Goal: Information Seeking & Learning: Learn about a topic

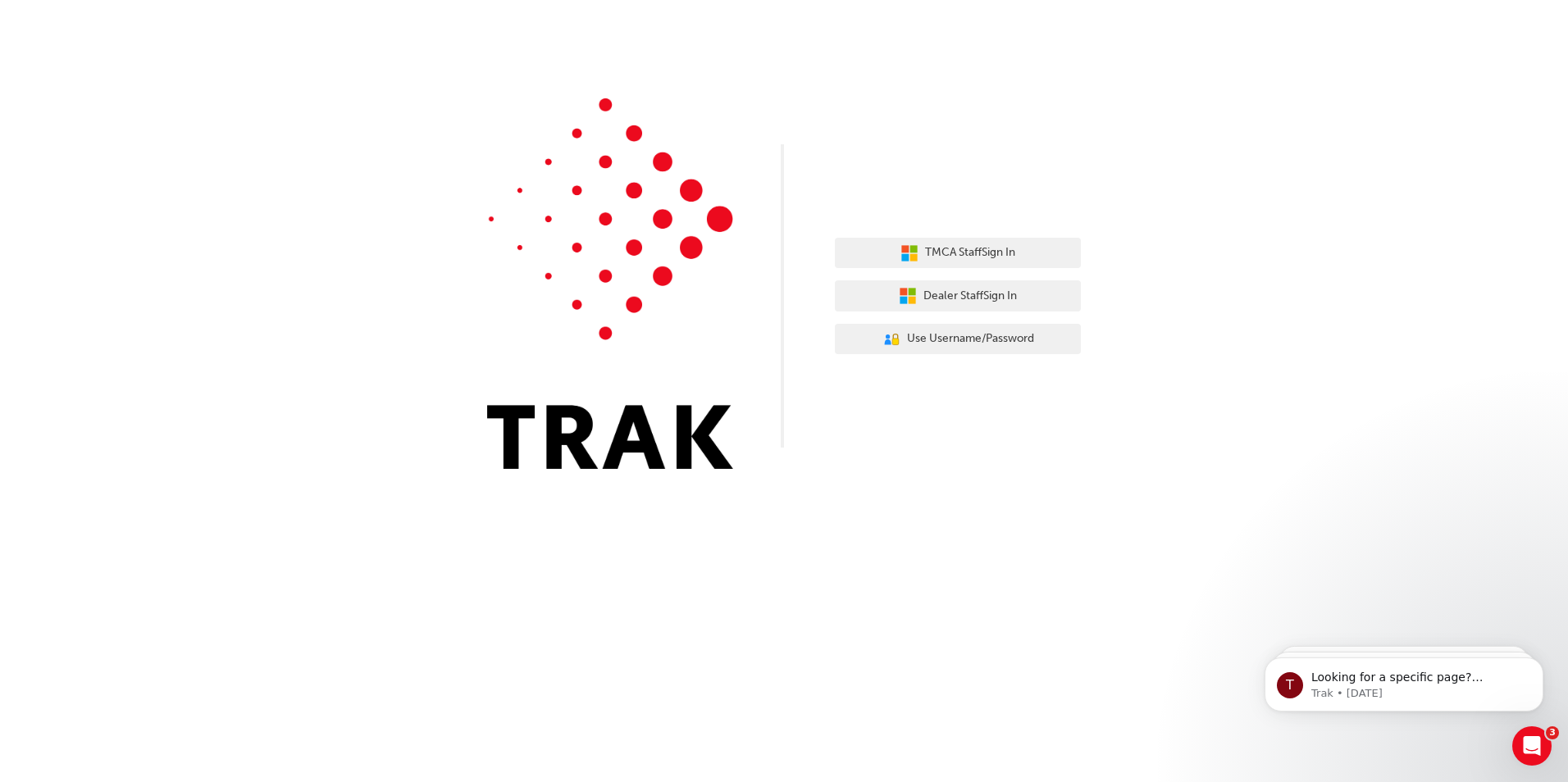
click at [1018, 280] on div "TMCA Staff Sign In Dealer Staff Sign In User Authentication Icon - Blue Person,…" at bounding box center [958, 297] width 246 height 142
click at [1011, 292] on span "Dealer Staff Sign In" at bounding box center [969, 296] width 93 height 19
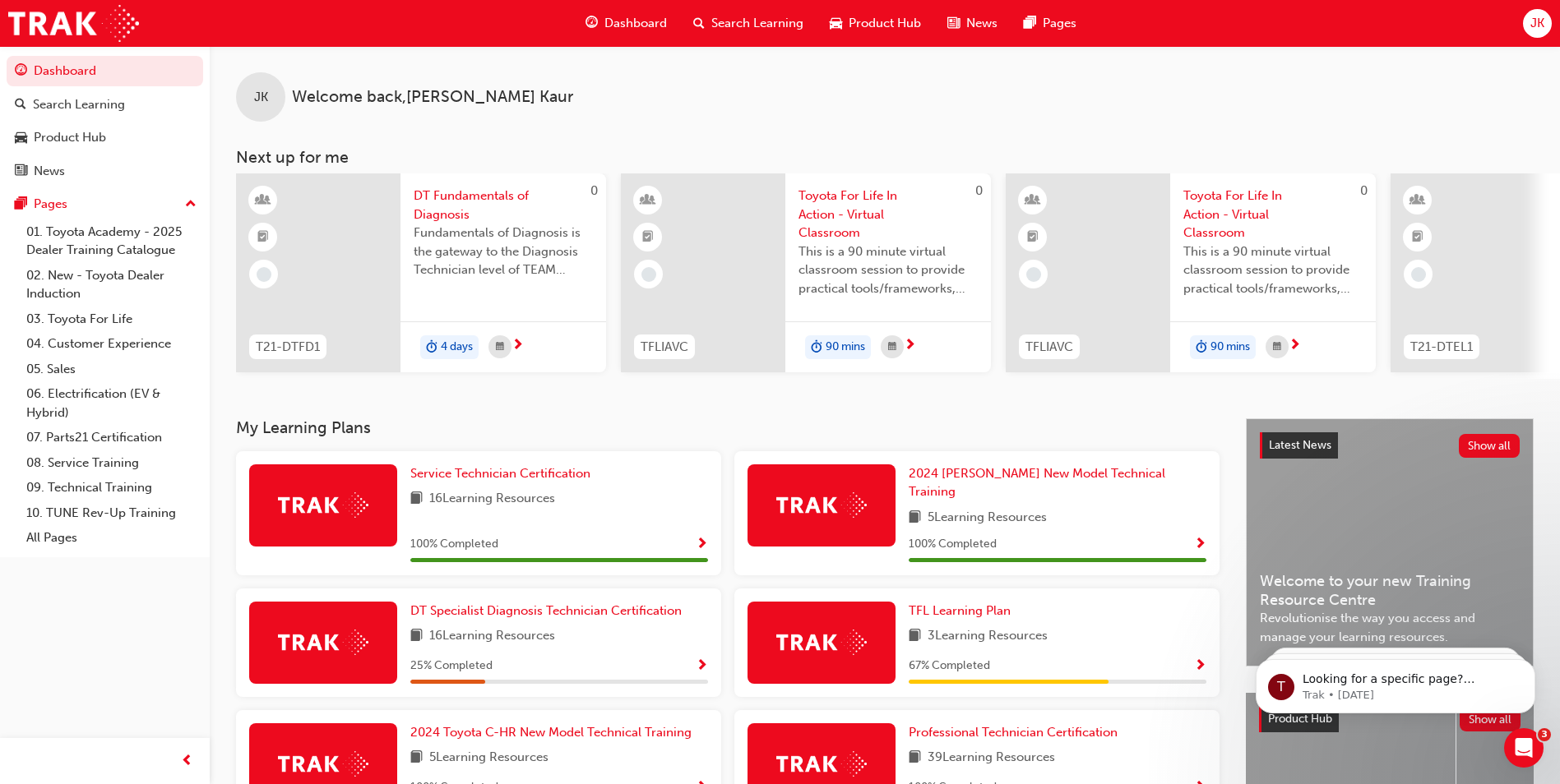
click at [734, 25] on span "Search Learning" at bounding box center [756, 23] width 92 height 19
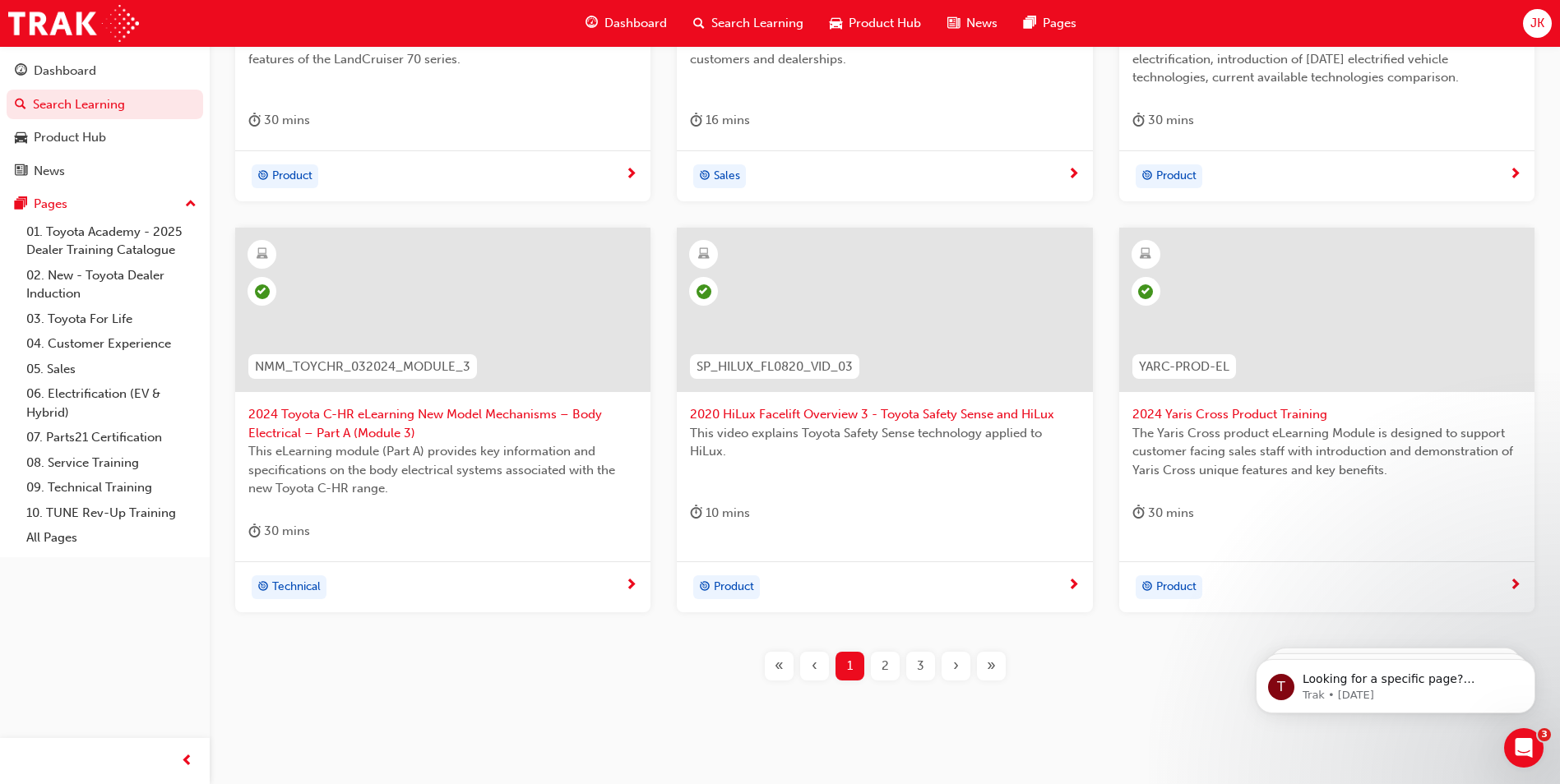
scroll to position [575, 0]
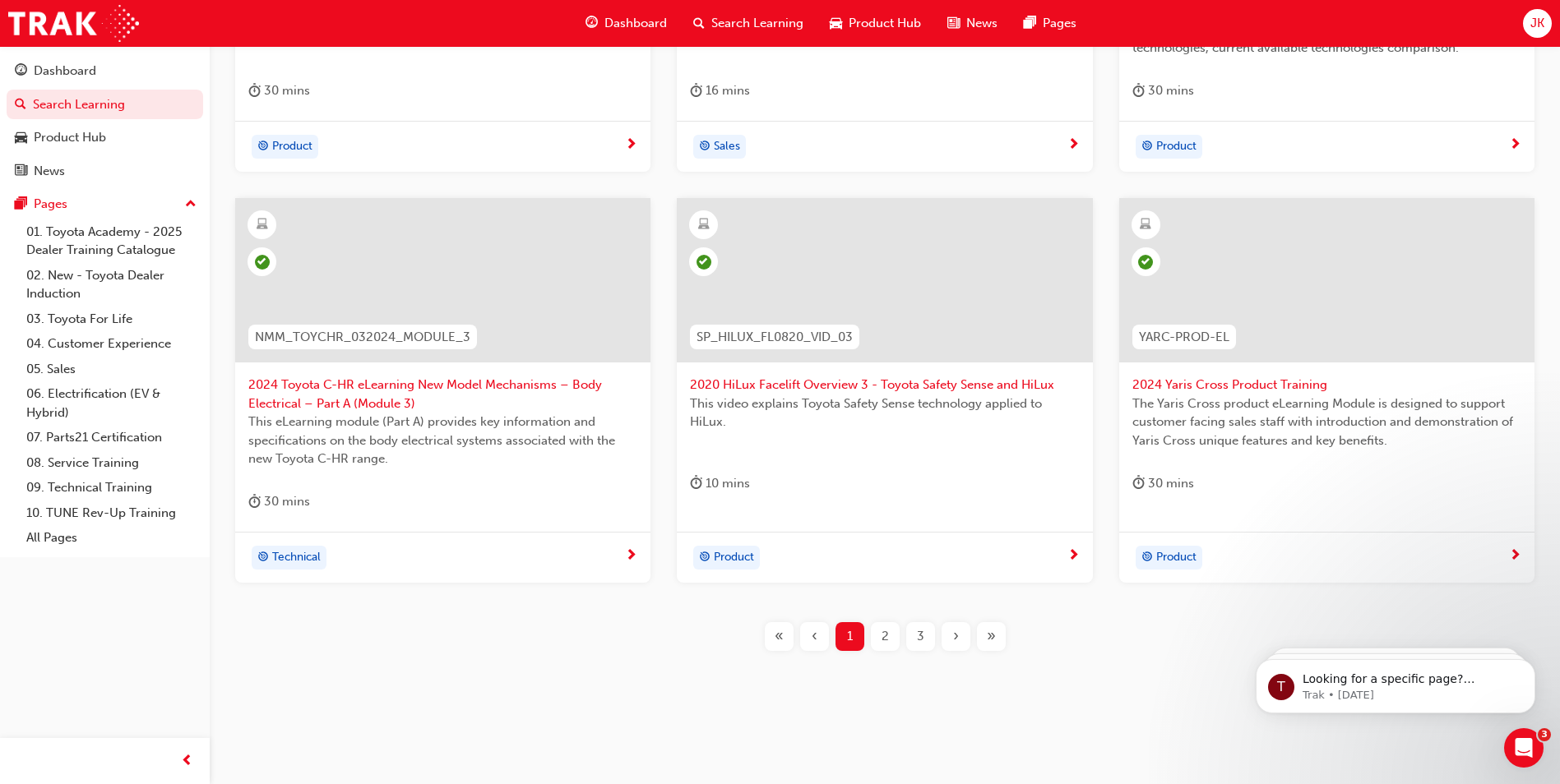
click at [928, 638] on div "3" at bounding box center [920, 637] width 29 height 29
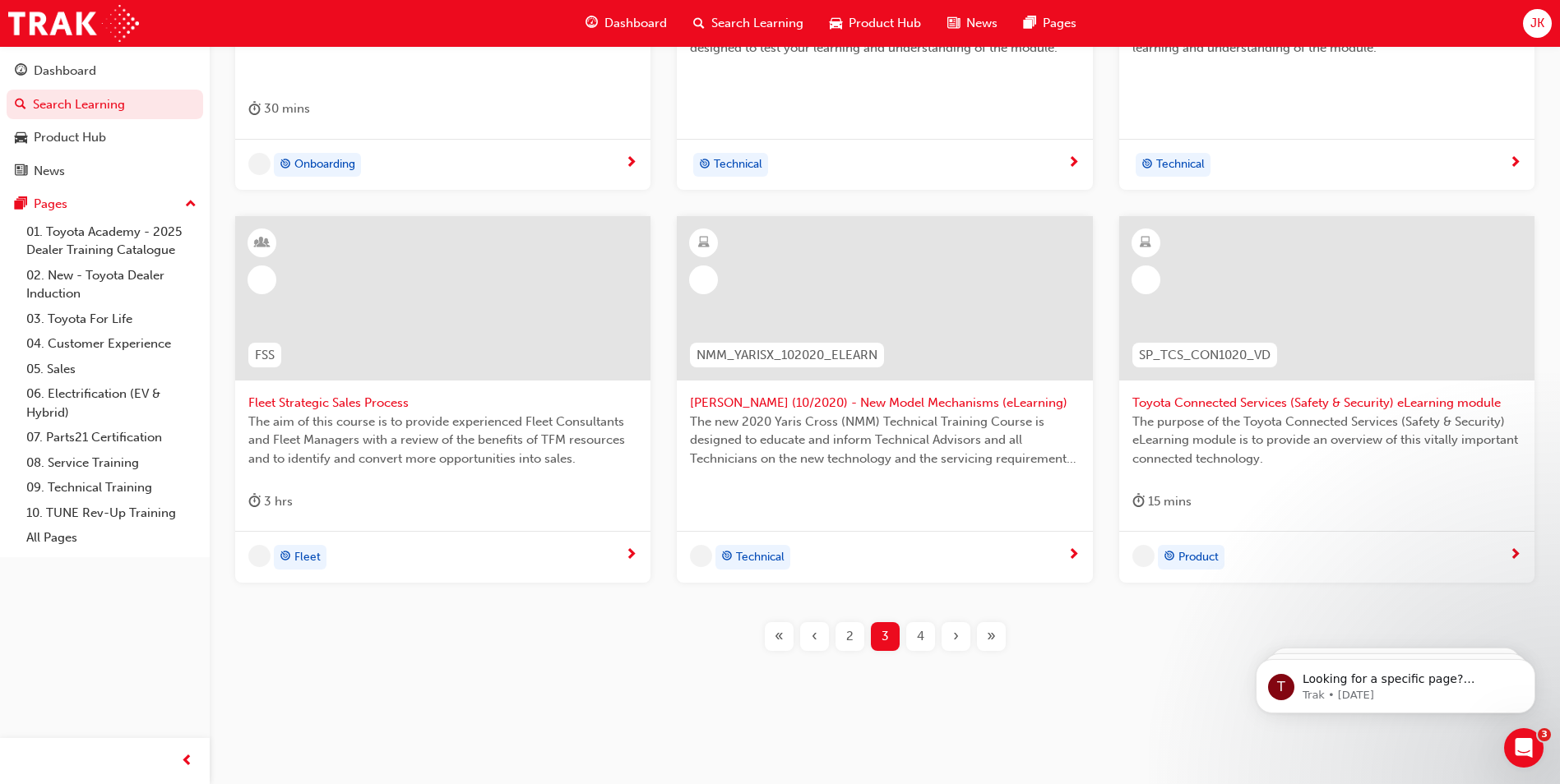
scroll to position [557, 0]
click at [927, 638] on div "4" at bounding box center [920, 637] width 29 height 29
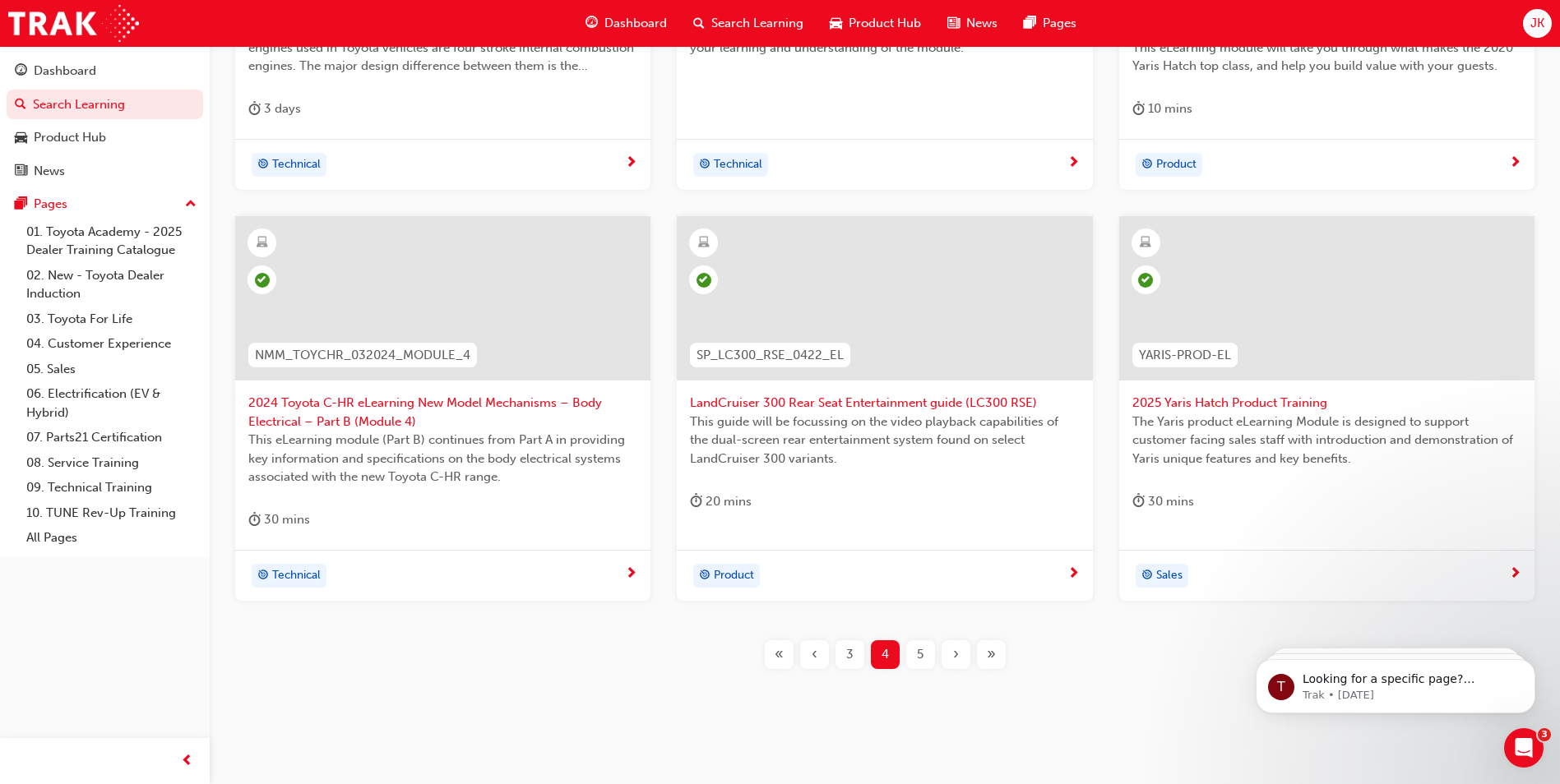
click at [903, 655] on button "5" at bounding box center [920, 655] width 36 height 29
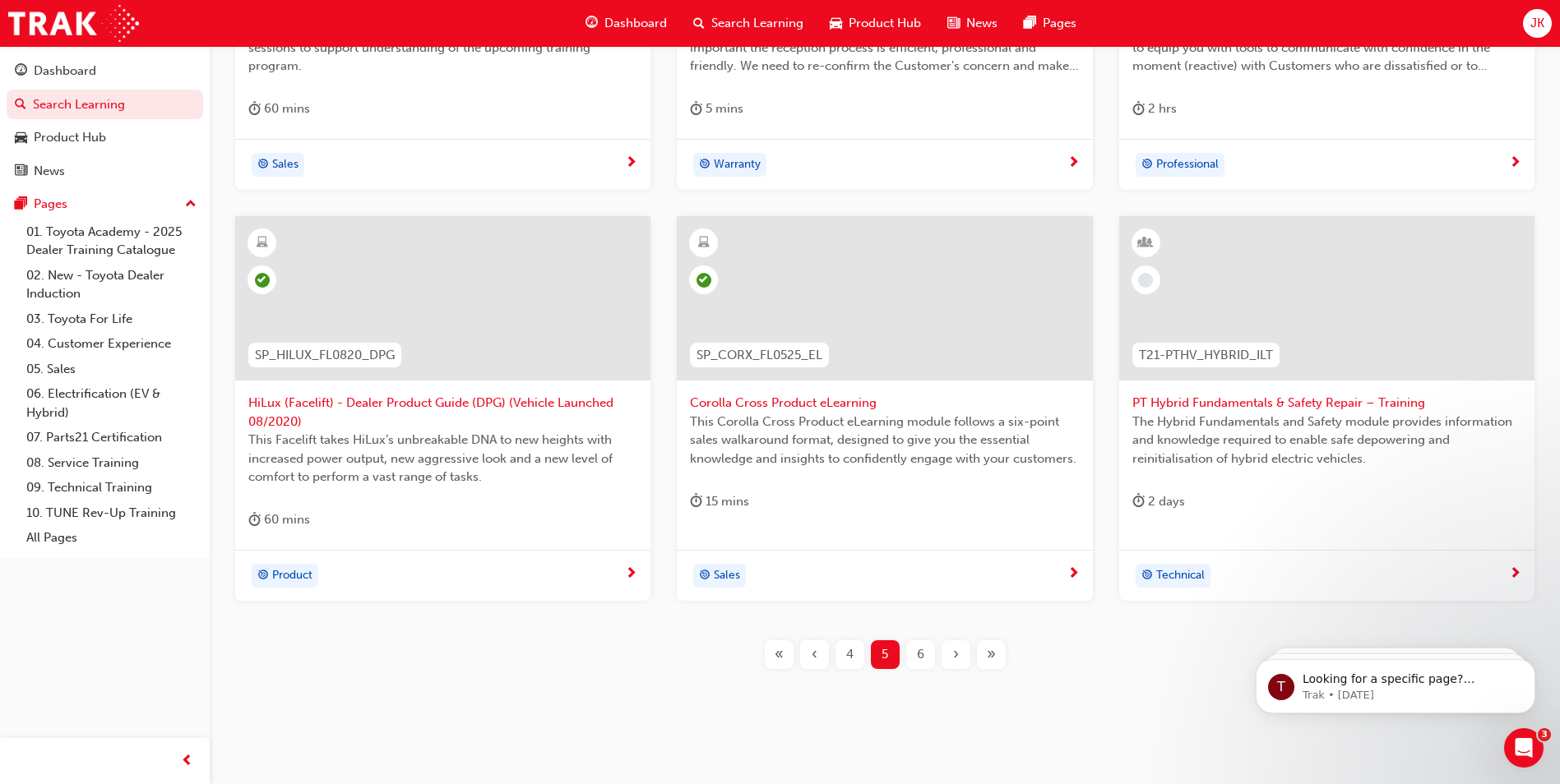
click at [918, 649] on div "6" at bounding box center [920, 655] width 29 height 29
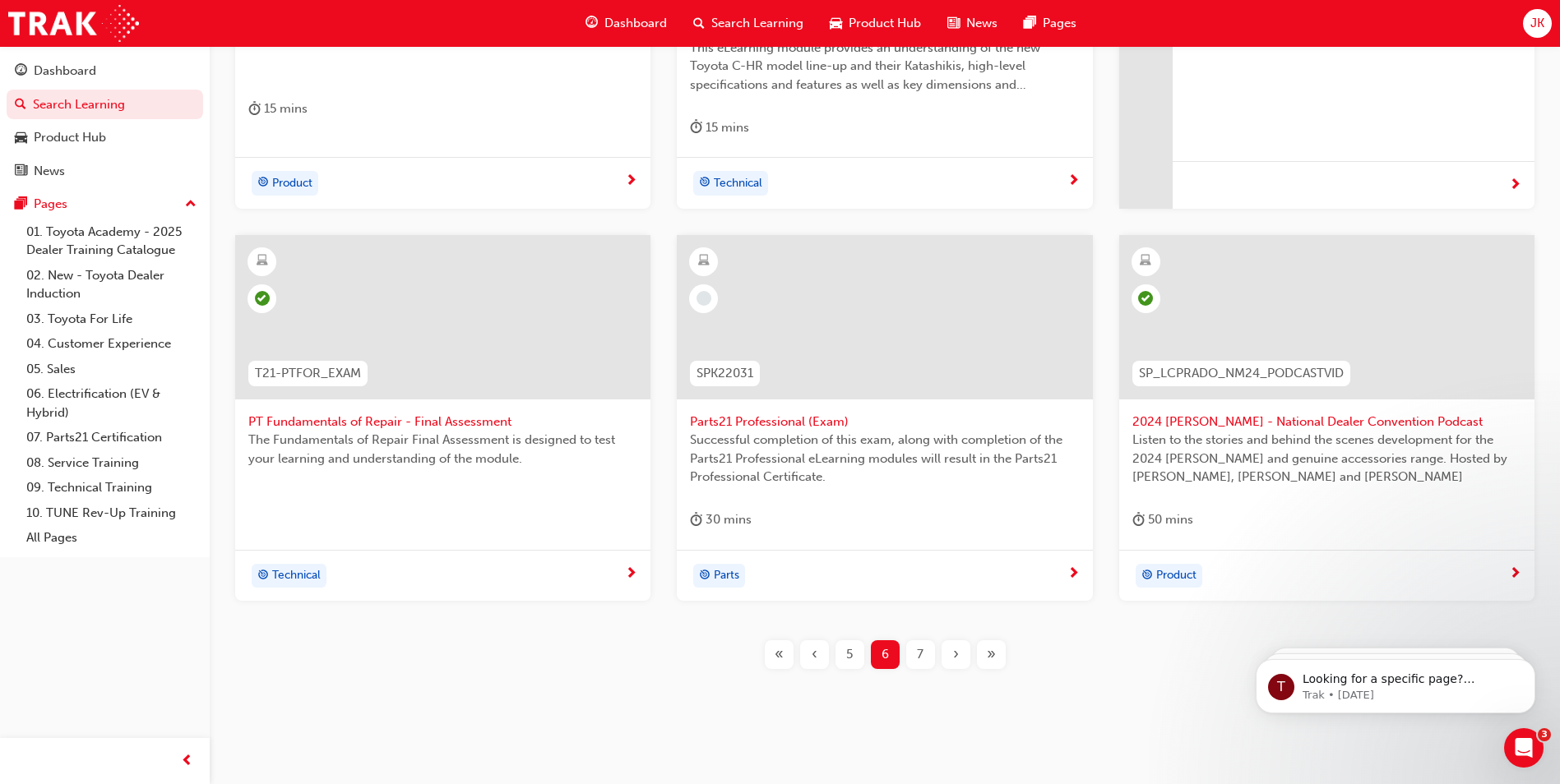
click at [928, 663] on div "7" at bounding box center [920, 655] width 29 height 29
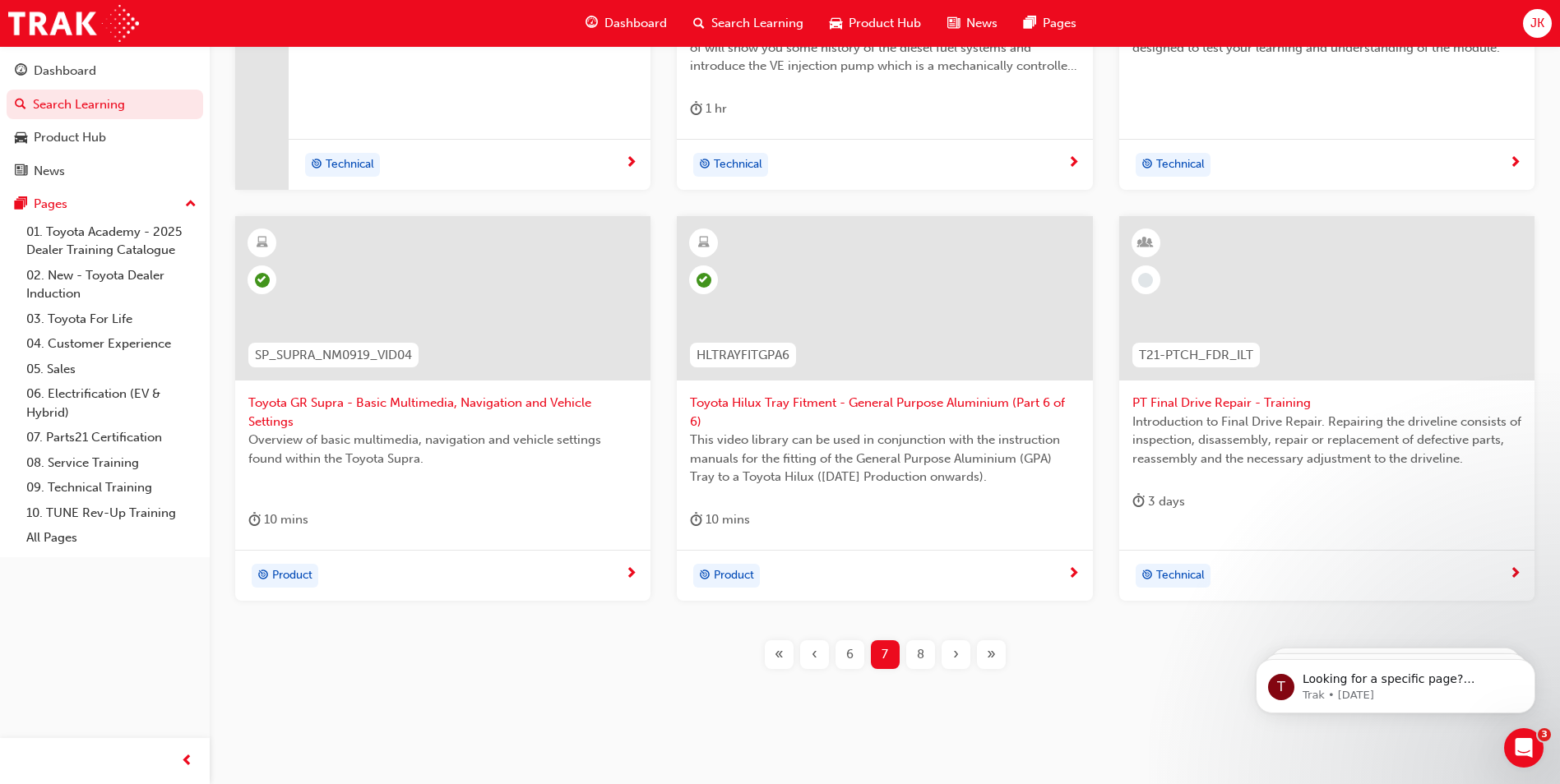
click at [930, 662] on div "8" at bounding box center [920, 655] width 29 height 29
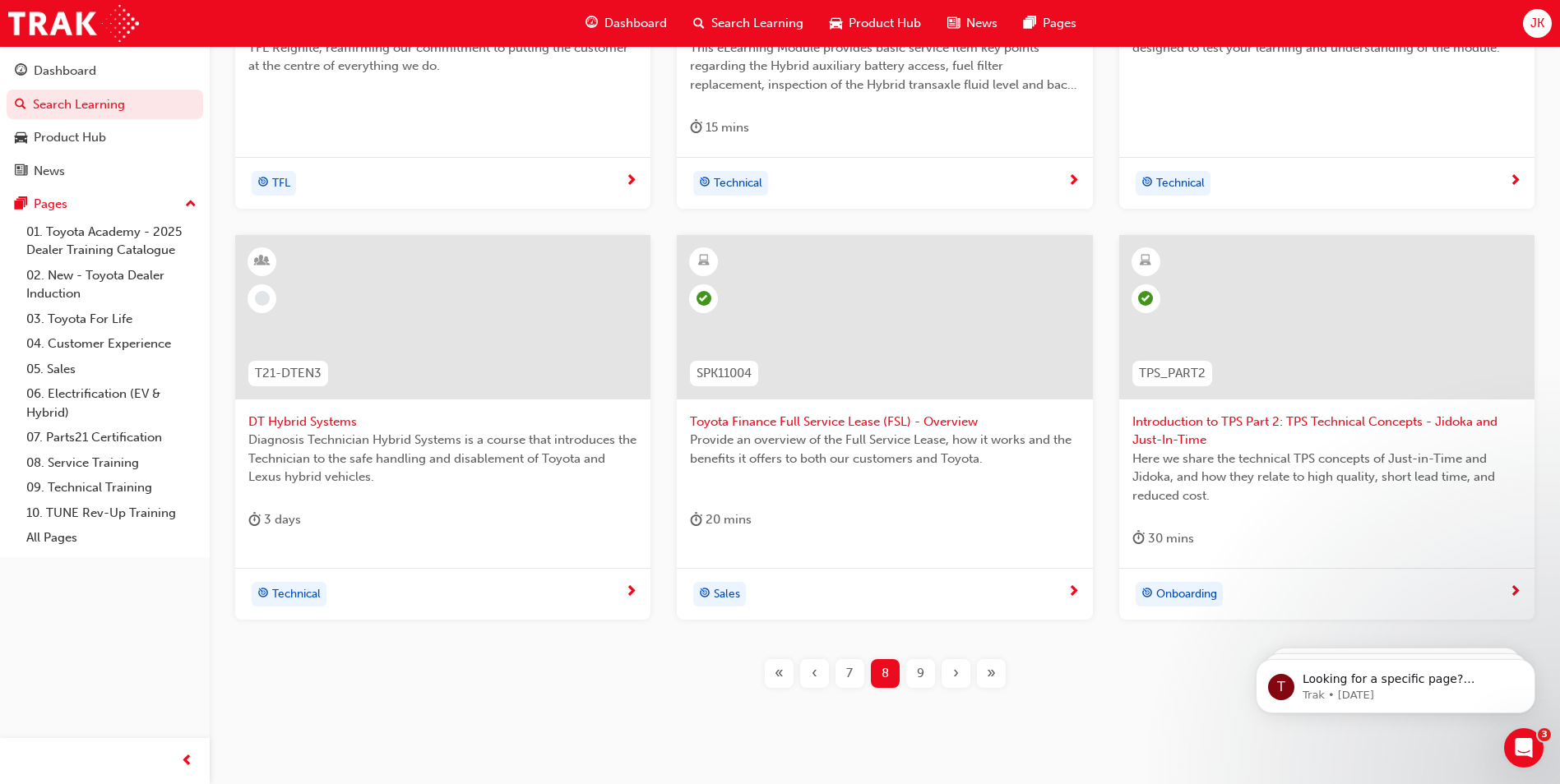
click at [929, 666] on div "9" at bounding box center [920, 674] width 29 height 29
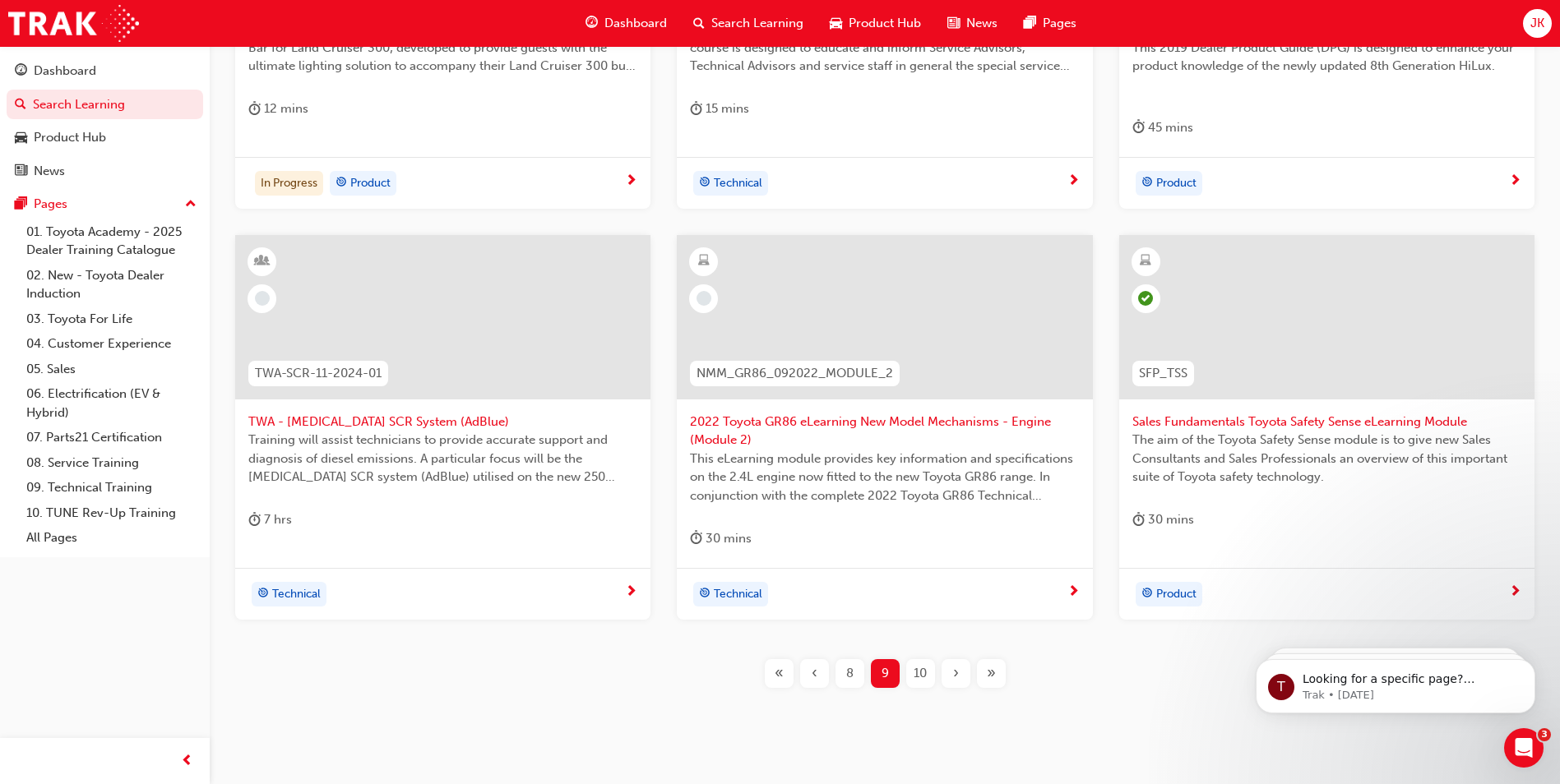
click at [930, 667] on div "10" at bounding box center [920, 674] width 29 height 29
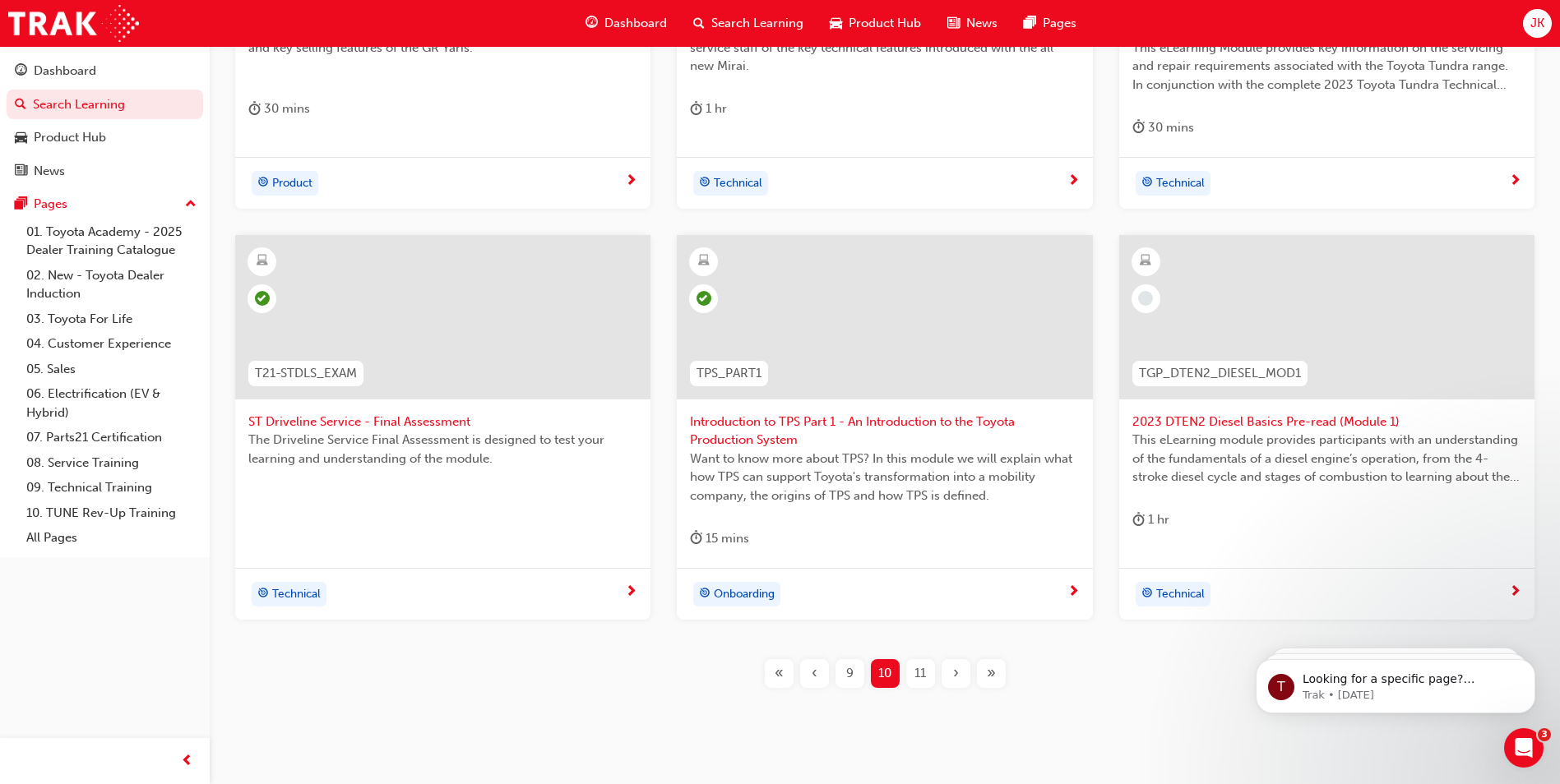
click at [855, 665] on div "9" at bounding box center [850, 674] width 29 height 29
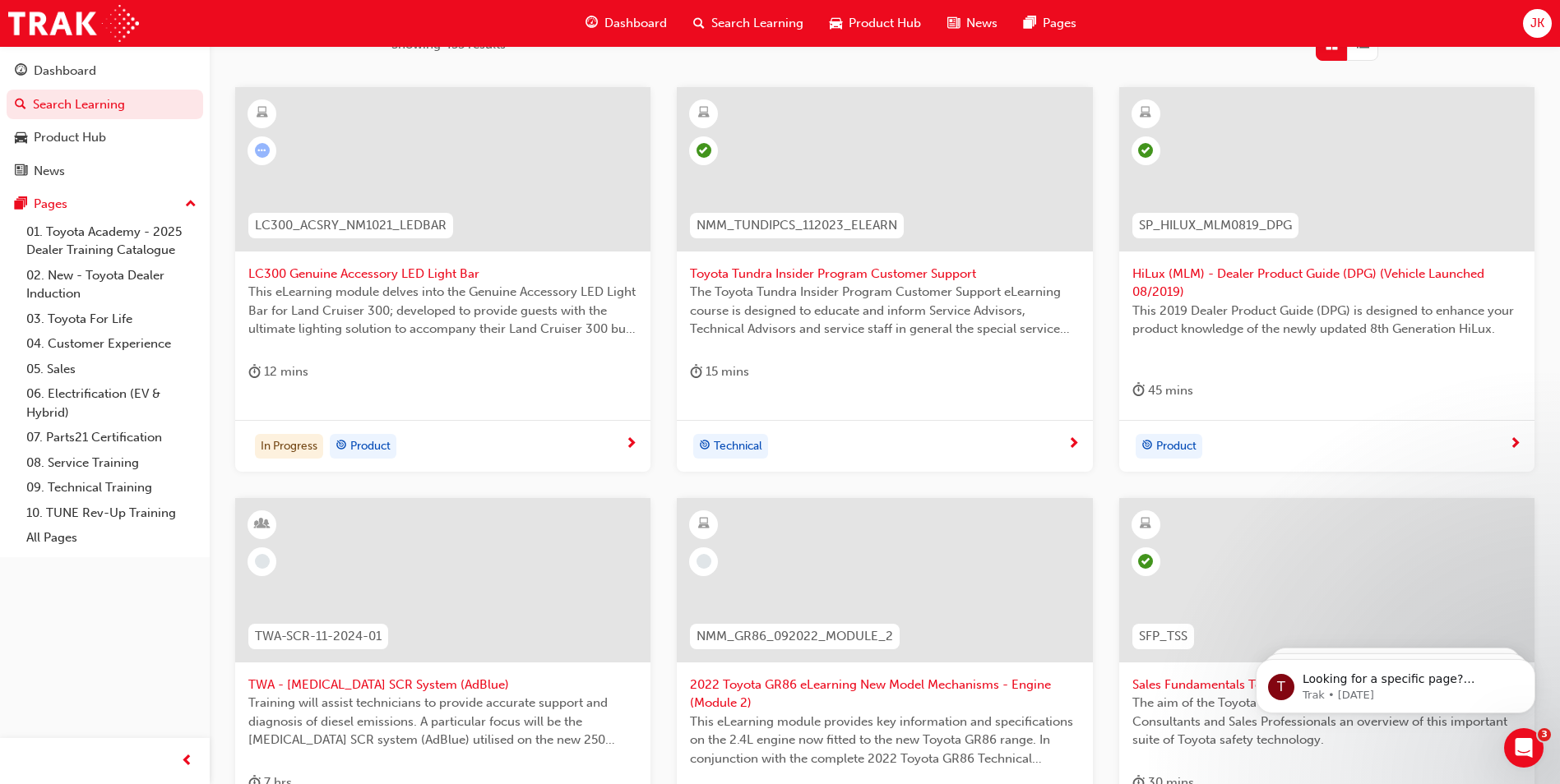
scroll to position [475, 0]
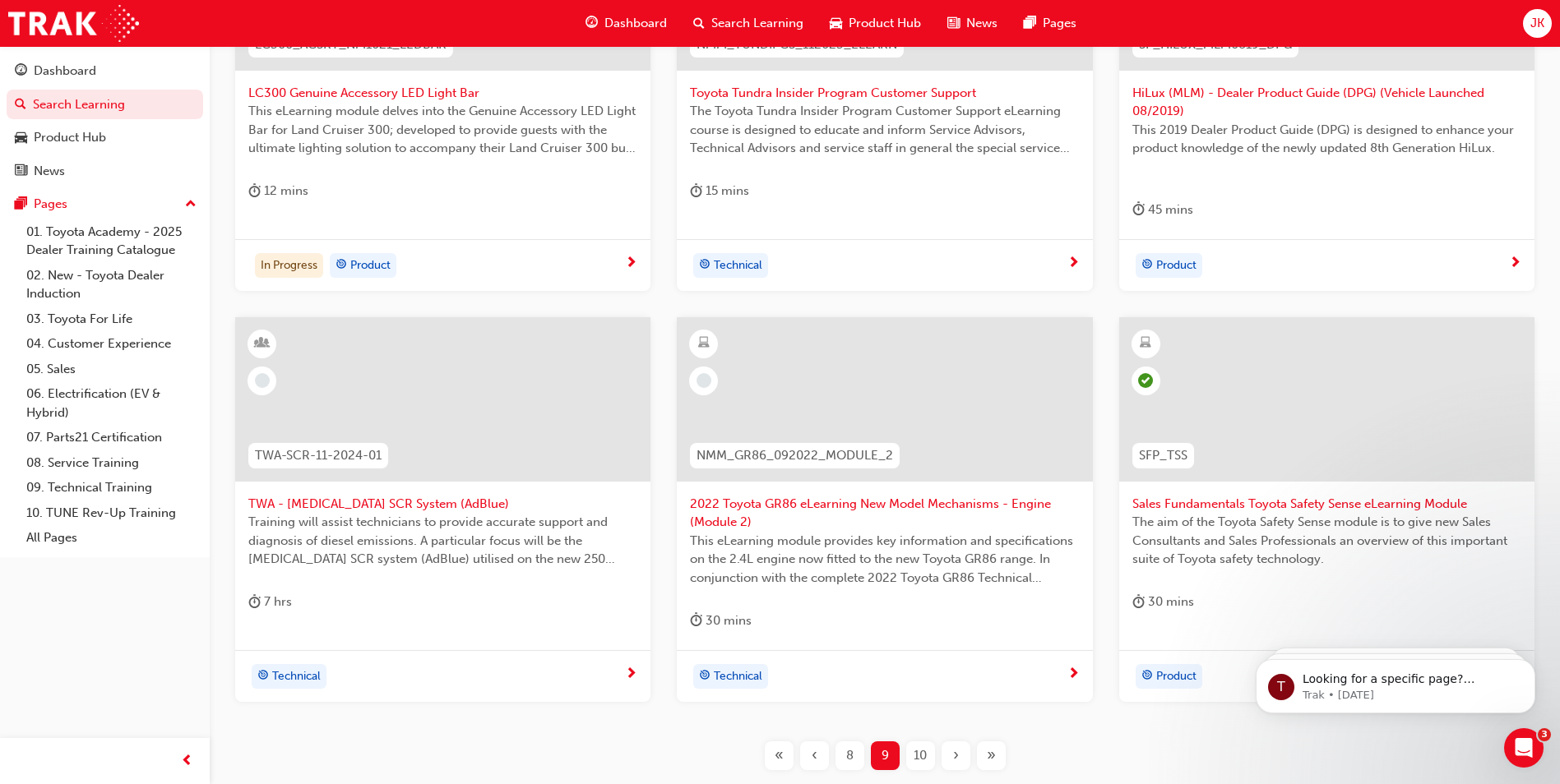
click at [725, 514] on span "2022 Toyota GR86 eLearning New Model Mechanisms - Engine (Module 2)" at bounding box center [884, 514] width 389 height 37
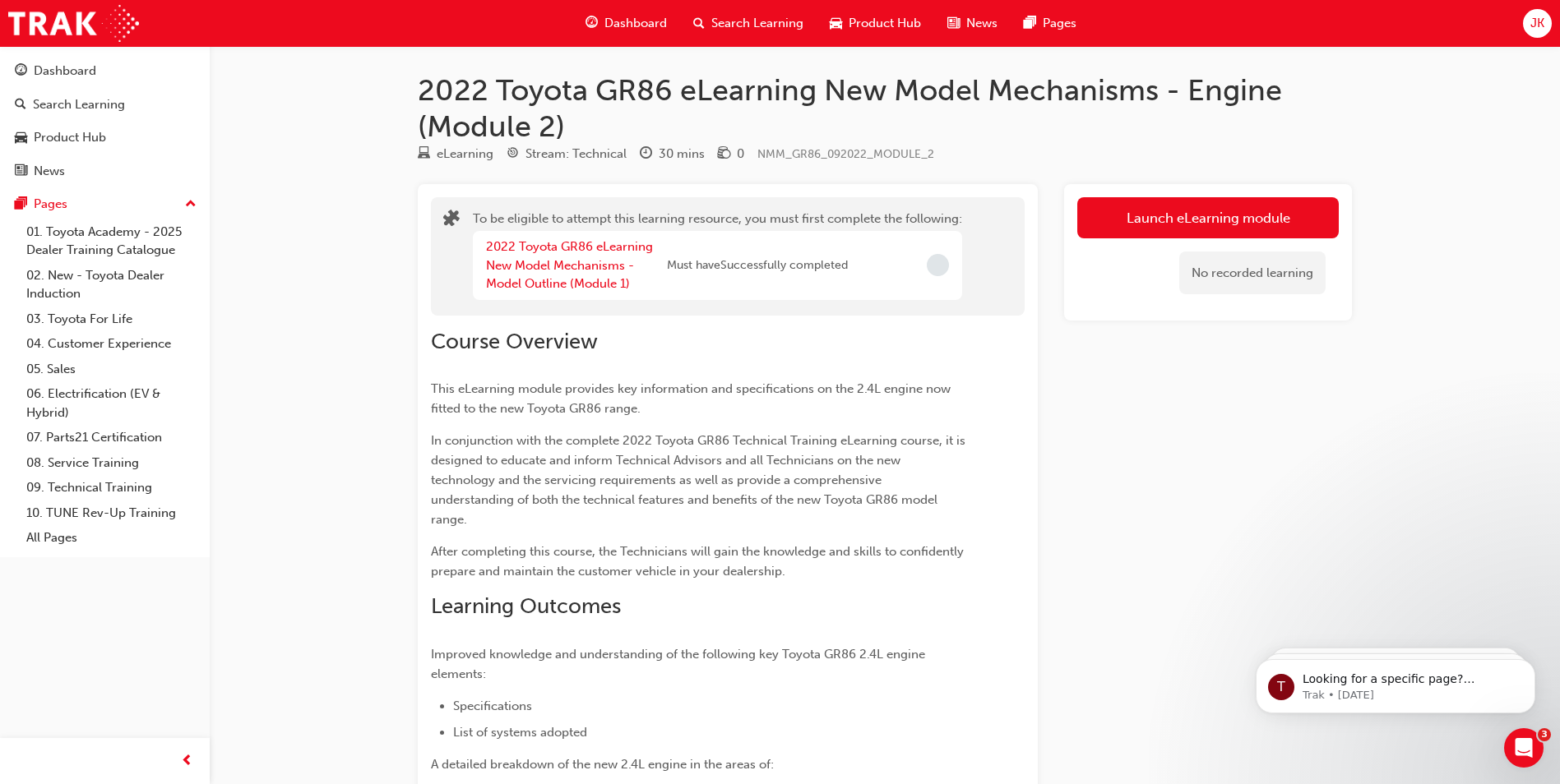
click at [715, 27] on span "Search Learning" at bounding box center [756, 23] width 92 height 19
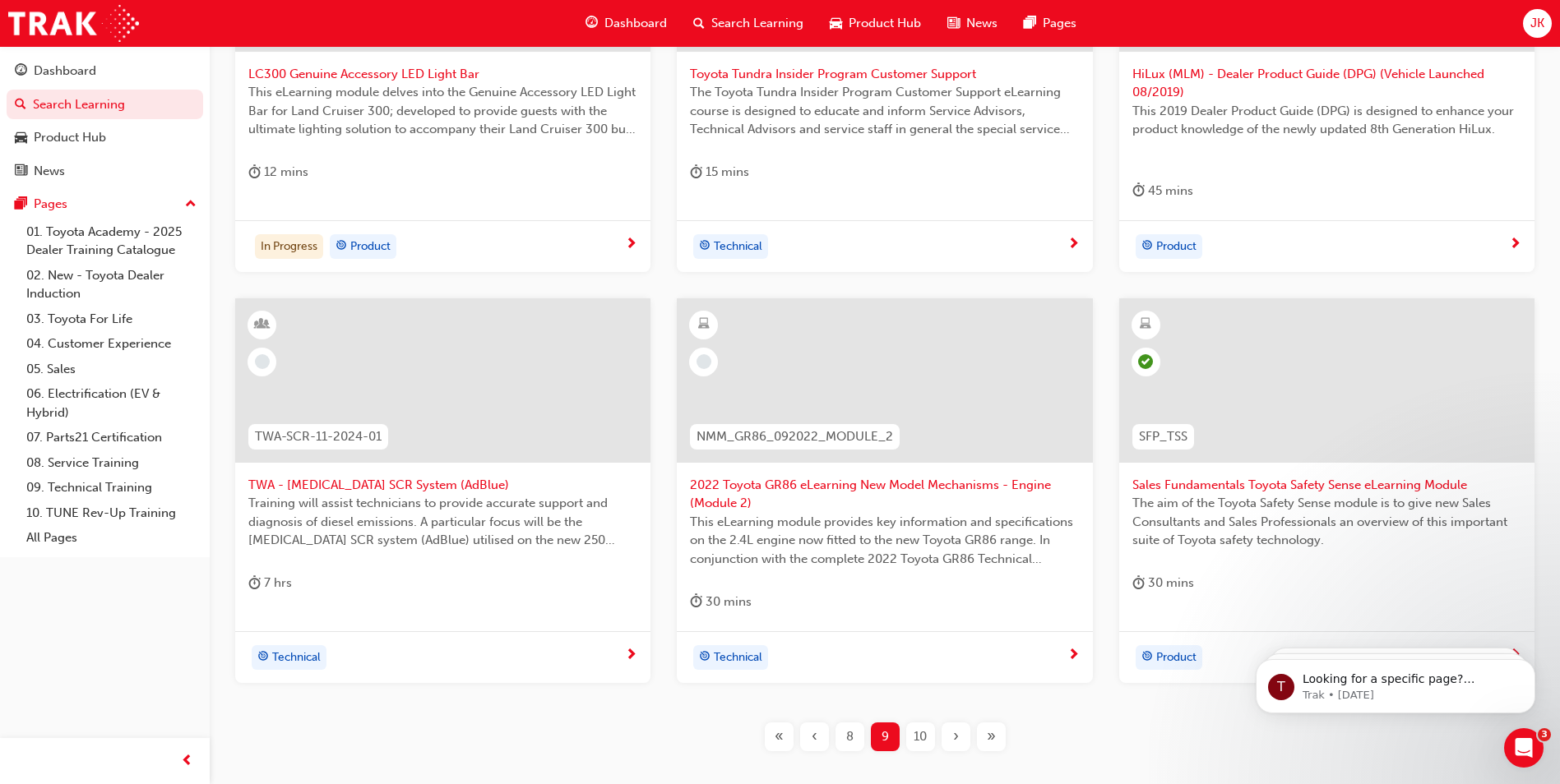
scroll to position [593, 0]
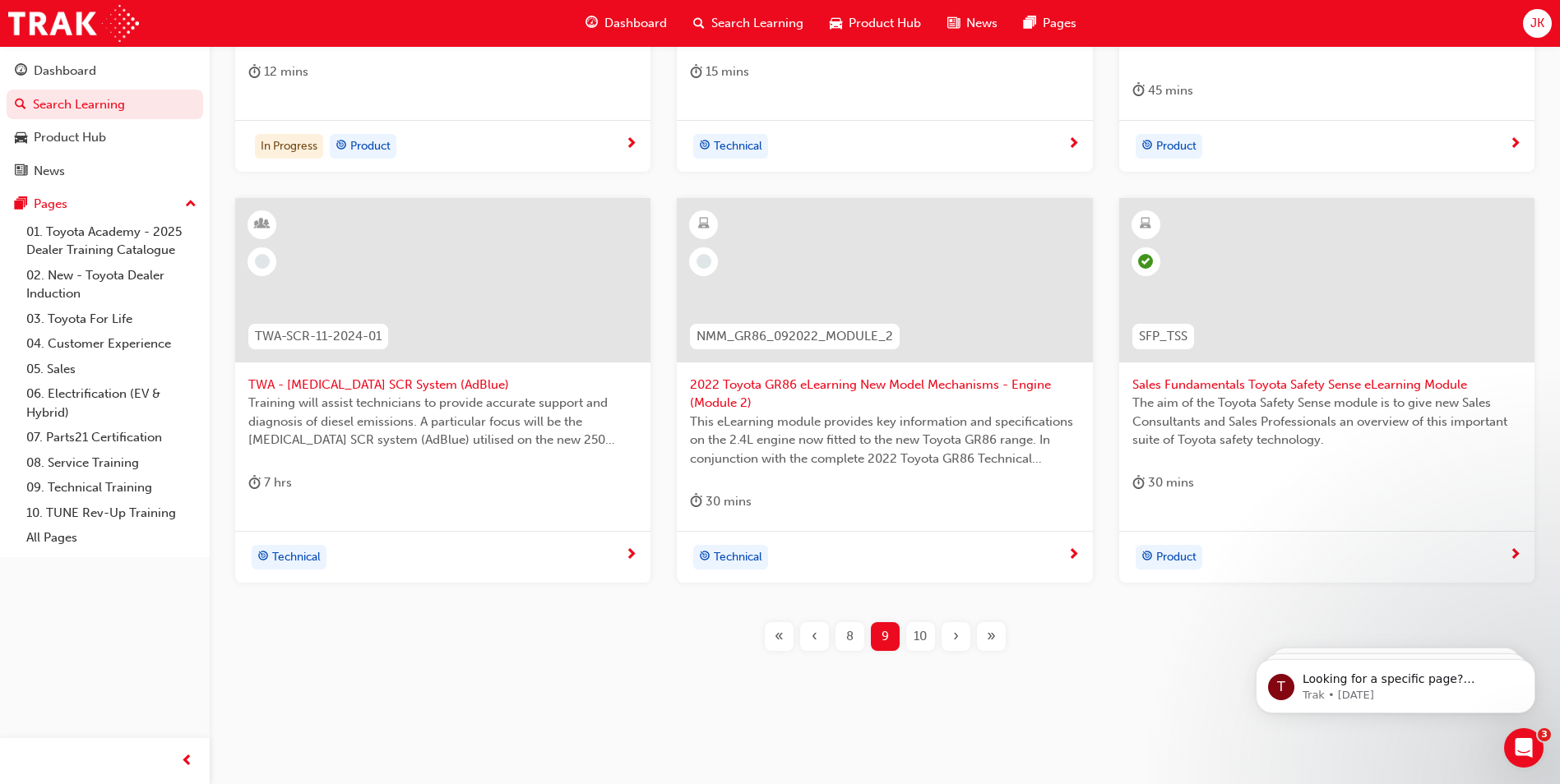
click at [917, 635] on span "10" at bounding box center [919, 636] width 13 height 19
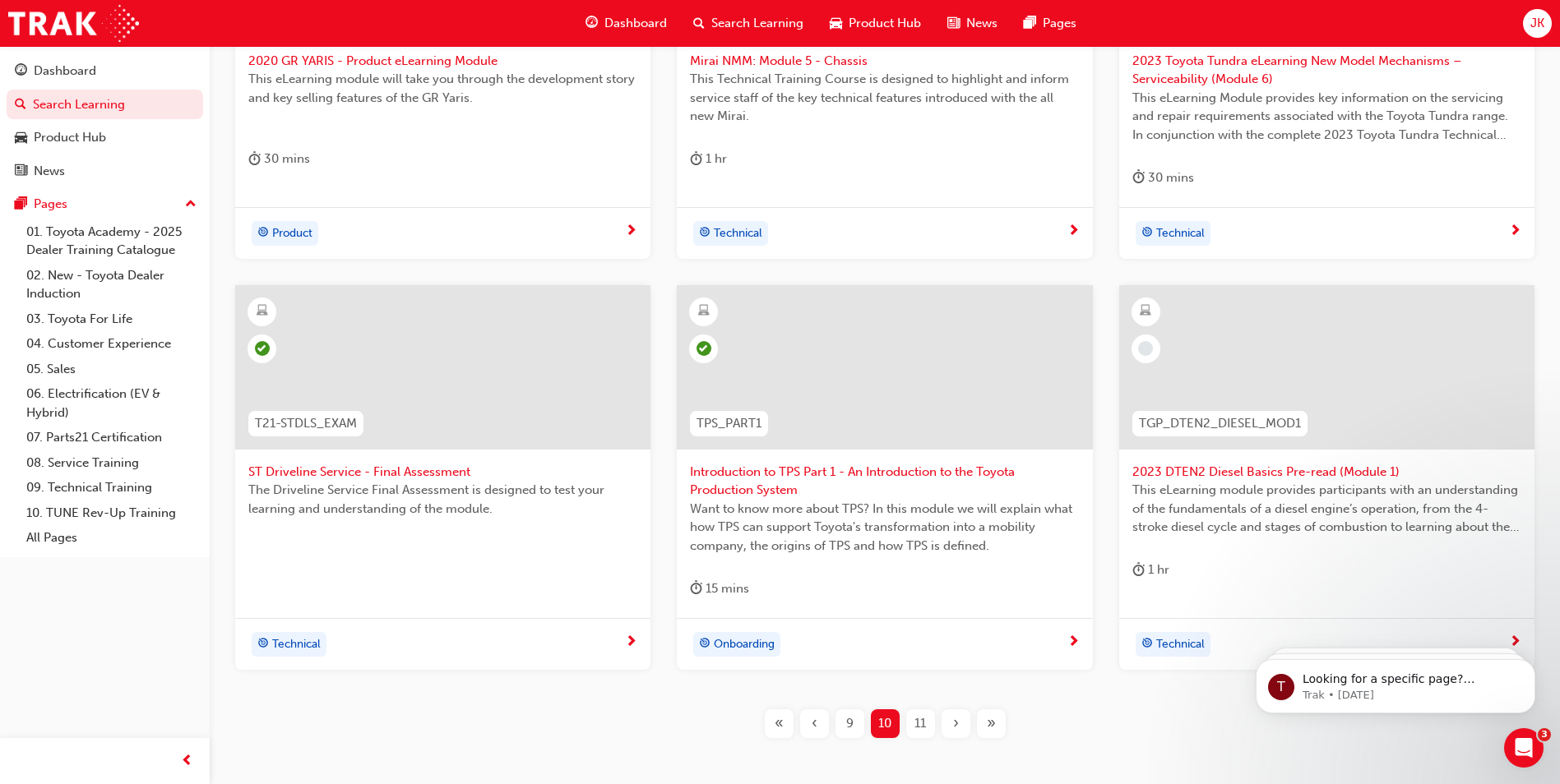
scroll to position [593, 0]
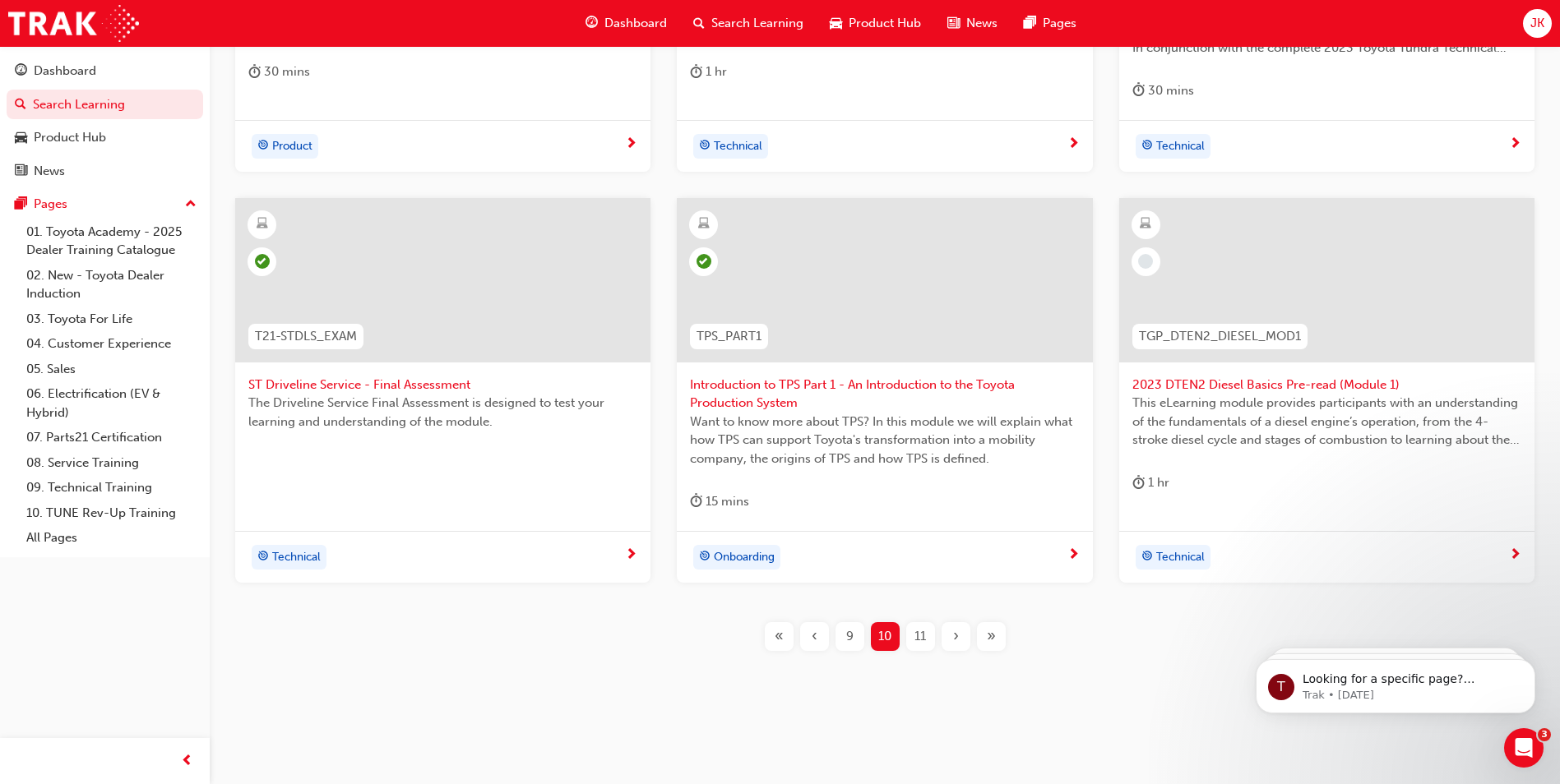
click at [924, 638] on span "11" at bounding box center [919, 636] width 12 height 19
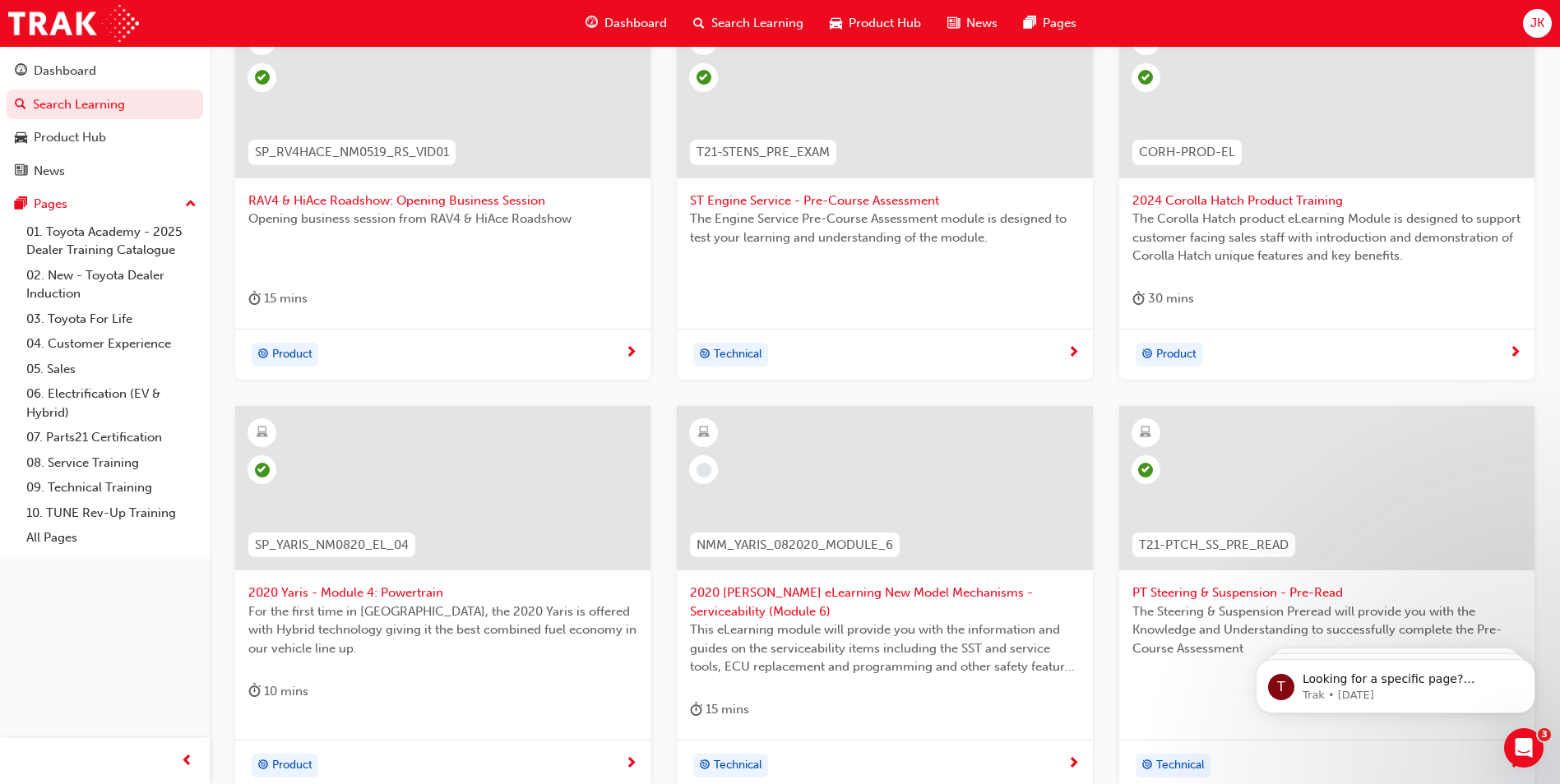
scroll to position [494, 0]
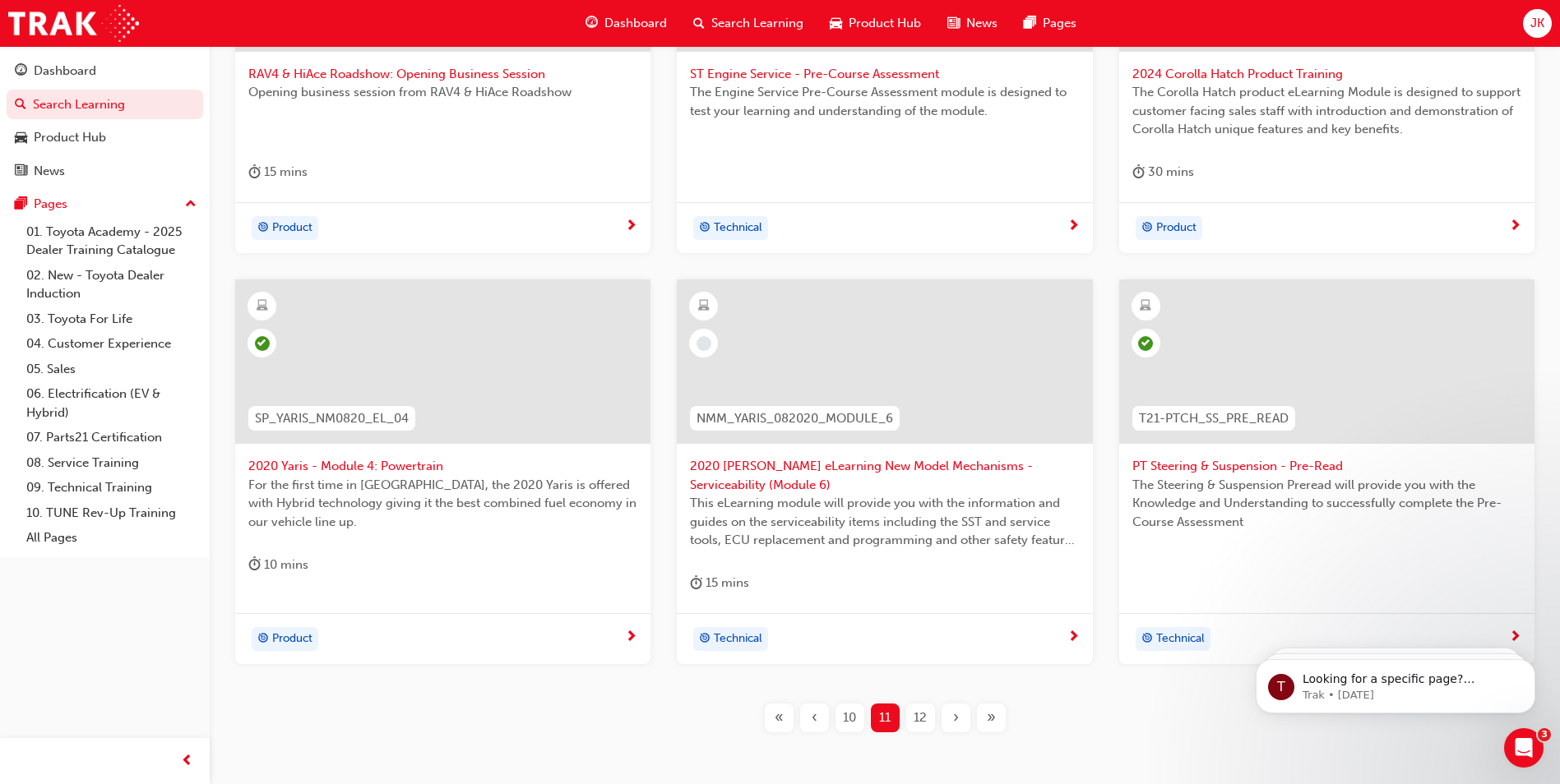
click at [923, 710] on span "12" at bounding box center [919, 718] width 13 height 19
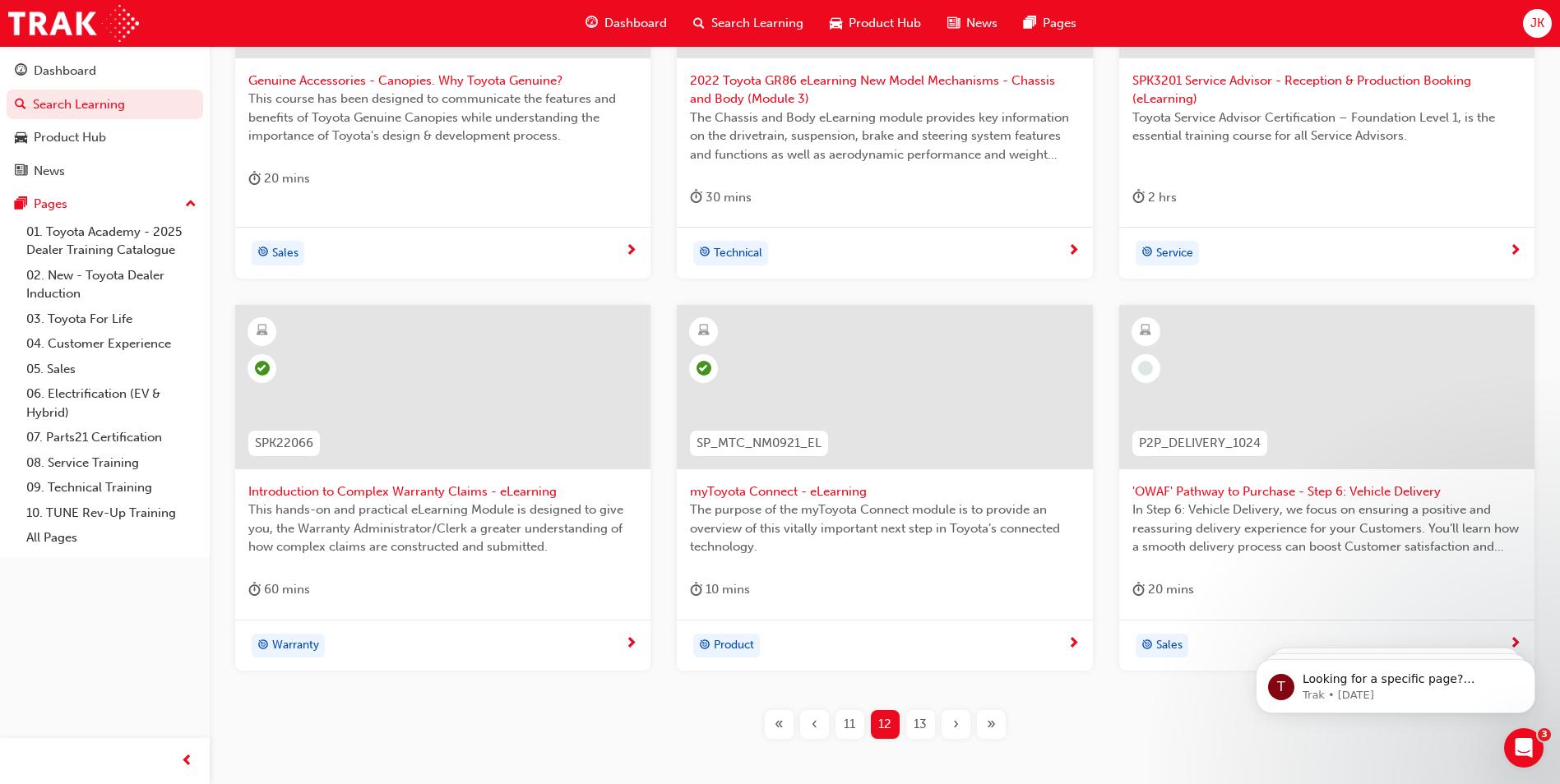
scroll to position [575, 0]
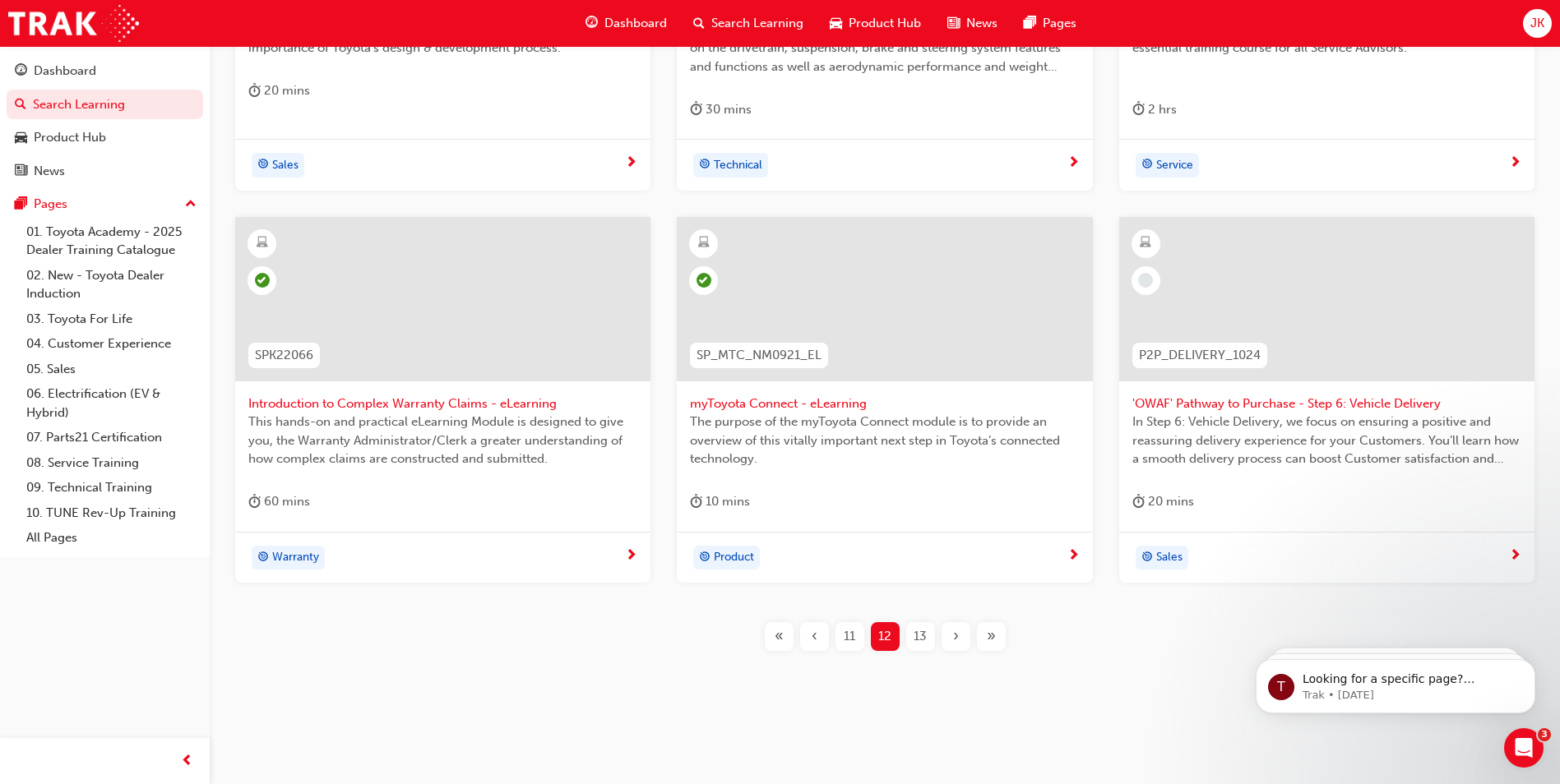
click at [927, 636] on div "13" at bounding box center [920, 637] width 29 height 29
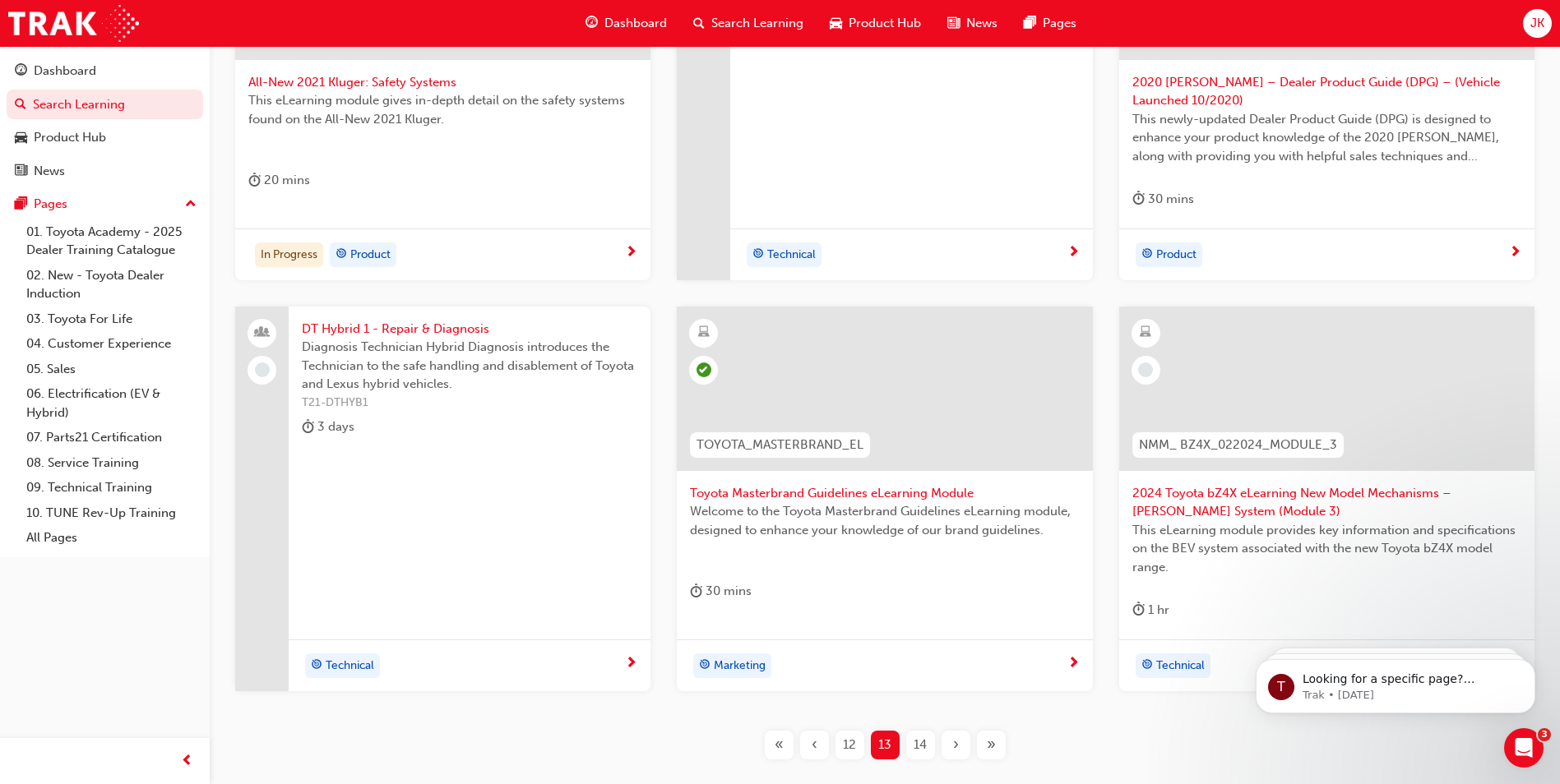
scroll to position [593, 0]
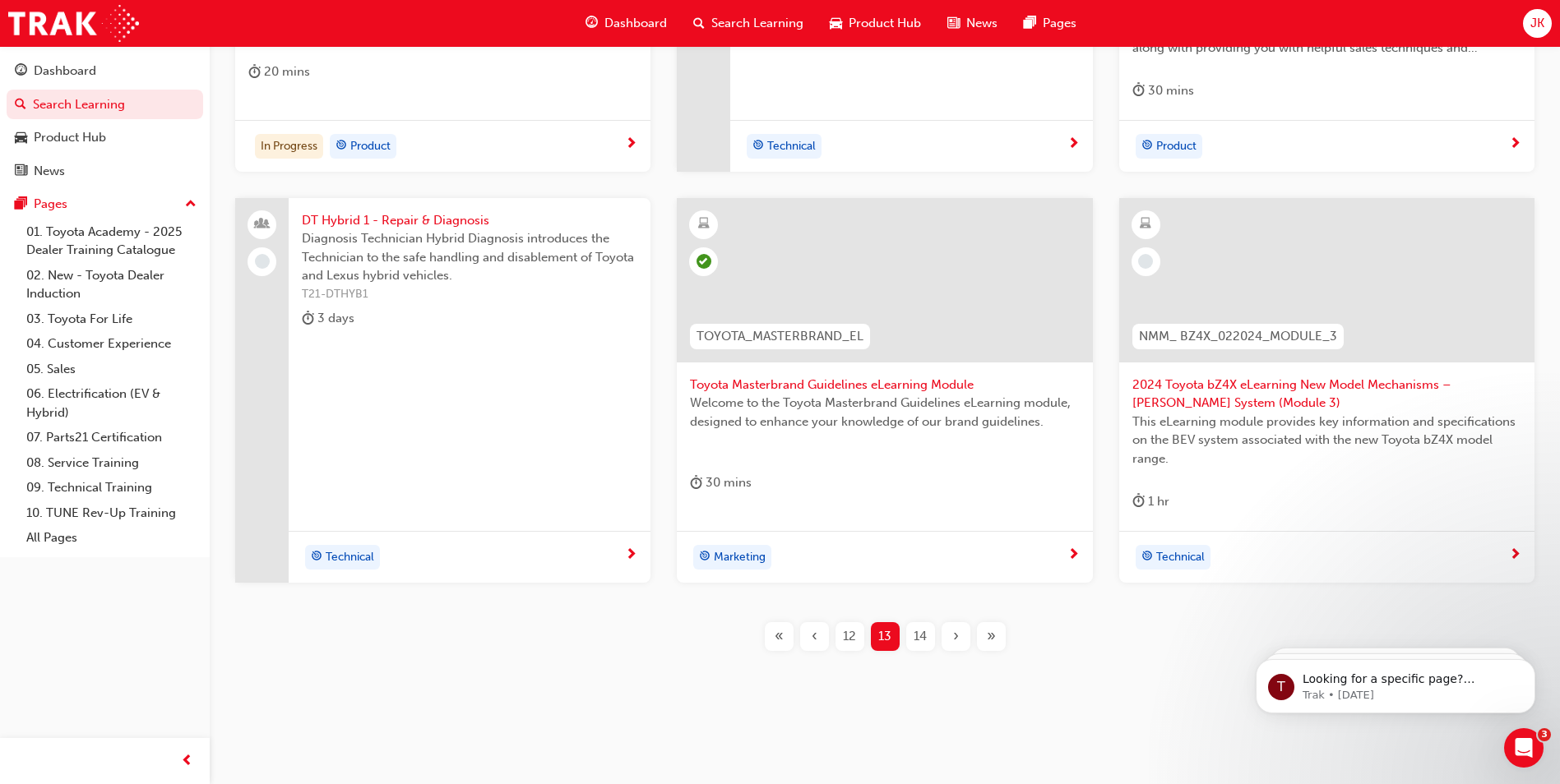
click at [916, 640] on span "14" at bounding box center [919, 636] width 13 height 19
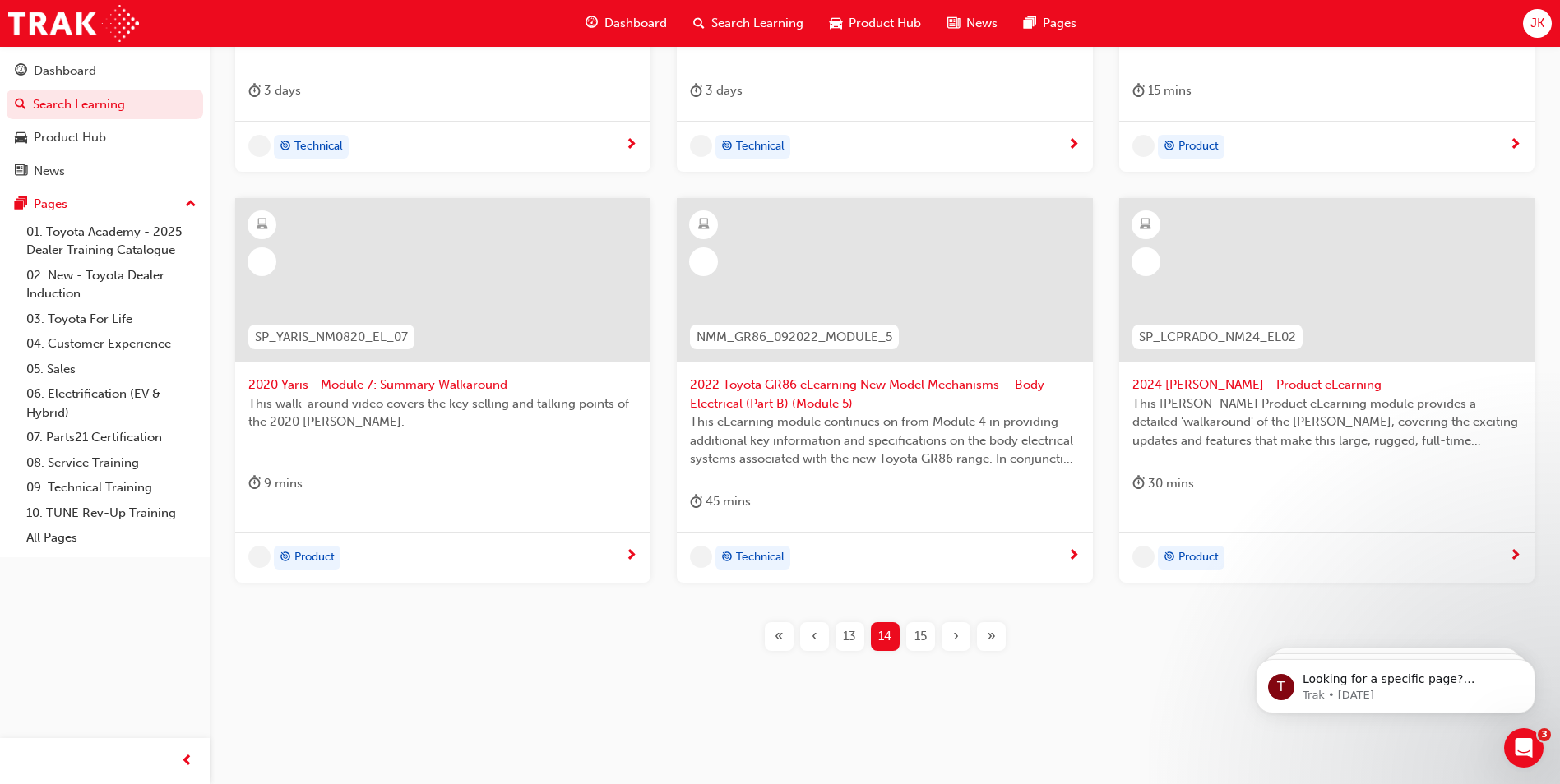
scroll to position [575, 0]
click at [915, 634] on span "15" at bounding box center [920, 636] width 12 height 19
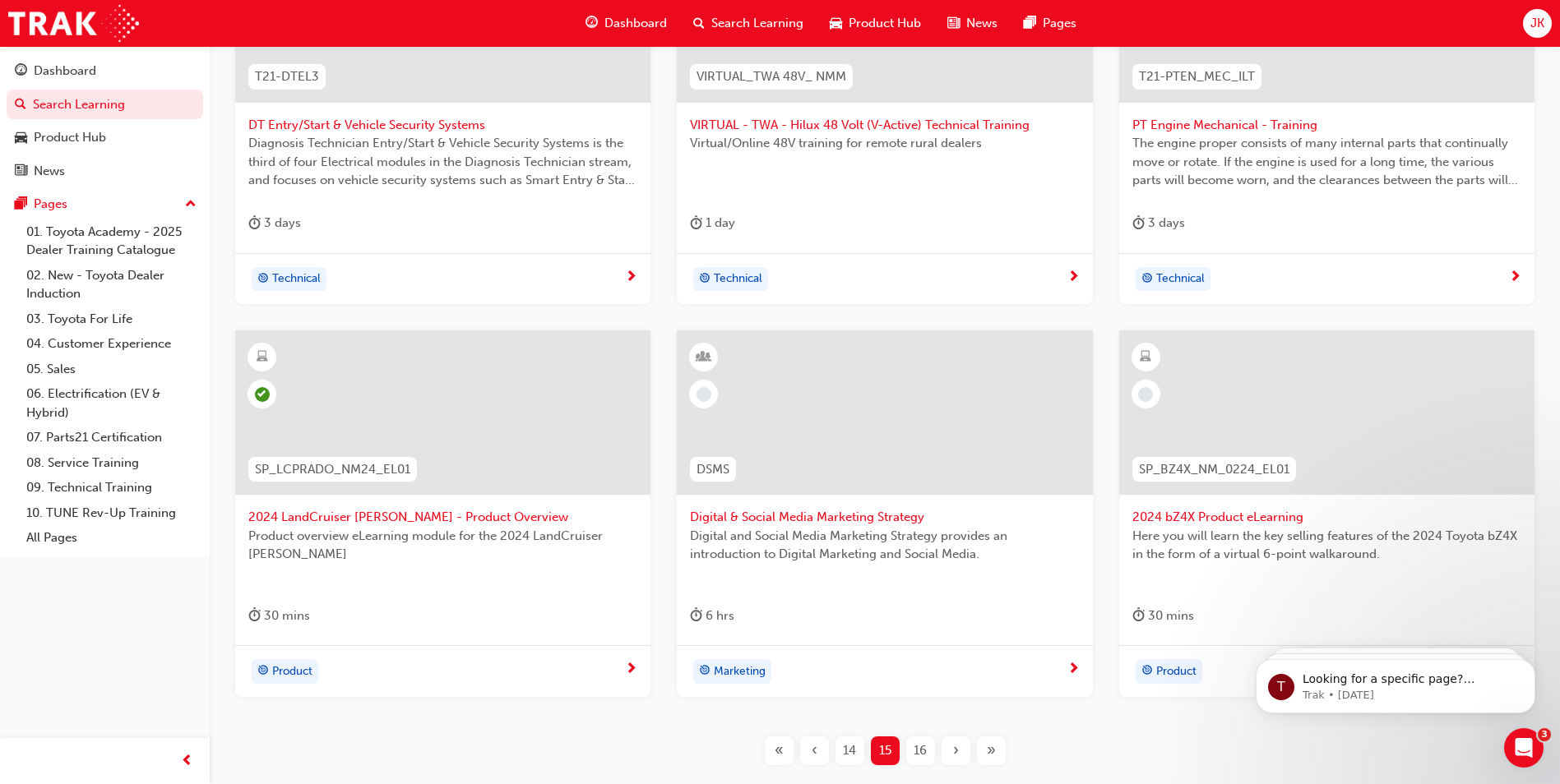
scroll to position [557, 0]
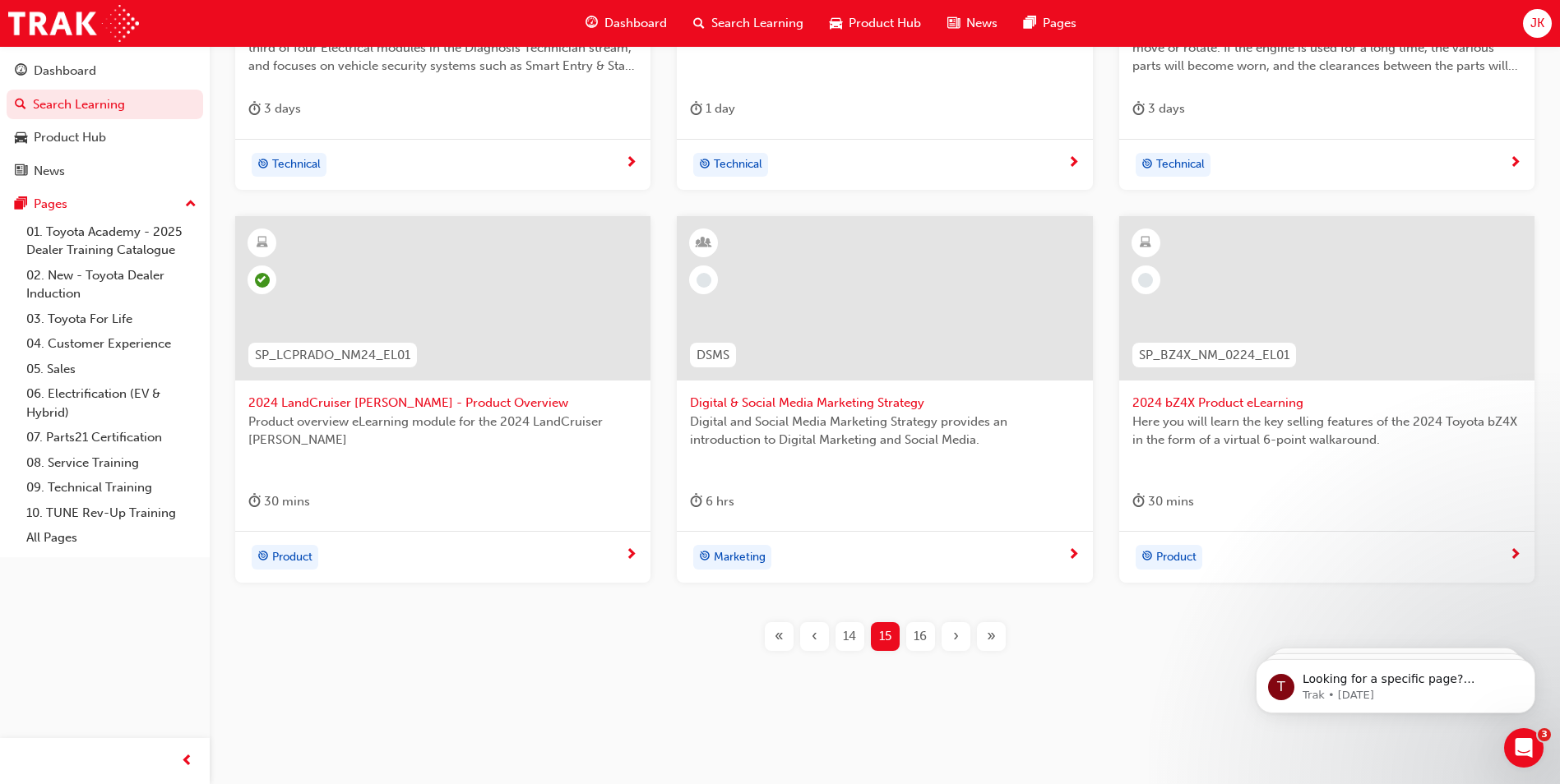
click at [1177, 405] on span "2024 bZ4X Product eLearning" at bounding box center [1327, 403] width 389 height 19
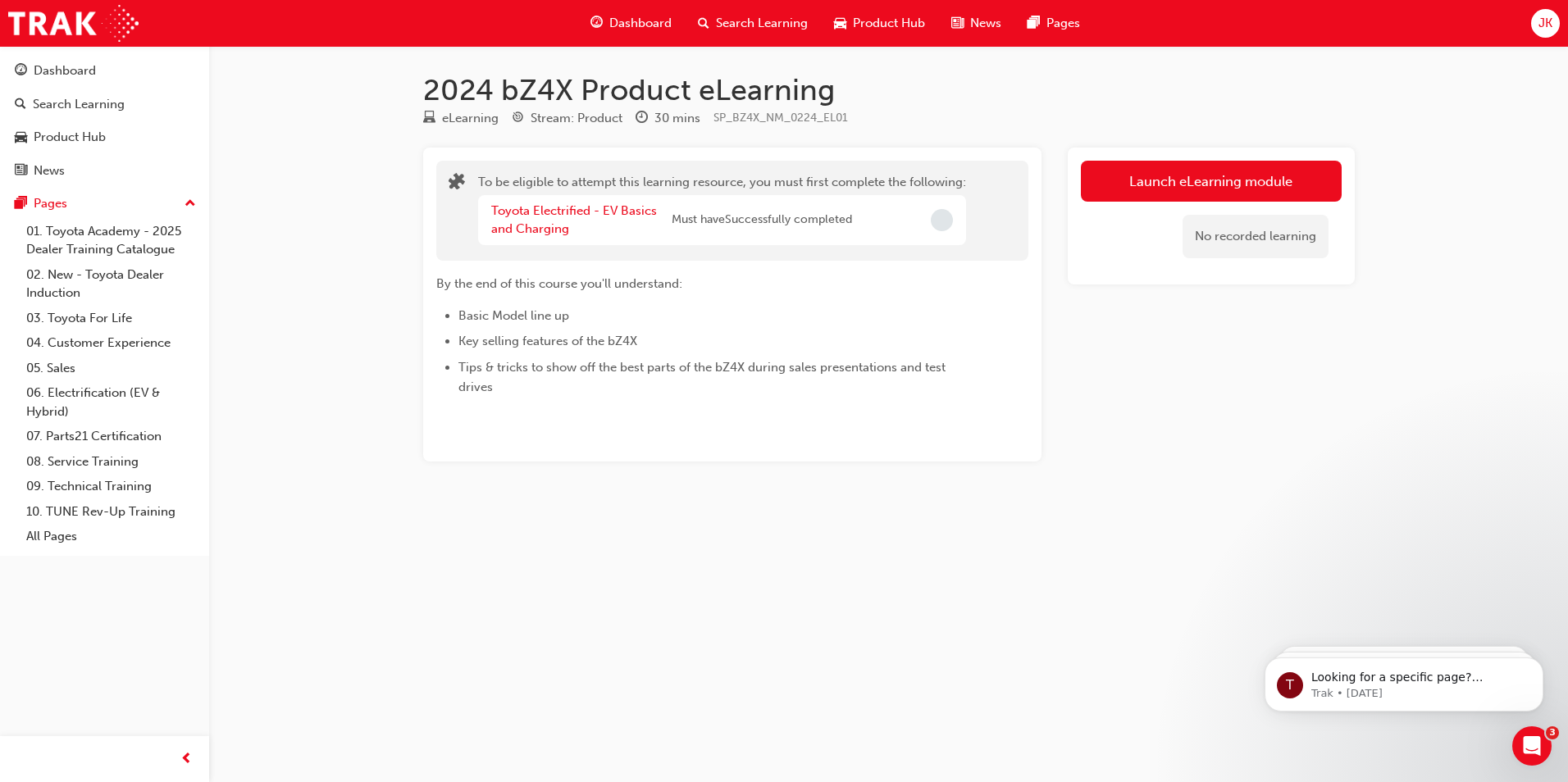
click at [731, 3] on div "Dashboard Search Learning Product Hub News Pages" at bounding box center [834, 23] width 529 height 47
click at [724, 20] on span "Search Learning" at bounding box center [761, 23] width 92 height 19
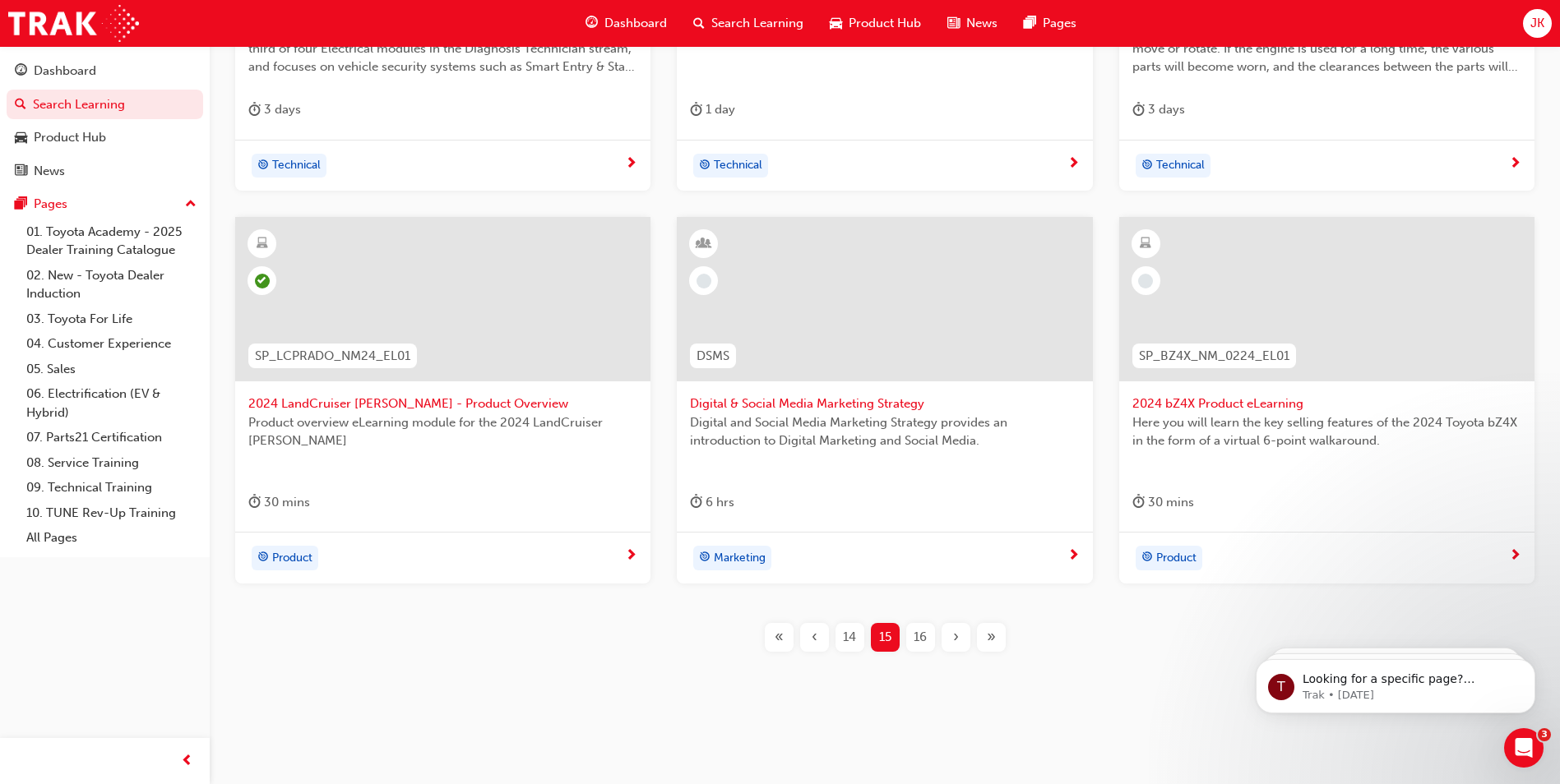
scroll to position [557, 0]
click at [918, 637] on span "16" at bounding box center [919, 636] width 13 height 19
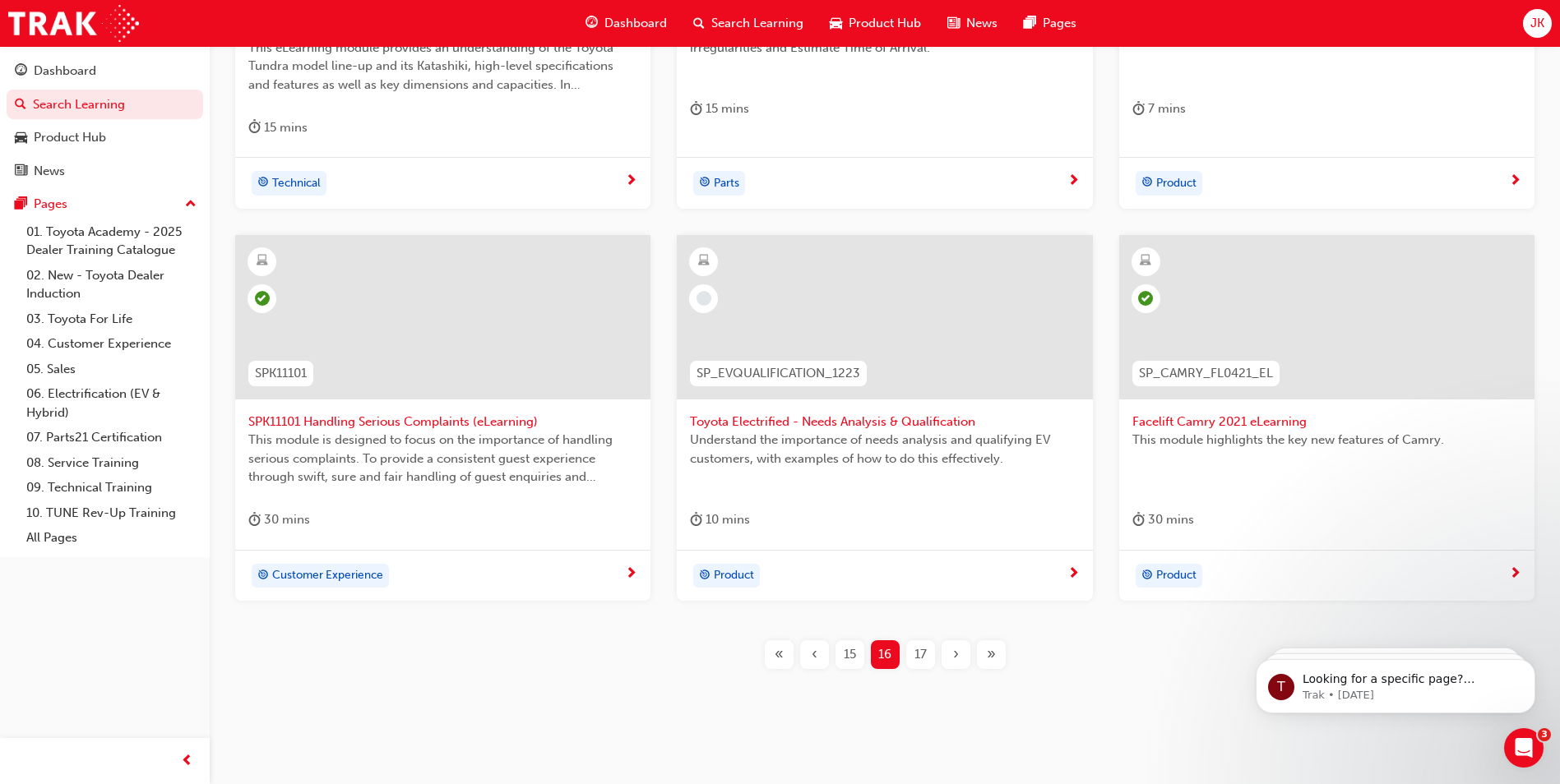
click at [926, 655] on span "17" at bounding box center [920, 655] width 12 height 19
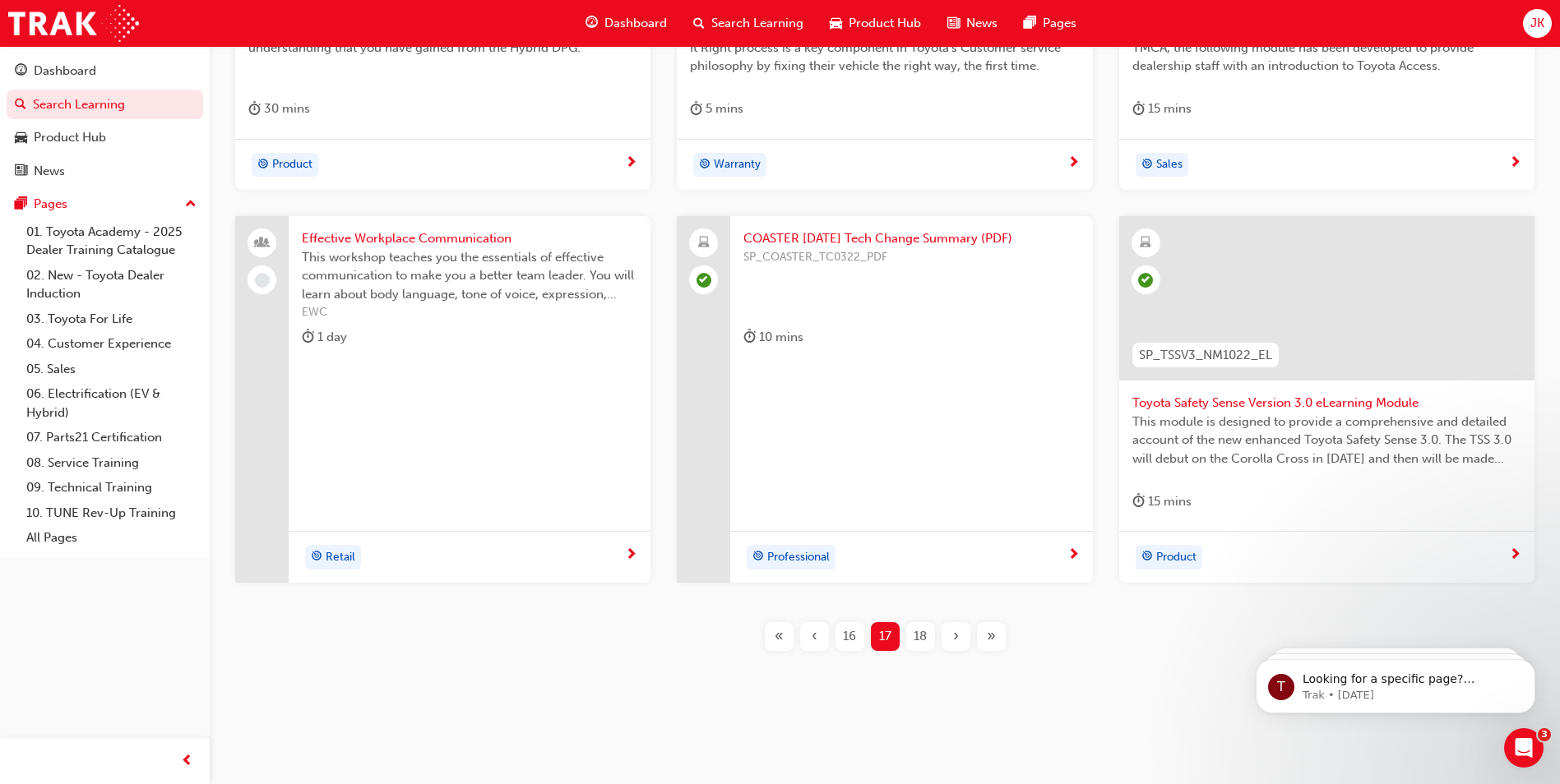
click at [918, 628] on span "18" at bounding box center [919, 636] width 13 height 19
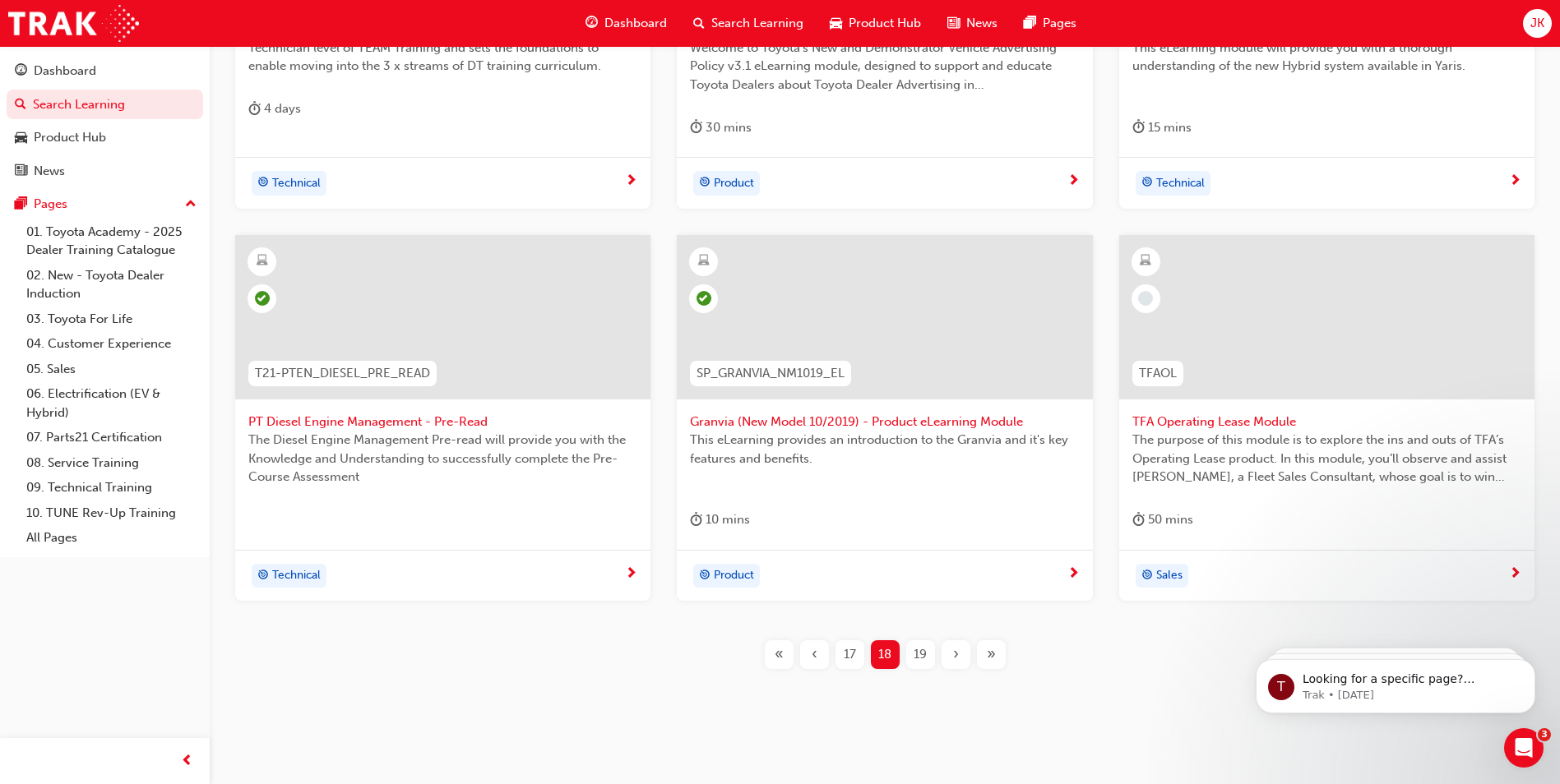
click at [913, 654] on span "19" at bounding box center [919, 655] width 13 height 19
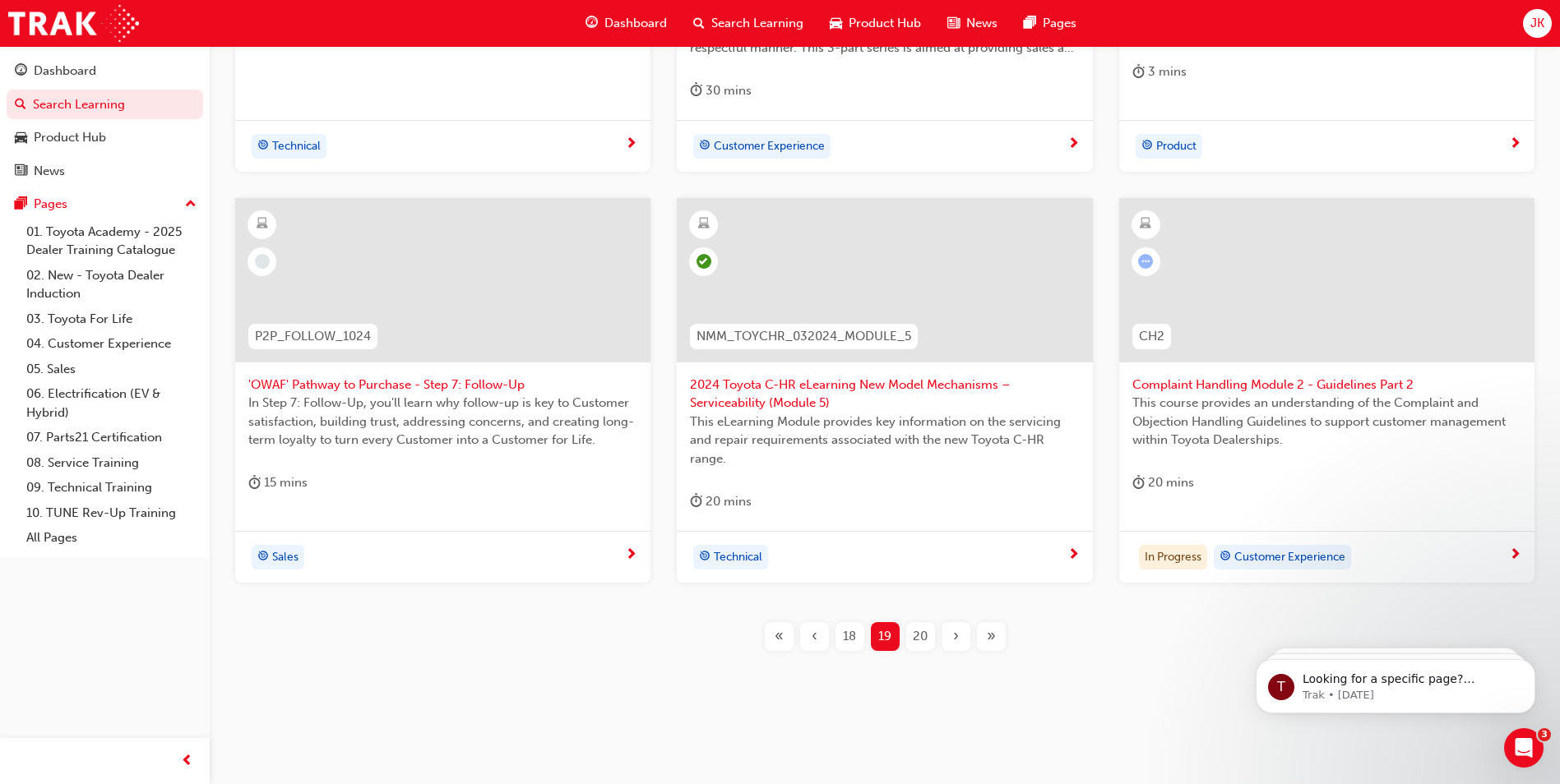
click at [926, 643] on span "20" at bounding box center [919, 636] width 15 height 19
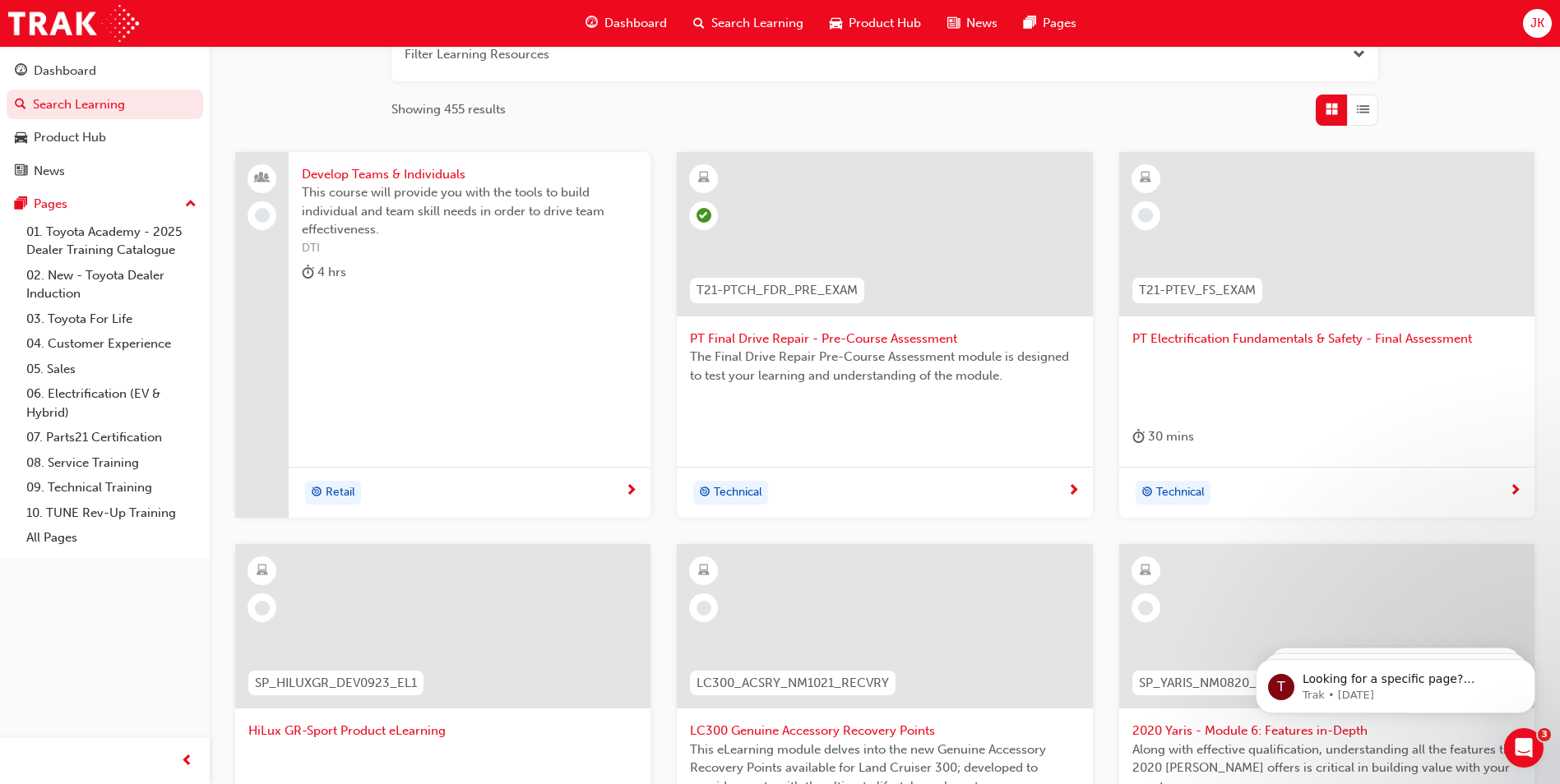
scroll to position [228, 0]
click at [1160, 345] on span "PT Electrification Fundamentals & Safety - Final Assessment" at bounding box center [1327, 339] width 389 height 19
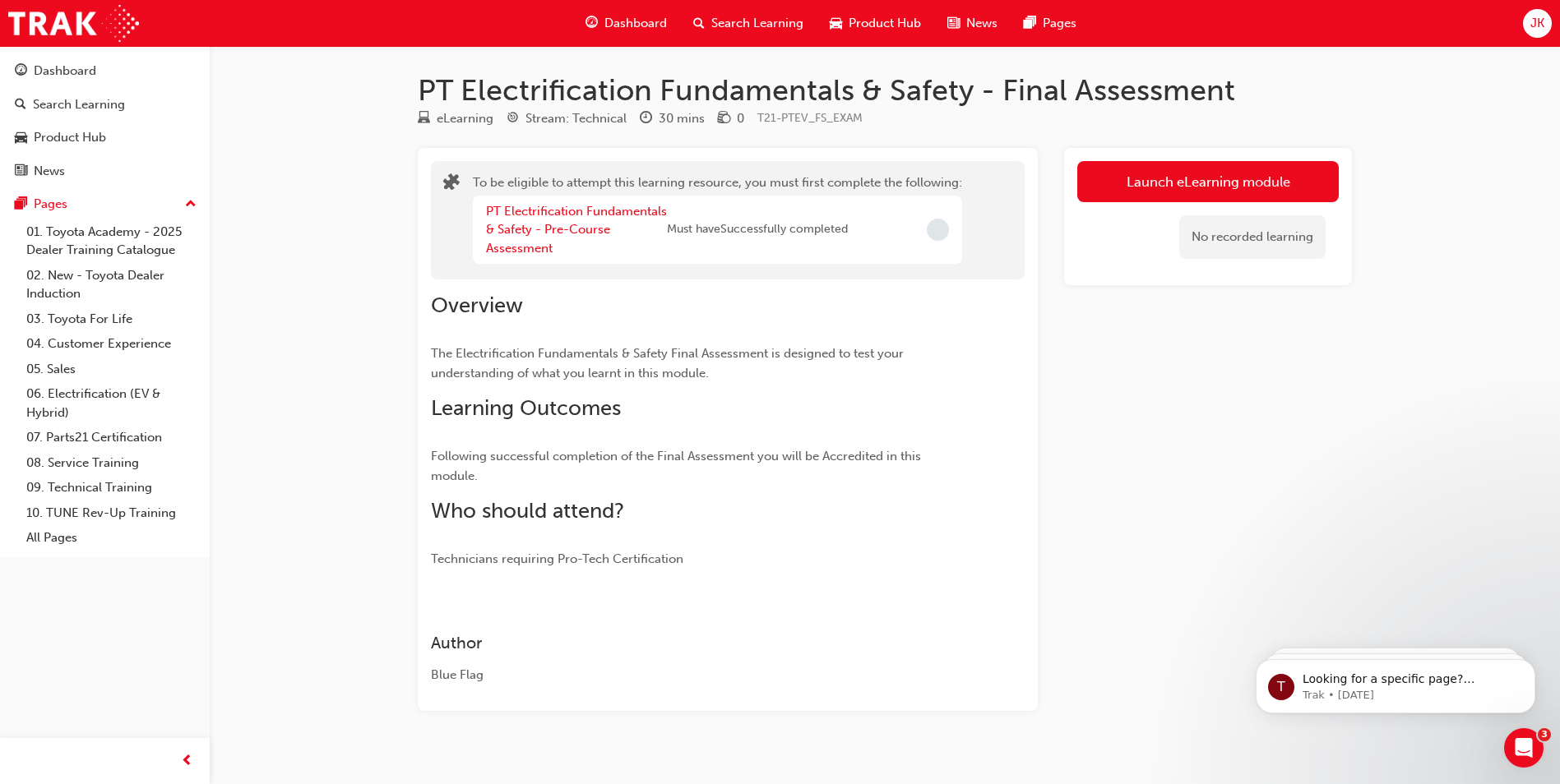
click at [756, 24] on span "Search Learning" at bounding box center [756, 23] width 92 height 19
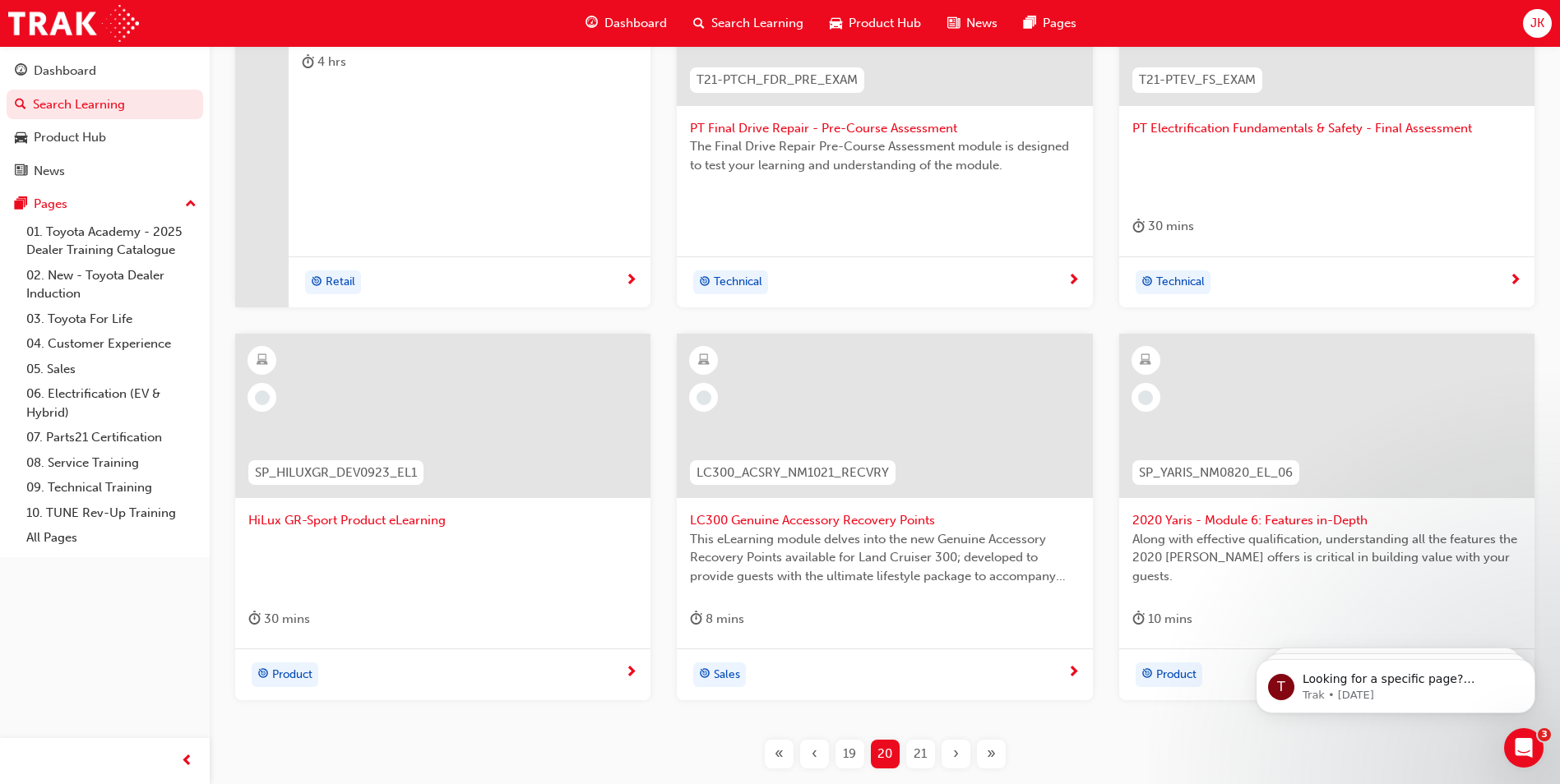
scroll to position [557, 0]
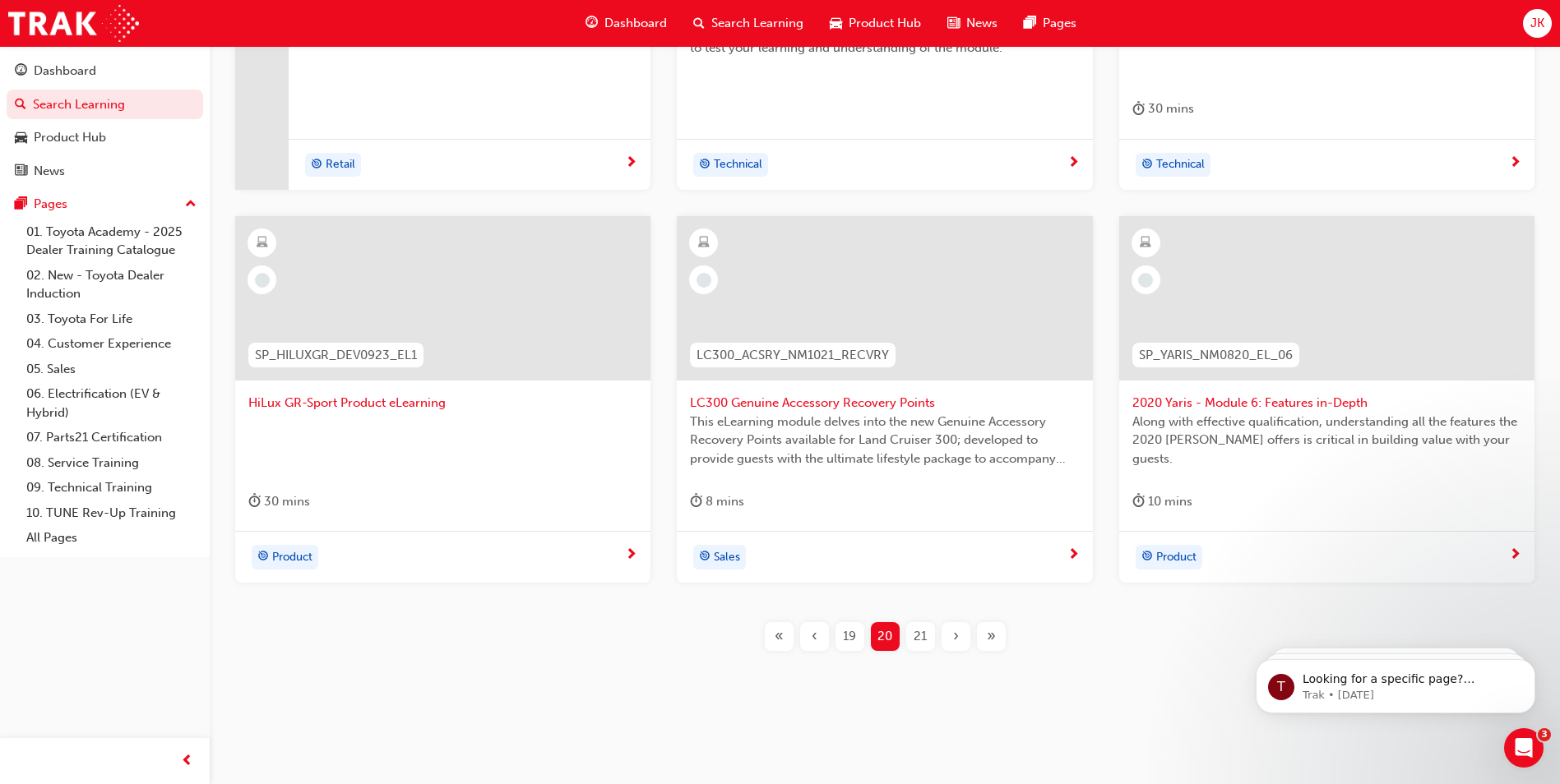
click at [324, 402] on span "HiLux GR-Sport Product eLearning" at bounding box center [443, 403] width 389 height 19
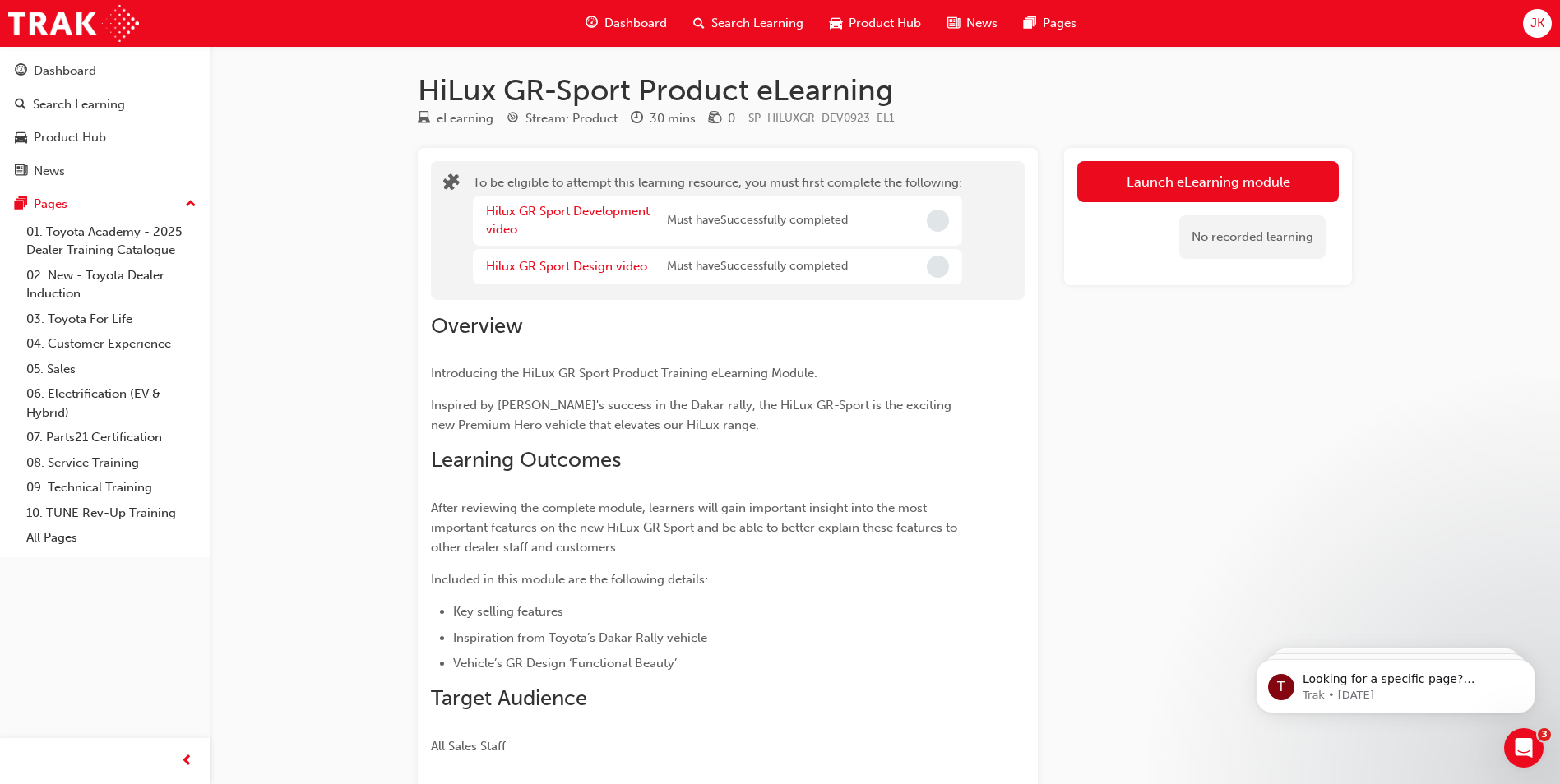
click at [755, 28] on span "Search Learning" at bounding box center [756, 23] width 92 height 19
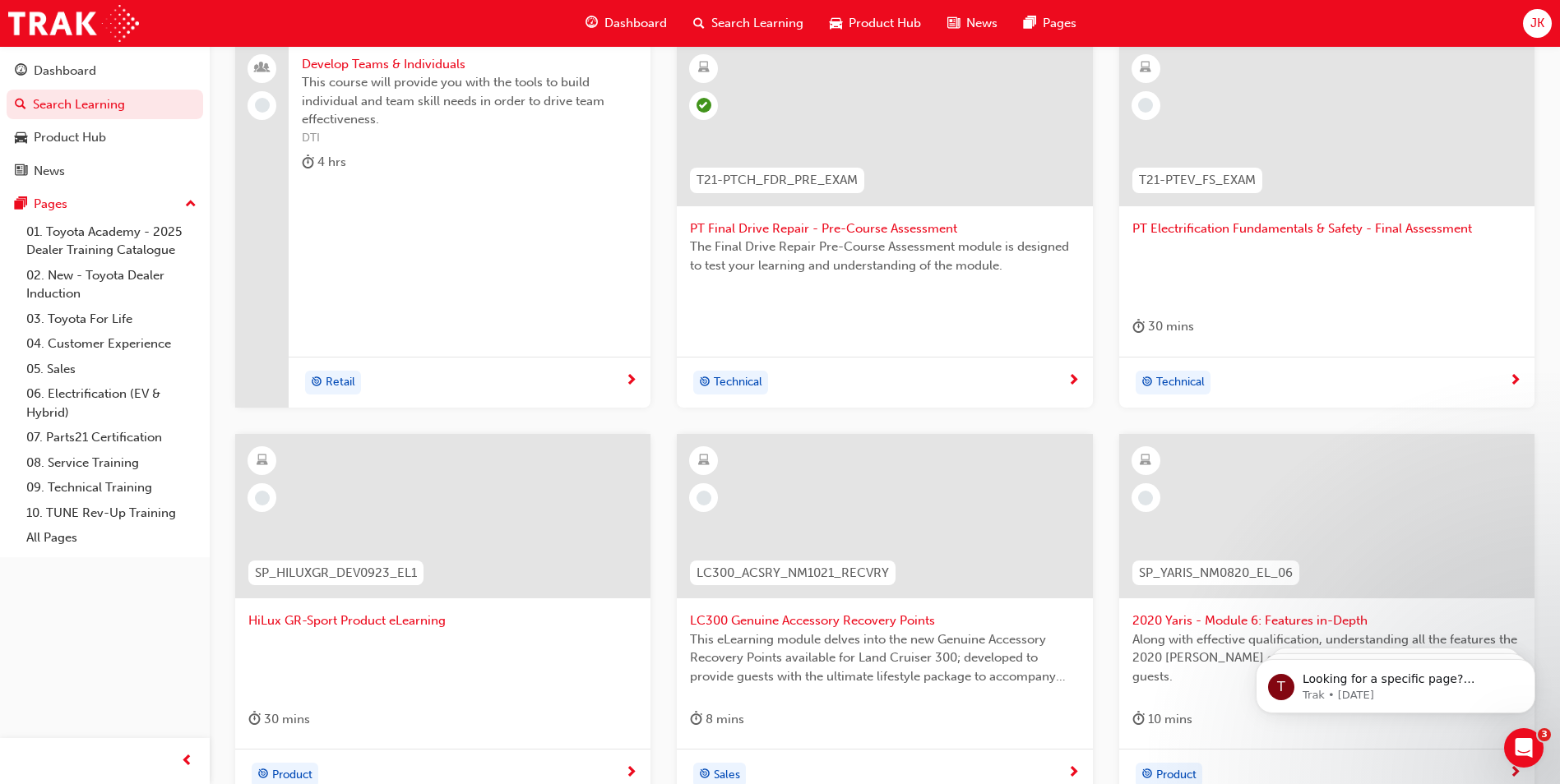
scroll to position [494, 0]
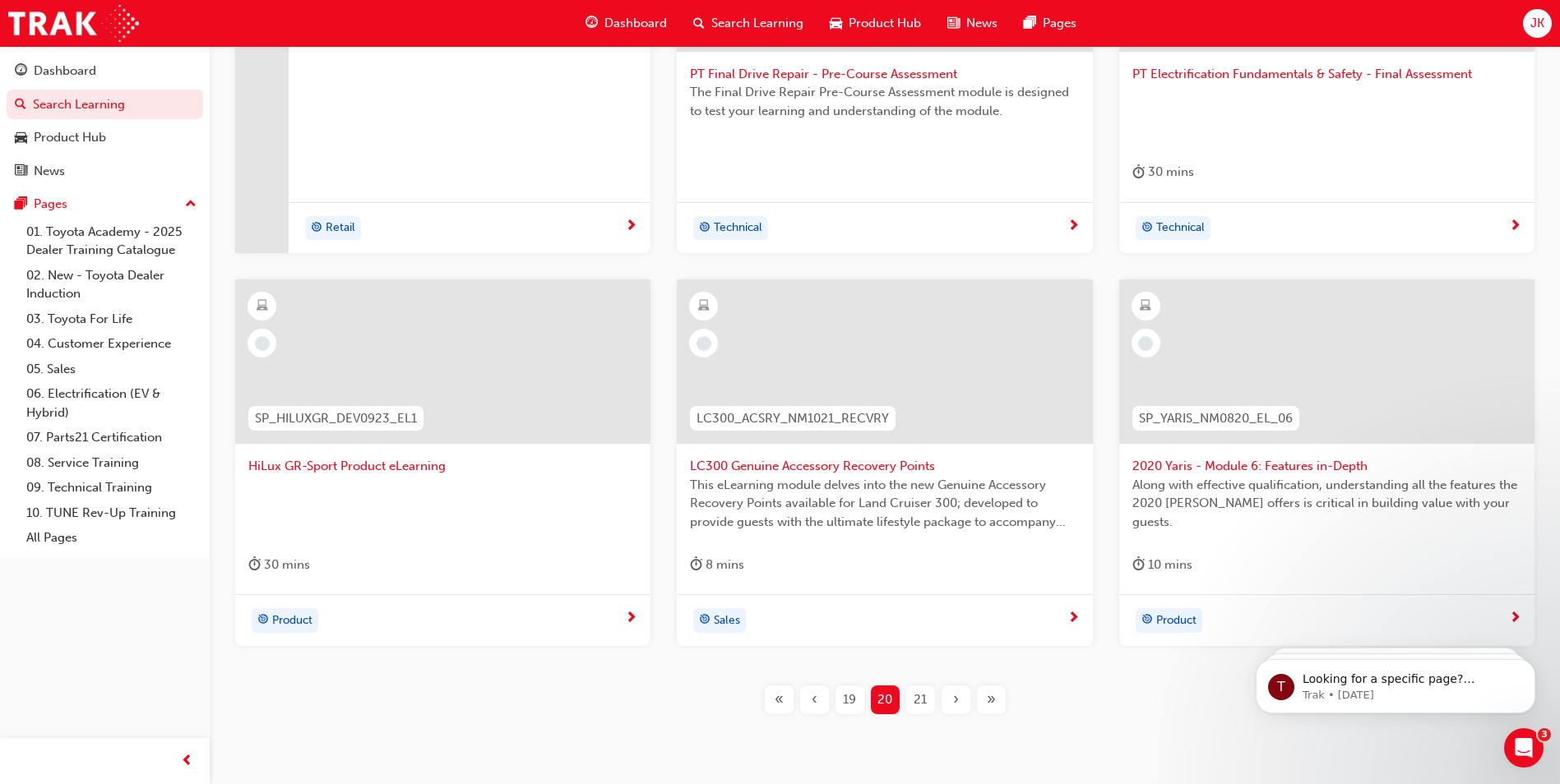
click at [774, 467] on span "LC300 Genuine Accessory Recovery Points" at bounding box center [884, 466] width 389 height 19
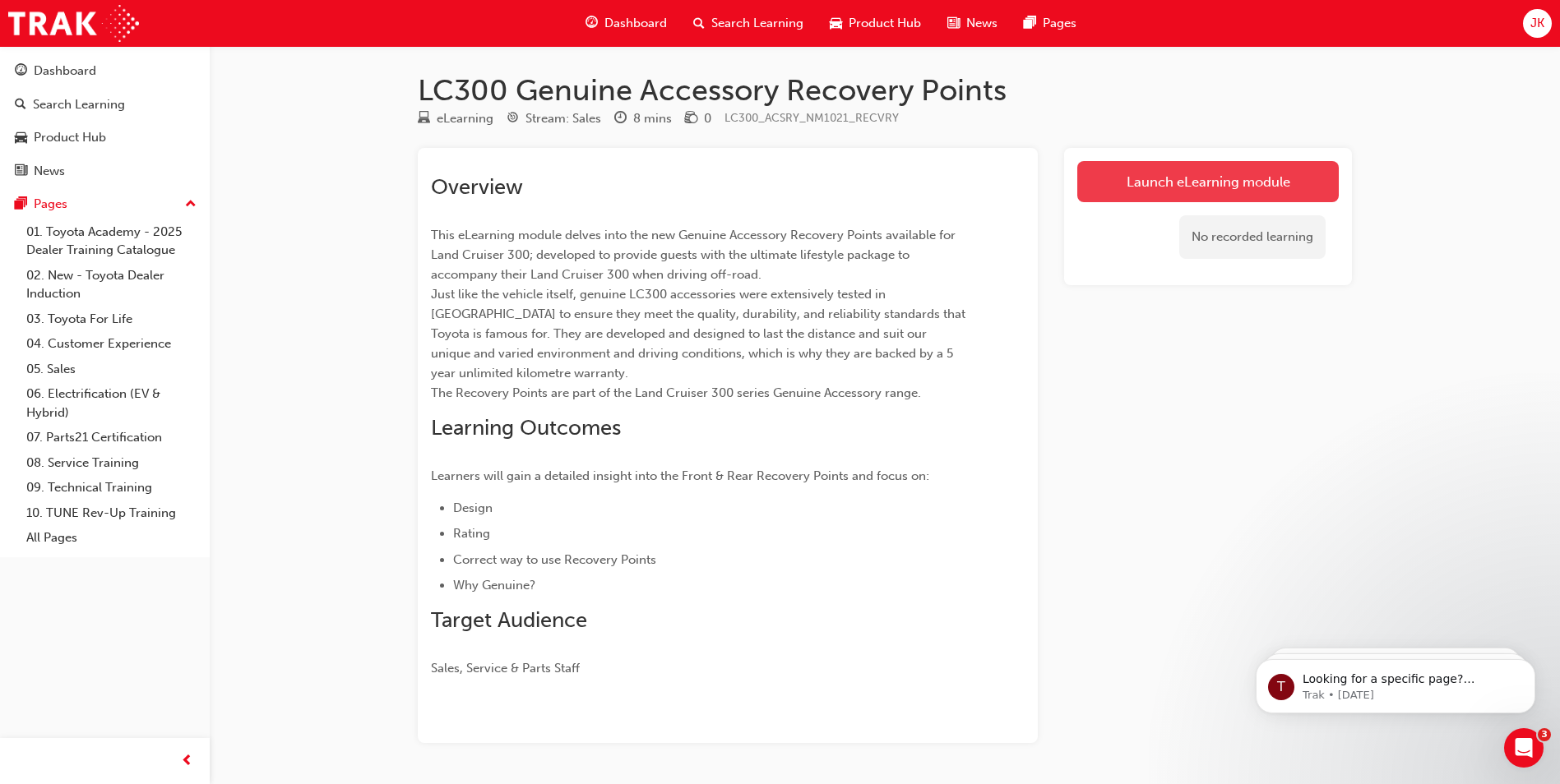
click at [1137, 188] on link "Launch eLearning module" at bounding box center [1207, 182] width 261 height 41
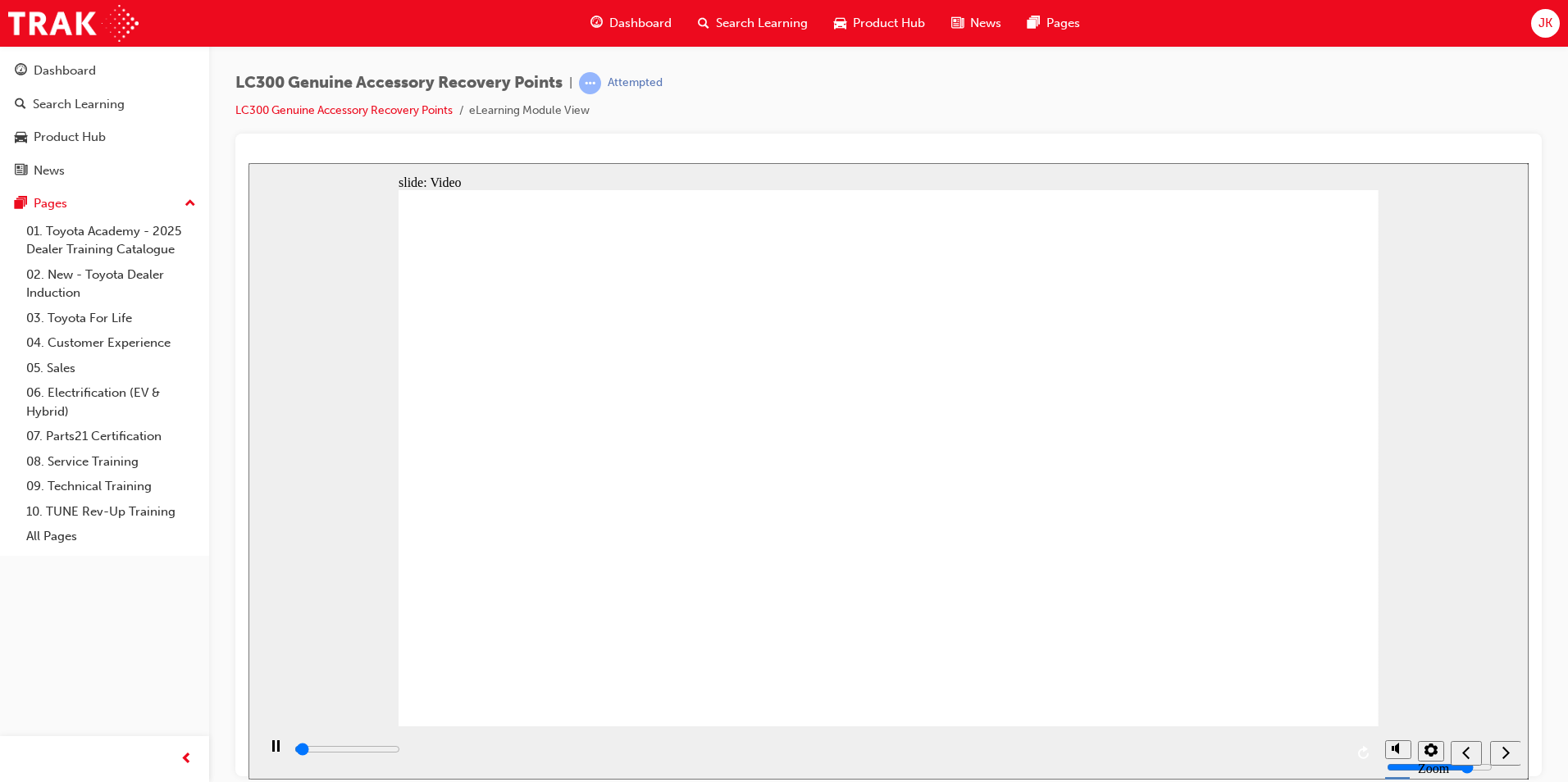
click at [1496, 755] on div "next" at bounding box center [1505, 753] width 18 height 17
click at [1503, 756] on icon "next" at bounding box center [1505, 752] width 8 height 15
click at [1504, 748] on icon "next" at bounding box center [1506, 752] width 7 height 12
click at [1499, 746] on div "next" at bounding box center [1505, 753] width 18 height 17
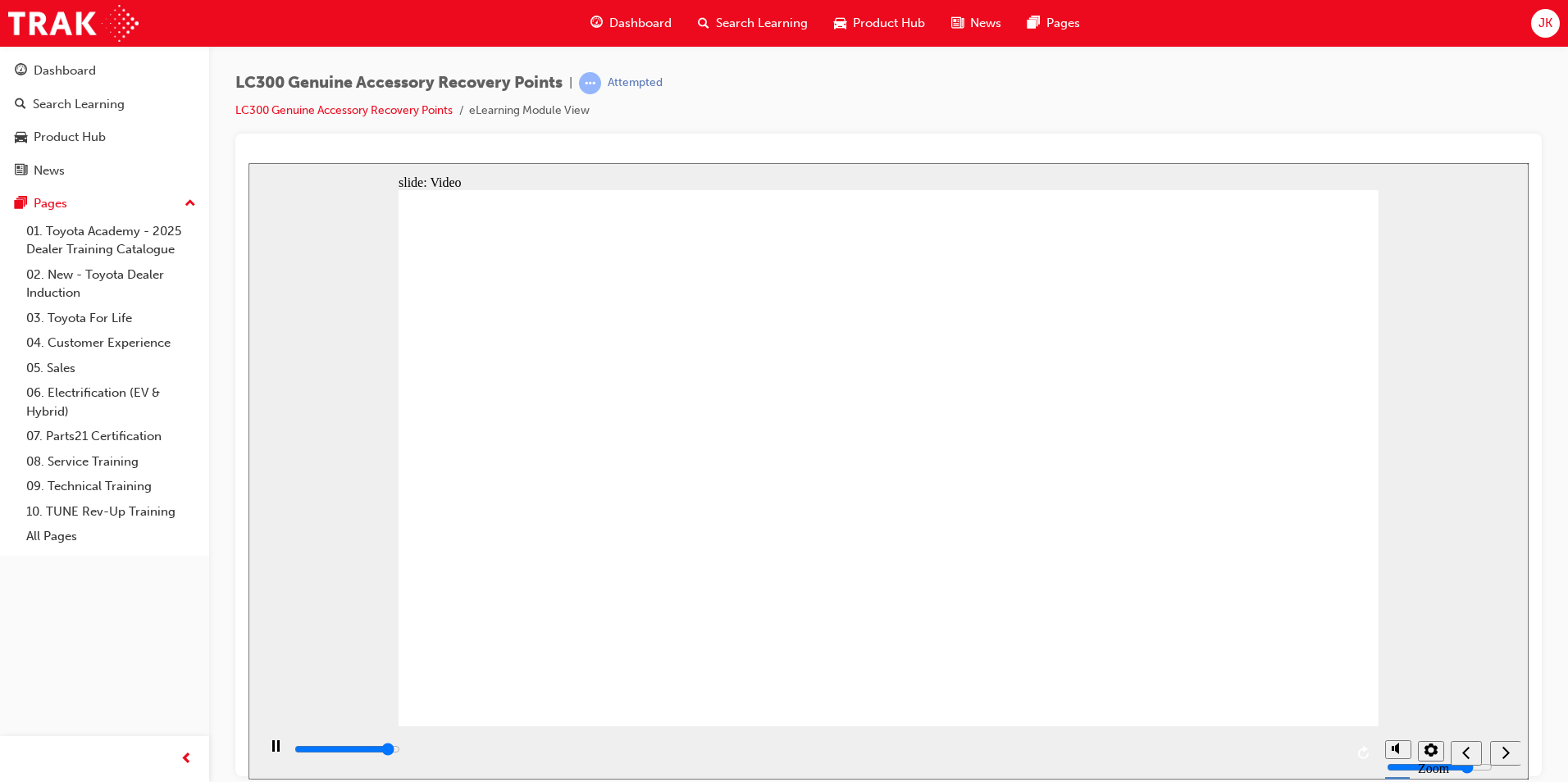
click at [400, 751] on input "slide progress" at bounding box center [346, 748] width 106 height 13
click at [1333, 750] on div "playback controls" at bounding box center [817, 749] width 1051 height 18
click at [1508, 751] on icon "next" at bounding box center [1505, 752] width 8 height 15
click at [1508, 749] on icon "next" at bounding box center [1505, 752] width 8 height 15
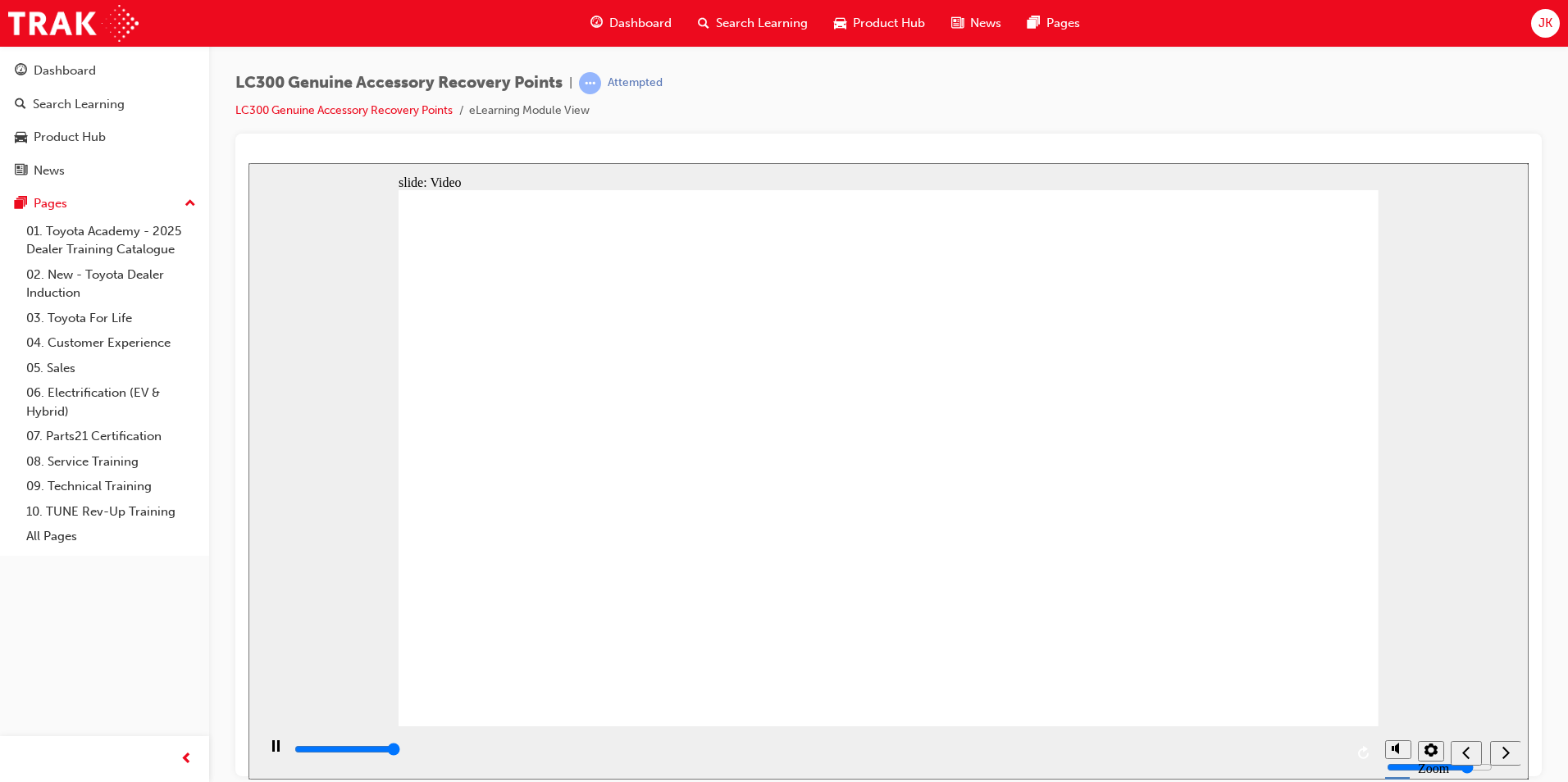
type input "640000"
click at [1508, 756] on icon "next" at bounding box center [1505, 752] width 8 height 15
click at [1500, 750] on div "next" at bounding box center [1505, 753] width 18 height 17
click at [1509, 750] on div "next" at bounding box center [1505, 753] width 18 height 17
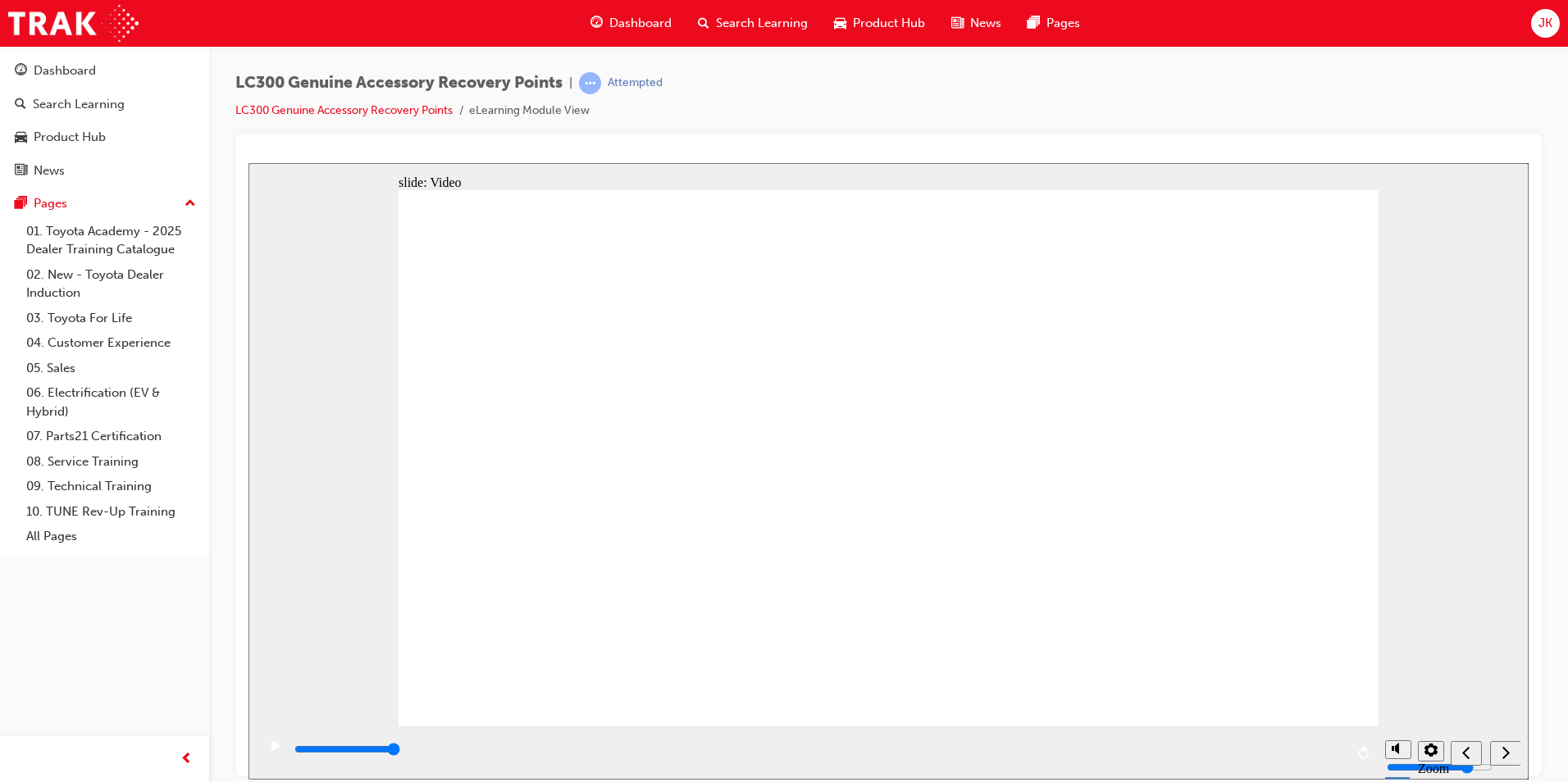
click at [1509, 750] on div "next" at bounding box center [1505, 753] width 18 height 17
click at [1500, 750] on div "next" at bounding box center [1505, 753] width 18 height 17
click at [1500, 749] on div "next" at bounding box center [1505, 753] width 18 height 17
click at [1500, 750] on div "next" at bounding box center [1505, 753] width 18 height 17
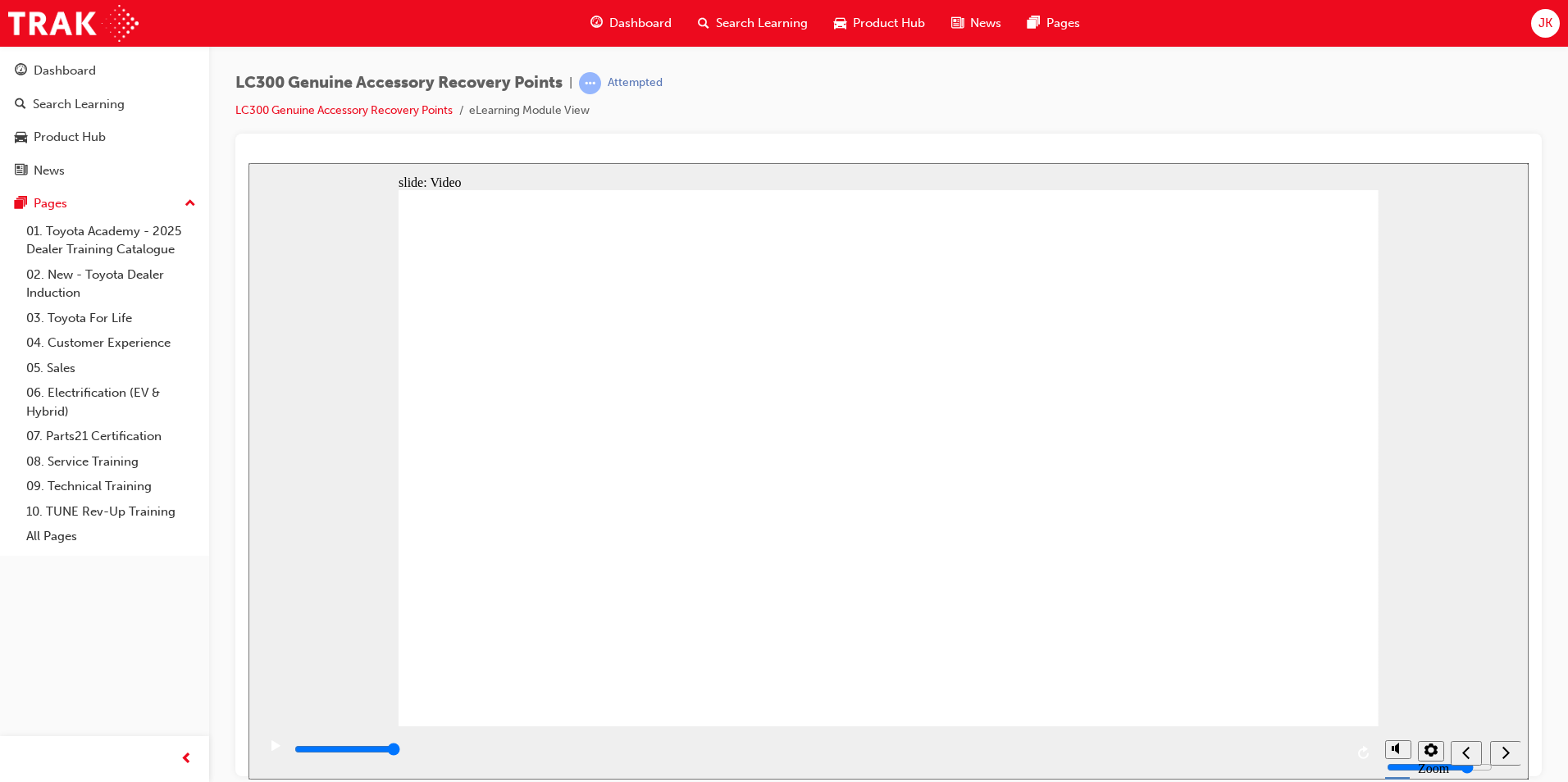
click at [1500, 750] on div "next" at bounding box center [1505, 753] width 18 height 17
click at [1508, 749] on icon "next" at bounding box center [1505, 752] width 8 height 15
click at [1506, 750] on icon "next" at bounding box center [1506, 752] width 7 height 12
click at [1507, 748] on icon "next" at bounding box center [1505, 752] width 8 height 15
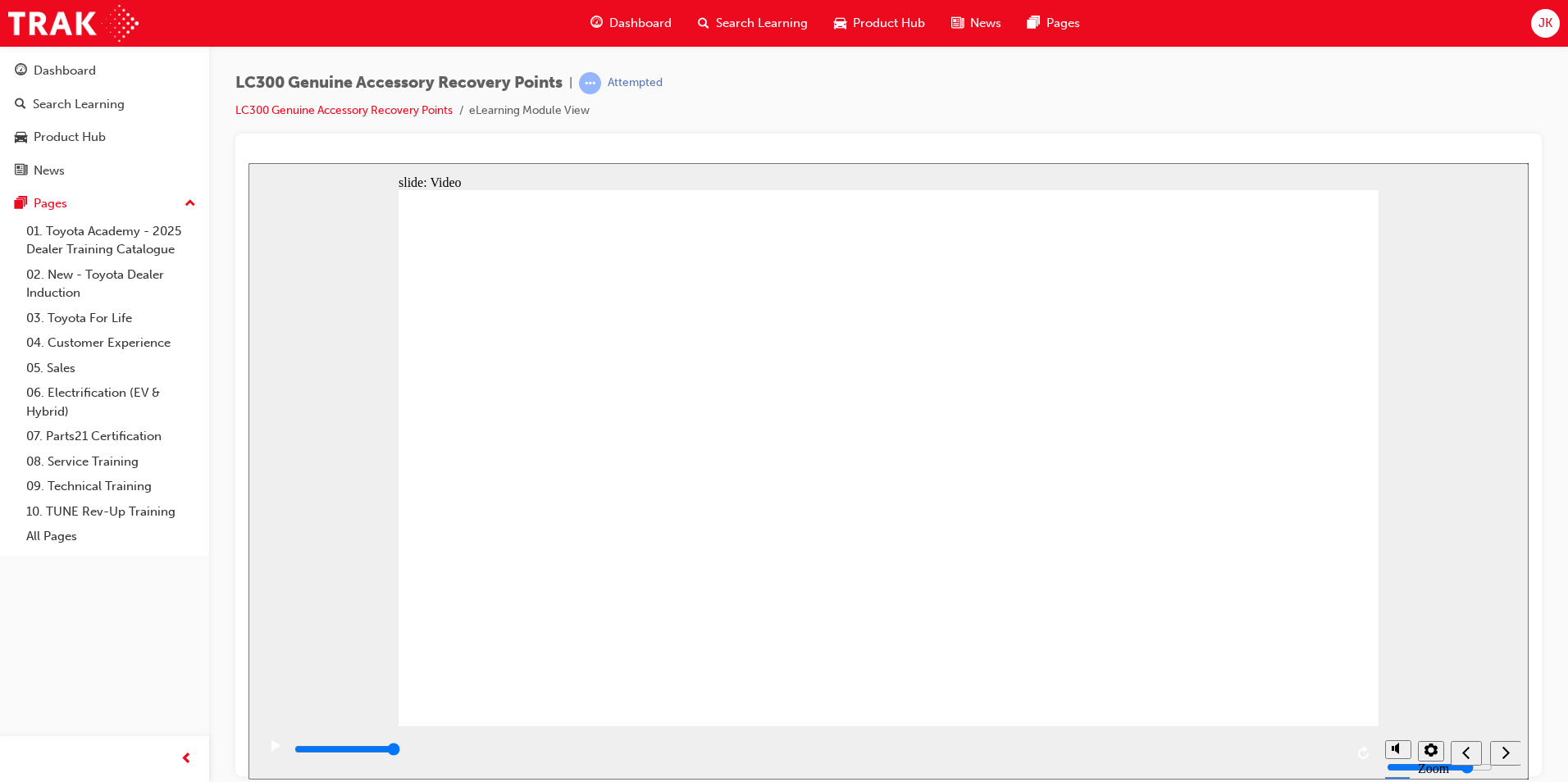
click at [742, 23] on span "Search Learning" at bounding box center [761, 23] width 92 height 19
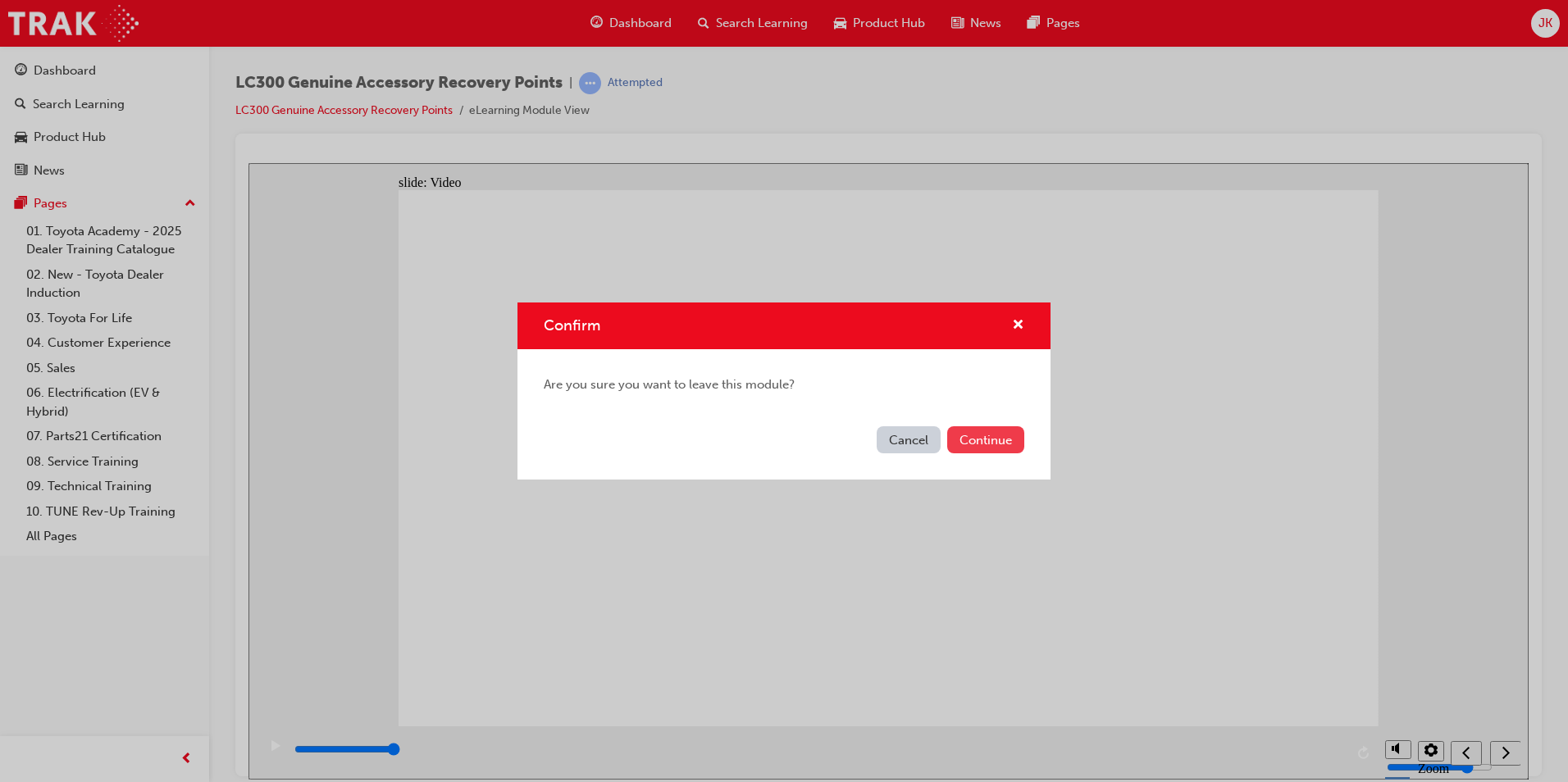
drag, startPoint x: 1020, startPoint y: 412, endPoint x: 1003, endPoint y: 432, distance: 26.2
click at [1021, 412] on div "Are you sure you want to leave this module?" at bounding box center [784, 385] width 533 height 71
click at [996, 437] on button "Continue" at bounding box center [985, 440] width 77 height 27
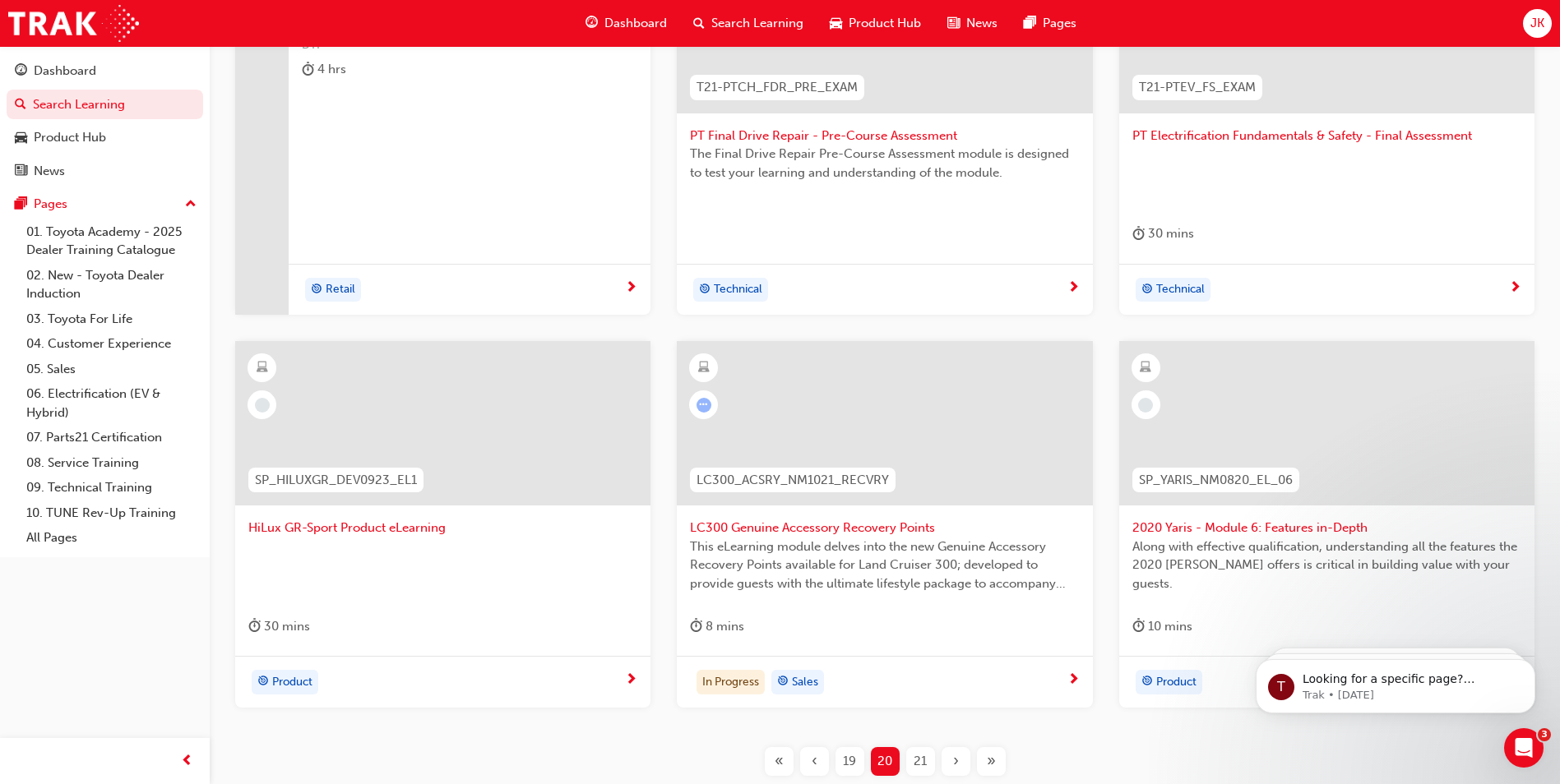
scroll to position [494, 0]
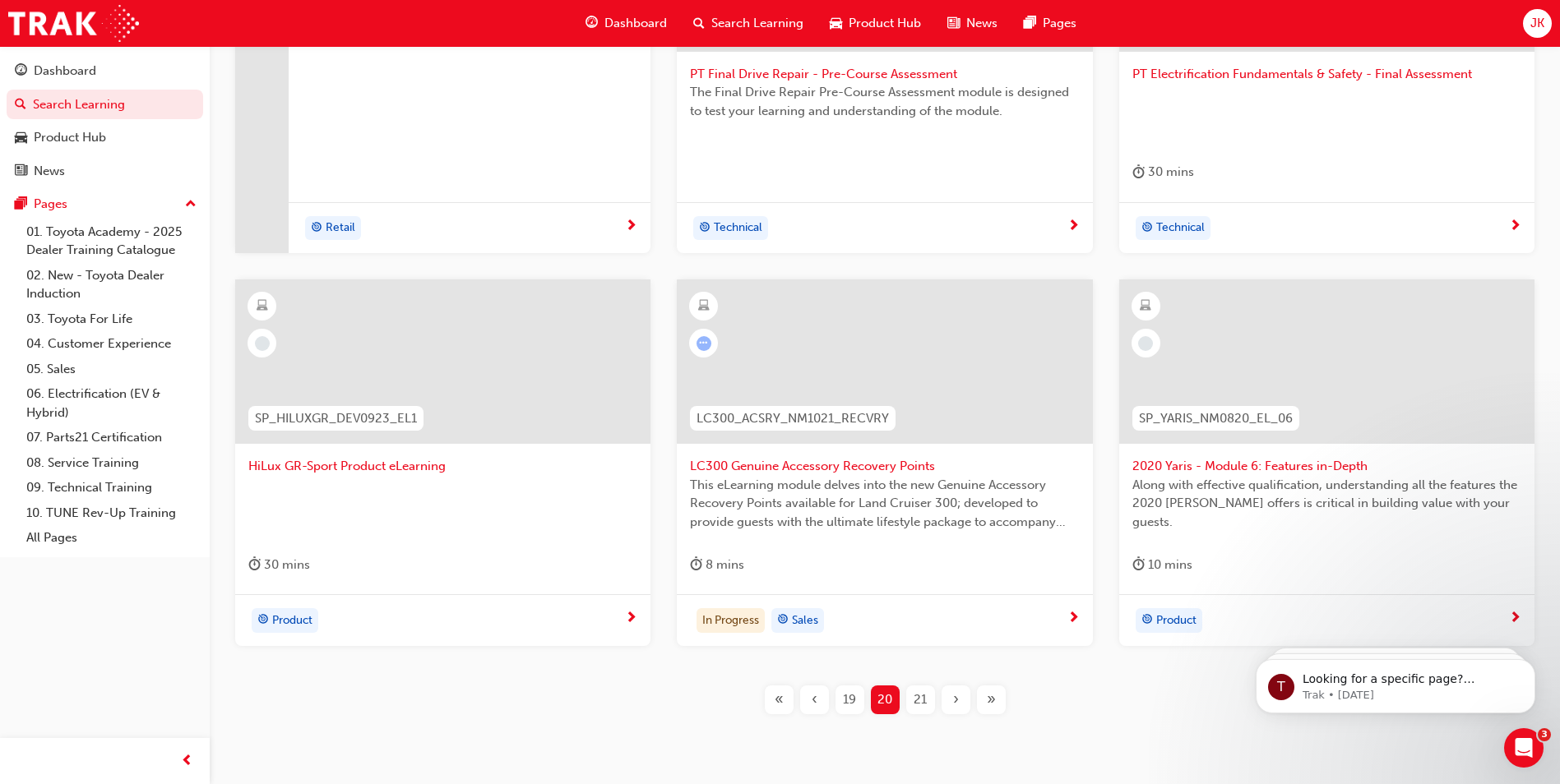
click at [812, 464] on span "LC300 Genuine Accessory Recovery Points" at bounding box center [884, 466] width 389 height 19
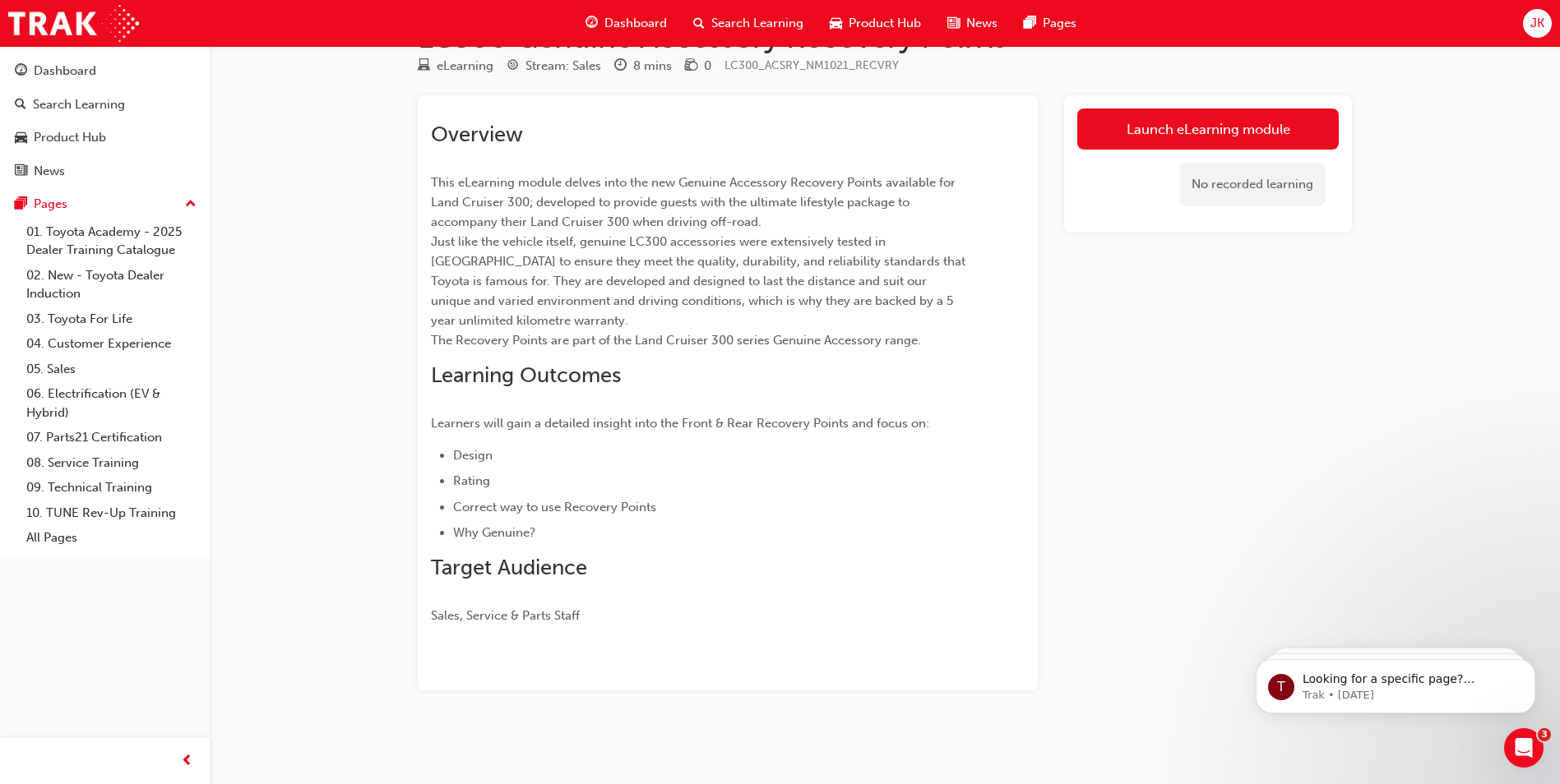
scroll to position [53, 0]
click at [1266, 132] on link "Launch eLearning module" at bounding box center [1207, 129] width 261 height 41
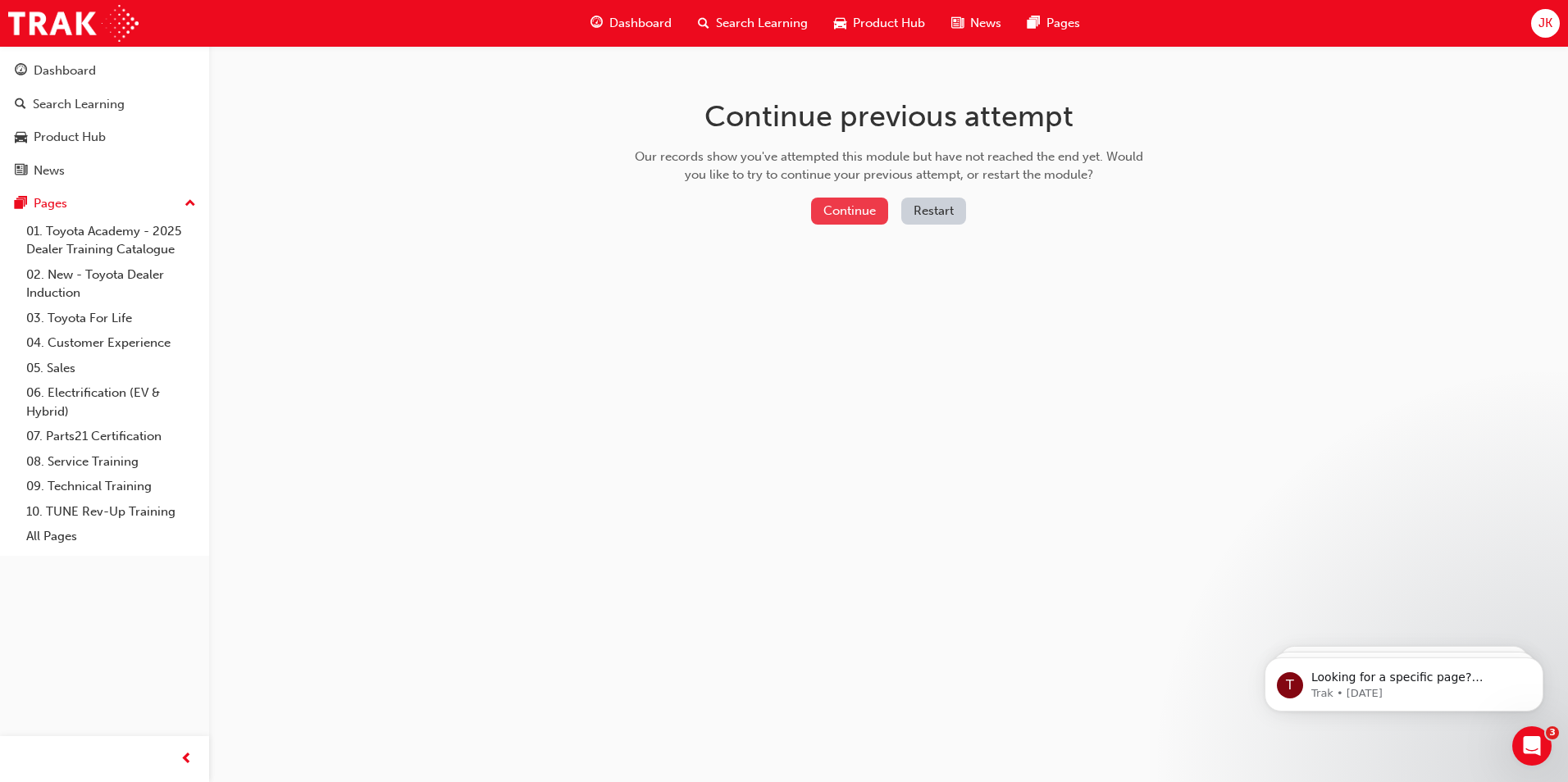
click at [866, 207] on button "Continue" at bounding box center [849, 211] width 77 height 27
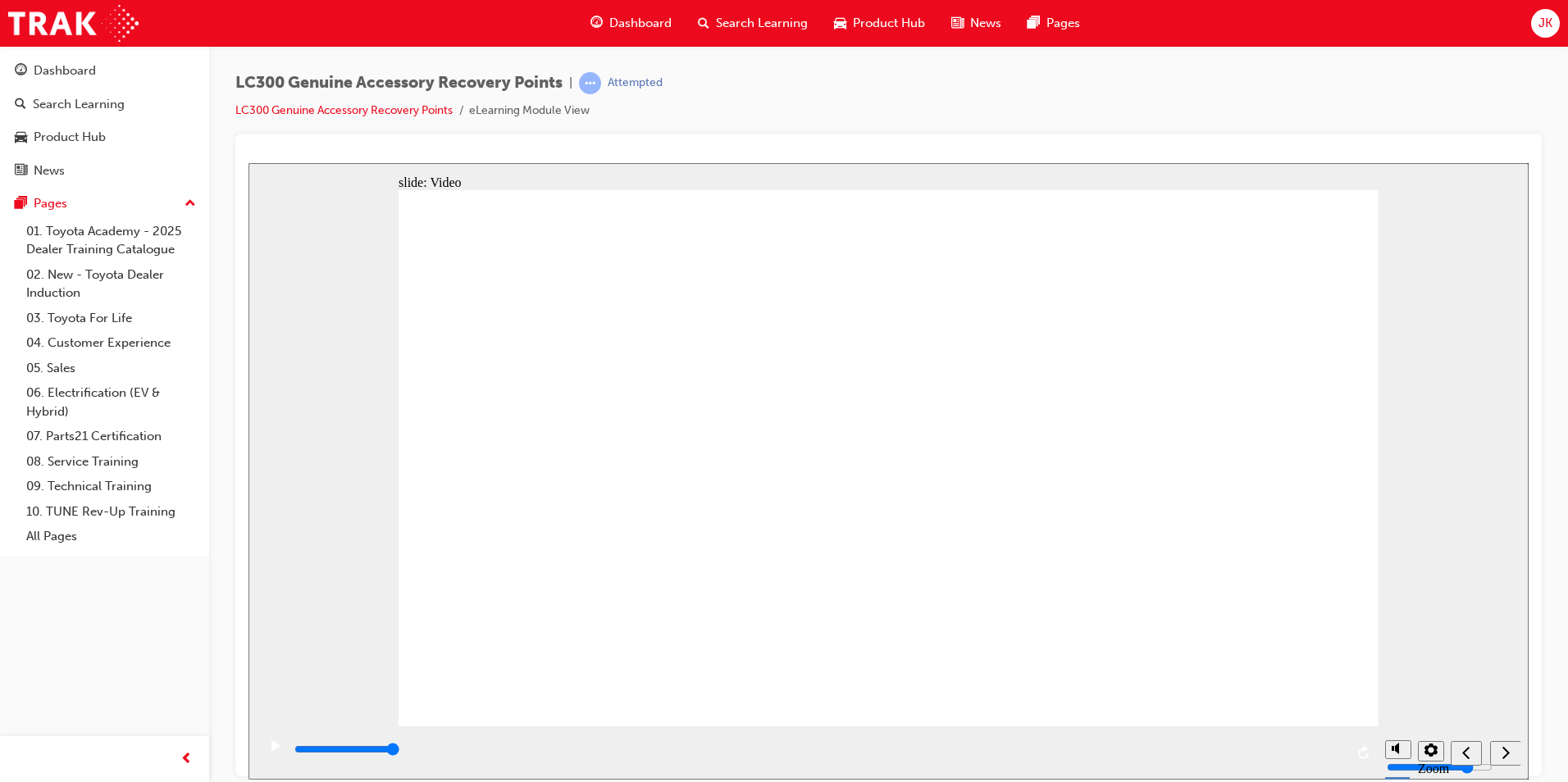
click at [400, 751] on input "slide progress" at bounding box center [346, 748] width 106 height 13
type input "6000"
radio input "true"
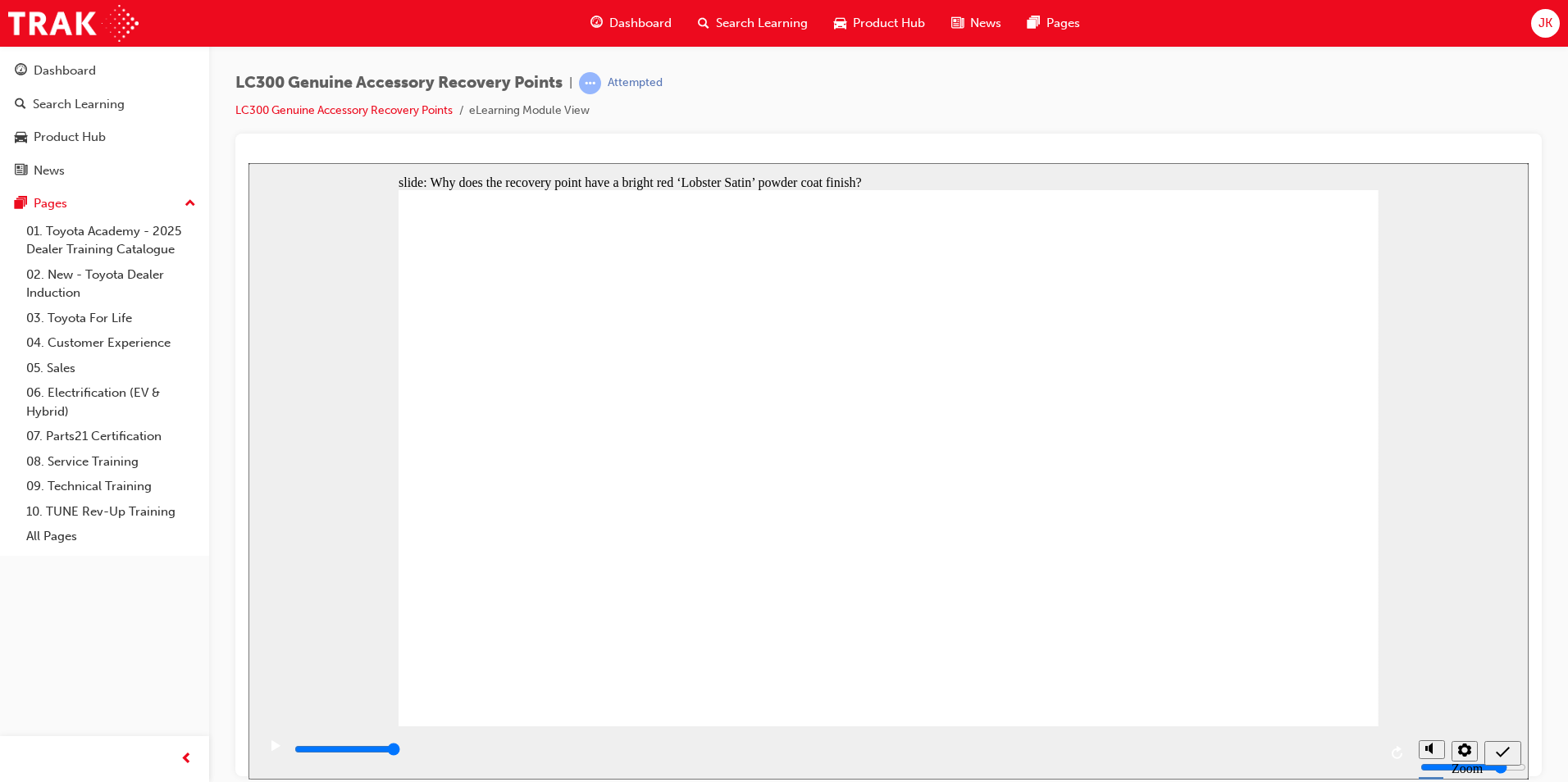
radio input "false"
radio input "true"
click at [1504, 754] on icon "submit" at bounding box center [1502, 752] width 14 height 15
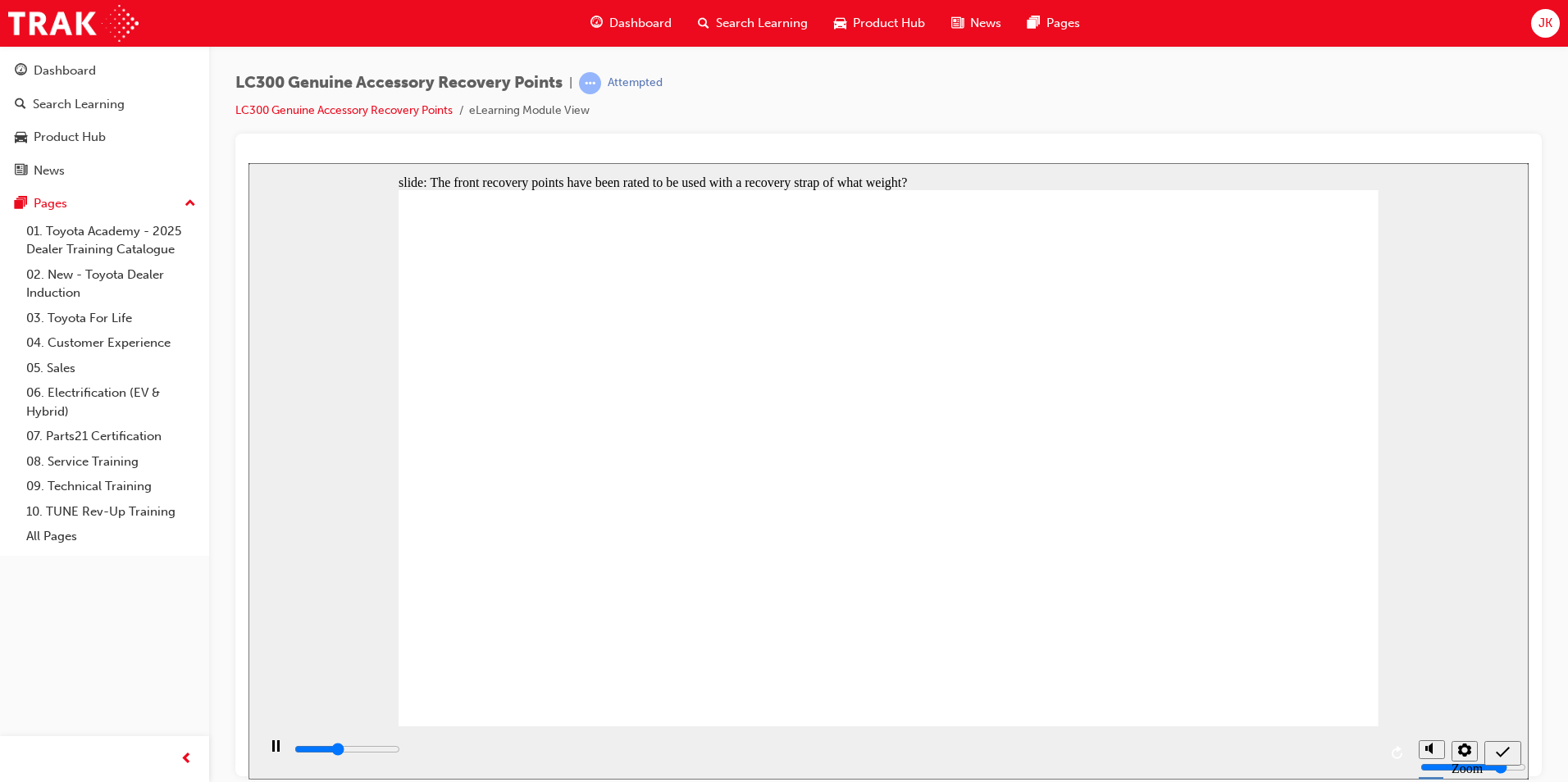
type input "2000"
radio input "true"
click at [1503, 753] on icon "submit" at bounding box center [1502, 752] width 14 height 11
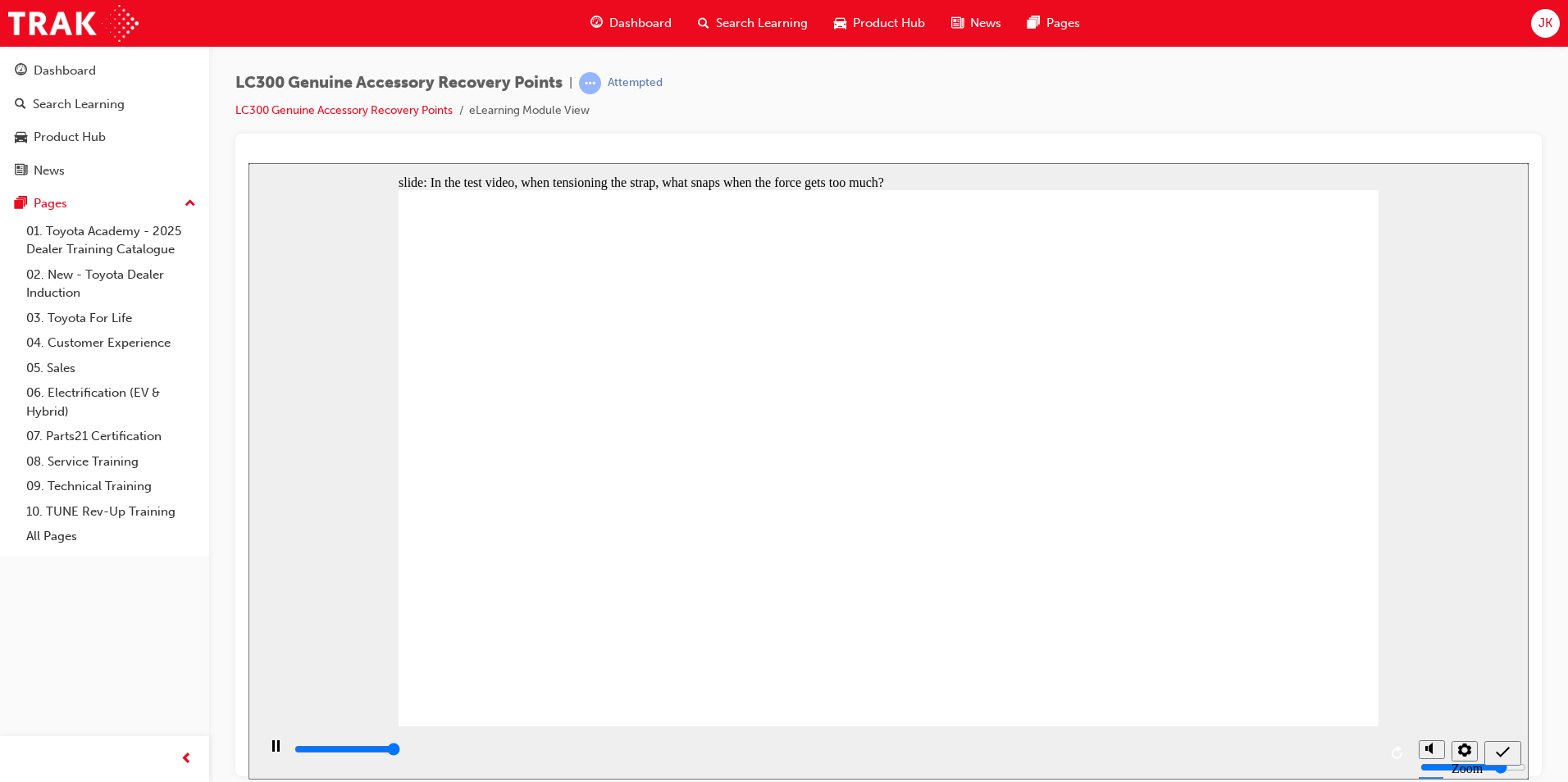
type input "5000"
radio input "true"
click at [1497, 747] on icon "submit" at bounding box center [1502, 752] width 14 height 15
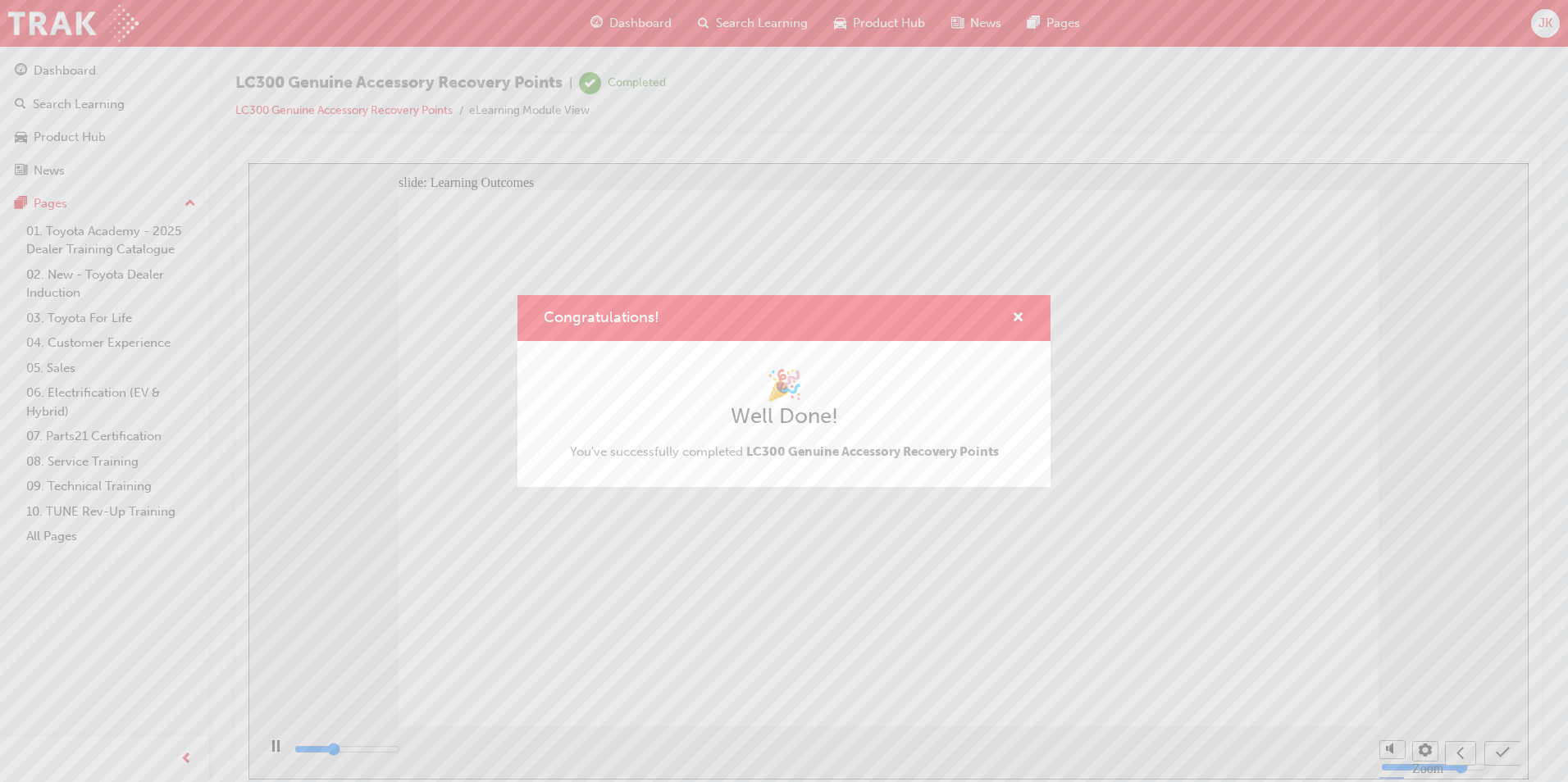
click at [748, 27] on div "Congratulations! 🎉 Well Done! You've successfully completed LC300 Genuine Acces…" at bounding box center [784, 391] width 1568 height 782
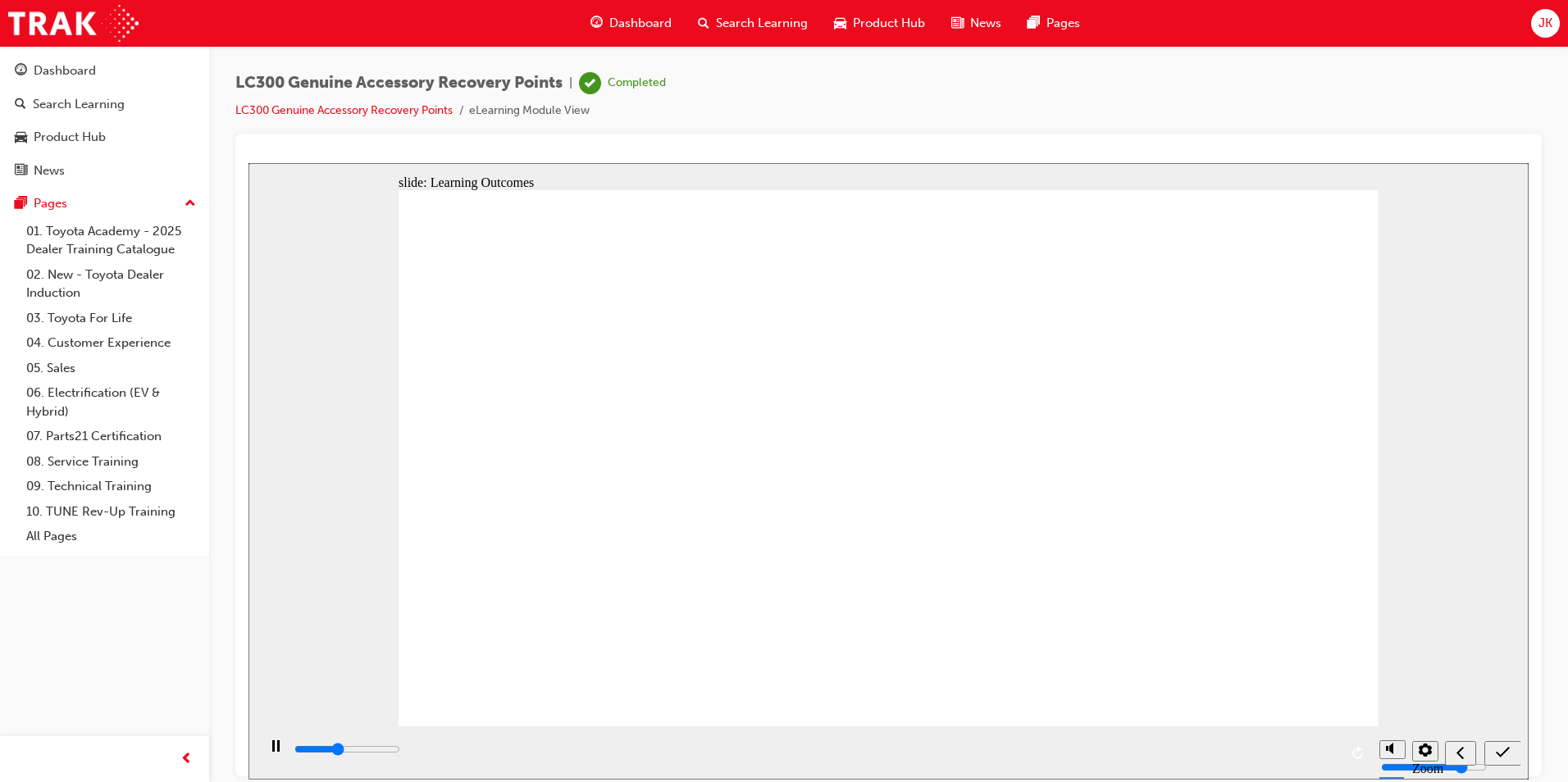
type input "5100"
click at [752, 26] on span "Search Learning" at bounding box center [761, 23] width 92 height 19
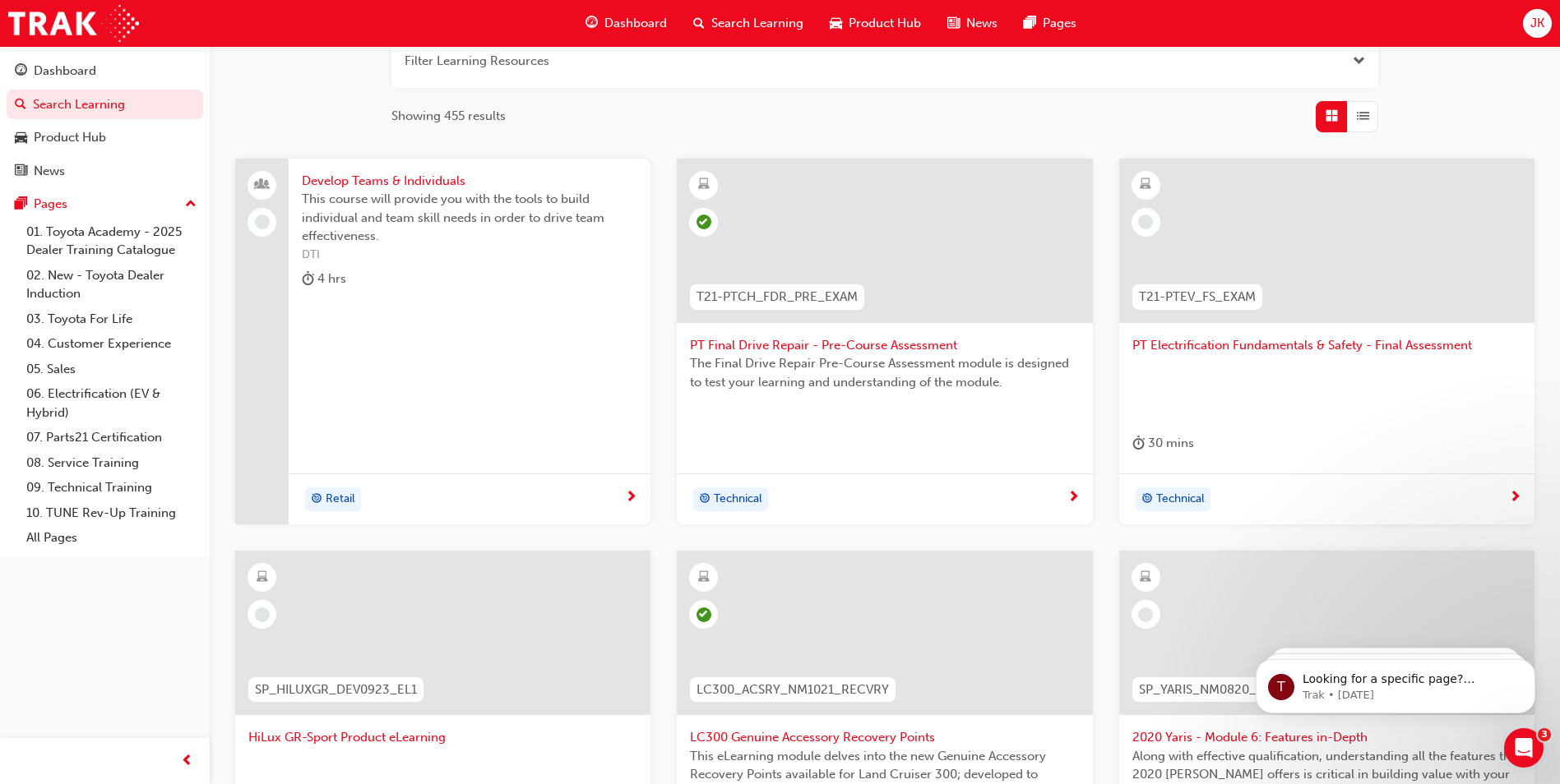
scroll to position [247, 0]
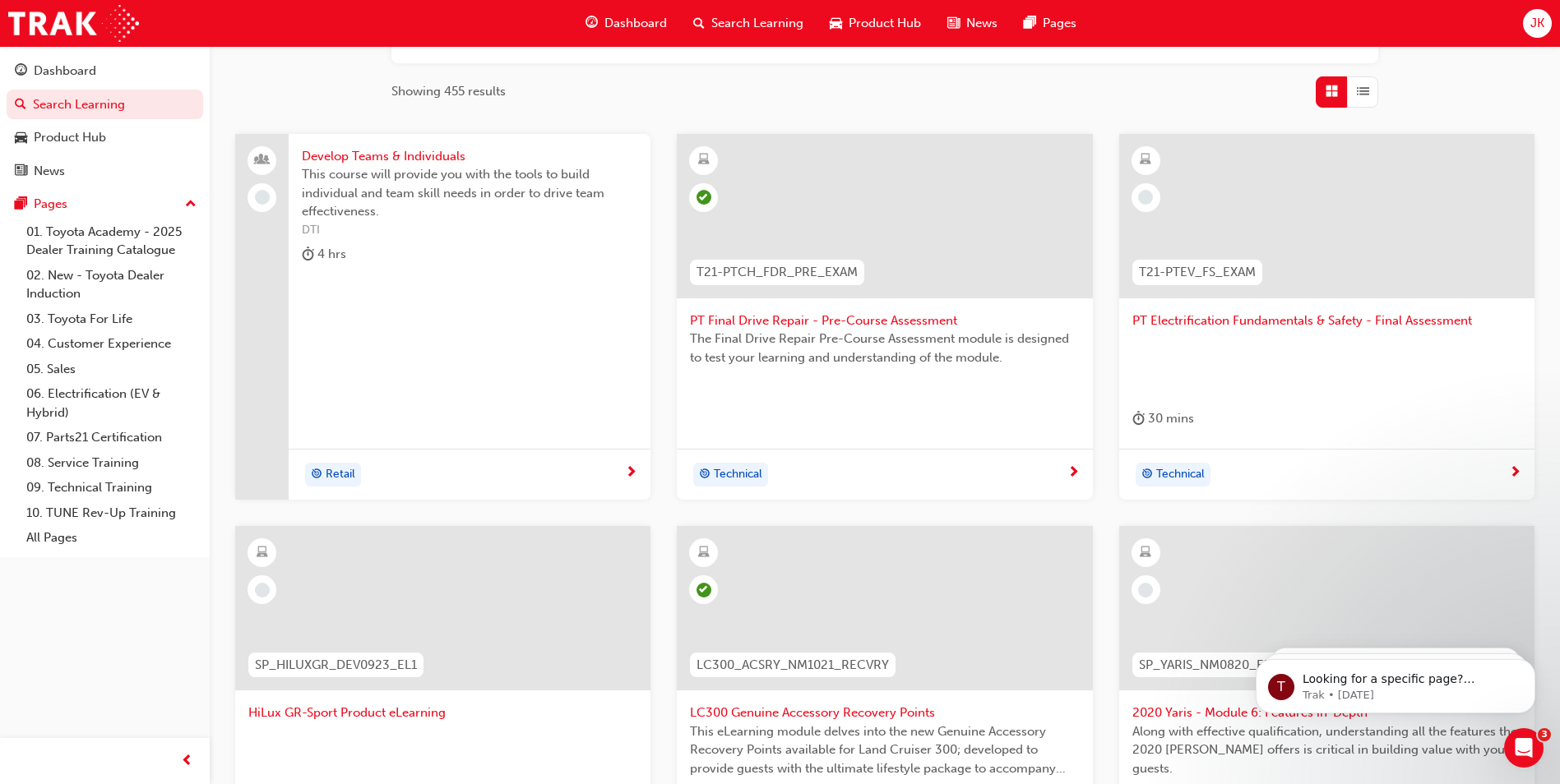
click at [1170, 320] on span "PT Electrification Fundamentals & Safety - Final Assessment" at bounding box center [1327, 321] width 389 height 19
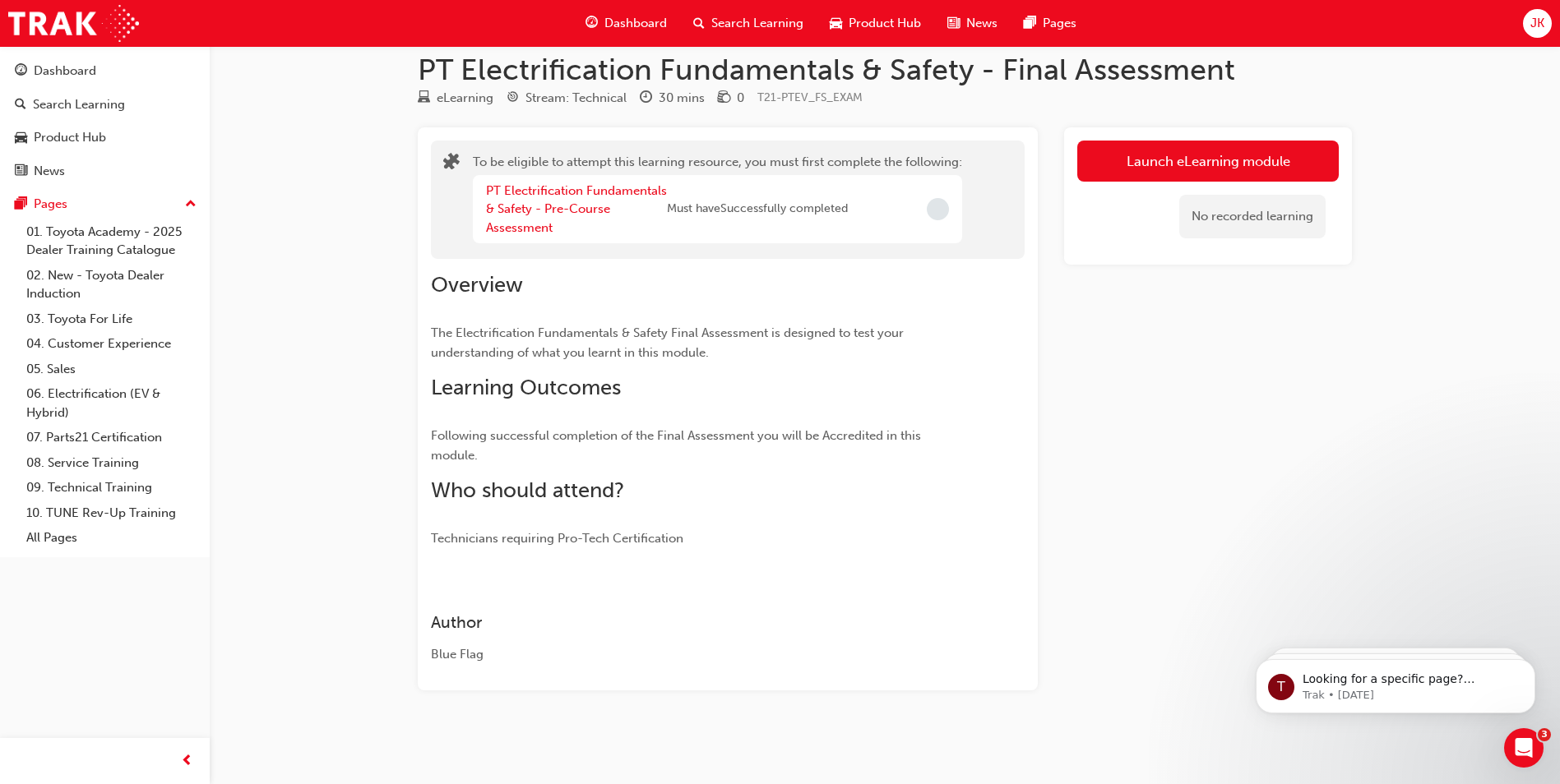
click at [784, 27] on span "Search Learning" at bounding box center [756, 23] width 92 height 19
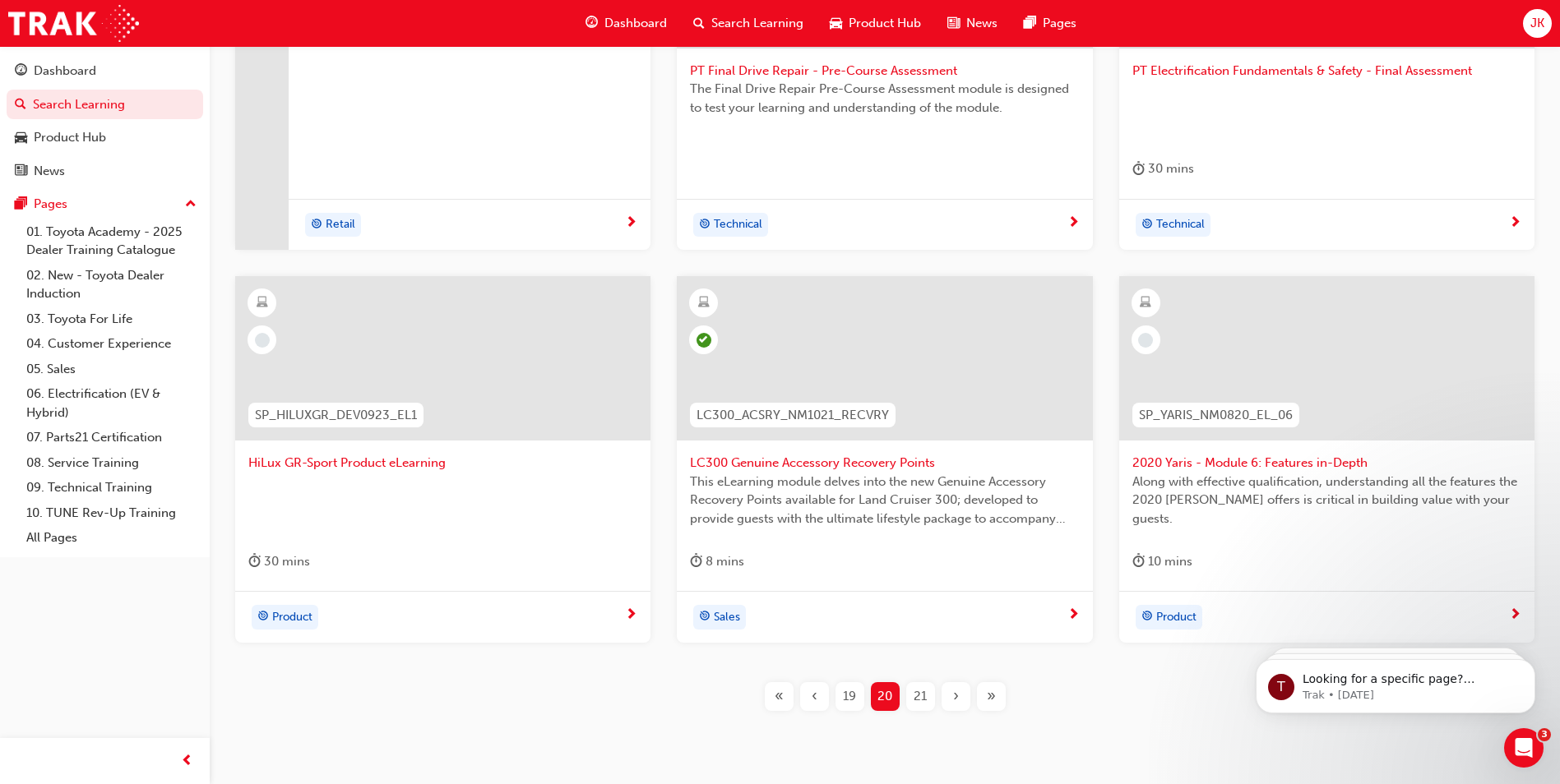
scroll to position [514, 0]
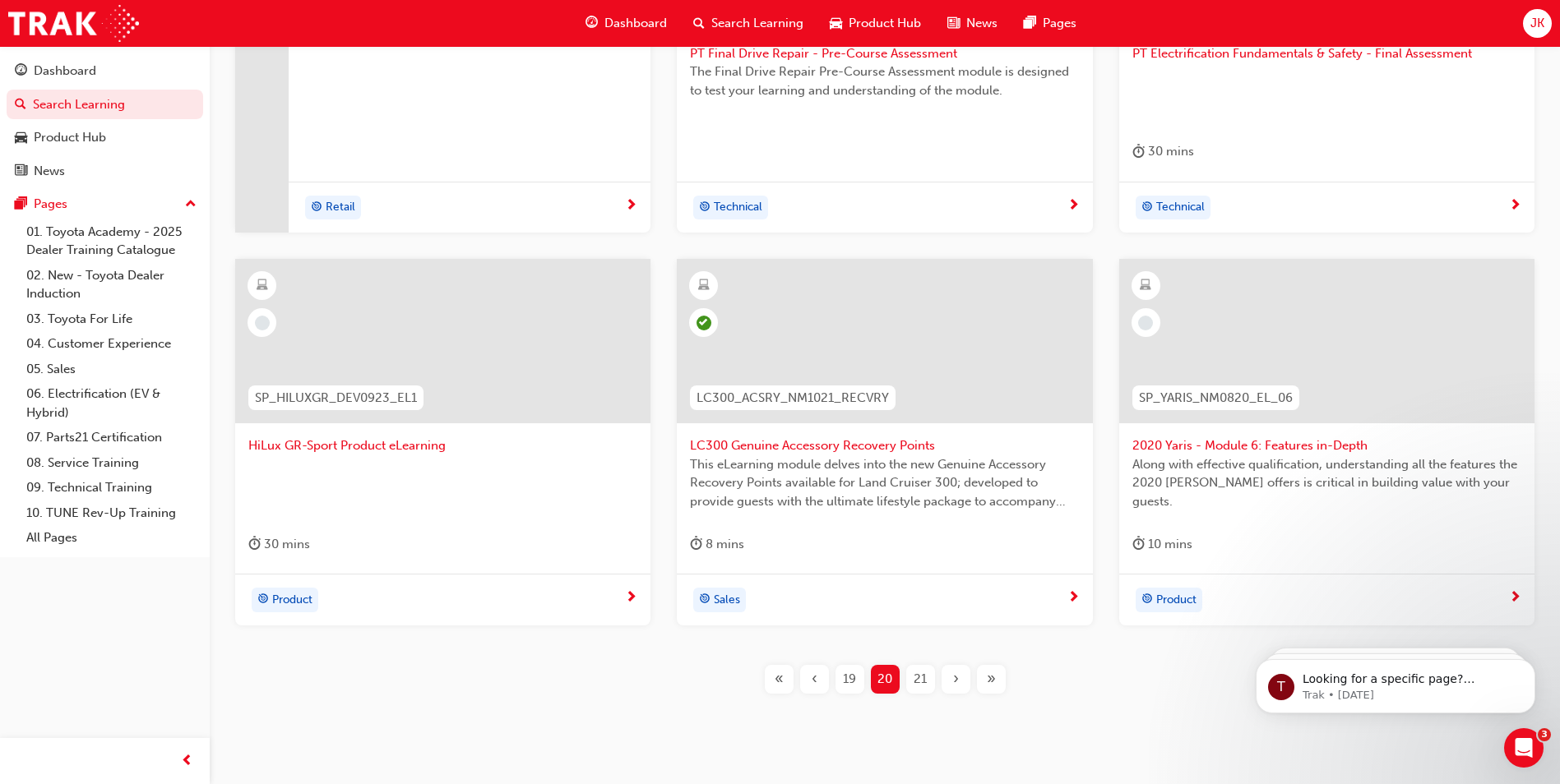
click at [1177, 438] on span "2020 Yaris - Module 6: Features in-Depth" at bounding box center [1327, 445] width 389 height 19
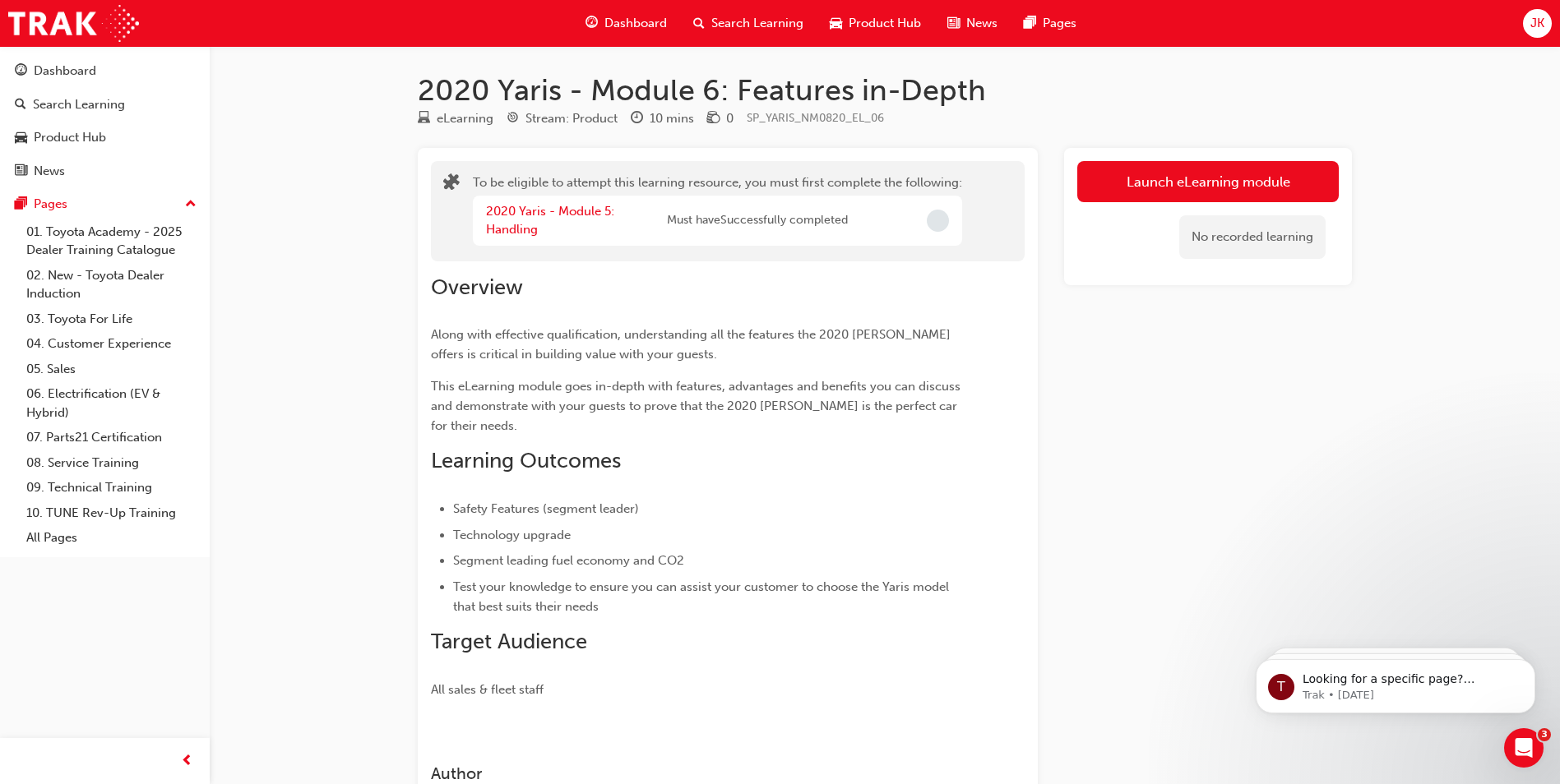
click at [761, 11] on div "Search Learning" at bounding box center [747, 23] width 136 height 34
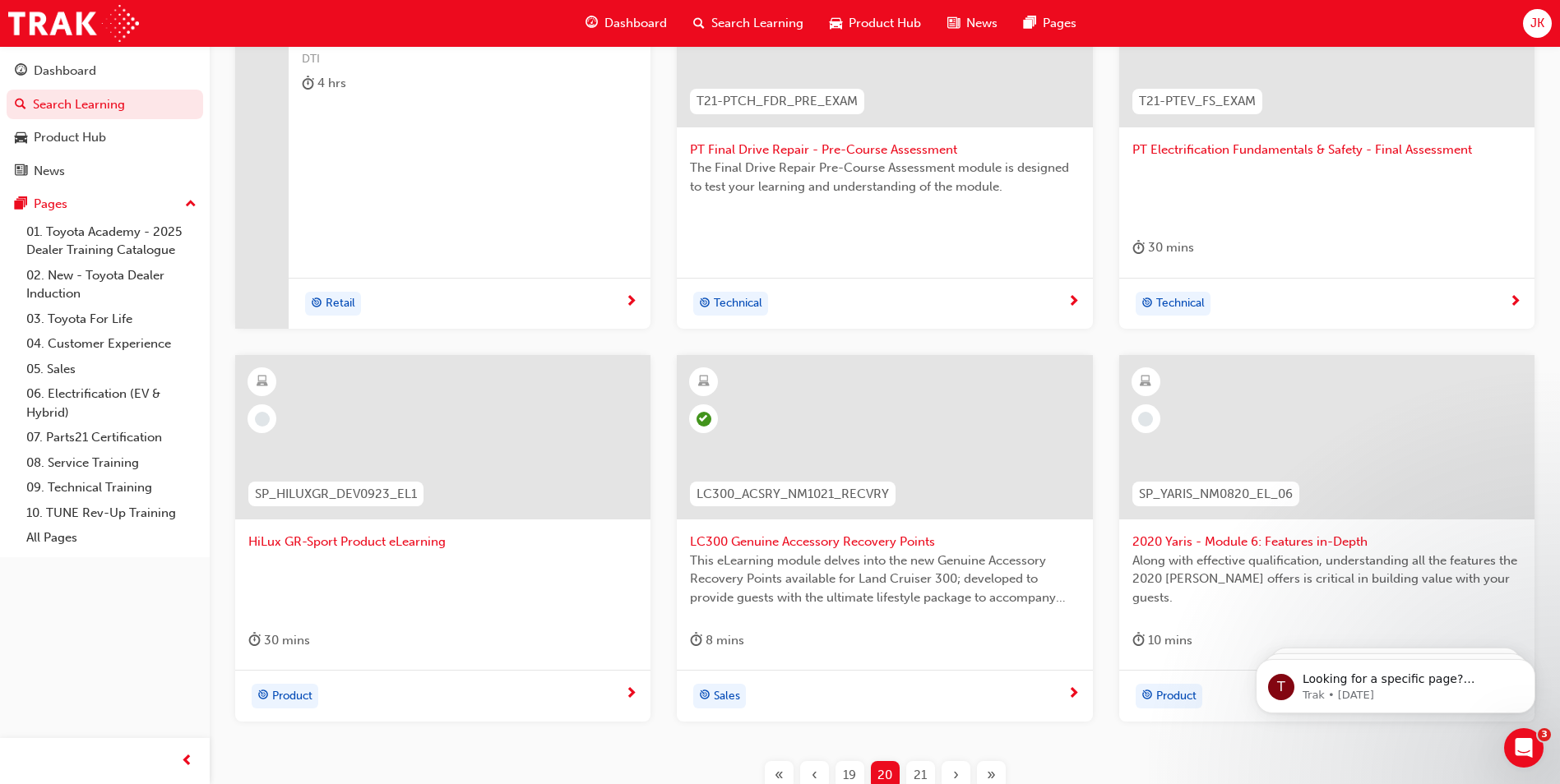
scroll to position [557, 0]
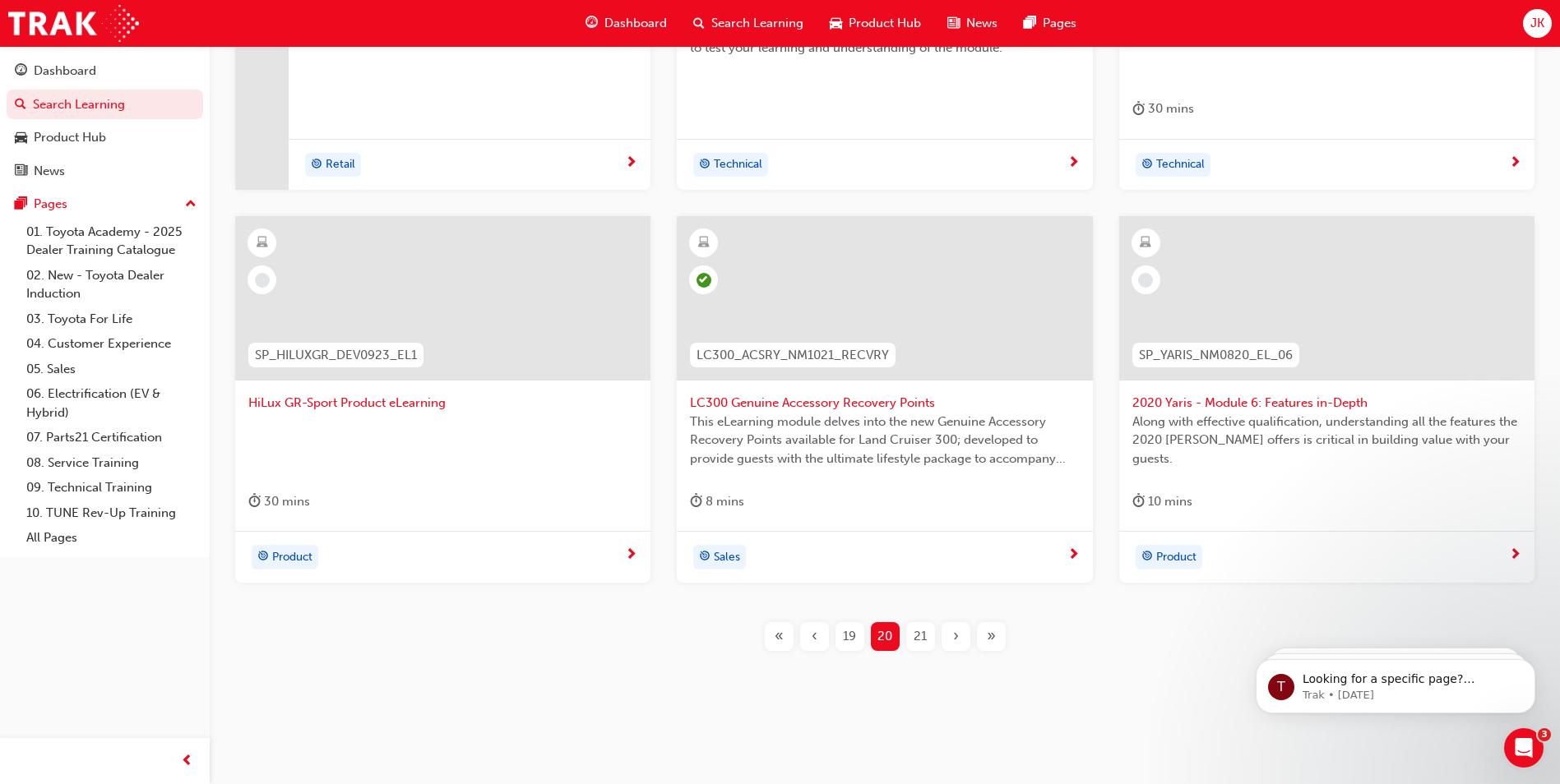
click at [925, 626] on div "21" at bounding box center [920, 637] width 29 height 29
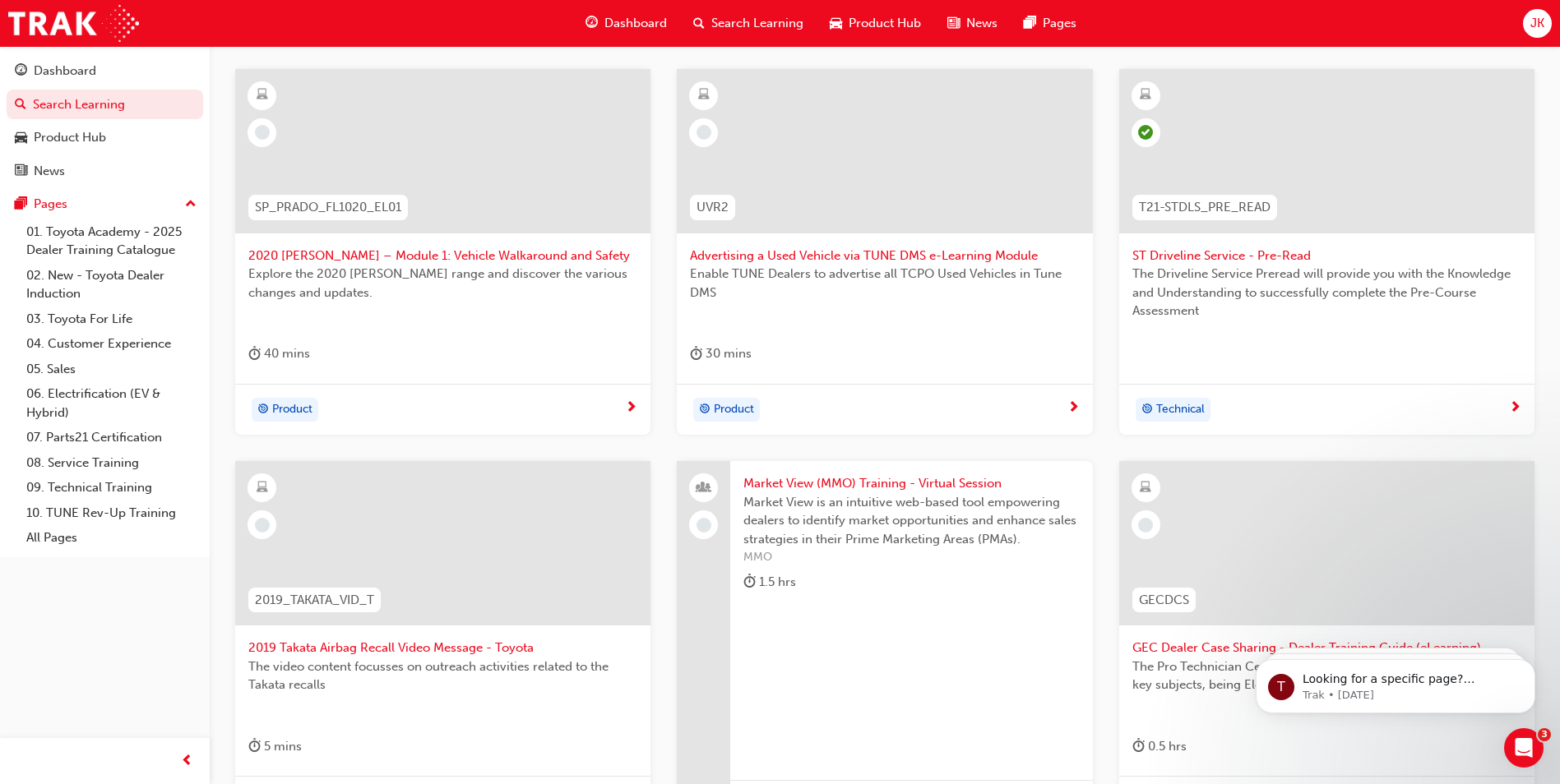
scroll to position [310, 0]
click at [386, 256] on span "2020 Prado – Module 1: Vehicle Walkaround and Safety" at bounding box center [443, 257] width 389 height 19
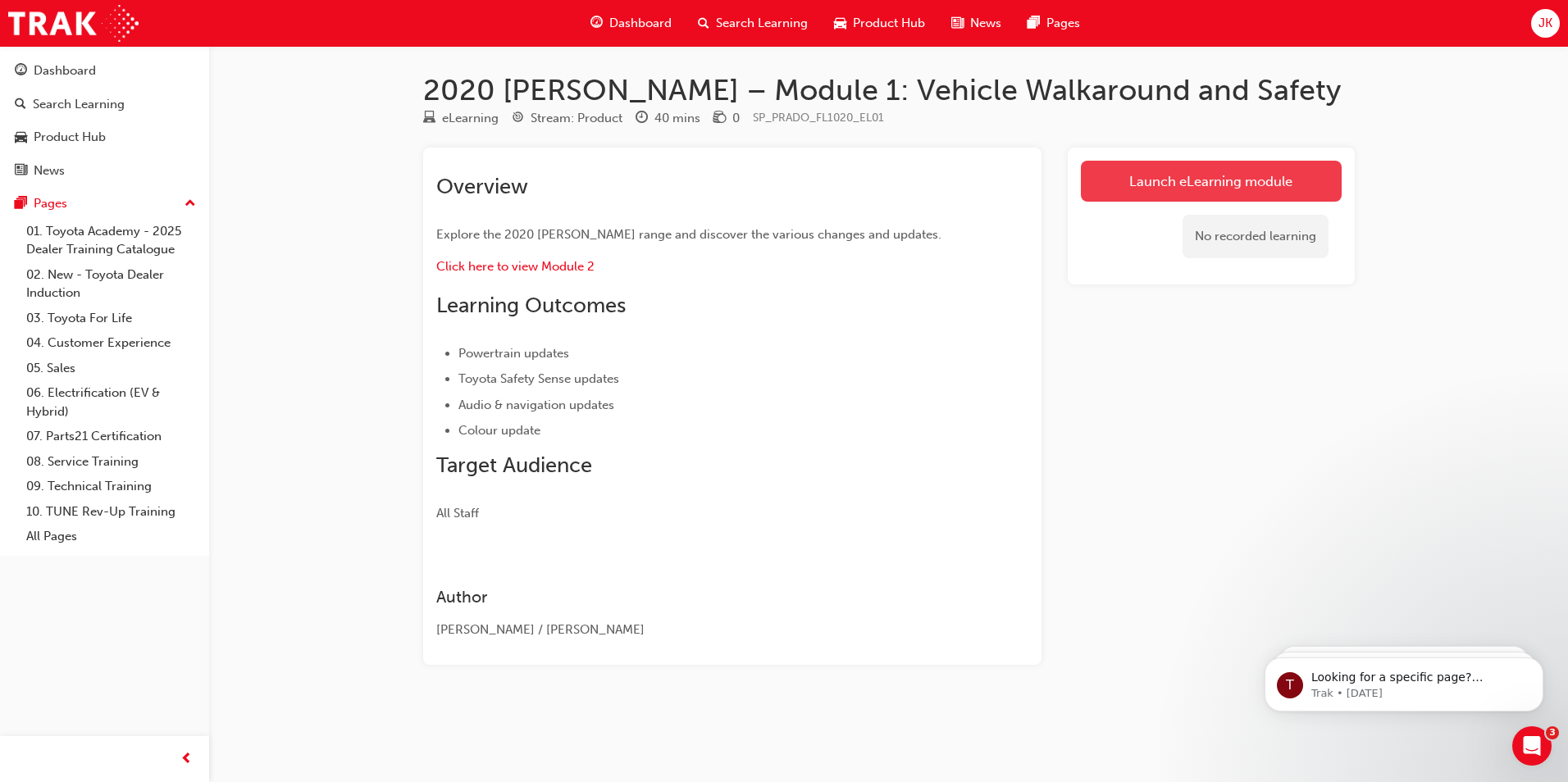
click at [1187, 188] on link "Launch eLearning module" at bounding box center [1210, 181] width 260 height 41
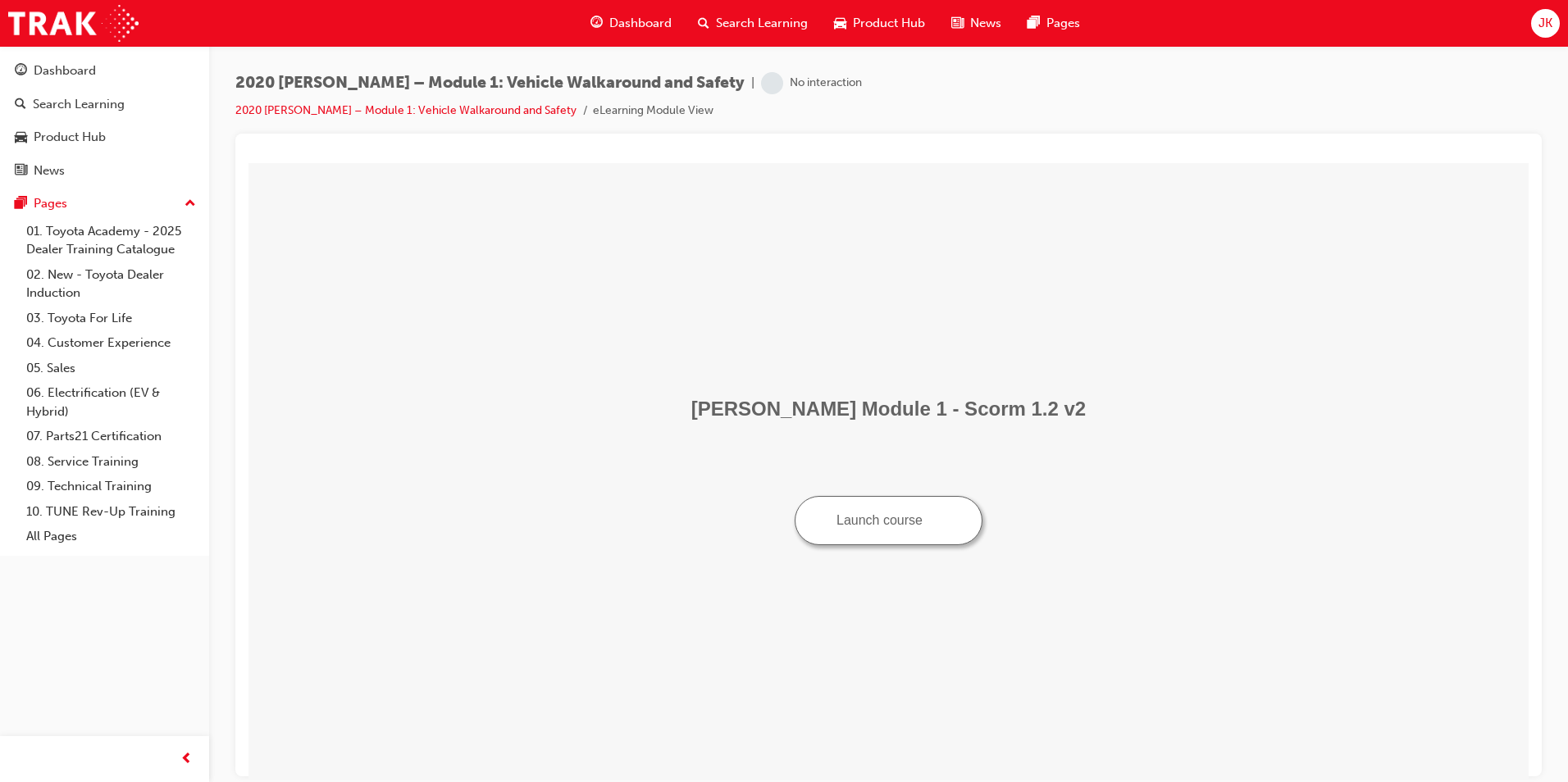
click at [878, 530] on button "Launch course" at bounding box center [887, 519] width 187 height 49
click at [878, 517] on button "Launch course" at bounding box center [887, 519] width 187 height 49
click at [757, 31] on span "Search Learning" at bounding box center [761, 23] width 92 height 19
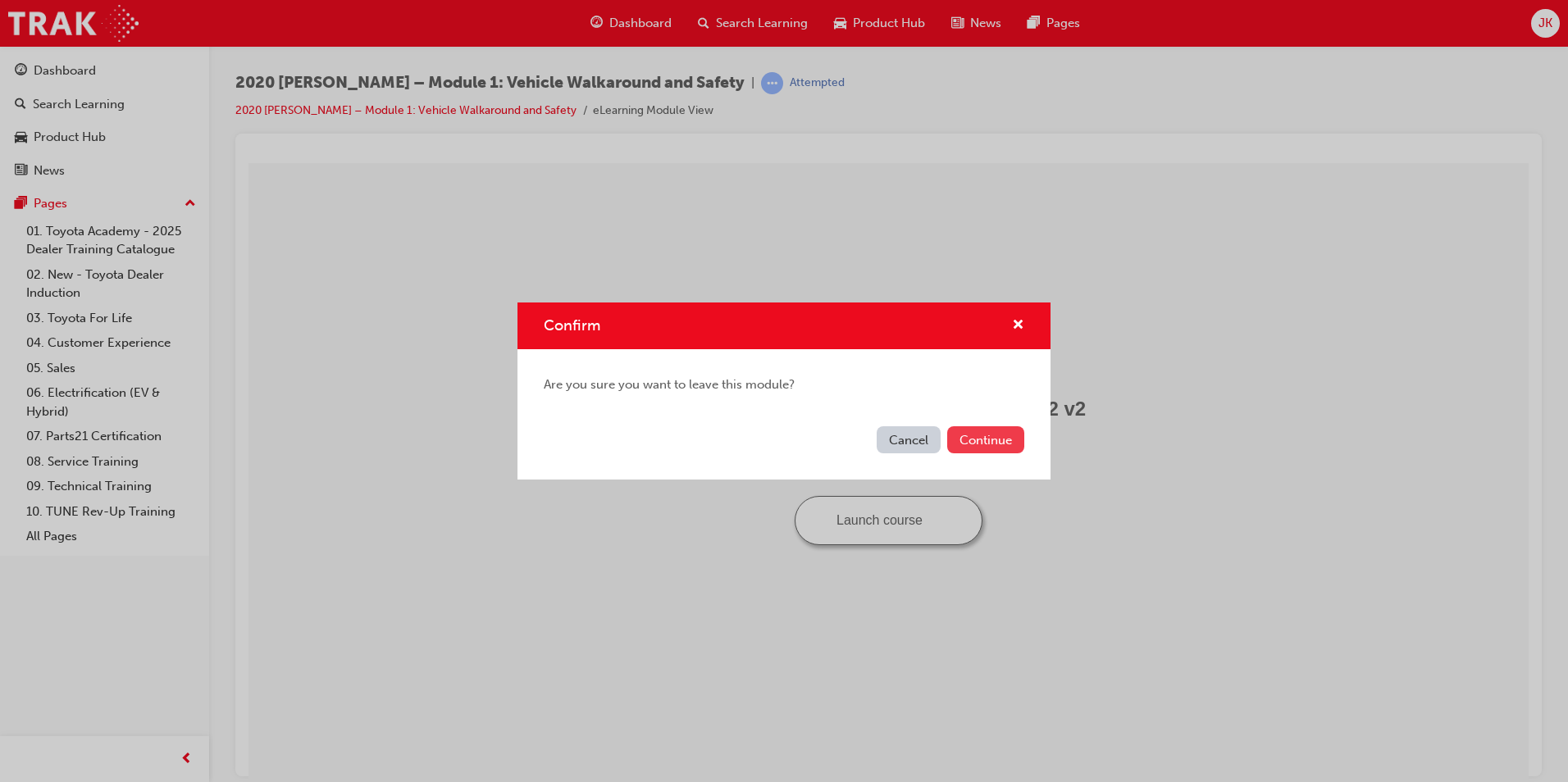
click at [986, 445] on button "Continue" at bounding box center [985, 440] width 77 height 27
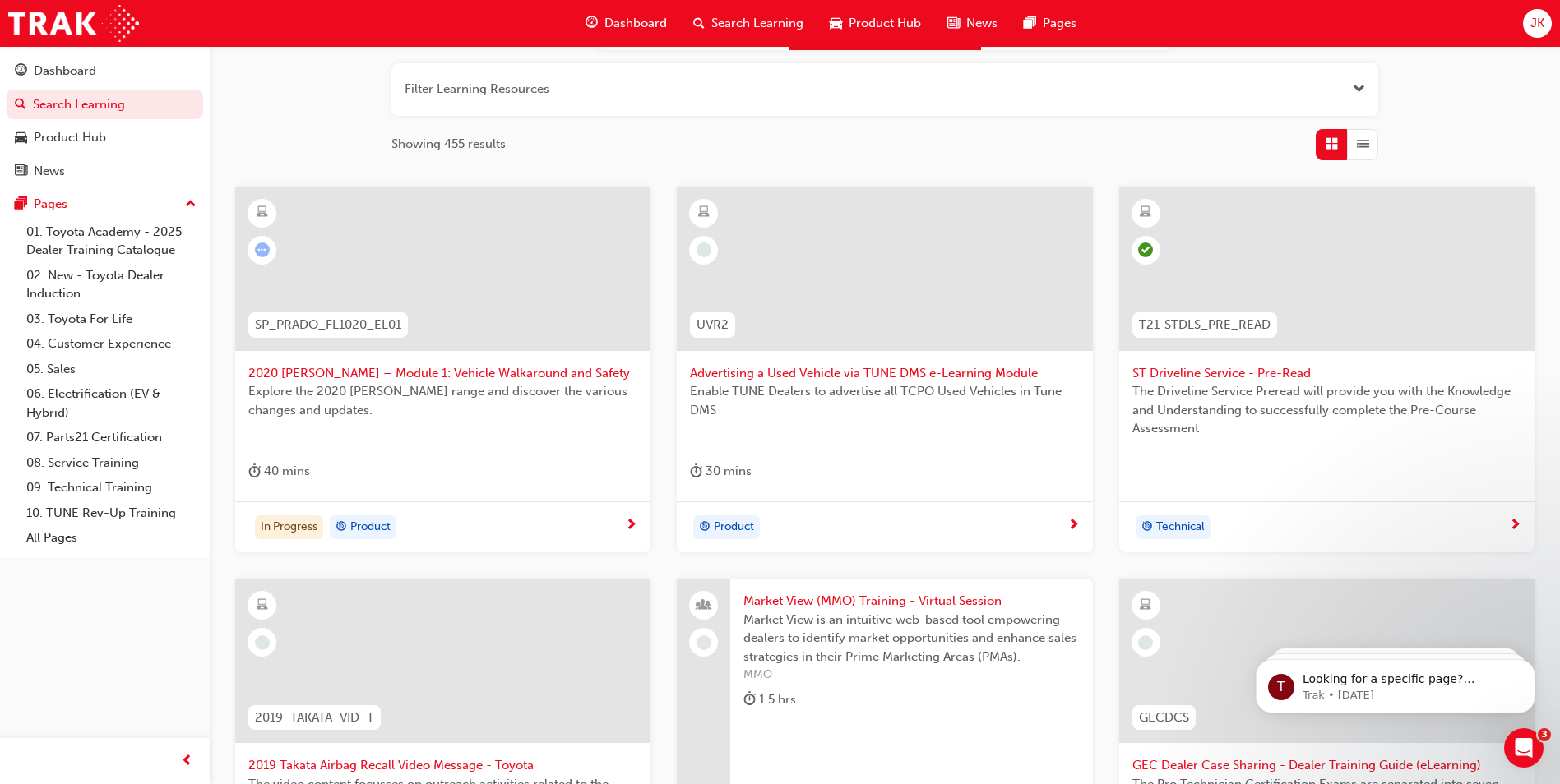
scroll to position [247, 0]
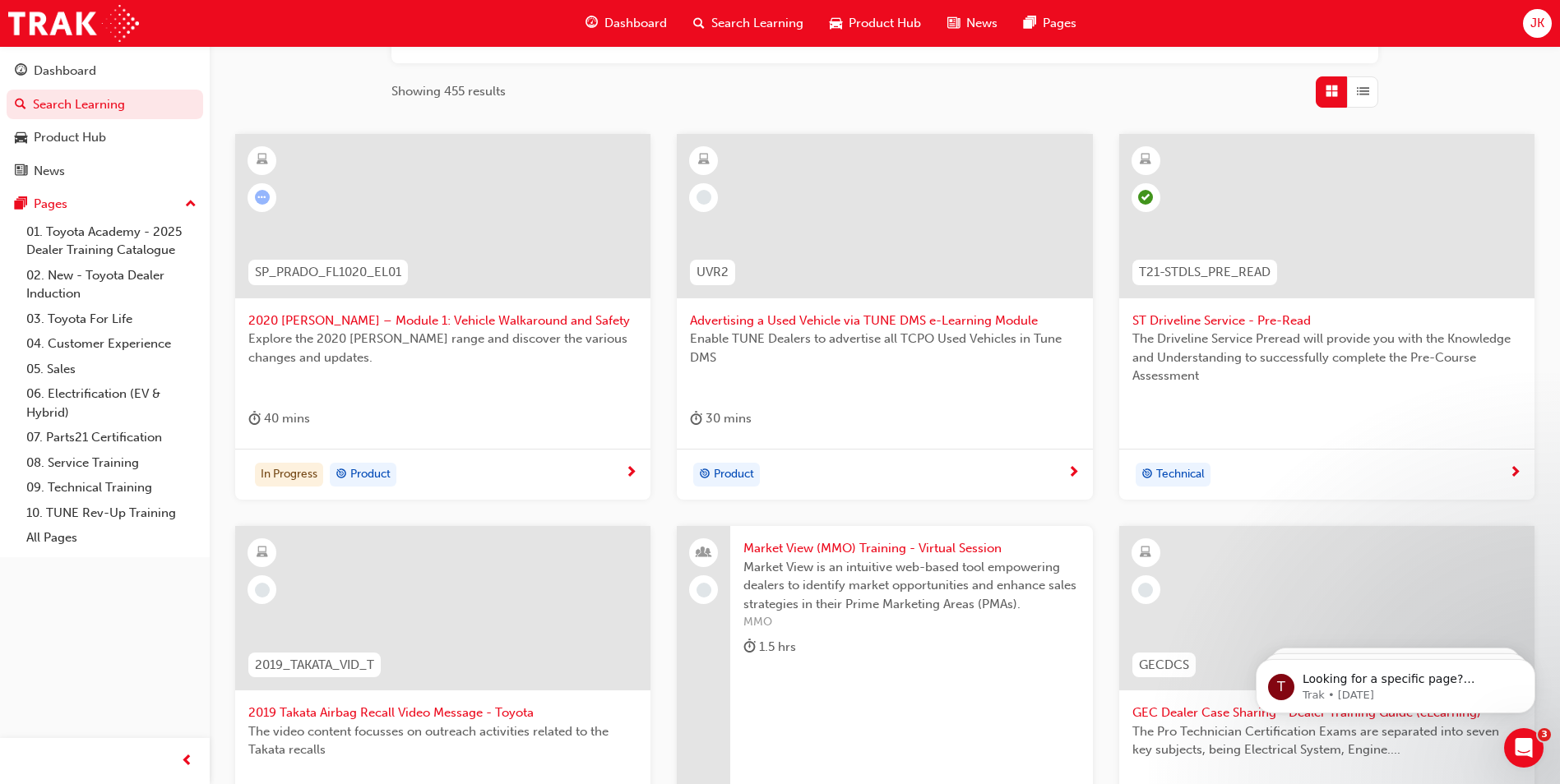
click at [748, 325] on span "Advertising a Used Vehicle via TUNE DMS e-Learning Module" at bounding box center [884, 321] width 389 height 19
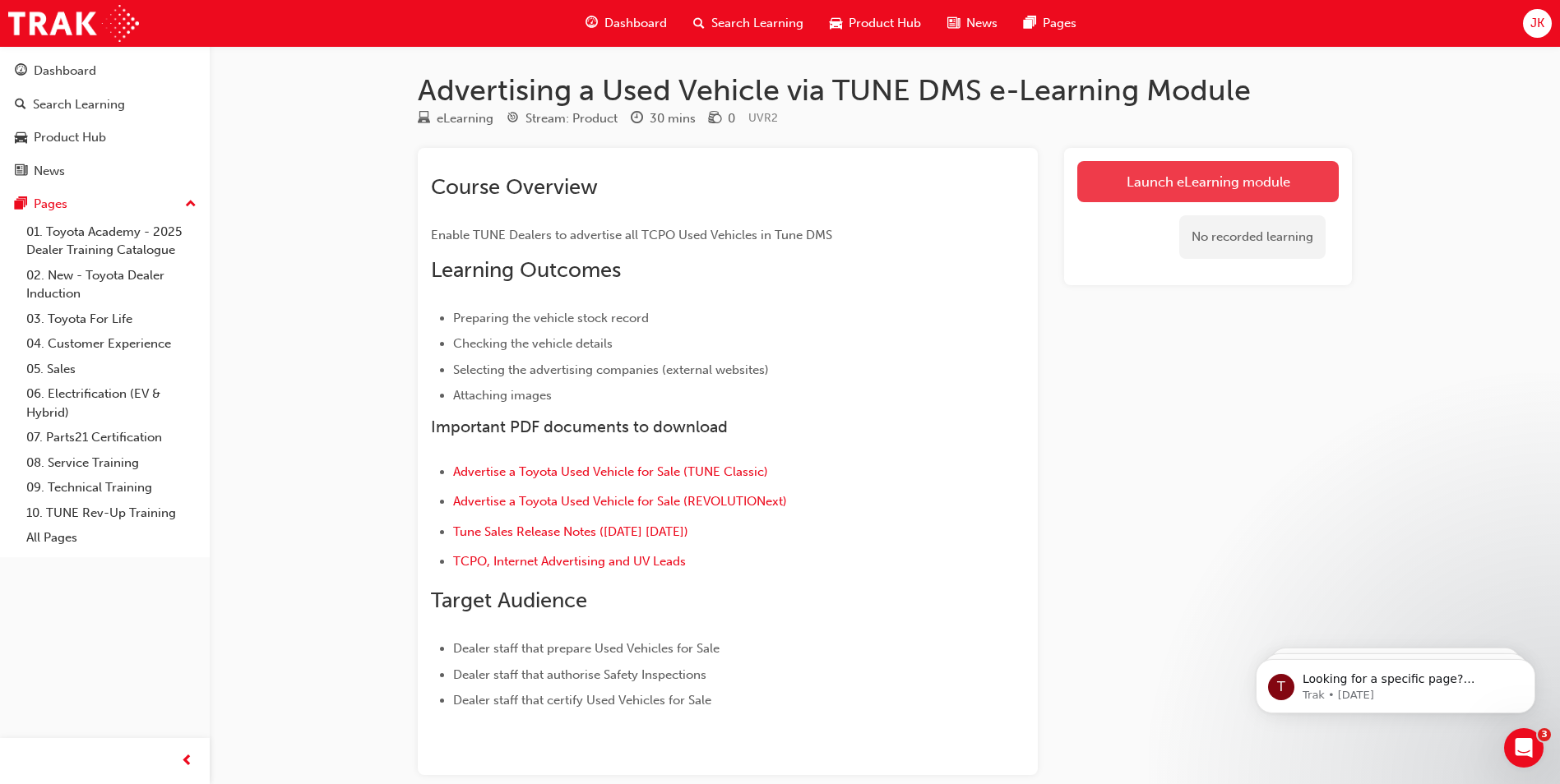
click at [1237, 185] on link "Launch eLearning module" at bounding box center [1207, 182] width 261 height 41
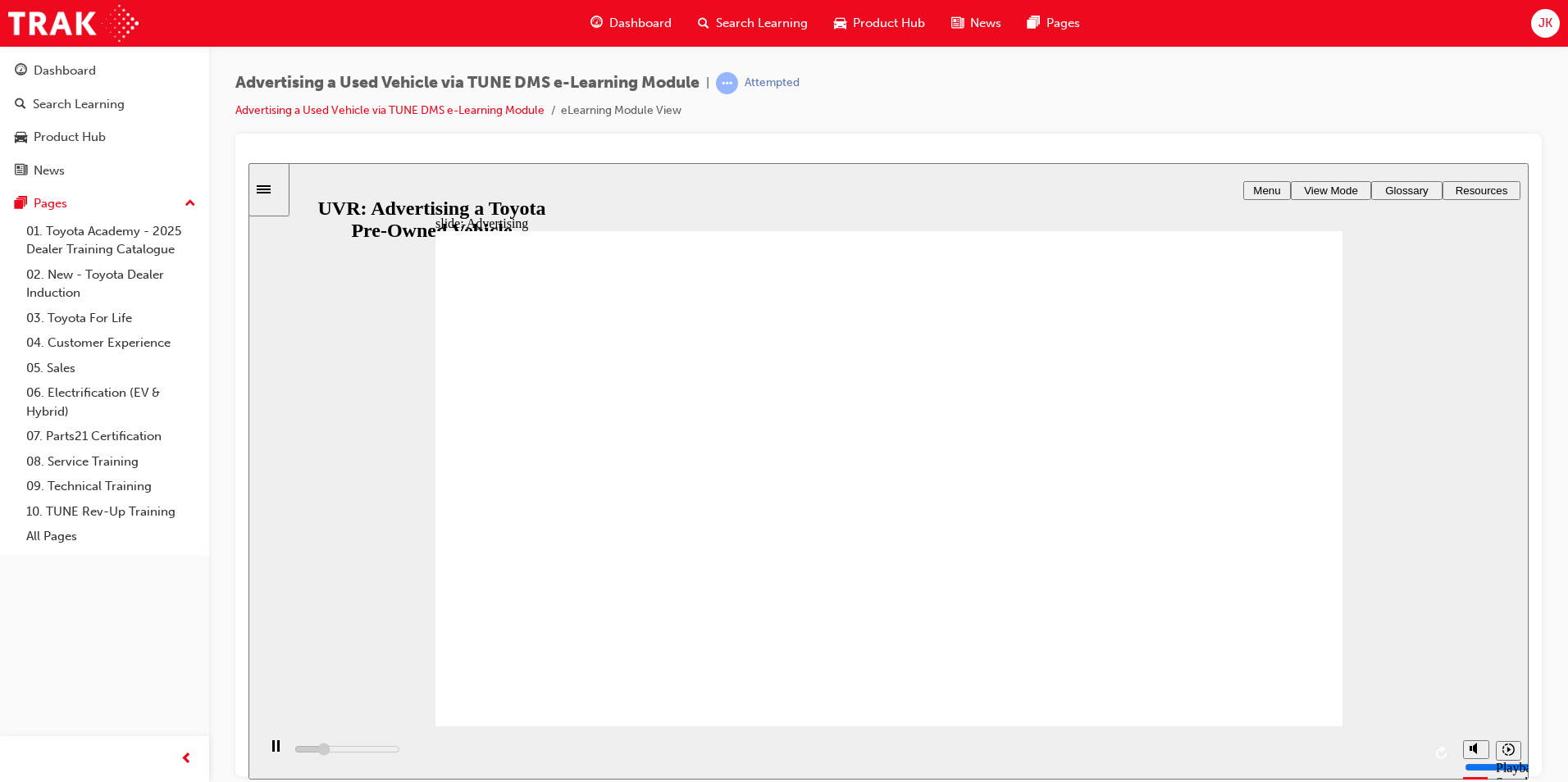
click at [1411, 752] on div "playback controls" at bounding box center [856, 753] width 1198 height 53
drag, startPoint x: 1272, startPoint y: 682, endPoint x: 1301, endPoint y: 680, distance: 29.1
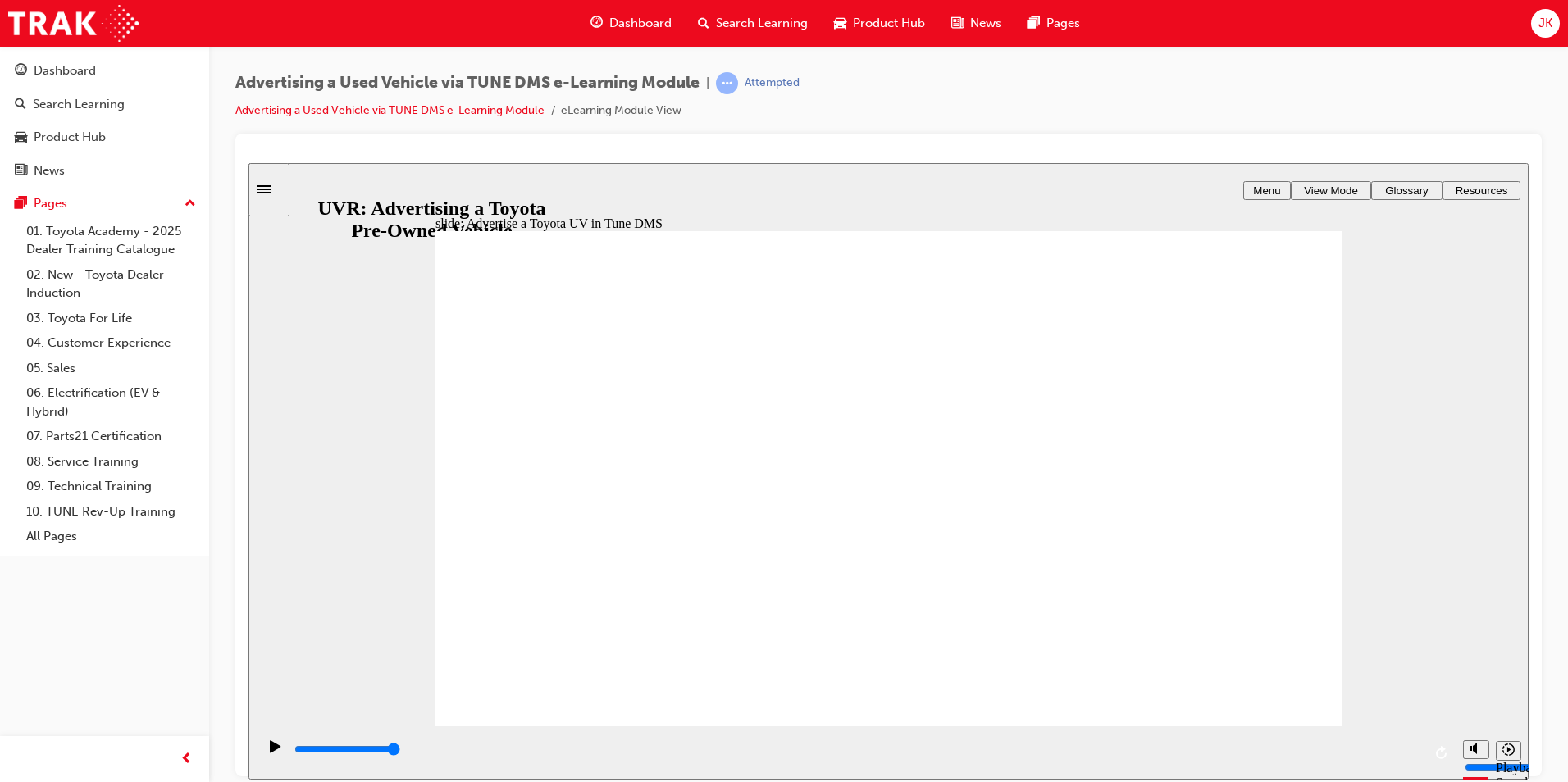
drag, startPoint x: 731, startPoint y: 460, endPoint x: 752, endPoint y: 447, distance: 24.7
drag, startPoint x: 940, startPoint y: 414, endPoint x: 890, endPoint y: 425, distance: 51.2
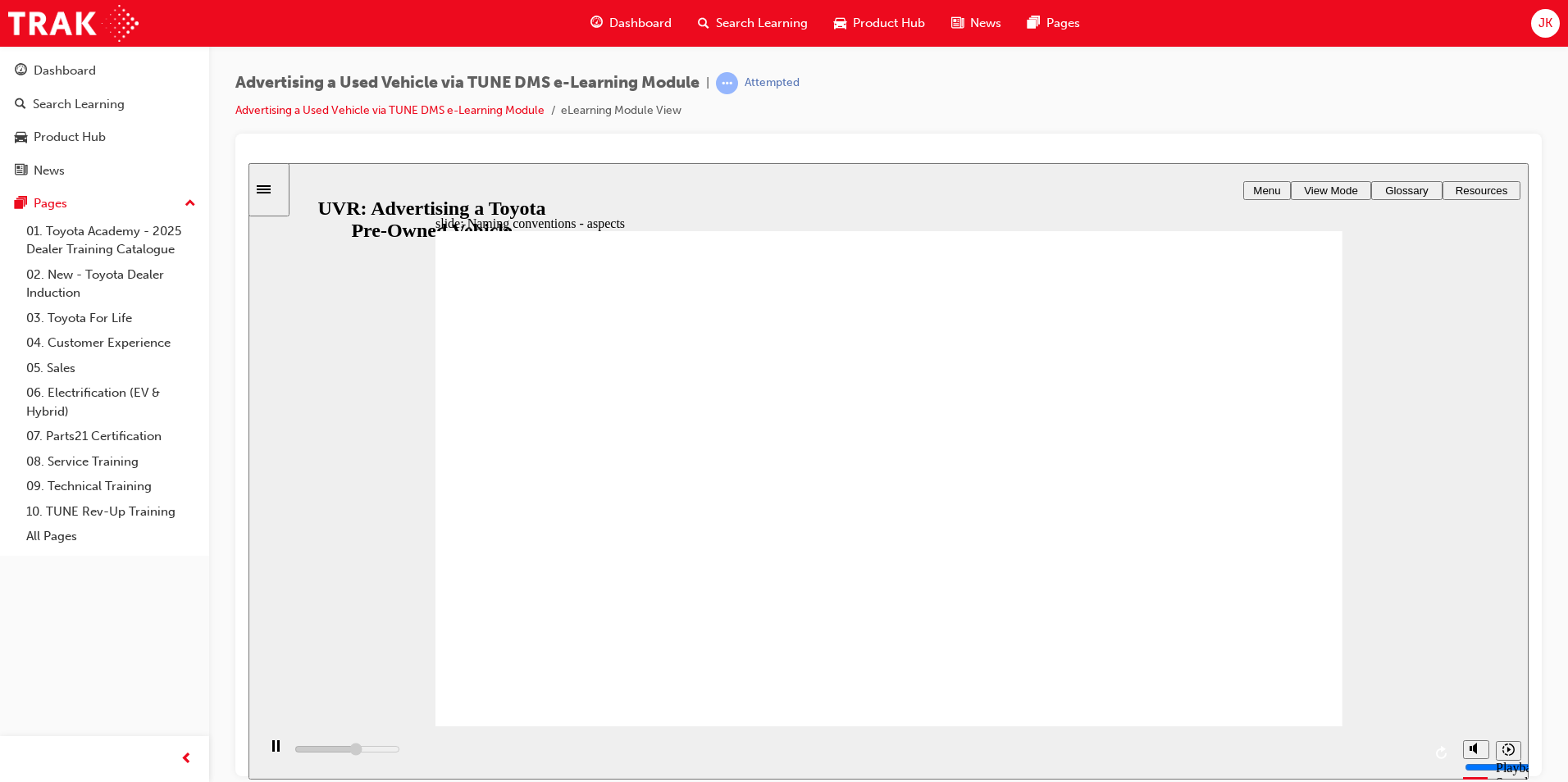
drag, startPoint x: 911, startPoint y: 691, endPoint x: 1006, endPoint y: 590, distance: 138.7
drag, startPoint x: 1016, startPoint y: 559, endPoint x: 1437, endPoint y: 588, distance: 422.0
click at [1444, 592] on div "slide: Naming conventions - aspects Rectangle 1 BACK BACK NEXT NEXT NAMING CONV…" at bounding box center [888, 471] width 1280 height 617
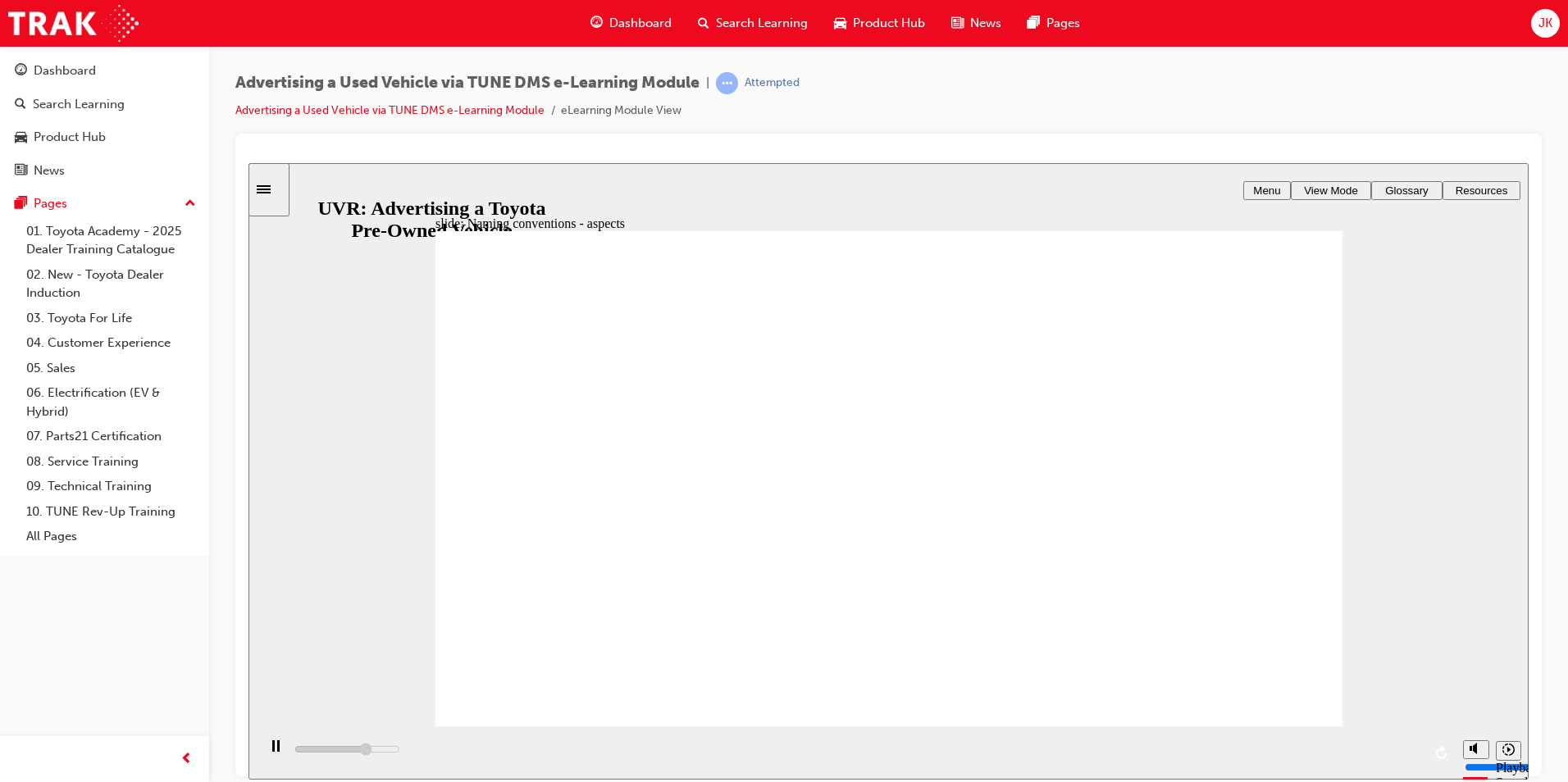
drag, startPoint x: 1049, startPoint y: 594, endPoint x: 1057, endPoint y: 570, distance: 25.3
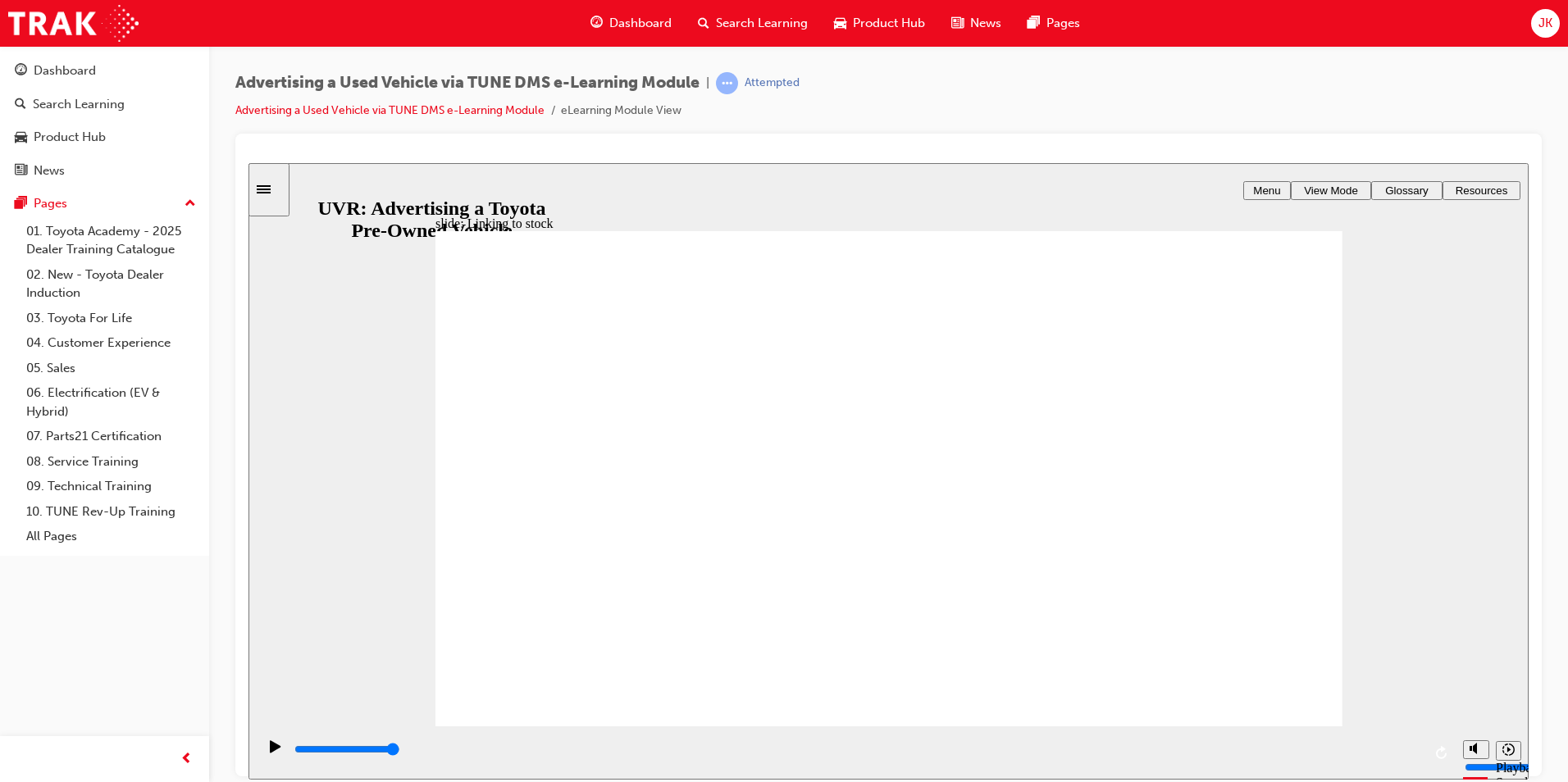
drag, startPoint x: 1031, startPoint y: 370, endPoint x: 1014, endPoint y: 419, distance: 51.9
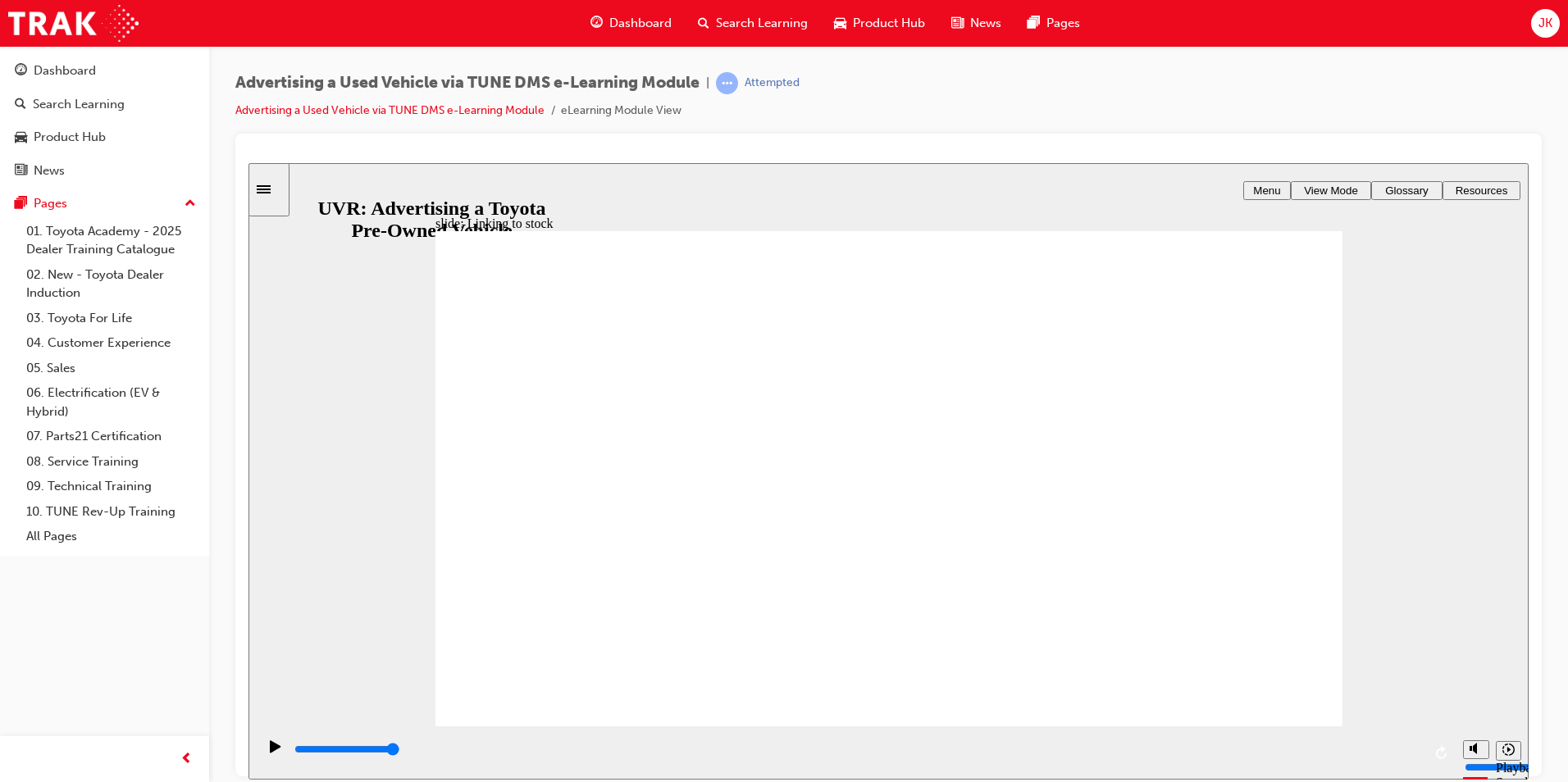
drag, startPoint x: 727, startPoint y: 631, endPoint x: 725, endPoint y: 623, distance: 8.2
drag, startPoint x: 792, startPoint y: 349, endPoint x: 792, endPoint y: 357, distance: 8.0
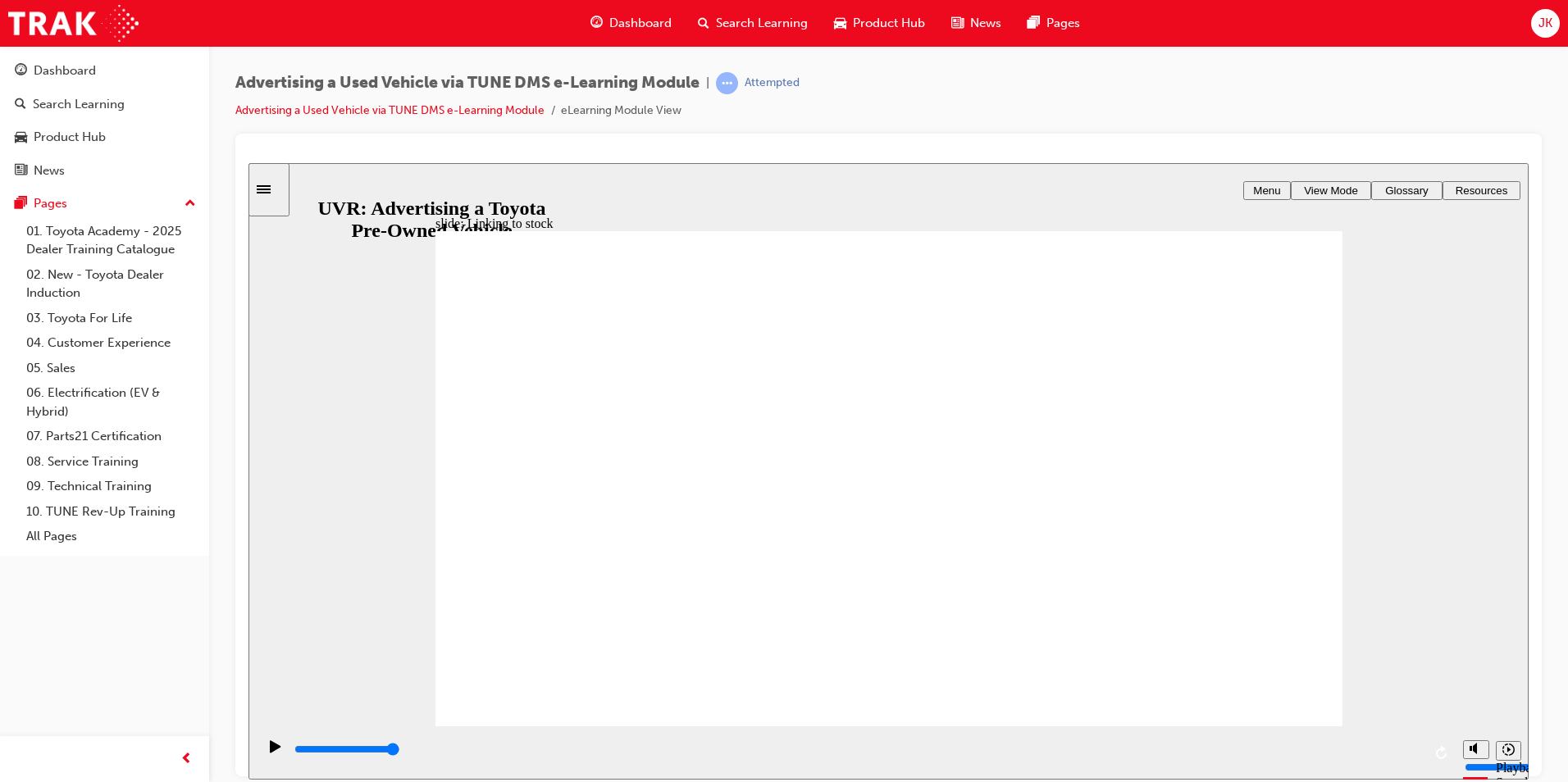
click at [291, 761] on div "playback controls" at bounding box center [856, 753] width 1198 height 53
click at [271, 751] on icon "play/pause" at bounding box center [275, 746] width 11 height 12
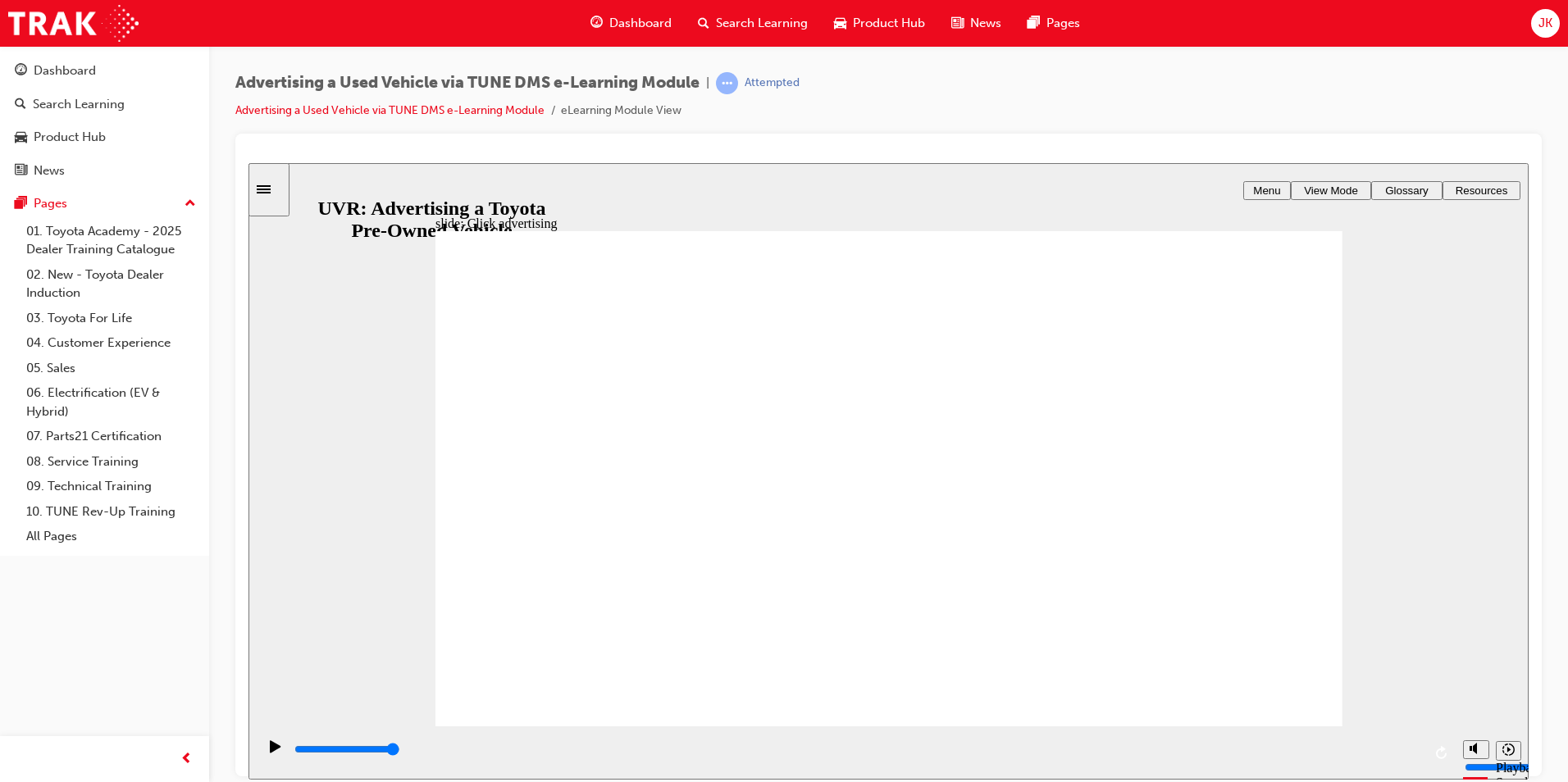
drag, startPoint x: 1293, startPoint y: 713, endPoint x: 1304, endPoint y: 709, distance: 11.7
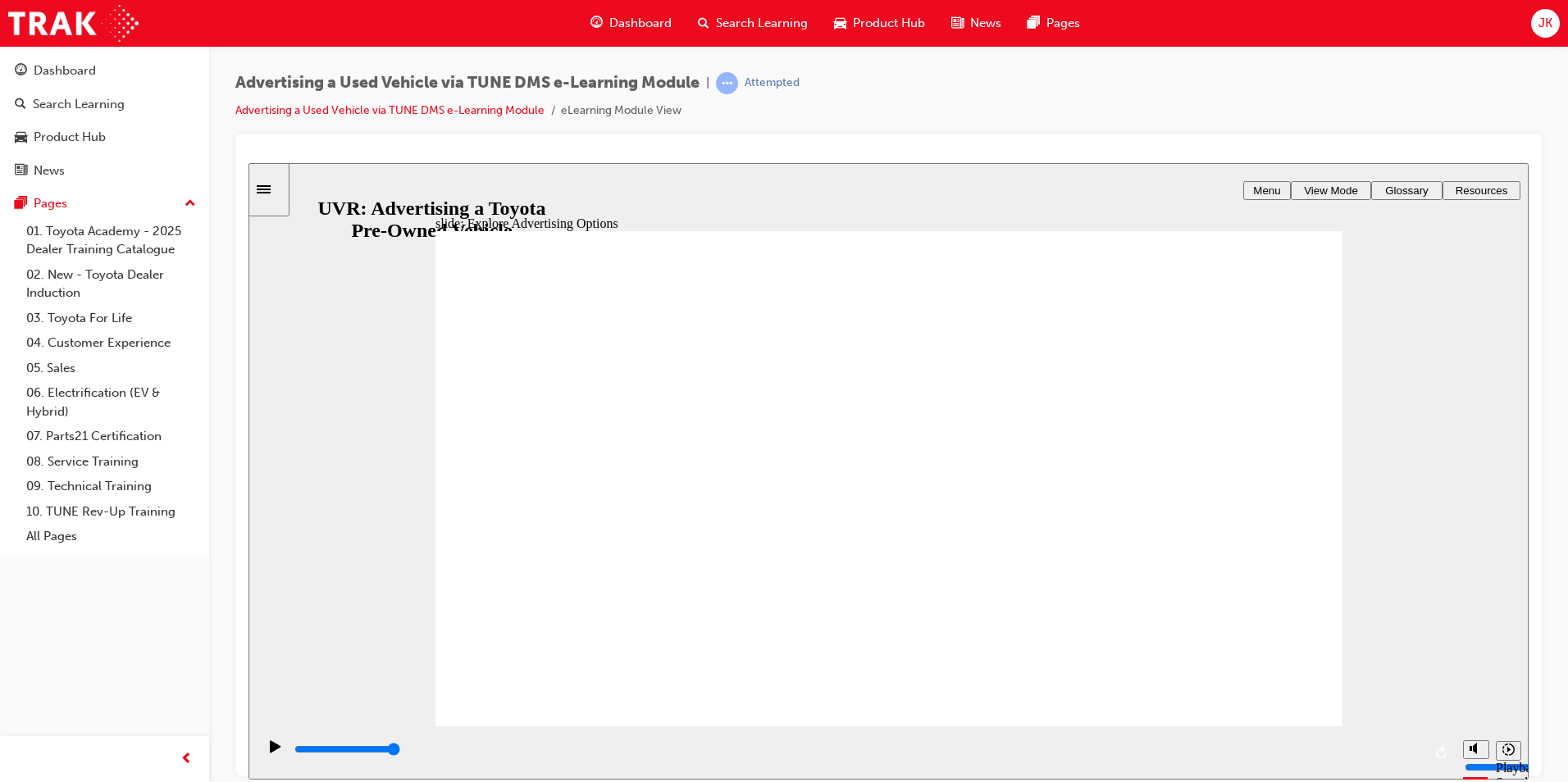
drag, startPoint x: 915, startPoint y: 622, endPoint x: 938, endPoint y: 623, distance: 23.0
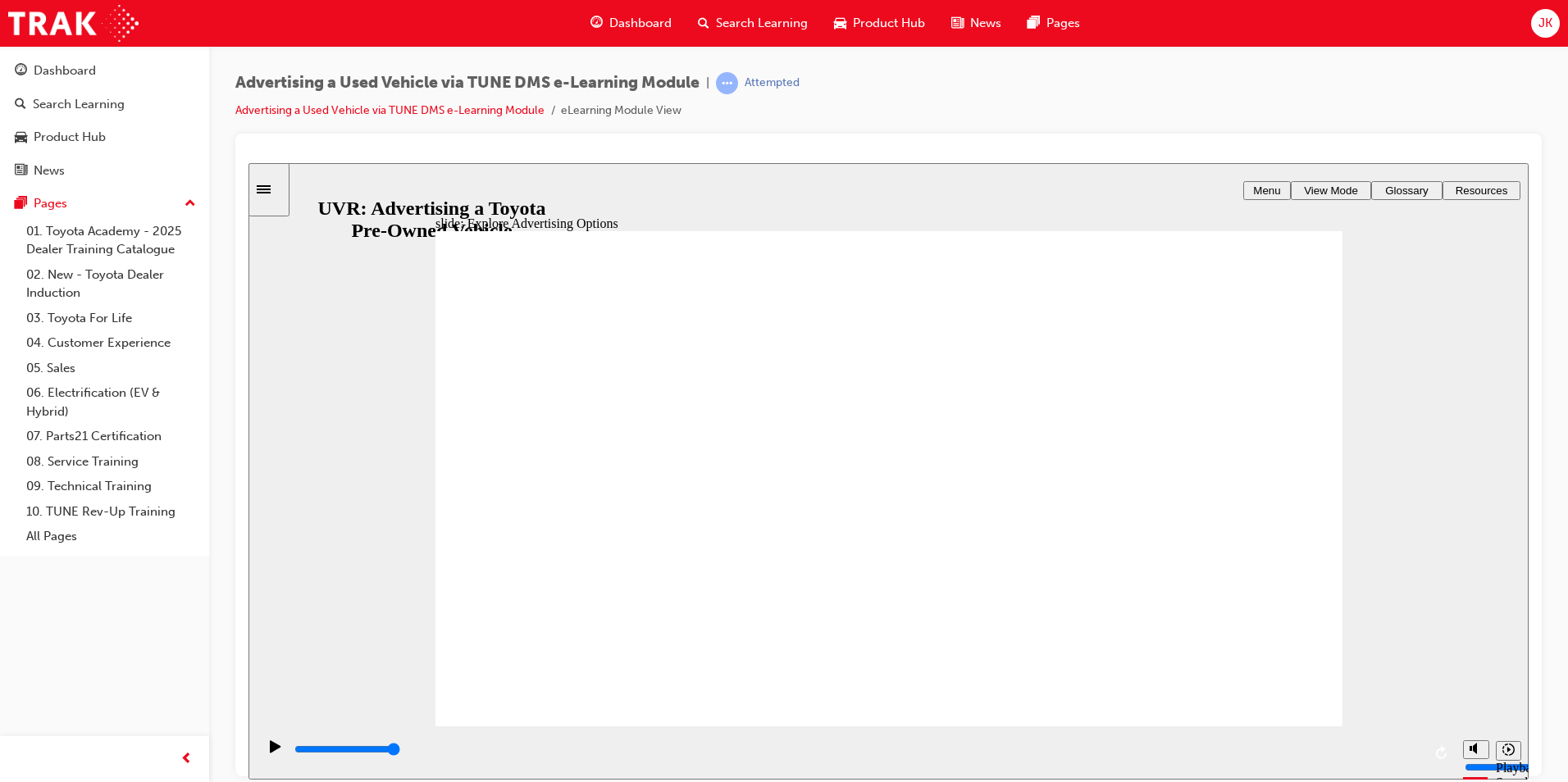
drag, startPoint x: 655, startPoint y: 559, endPoint x: 644, endPoint y: 558, distance: 11.0
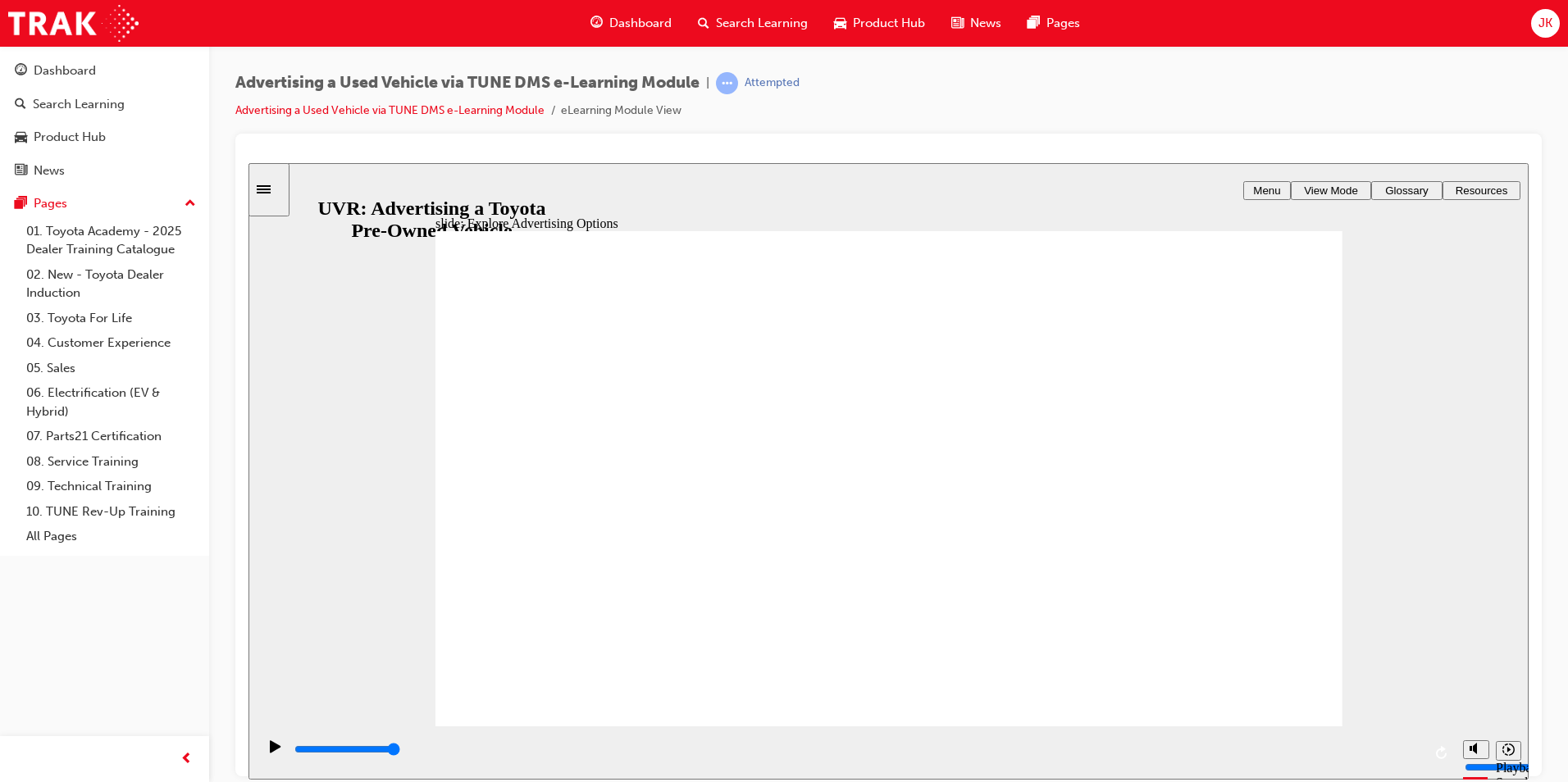
drag, startPoint x: 711, startPoint y: 653, endPoint x: 700, endPoint y: 638, distance: 18.6
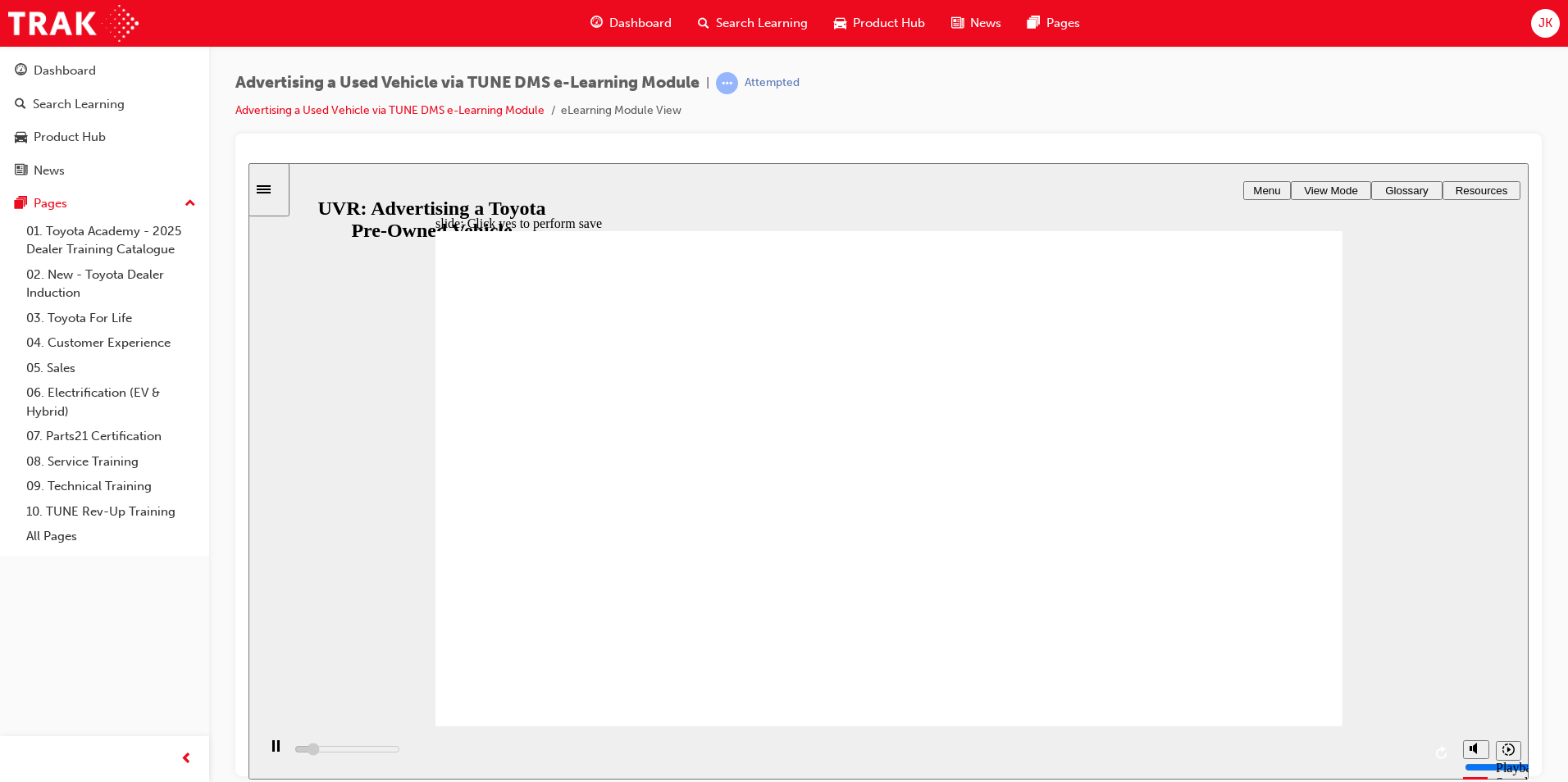
drag, startPoint x: 636, startPoint y: 625, endPoint x: 665, endPoint y: 655, distance: 41.7
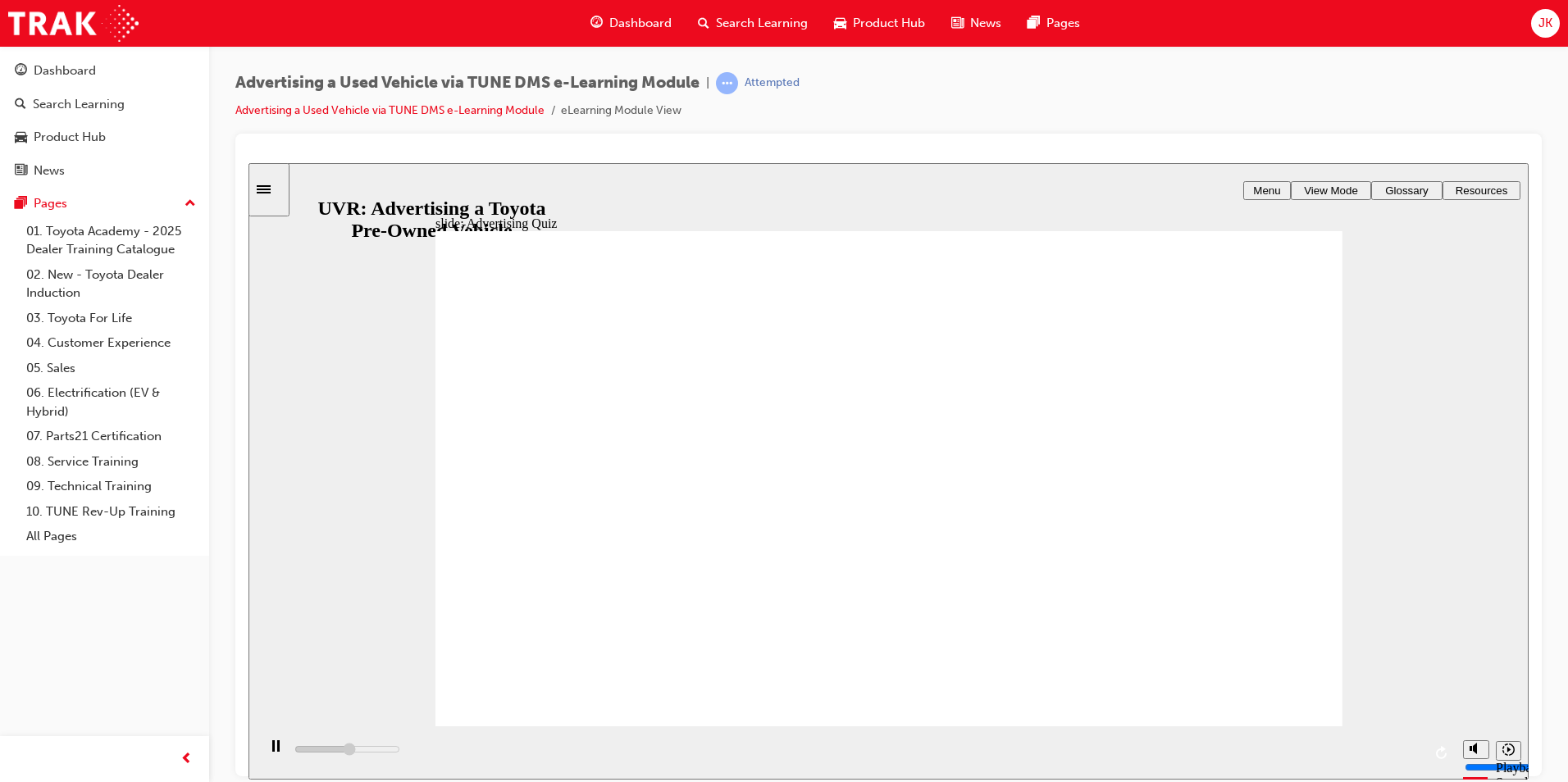
drag, startPoint x: 993, startPoint y: 580, endPoint x: 987, endPoint y: 555, distance: 25.7
type input "7700"
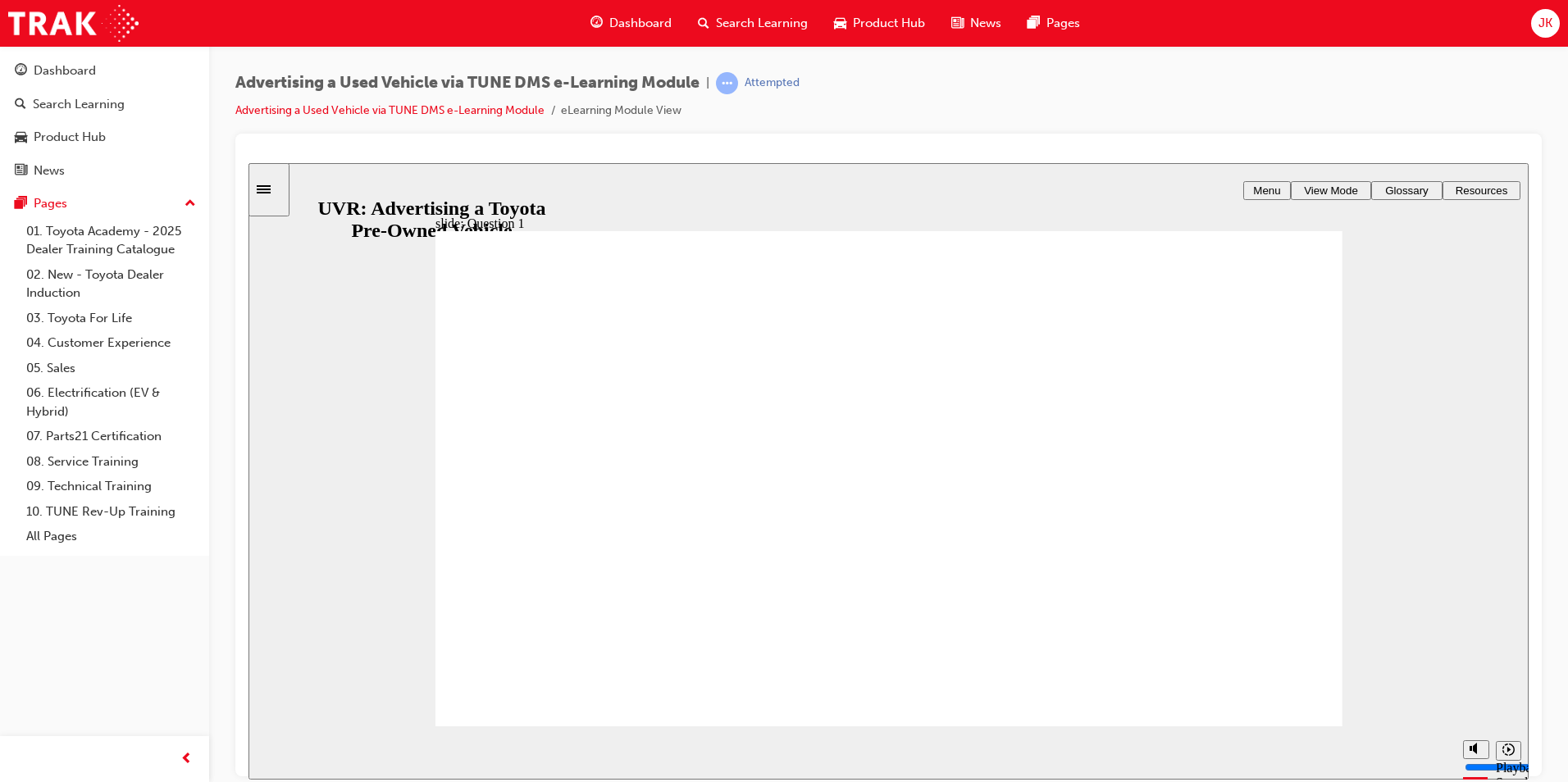
radio input "true"
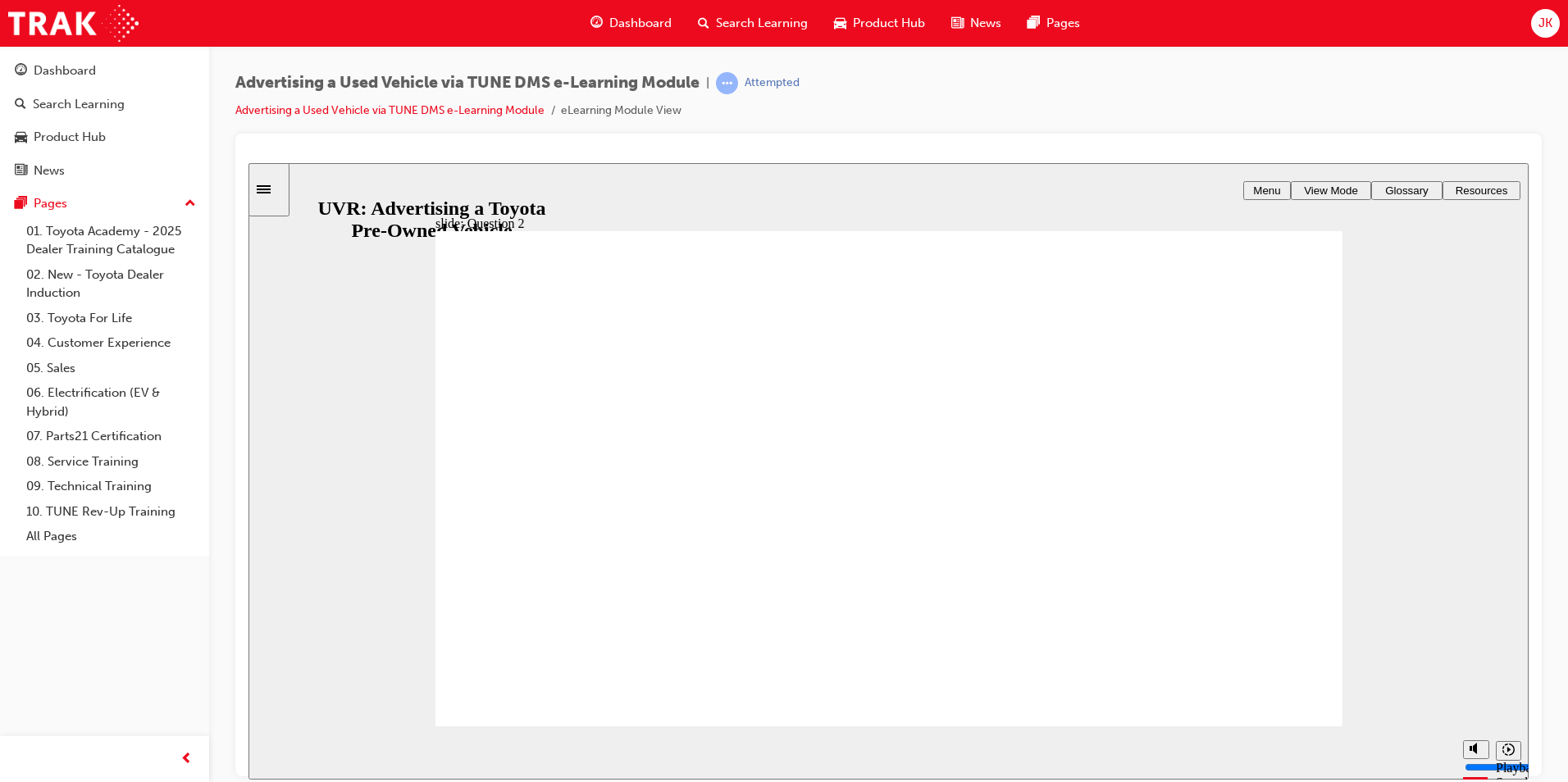
radio input "true"
type input "5000"
drag, startPoint x: 665, startPoint y: 472, endPoint x: 659, endPoint y: 442, distance: 30.6
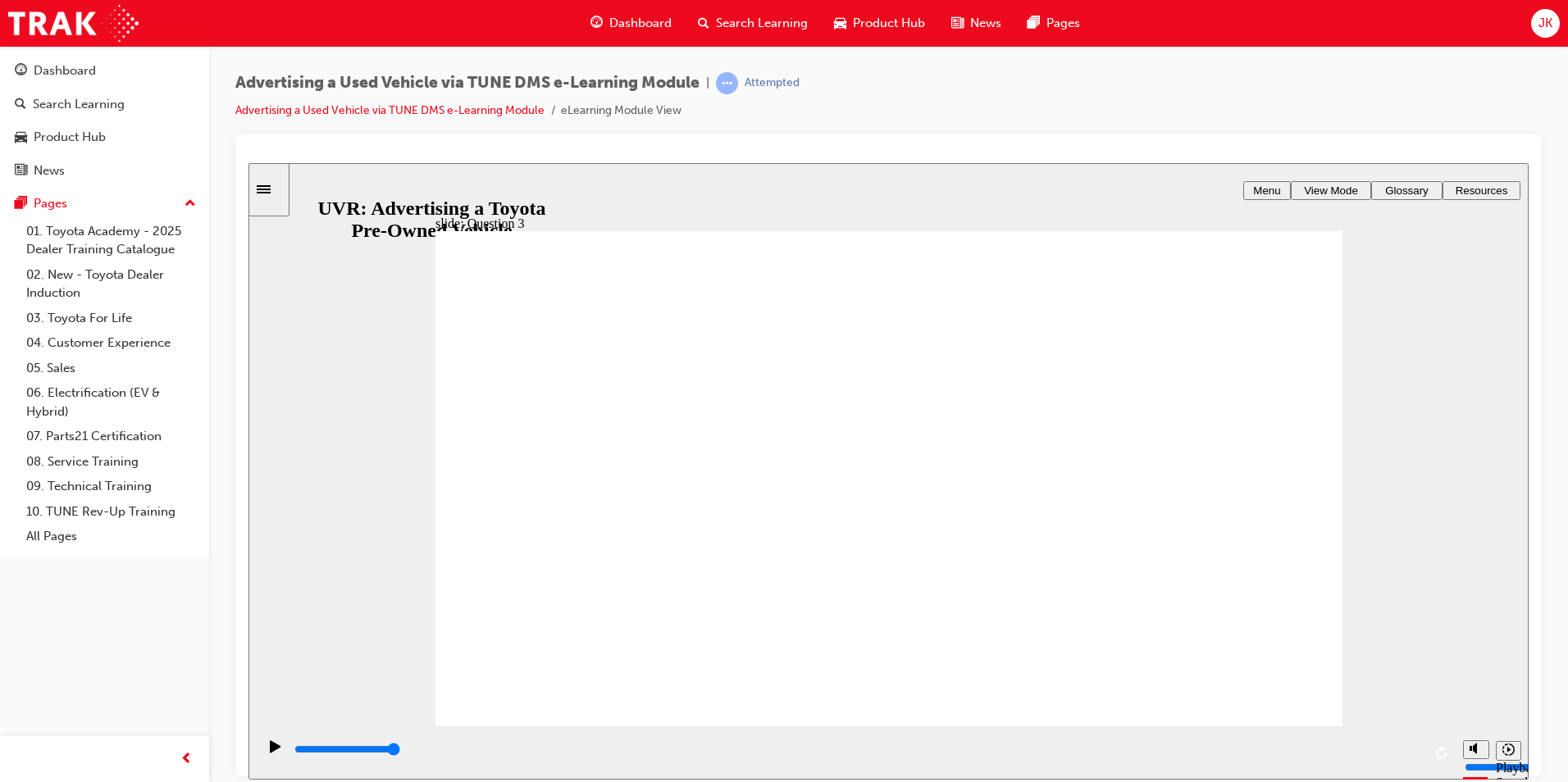
checkbox input "true"
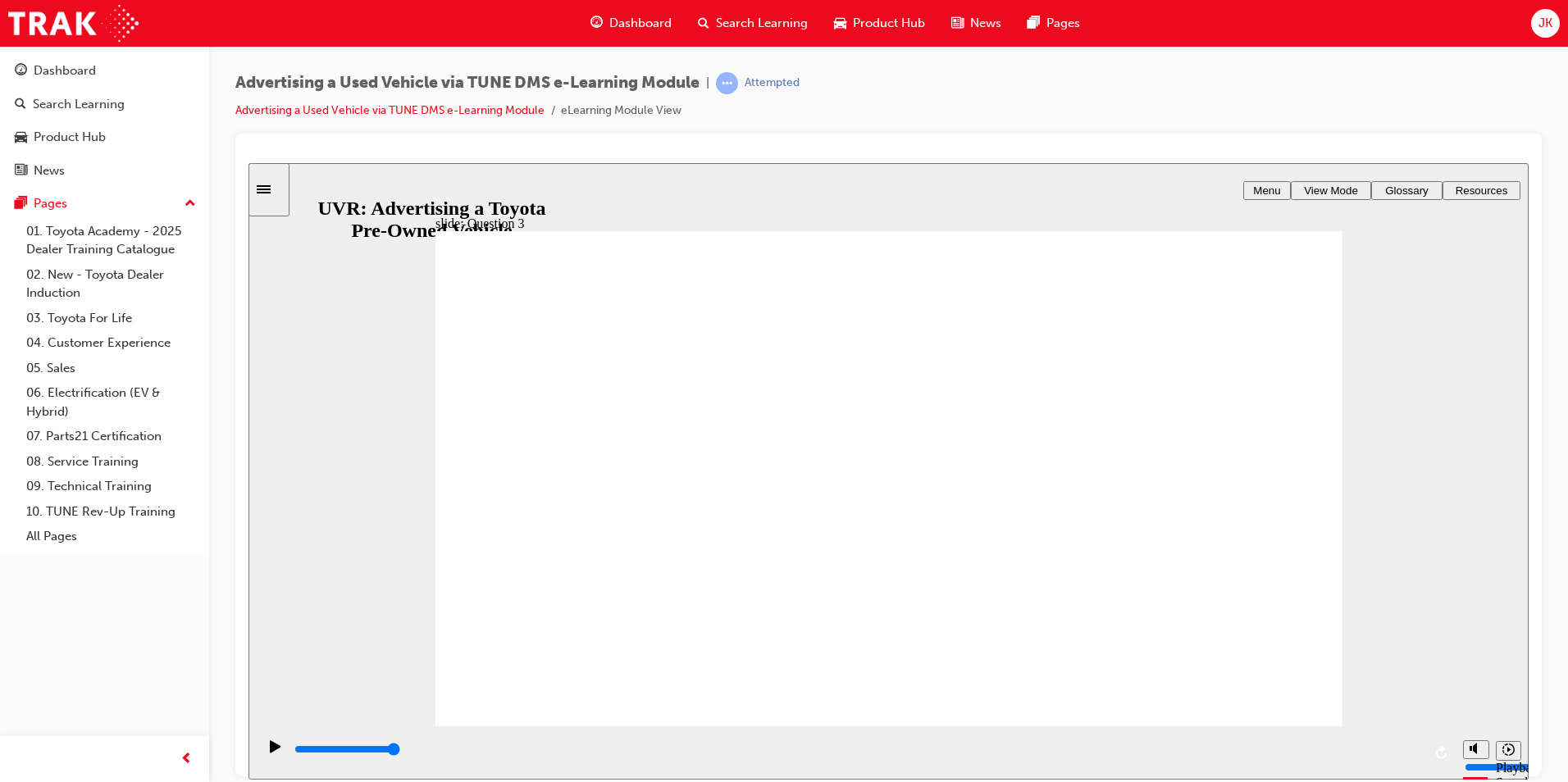
checkbox input "true"
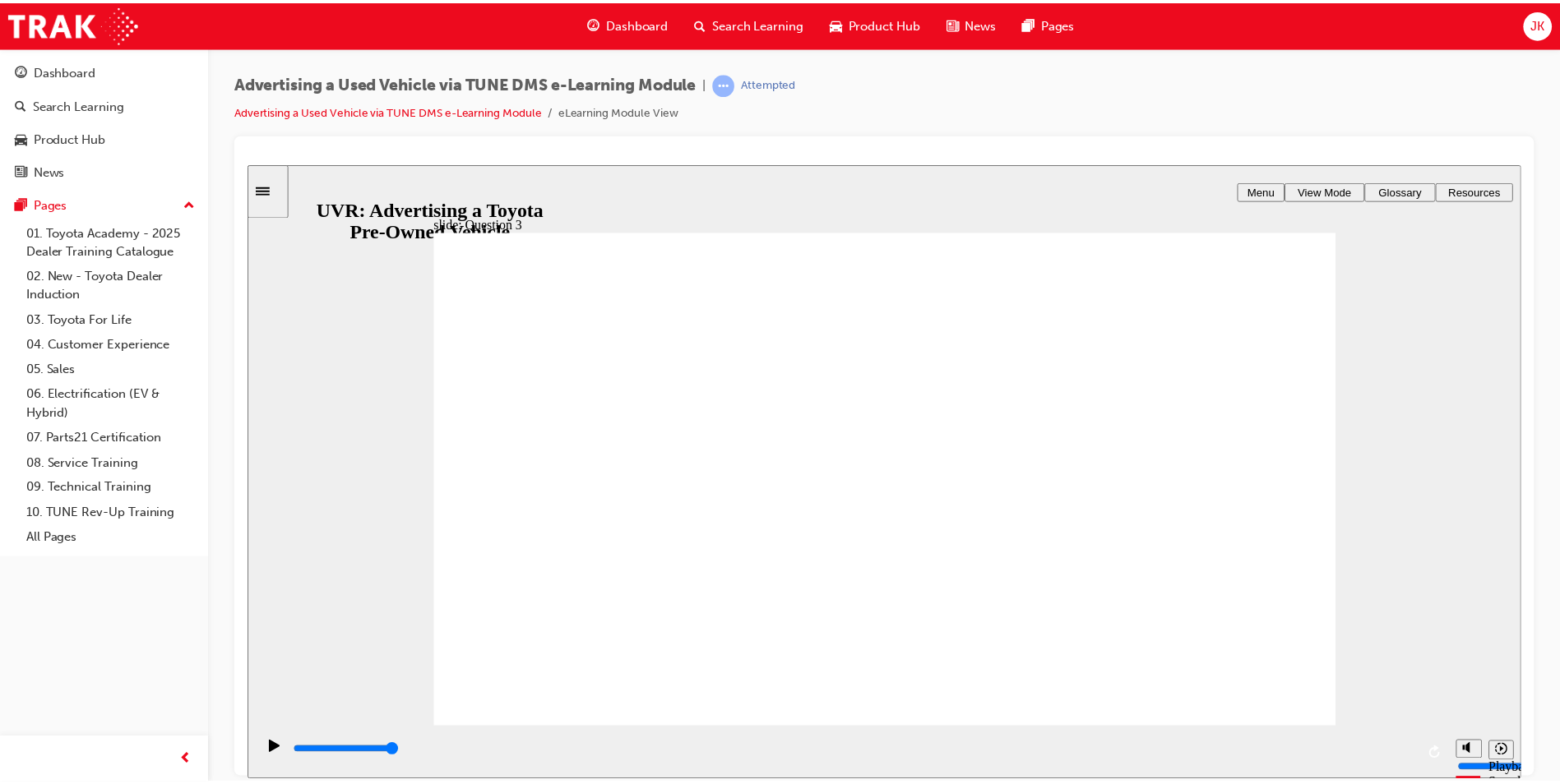
scroll to position [2, 0]
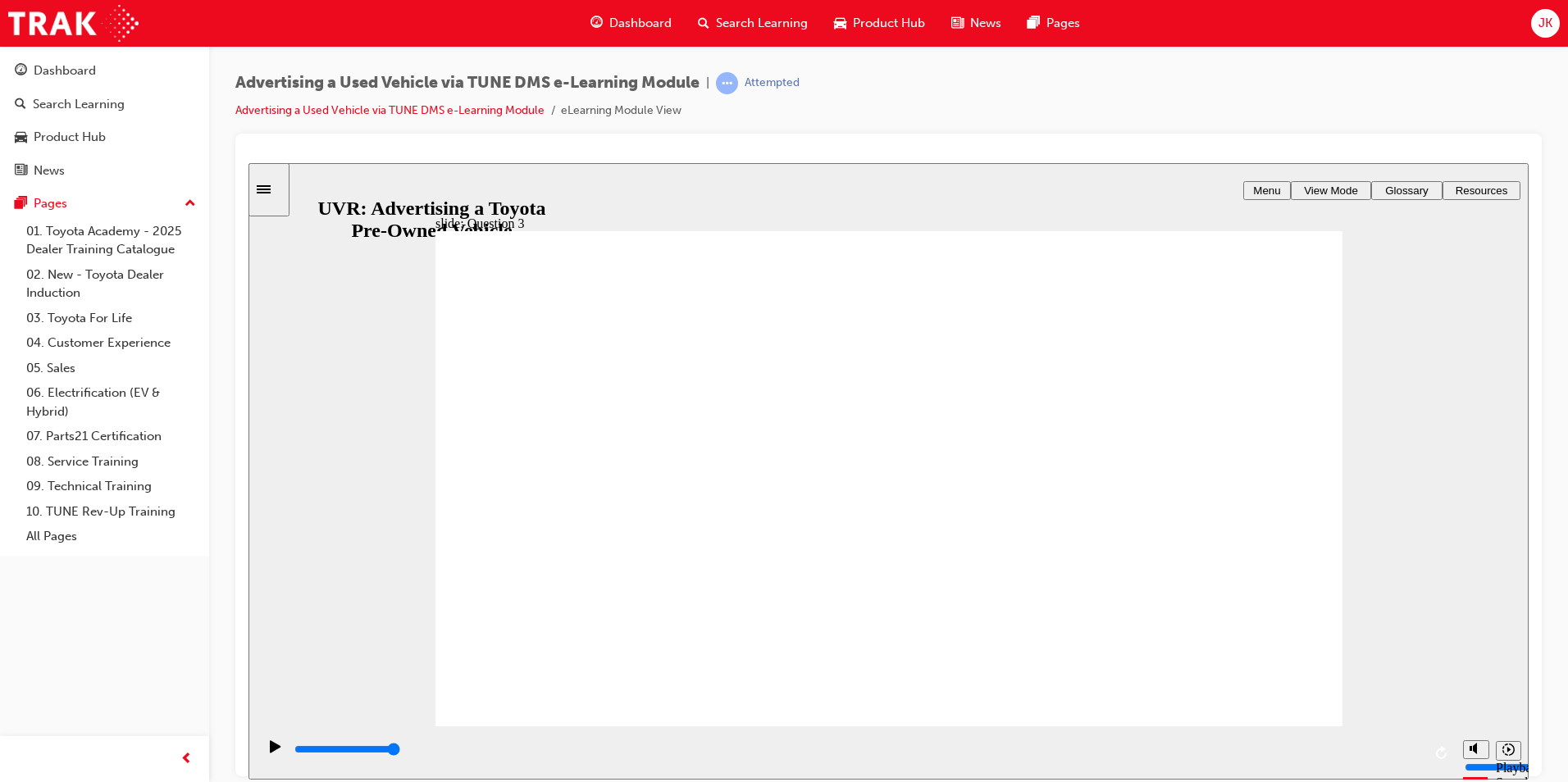
radio input "false"
radio input "true"
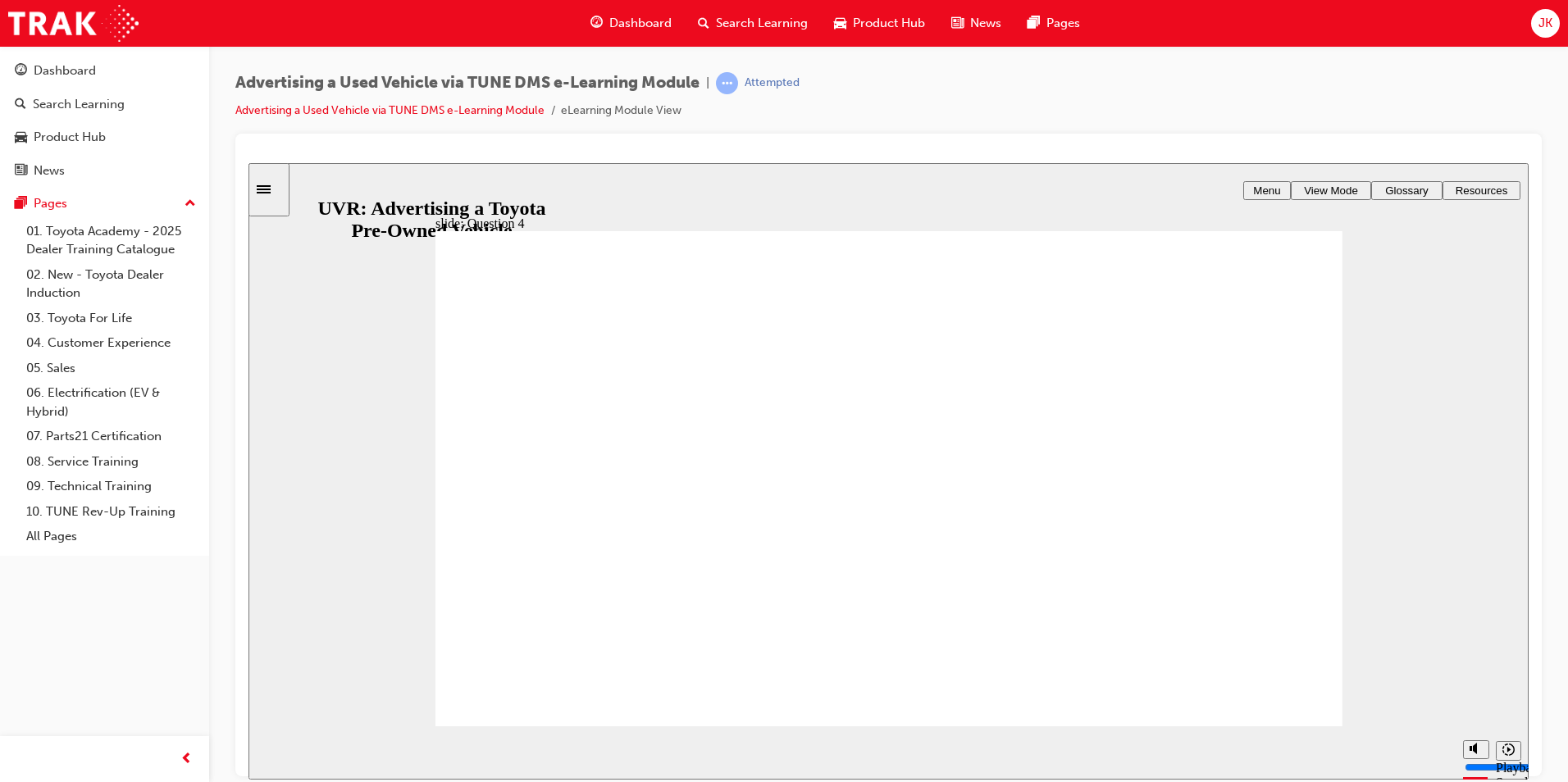
type input "8000"
click at [772, 13] on div "Search Learning" at bounding box center [752, 23] width 136 height 34
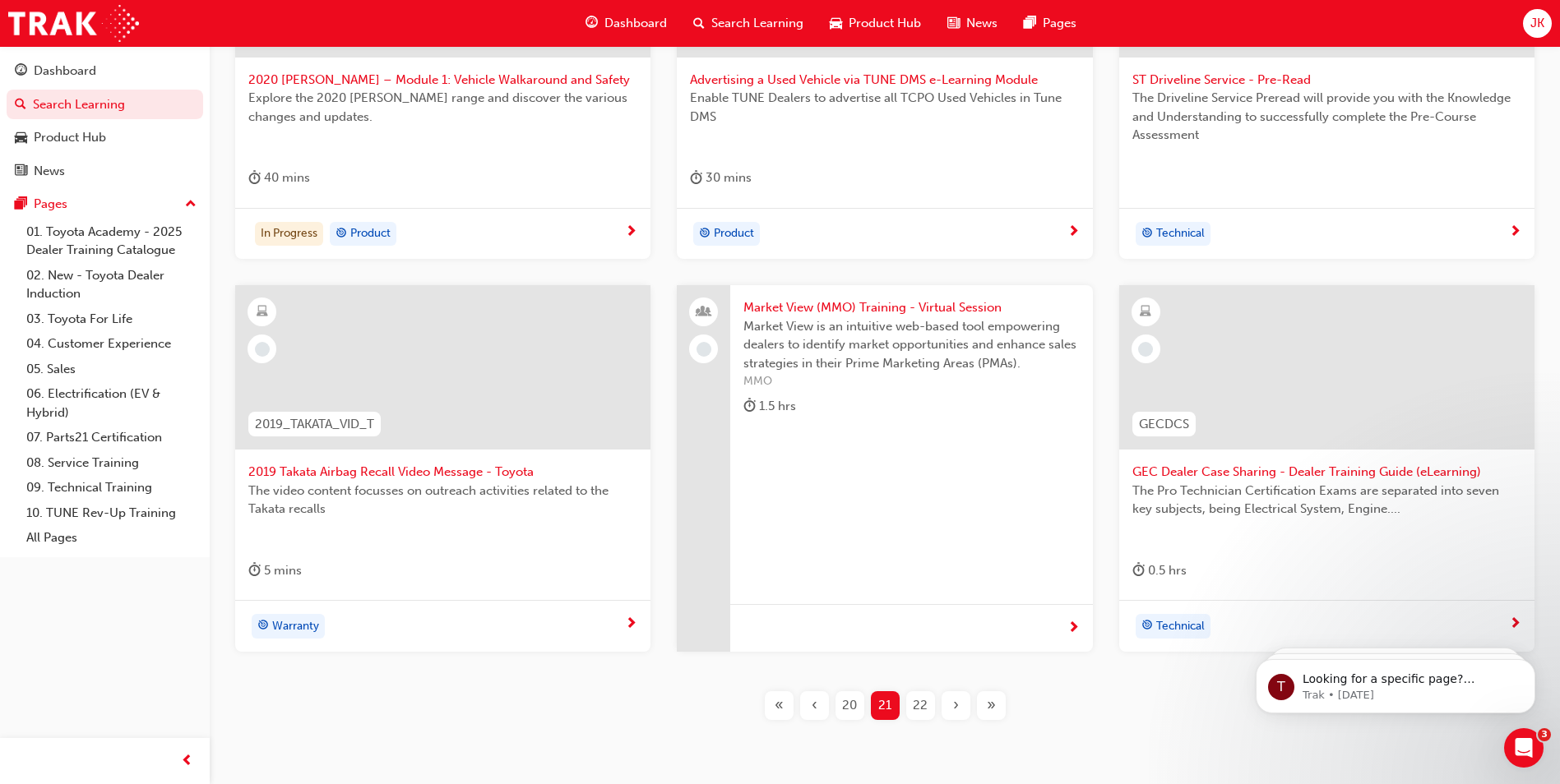
scroll to position [494, 0]
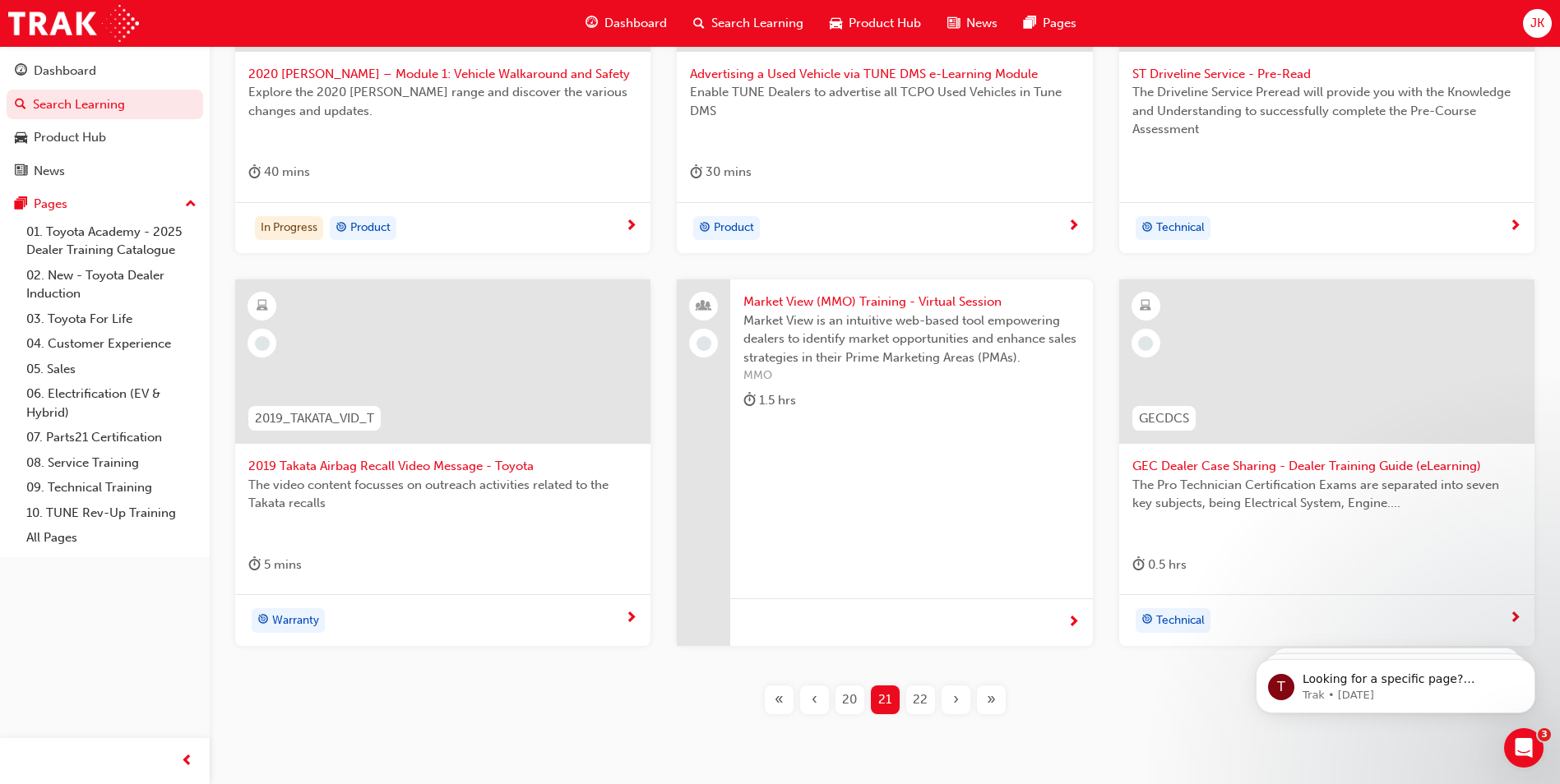
click at [329, 457] on span "2019 Takata Airbag Recall Video Message - Toyota" at bounding box center [443, 466] width 389 height 19
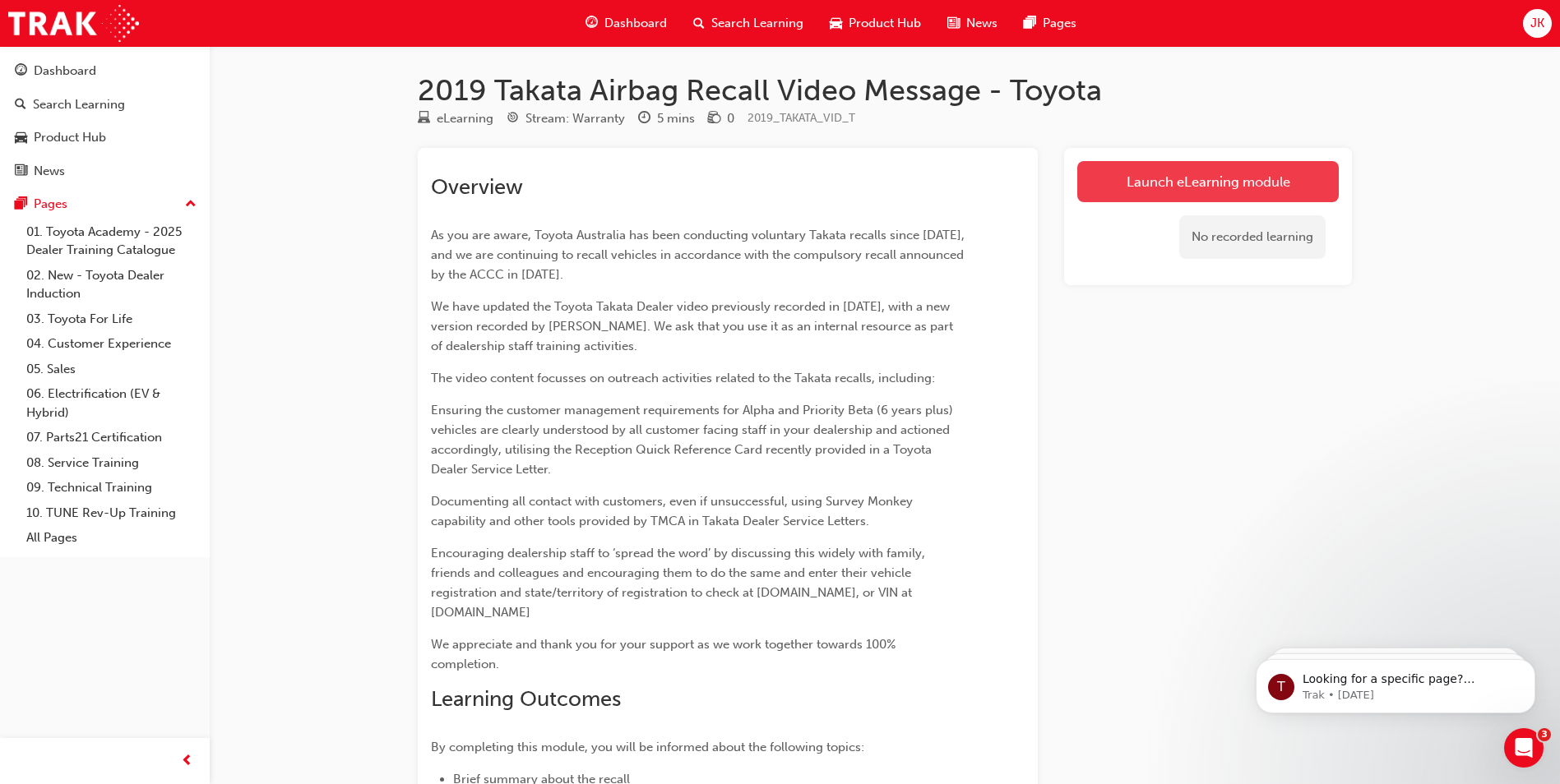
click at [1168, 200] on link "Launch eLearning module" at bounding box center [1207, 182] width 261 height 41
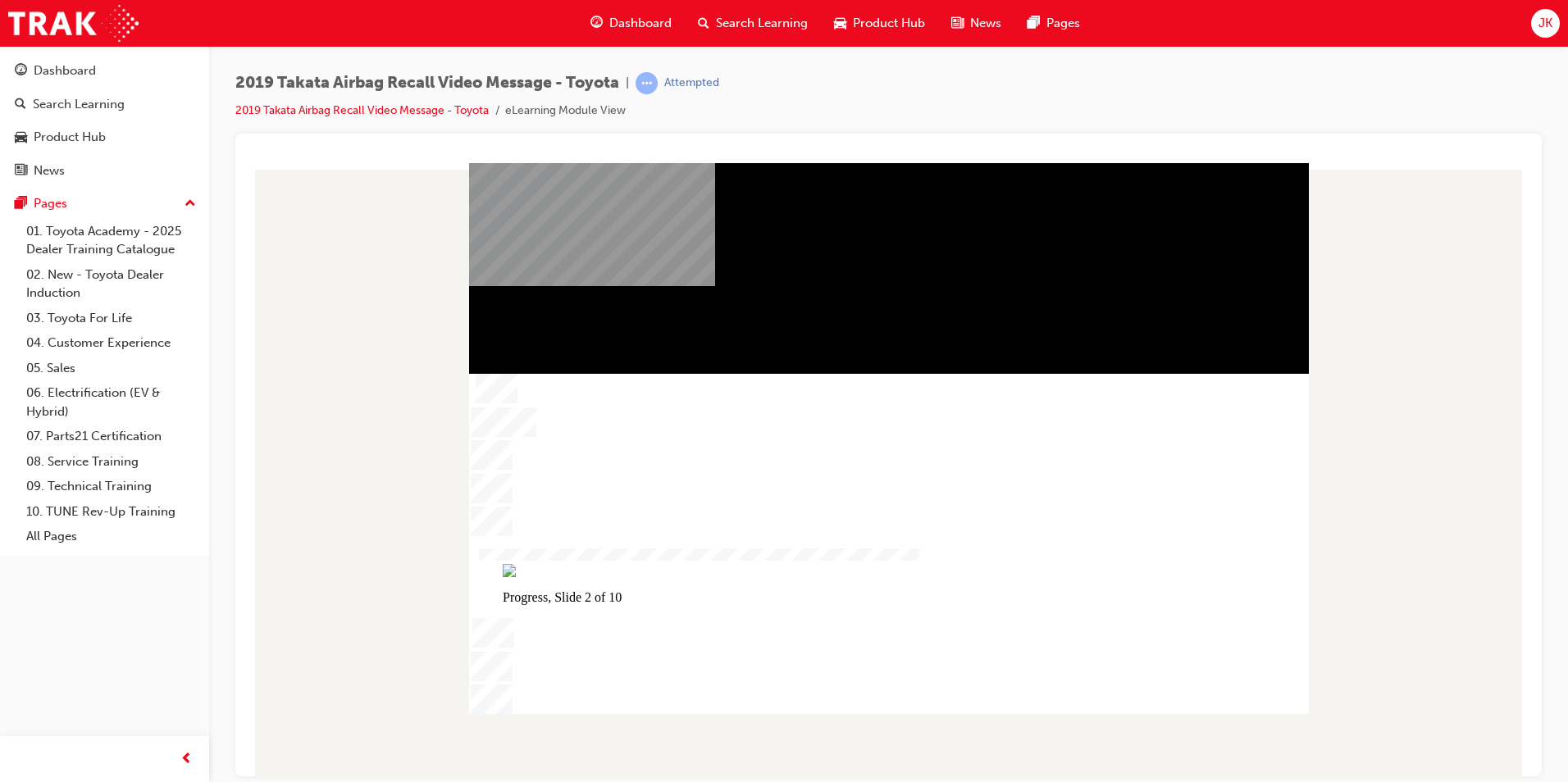
click at [1152, 604] on div "Progress, Slide 2 of 10" at bounding box center [888, 576] width 840 height 56
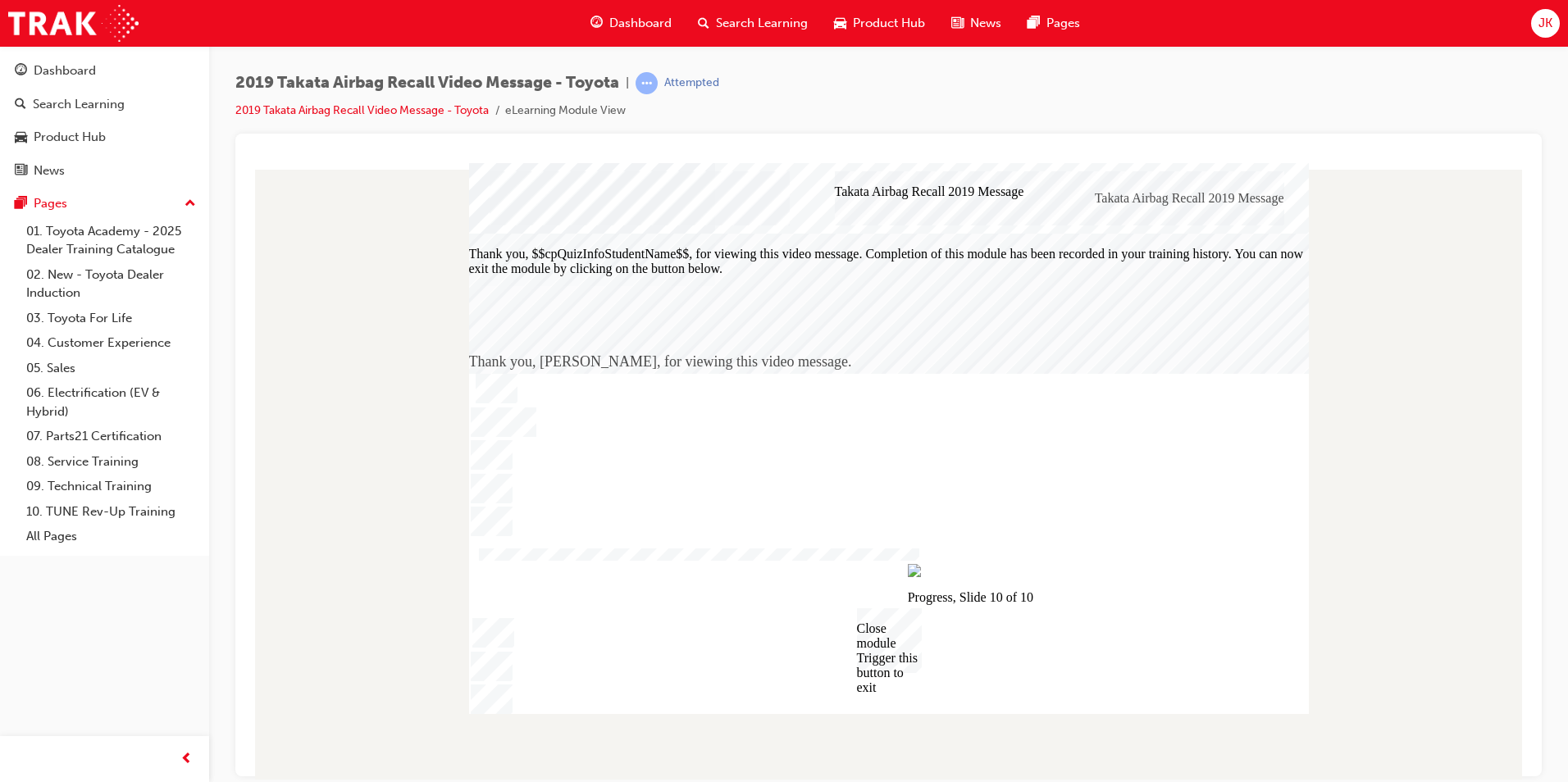
click at [902, 658] on div "Close module Trigger this button to exit" at bounding box center [888, 640] width 65 height 65
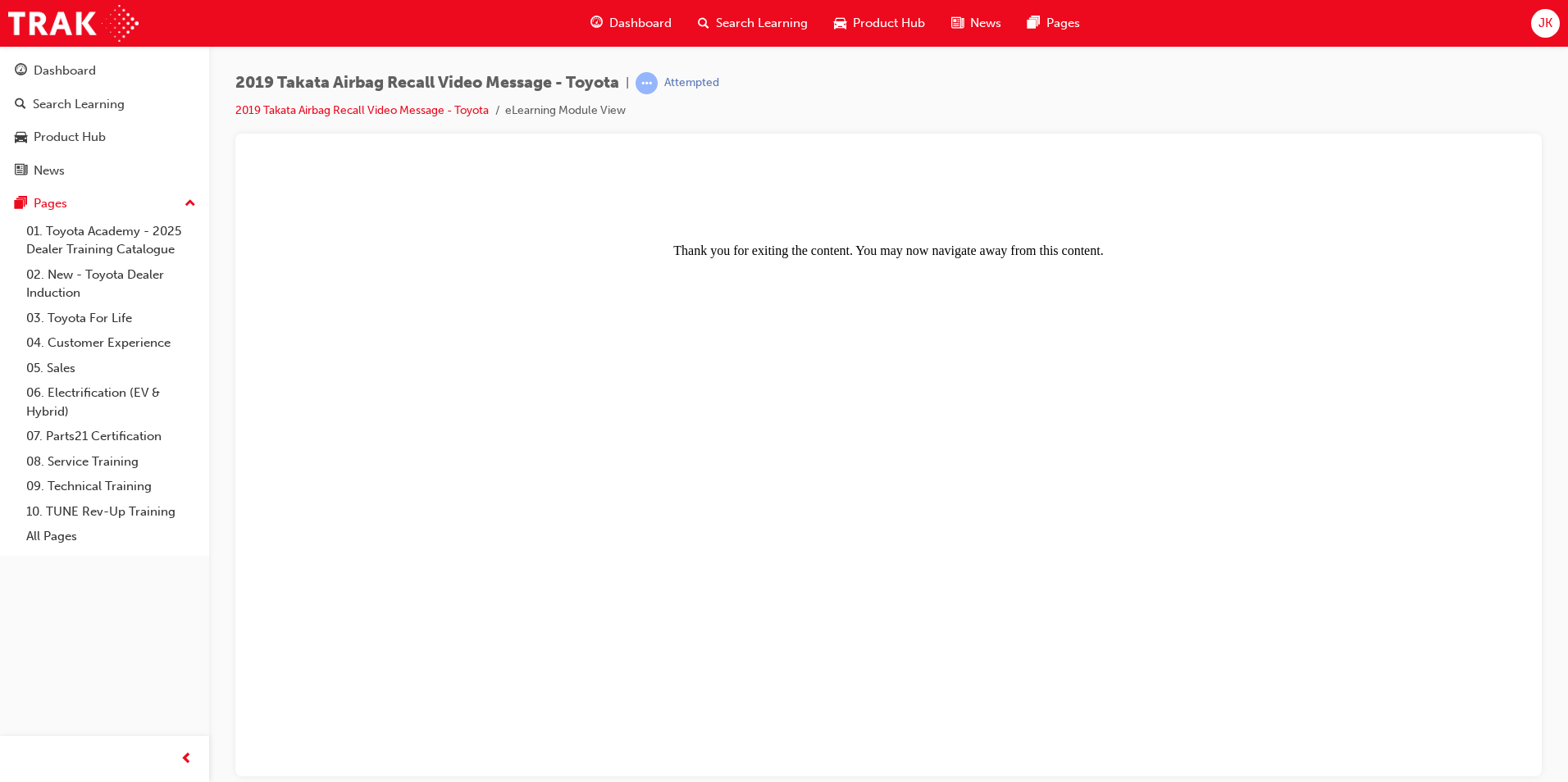
click at [772, 33] on div "Search Learning" at bounding box center [752, 23] width 136 height 34
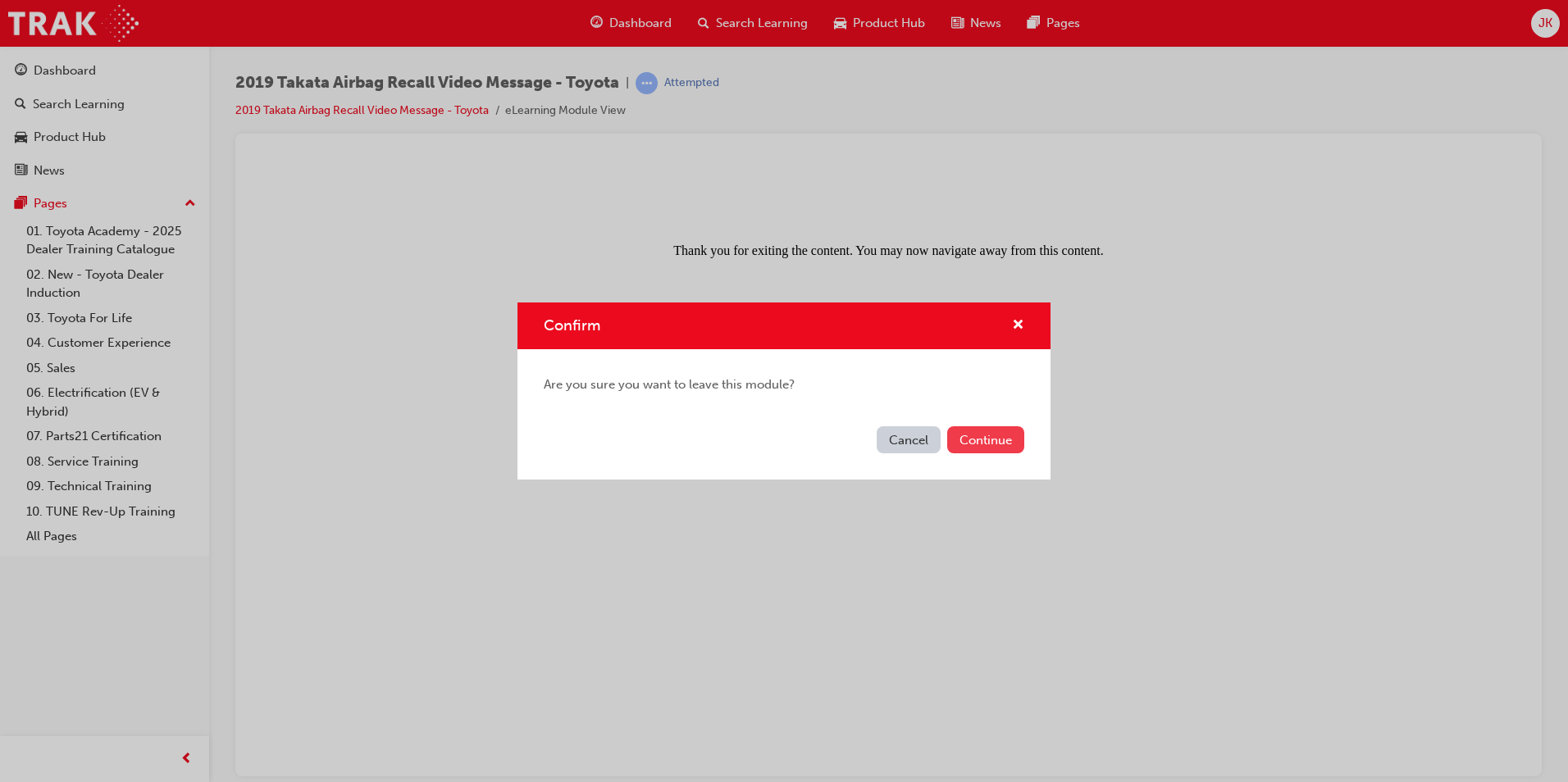
click at [973, 443] on button "Continue" at bounding box center [985, 440] width 77 height 27
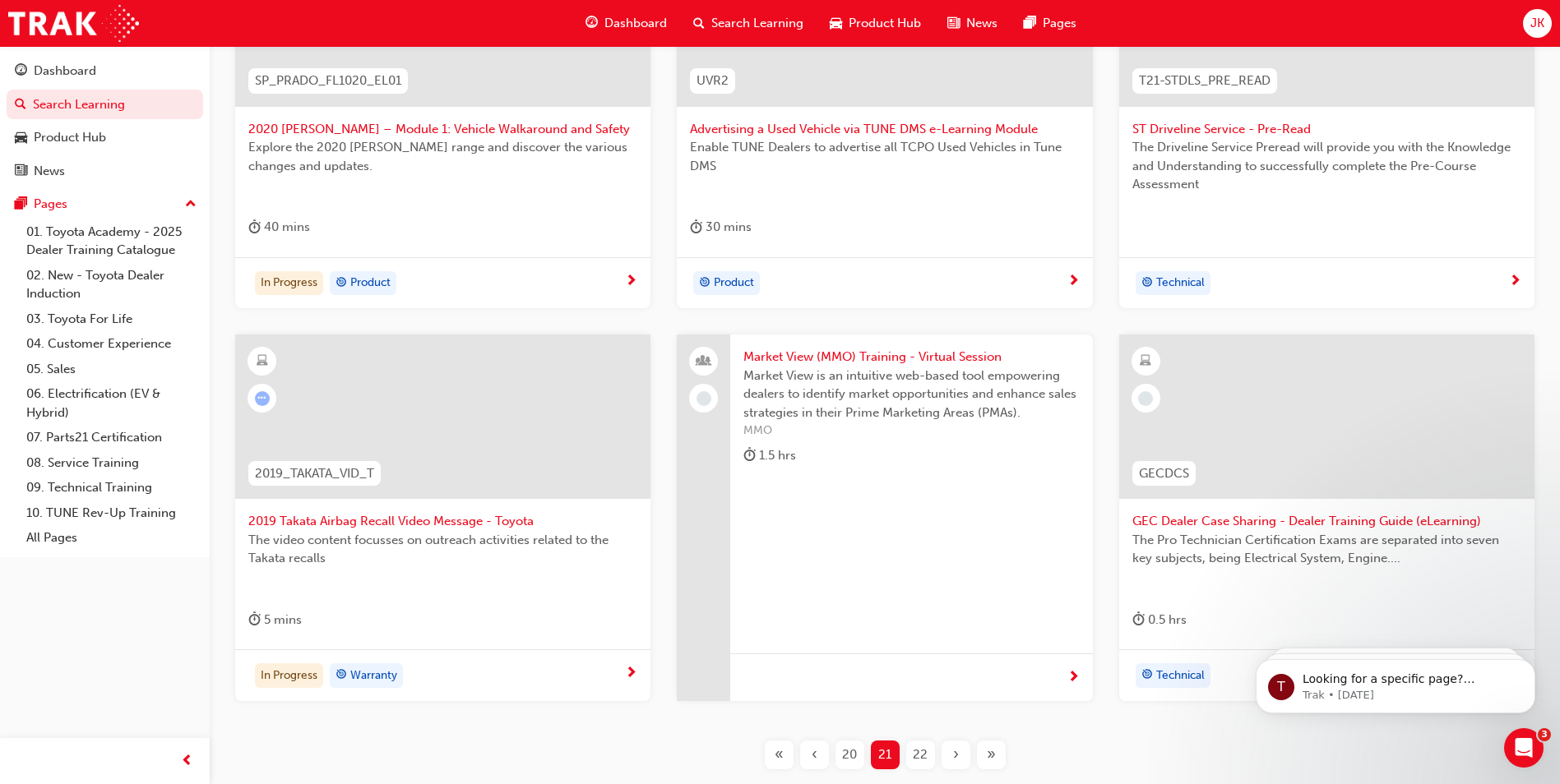
scroll to position [494, 0]
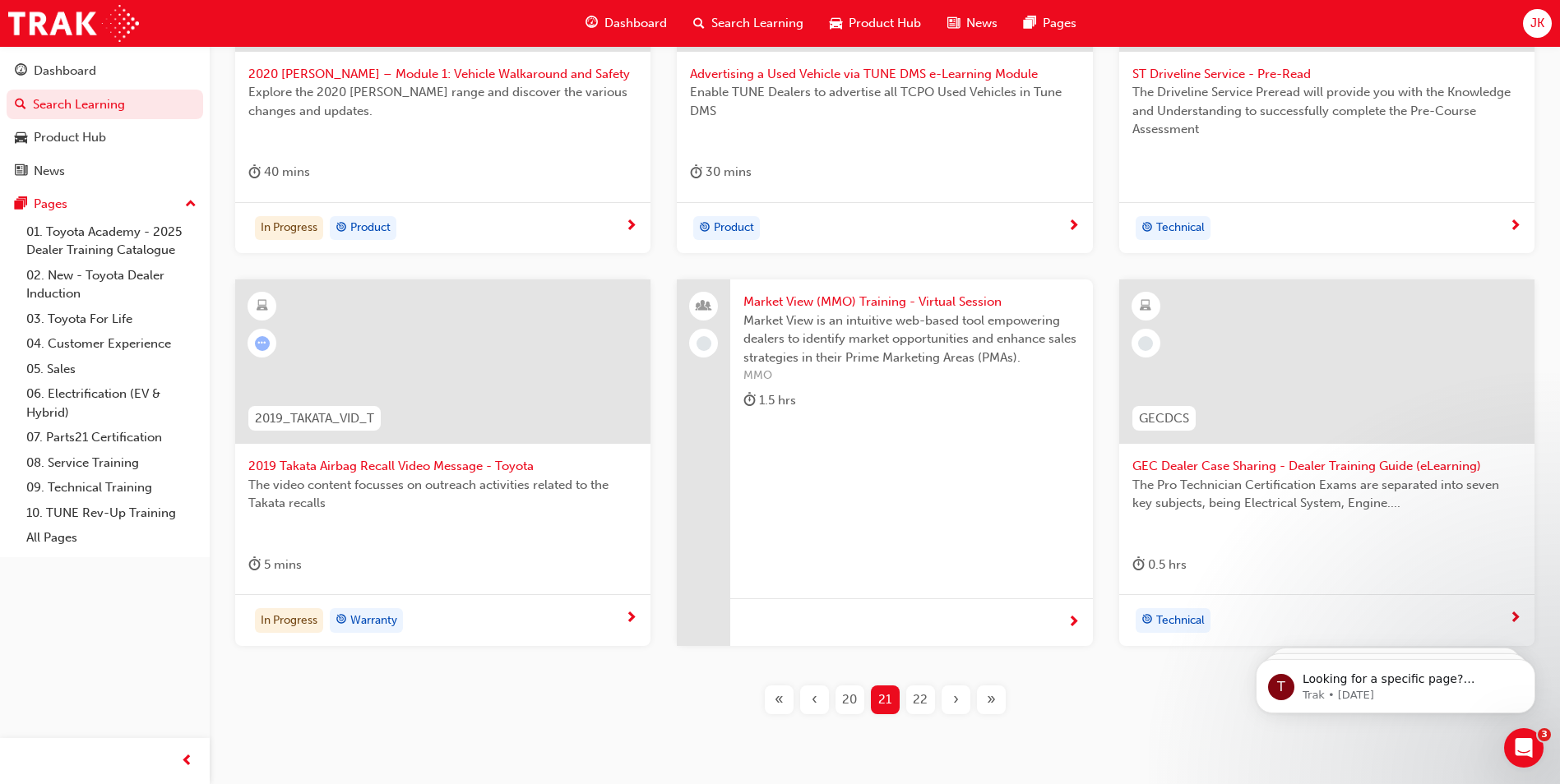
click at [401, 464] on span "2019 Takata Airbag Recall Video Message - Toyota" at bounding box center [443, 466] width 389 height 19
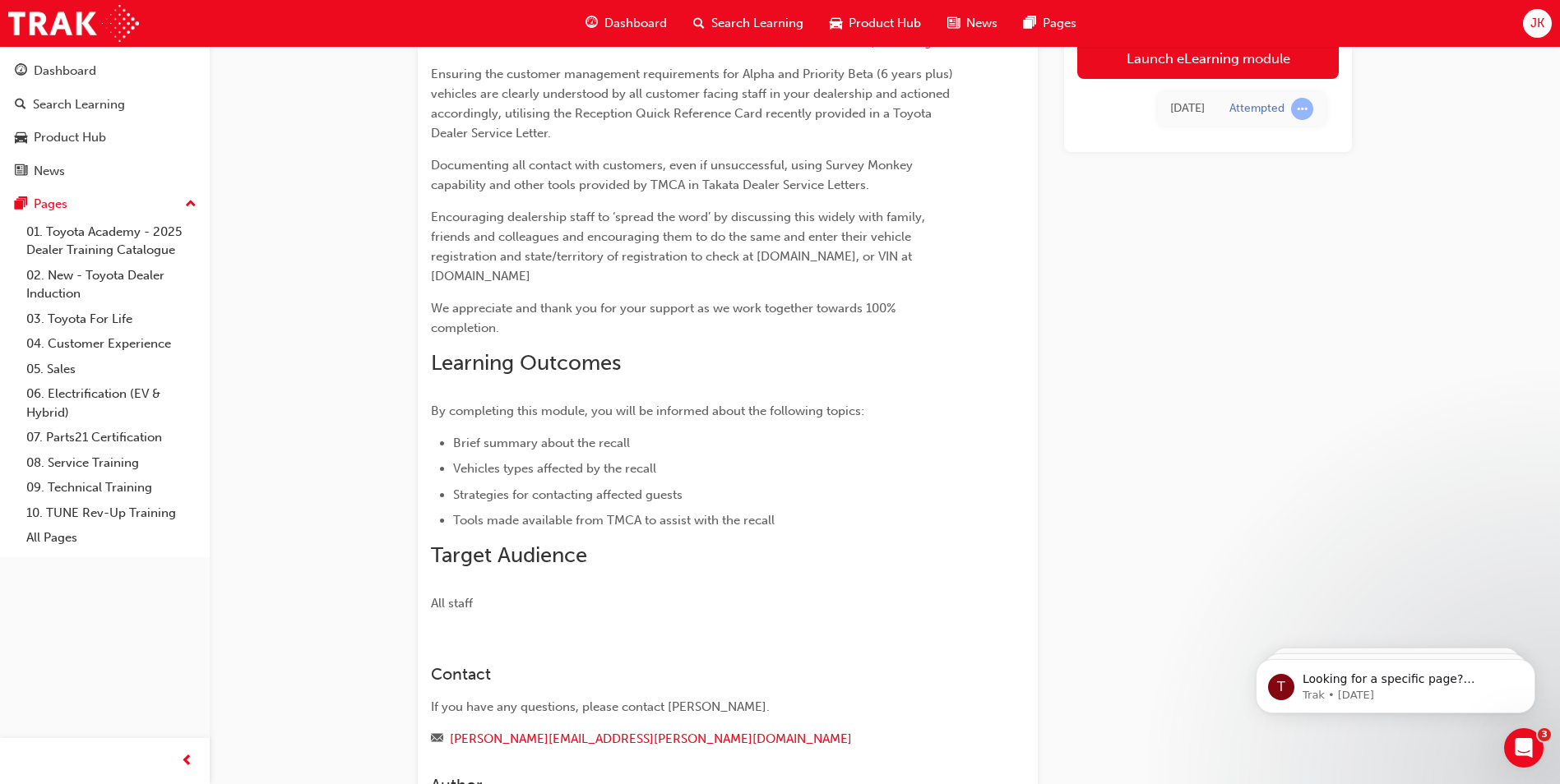
scroll to position [82, 0]
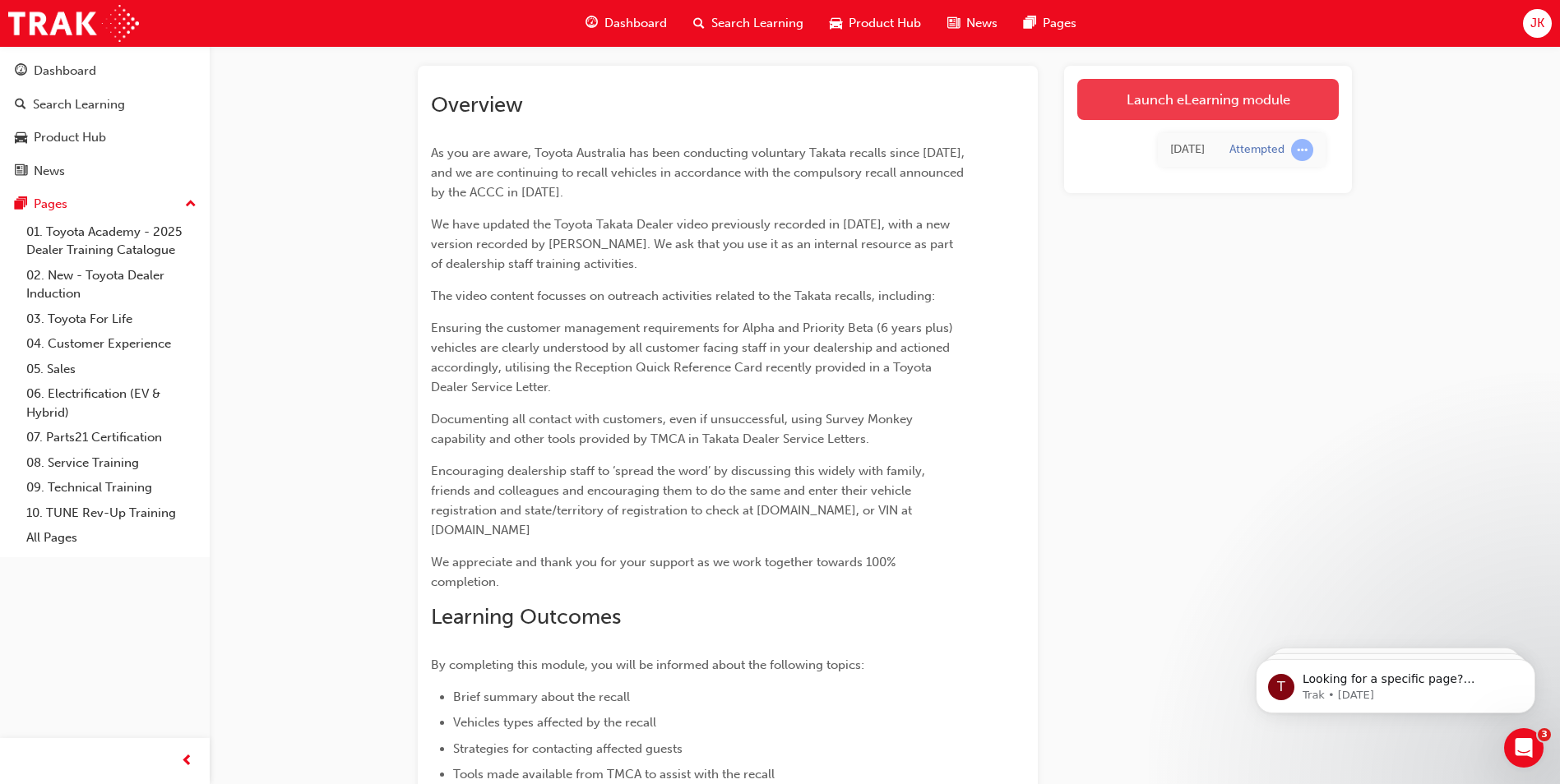
click at [1174, 94] on link "Launch eLearning module" at bounding box center [1207, 100] width 261 height 41
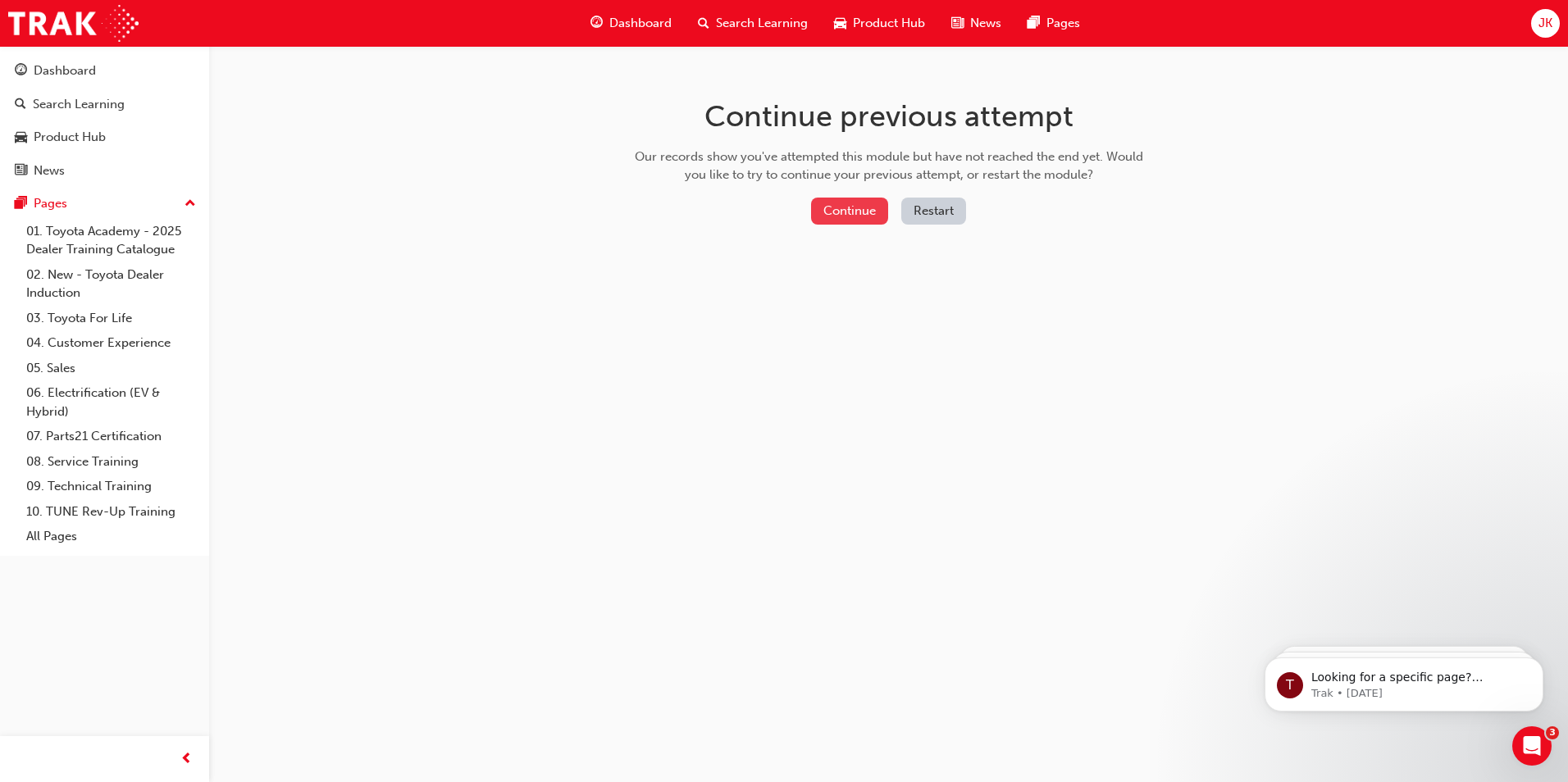
click at [860, 213] on button "Continue" at bounding box center [849, 211] width 77 height 27
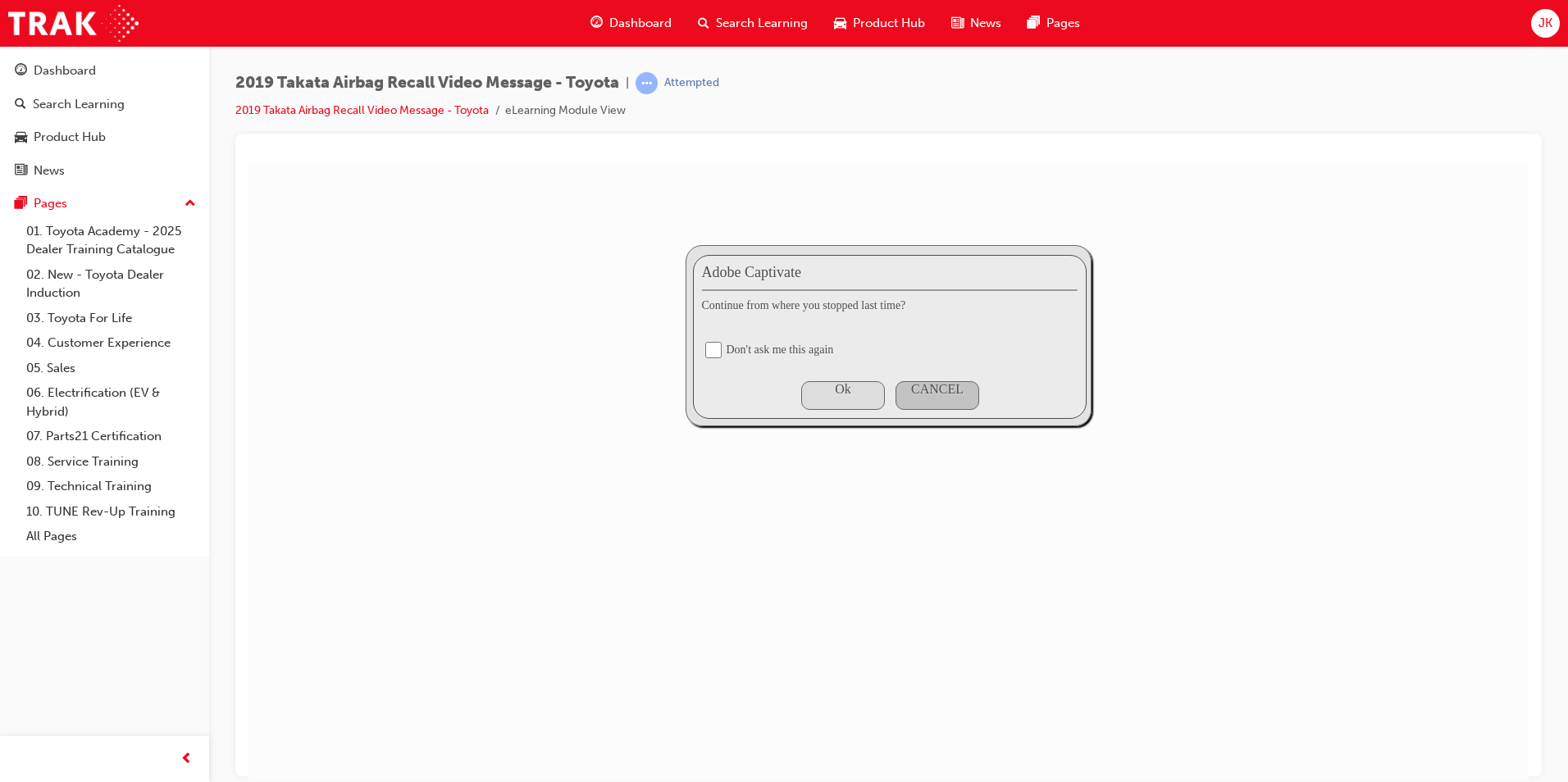
click at [832, 391] on div "Ok" at bounding box center [843, 388] width 82 height 15
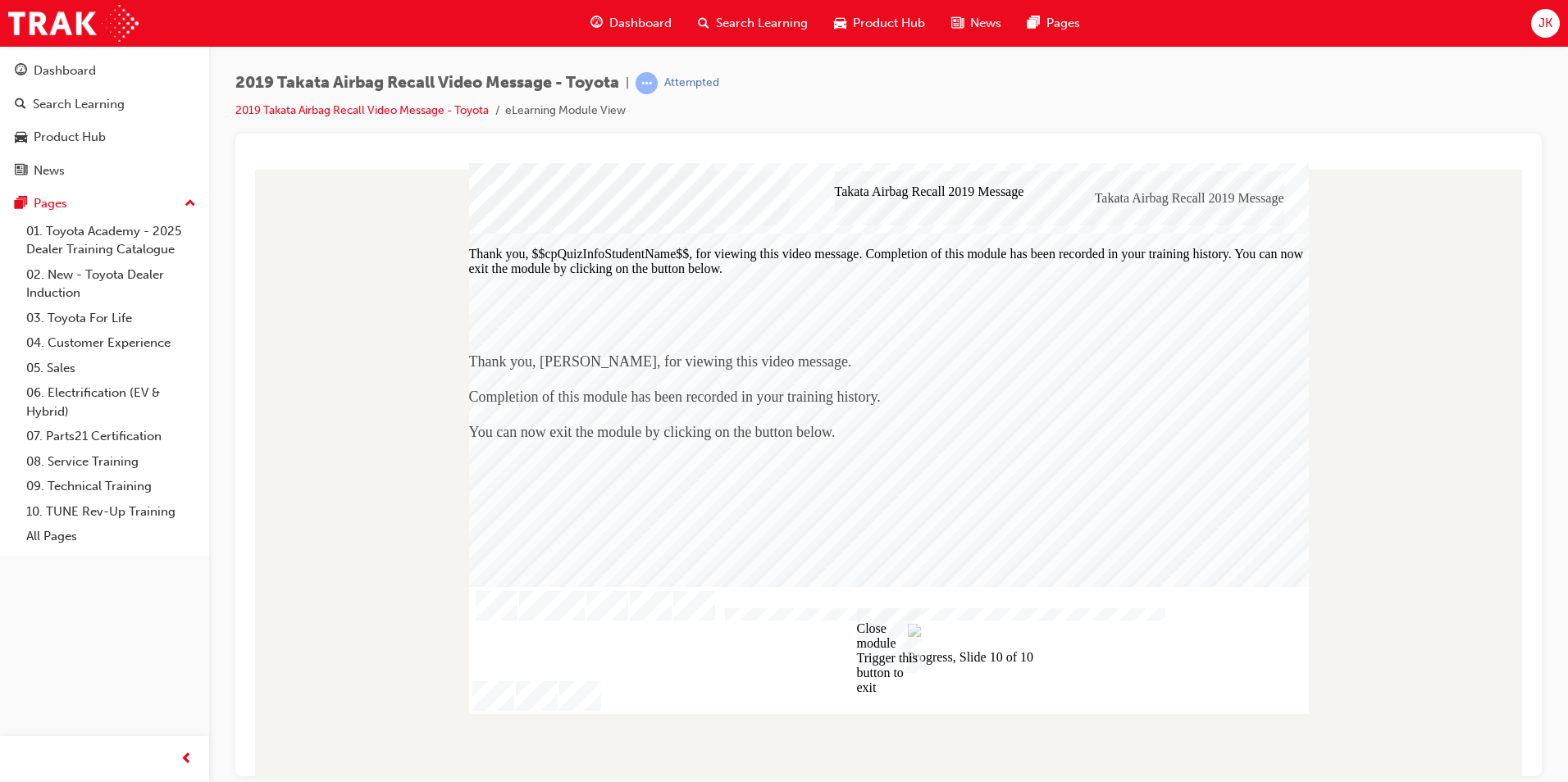
drag, startPoint x: 1429, startPoint y: 294, endPoint x: 1431, endPoint y: 314, distance: 20.1
click at [1444, 295] on div at bounding box center [888, 471] width 1280 height 617
drag, startPoint x: 331, startPoint y: 215, endPoint x: 341, endPoint y: 216, distance: 10.0
click at [341, 216] on div at bounding box center [888, 471] width 1280 height 617
click at [402, 220] on div at bounding box center [888, 471] width 1280 height 617
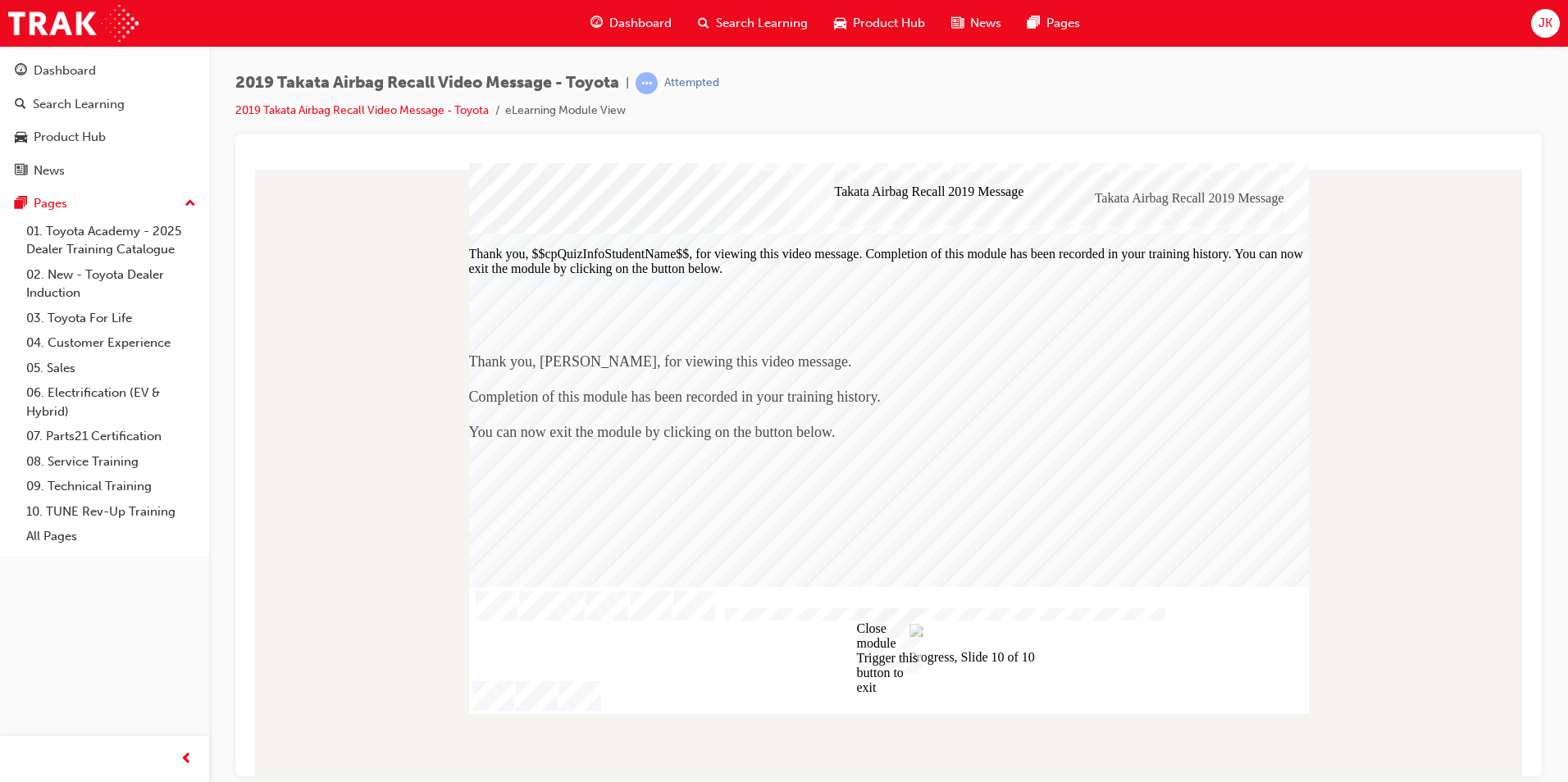
drag, startPoint x: 482, startPoint y: 163, endPoint x: 470, endPoint y: 163, distance: 12.0
click at [480, 676] on img at bounding box center [475, 683] width 13 height 14
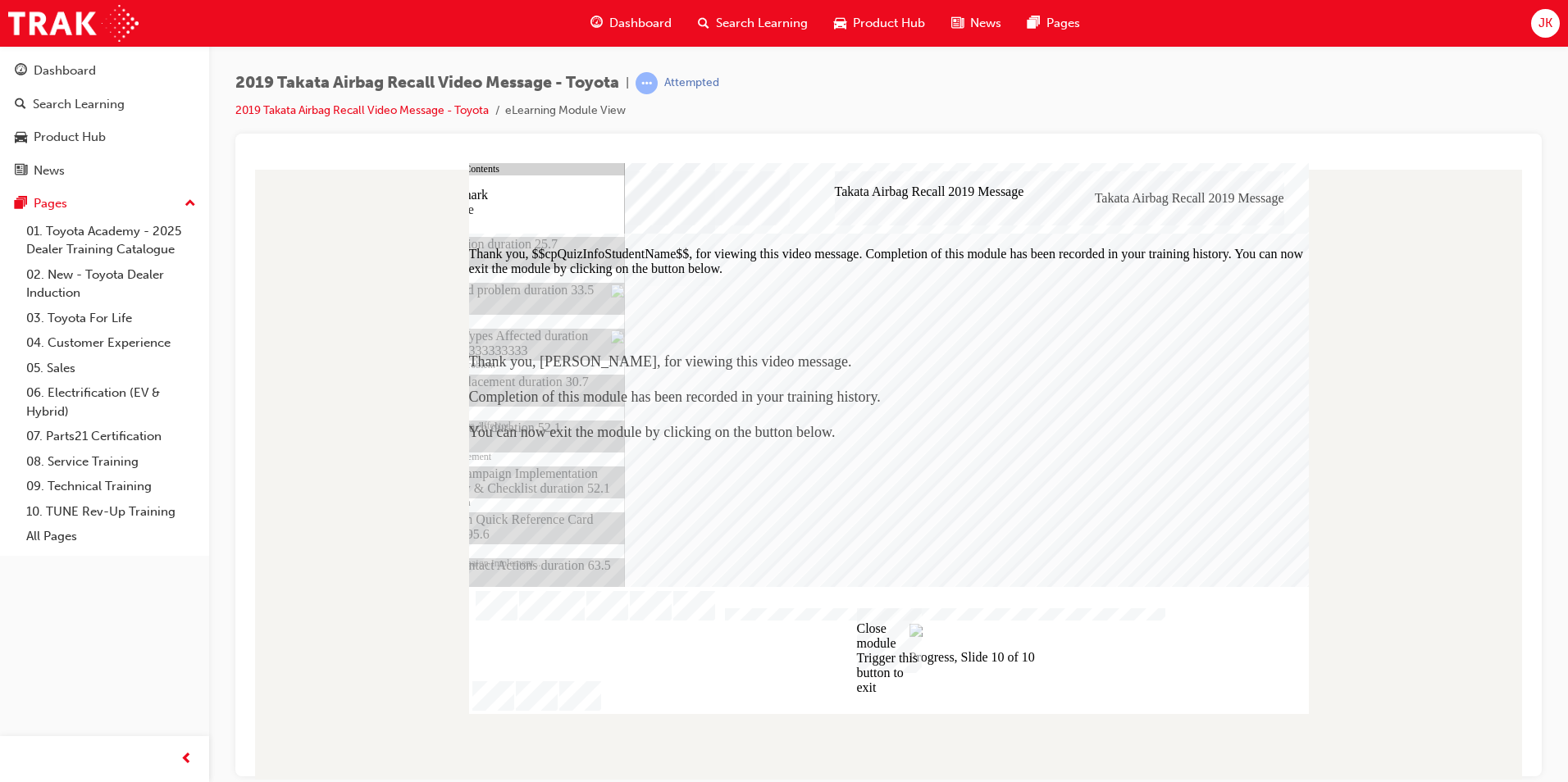
click at [470, 163] on div "Table Of Contents" at bounding box center [522, 169] width 205 height 12
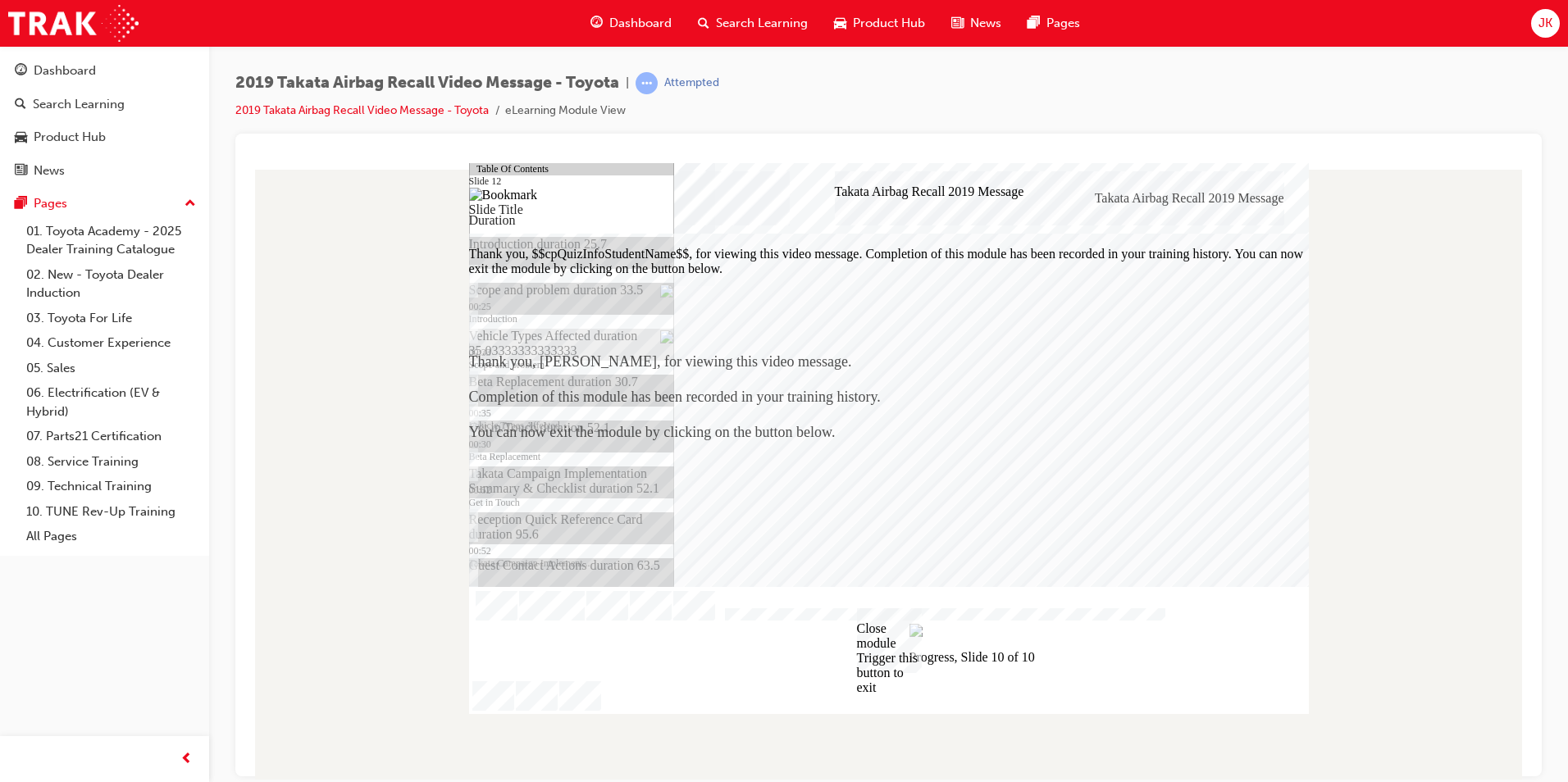
click at [579, 196] on div at bounding box center [578, 179] width 189 height 33
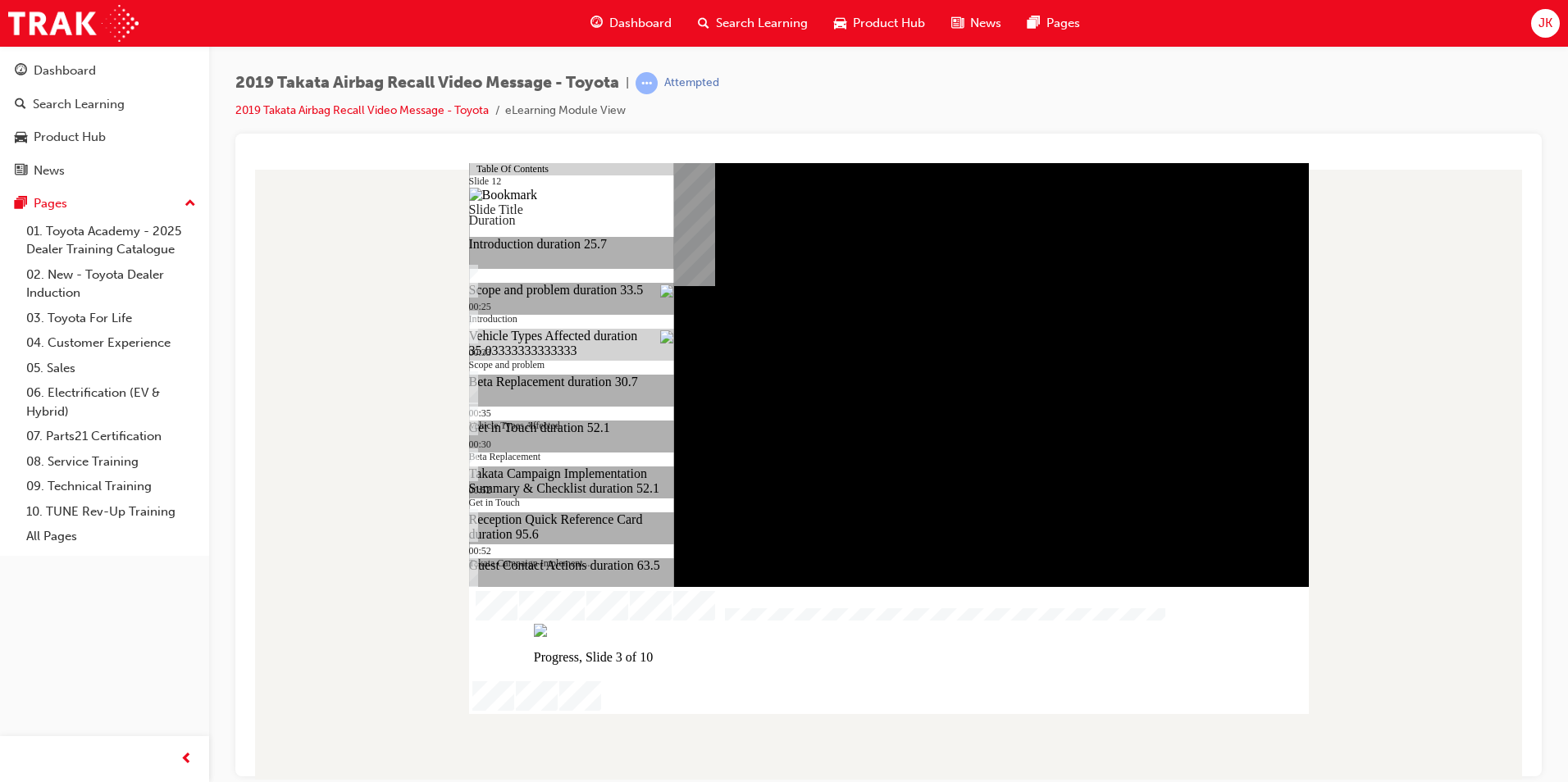
click at [1151, 665] on div "Progress, Slide 3 of 10" at bounding box center [888, 636] width 840 height 56
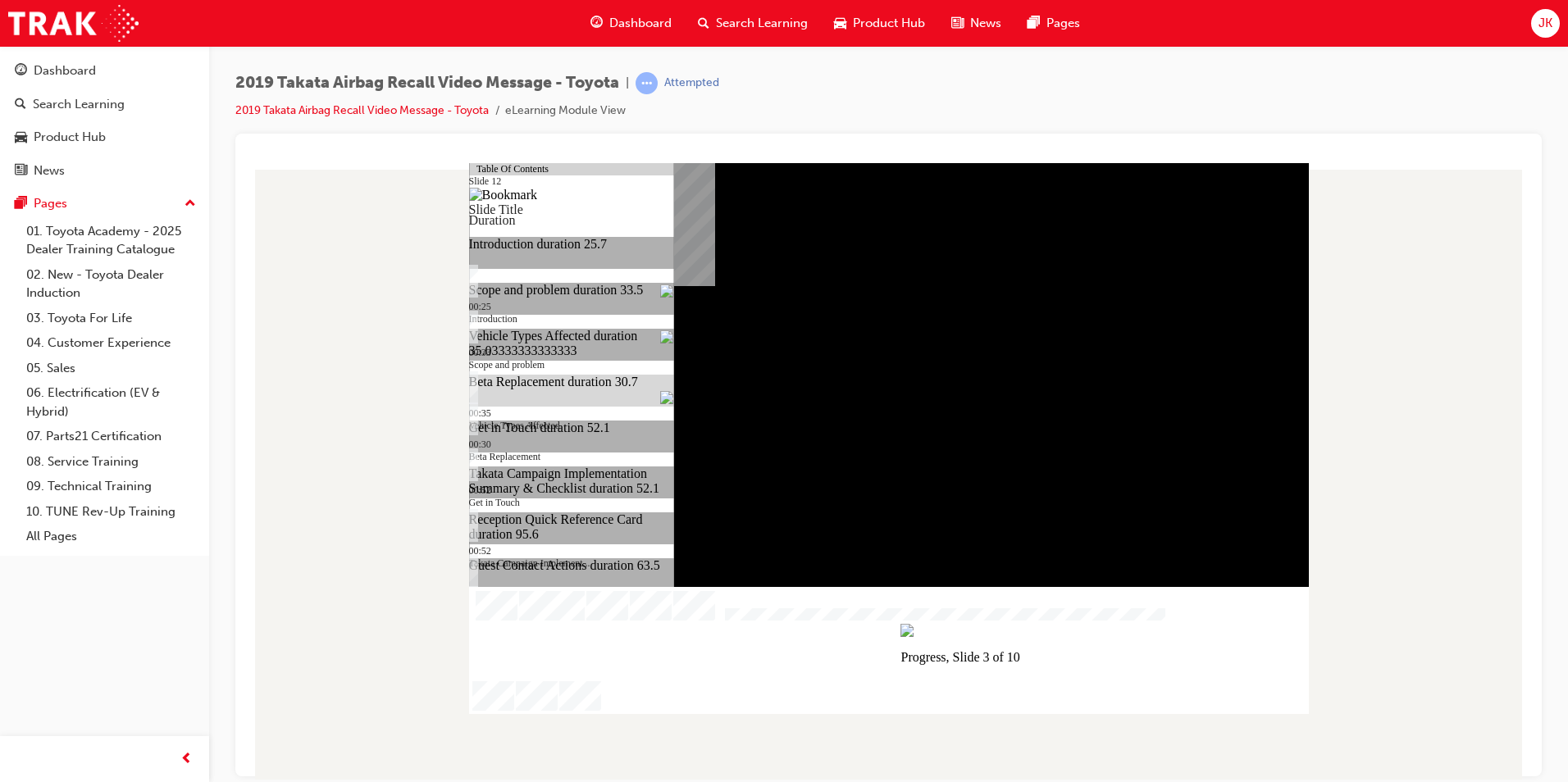
click at [623, 196] on div at bounding box center [578, 179] width 189 height 33
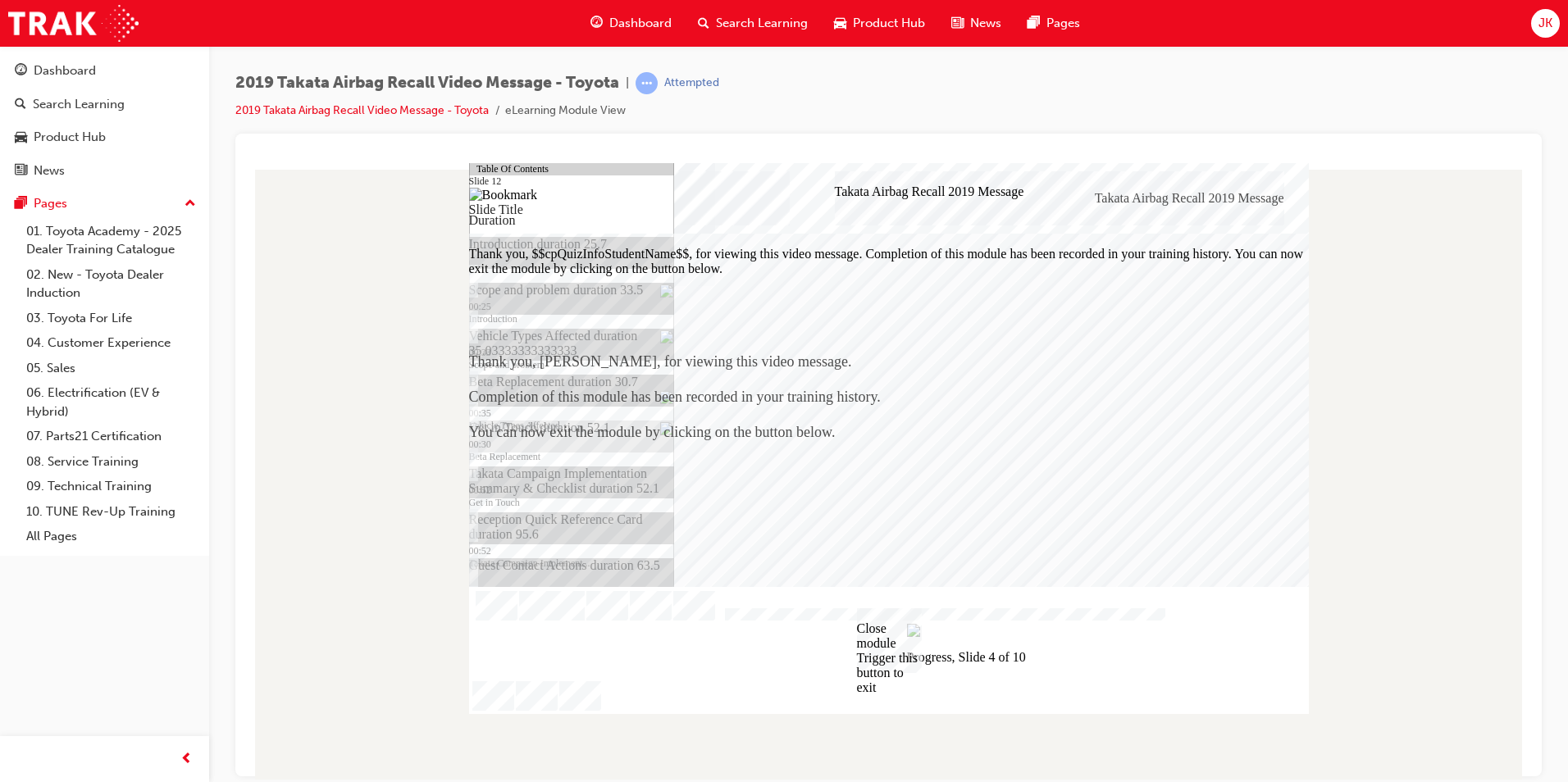
click at [634, 196] on div at bounding box center [578, 179] width 189 height 33
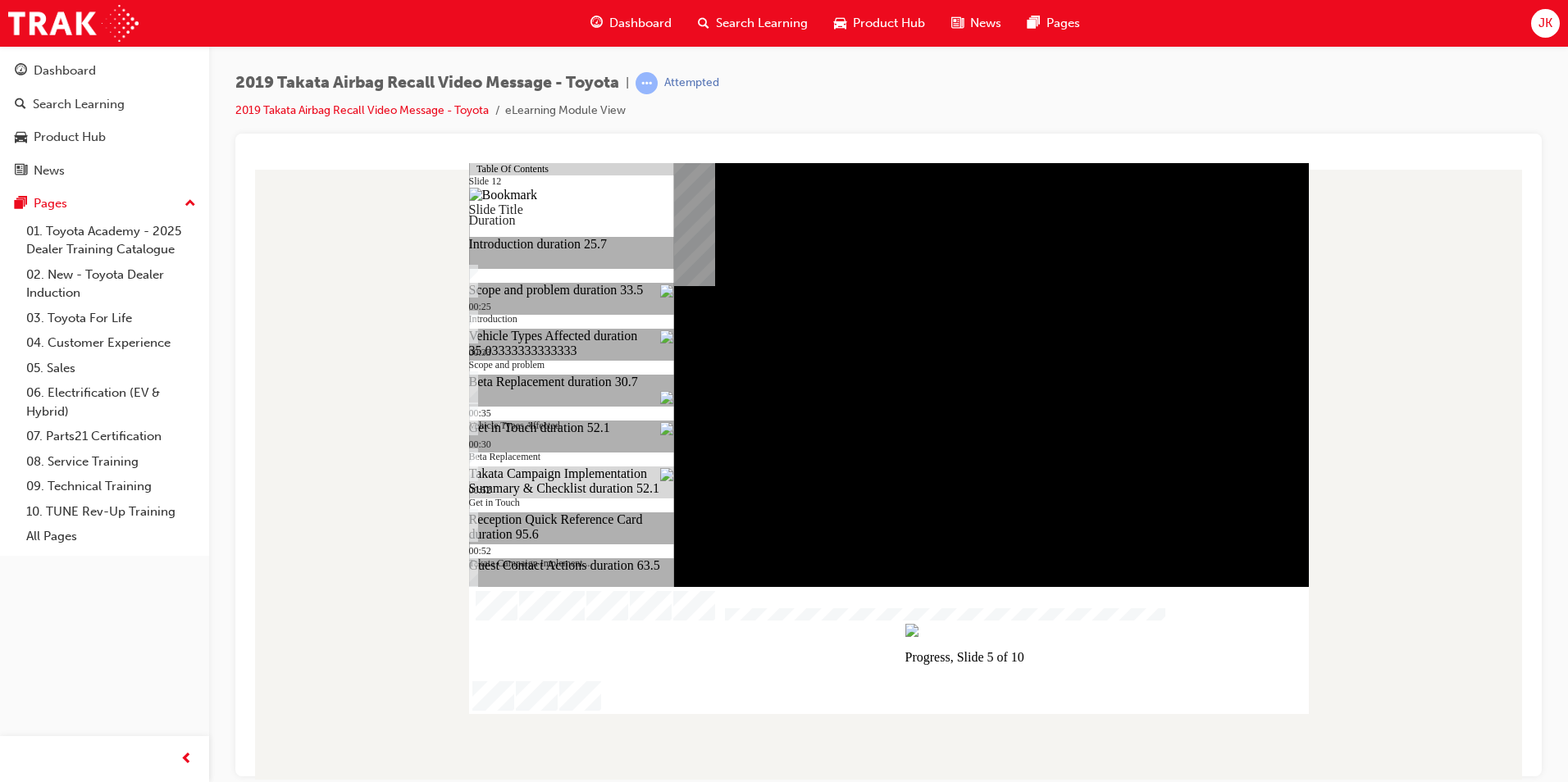
click at [608, 196] on div at bounding box center [578, 179] width 189 height 33
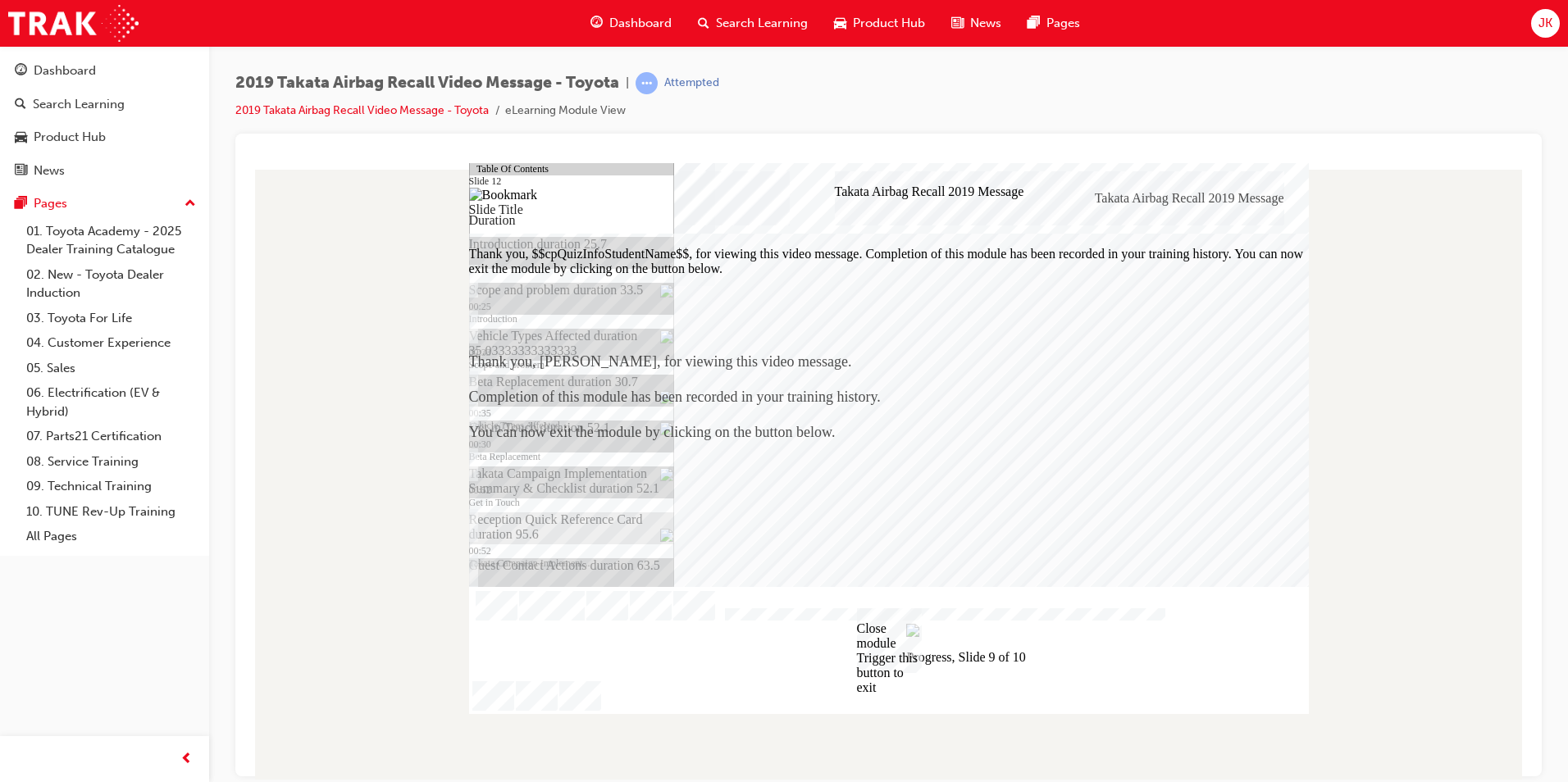
click at [617, 196] on div at bounding box center [578, 179] width 189 height 33
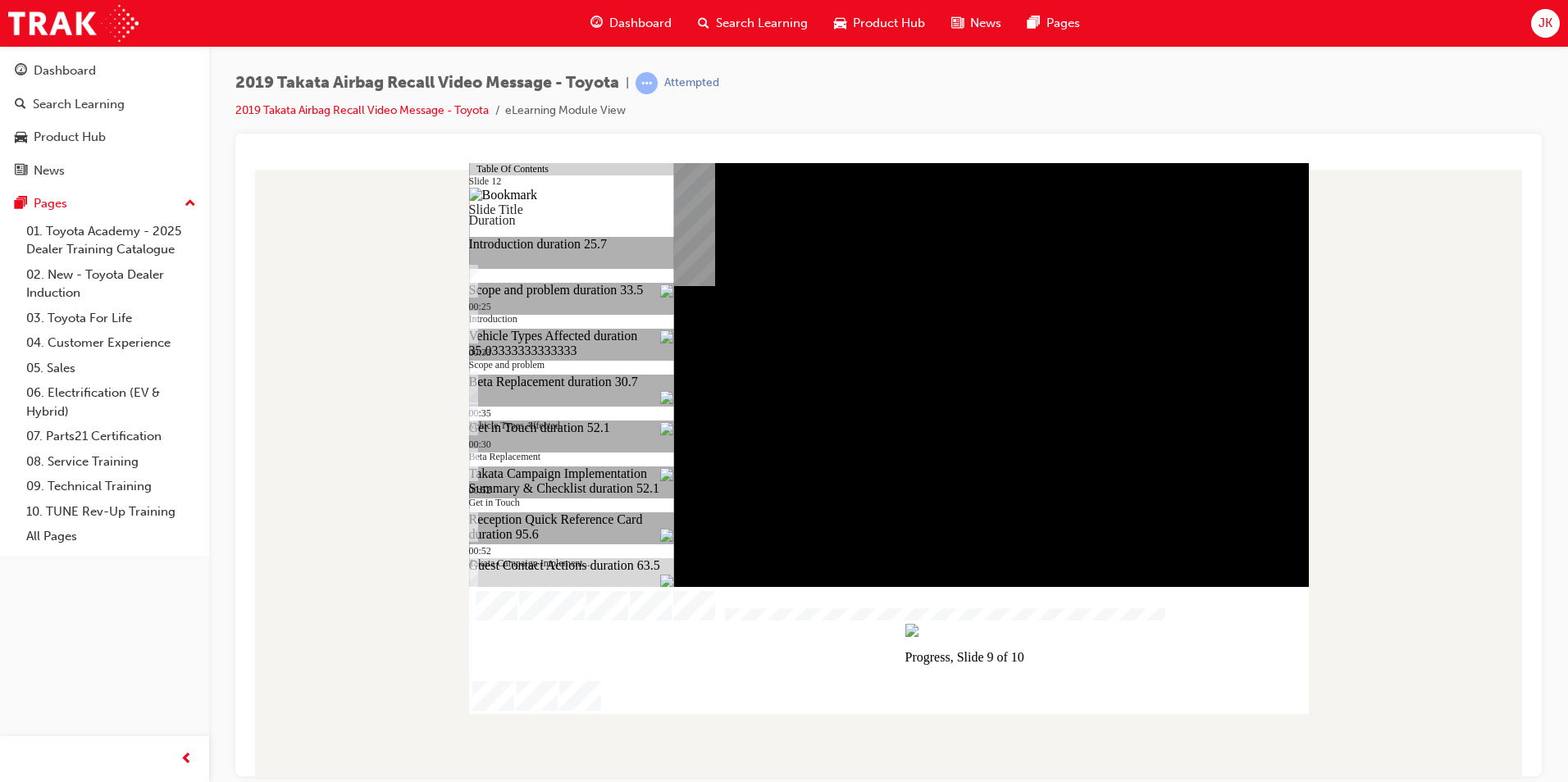
click at [649, 196] on div at bounding box center [578, 179] width 189 height 33
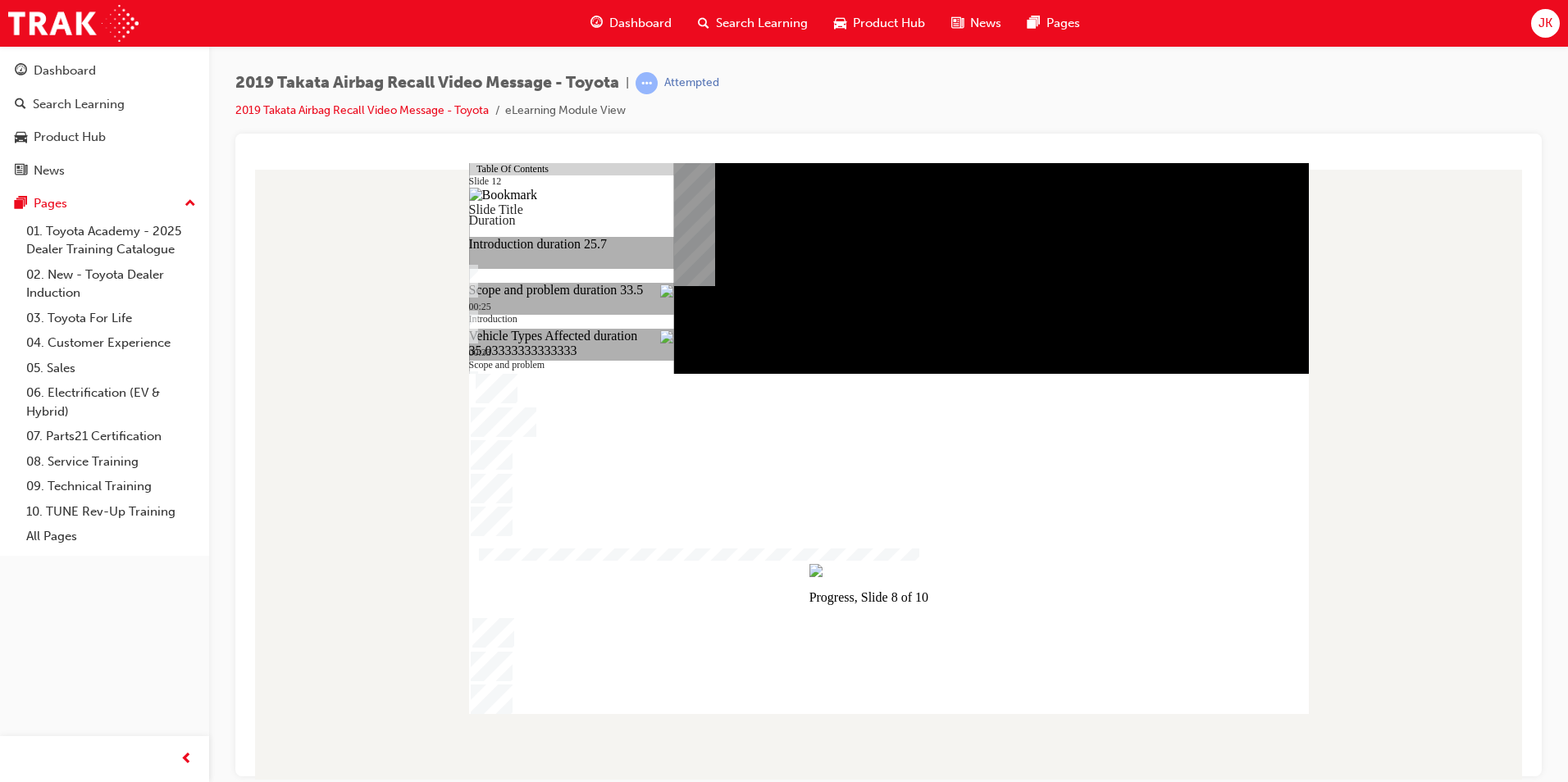
click at [624, 196] on div at bounding box center [578, 179] width 189 height 33
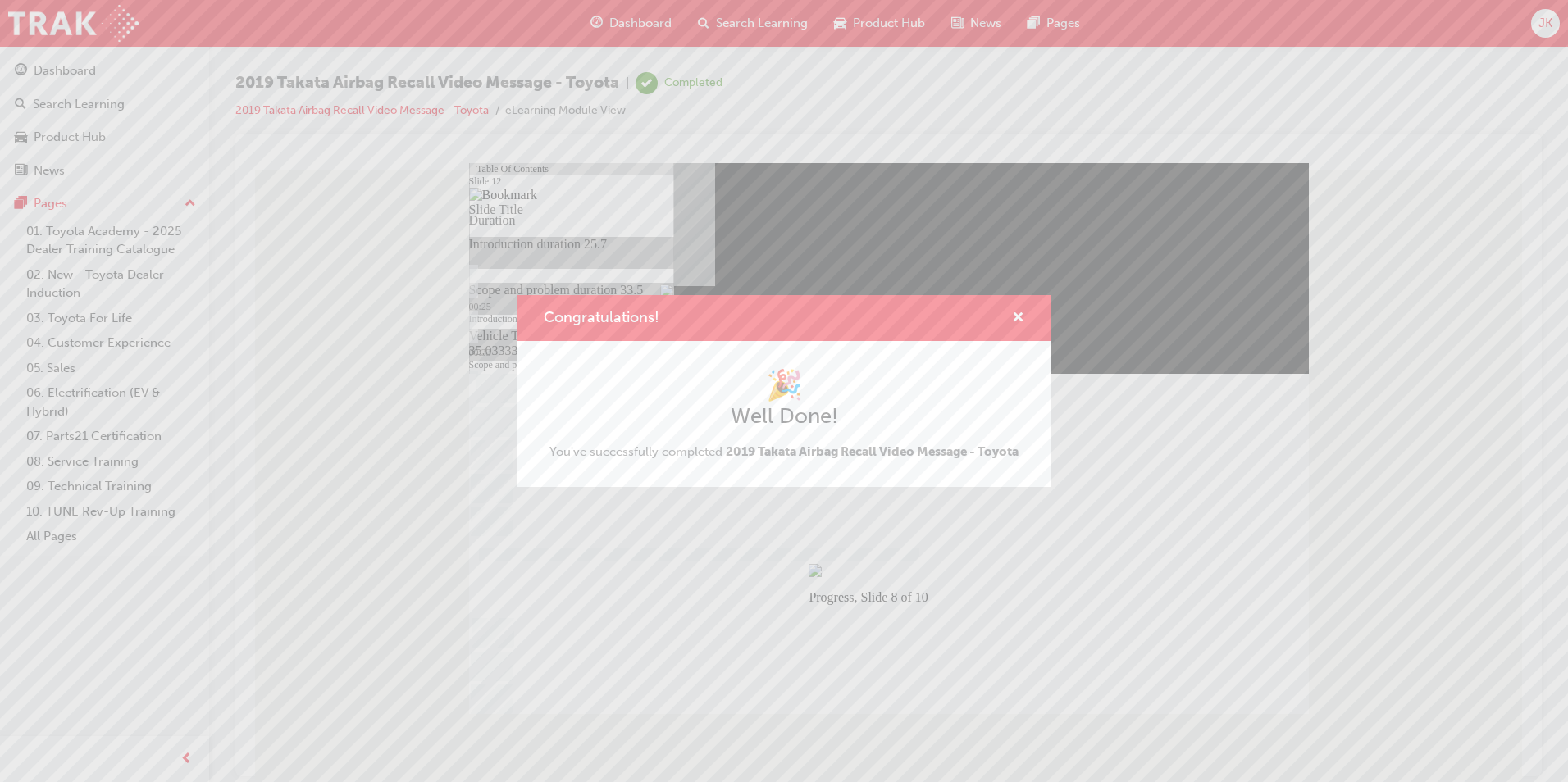
click at [1157, 696] on div "Congratulations! 🎉 Well Done! You've successfully completed 2019 Takata Airbag …" at bounding box center [784, 391] width 1568 height 782
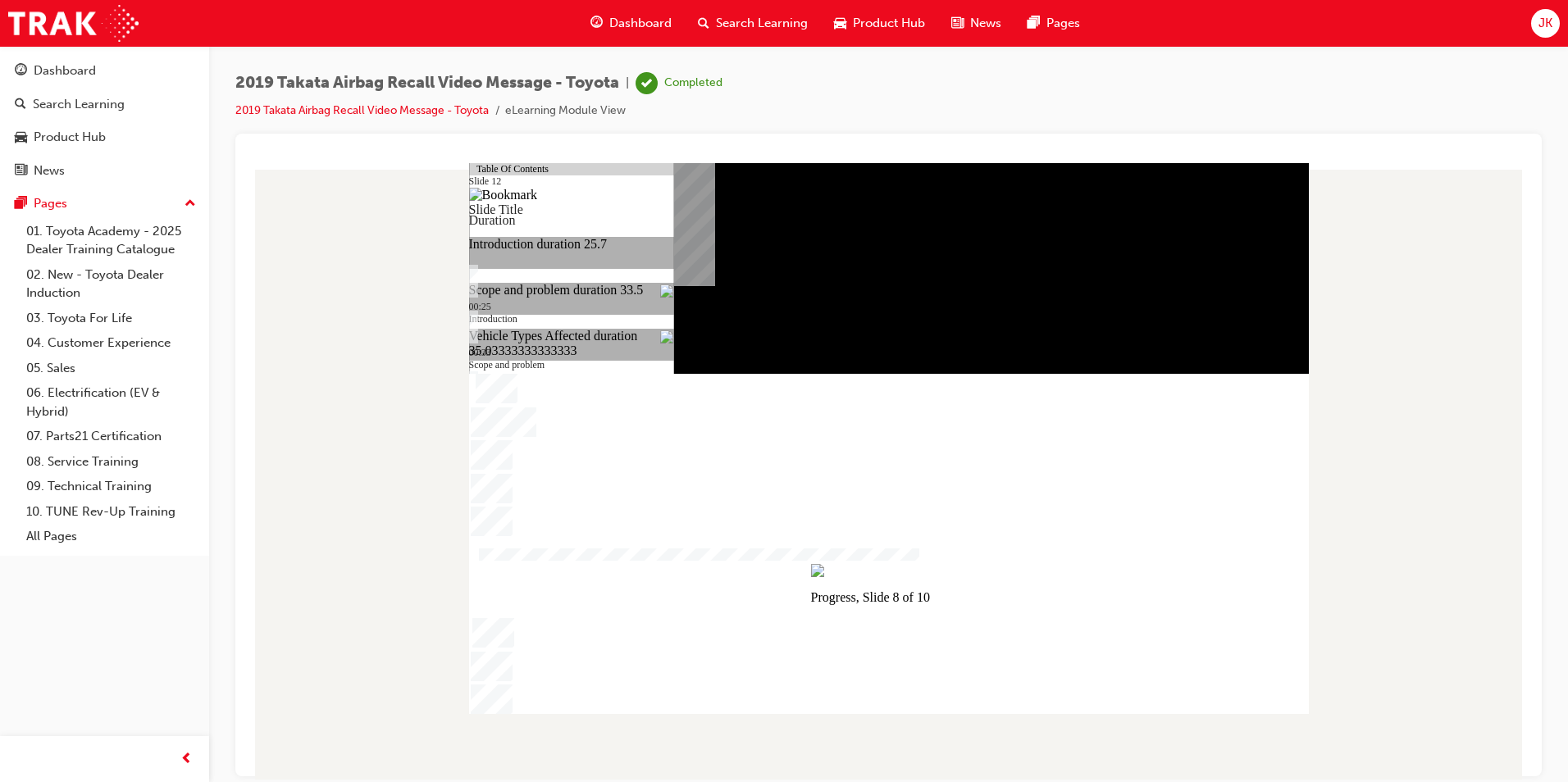
click at [752, 8] on div "Search Learning" at bounding box center [752, 23] width 136 height 34
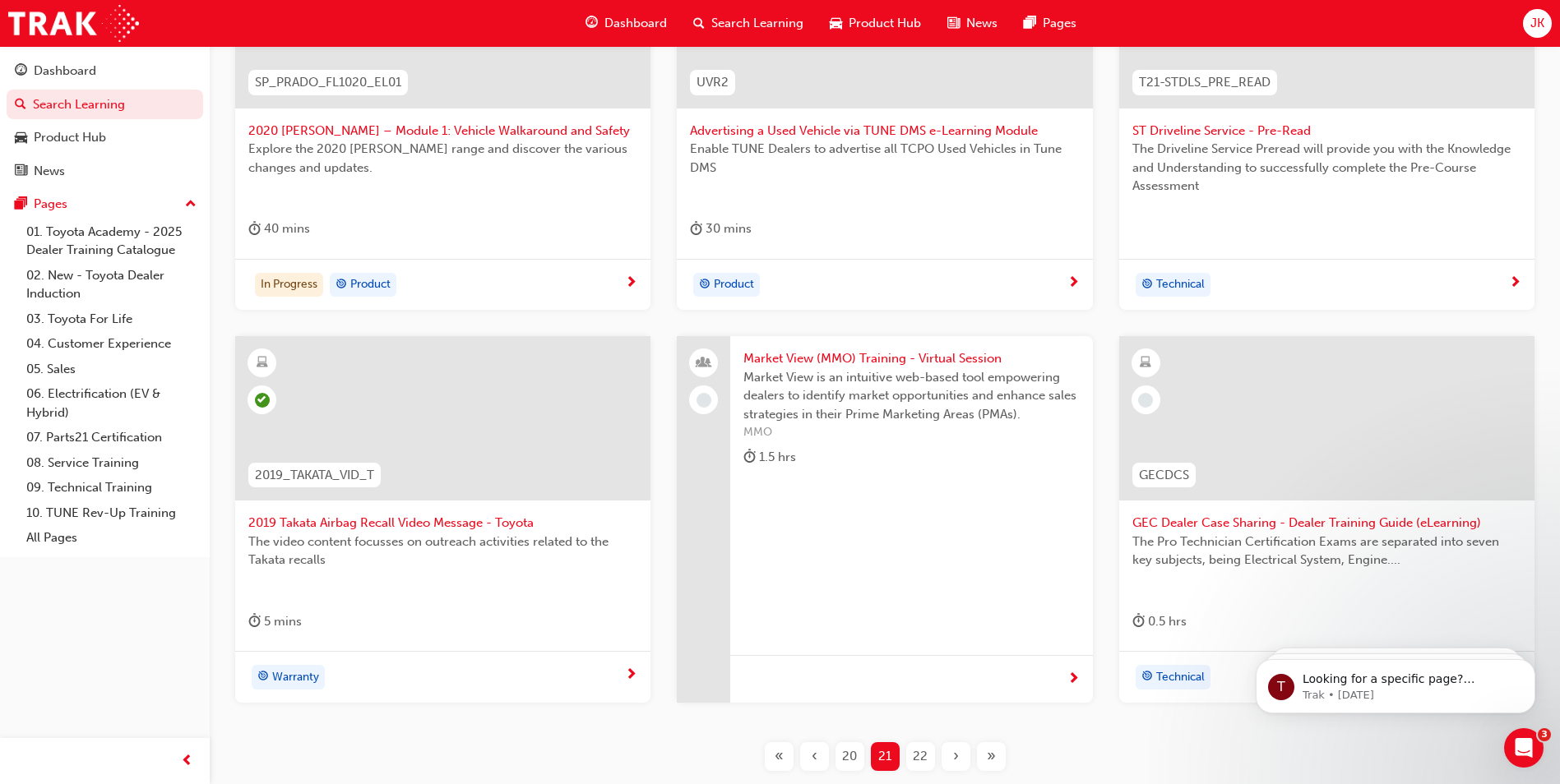
scroll to position [557, 0]
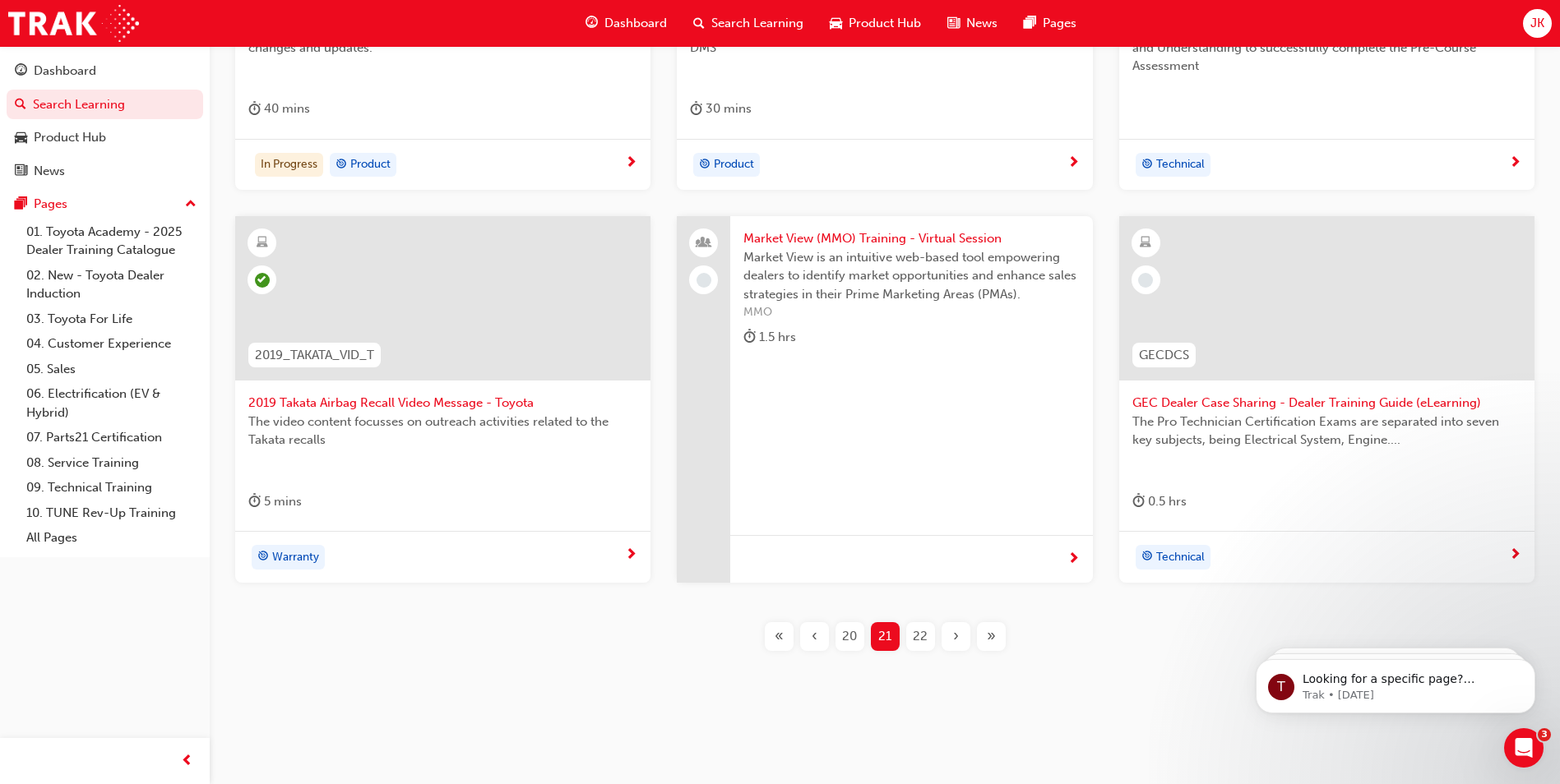
click at [1190, 402] on span "GEC Dealer Case Sharing - Dealer Training Guide (eLearning)" at bounding box center [1327, 403] width 389 height 19
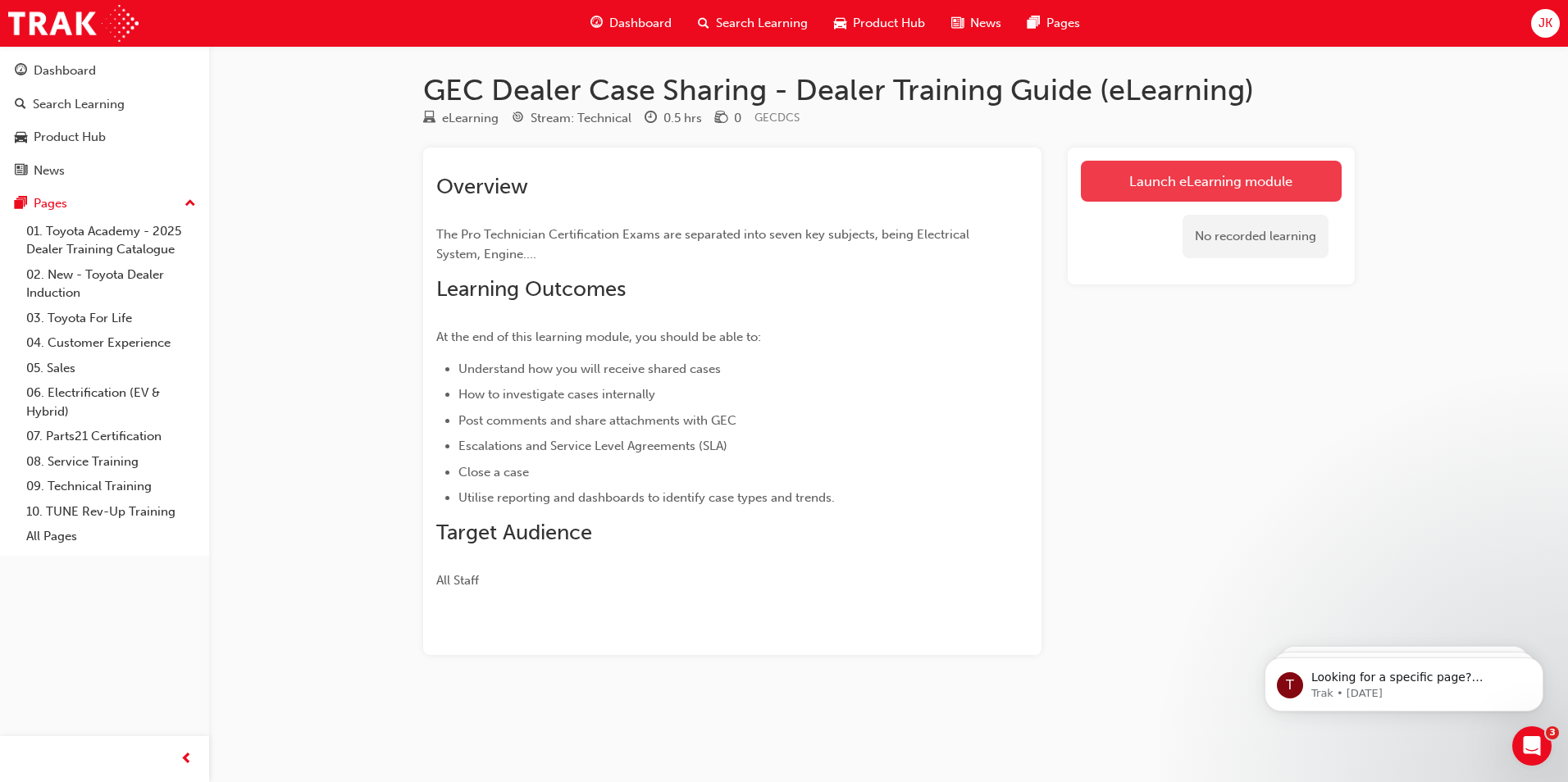
click at [1250, 196] on link "Launch eLearning module" at bounding box center [1210, 181] width 260 height 41
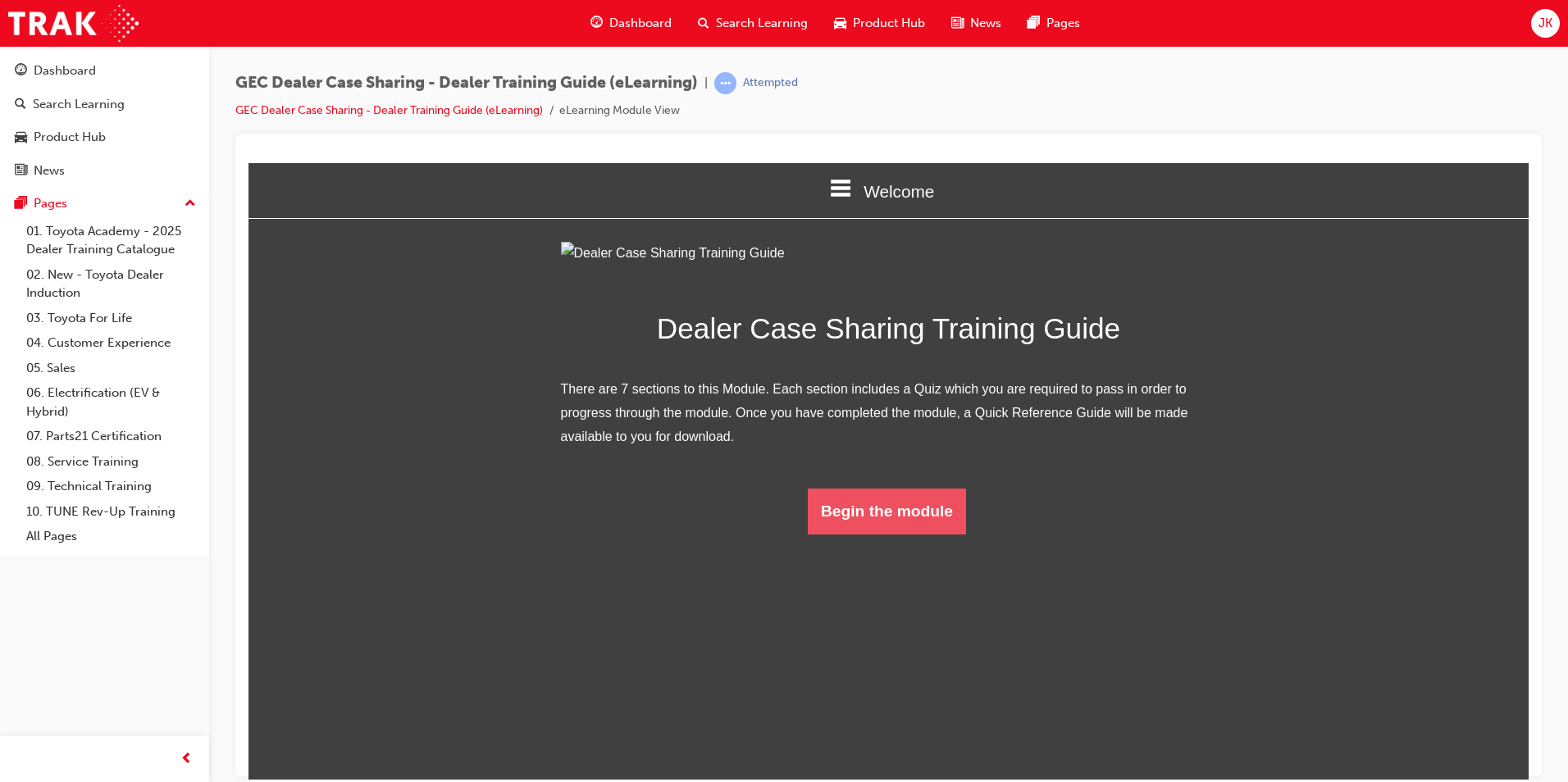
click at [871, 534] on button "Begin the module" at bounding box center [887, 511] width 158 height 46
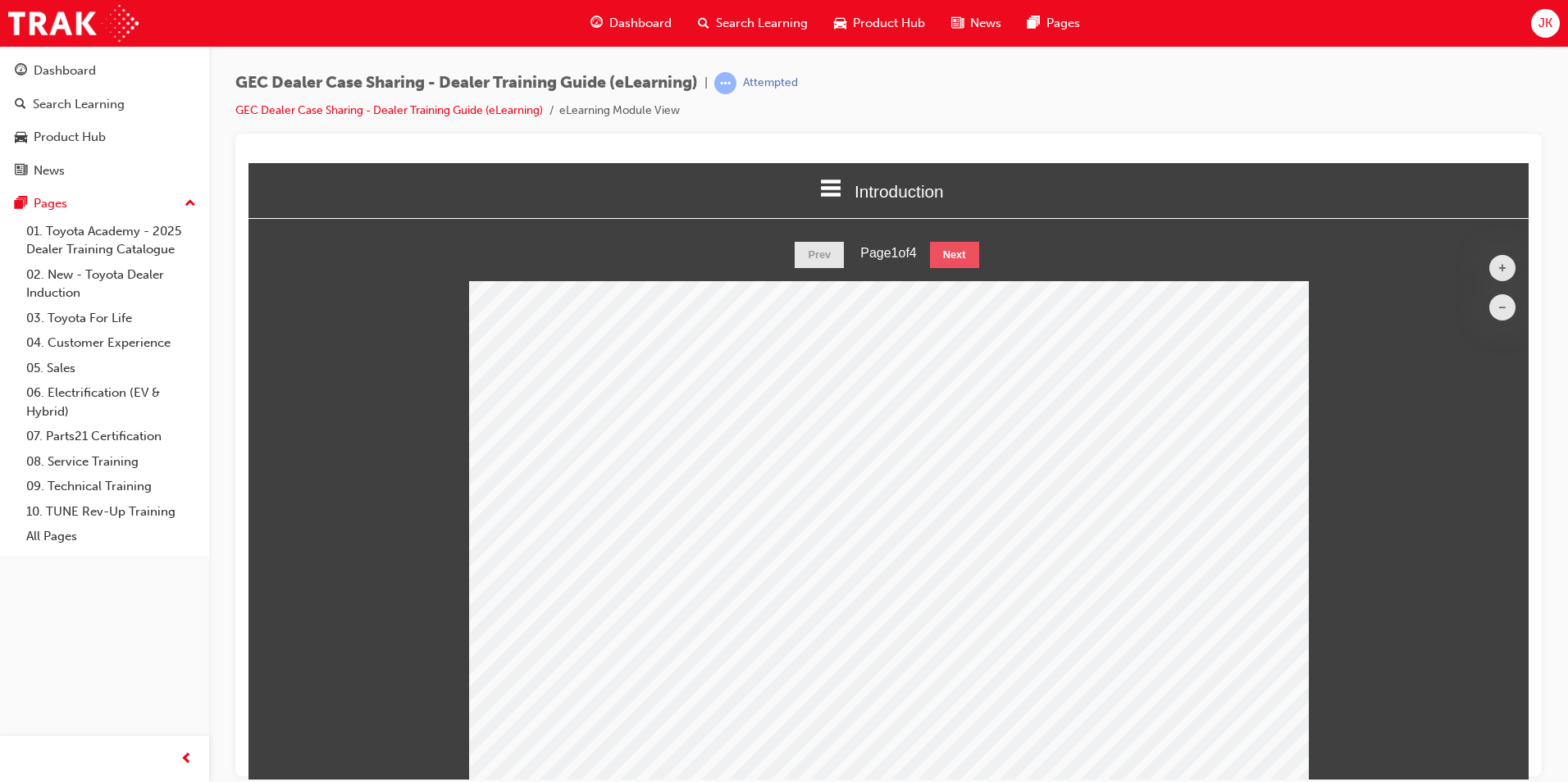
click at [969, 247] on button "Next" at bounding box center [954, 254] width 49 height 27
click at [967, 247] on button "Next" at bounding box center [954, 254] width 49 height 27
click at [968, 250] on button "Next" at bounding box center [954, 254] width 49 height 27
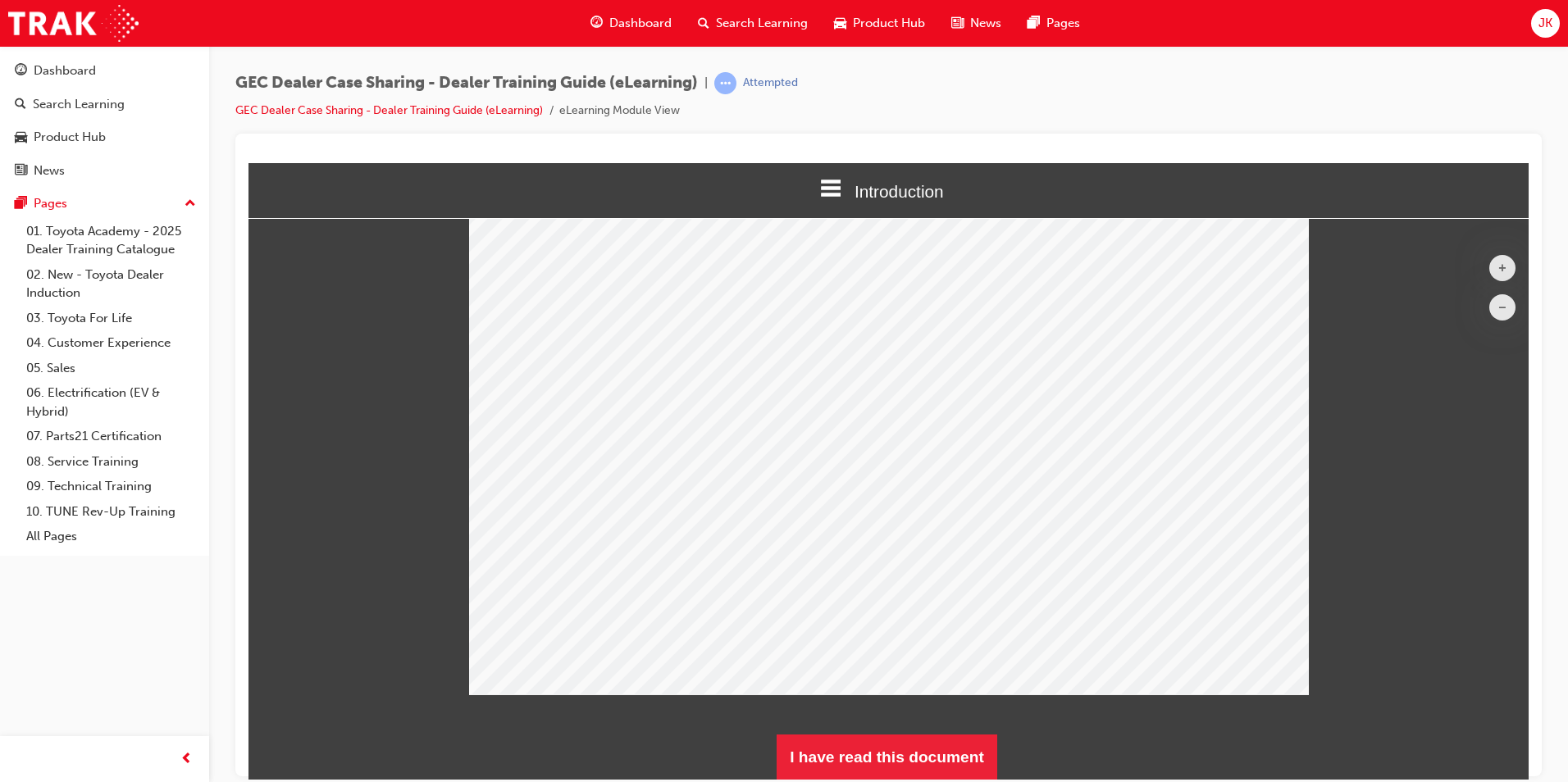
scroll to position [180, 0]
click at [872, 746] on button "I have read this document" at bounding box center [887, 756] width 220 height 46
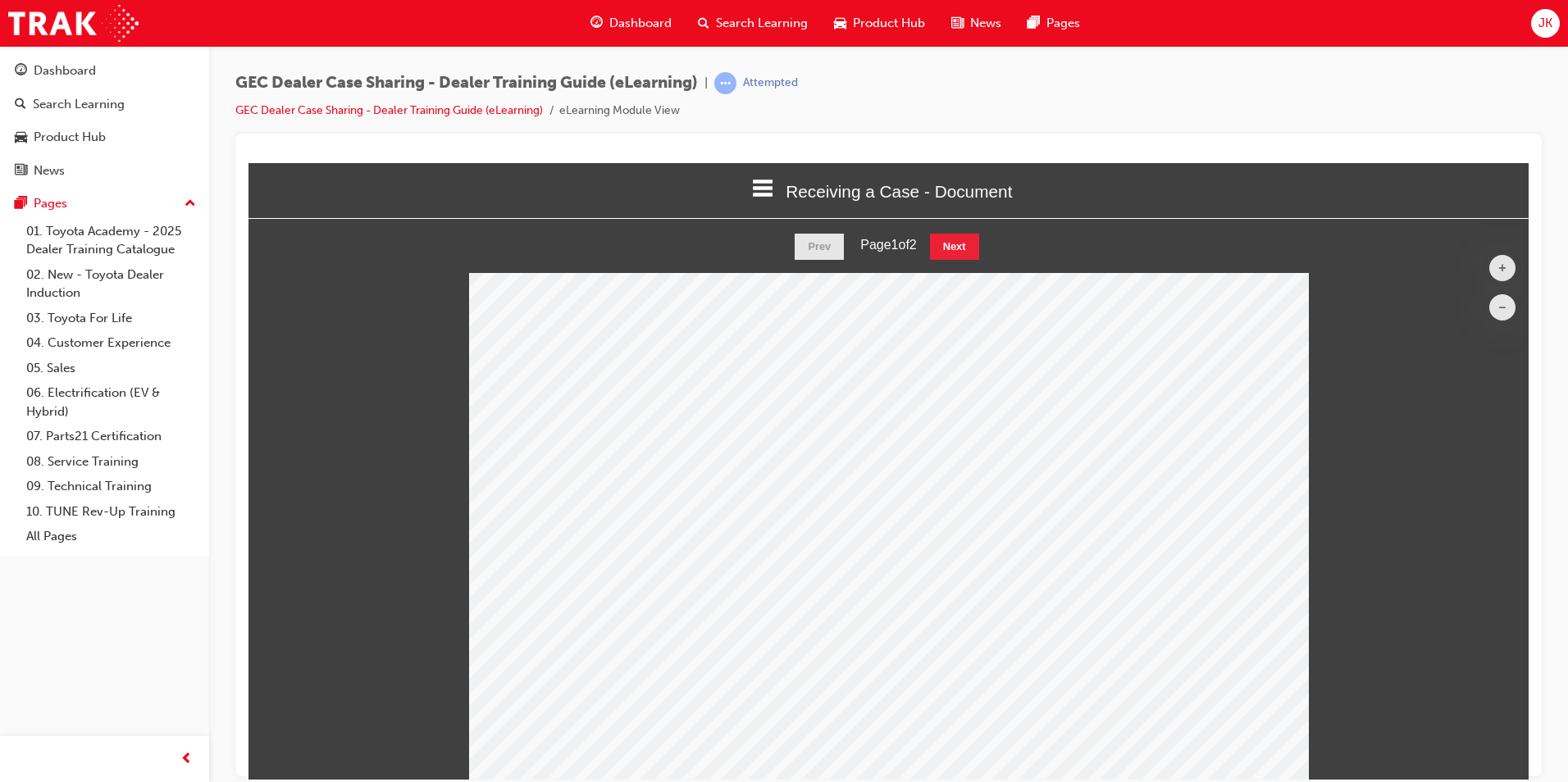
scroll to position [0, 0]
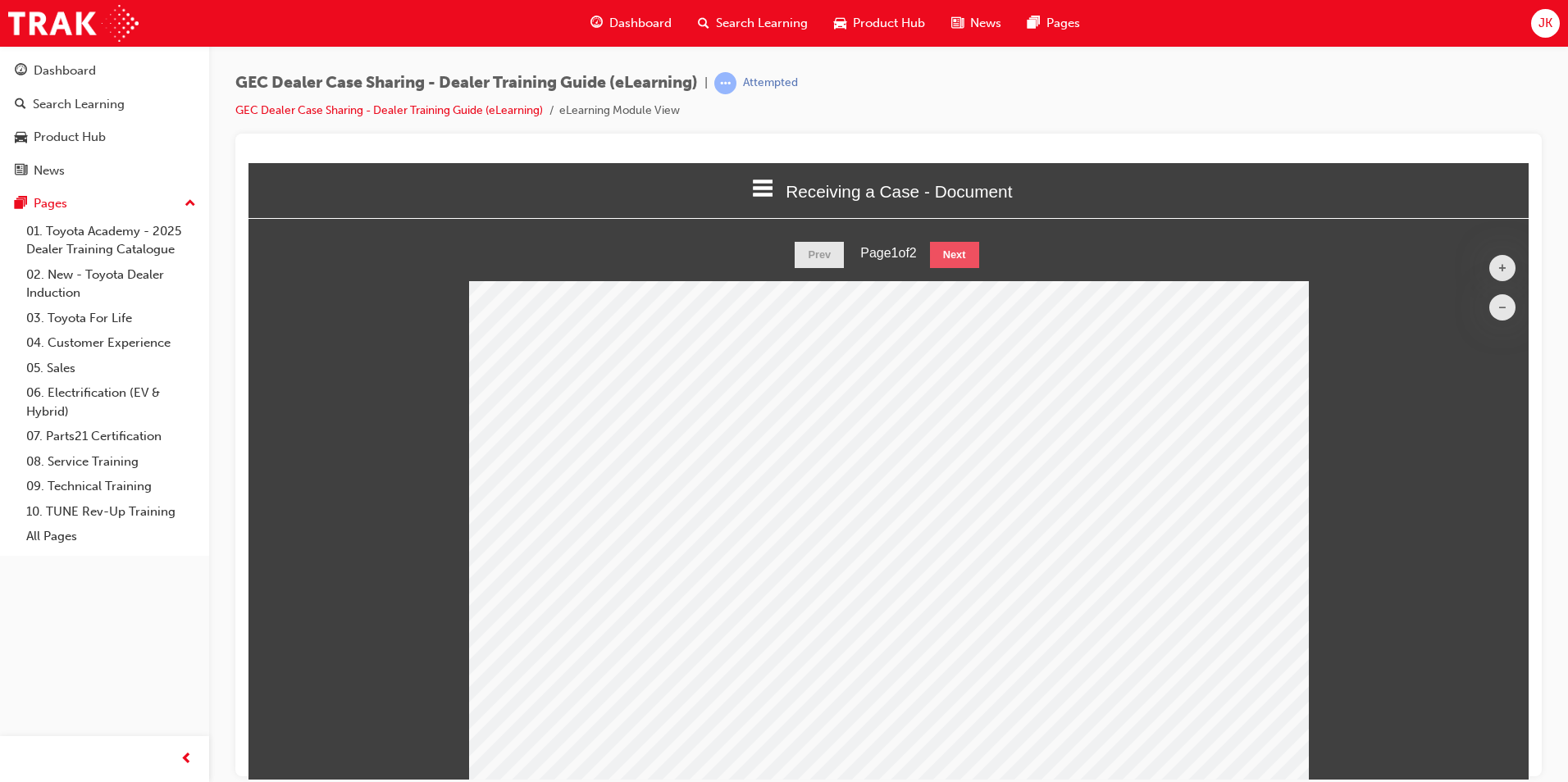
click at [964, 243] on button "Next" at bounding box center [954, 254] width 49 height 27
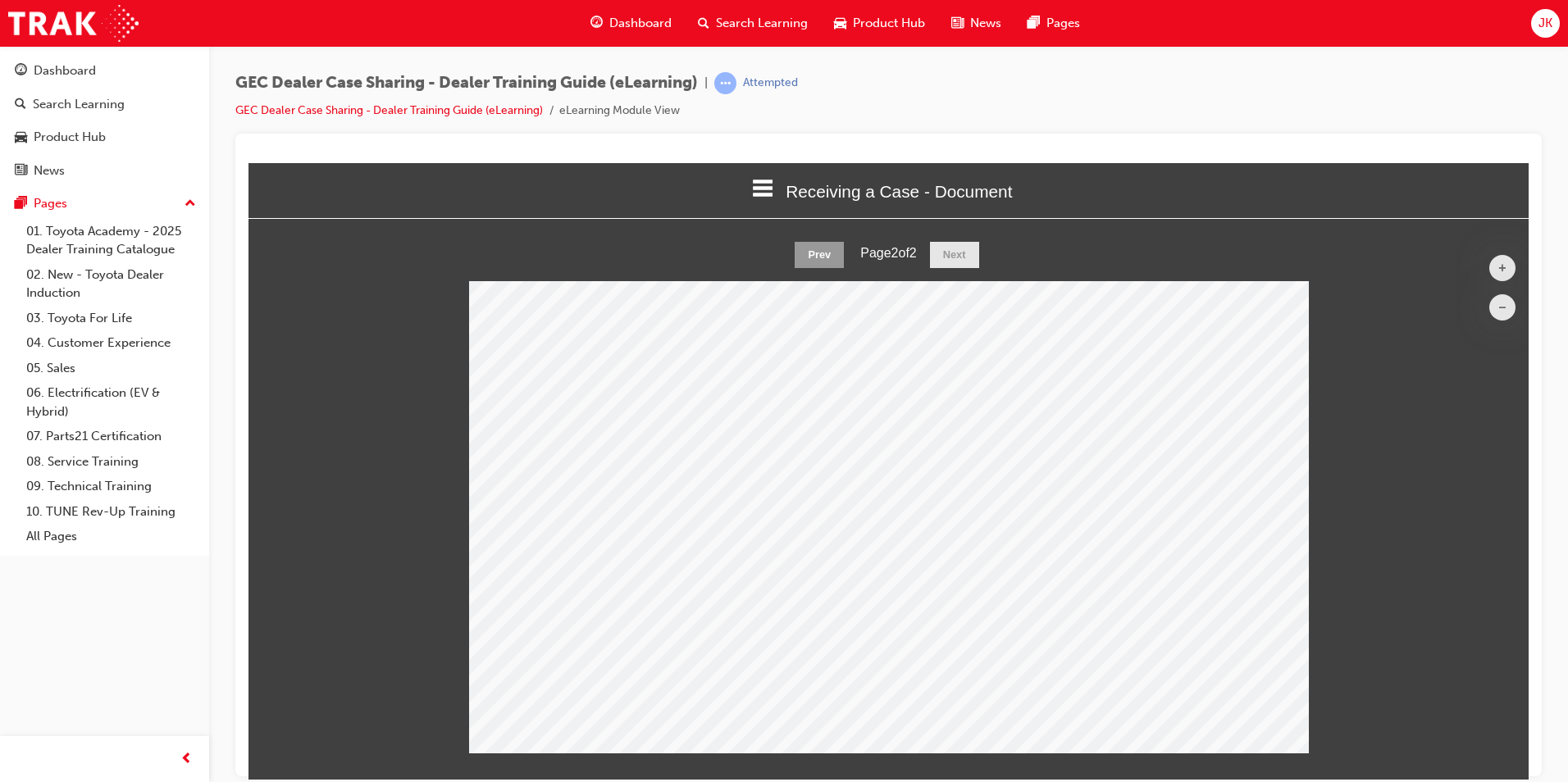
scroll to position [59, 0]
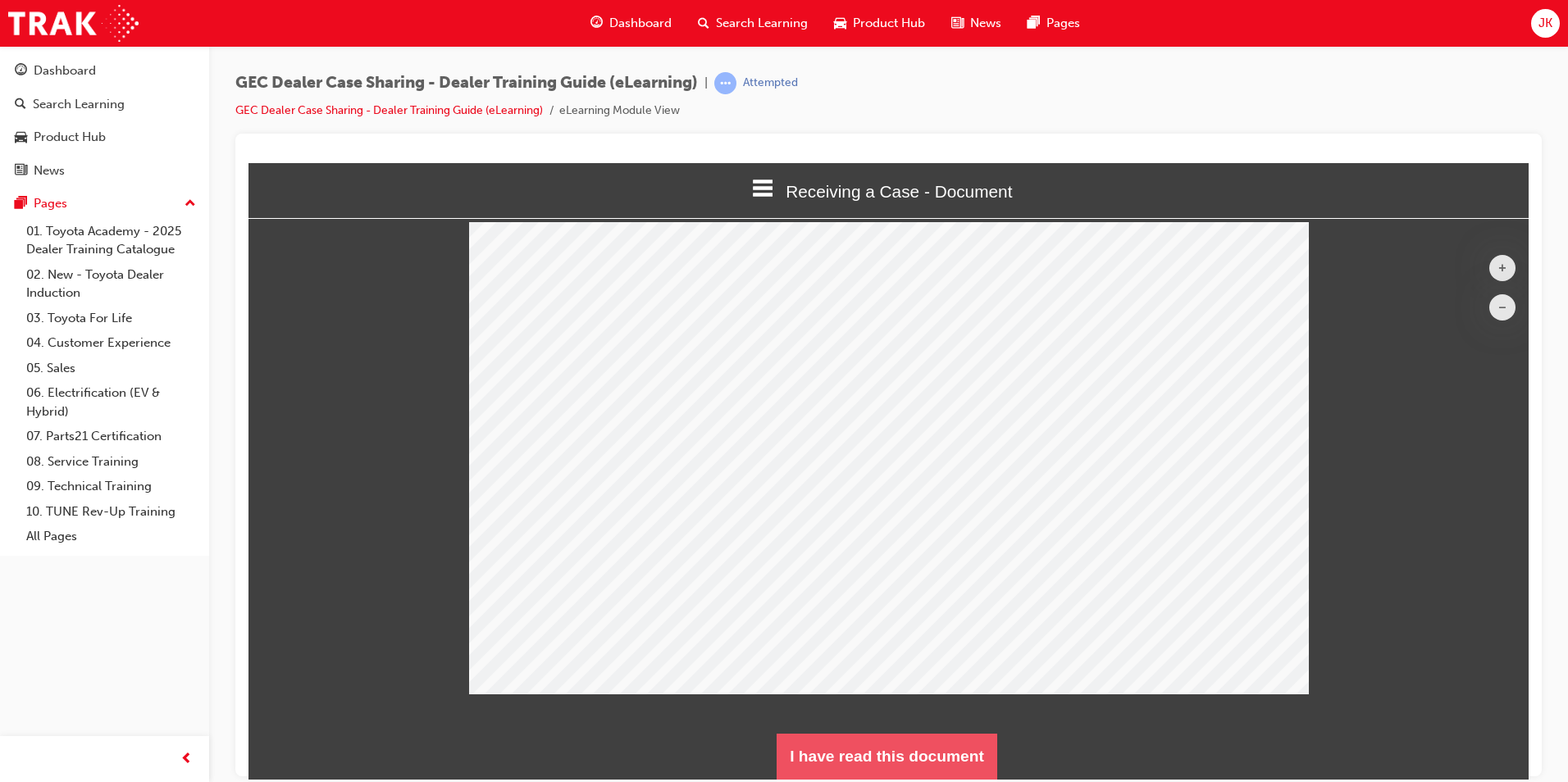
click at [876, 760] on button "I have read this document" at bounding box center [887, 756] width 220 height 46
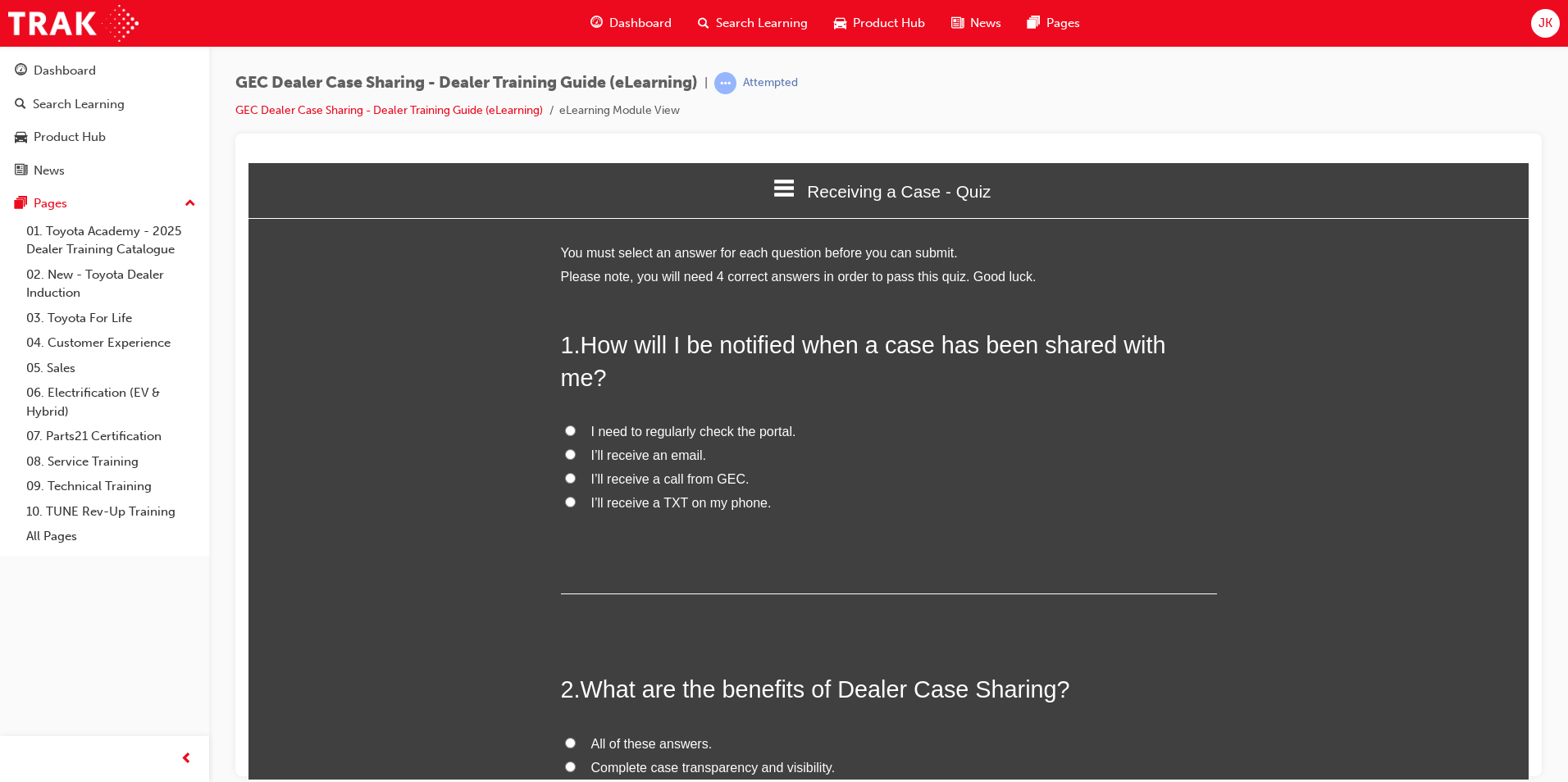
scroll to position [1406, 1293]
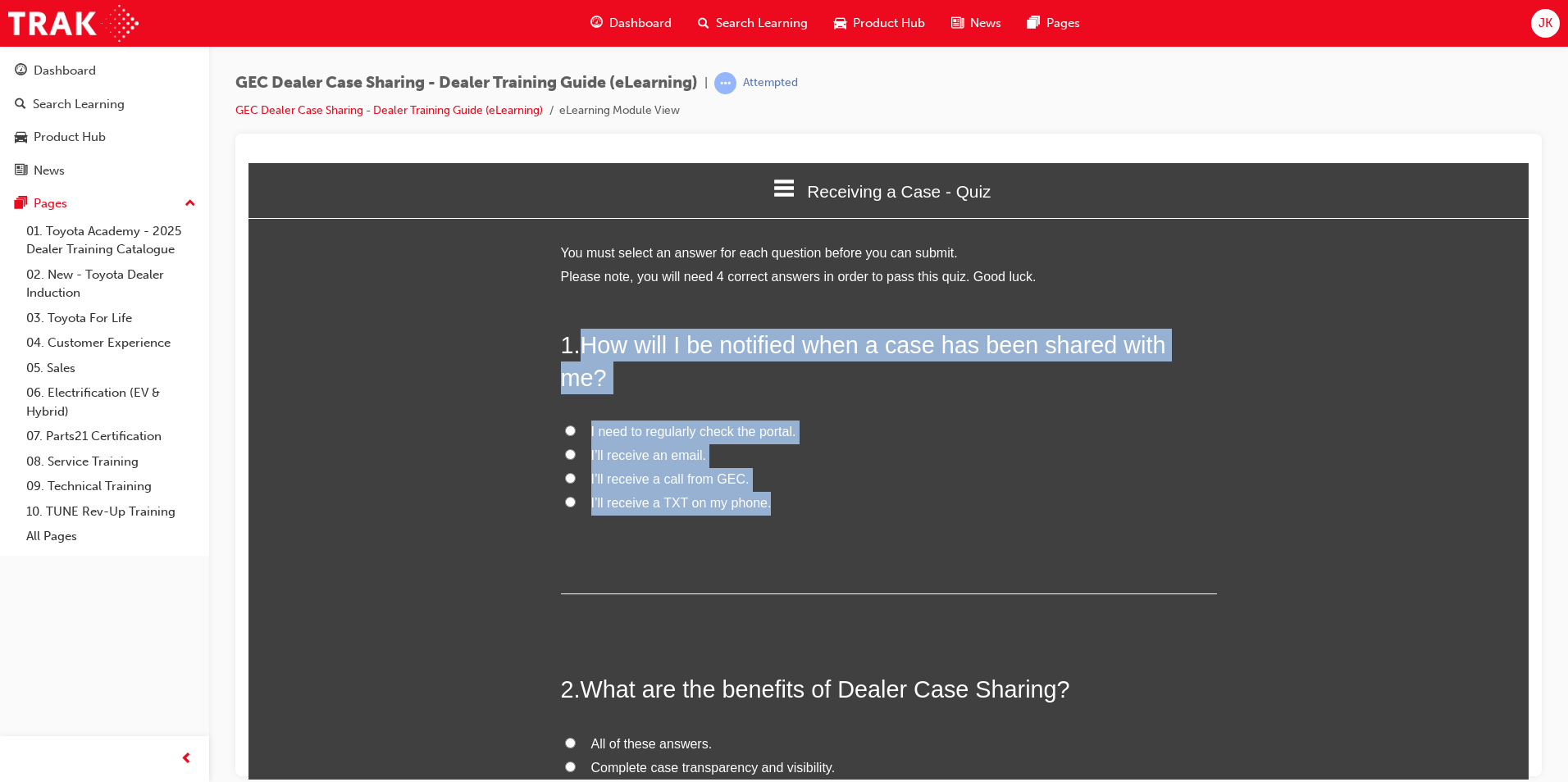
drag, startPoint x: 577, startPoint y: 342, endPoint x: 782, endPoint y: 475, distance: 244.4
click at [782, 475] on div "1 . How will I be notified when a case has been shared with me? I need to regul…" at bounding box center [888, 461] width 656 height 267
drag, startPoint x: 782, startPoint y: 475, endPoint x: 809, endPoint y: 475, distance: 27.0
click at [809, 491] on label "I’ll receive a TXT on my phone." at bounding box center [888, 503] width 656 height 24
click at [576, 496] on input "I’ll receive a TXT on my phone." at bounding box center [570, 501] width 11 height 11
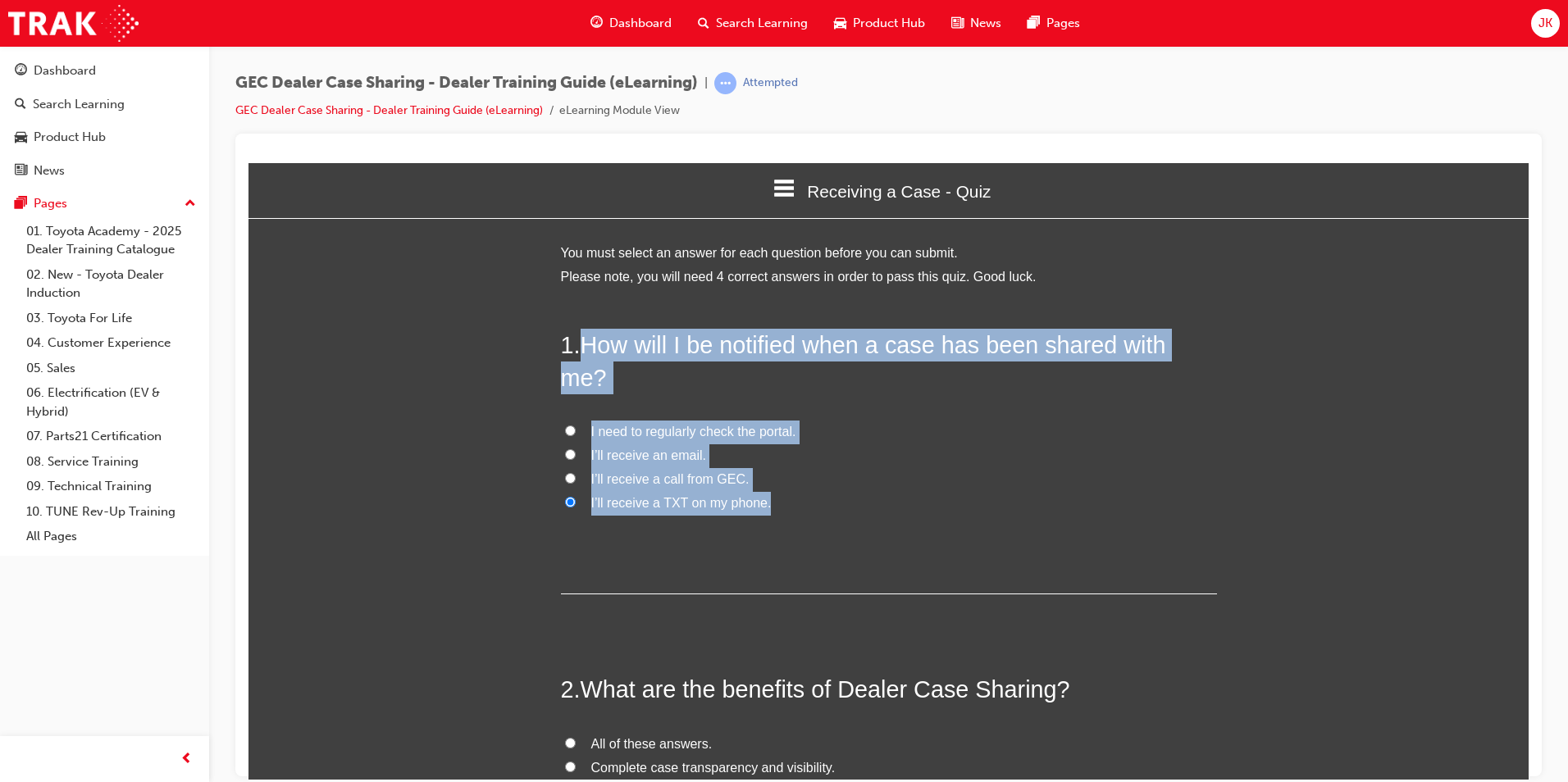
radio input "true"
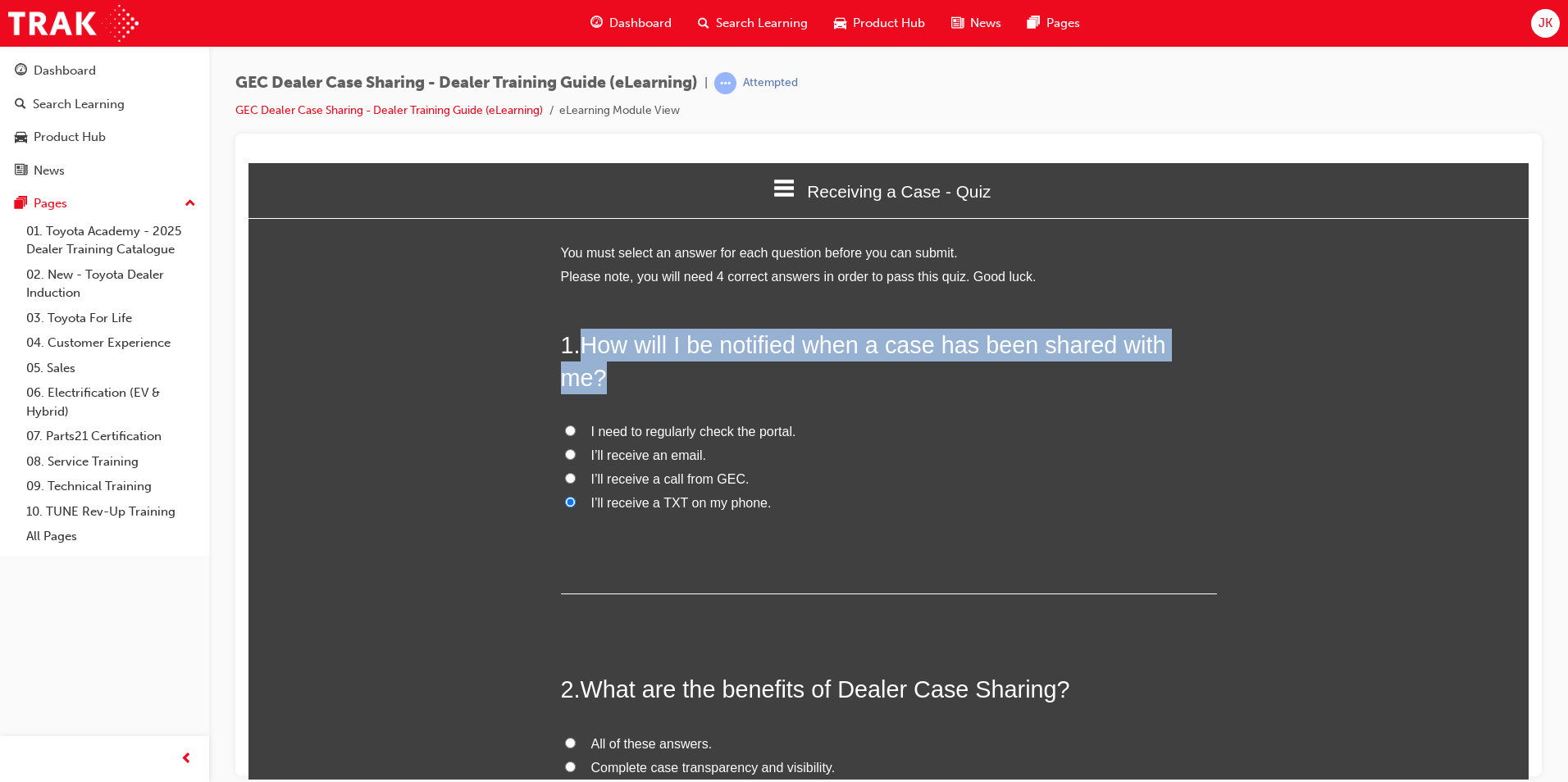
drag, startPoint x: 577, startPoint y: 335, endPoint x: 808, endPoint y: 495, distance: 281.0
click at [808, 495] on div "1 . How will I be notified when a case has been shared with me? I need to regul…" at bounding box center [888, 461] width 656 height 267
copy span "How will I be notified when a case has been shared with me?"
click at [928, 491] on label "I’ll receive a TXT on my phone." at bounding box center [888, 503] width 656 height 24
click at [576, 496] on input "I’ll receive a TXT on my phone." at bounding box center [570, 501] width 11 height 11
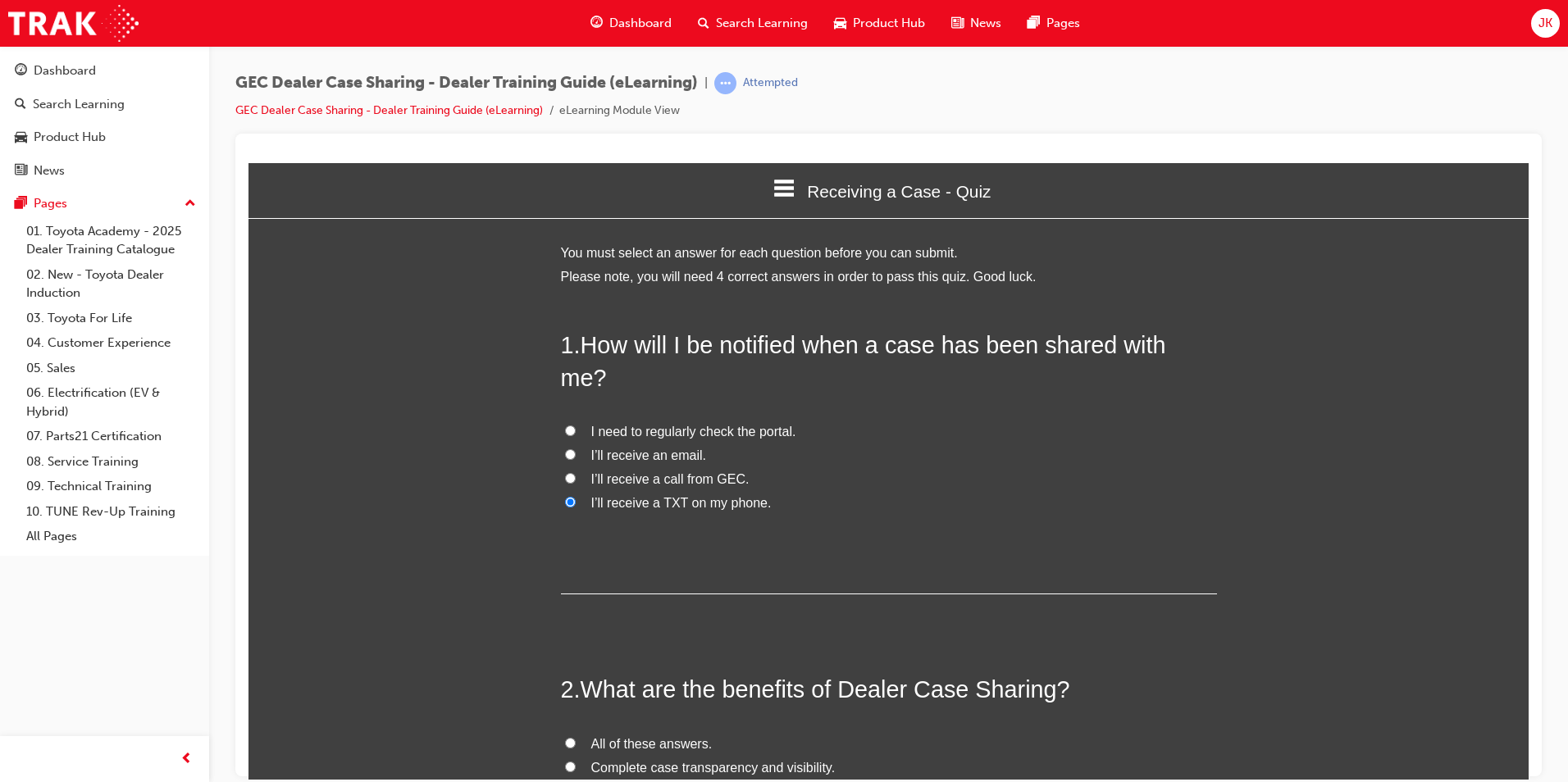
click at [659, 443] on label "I’ll receive an email." at bounding box center [888, 455] width 656 height 24
click at [576, 449] on input "I’ll receive an email." at bounding box center [570, 454] width 11 height 11
radio input "true"
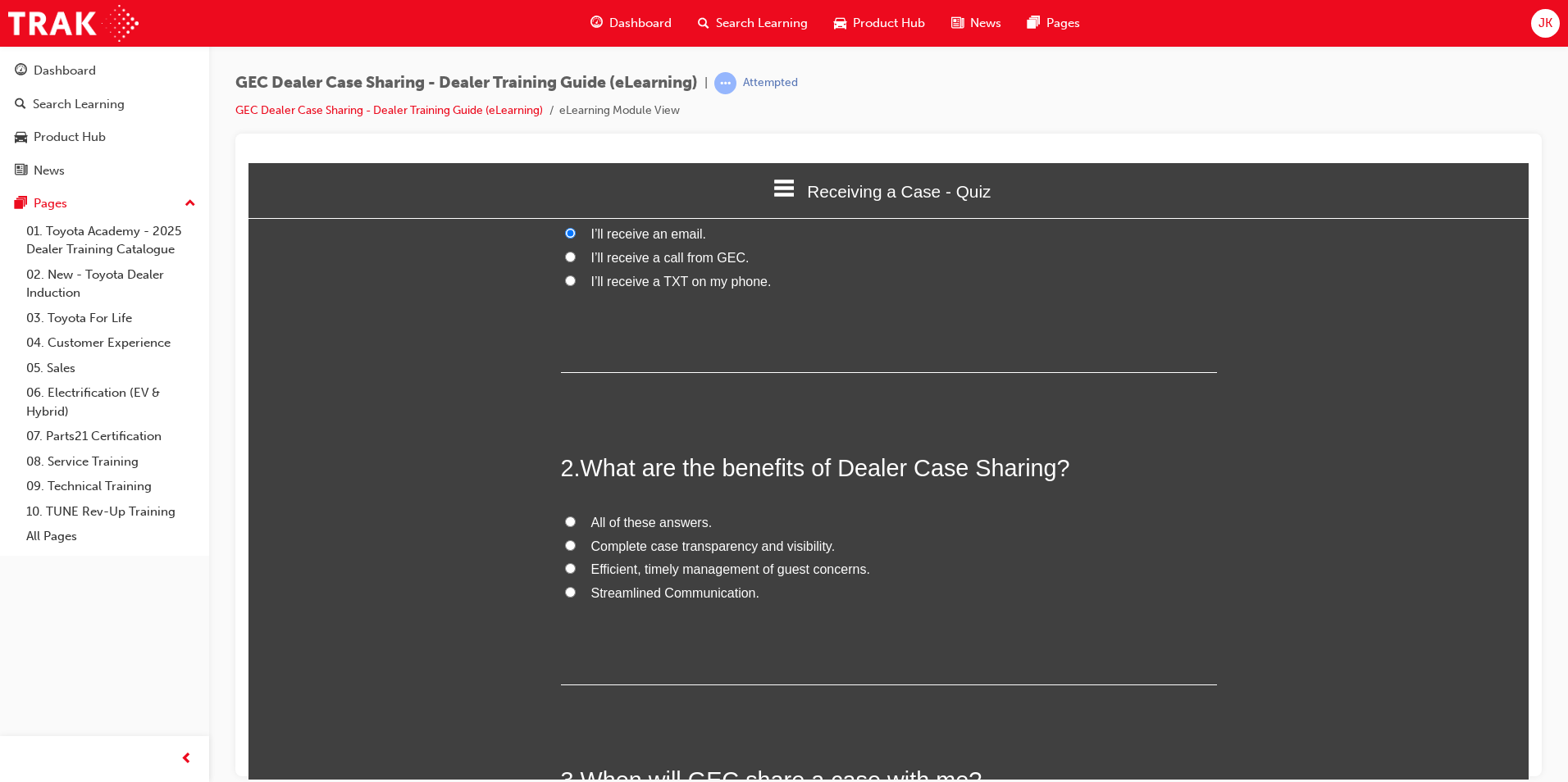
scroll to position [246, 0]
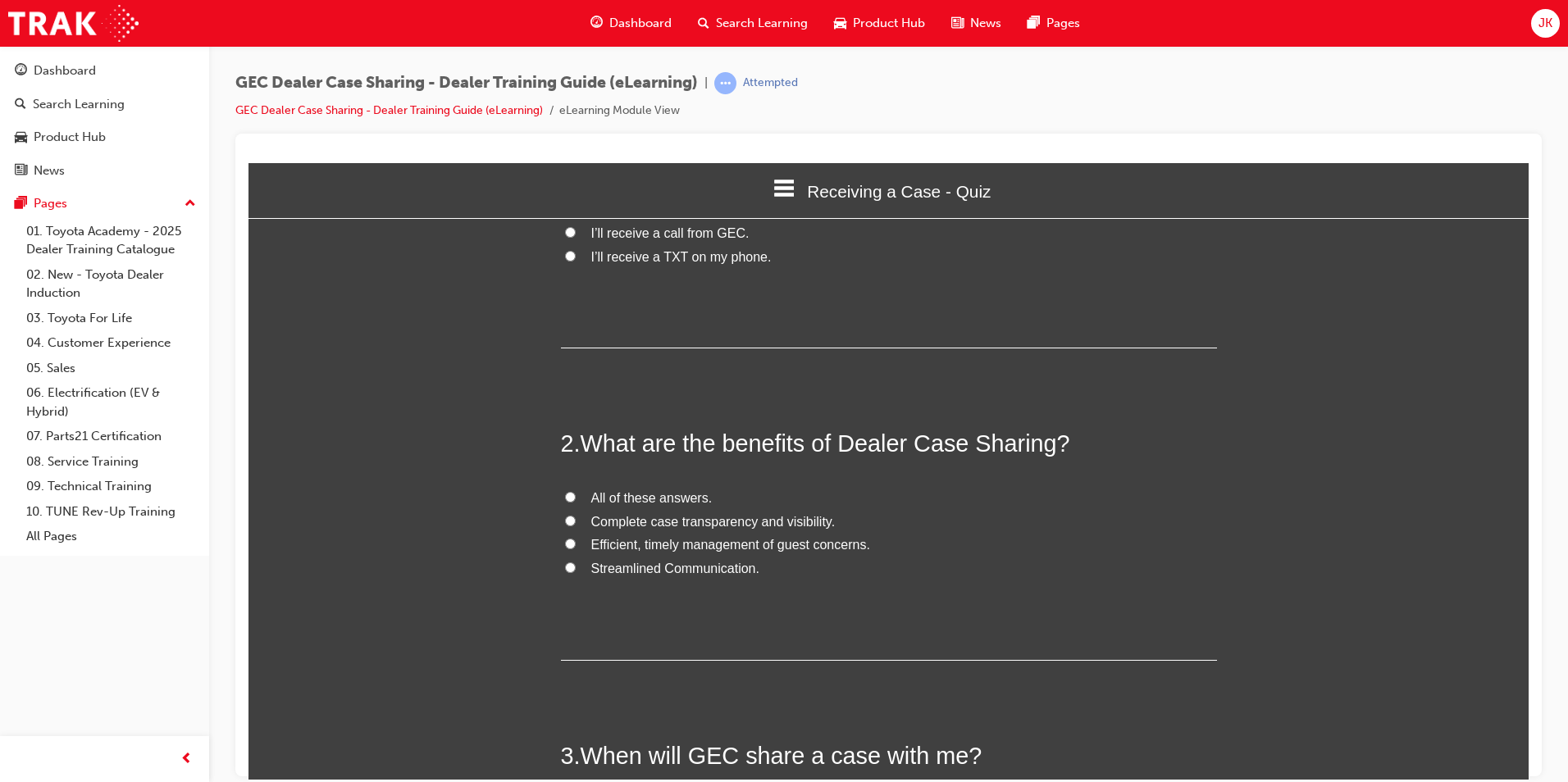
click at [593, 491] on span "All of these answers." at bounding box center [651, 498] width 122 height 14
click at [576, 491] on input "All of these answers." at bounding box center [570, 497] width 11 height 11
radio input "true"
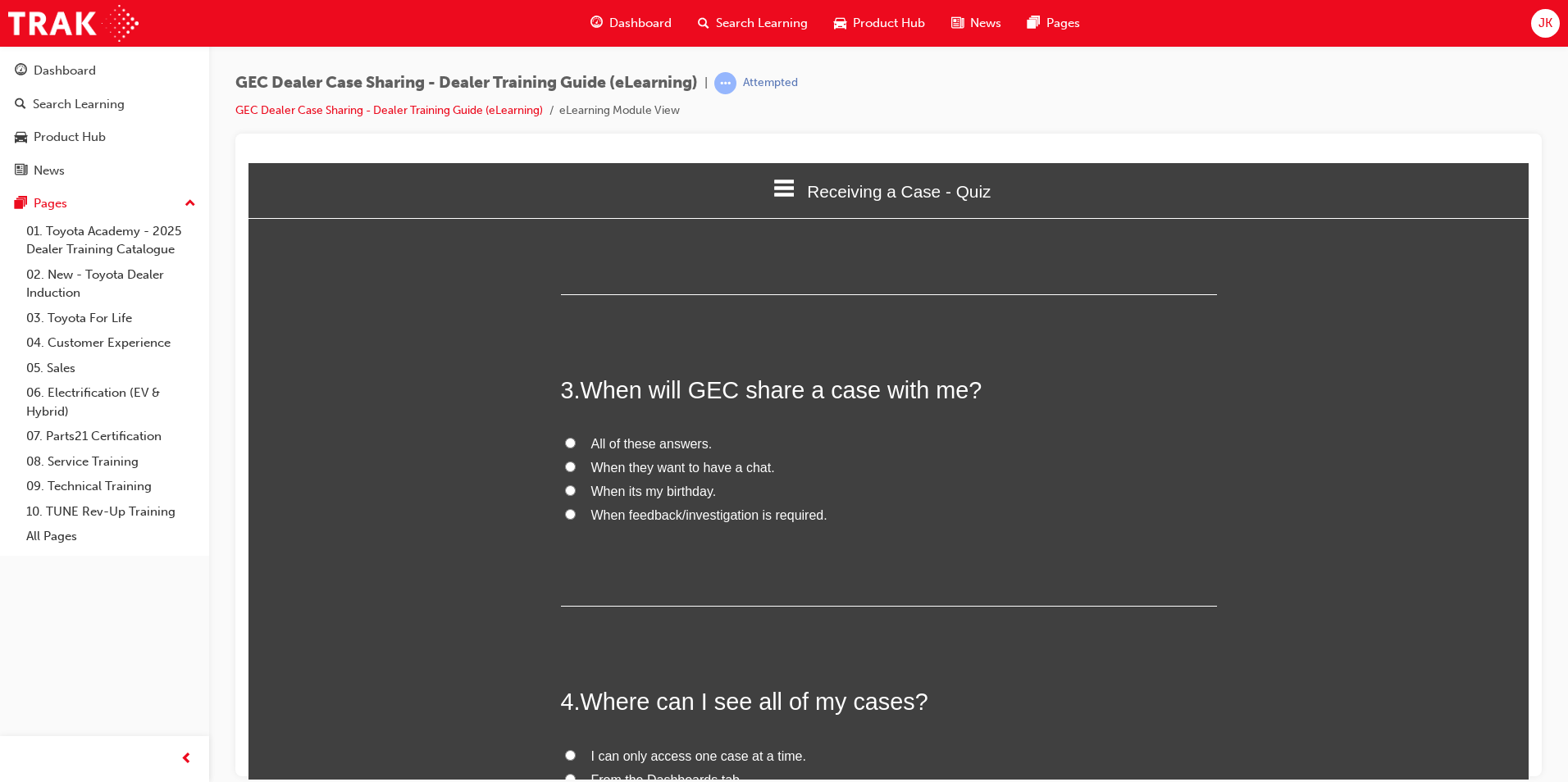
scroll to position [656, 0]
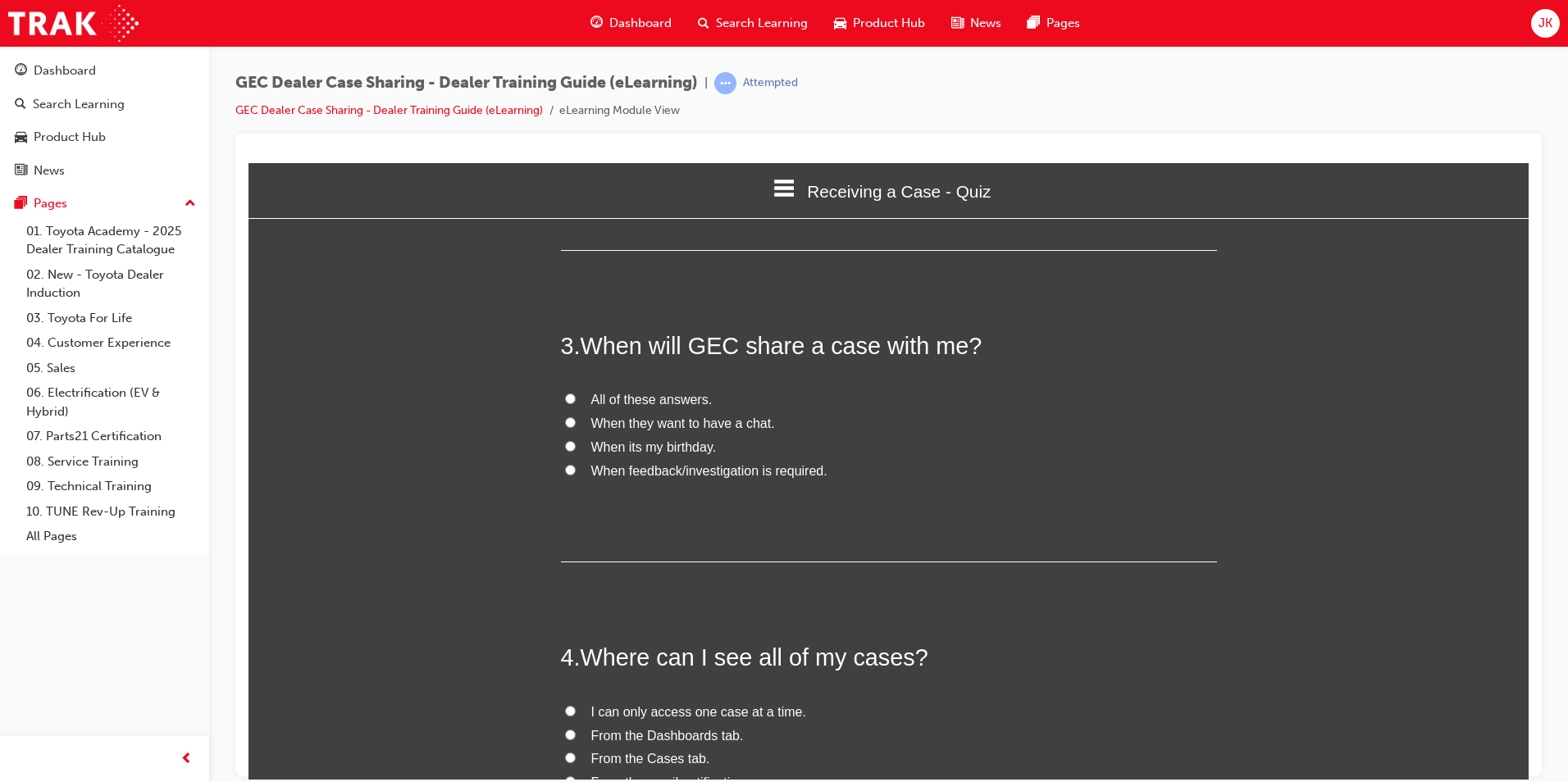
click at [652, 392] on span "All of these answers." at bounding box center [651, 399] width 122 height 14
click at [576, 393] on input "All of these answers." at bounding box center [570, 398] width 11 height 11
radio input "true"
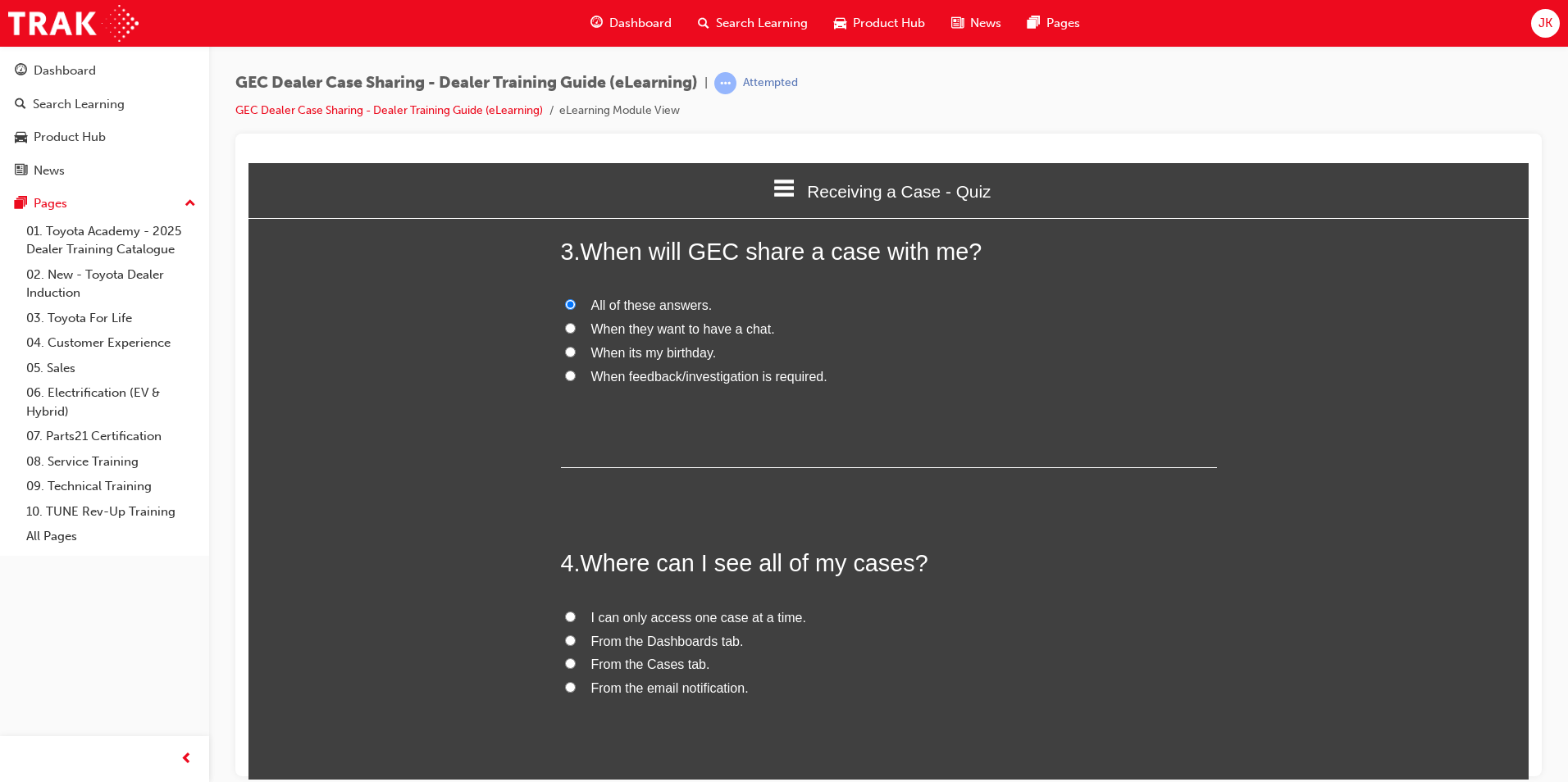
scroll to position [843, 0]
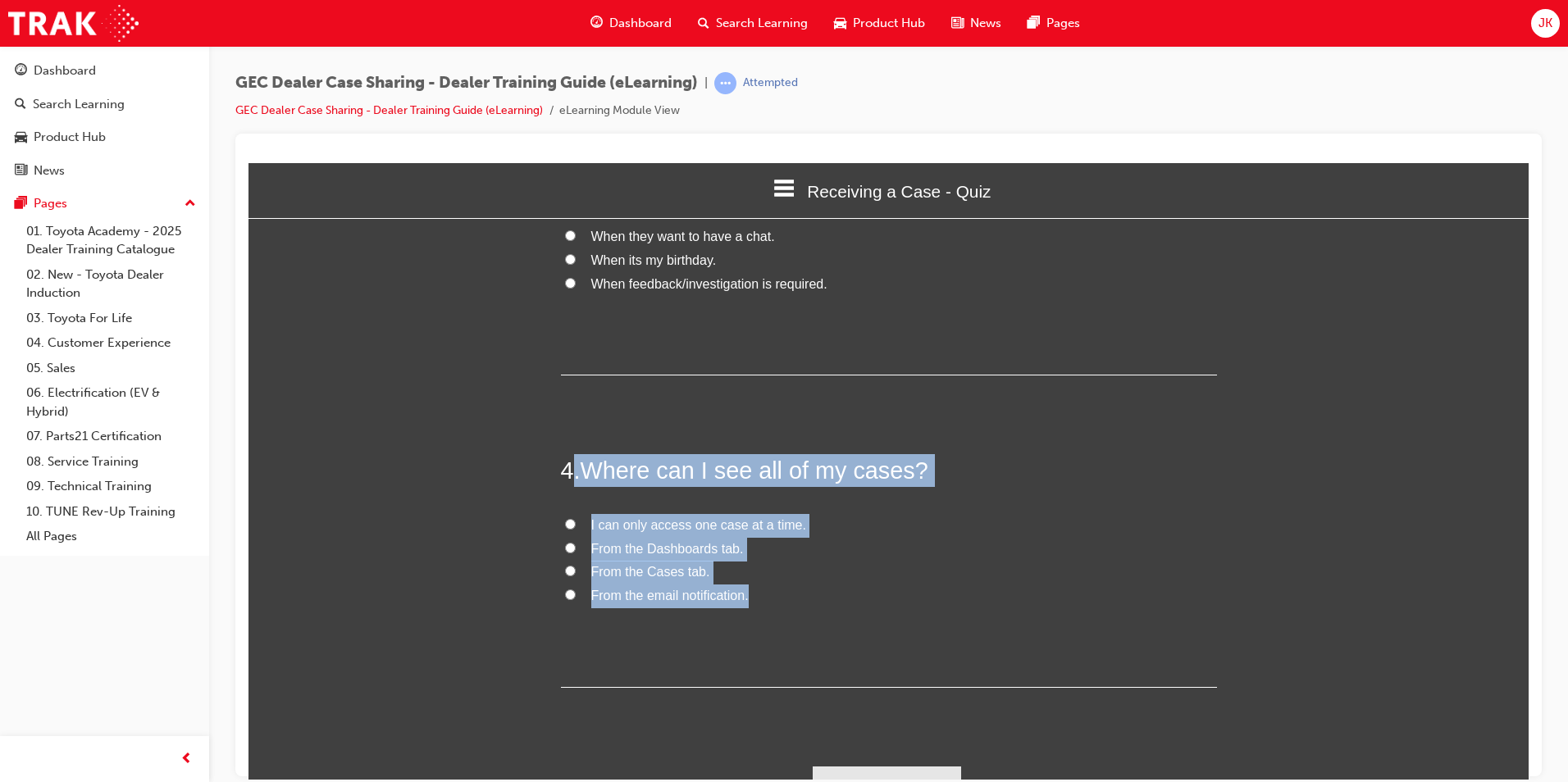
drag, startPoint x: 569, startPoint y: 433, endPoint x: 814, endPoint y: 570, distance: 280.7
click at [814, 570] on div "4 . Where can I see all of my cases? I can only access one case at a time. From…" at bounding box center [888, 570] width 656 height 234
copy div ". Where can I see all of my cases? I can only access one case at a time. From t…"
click at [652, 564] on span "From the Cases tab." at bounding box center [650, 571] width 119 height 14
click at [576, 565] on input "From the Cases tab." at bounding box center [570, 571] width 11 height 11
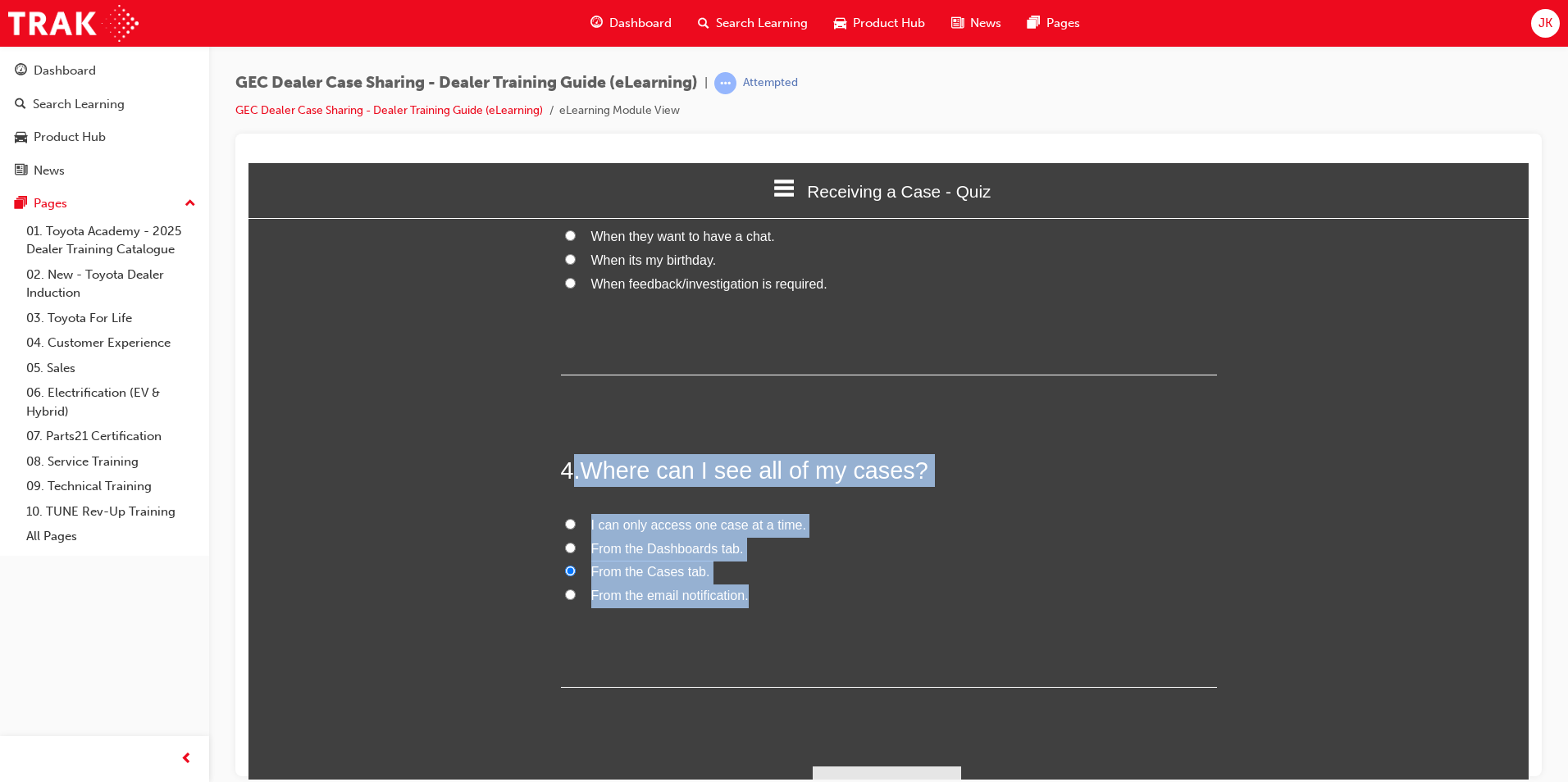
radio input "true"
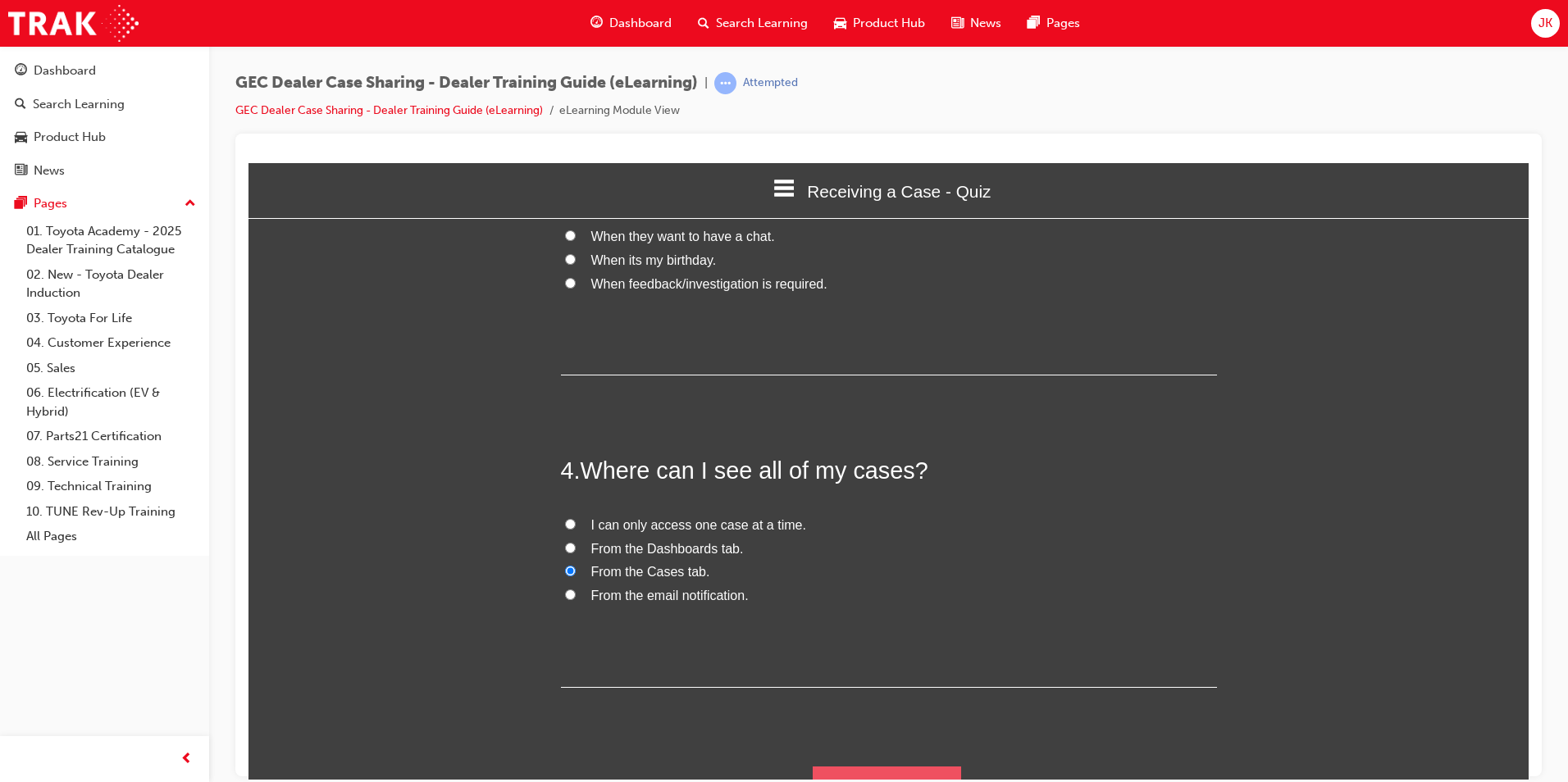
drag, startPoint x: 858, startPoint y: 756, endPoint x: 867, endPoint y: 759, distance: 9.5
click at [861, 766] on button "Submit Answers" at bounding box center [887, 789] width 149 height 46
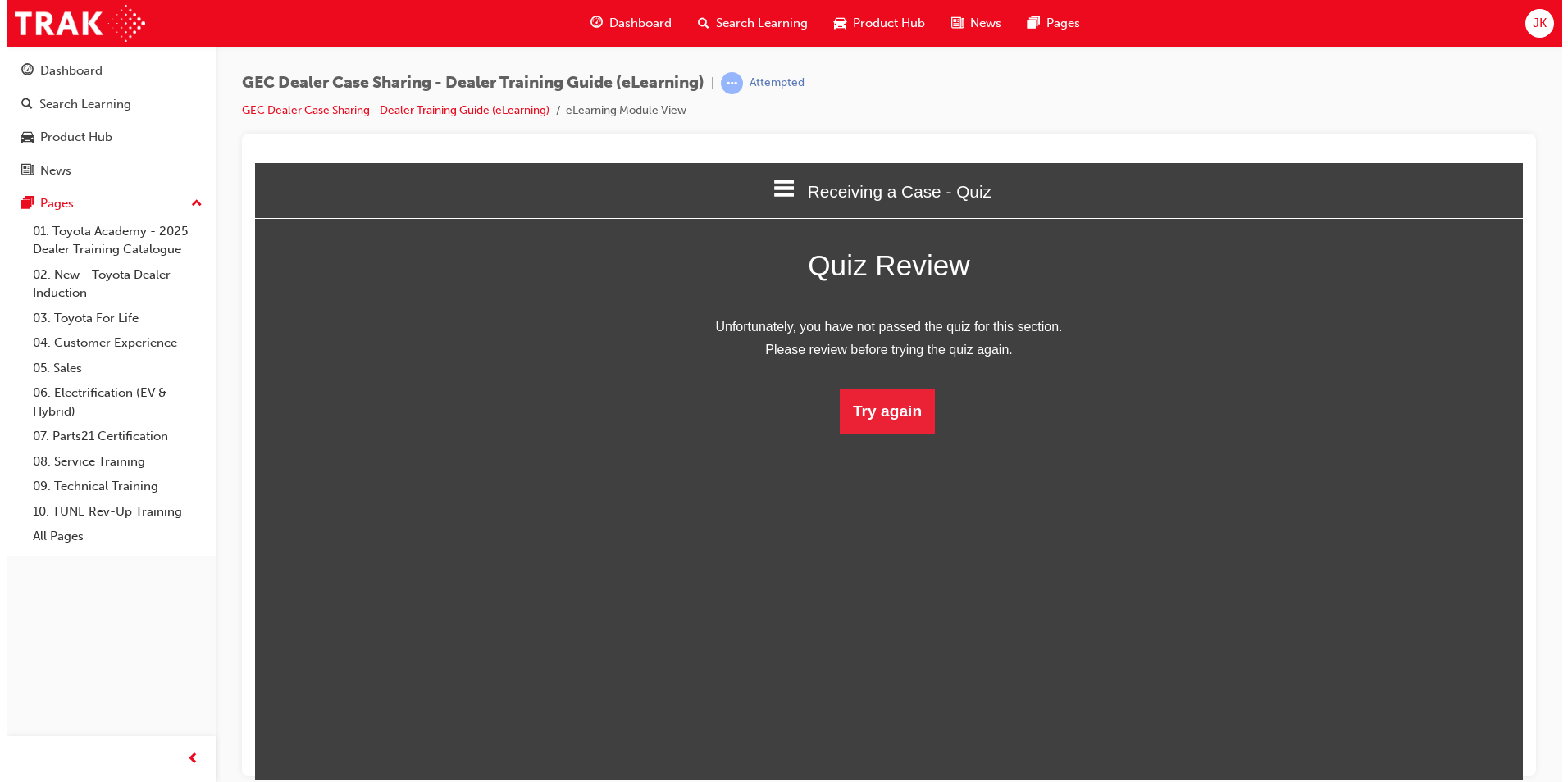
scroll to position [219, 1305]
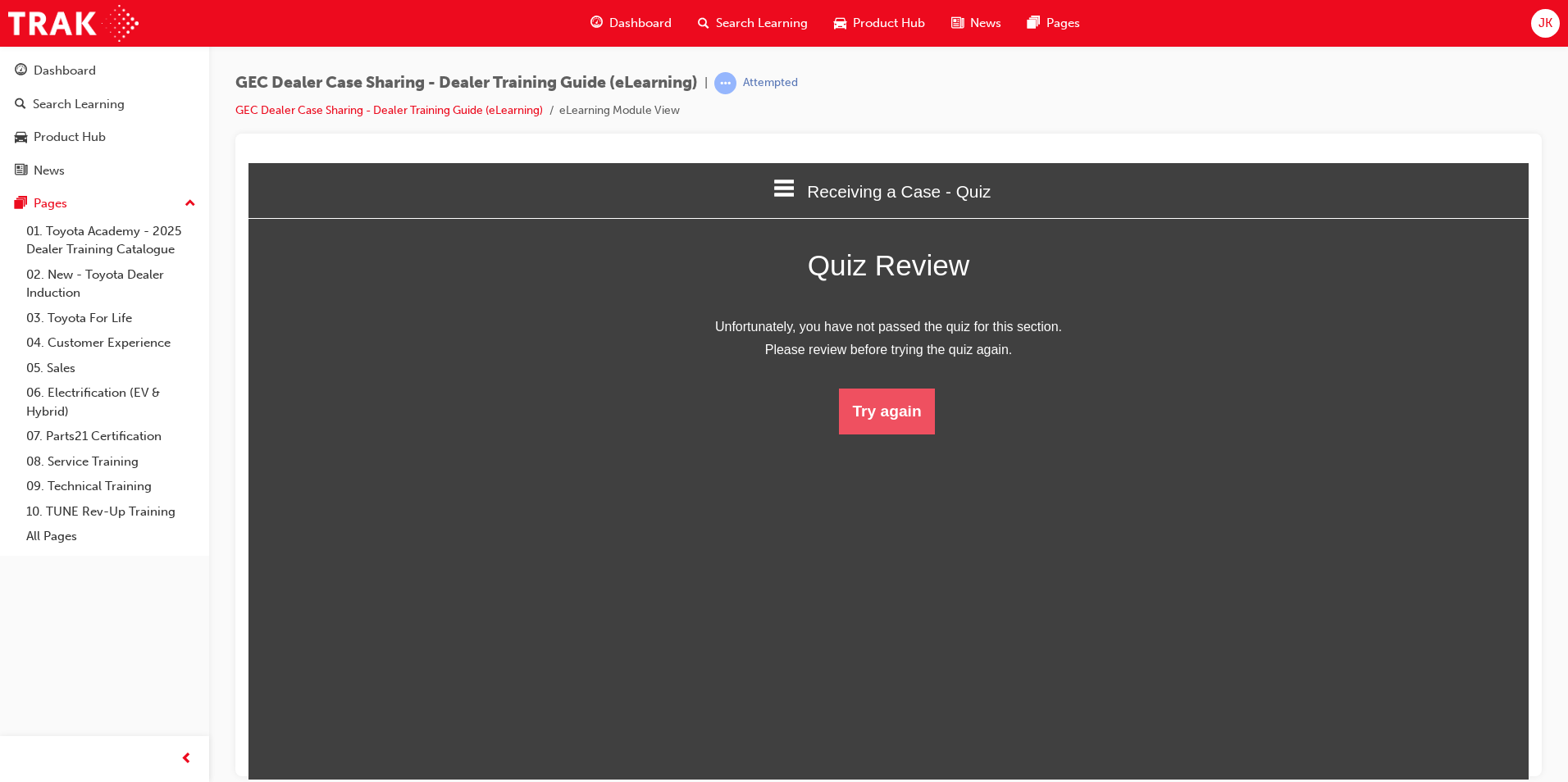
click at [888, 424] on button "Try again" at bounding box center [886, 411] width 95 height 46
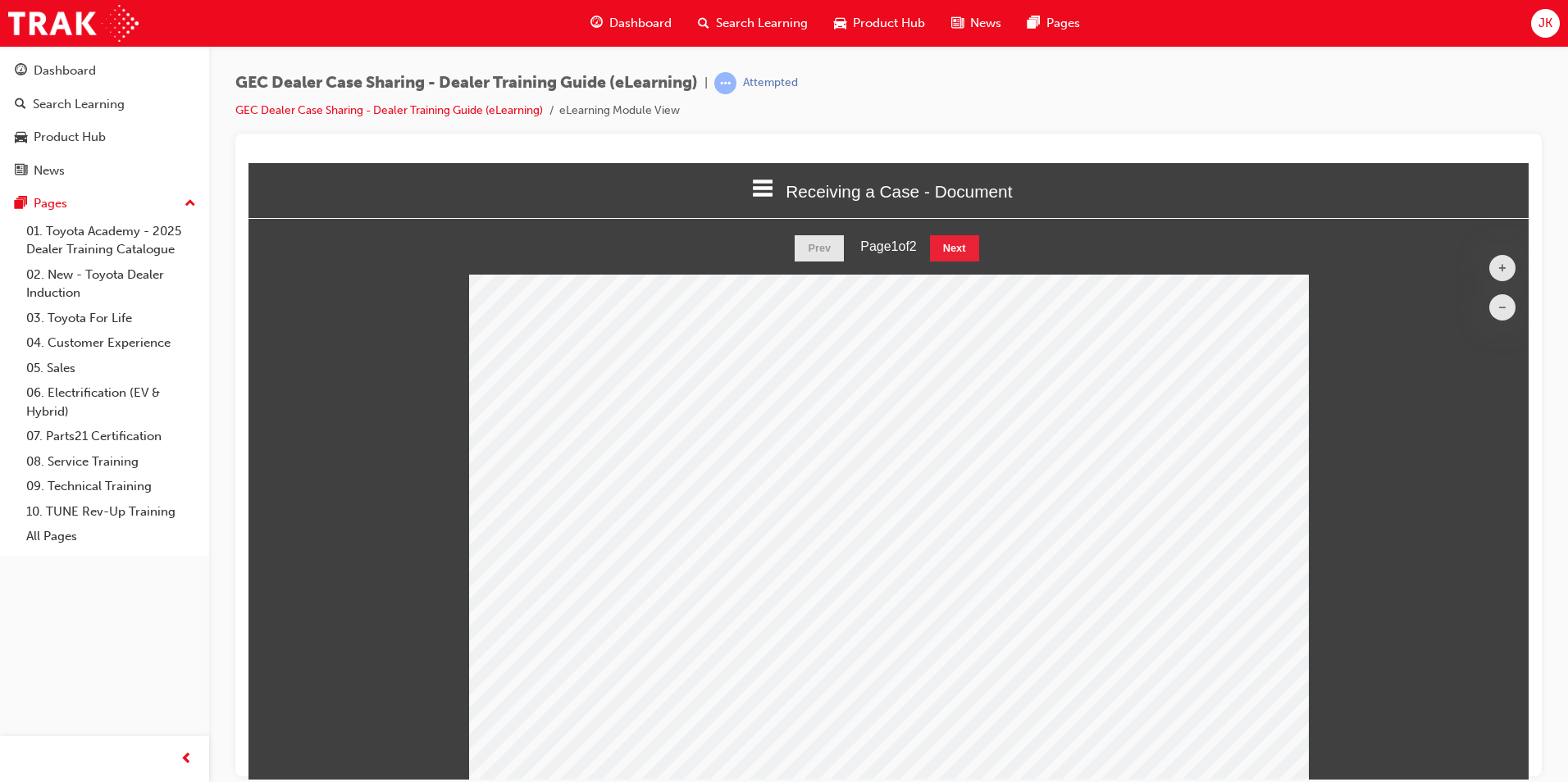
scroll to position [0, 0]
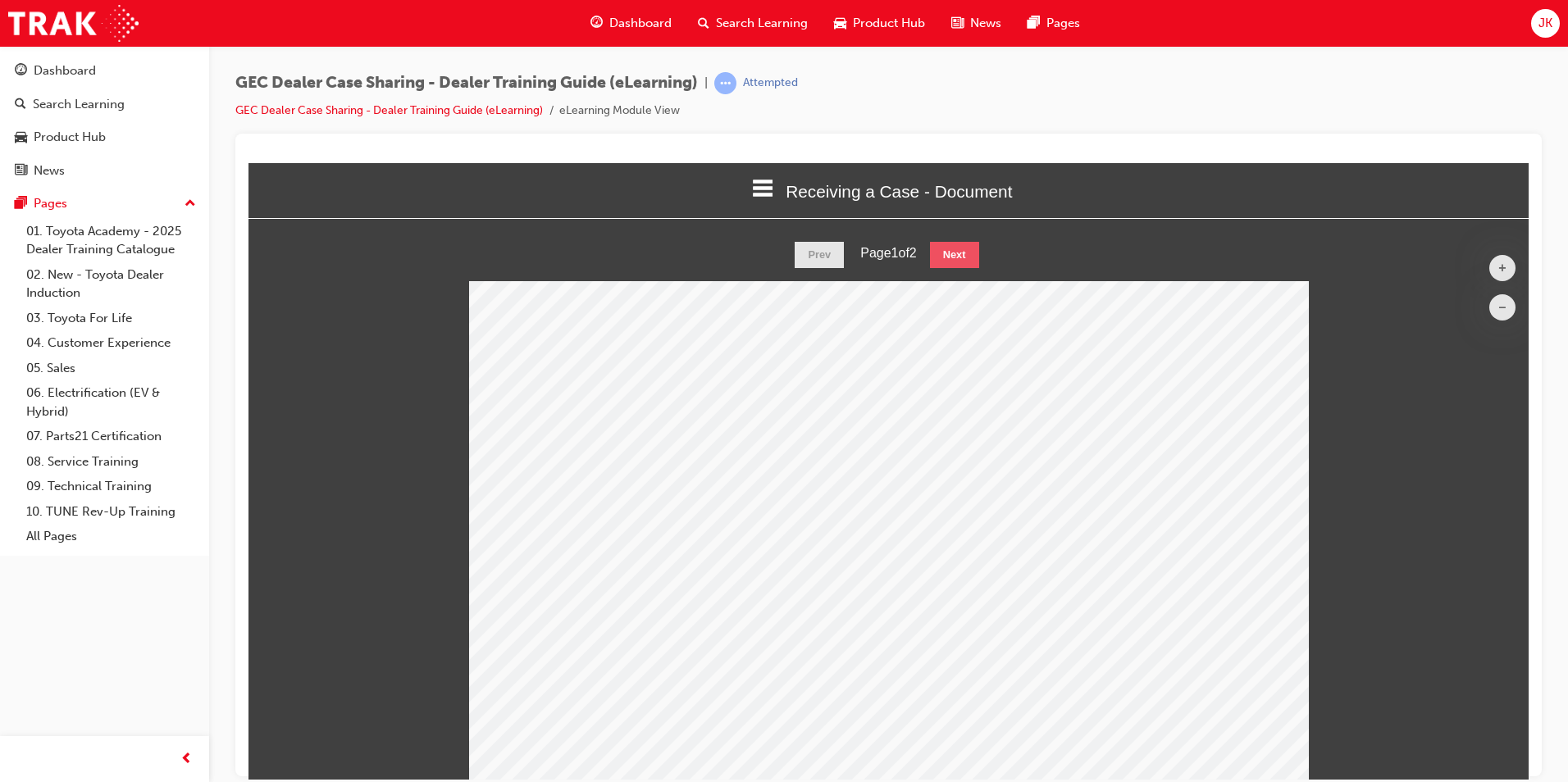
click at [951, 252] on button "Next" at bounding box center [954, 254] width 49 height 27
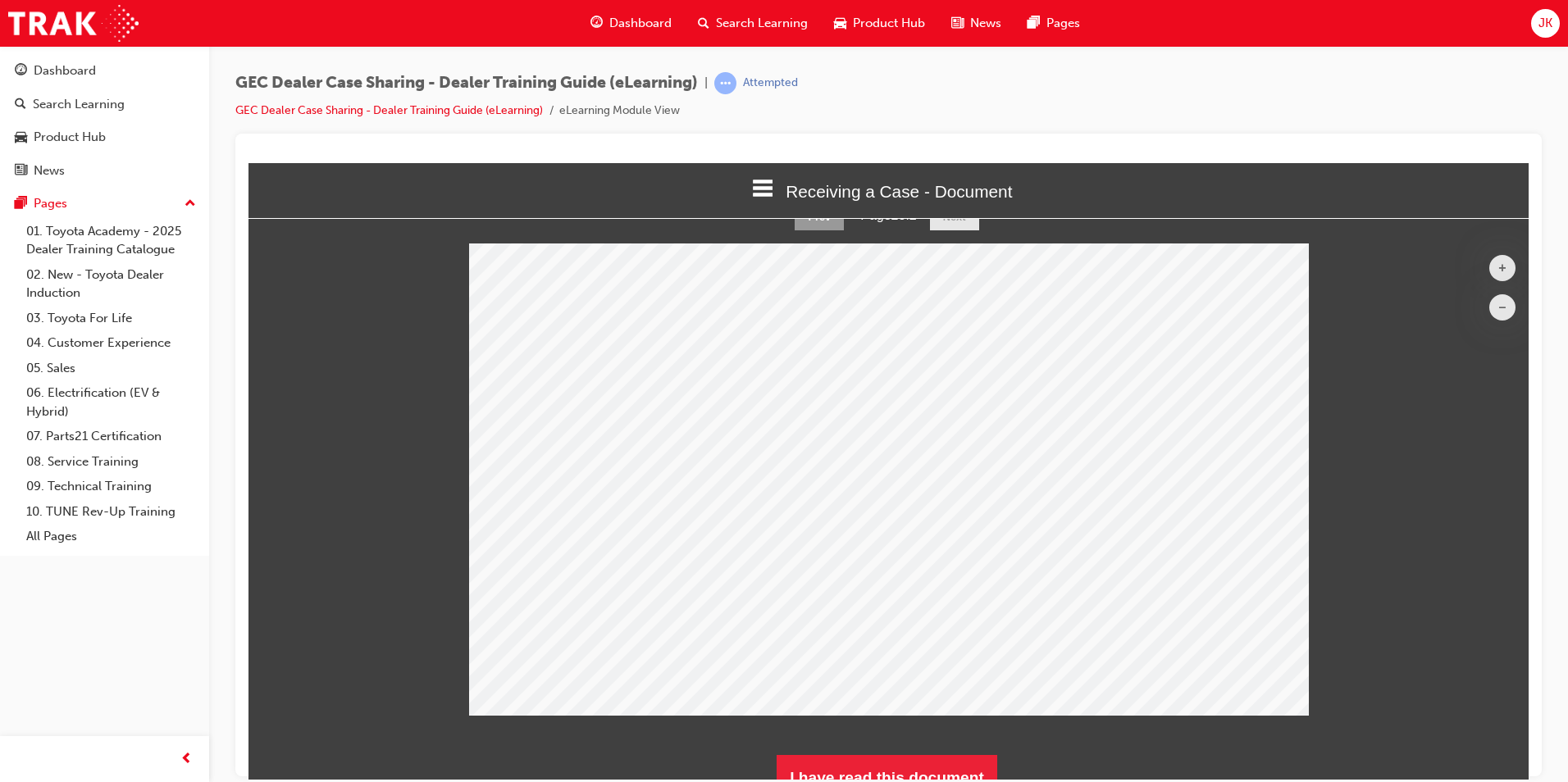
scroll to position [59, 0]
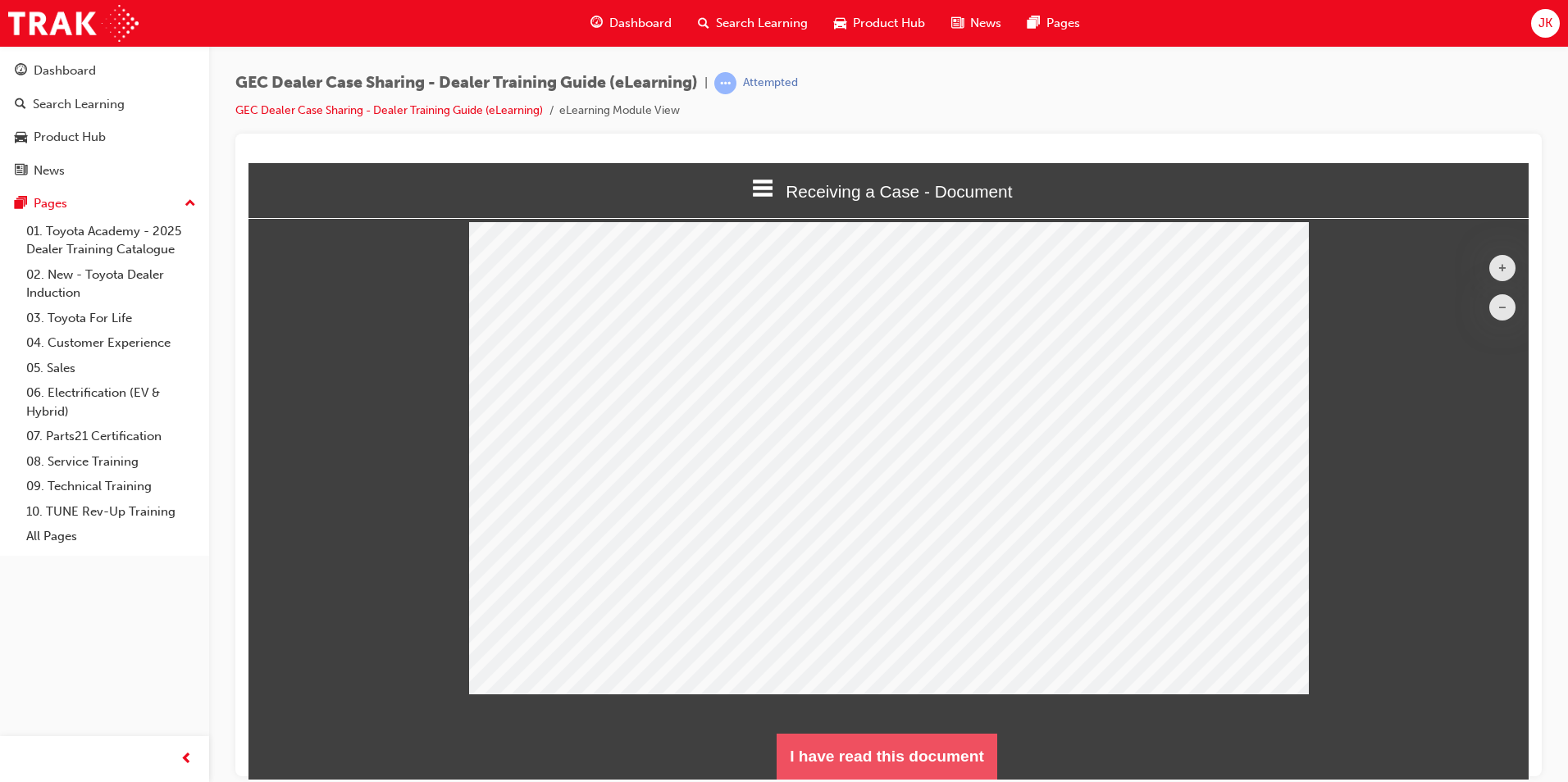
click at [821, 771] on button "I have read this document" at bounding box center [887, 756] width 220 height 46
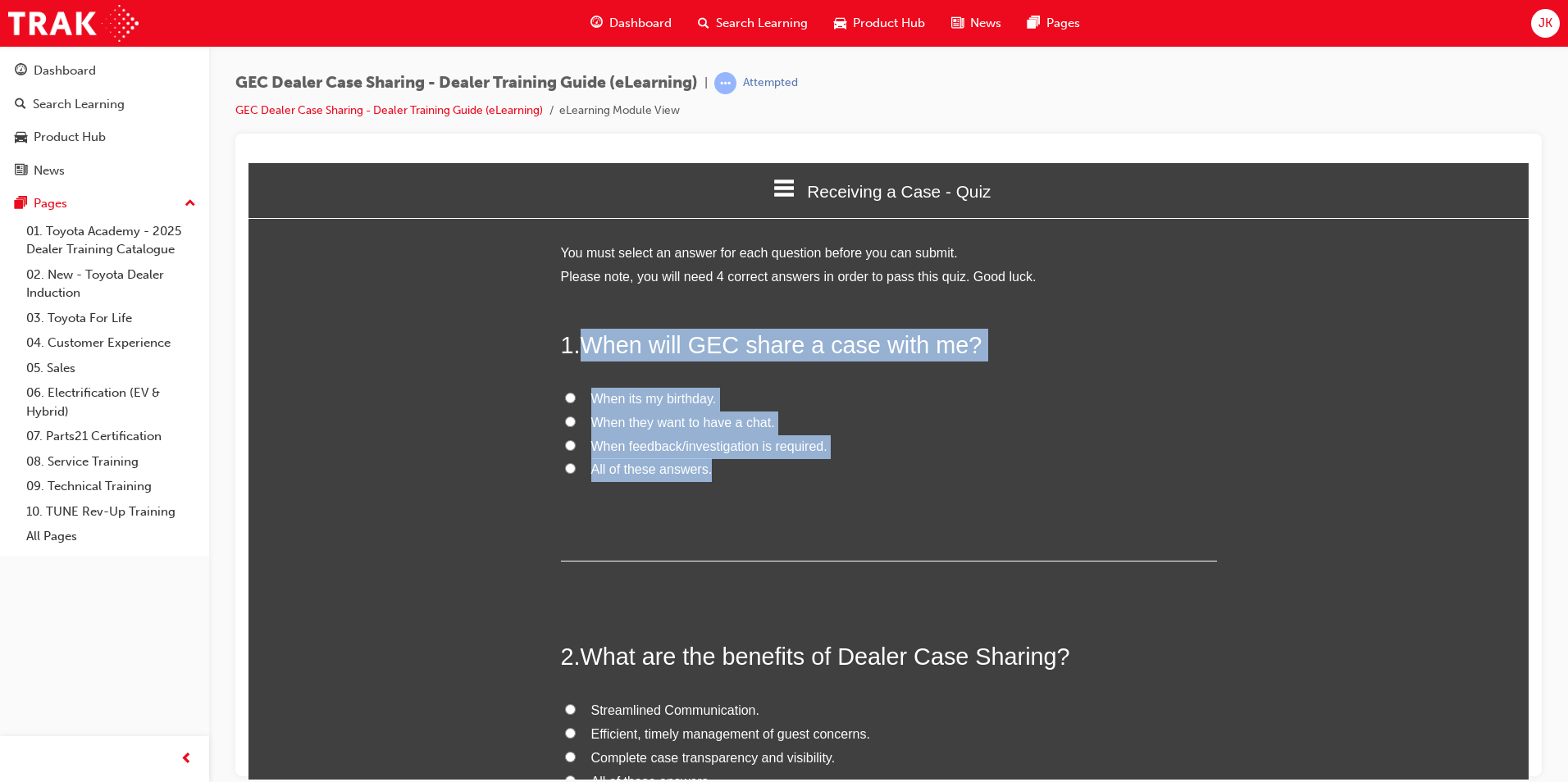
drag, startPoint x: 575, startPoint y: 335, endPoint x: 751, endPoint y: 464, distance: 218.2
click at [751, 464] on div "1 . When will GEC share a case with me? When its my birthday. When they want to…" at bounding box center [888, 444] width 656 height 234
copy div "When will GEC share a case with me? When its my birthday. When they want to hav…"
click at [683, 442] on span "When feedback/investigation is required." at bounding box center [709, 446] width 236 height 14
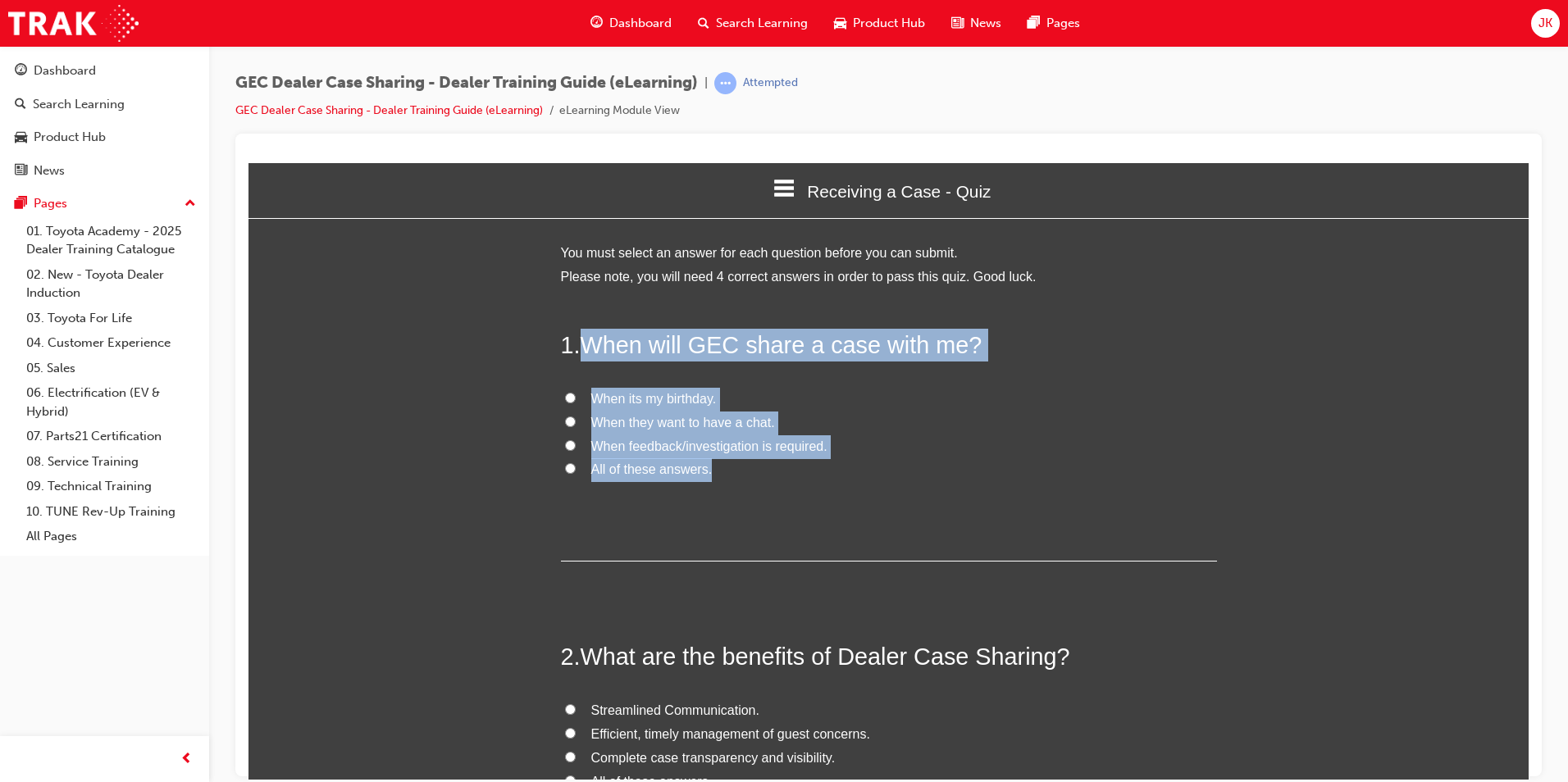
click at [576, 442] on input "When feedback/investigation is required." at bounding box center [570, 445] width 11 height 11
radio input "true"
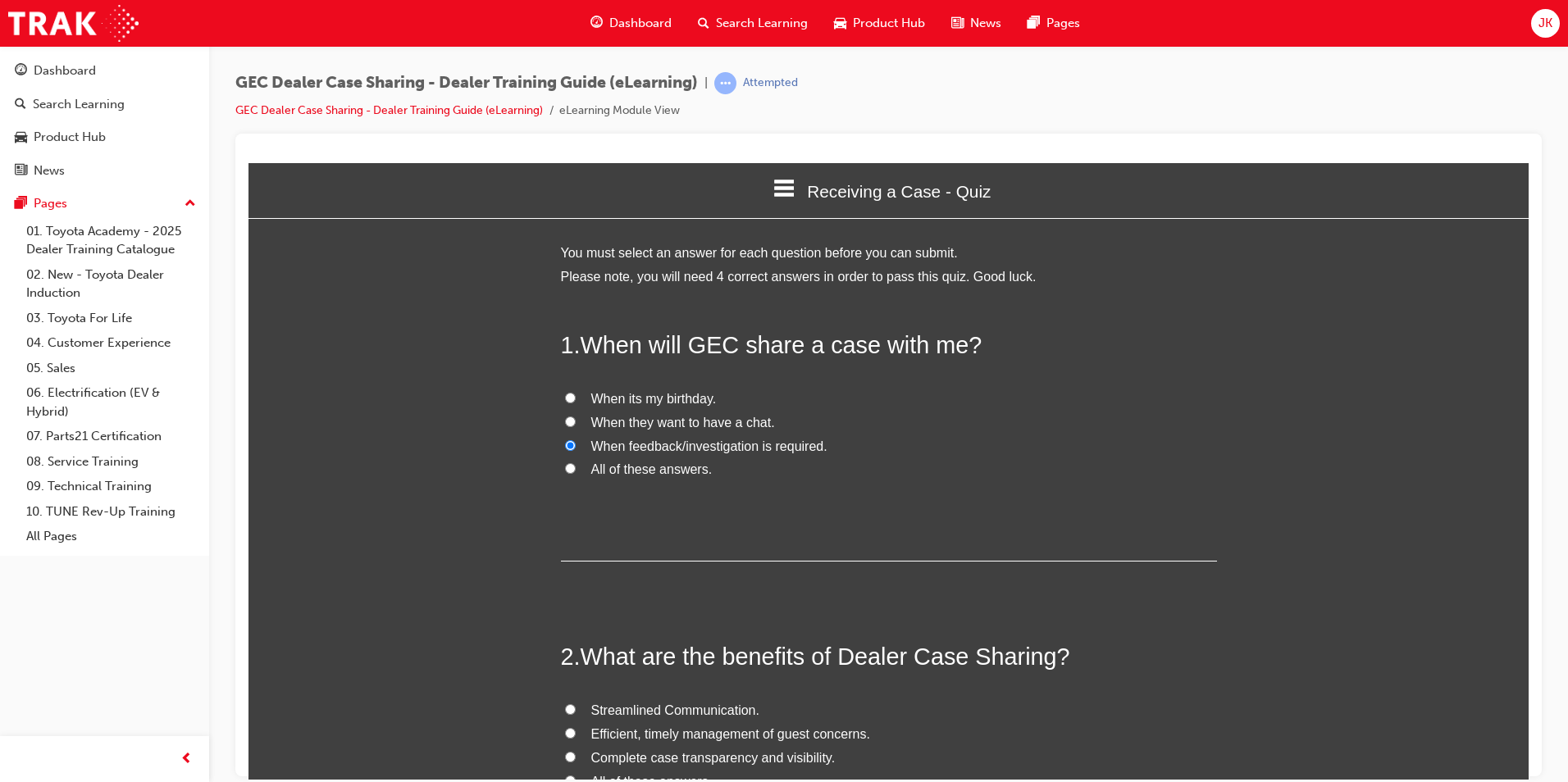
click at [722, 511] on div "1 . When will GEC share a case with me? When its my birthday. When they want to…" at bounding box center [888, 444] width 656 height 234
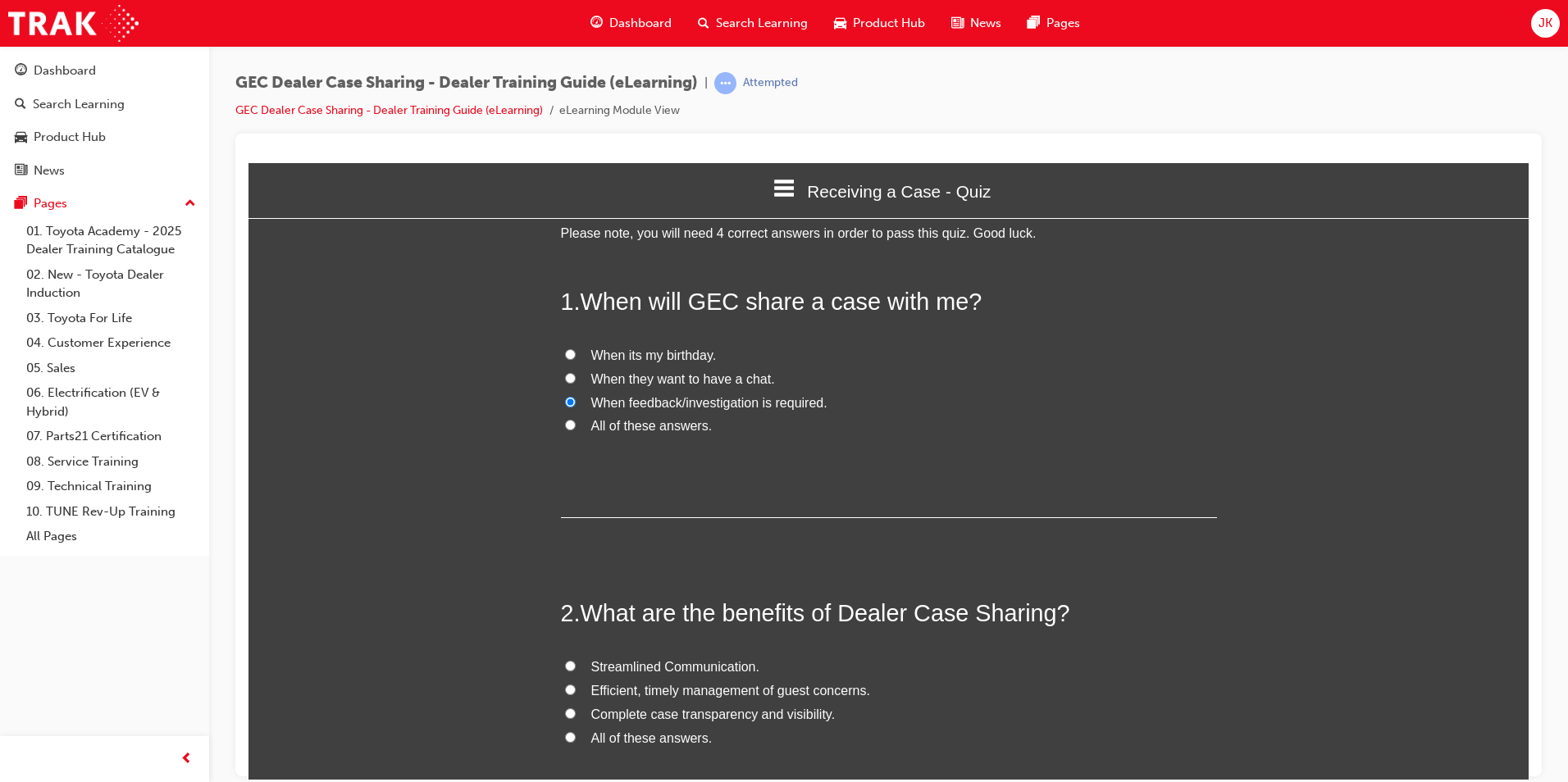
scroll to position [164, 0]
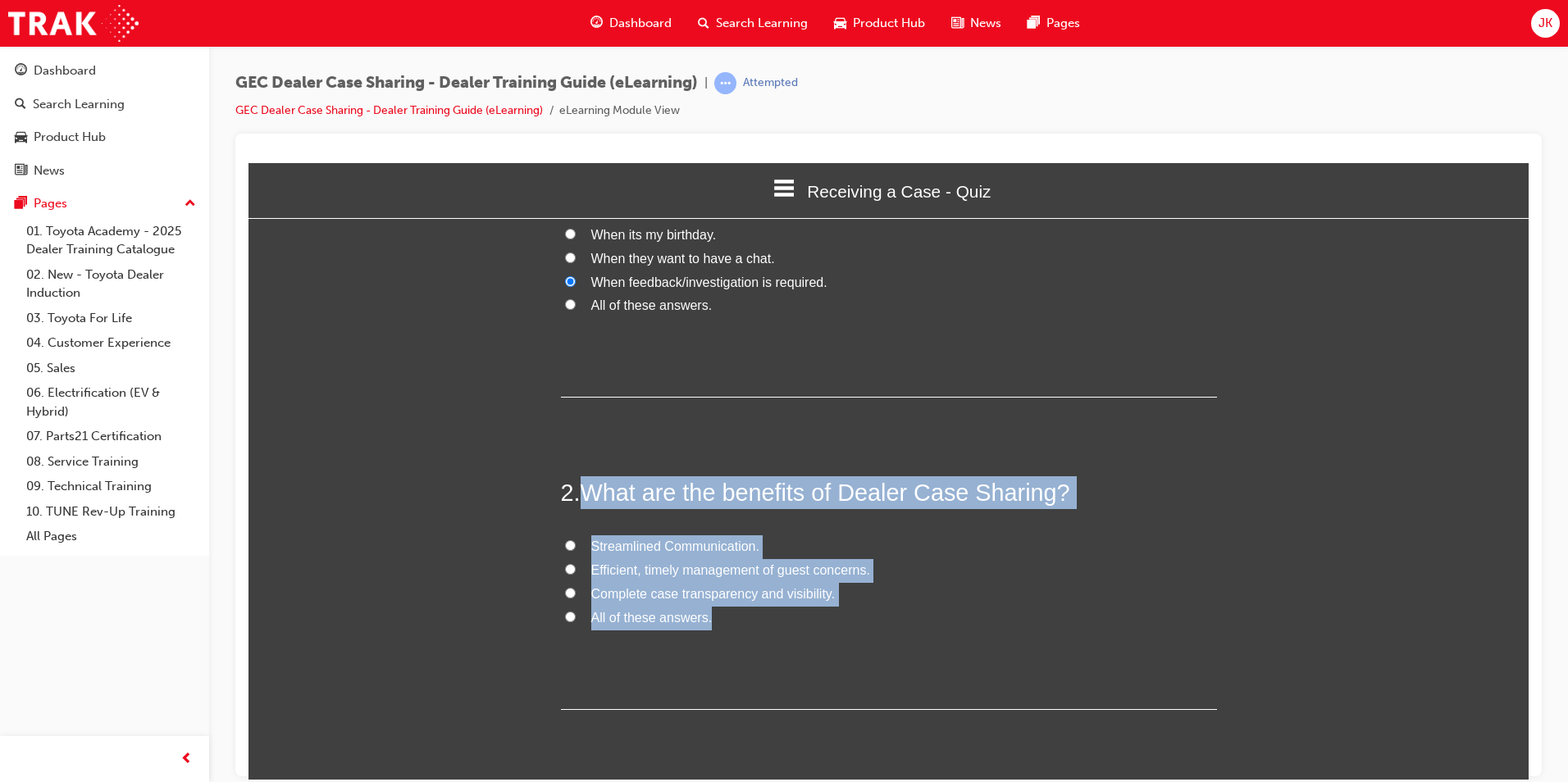
drag, startPoint x: 581, startPoint y: 485, endPoint x: 742, endPoint y: 619, distance: 209.5
click at [742, 619] on div "2 . What are the benefits of Dealer Case Sharing? Streamlined Communication. Ef…" at bounding box center [888, 592] width 656 height 234
copy div "What are the benefits of Dealer Case Sharing? Streamlined Communication. Effici…"
click at [592, 616] on span "All of these answers." at bounding box center [651, 618] width 122 height 14
click at [576, 616] on input "All of these answers." at bounding box center [570, 617] width 11 height 11
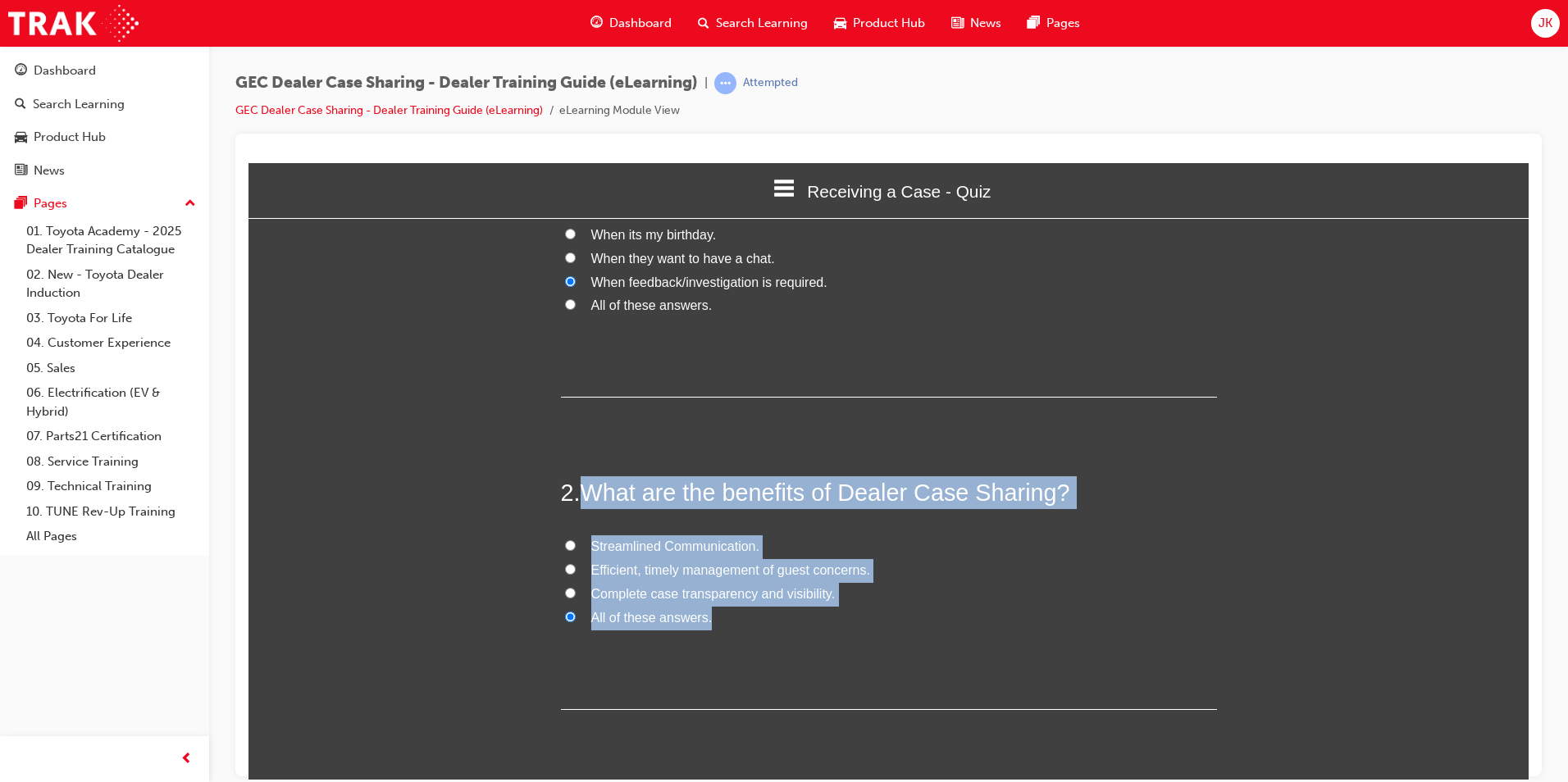
radio input "true"
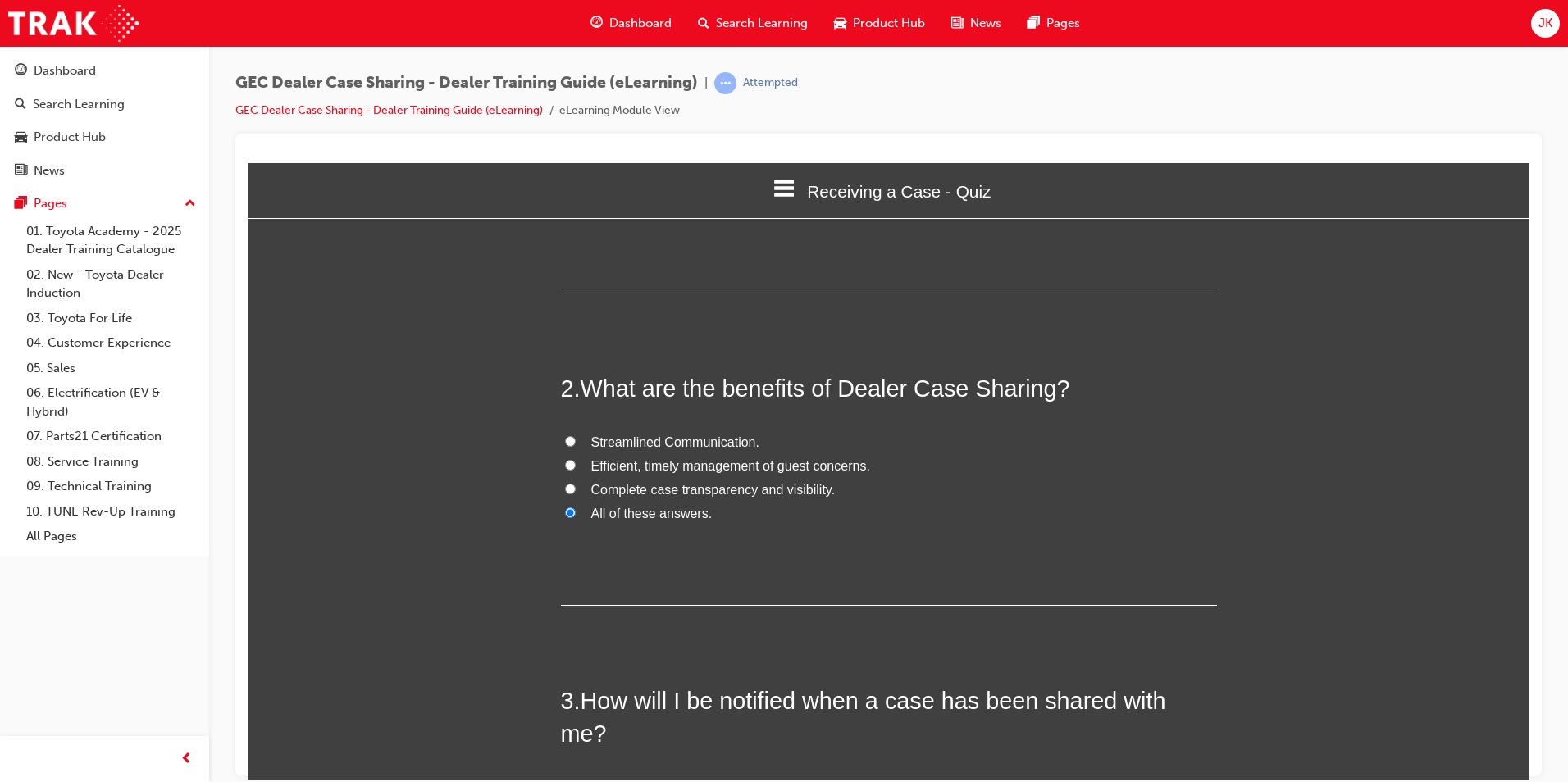
scroll to position [410, 0]
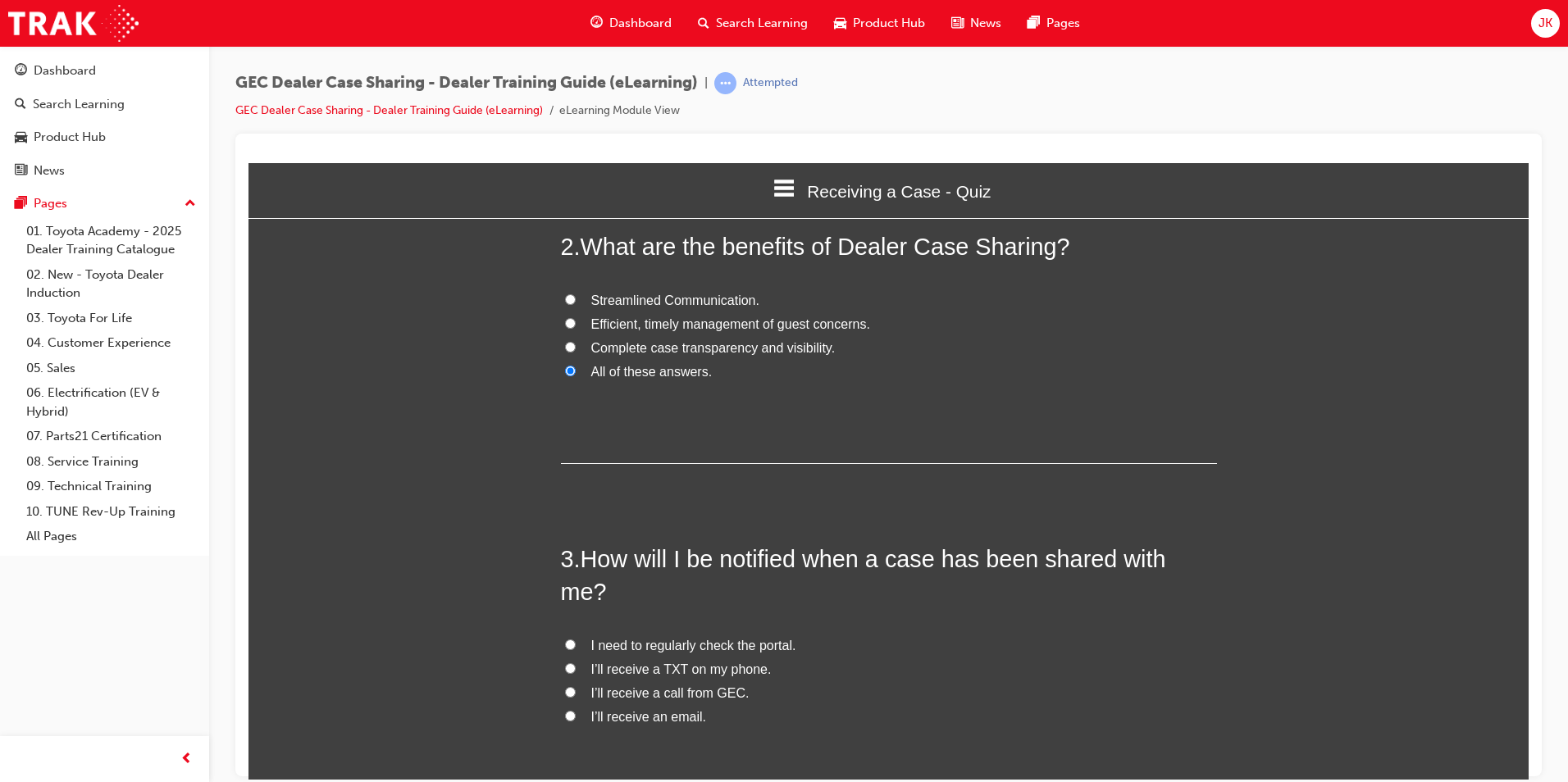
click at [668, 709] on span "I’ll receive an email." at bounding box center [649, 716] width 115 height 14
click at [576, 710] on input "I’ll receive an email." at bounding box center [570, 715] width 11 height 11
radio input "true"
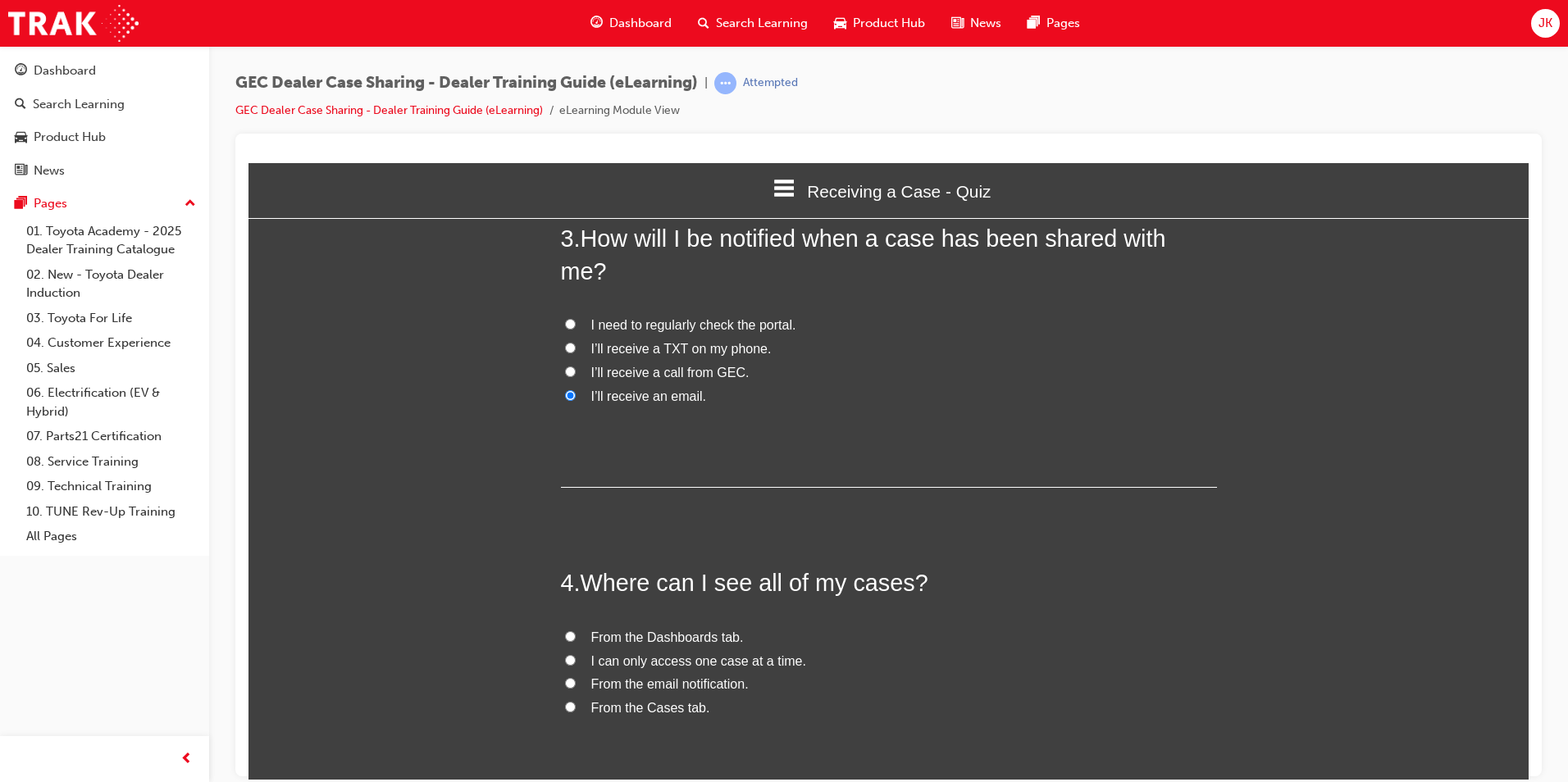
scroll to position [738, 0]
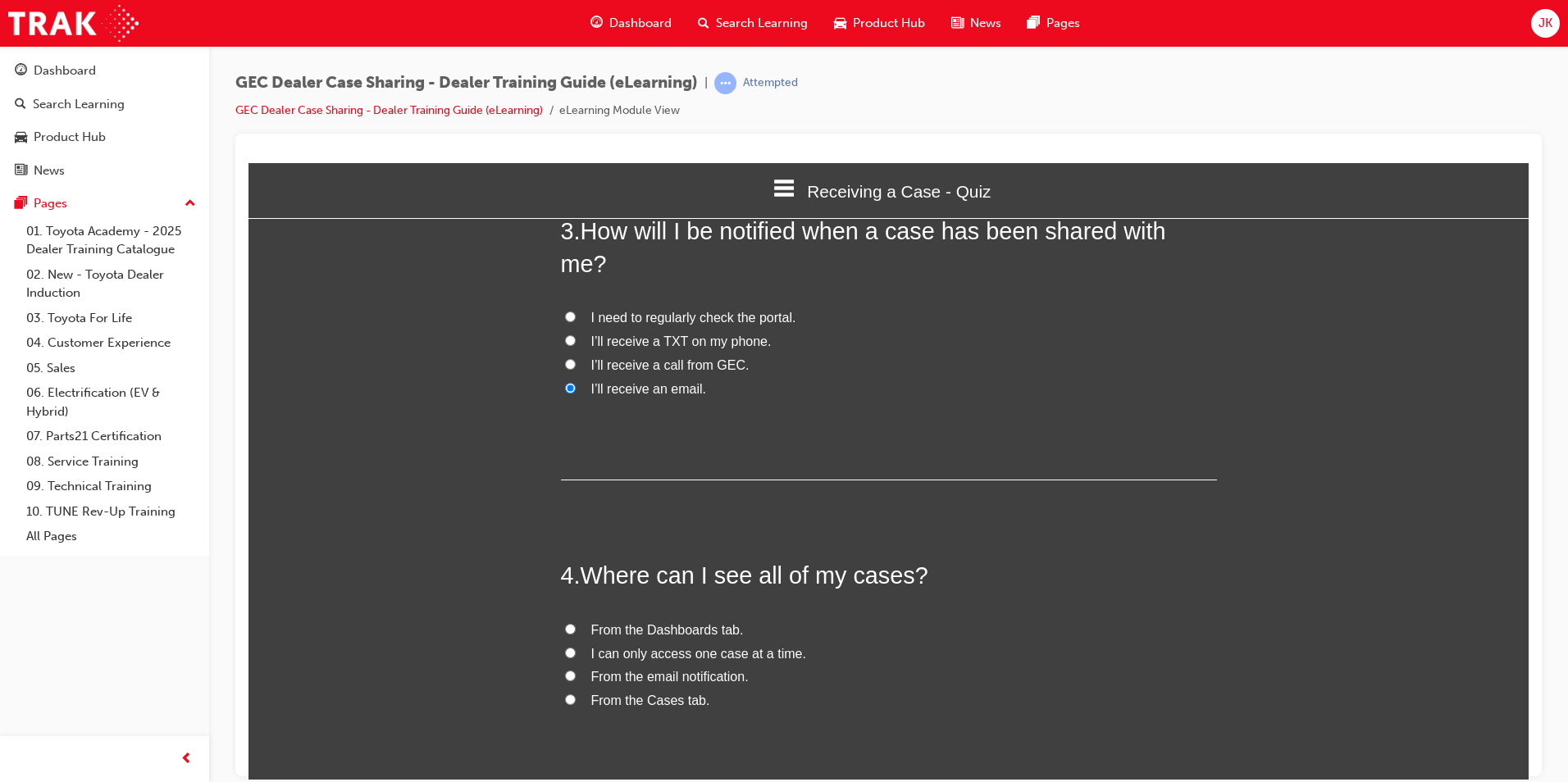
click at [654, 693] on span "From the Cases tab." at bounding box center [650, 700] width 119 height 14
click at [576, 694] on input "From the Cases tab." at bounding box center [570, 699] width 11 height 11
radio input "true"
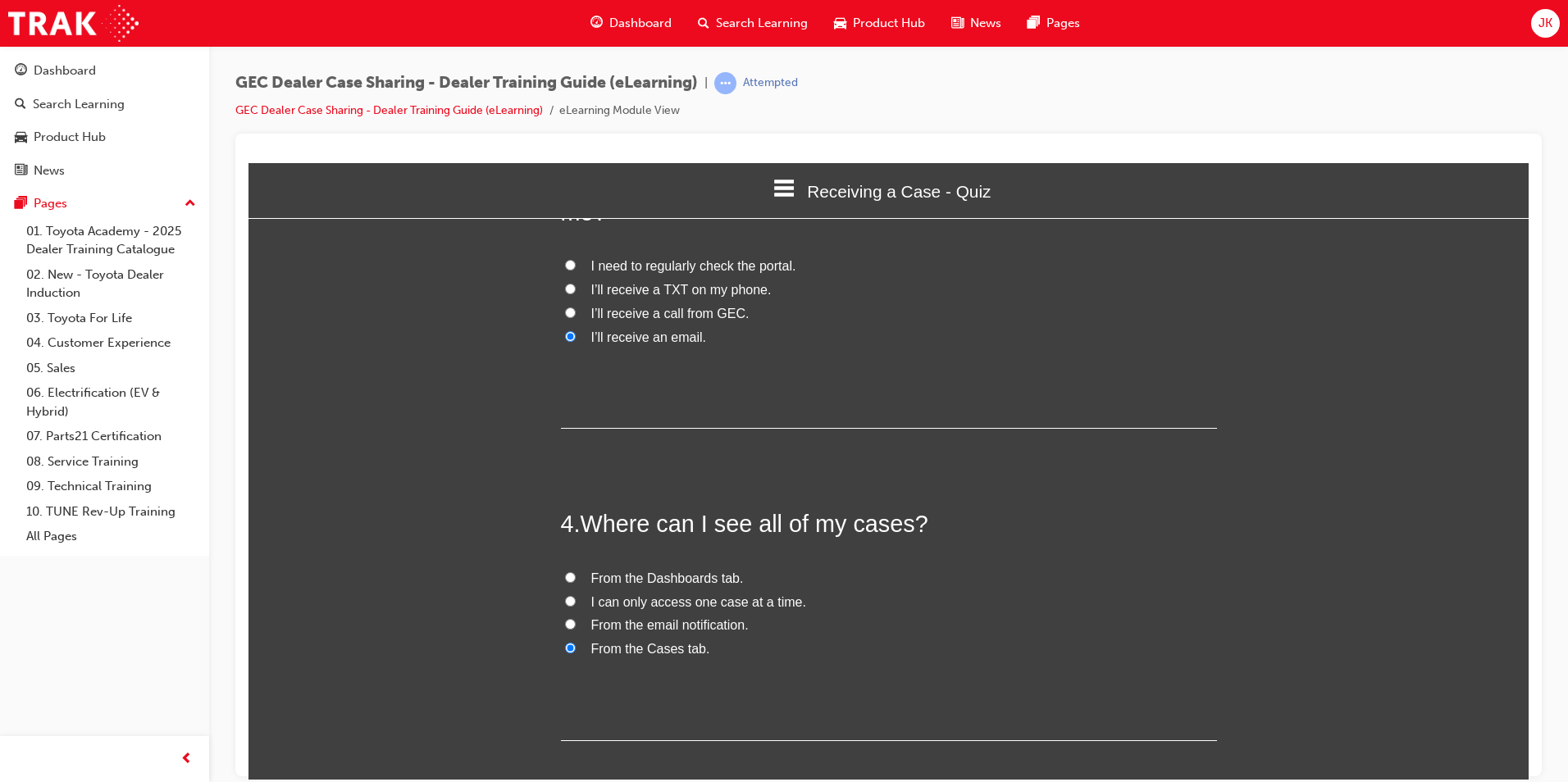
scroll to position [843, 0]
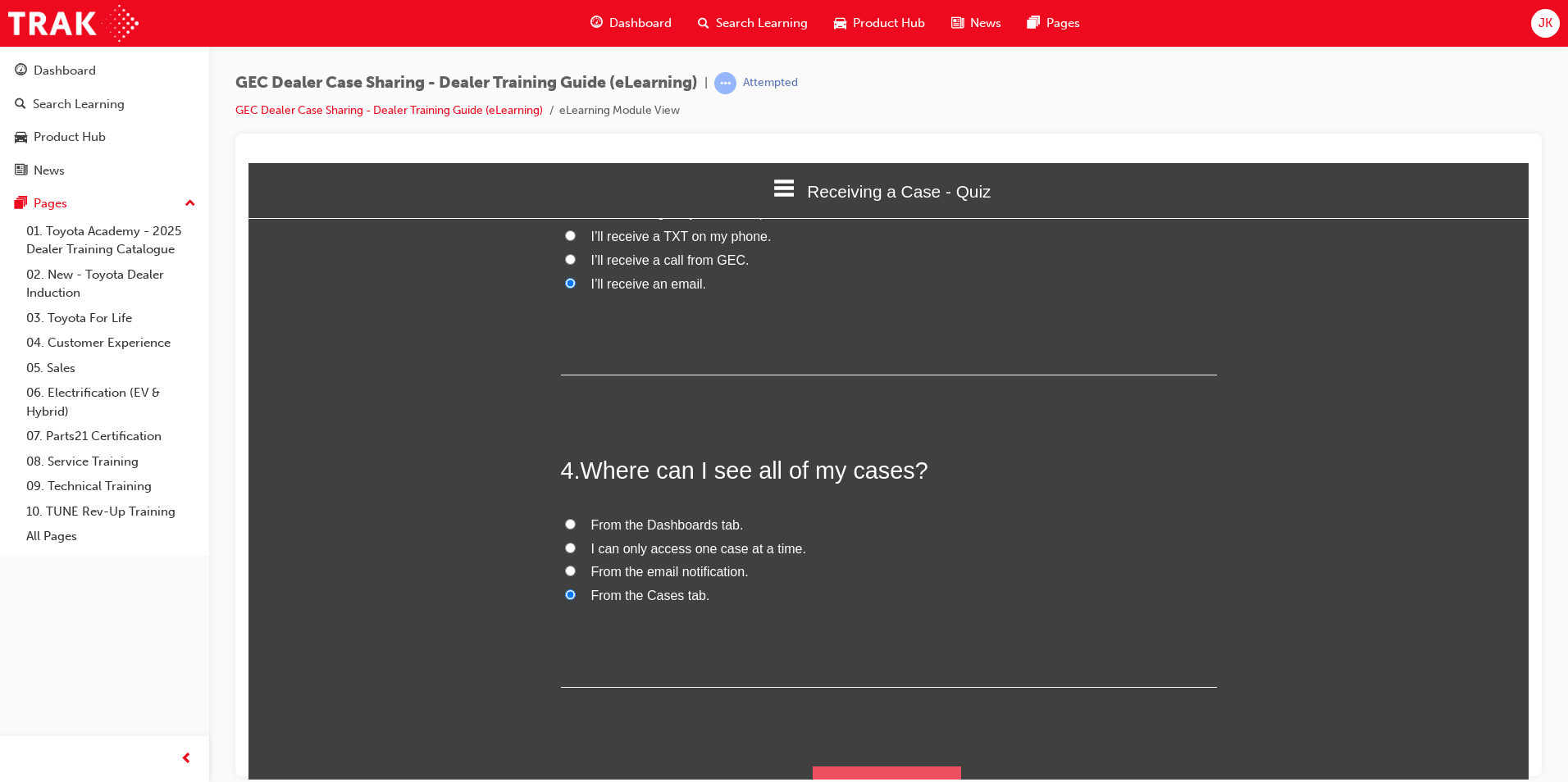
click at [878, 766] on button "Submit Answers" at bounding box center [887, 789] width 149 height 46
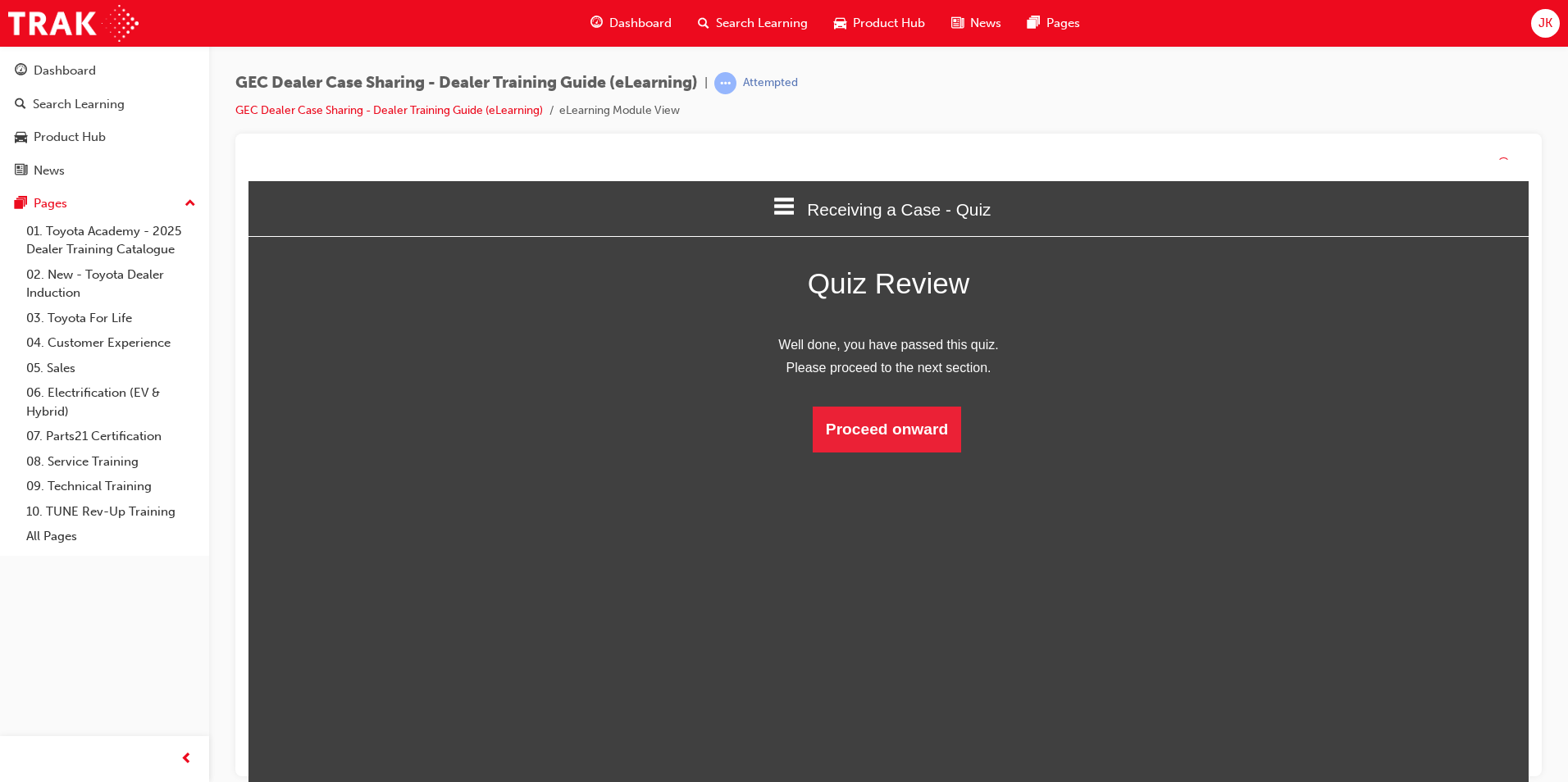
scroll to position [219, 1305]
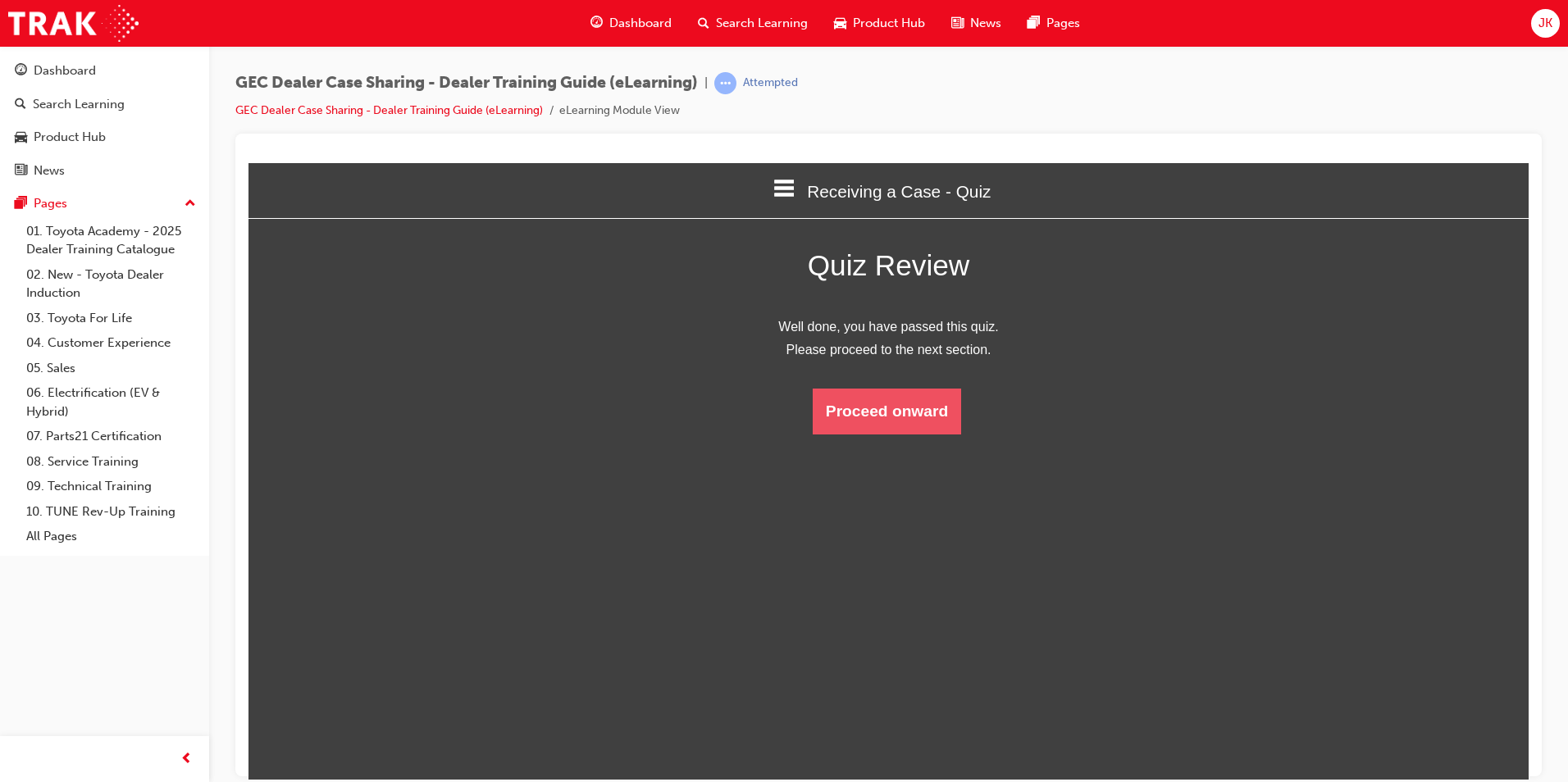
click at [895, 427] on button "Proceed onward" at bounding box center [887, 411] width 148 height 46
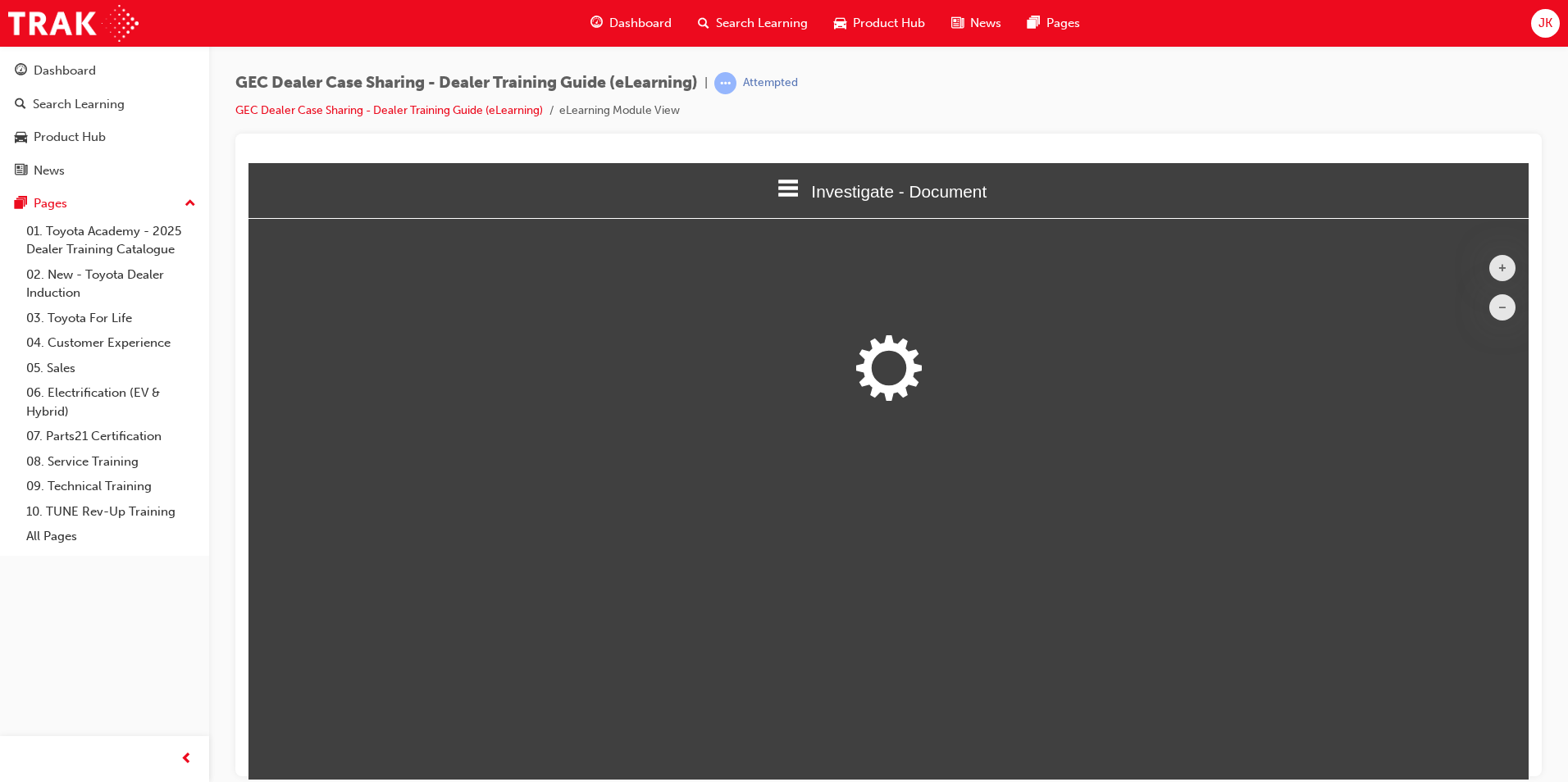
scroll to position [538, 1305]
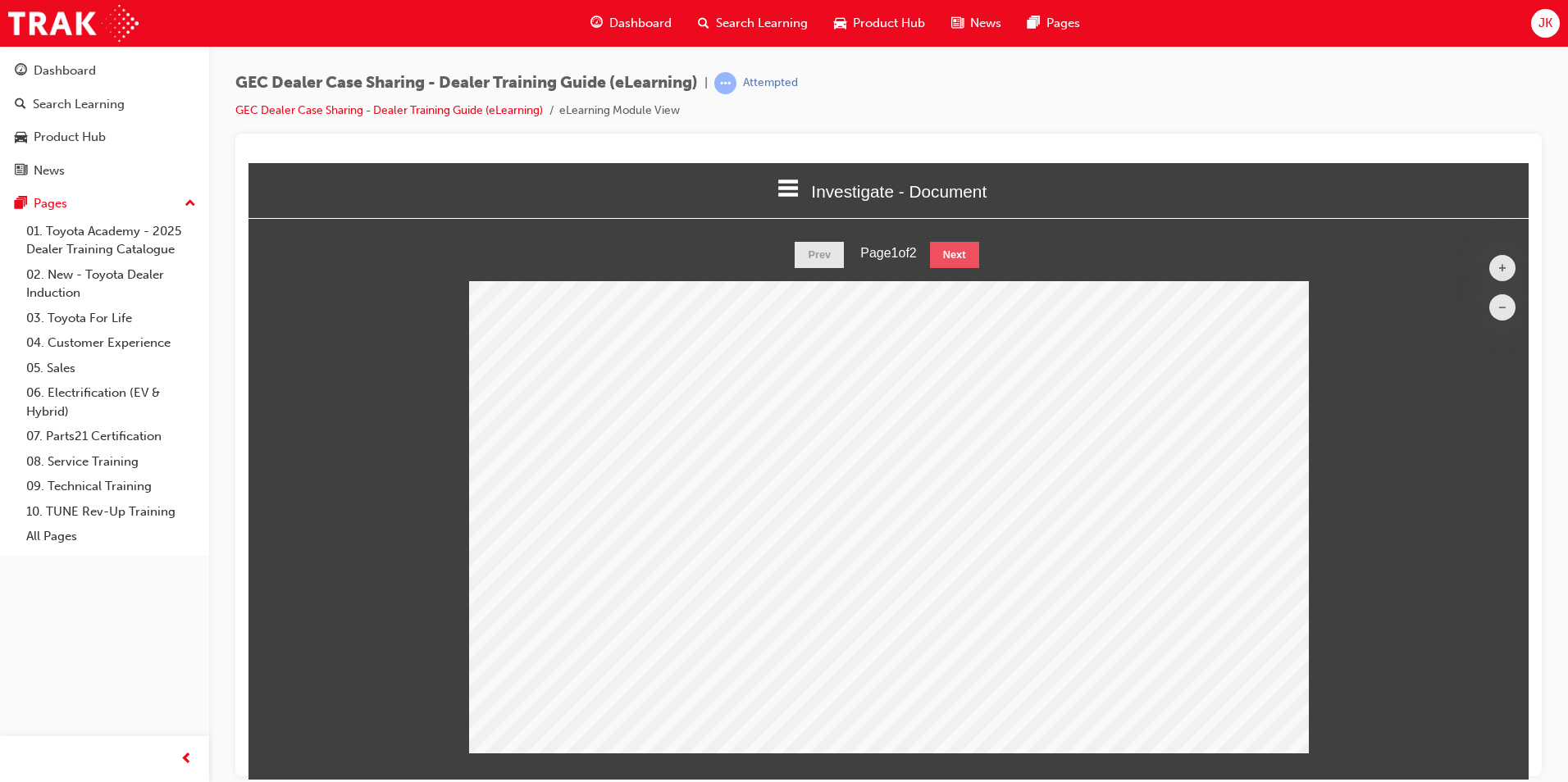
drag, startPoint x: 965, startPoint y: 266, endPoint x: 957, endPoint y: 267, distance: 8.1
click at [961, 266] on button "Next" at bounding box center [954, 254] width 49 height 27
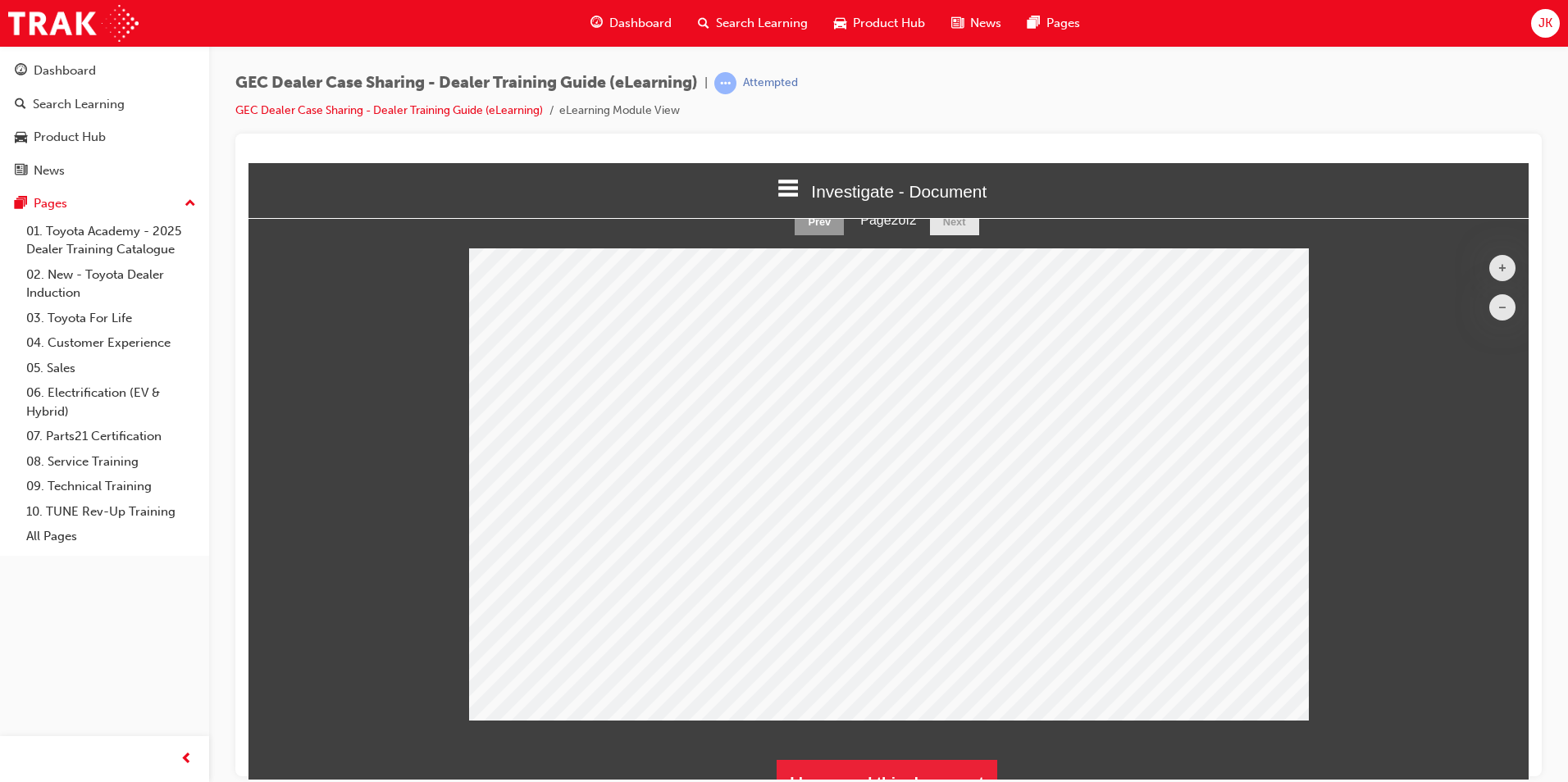
scroll to position [59, 0]
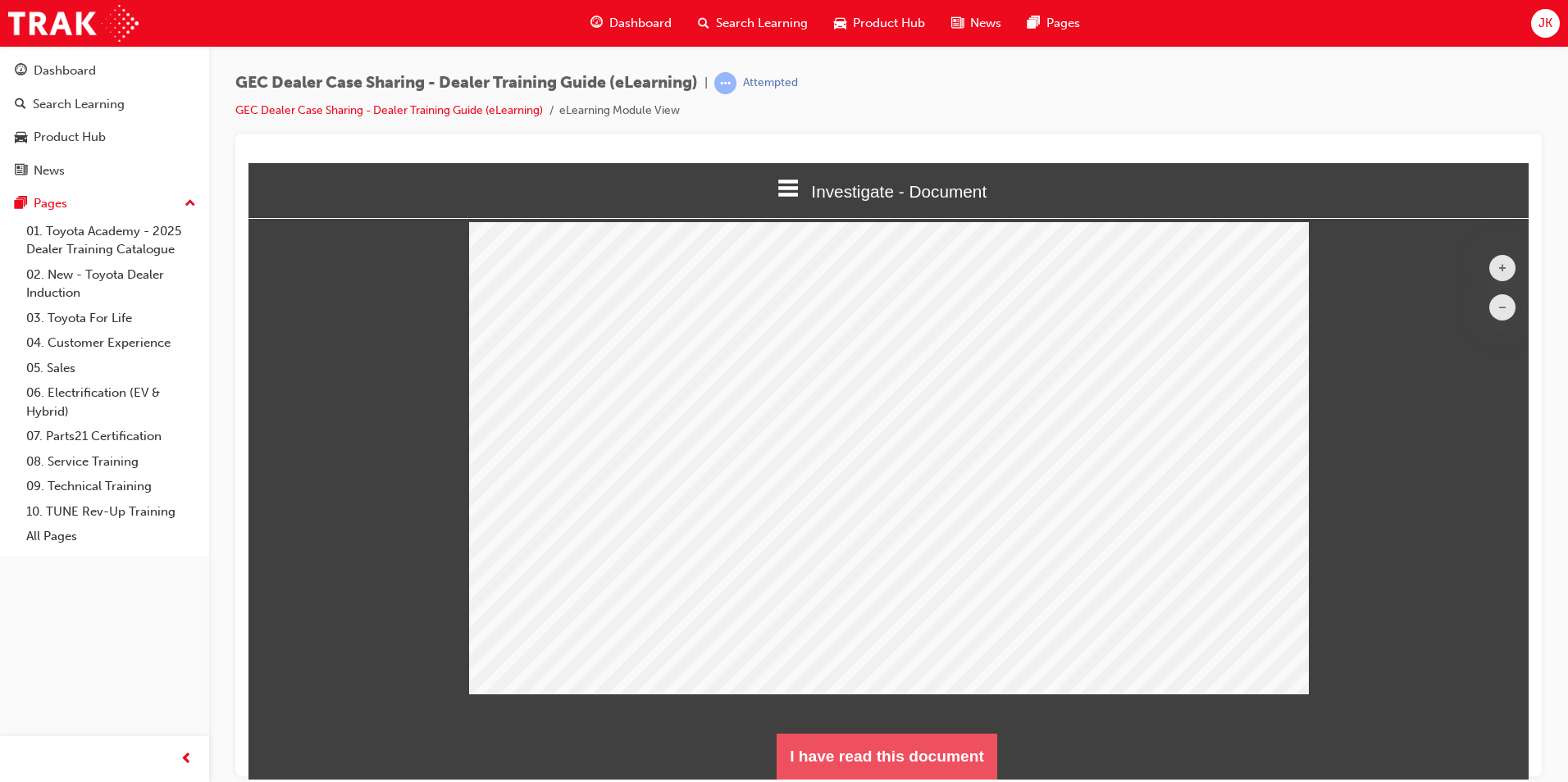
click at [879, 740] on button "I have read this document" at bounding box center [887, 756] width 220 height 46
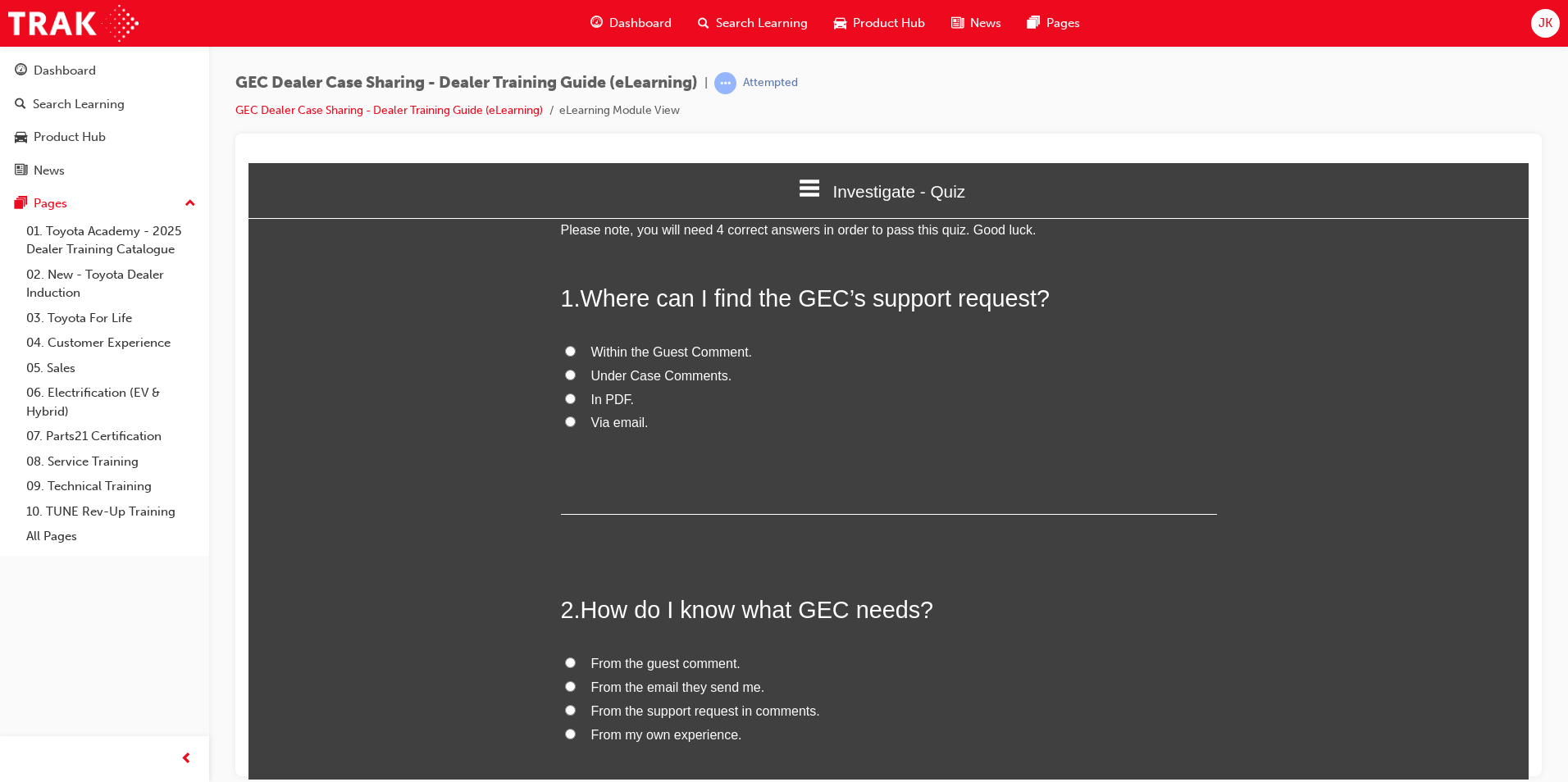
scroll to position [0, 0]
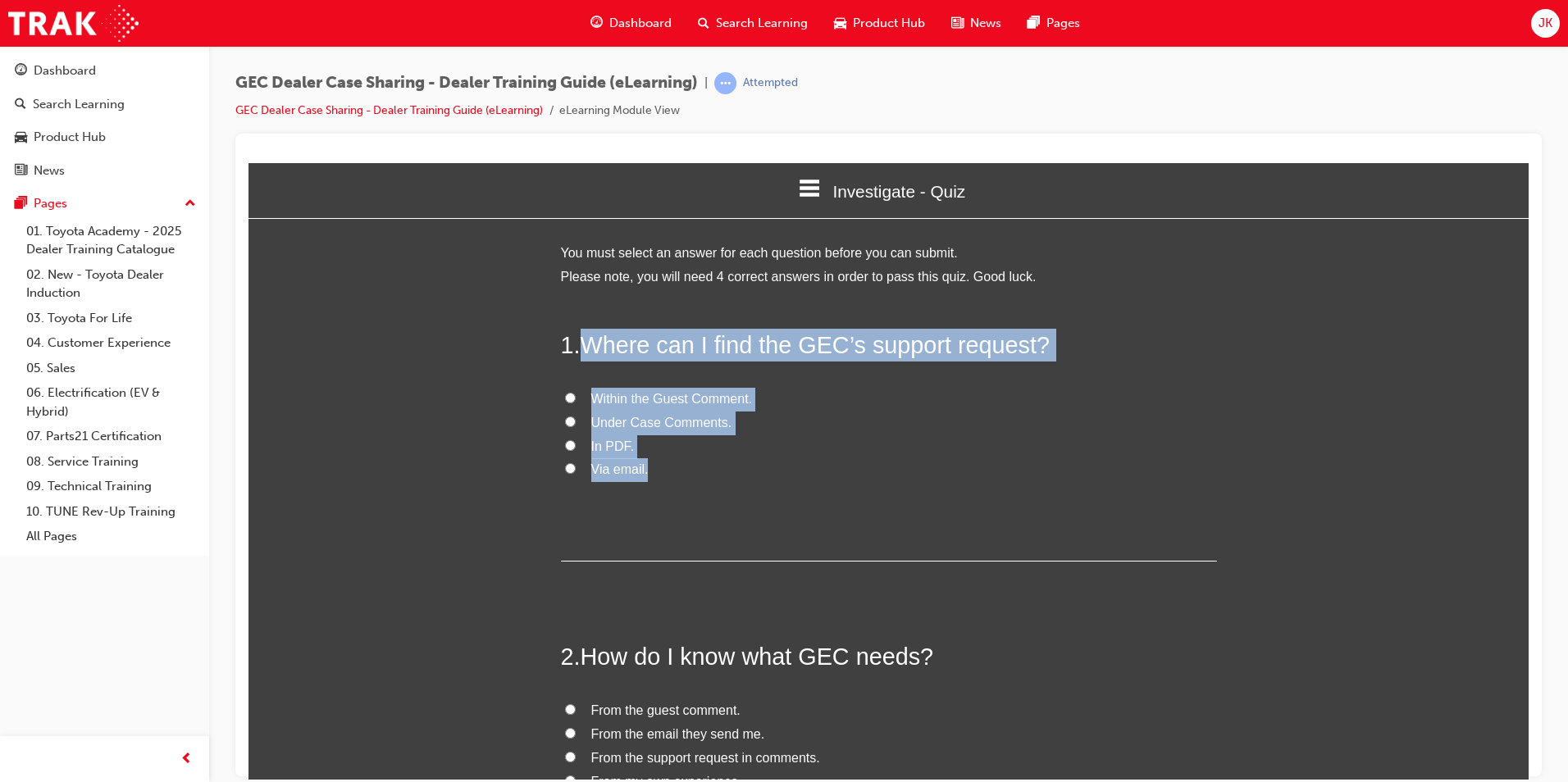
drag, startPoint x: 582, startPoint y: 343, endPoint x: 681, endPoint y: 470, distance: 161.0
click at [681, 470] on div "1 . Where can I find the GEC’s support request? Within the Guest Comment. Under…" at bounding box center [888, 444] width 656 height 234
copy div "Where can I find the GEC’s support request? Within the Guest Comment. Under Cas…"
click at [659, 405] on span "Within the Guest Comment." at bounding box center [672, 398] width 162 height 14
click at [576, 403] on input "Within the Guest Comment." at bounding box center [570, 397] width 11 height 11
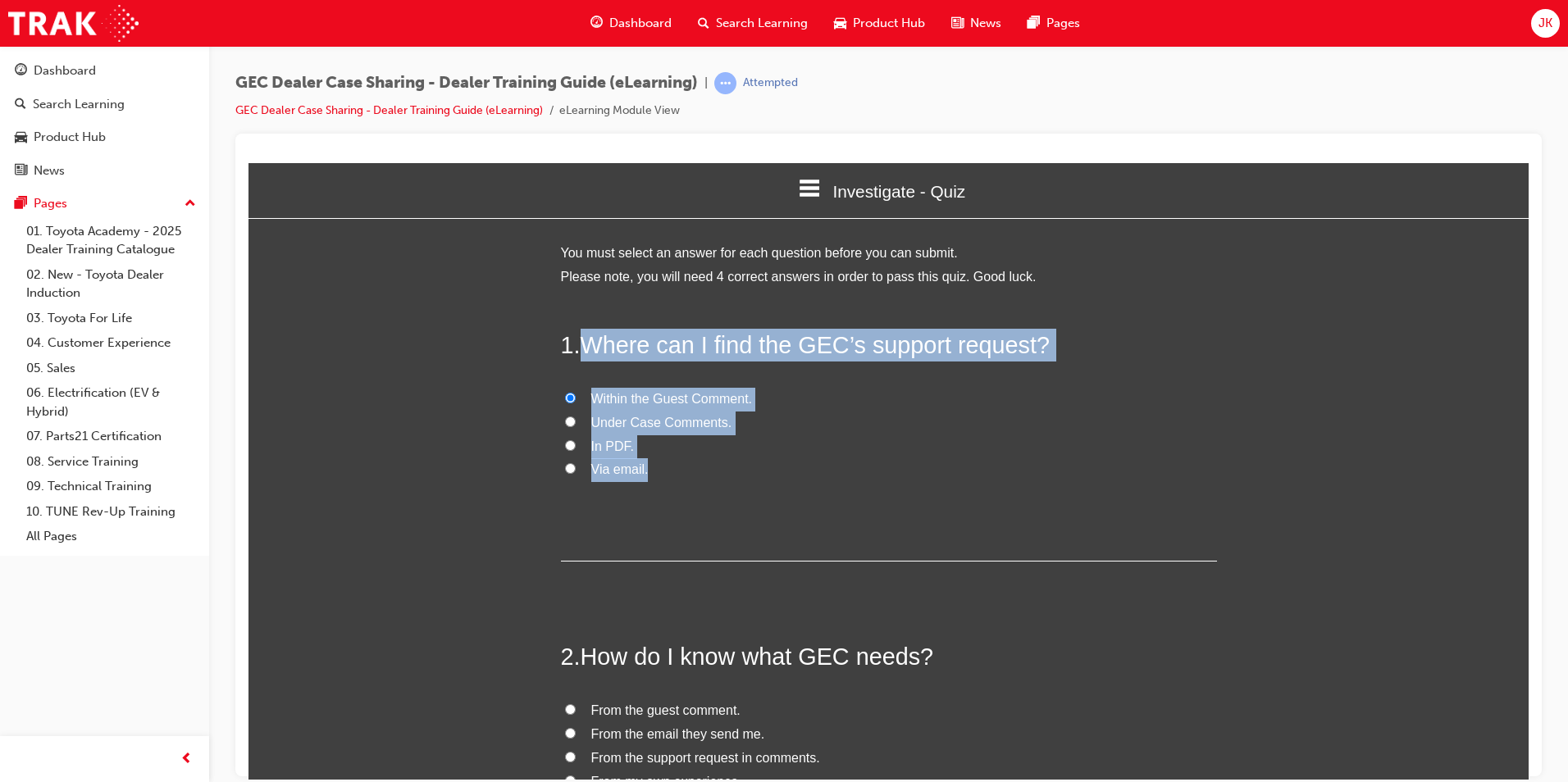
radio input "true"
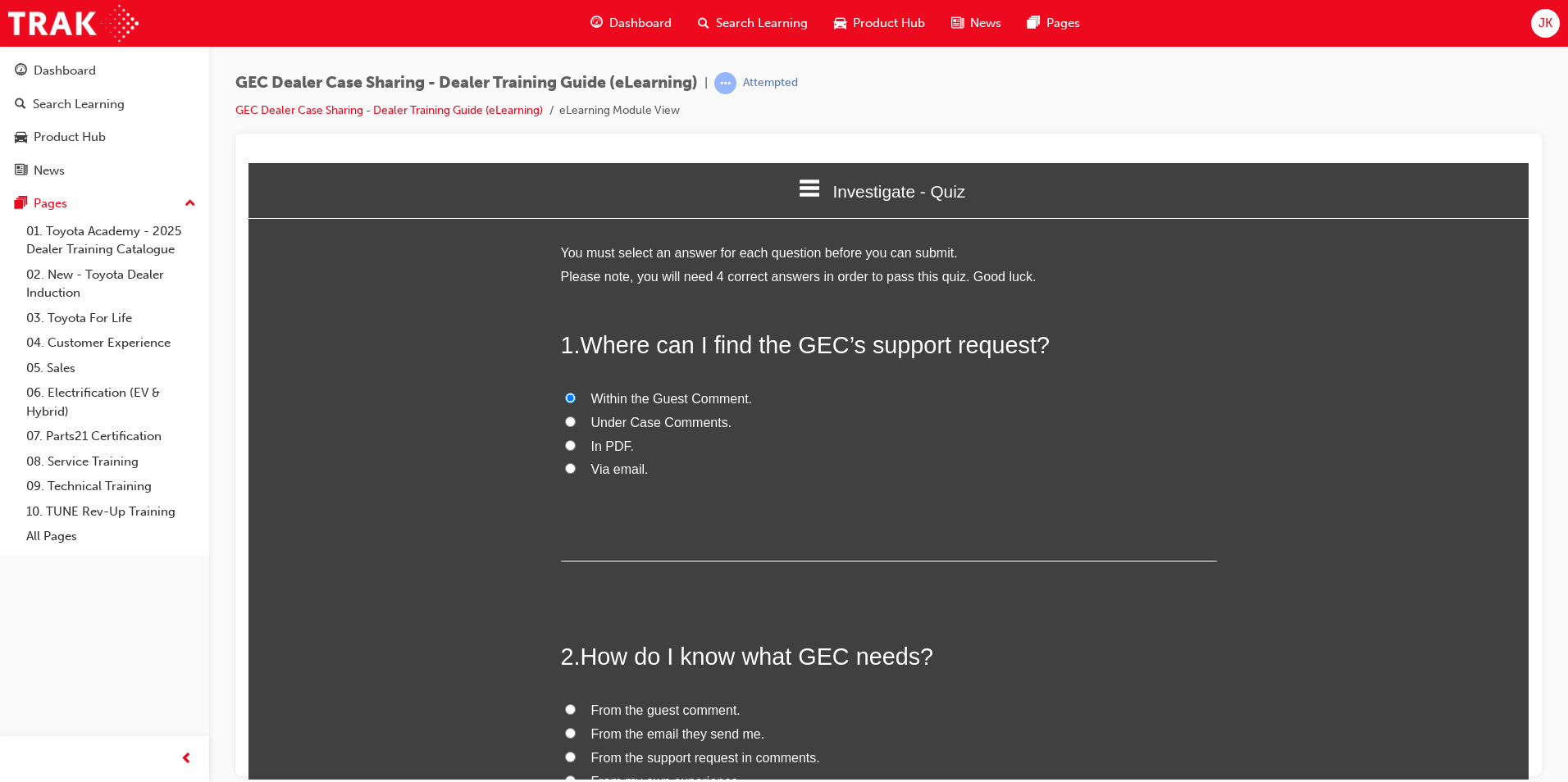
click at [670, 427] on span "Under Case Comments." at bounding box center [661, 422] width 141 height 14
click at [576, 427] on input "Under Case Comments." at bounding box center [570, 421] width 11 height 11
radio input "true"
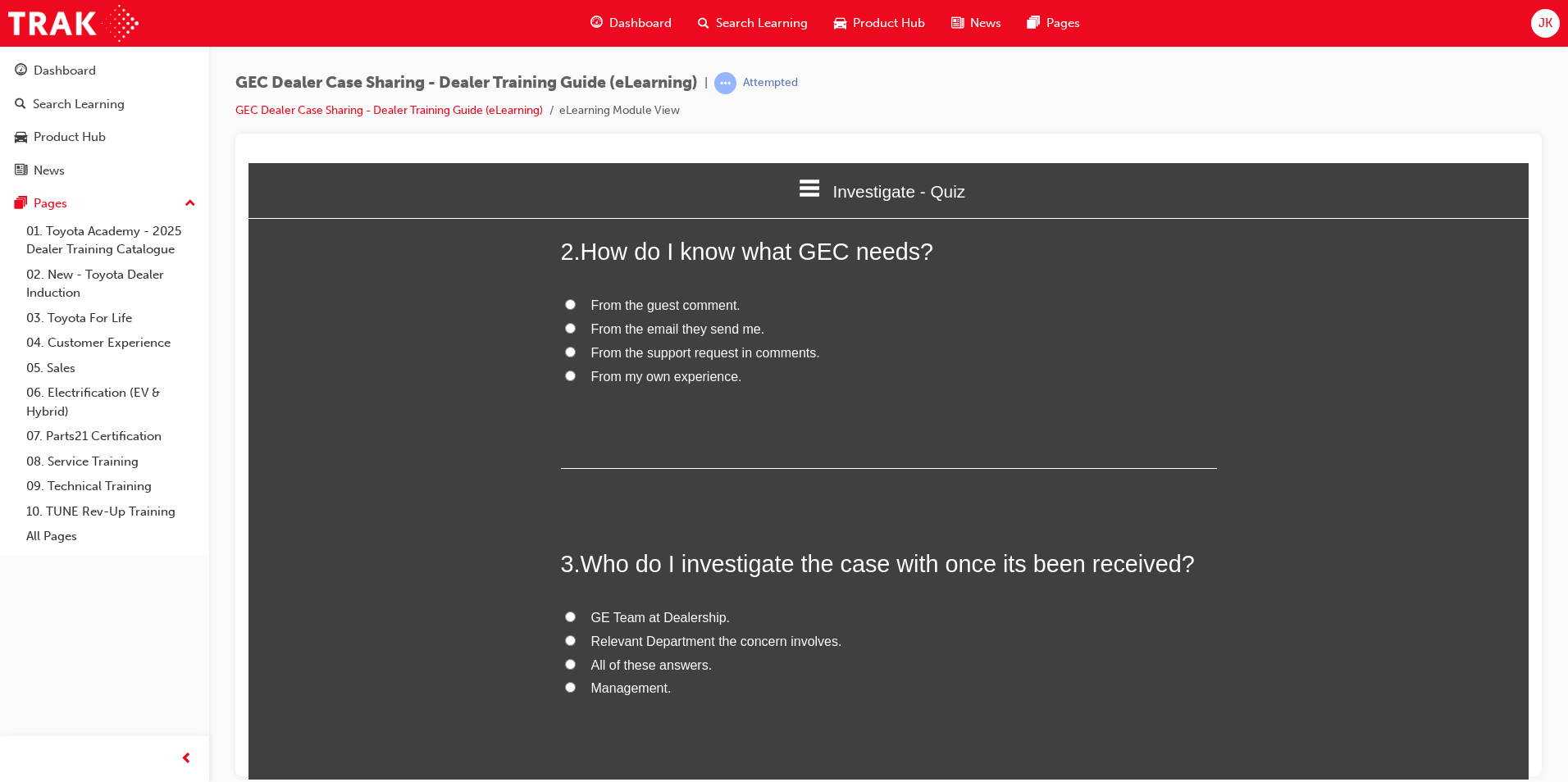
scroll to position [410, 0]
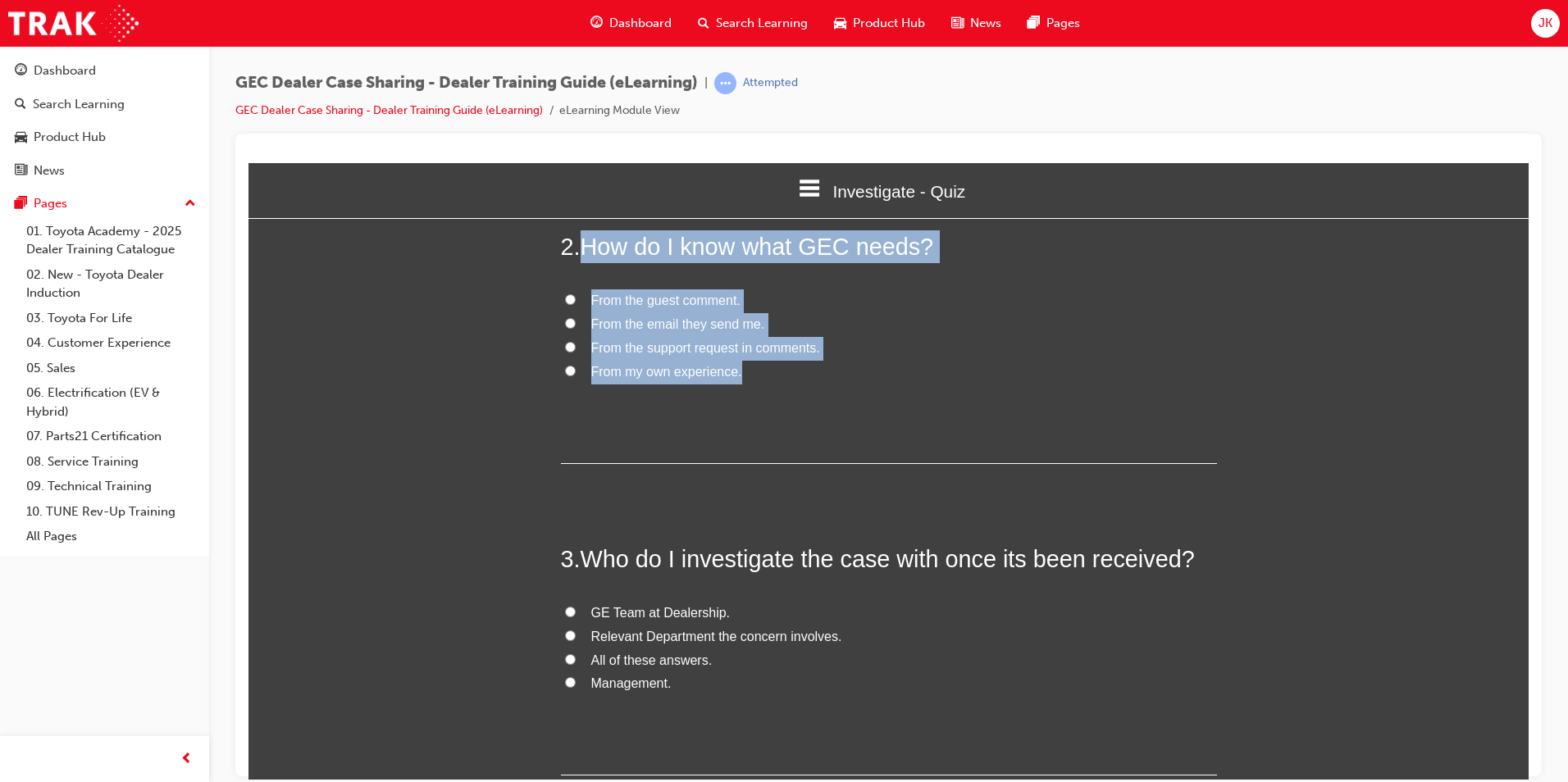
drag, startPoint x: 578, startPoint y: 243, endPoint x: 744, endPoint y: 379, distance: 214.6
click at [744, 379] on div "2 . How do I know what GEC needs? From the guest comment. From the email they s…" at bounding box center [888, 346] width 656 height 234
copy div "How do I know what GEC needs? From the guest comment. From the email they send …"
click at [669, 354] on span "From the support request in comments." at bounding box center [705, 347] width 229 height 14
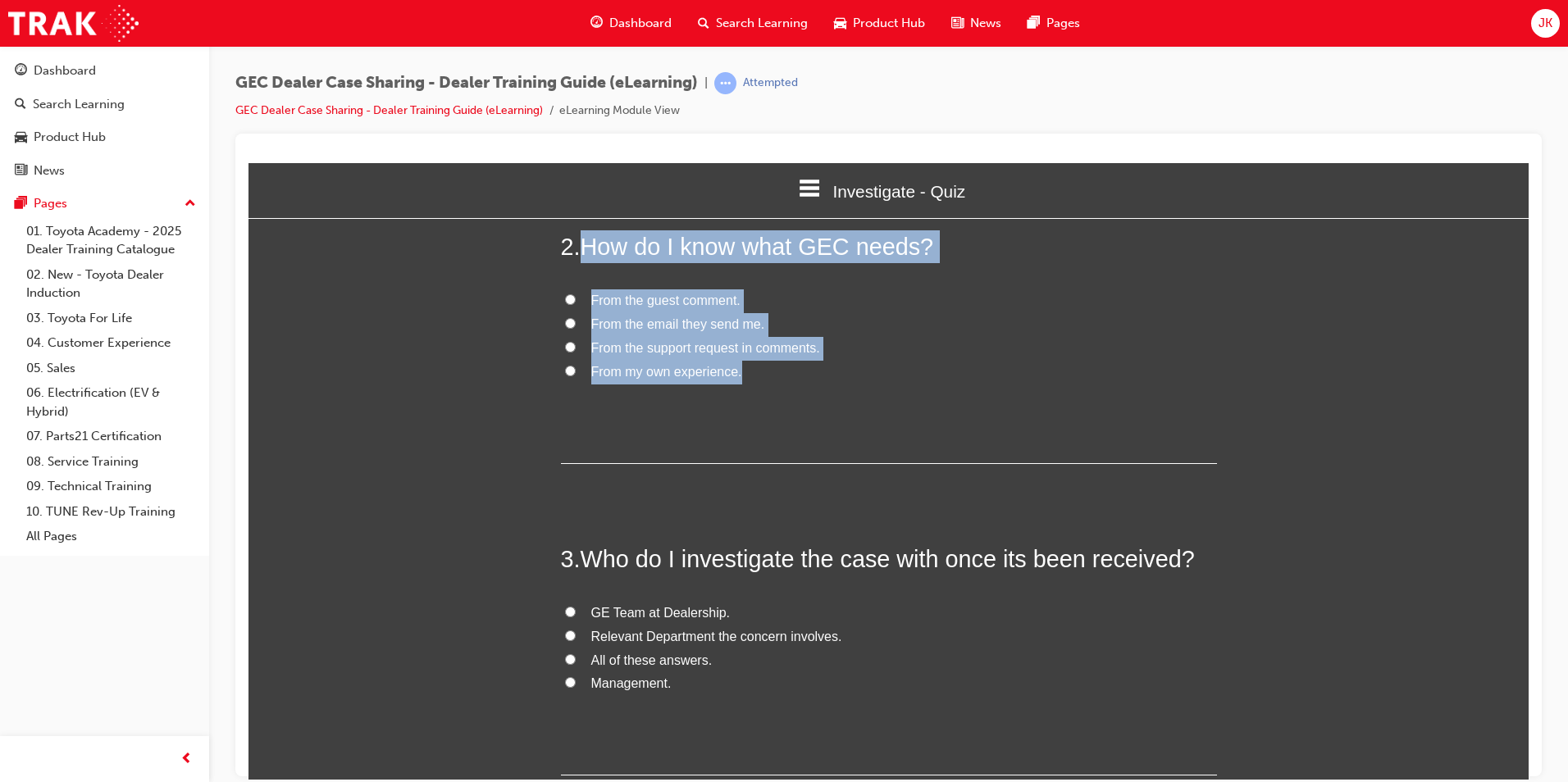
click at [576, 352] on input "From the support request in comments." at bounding box center [570, 347] width 11 height 11
radio input "true"
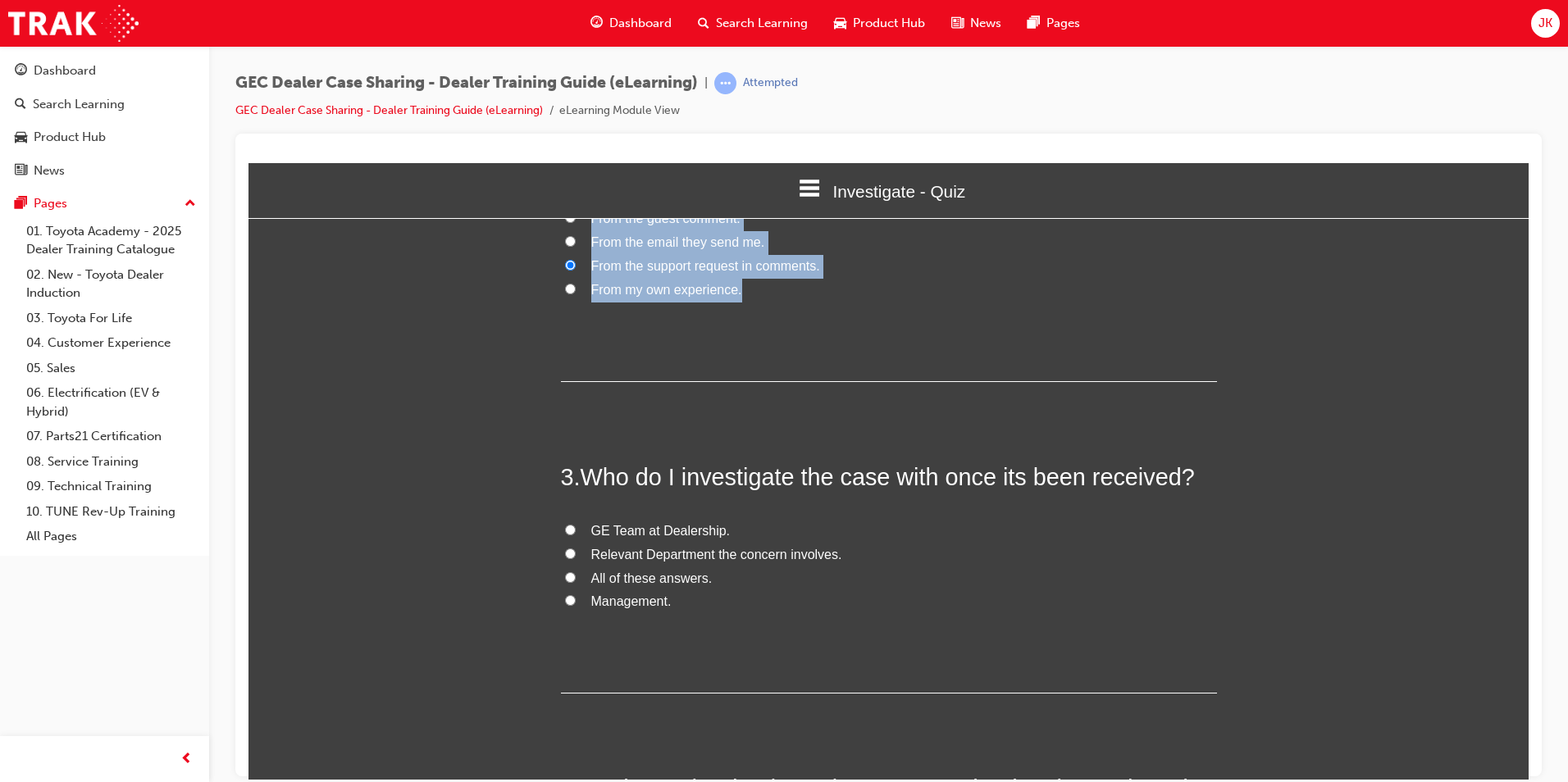
scroll to position [656, 0]
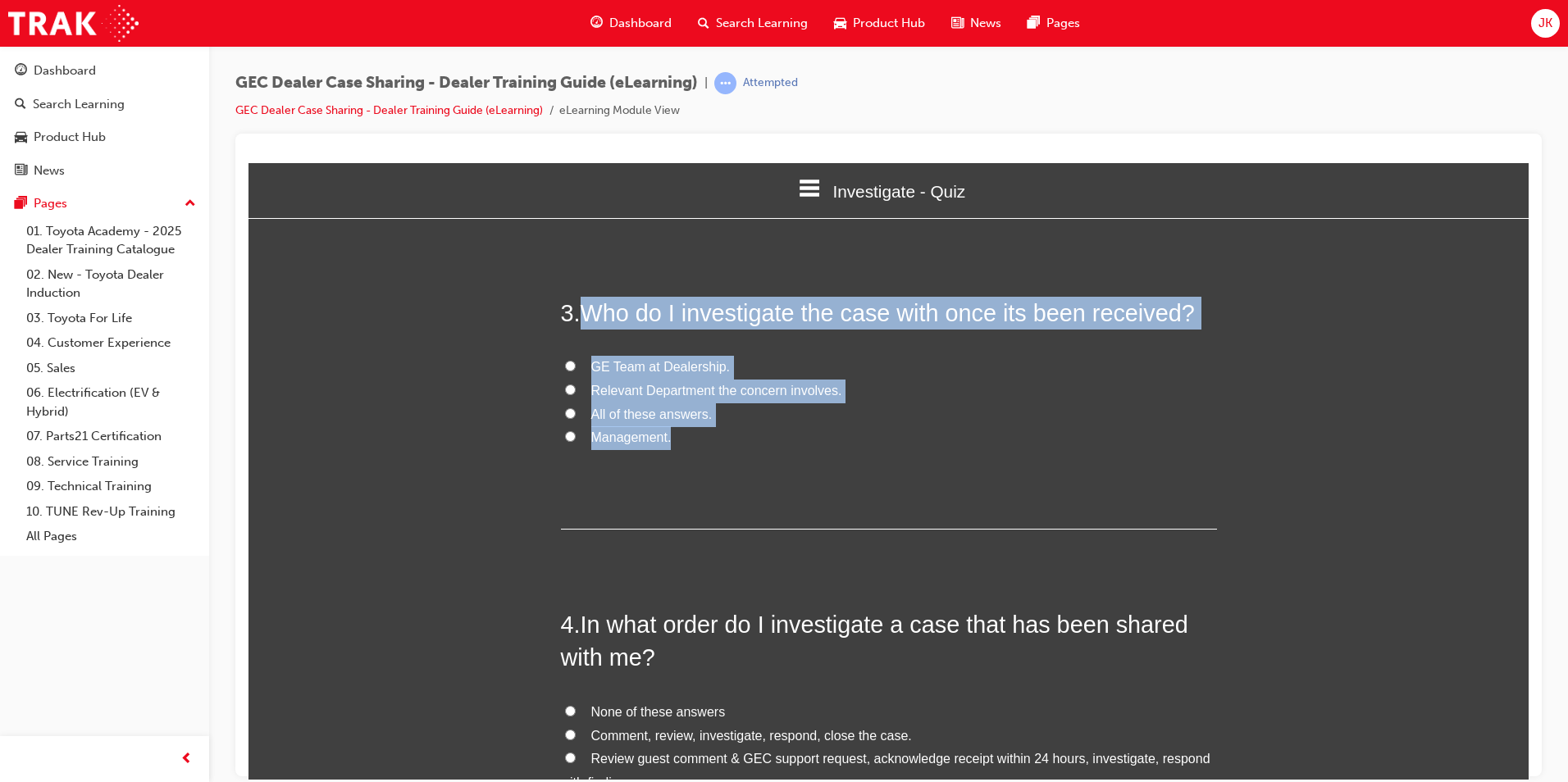
drag, startPoint x: 576, startPoint y: 317, endPoint x: 731, endPoint y: 443, distance: 199.8
click at [731, 443] on div "3 . Who do I investigate the case with once its been received? GE Team at Deale…" at bounding box center [888, 412] width 656 height 234
copy div "Who do I investigate the case with once its been received? GE Team at Dealershi…"
click at [569, 410] on input "All of these answers." at bounding box center [570, 413] width 11 height 11
radio input "true"
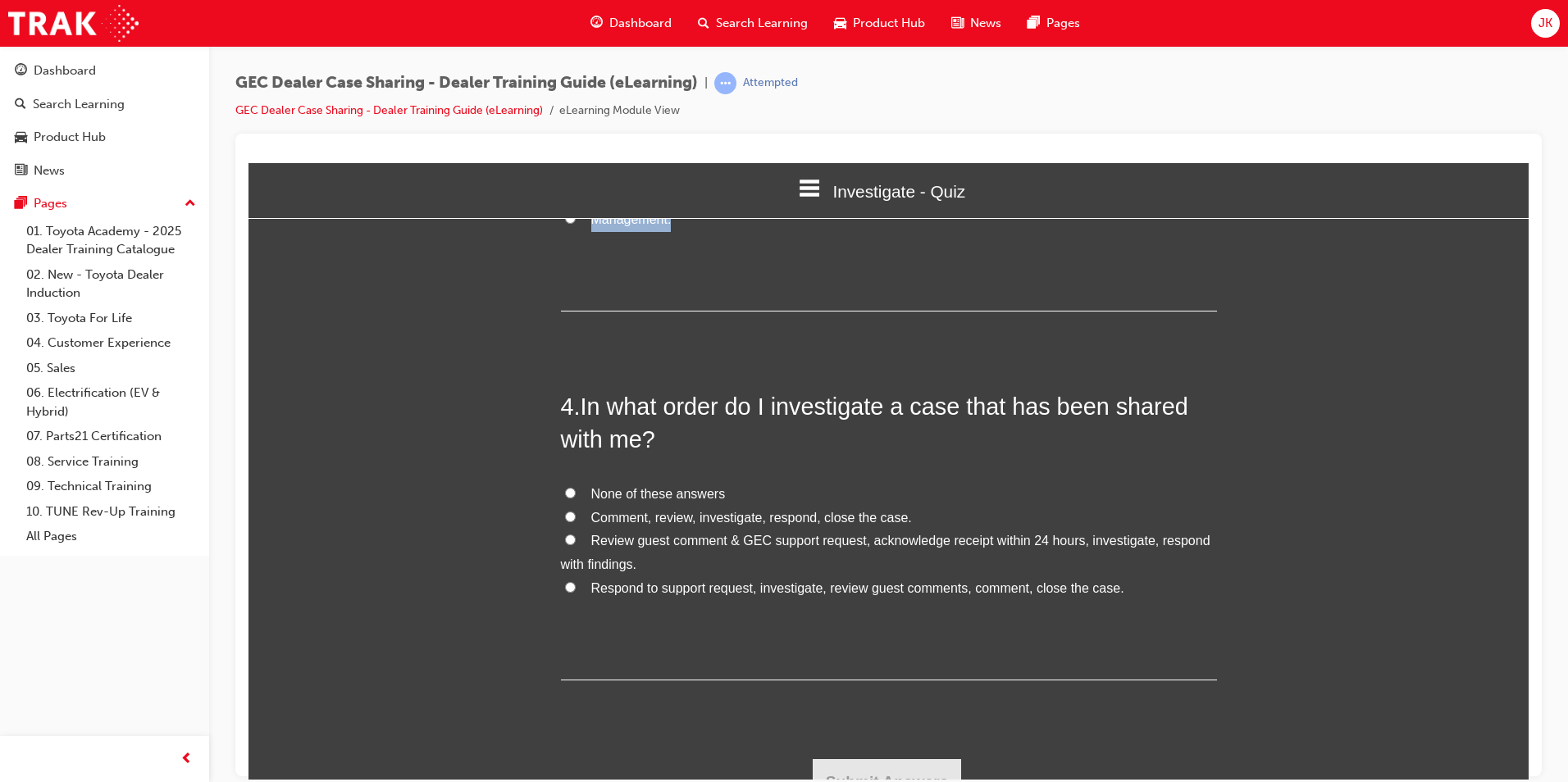
scroll to position [899, 0]
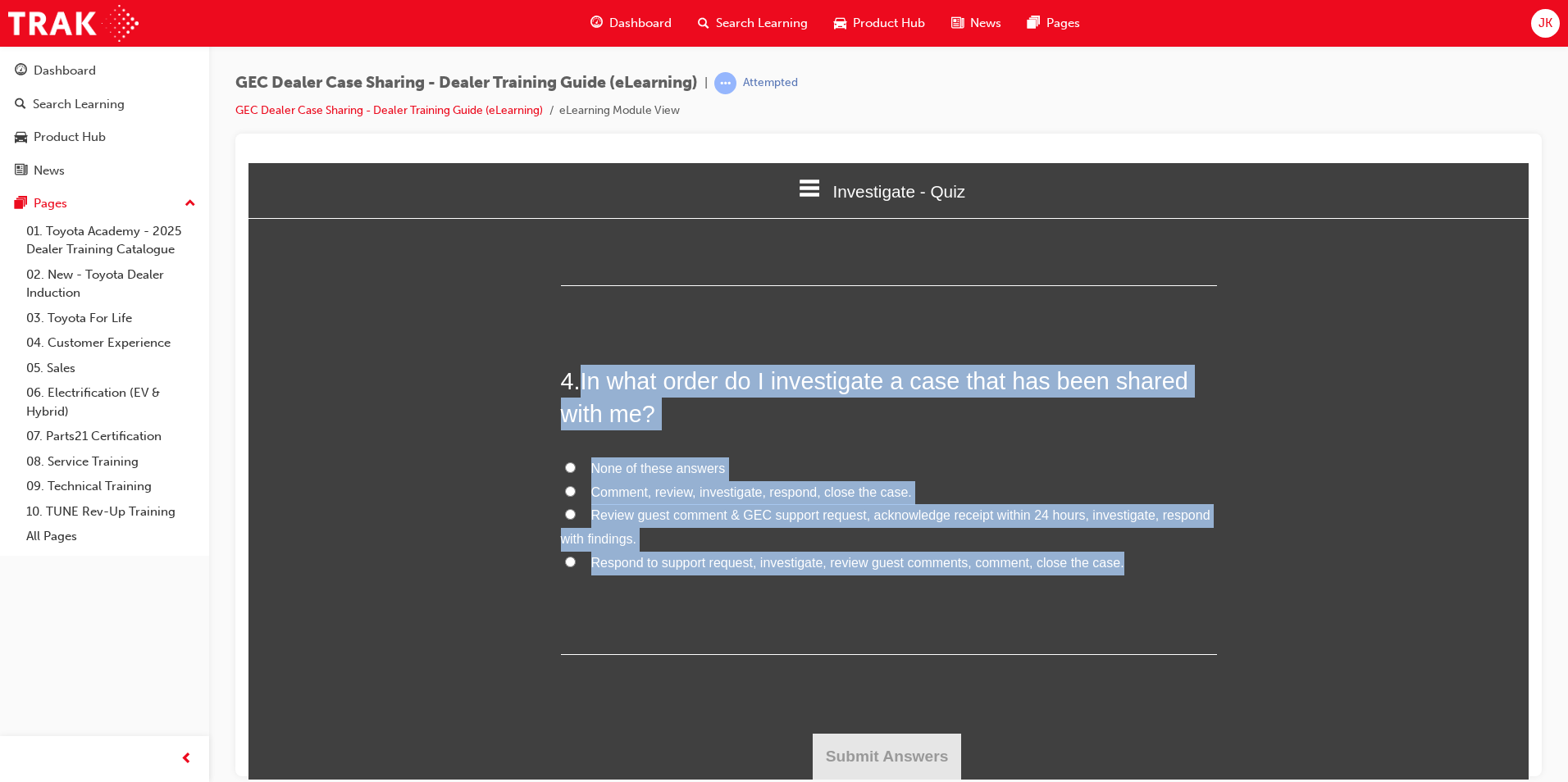
drag, startPoint x: 577, startPoint y: 379, endPoint x: 1142, endPoint y: 563, distance: 594.2
click at [1142, 563] on div "4 . In what order do I investigate a case that has been shared with me? None of…" at bounding box center [888, 509] width 656 height 291
copy div "In what order do I investigate a case that has been shared with me? None of the…"
click at [665, 519] on span "Review guest comment & GEC support request, acknowledge receipt within 24 hours…" at bounding box center [885, 526] width 649 height 37
click at [576, 519] on input "Review guest comment & GEC support request, acknowledge receipt within 24 hours…" at bounding box center [570, 514] width 11 height 11
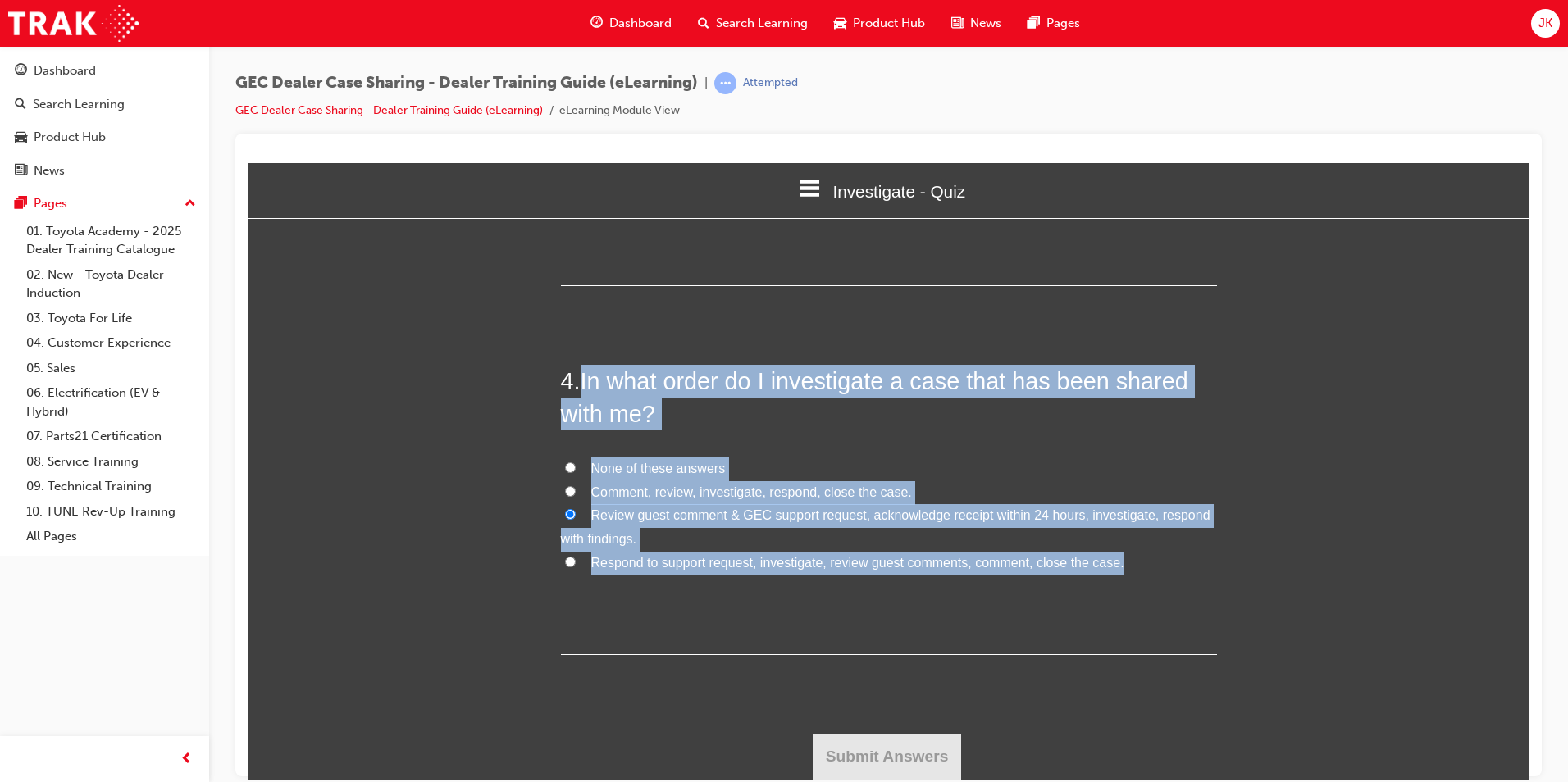
radio input "true"
click at [869, 761] on button "Submit Answers" at bounding box center [887, 756] width 149 height 46
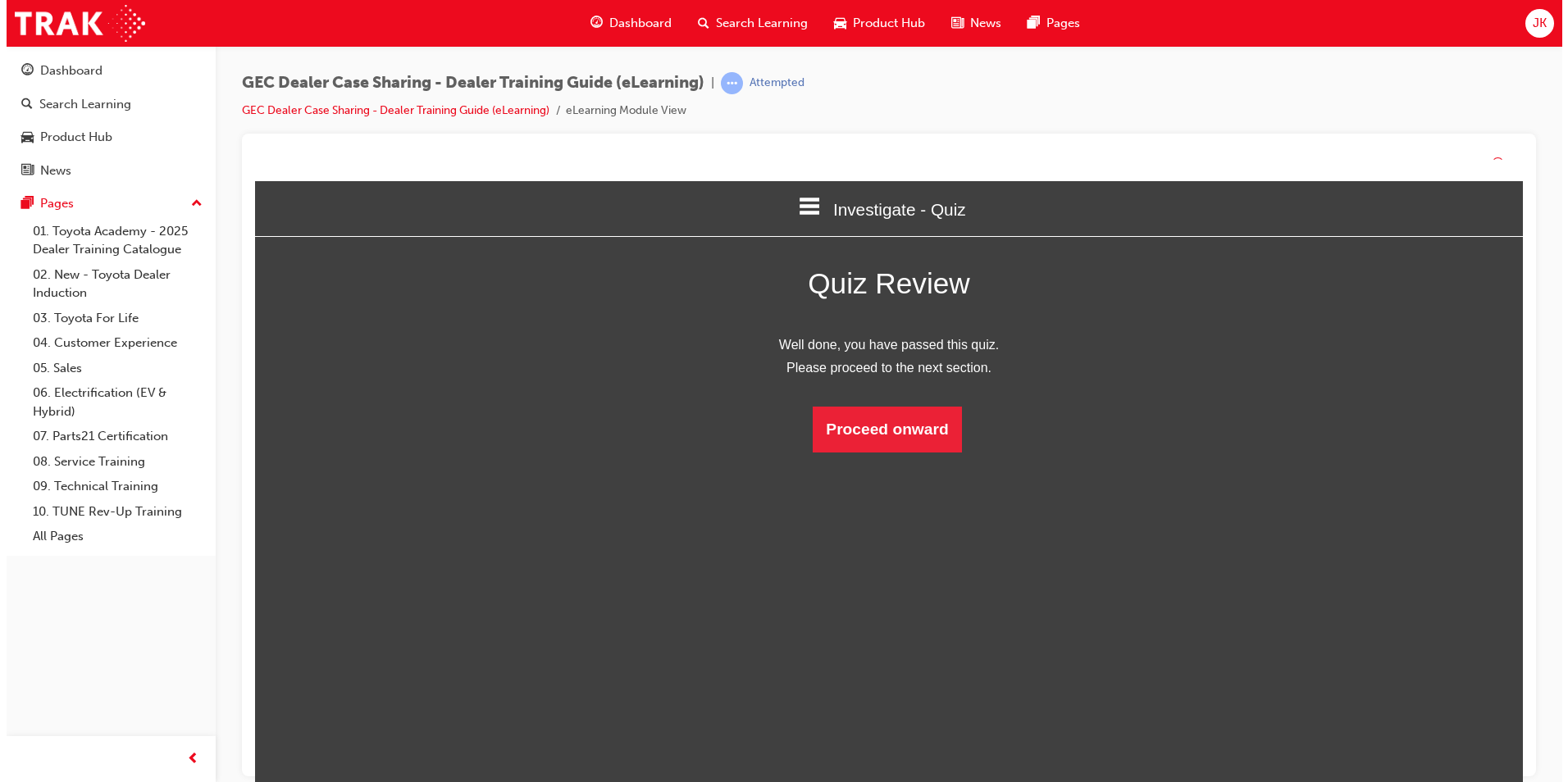
scroll to position [219, 1305]
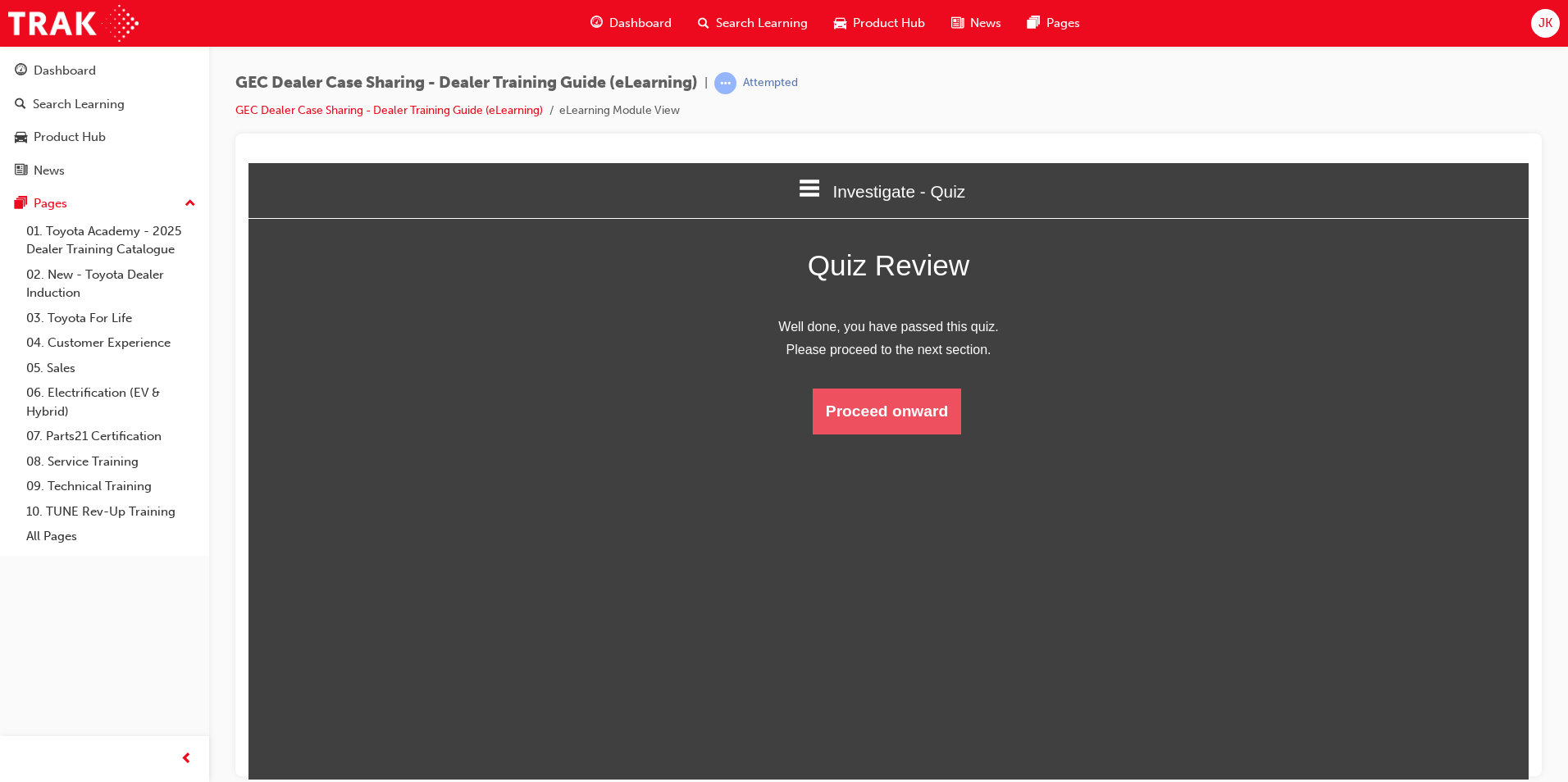
click at [923, 417] on button "Proceed onward" at bounding box center [887, 411] width 148 height 46
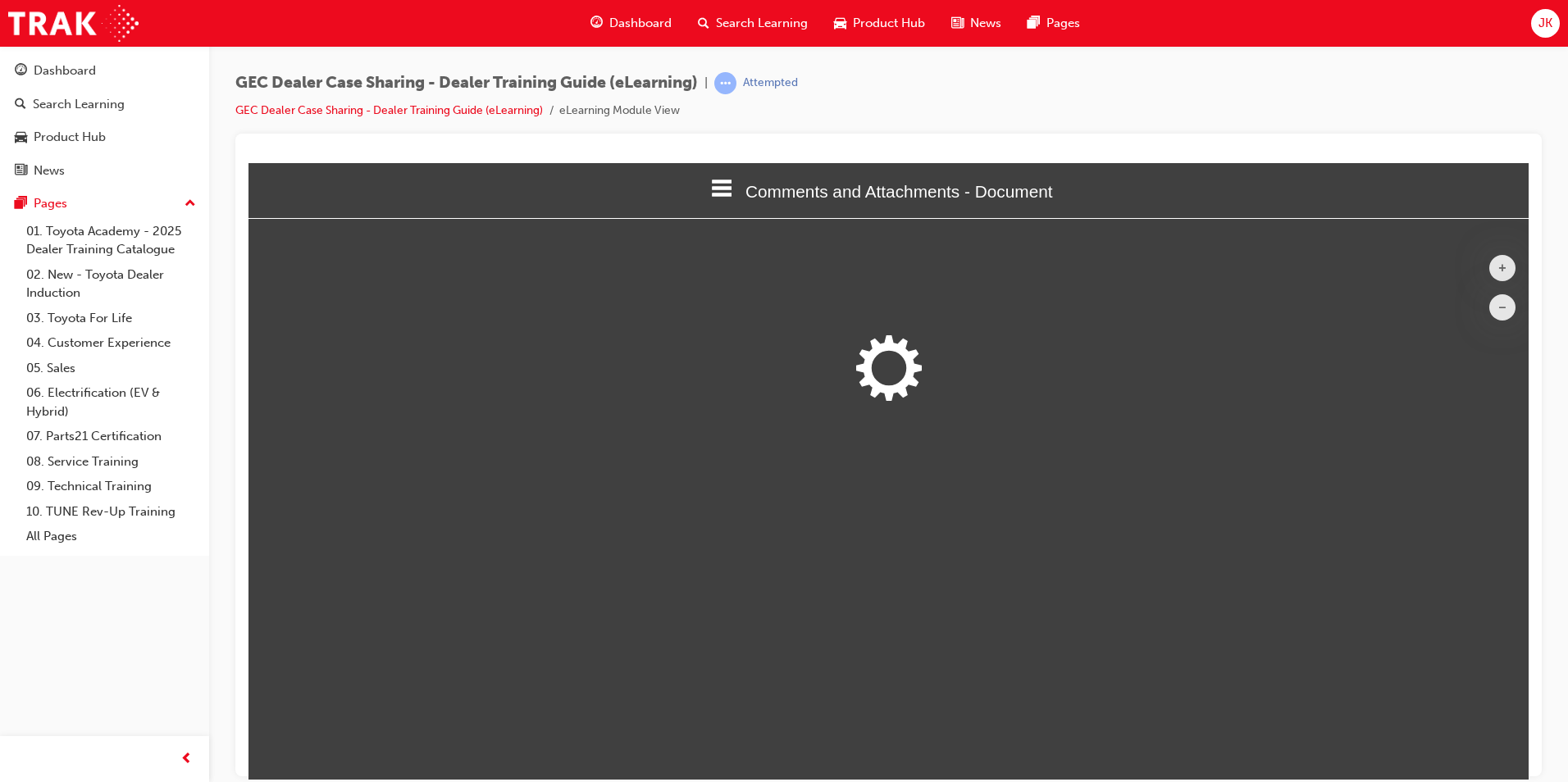
scroll to position [538, 1305]
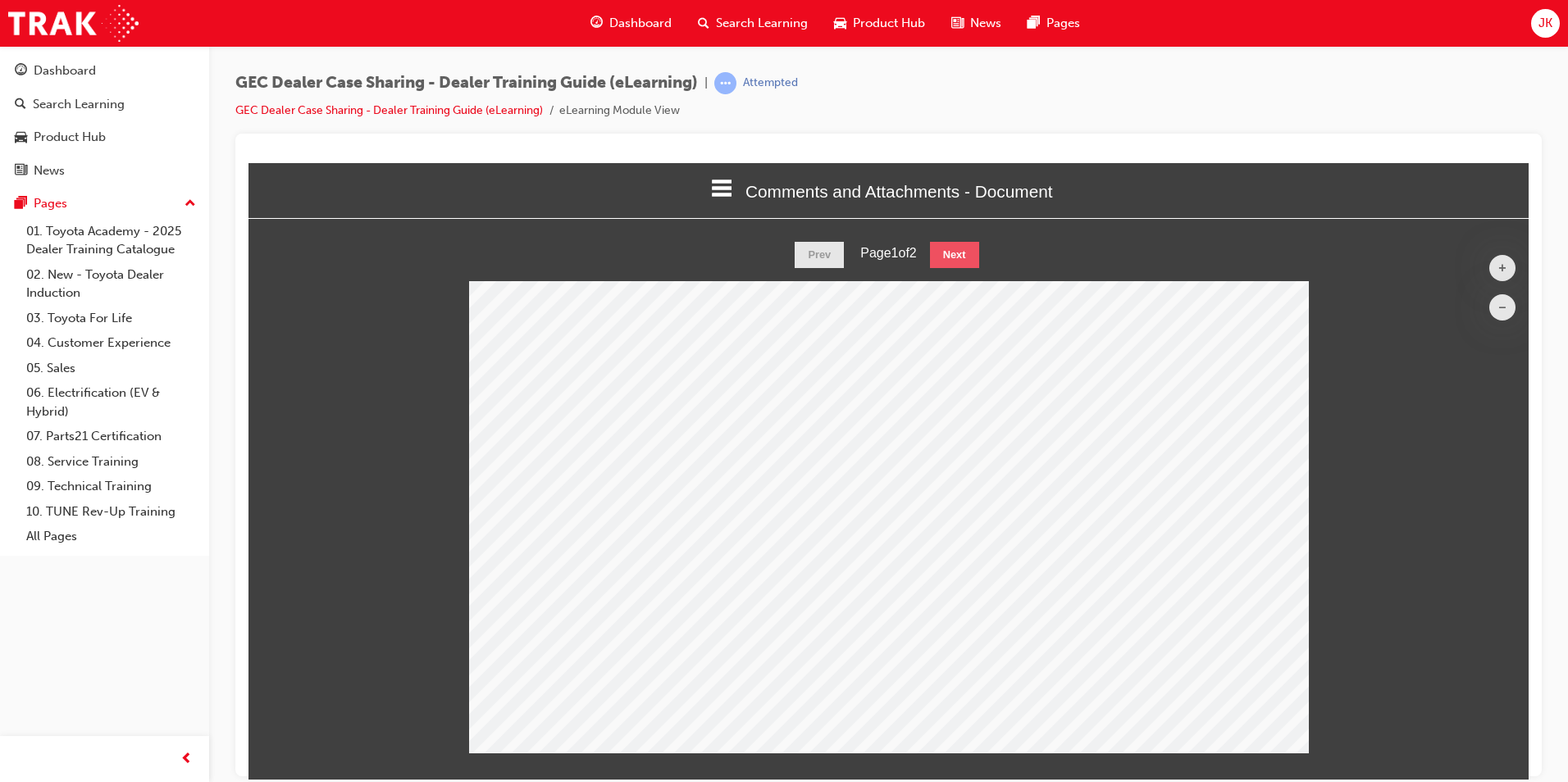
click at [967, 259] on button "Next" at bounding box center [954, 254] width 49 height 27
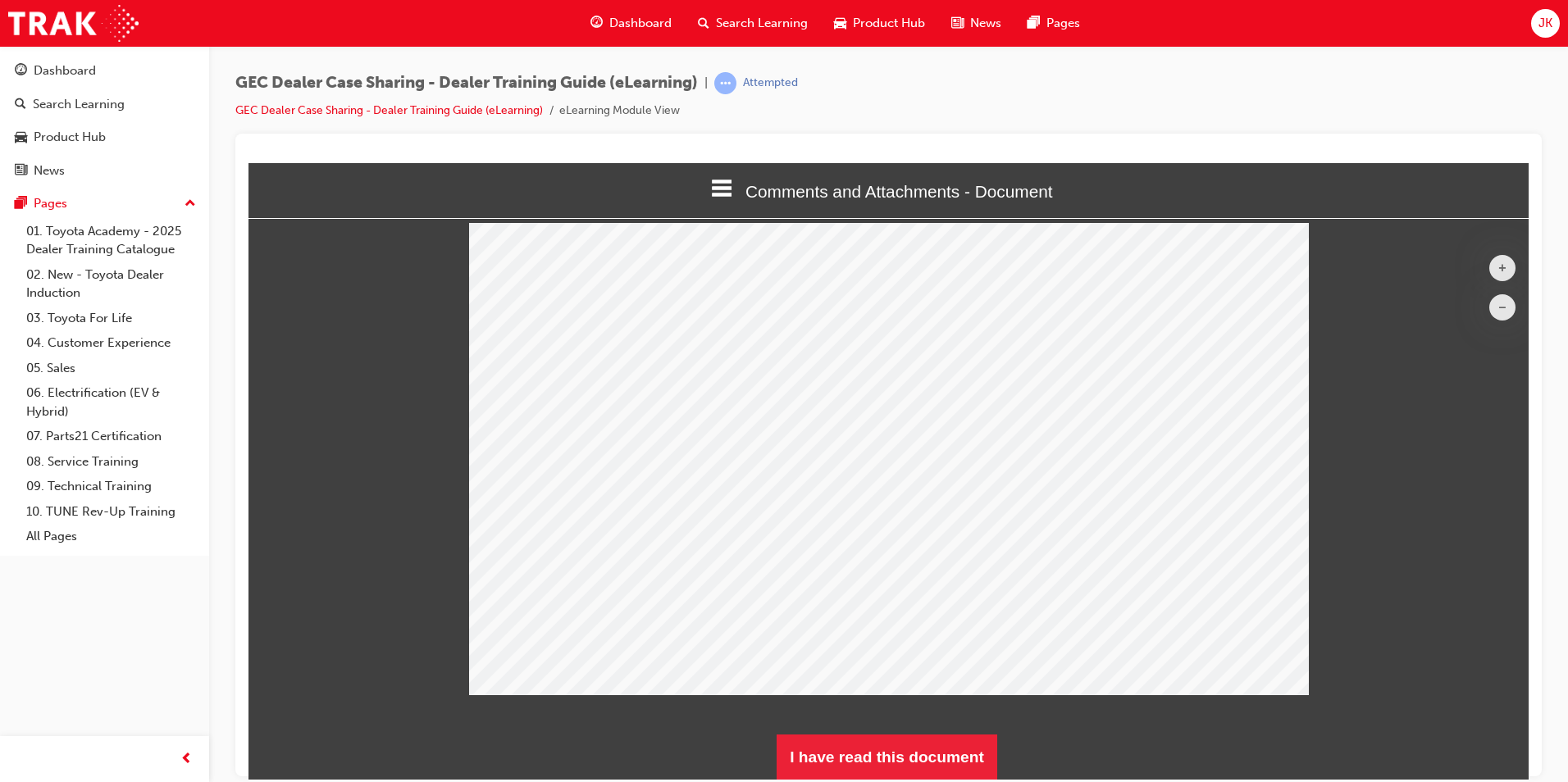
scroll to position [59, 0]
click at [977, 757] on button "I have read this document" at bounding box center [887, 756] width 220 height 46
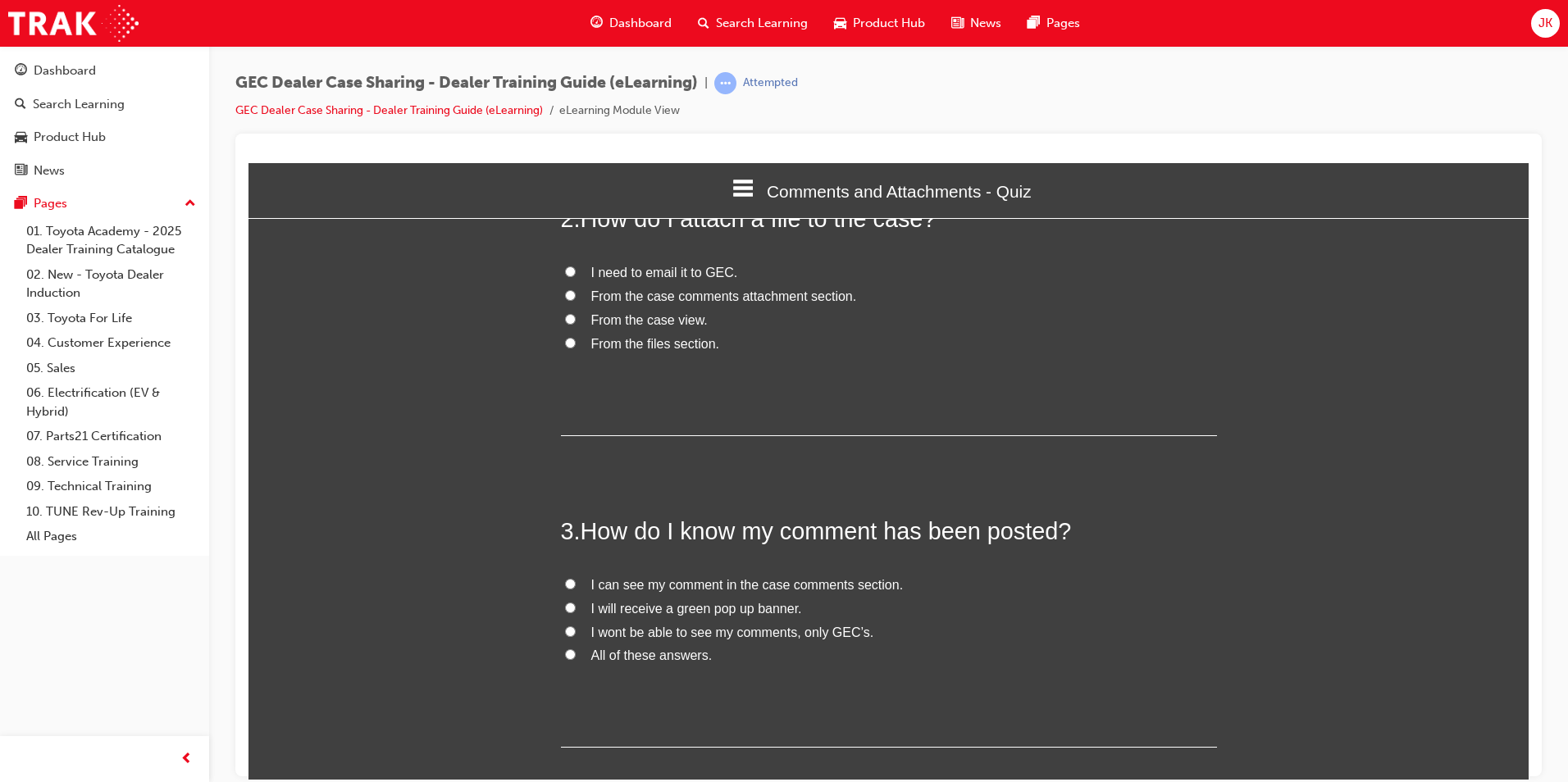
scroll to position [492, 0]
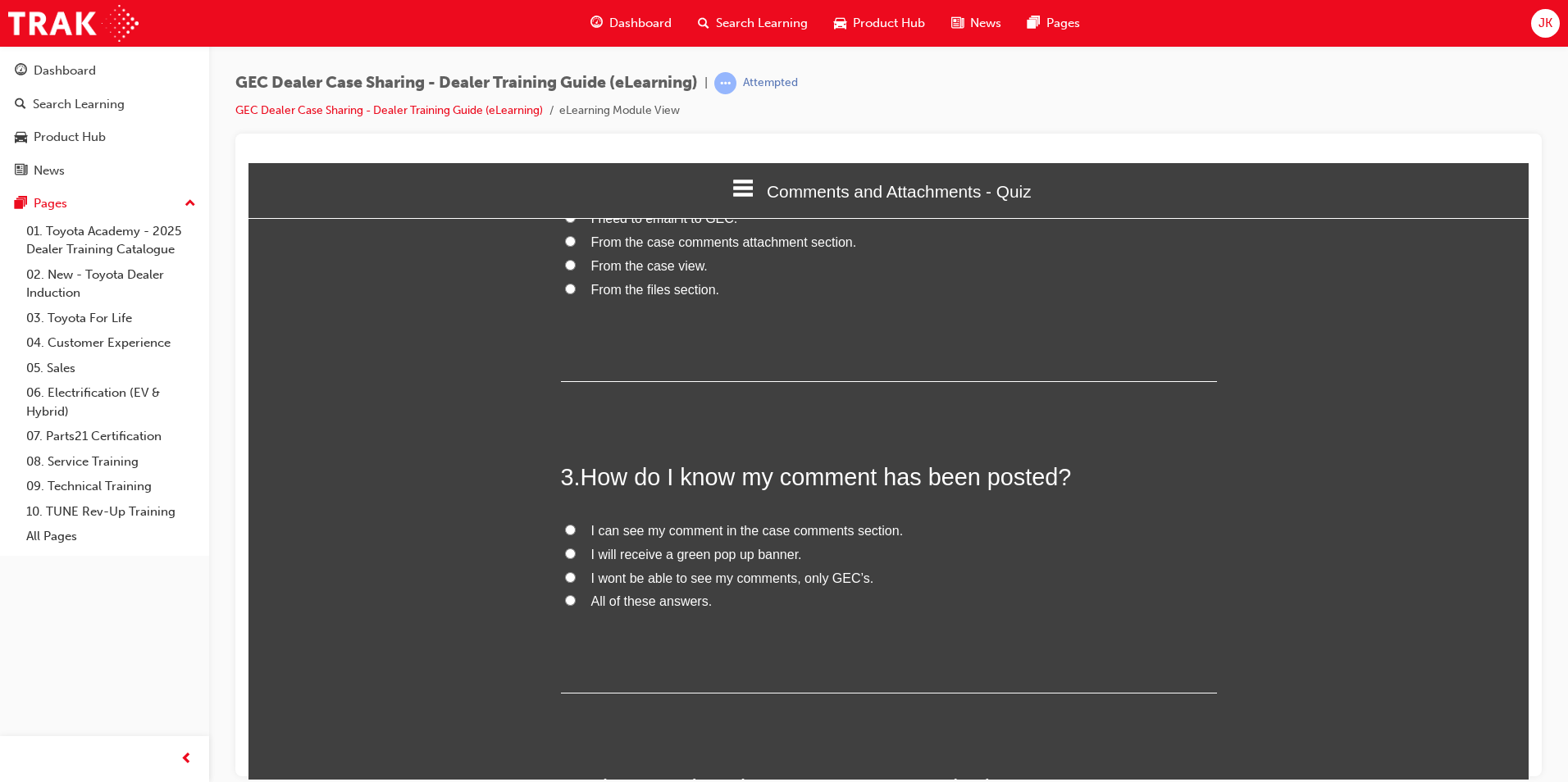
click at [665, 596] on span "All of these answers." at bounding box center [651, 601] width 122 height 14
click at [576, 596] on input "All of these answers." at bounding box center [570, 600] width 11 height 11
radio input "true"
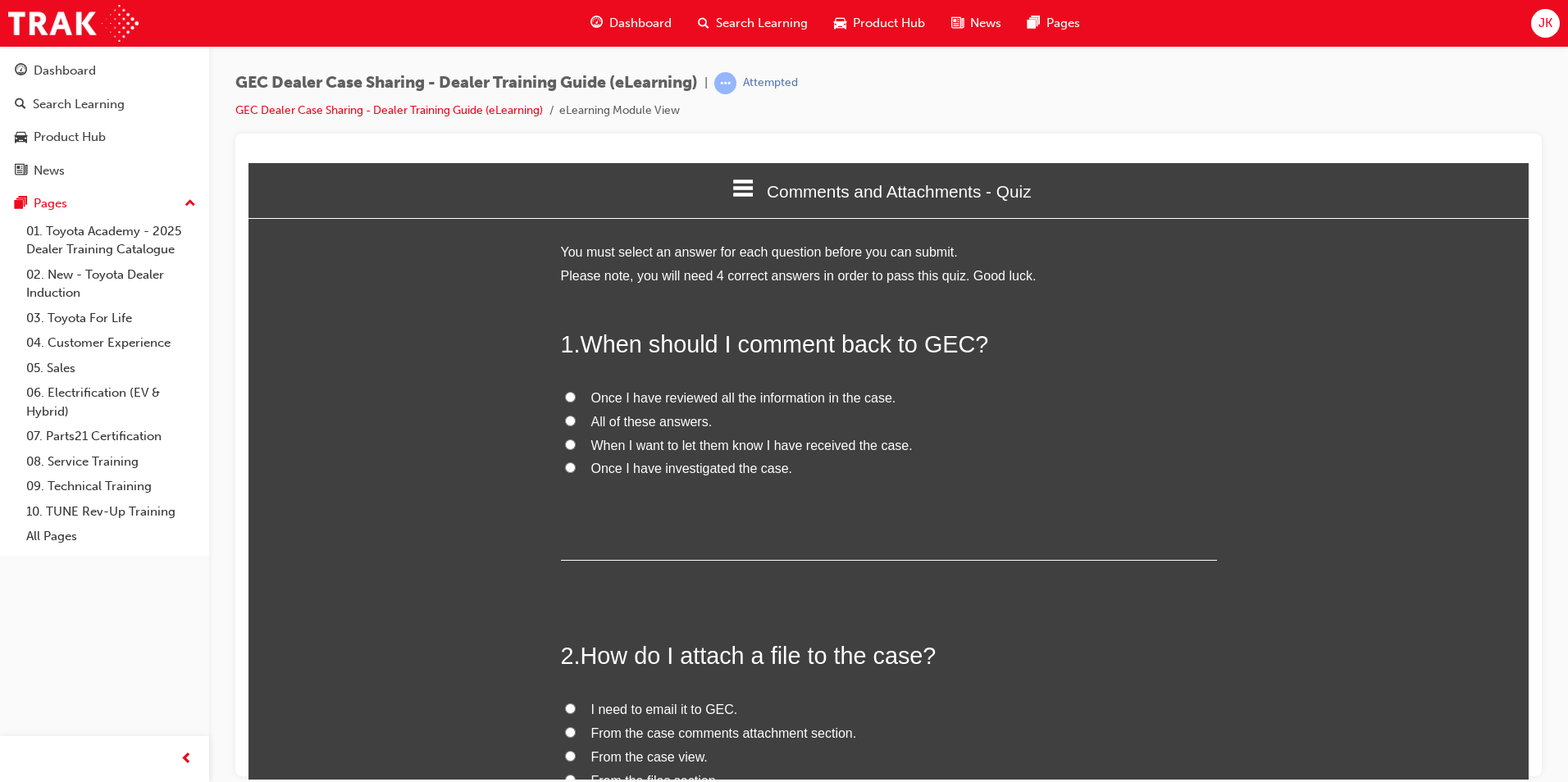
scroll to position [0, 0]
click at [665, 427] on span "All of these answers." at bounding box center [651, 422] width 122 height 14
click at [576, 427] on input "All of these answers." at bounding box center [570, 421] width 11 height 11
radio input "true"
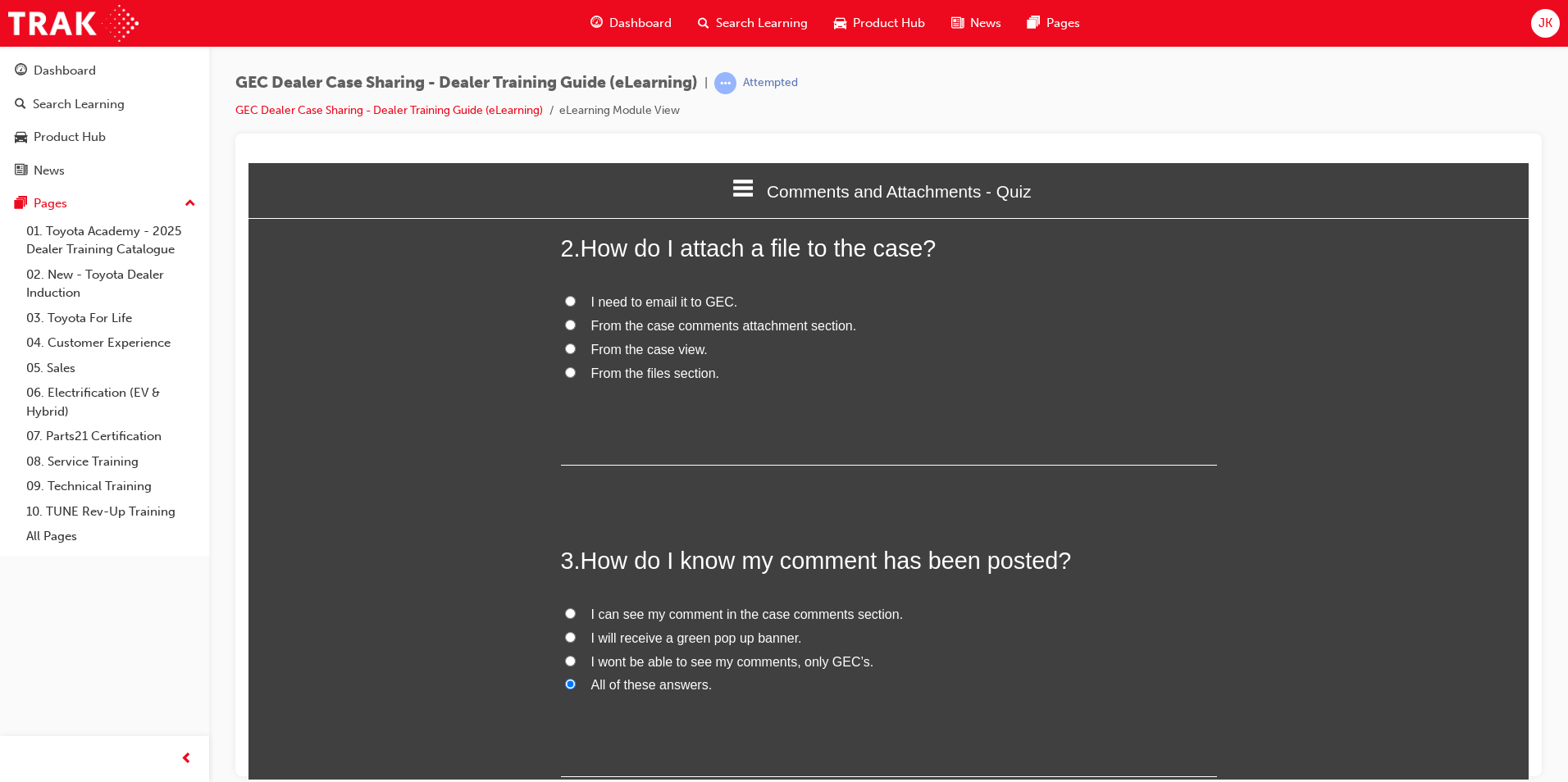
scroll to position [410, 0]
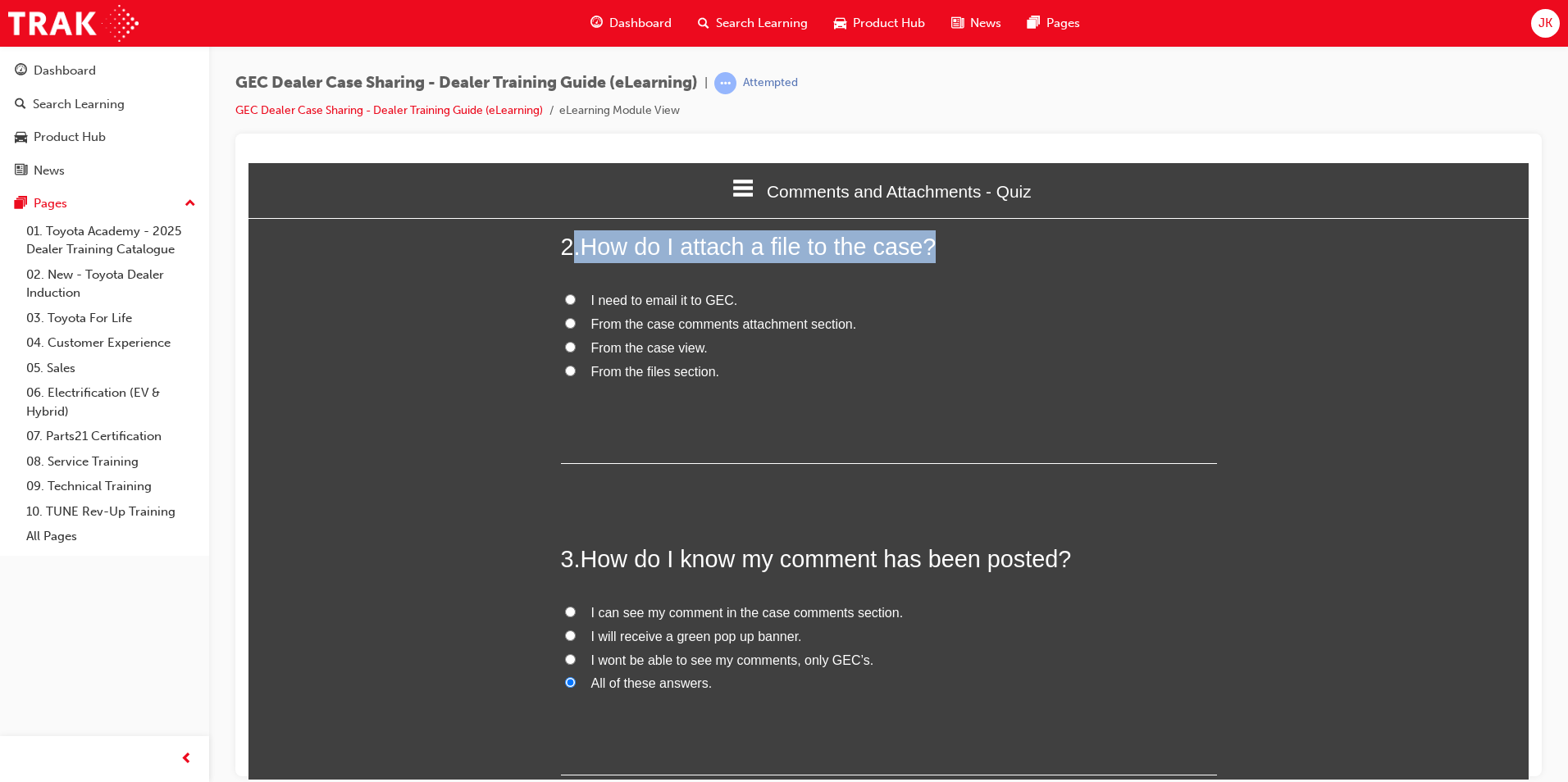
drag, startPoint x: 567, startPoint y: 242, endPoint x: 768, endPoint y: 398, distance: 254.4
click at [768, 398] on div "2 . How do I attach a file to the case? I need to email it to GEC. From the cas…" at bounding box center [888, 346] width 656 height 234
click at [669, 331] on span "From the case comments attachment section." at bounding box center [723, 323] width 266 height 14
click at [576, 328] on input "From the case comments attachment section." at bounding box center [570, 323] width 11 height 11
radio input "true"
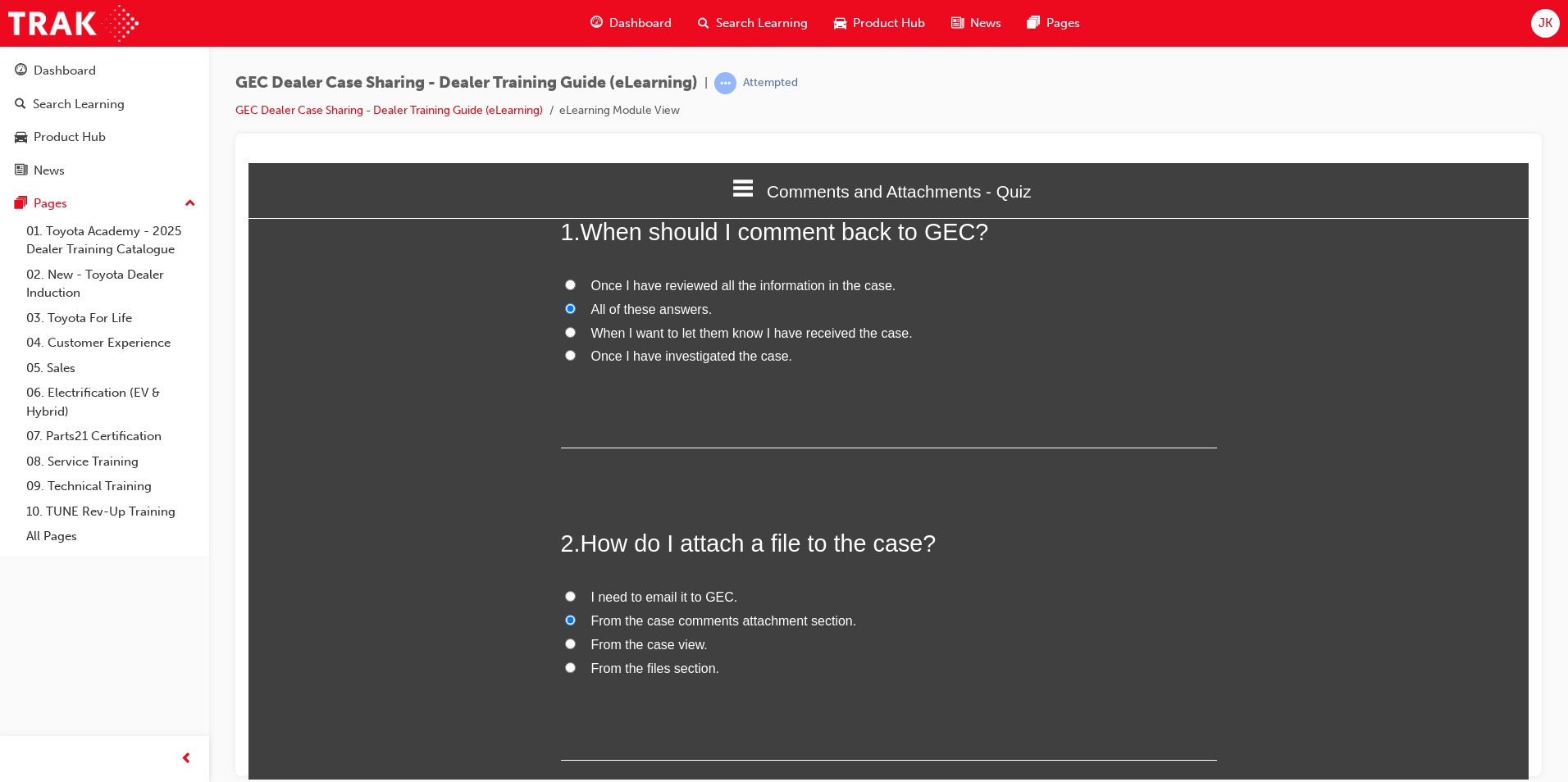
scroll to position [0, 0]
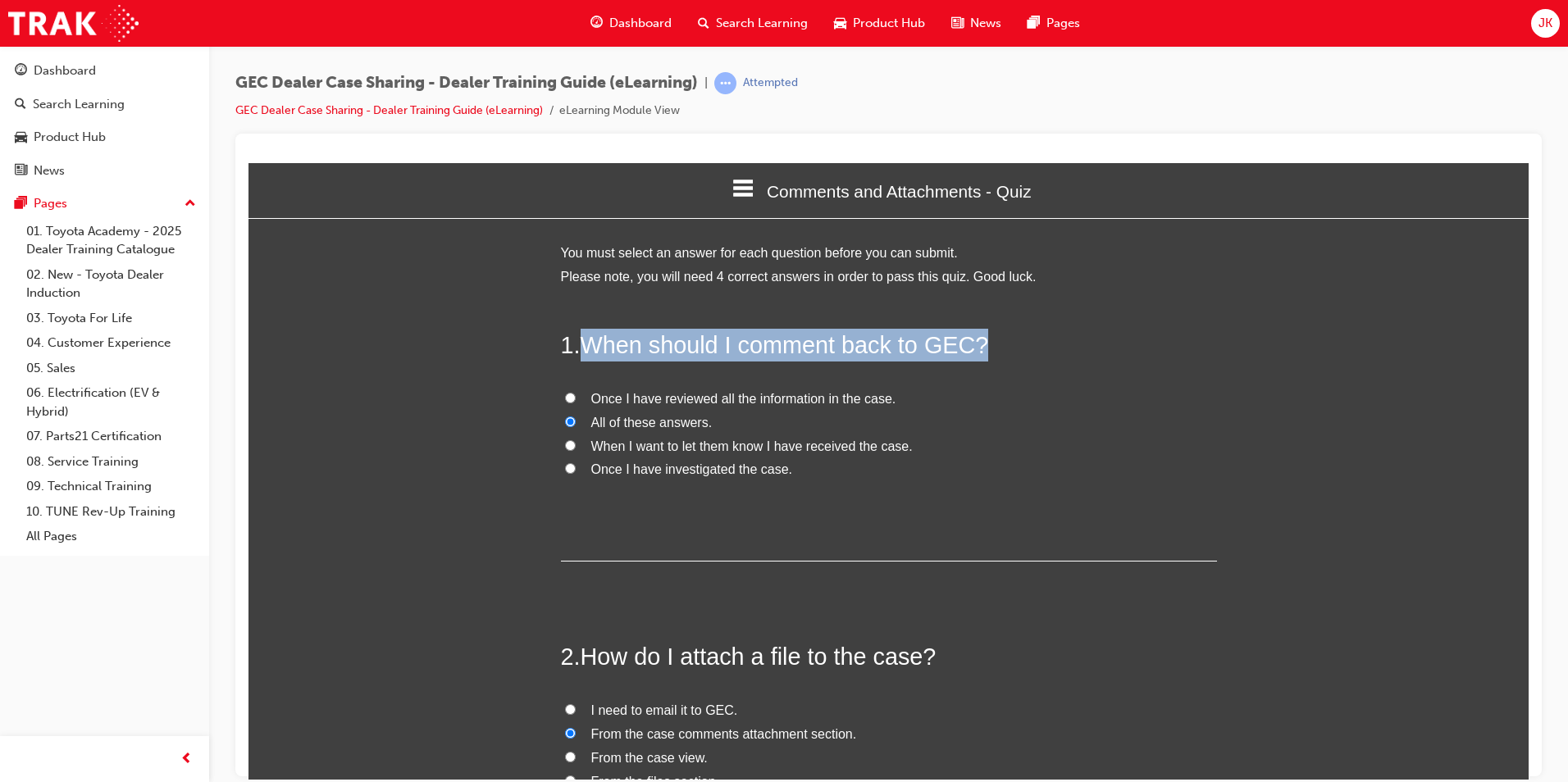
drag, startPoint x: 582, startPoint y: 347, endPoint x: 835, endPoint y: 494, distance: 292.6
click at [835, 494] on div "1 . When should I comment back to GEC? Once I have reviewed all the information…" at bounding box center [888, 444] width 656 height 234
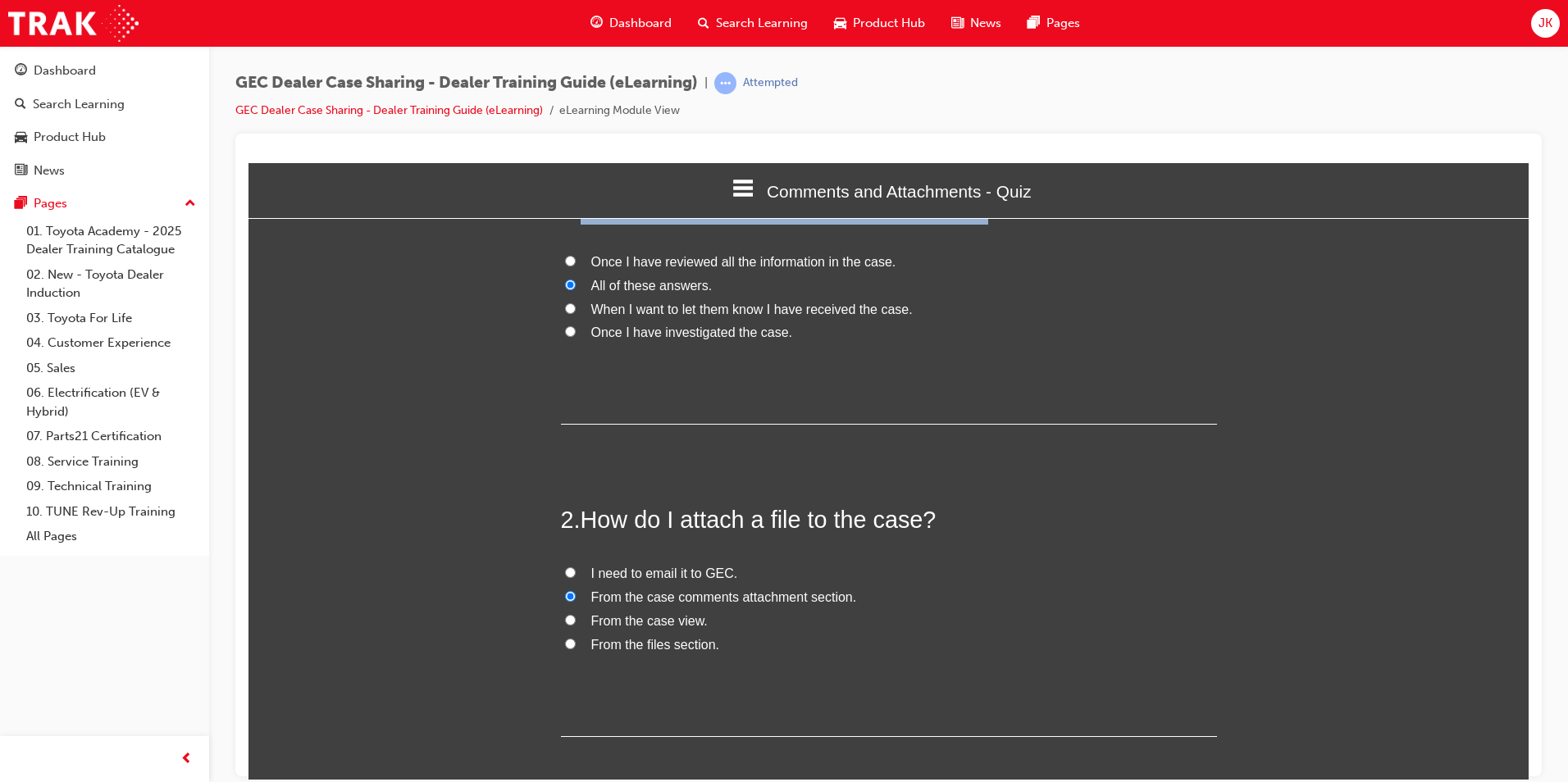
scroll to position [410, 0]
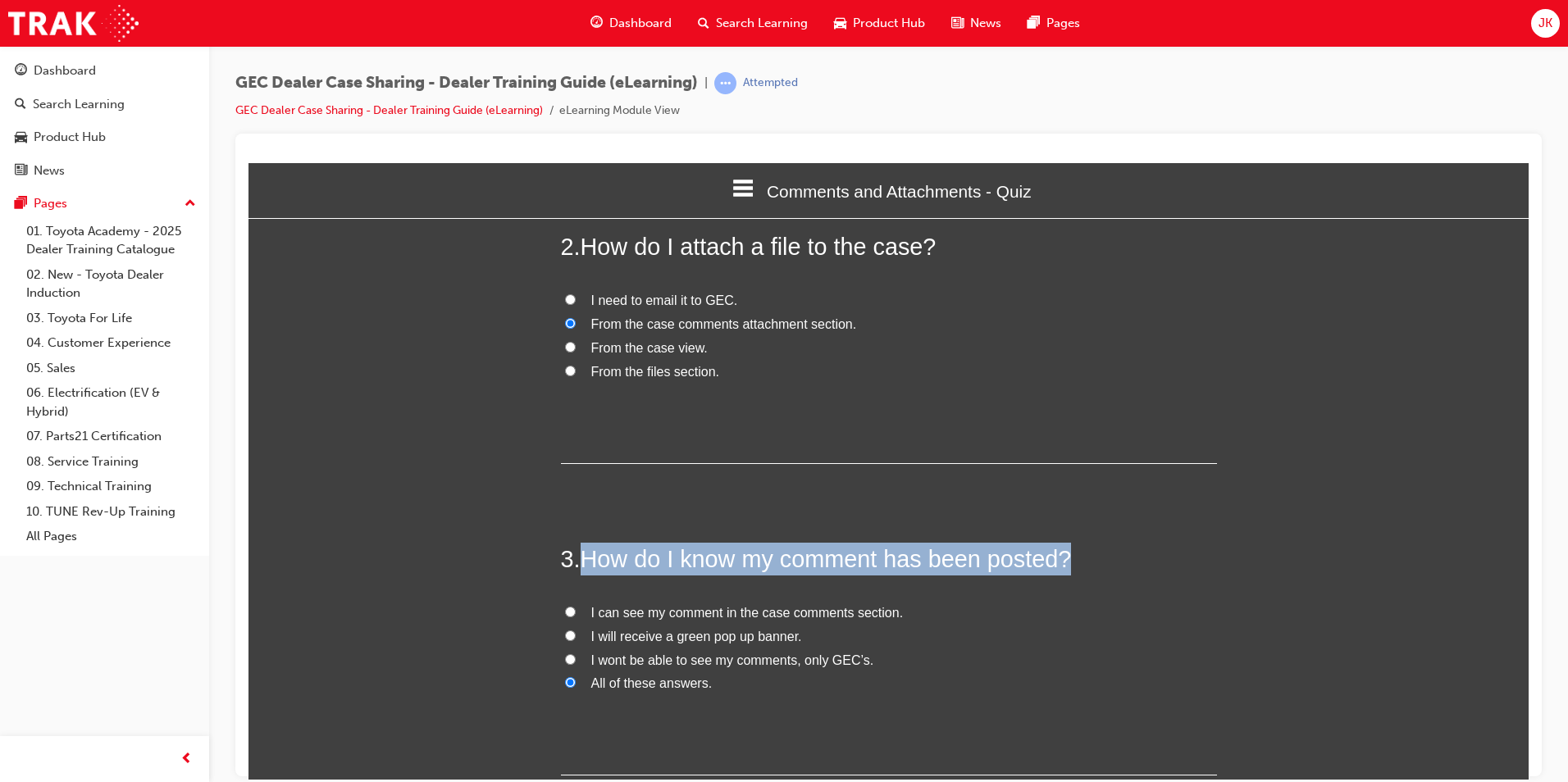
drag, startPoint x: 581, startPoint y: 557, endPoint x: 751, endPoint y: 705, distance: 225.4
click at [751, 705] on div "3 . How do I know my comment has been posted? I can see my comment in the case …" at bounding box center [888, 658] width 656 height 234
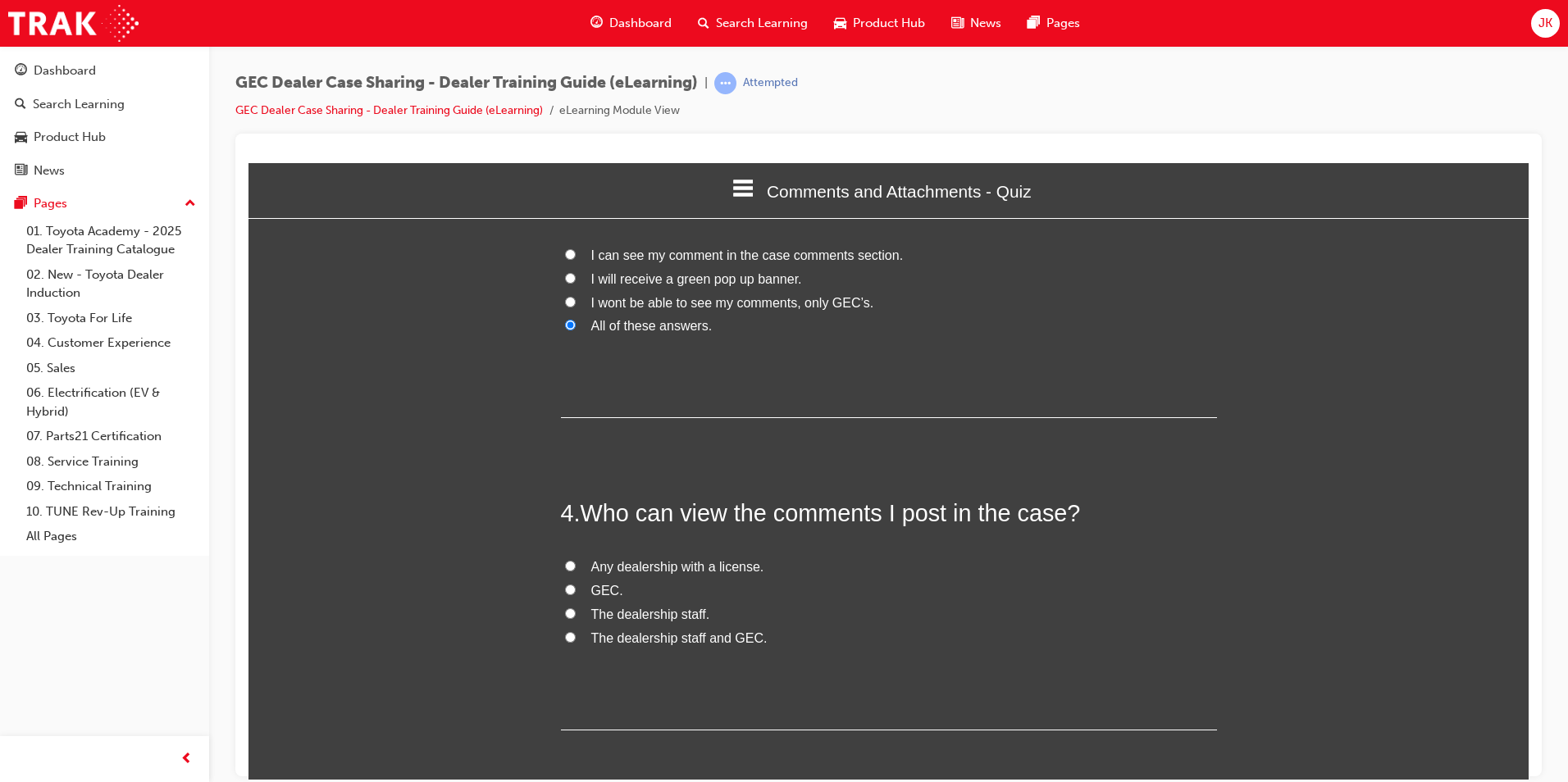
scroll to position [738, 0]
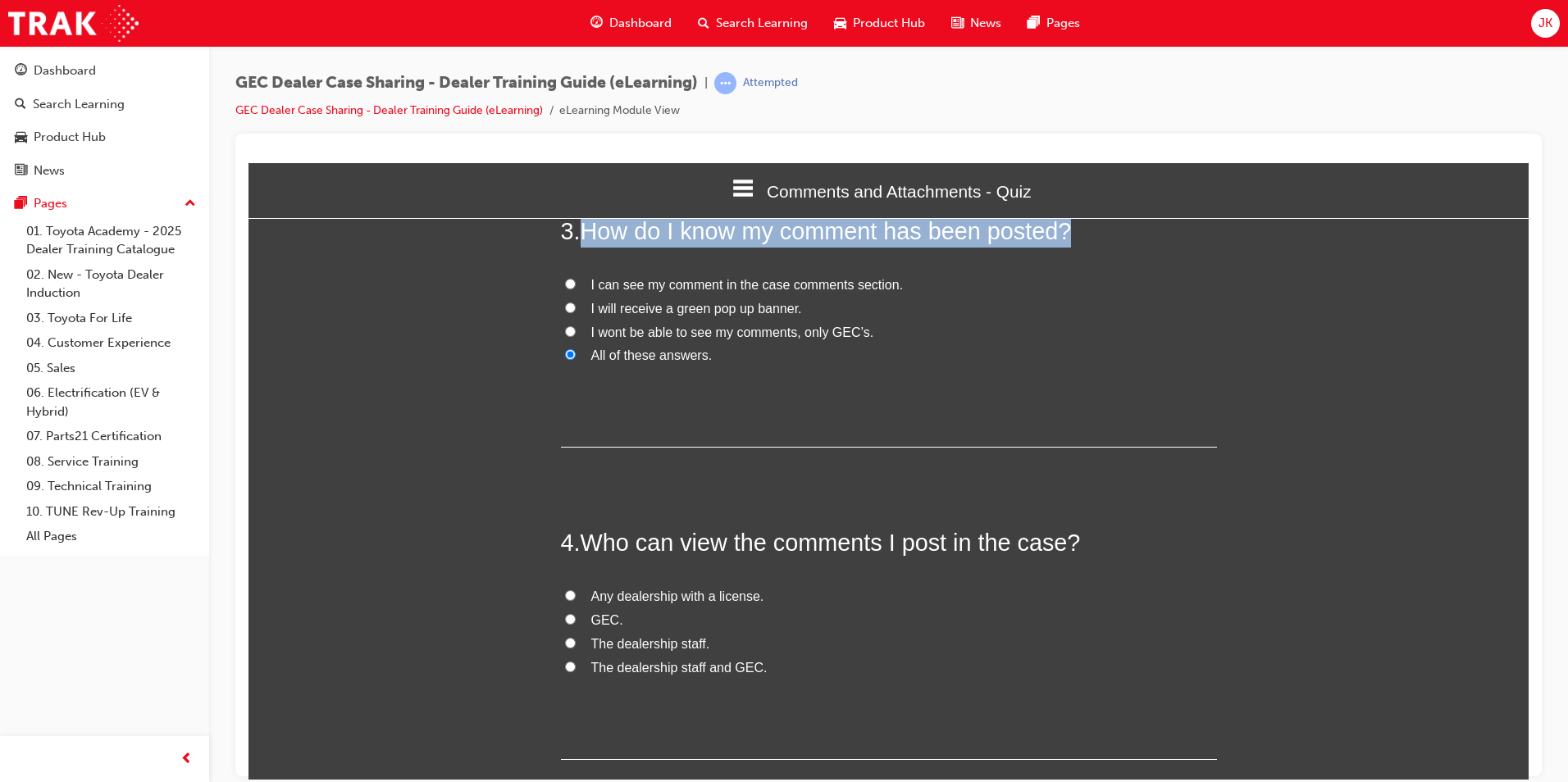
click at [649, 291] on span "I can see my comment in the case comments section." at bounding box center [747, 284] width 313 height 14
click at [576, 289] on input "I can see my comment in the case comments section." at bounding box center [570, 283] width 11 height 11
radio input "true"
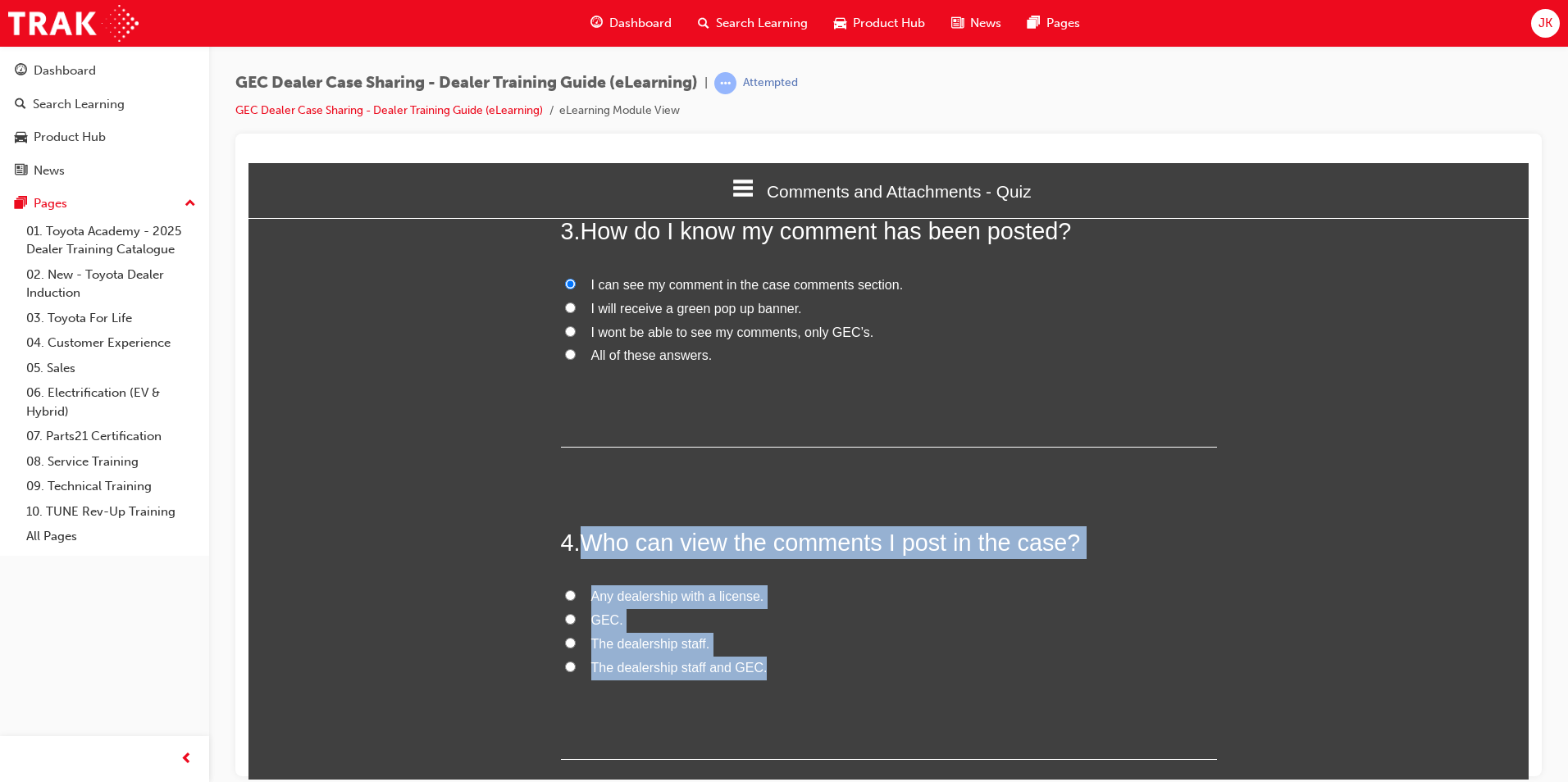
drag, startPoint x: 587, startPoint y: 542, endPoint x: 790, endPoint y: 666, distance: 237.9
click at [790, 666] on div "4 . Who can view the comments I post in the case? Any dealership with a license…" at bounding box center [888, 642] width 656 height 234
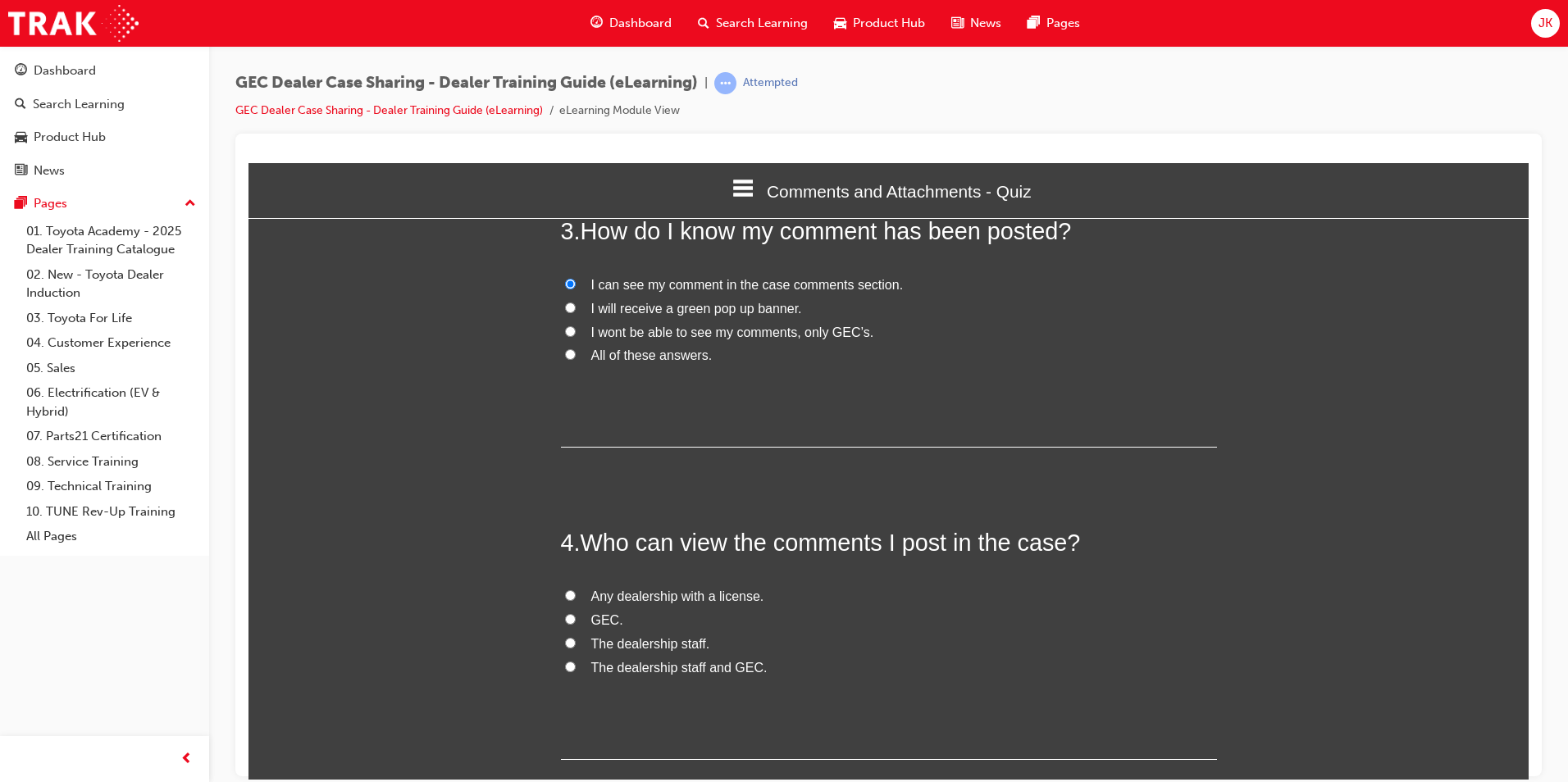
click at [642, 682] on div "4 . Who can view the comments I post in the case? Any dealership with a license…" at bounding box center [888, 642] width 656 height 234
click at [623, 666] on span "The dealership staff and GEC." at bounding box center [679, 667] width 176 height 14
click at [576, 666] on input "The dealership staff and GEC." at bounding box center [570, 666] width 11 height 11
radio input "true"
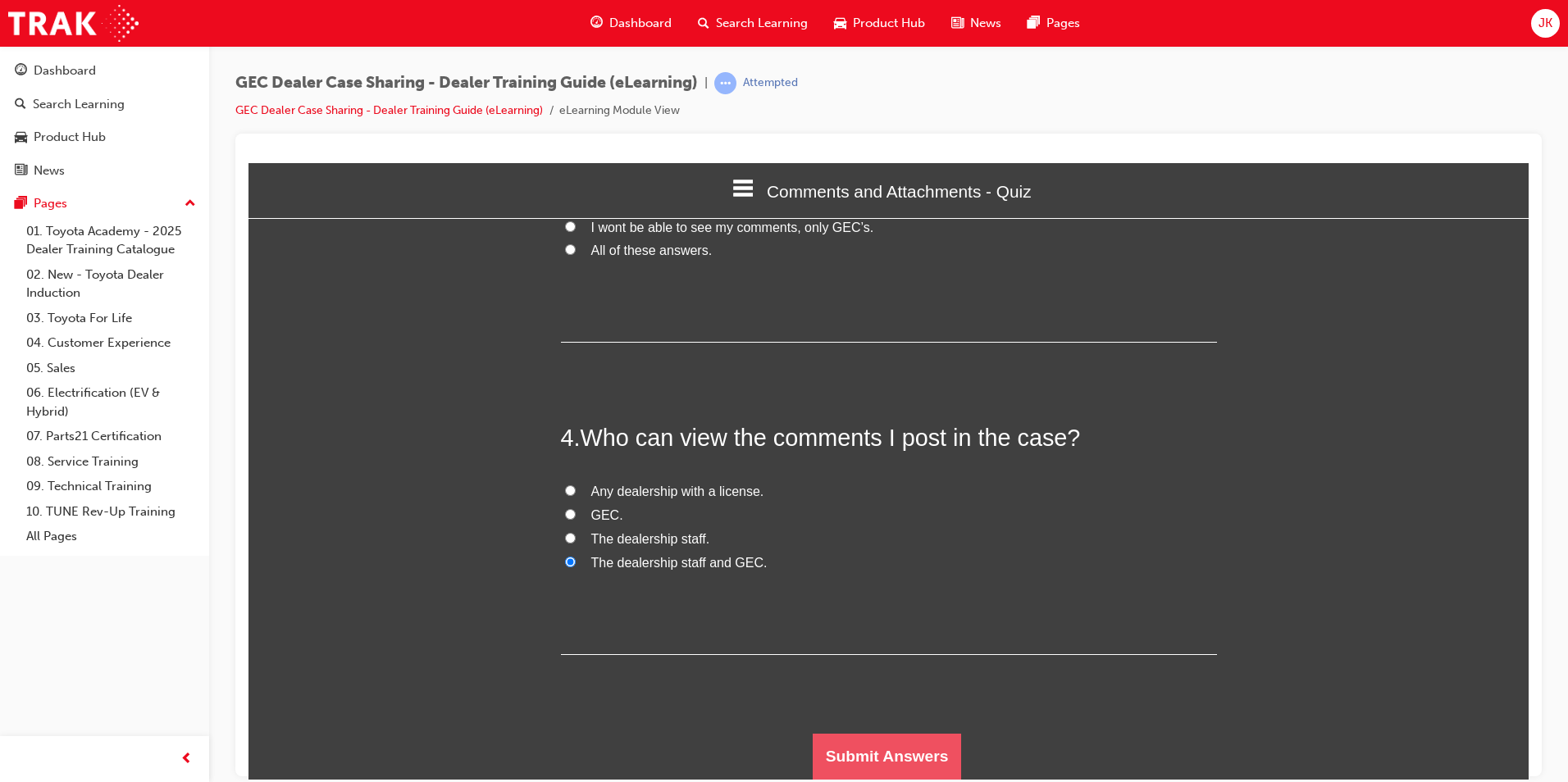
click at [892, 764] on button "Submit Answers" at bounding box center [887, 756] width 149 height 46
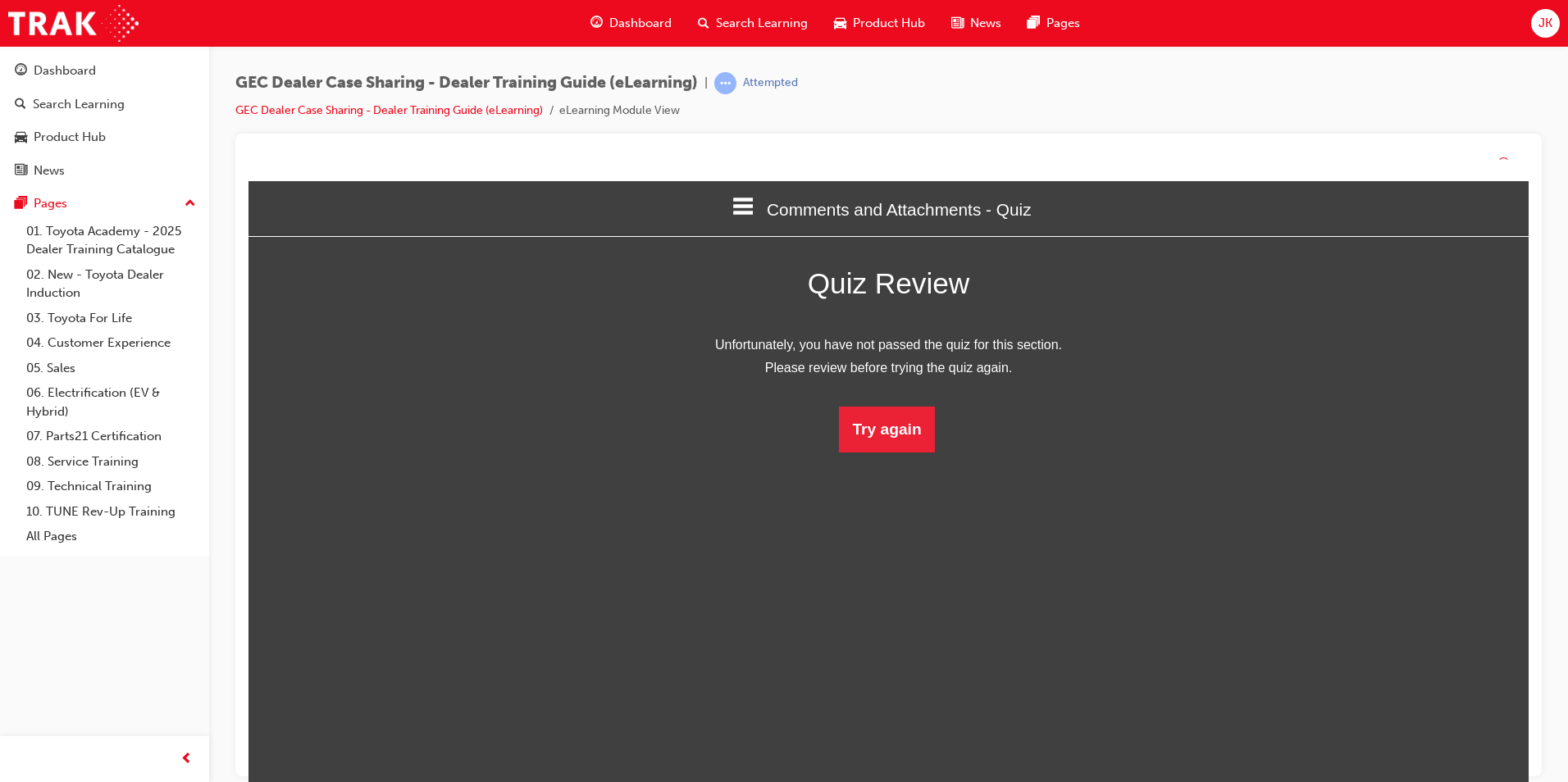
scroll to position [219, 1305]
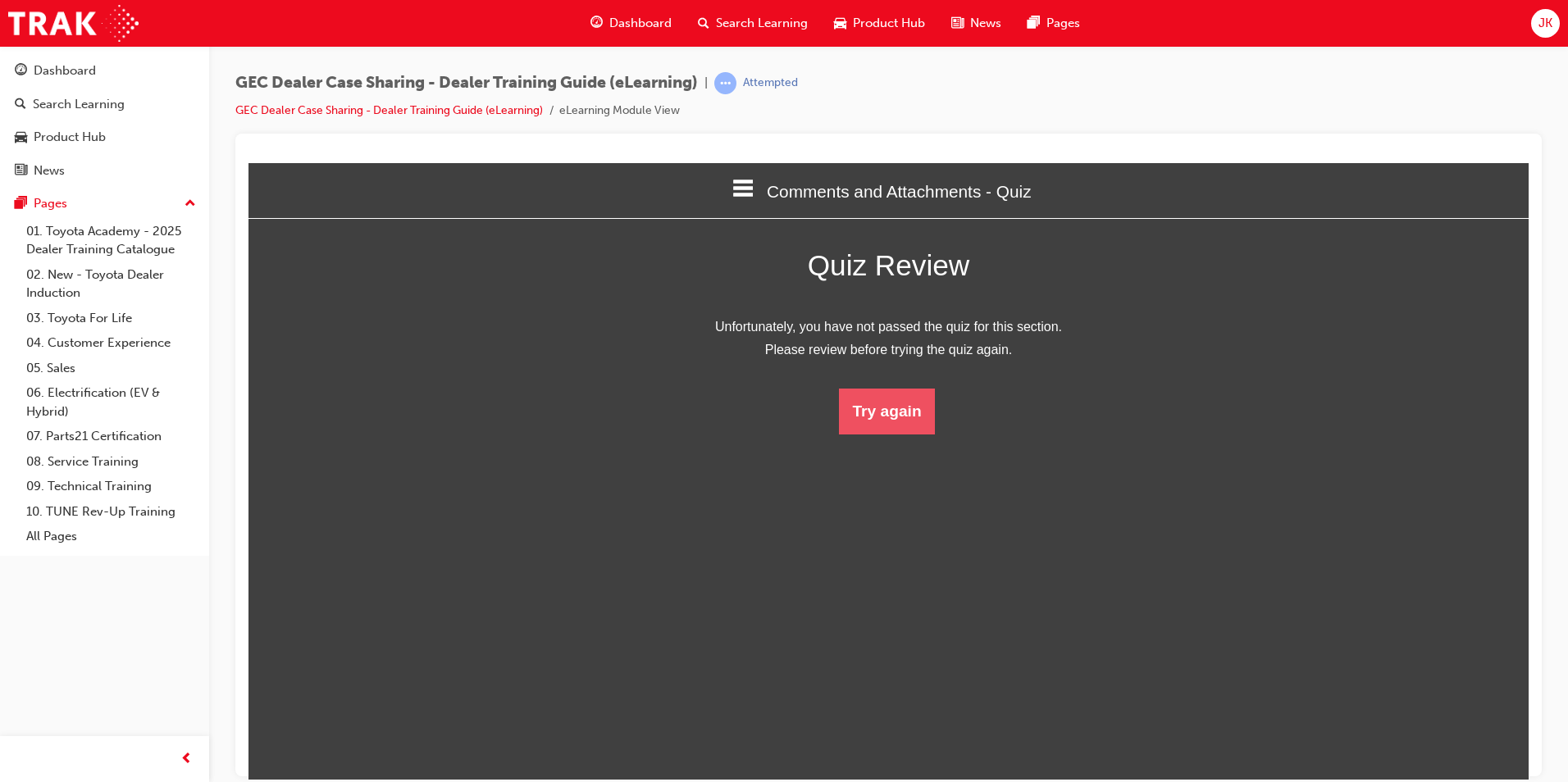
click at [891, 426] on button "Try again" at bounding box center [886, 411] width 95 height 46
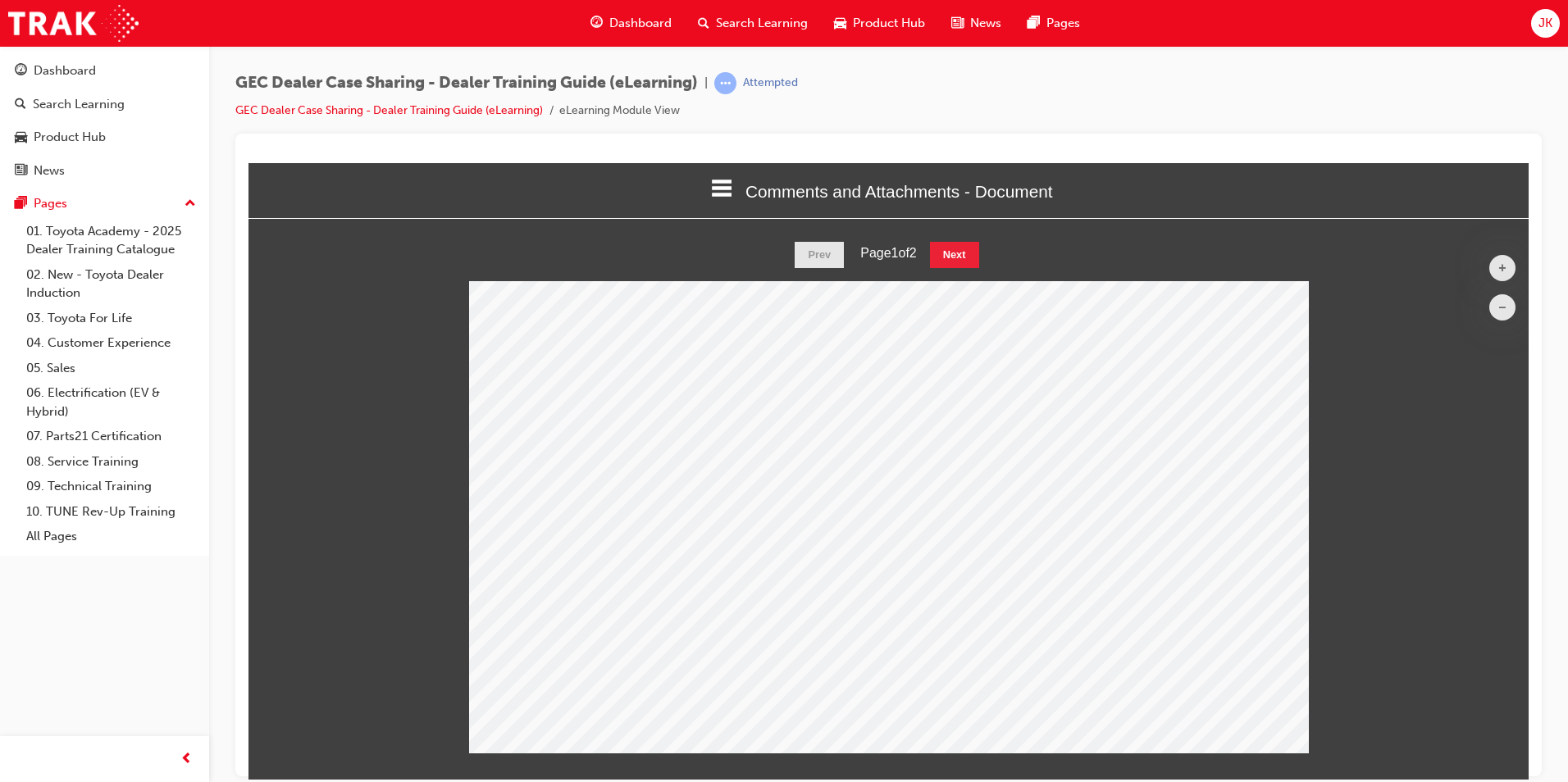
scroll to position [538, 1305]
drag, startPoint x: 947, startPoint y: 242, endPoint x: 954, endPoint y: 253, distance: 13.0
click at [950, 247] on button "Next" at bounding box center [954, 254] width 49 height 27
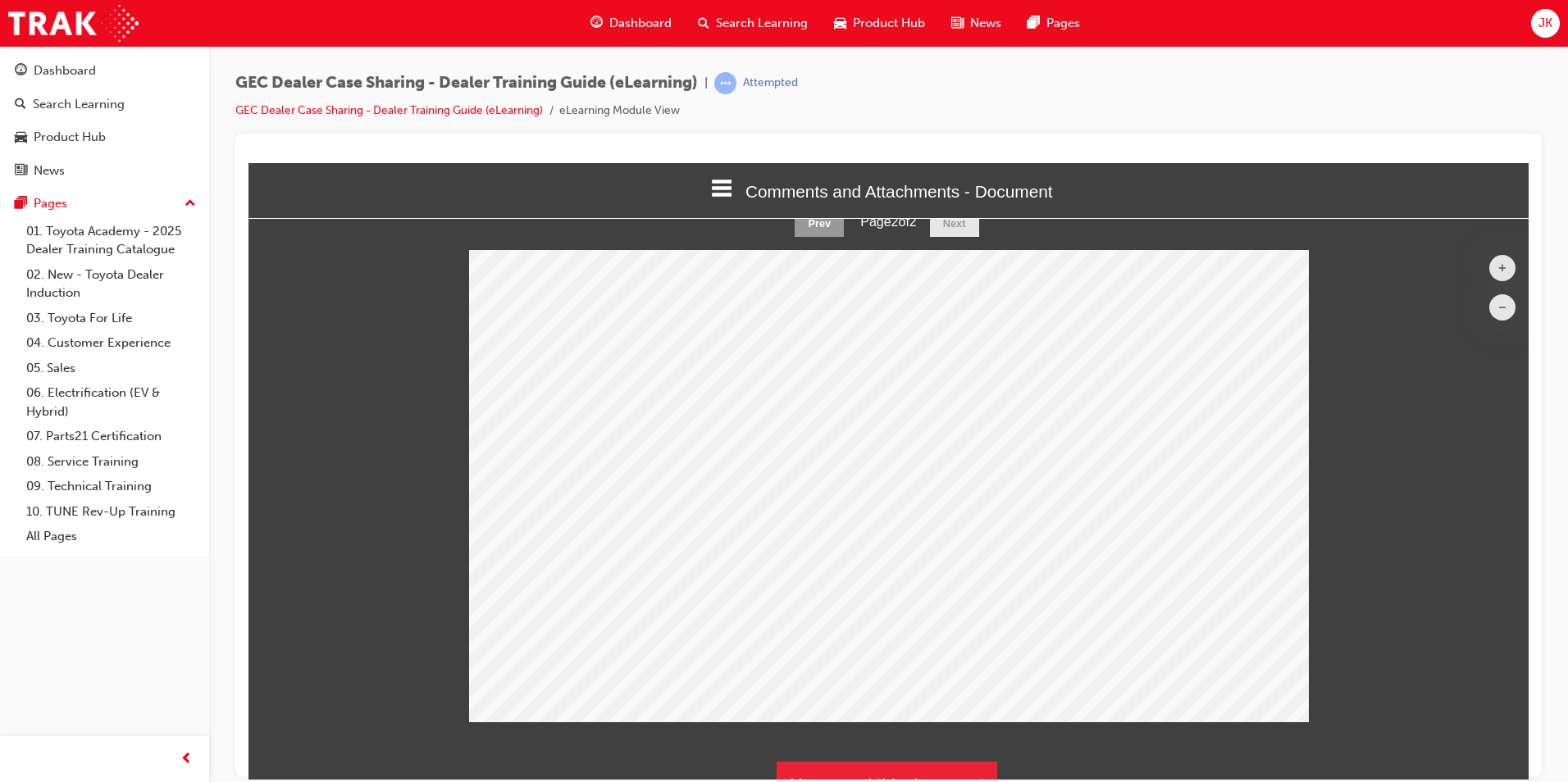
scroll to position [59, 0]
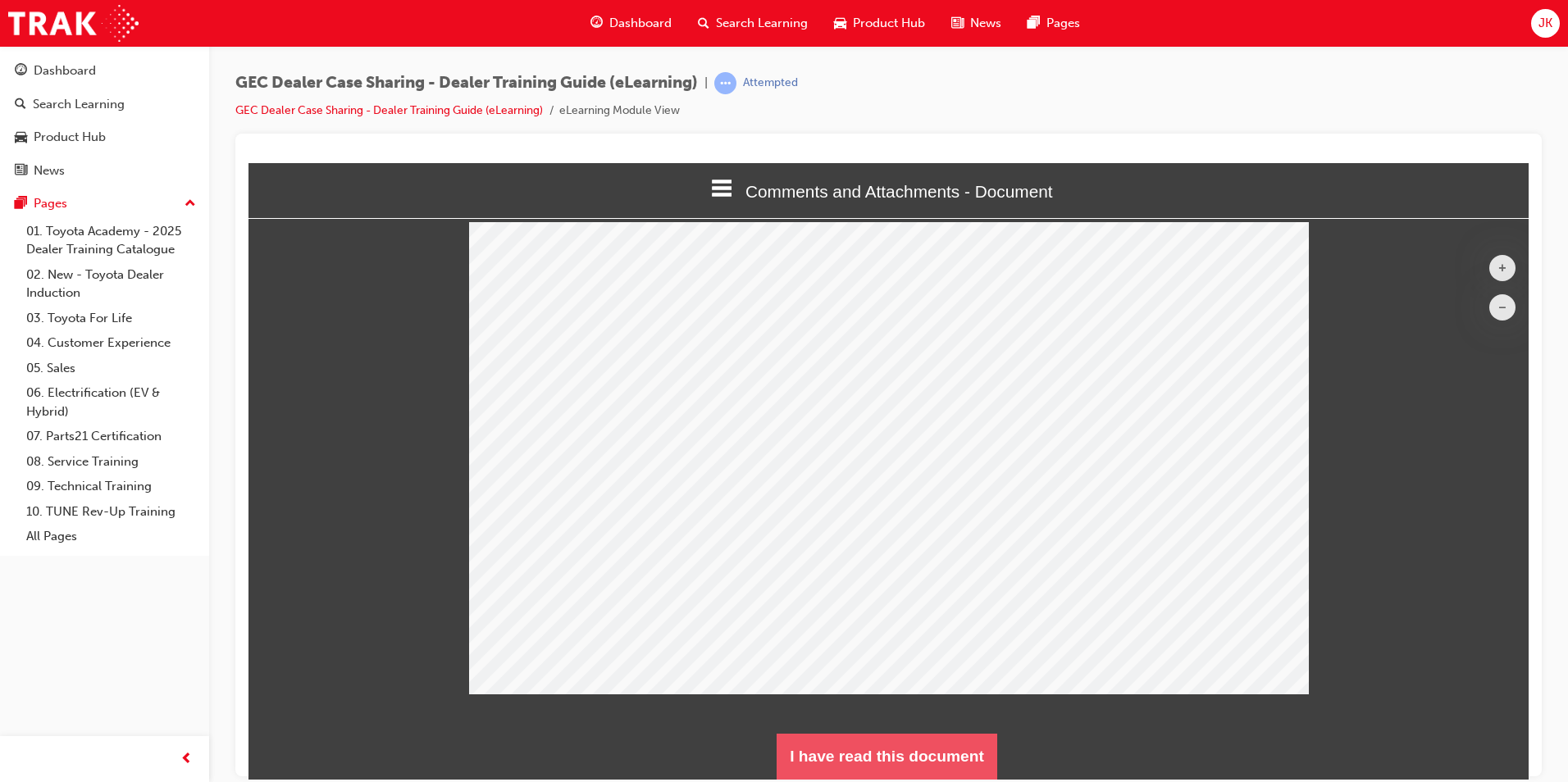
click at [895, 762] on button "I have read this document" at bounding box center [887, 756] width 220 height 46
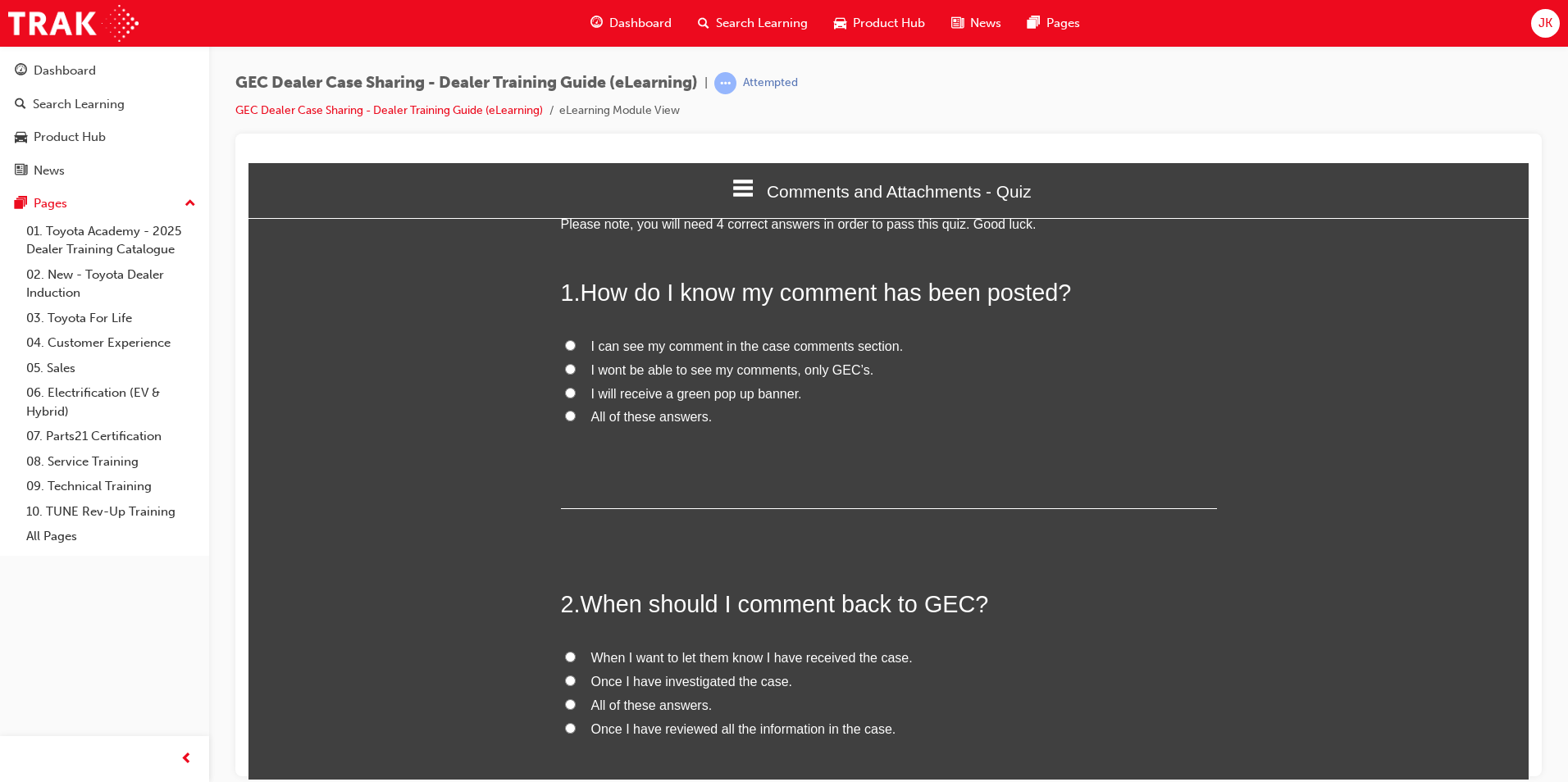
scroll to position [82, 0]
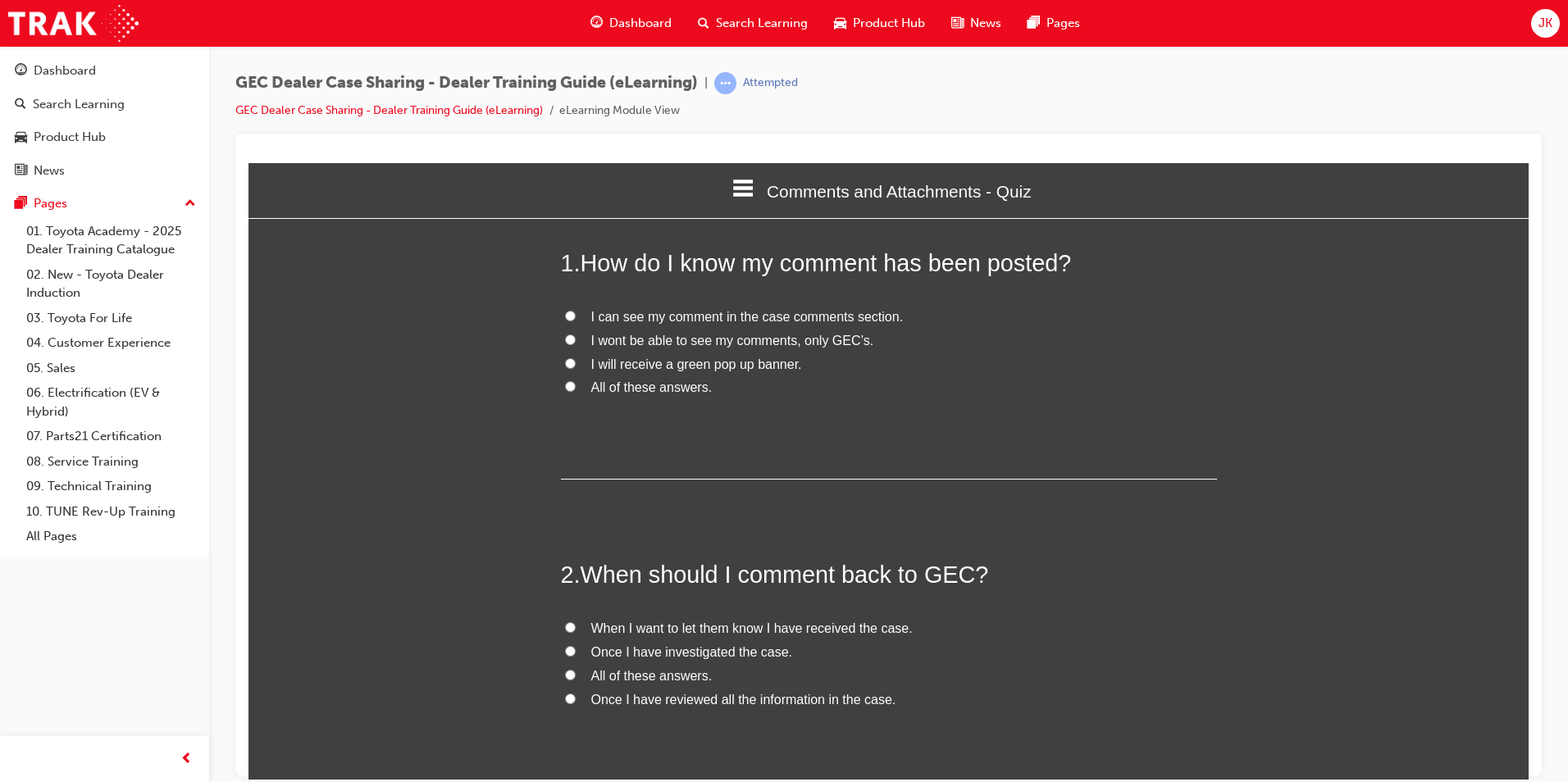
click at [667, 666] on label "All of these answers." at bounding box center [888, 676] width 656 height 24
click at [576, 669] on input "All of these answers." at bounding box center [570, 674] width 11 height 11
radio input "true"
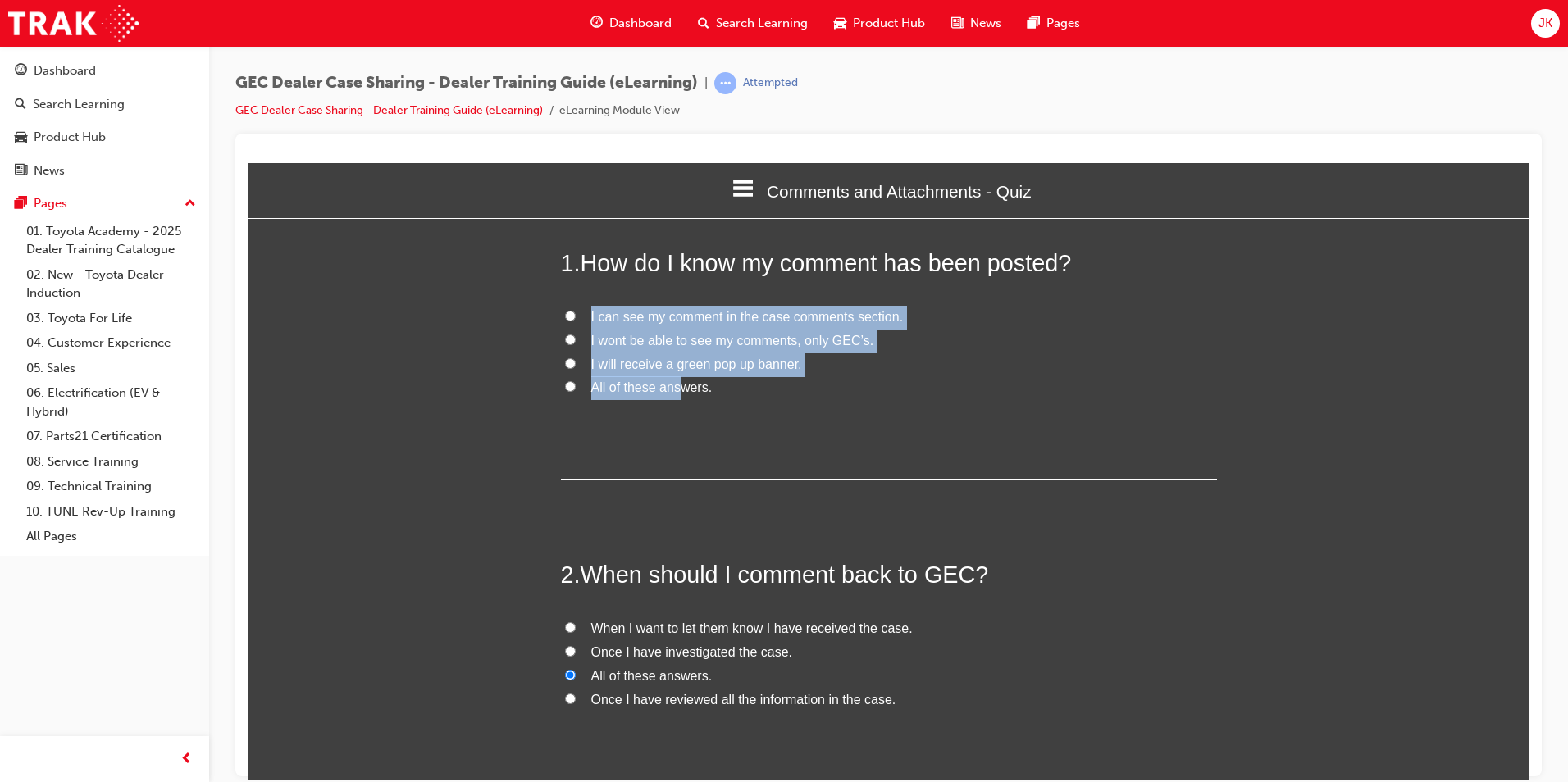
click at [674, 395] on div "1 . How do I know my comment has been posted? I can see my comment in the case …" at bounding box center [888, 363] width 656 height 234
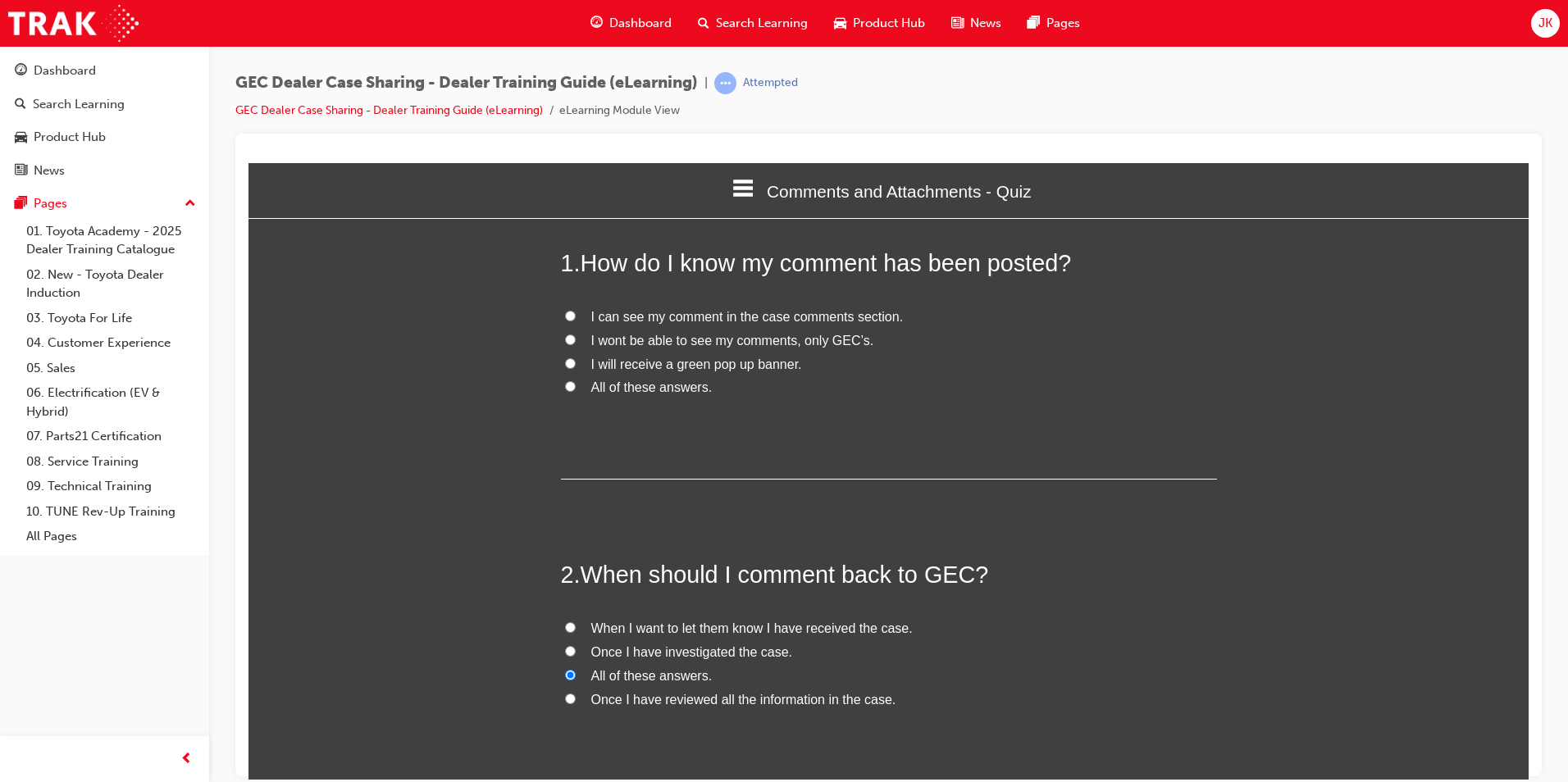
drag, startPoint x: 674, startPoint y: 395, endPoint x: 636, endPoint y: 391, distance: 38.2
click at [636, 391] on span "All of these answers." at bounding box center [651, 387] width 122 height 14
click at [576, 391] on input "All of these answers." at bounding box center [570, 386] width 11 height 11
radio input "true"
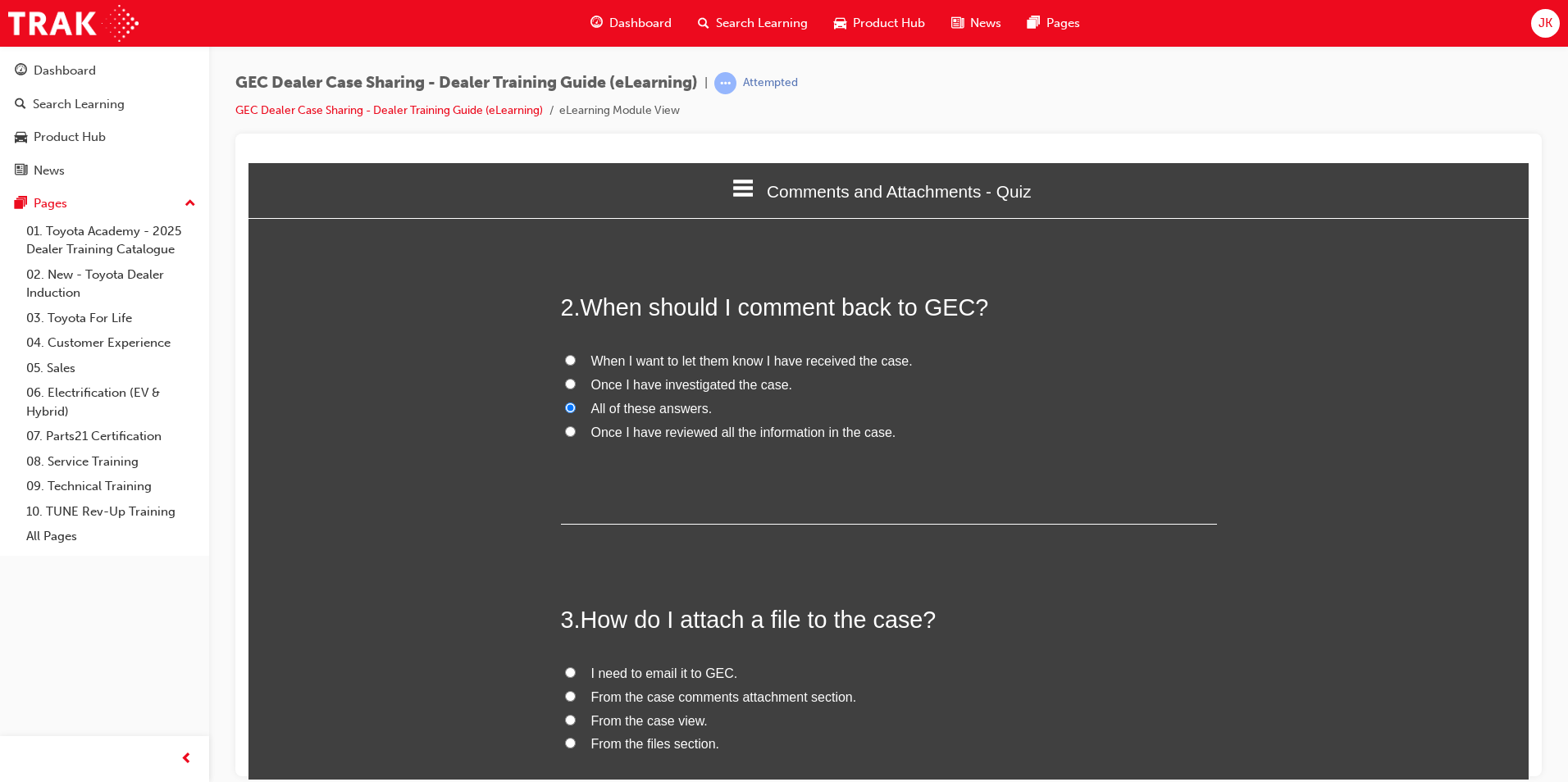
scroll to position [574, 0]
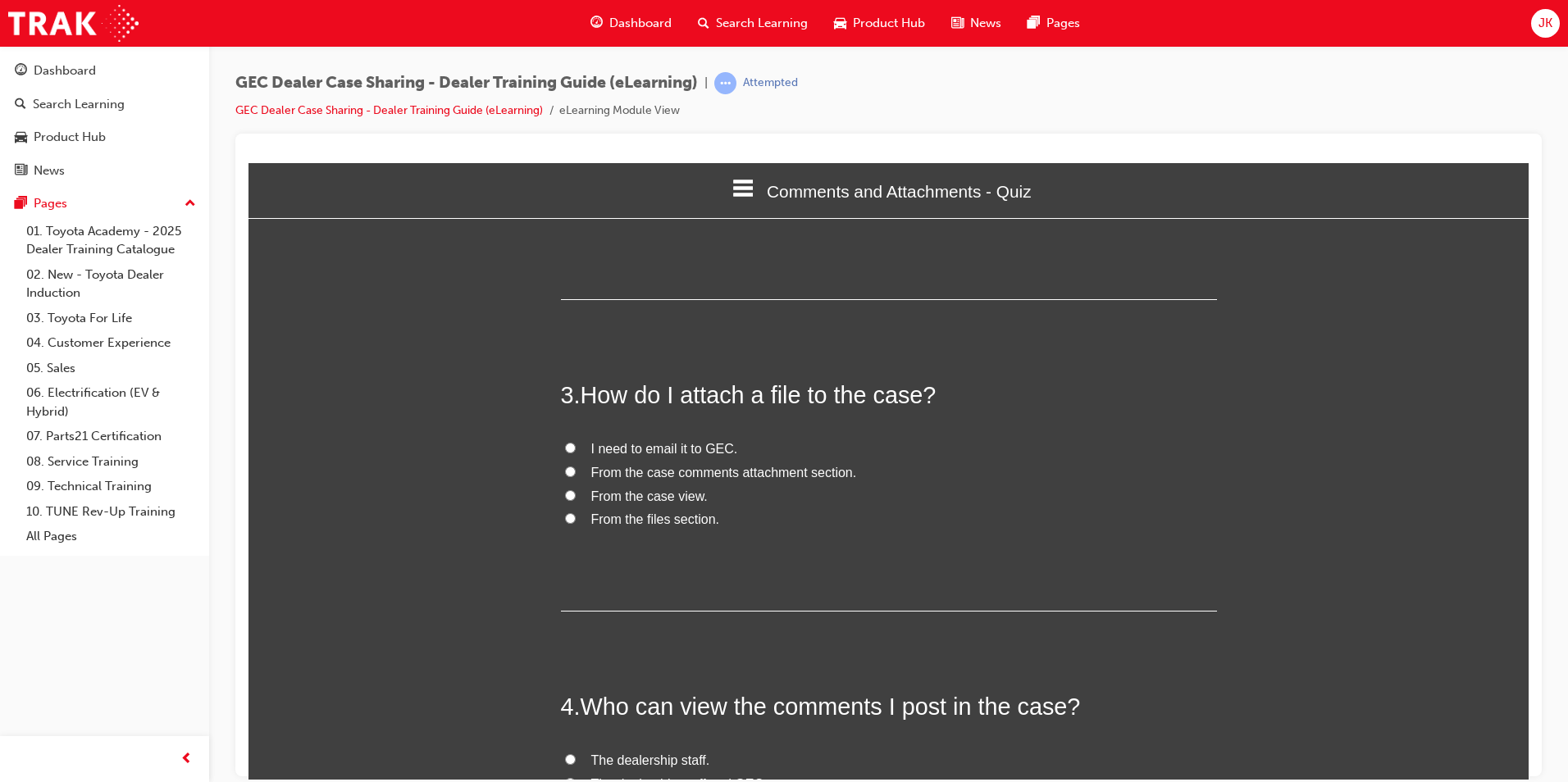
click at [665, 489] on span "From the case view." at bounding box center [649, 496] width 116 height 14
click at [576, 490] on input "From the case view." at bounding box center [570, 495] width 11 height 11
radio input "true"
click at [654, 475] on span "From the case comments attachment section." at bounding box center [723, 472] width 266 height 14
click at [576, 475] on input "From the case comments attachment section." at bounding box center [570, 471] width 11 height 11
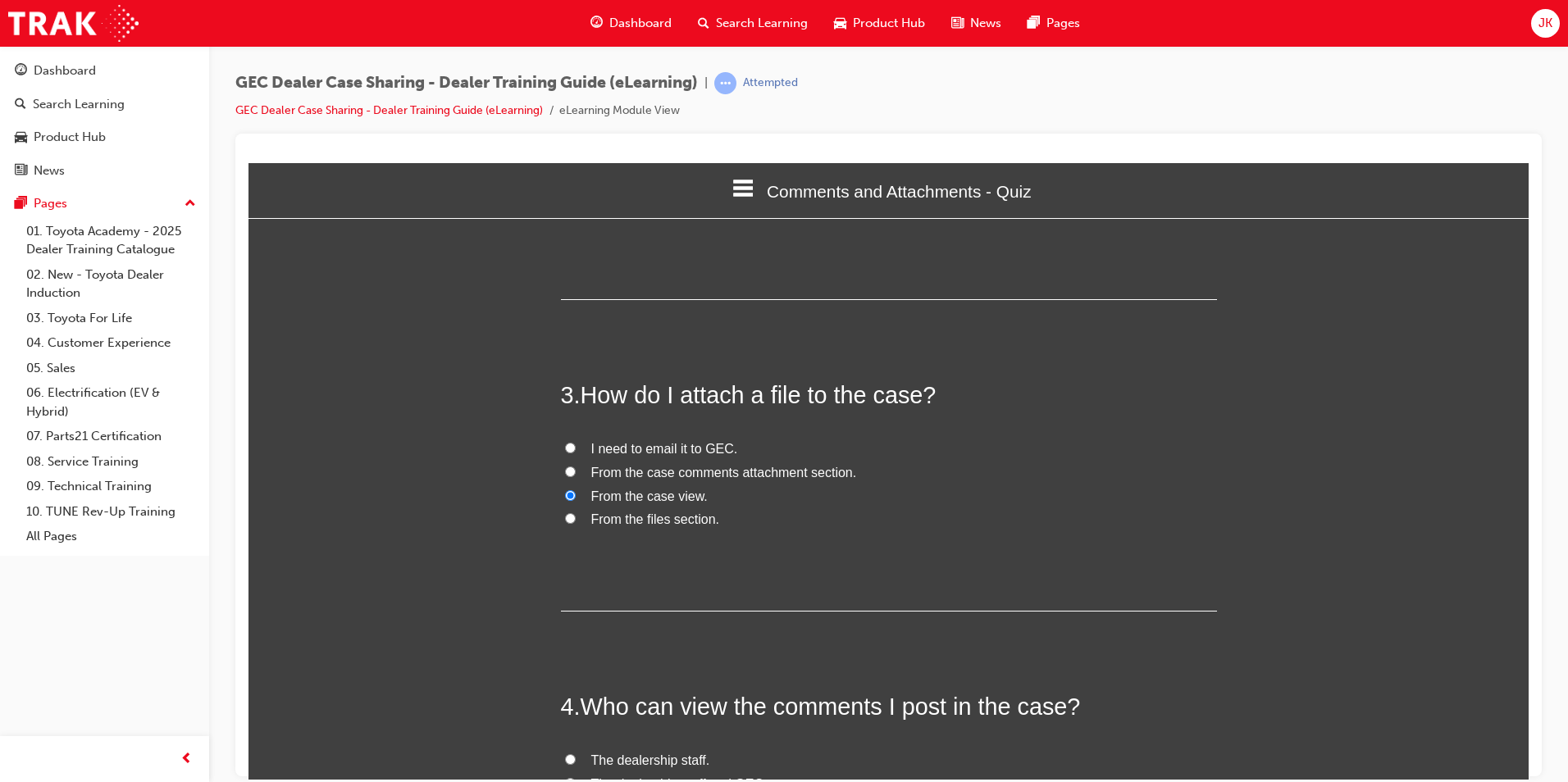
radio input "true"
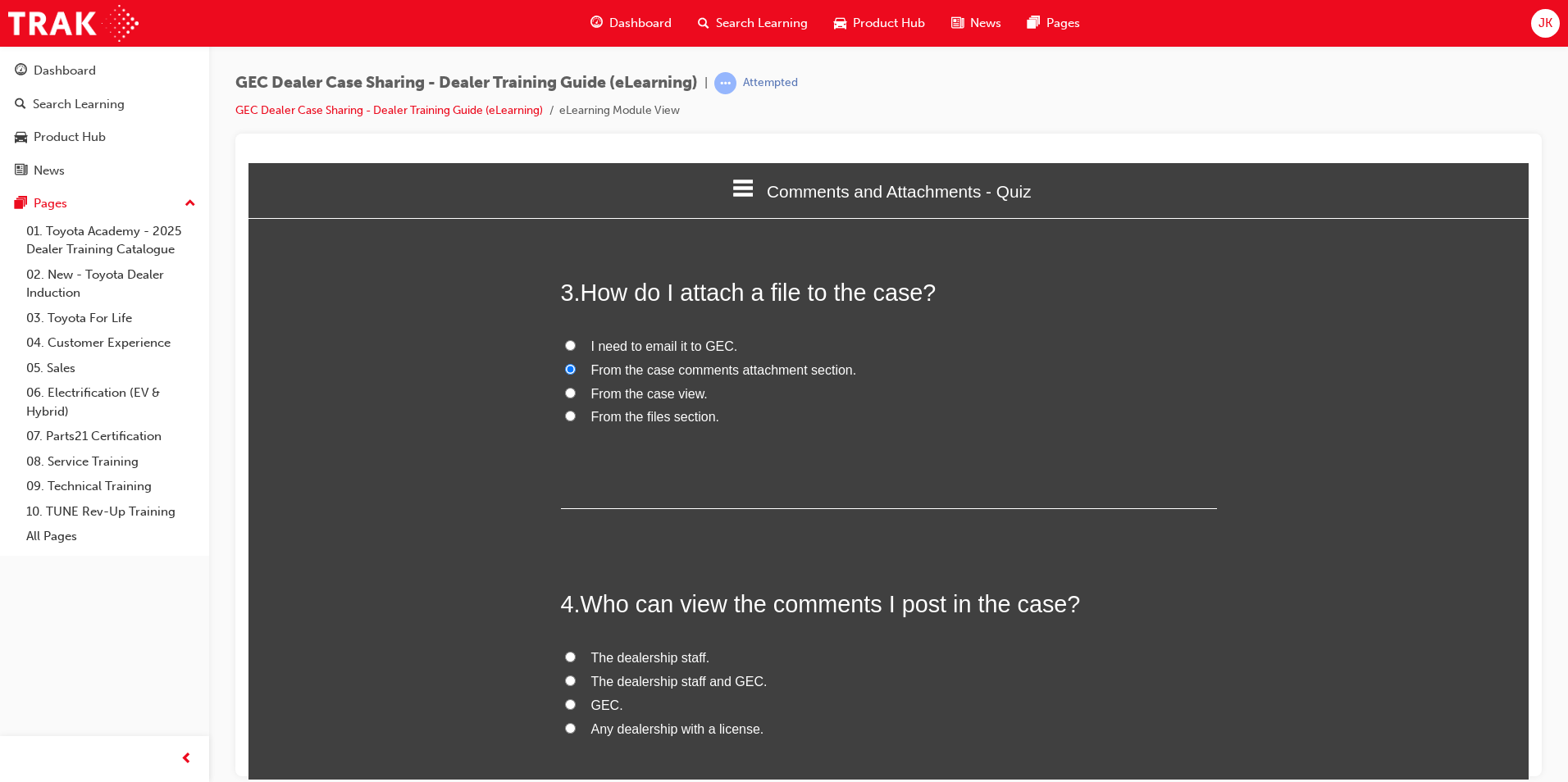
scroll to position [843, 0]
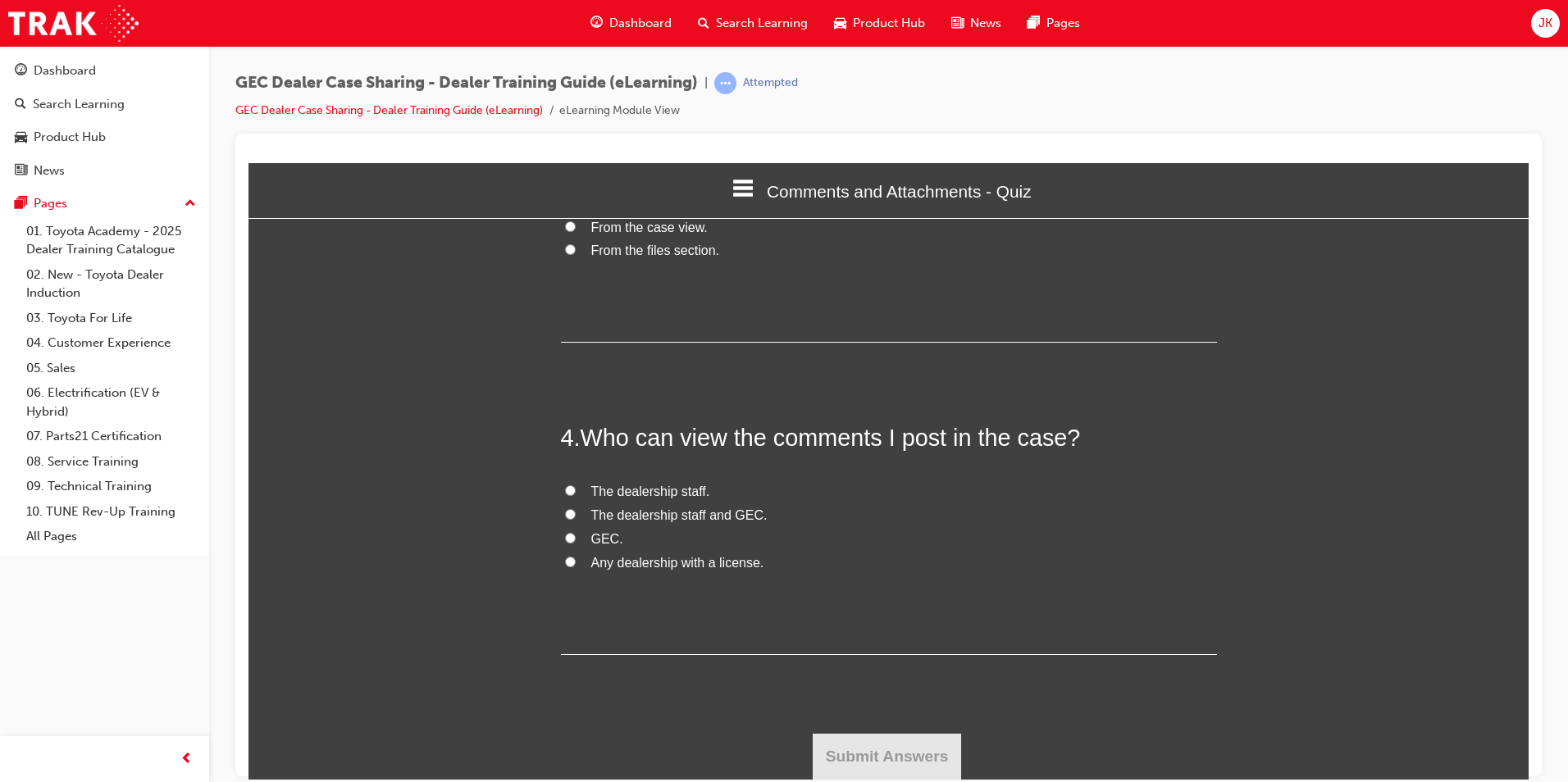
click at [675, 515] on span "The dealership staff and GEC." at bounding box center [679, 515] width 176 height 14
click at [576, 515] on input "The dealership staff and GEC." at bounding box center [570, 514] width 11 height 11
radio input "true"
click at [897, 761] on button "Submit Answers" at bounding box center [887, 756] width 149 height 46
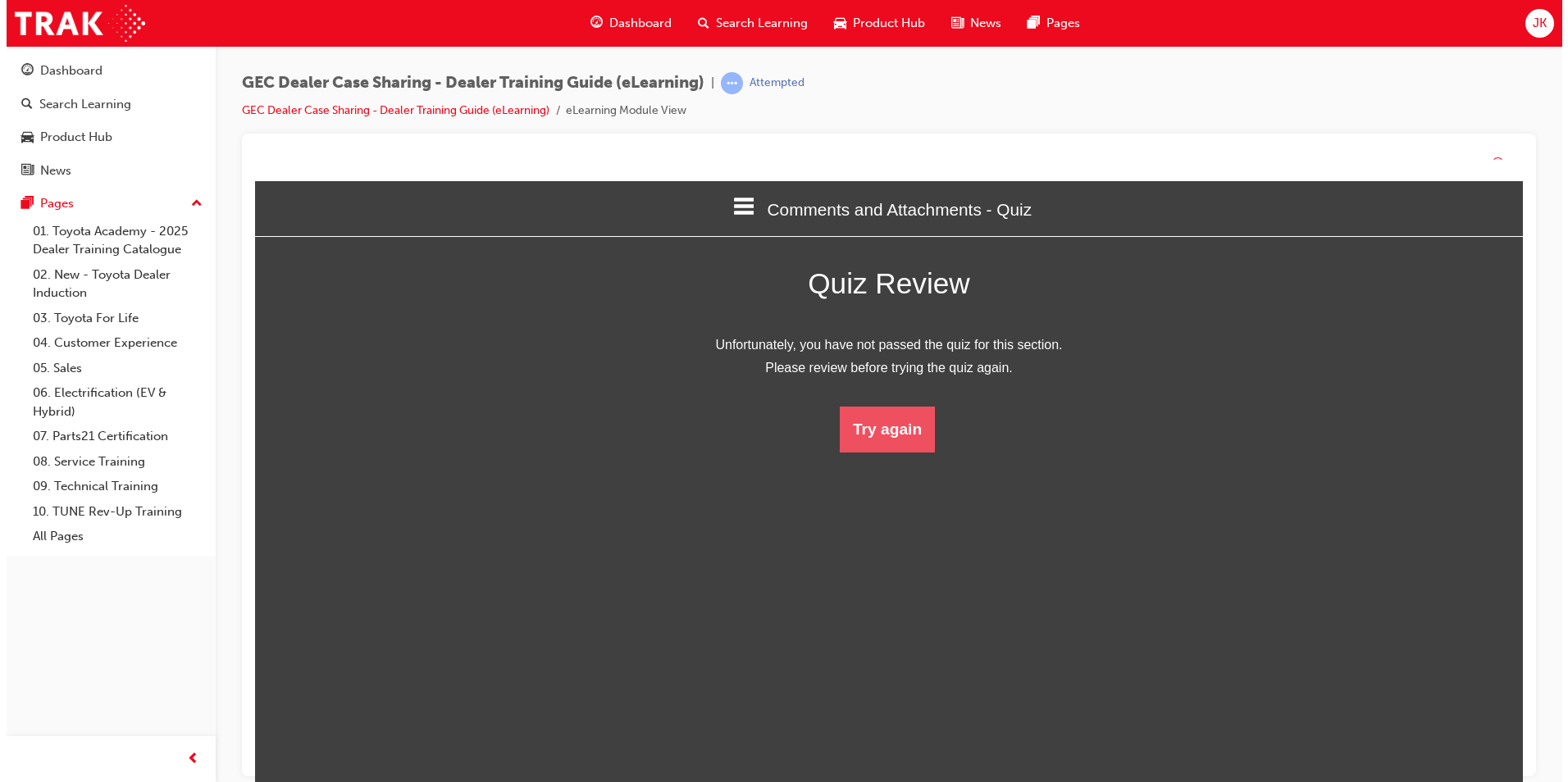
scroll to position [219, 1305]
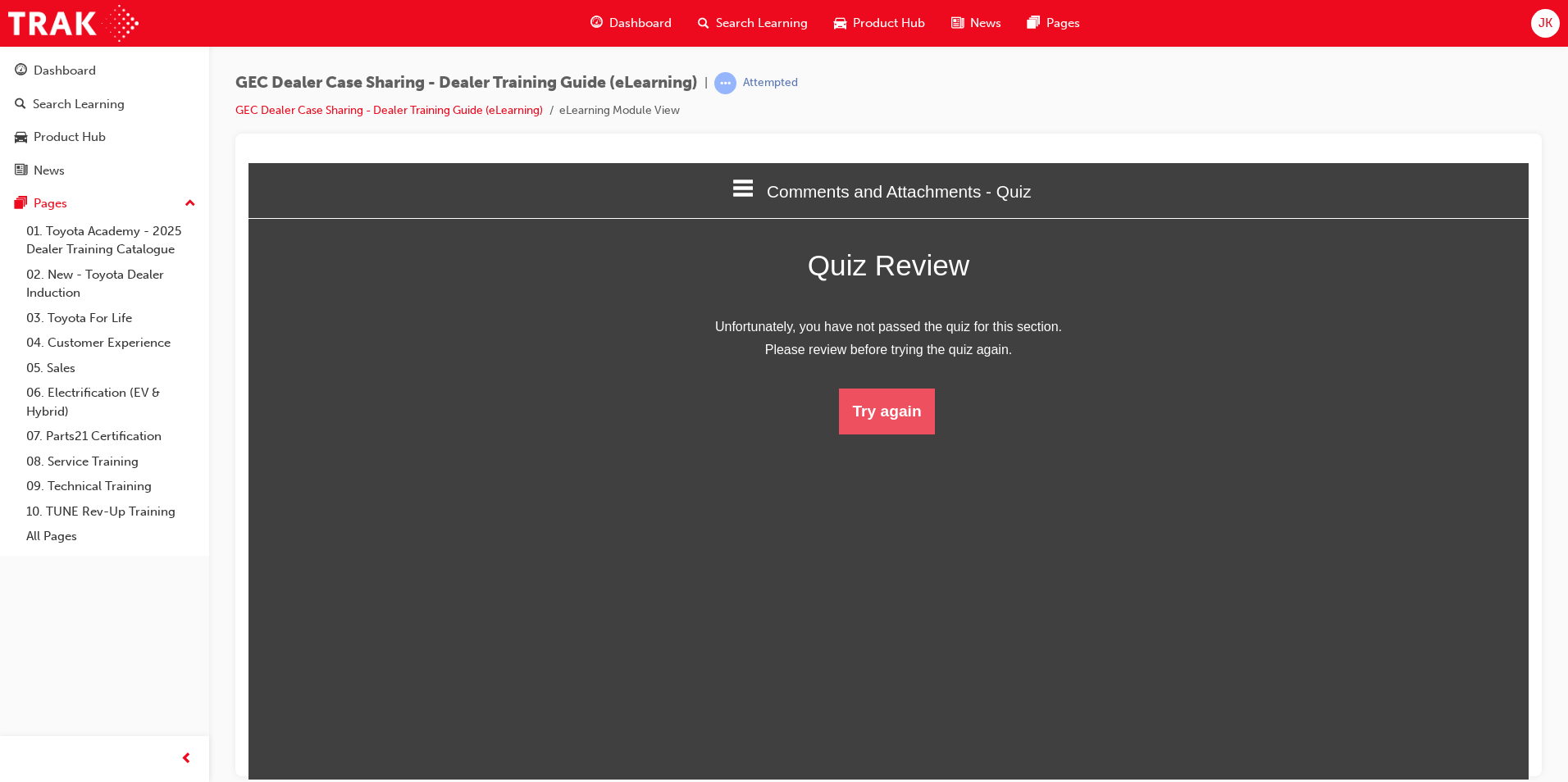
click at [874, 410] on button "Try again" at bounding box center [886, 411] width 95 height 46
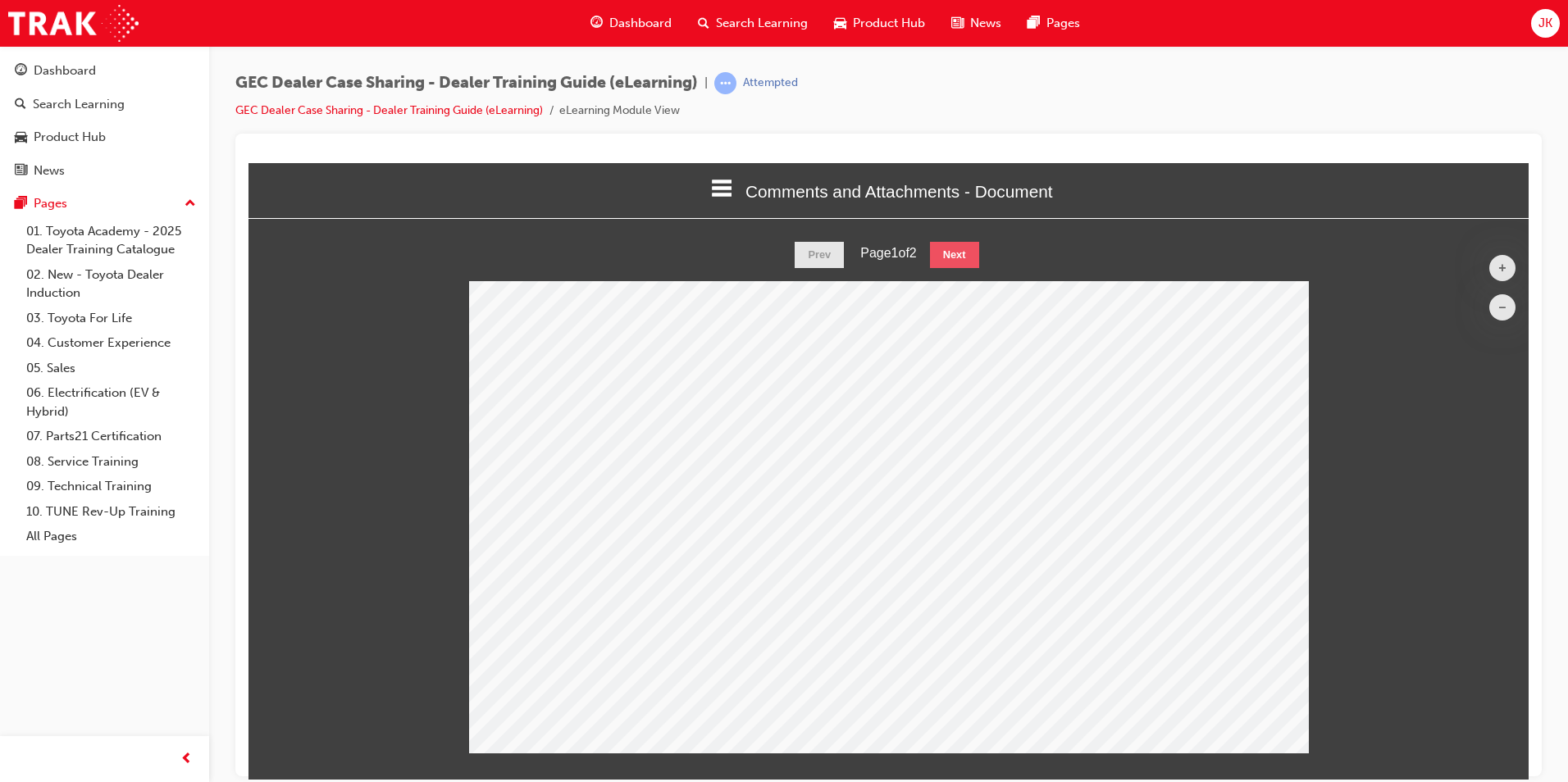
click at [955, 259] on button "Next" at bounding box center [954, 254] width 49 height 27
click at [824, 248] on button "Prev" at bounding box center [818, 254] width 49 height 27
click at [964, 248] on button "Next" at bounding box center [954, 254] width 49 height 27
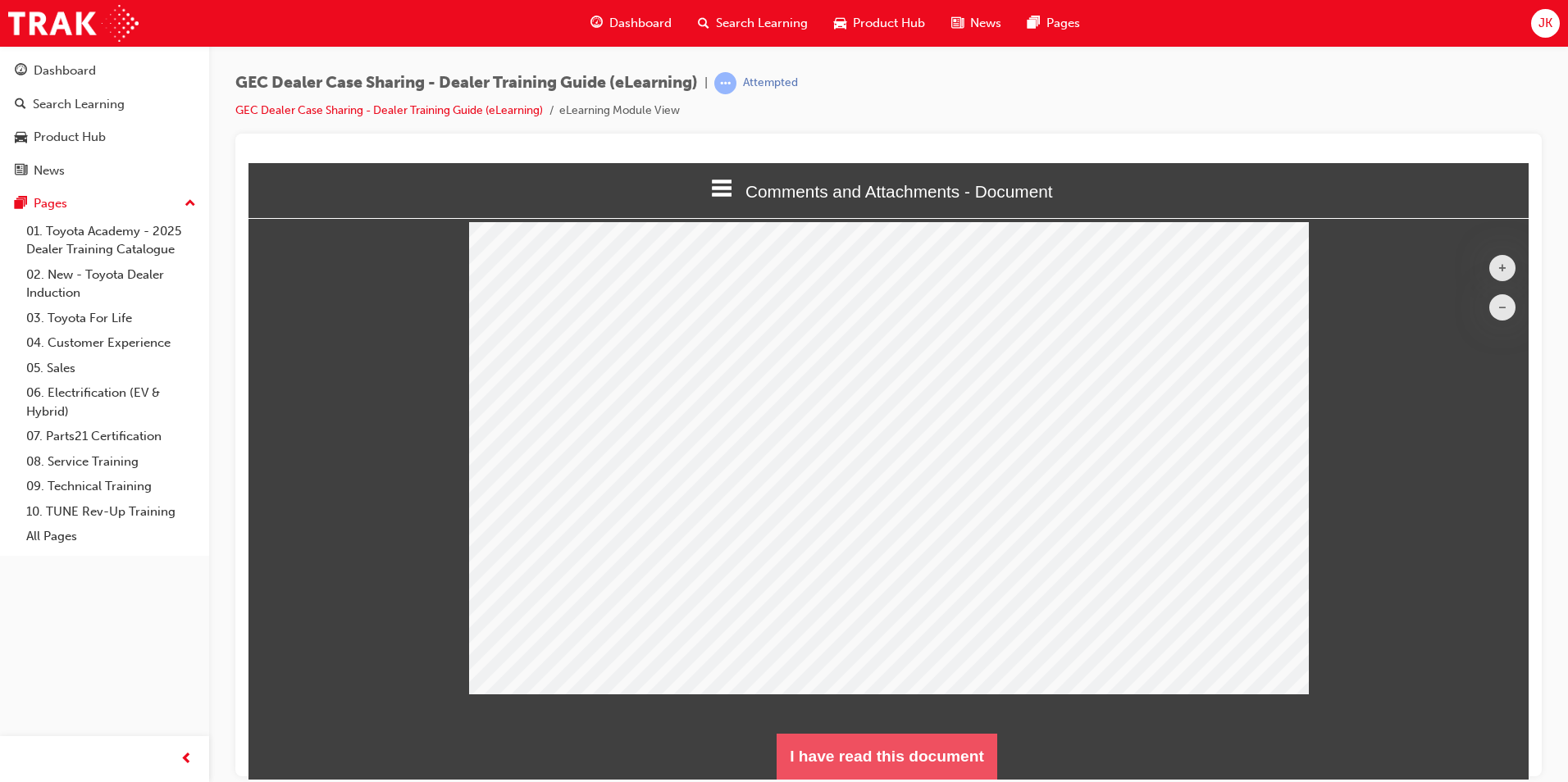
click at [885, 745] on button "I have read this document" at bounding box center [887, 756] width 220 height 46
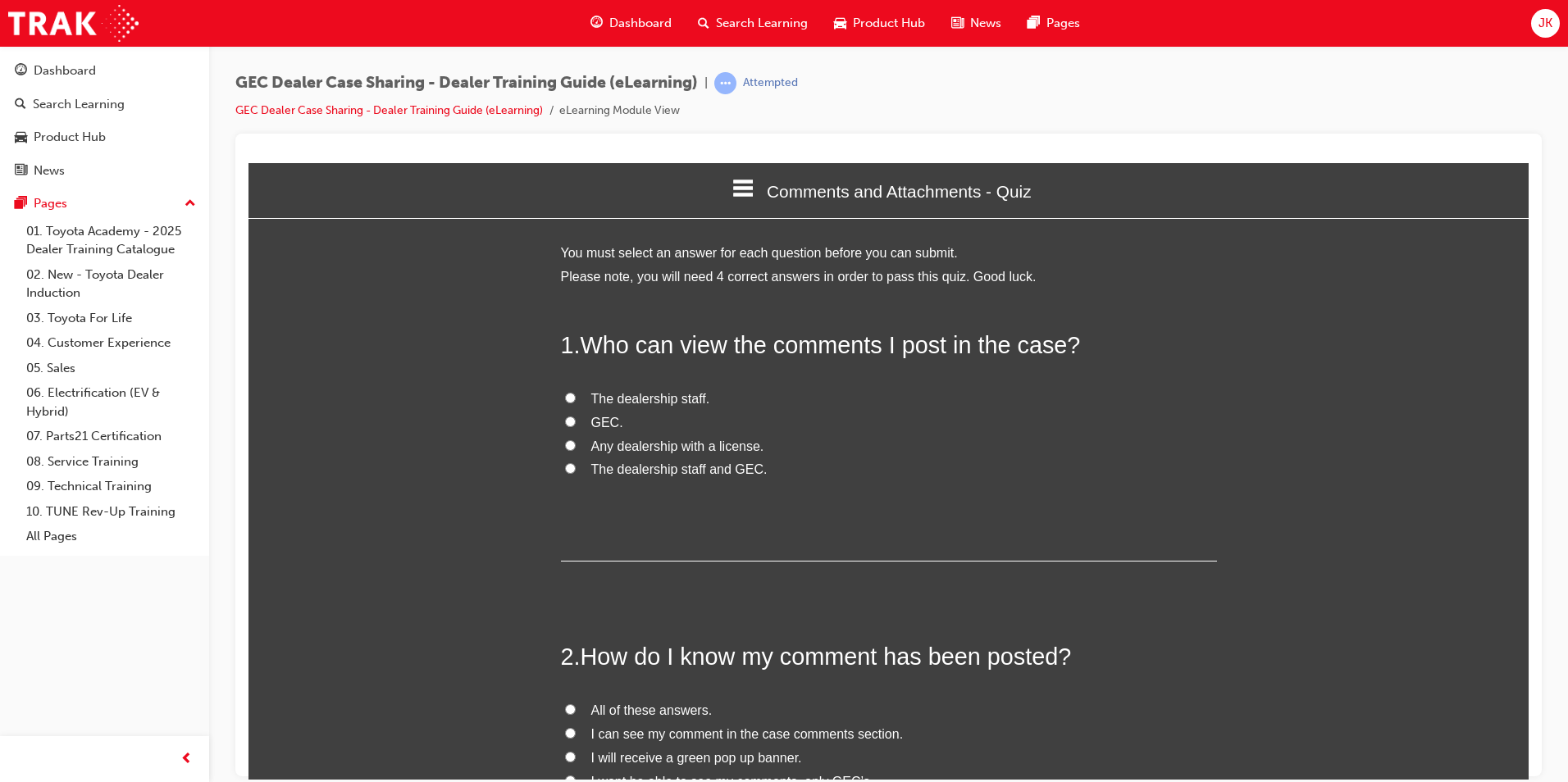
click at [692, 472] on span "The dealership staff and GEC." at bounding box center [679, 469] width 176 height 14
click at [576, 472] on input "The dealership staff and GEC." at bounding box center [570, 468] width 11 height 11
radio input "true"
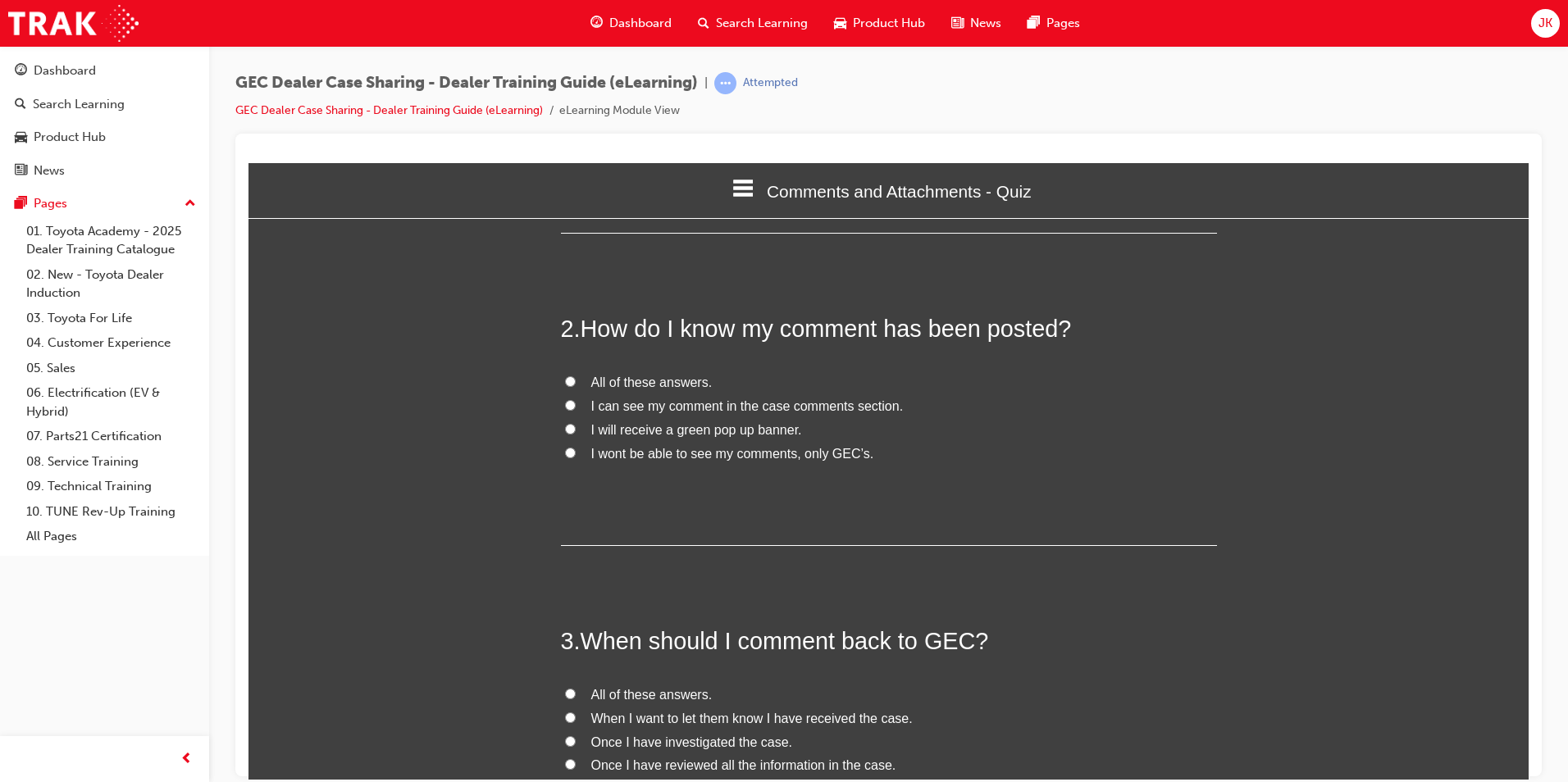
click at [722, 419] on label "I will receive a green pop up banner." at bounding box center [888, 430] width 656 height 24
click at [576, 423] on input "I will receive a green pop up banner." at bounding box center [570, 428] width 11 height 11
radio input "true"
click at [688, 409] on span "I can see my comment in the case comments section." at bounding box center [747, 406] width 313 height 14
click at [576, 409] on input "I can see my comment in the case comments section." at bounding box center [570, 404] width 11 height 11
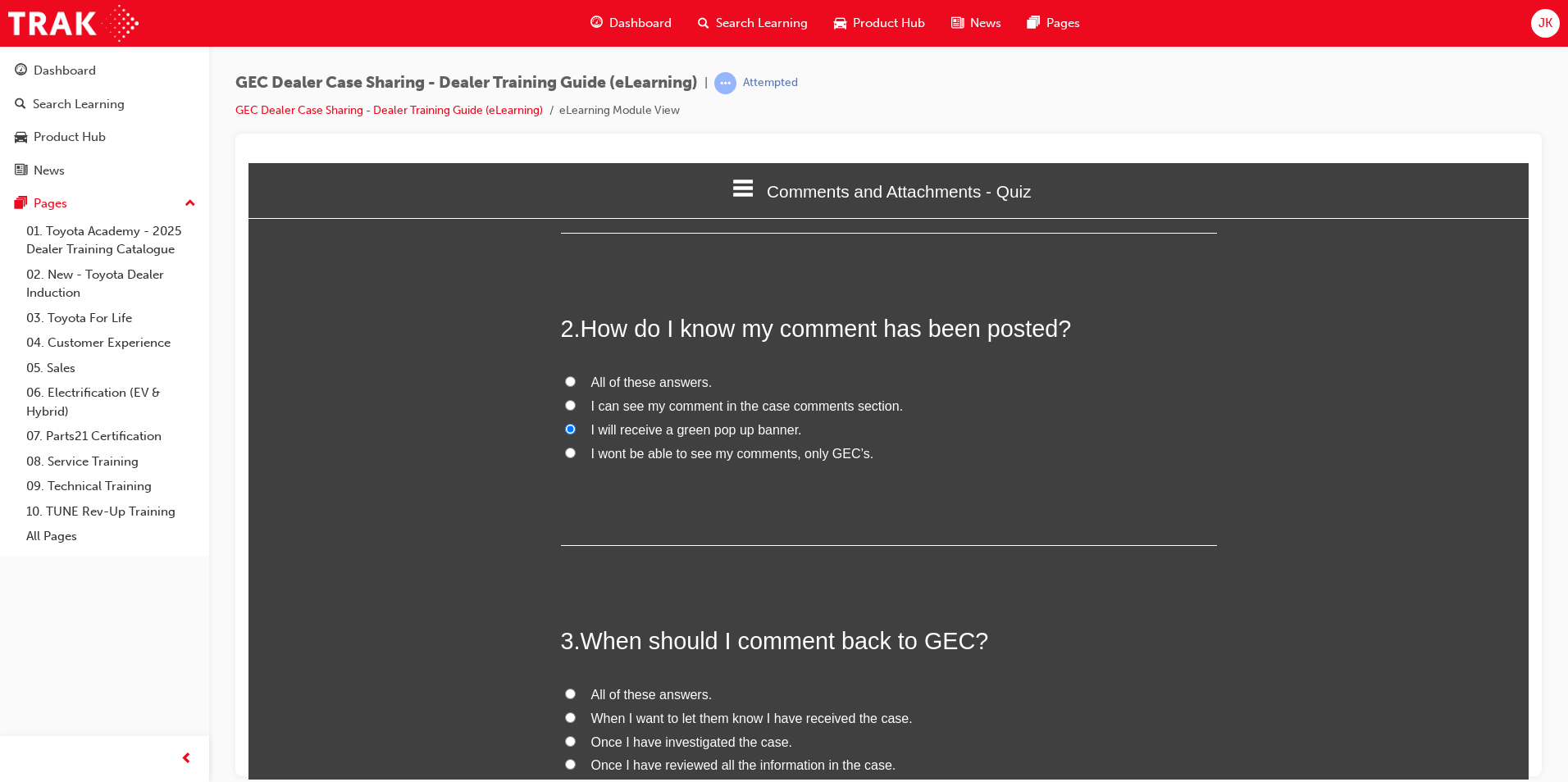
radio input "true"
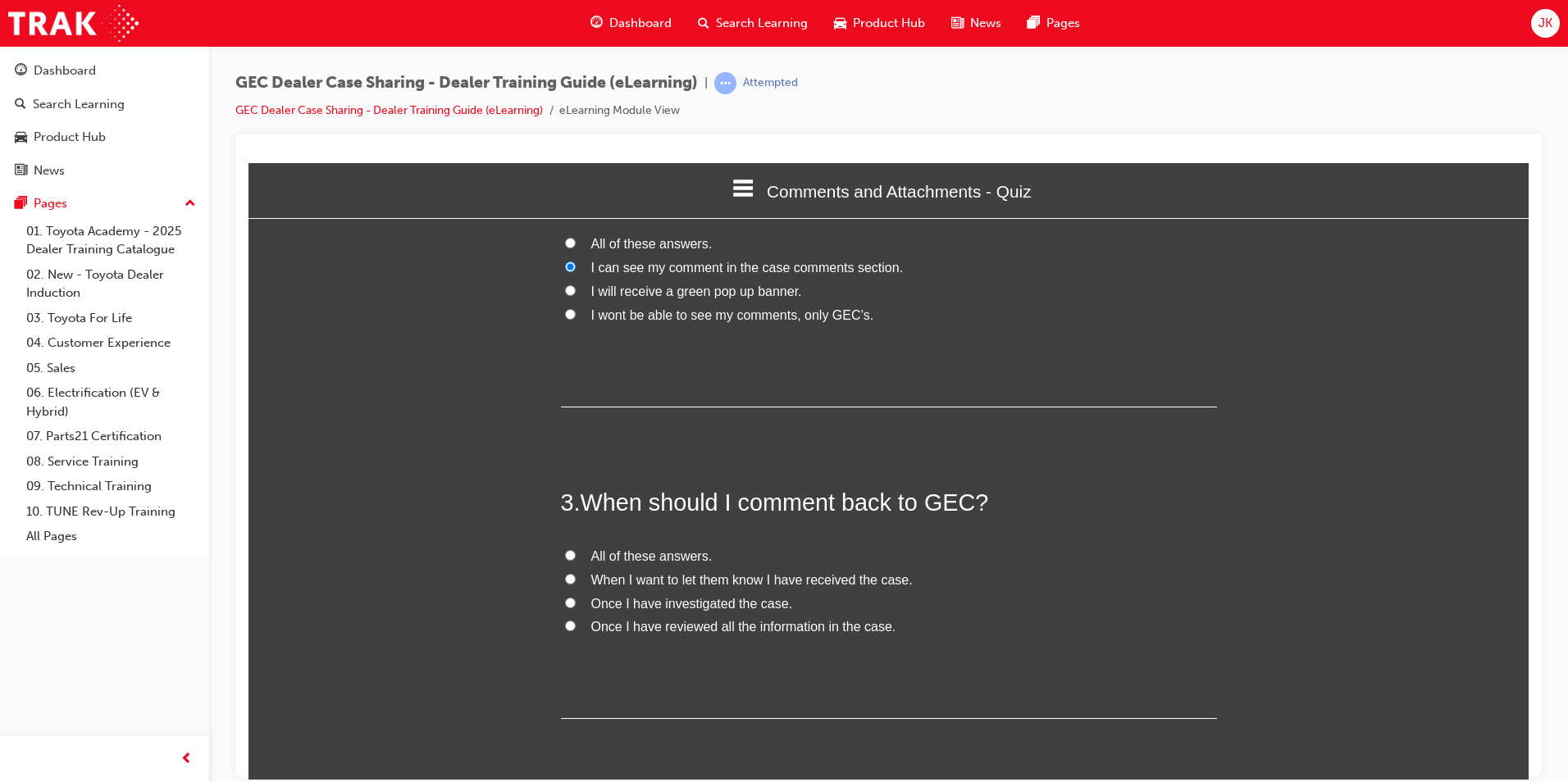
scroll to position [738, 0]
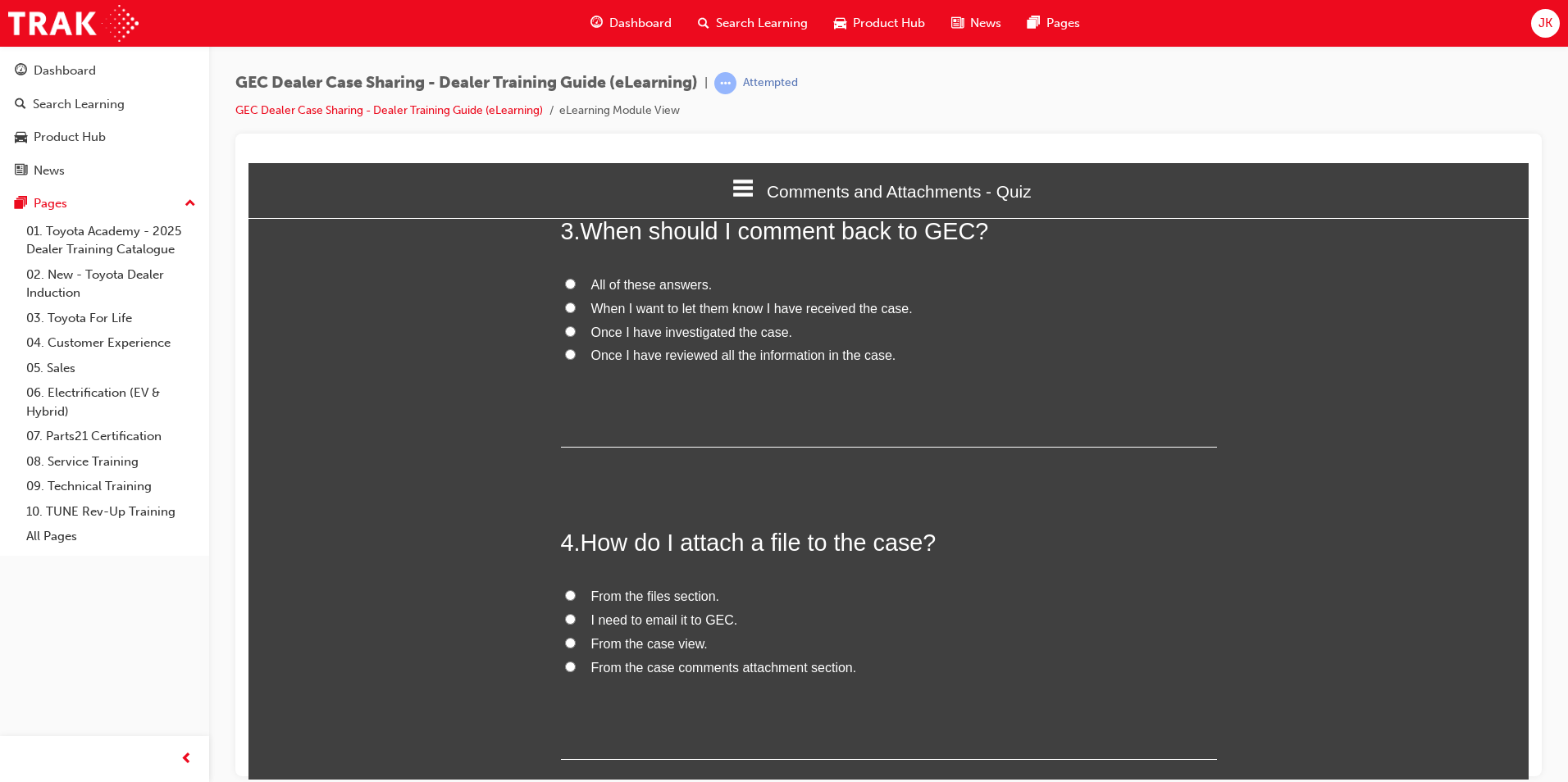
click at [602, 271] on div "3 . When should I comment back to GEC? All of these answers. When I want to let…" at bounding box center [888, 331] width 656 height 234
click at [622, 290] on span "All of these answers." at bounding box center [651, 284] width 122 height 14
click at [576, 289] on input "All of these answers." at bounding box center [570, 283] width 11 height 11
radio input "true"
click at [691, 685] on div "4 . How do I attach a file to the case? From the files section. I need to email…" at bounding box center [888, 642] width 656 height 234
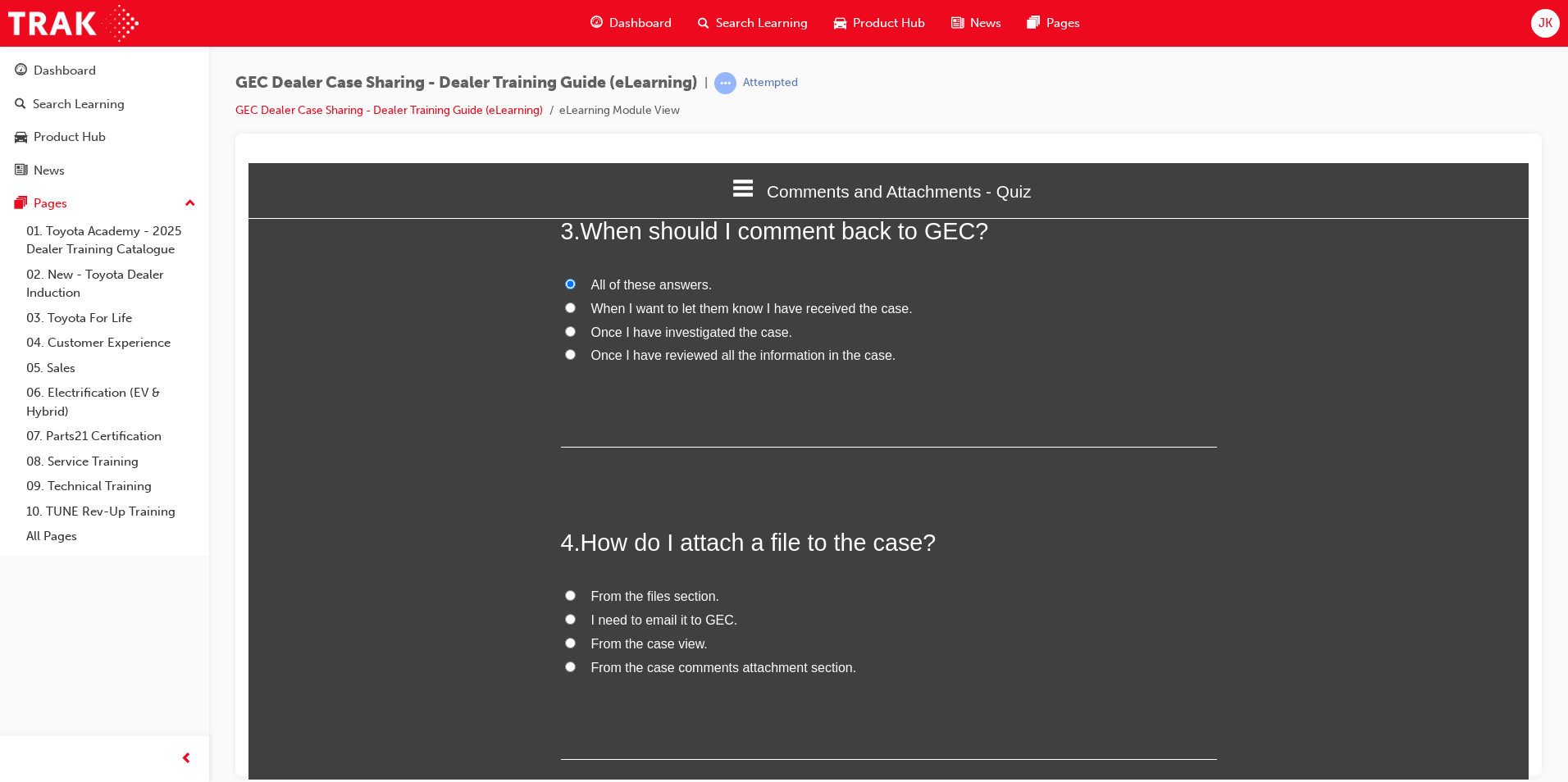
click at [688, 660] on span "From the case comments attachment section." at bounding box center [723, 667] width 266 height 14
click at [576, 661] on input "From the case comments attachment section." at bounding box center [570, 666] width 11 height 11
radio input "true"
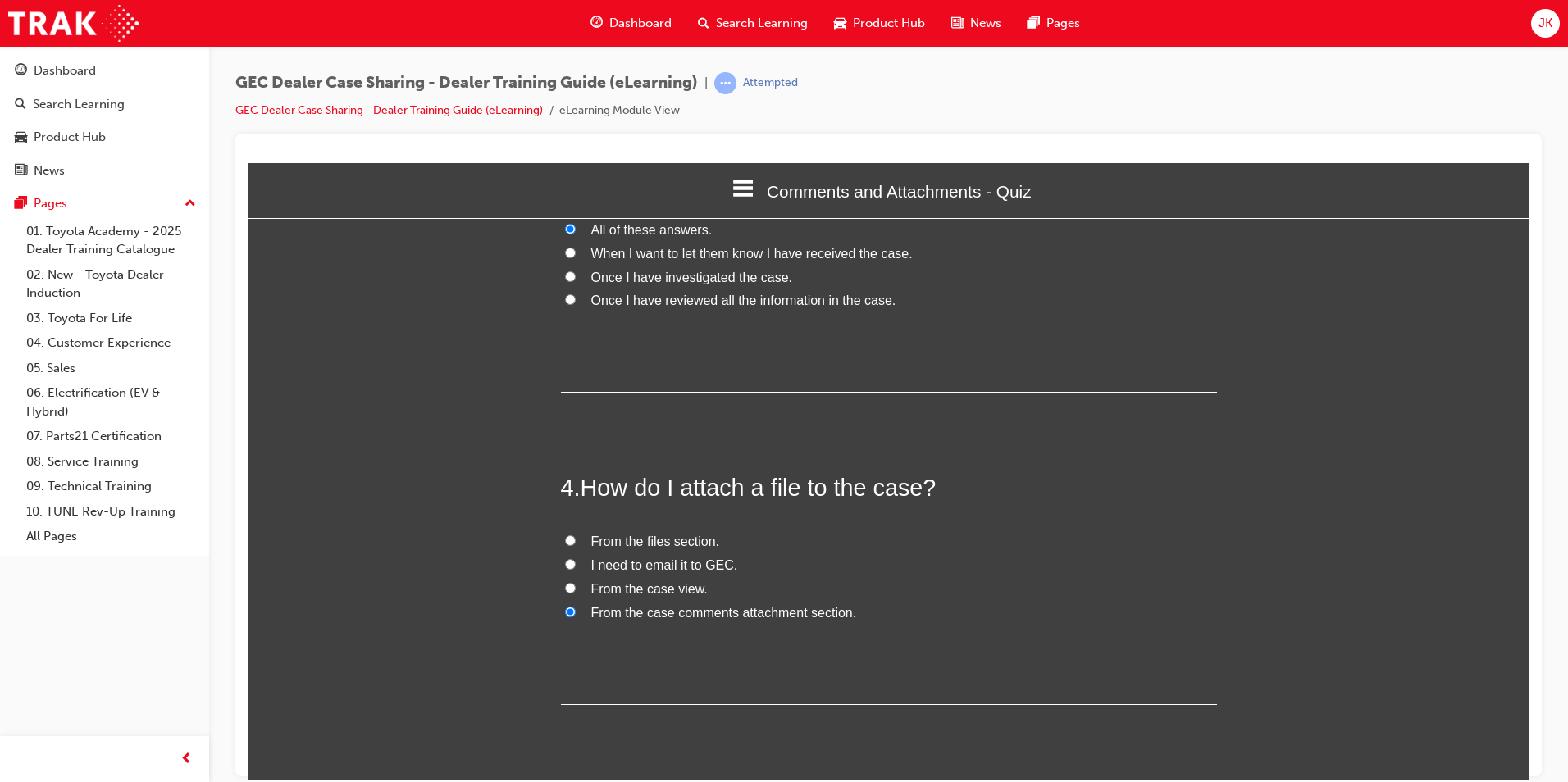
scroll to position [843, 0]
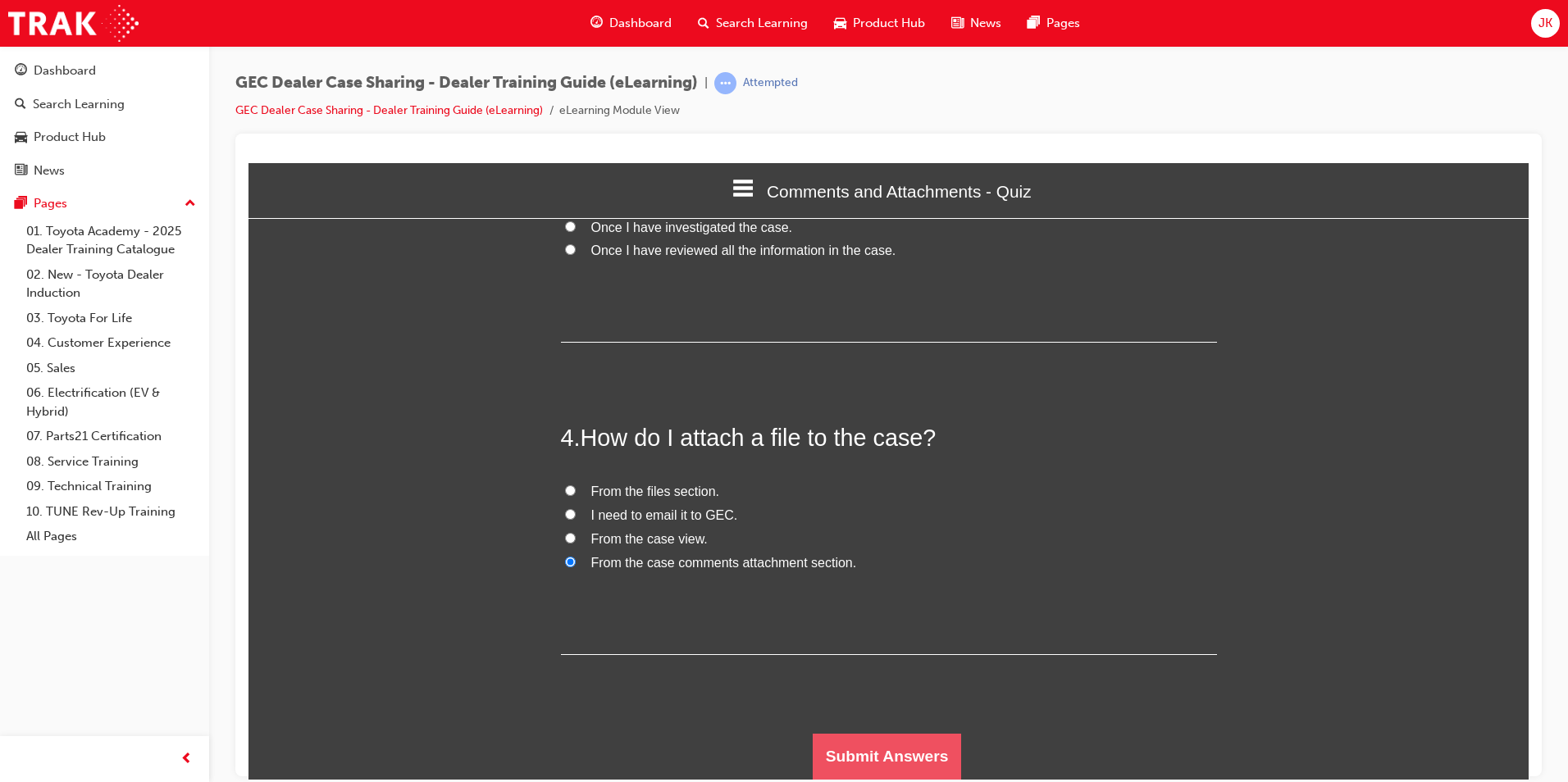
click at [923, 748] on button "Submit Answers" at bounding box center [887, 756] width 149 height 46
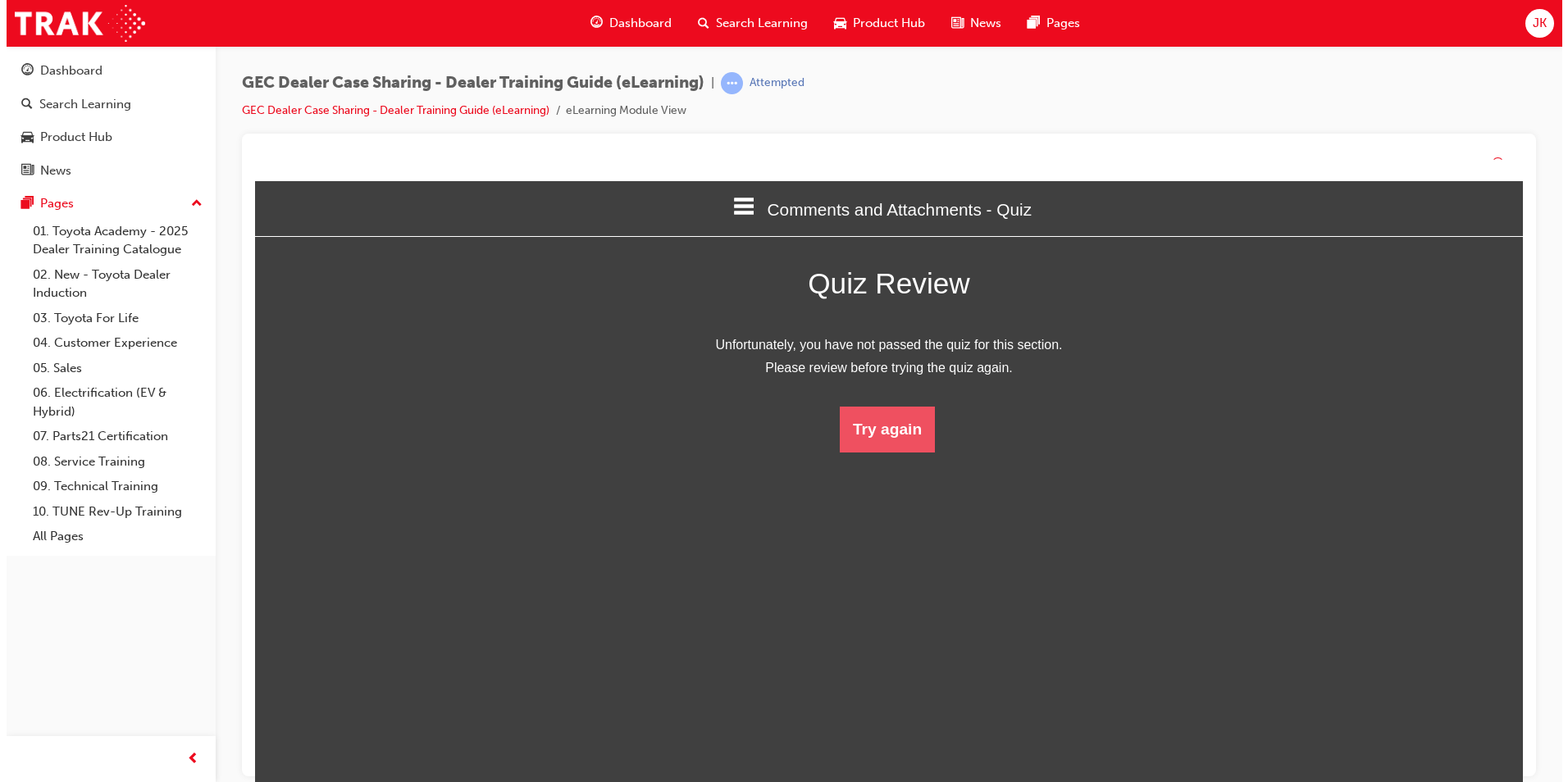
scroll to position [219, 1305]
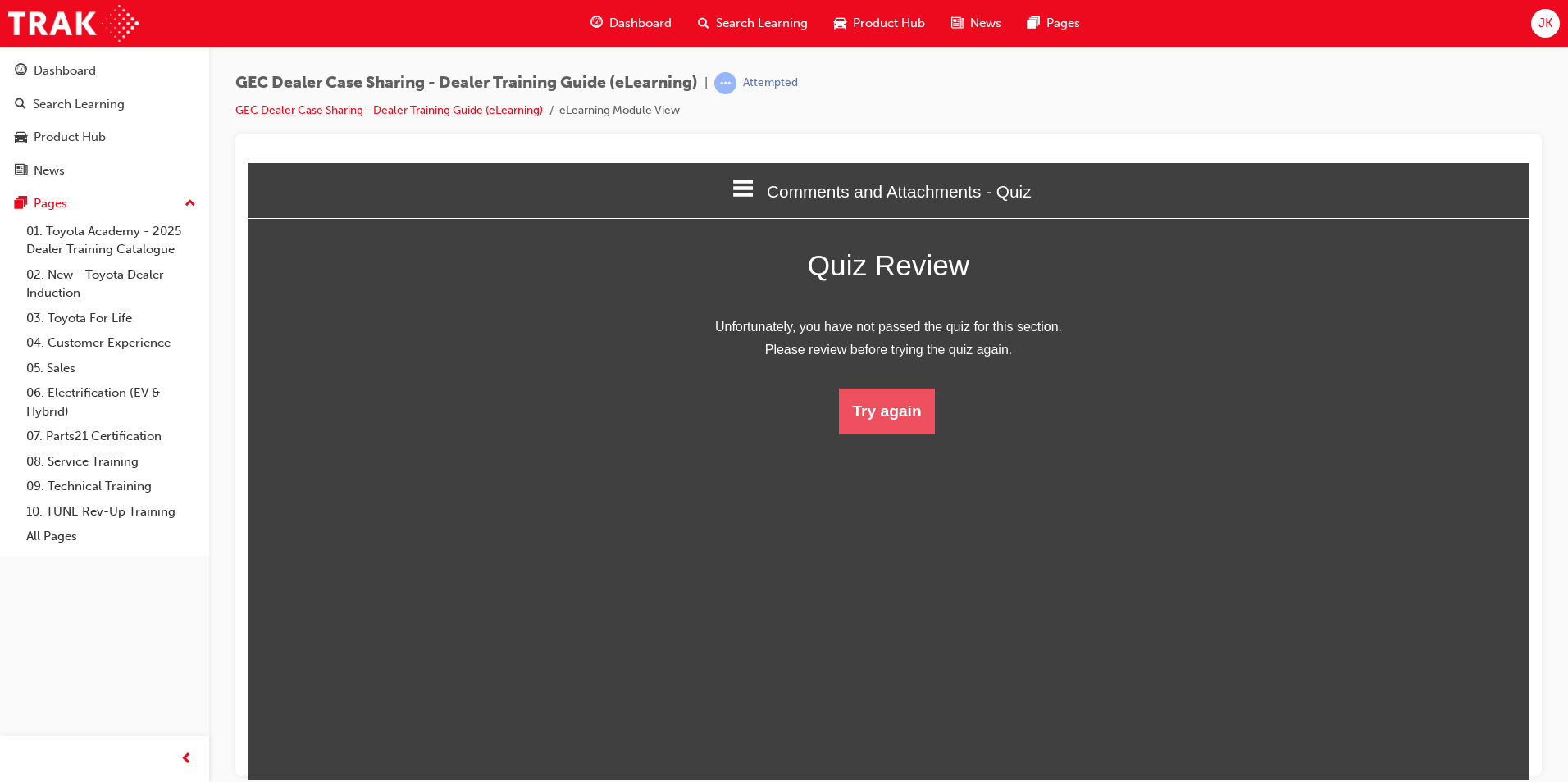
click at [876, 421] on button "Try again" at bounding box center [886, 411] width 95 height 46
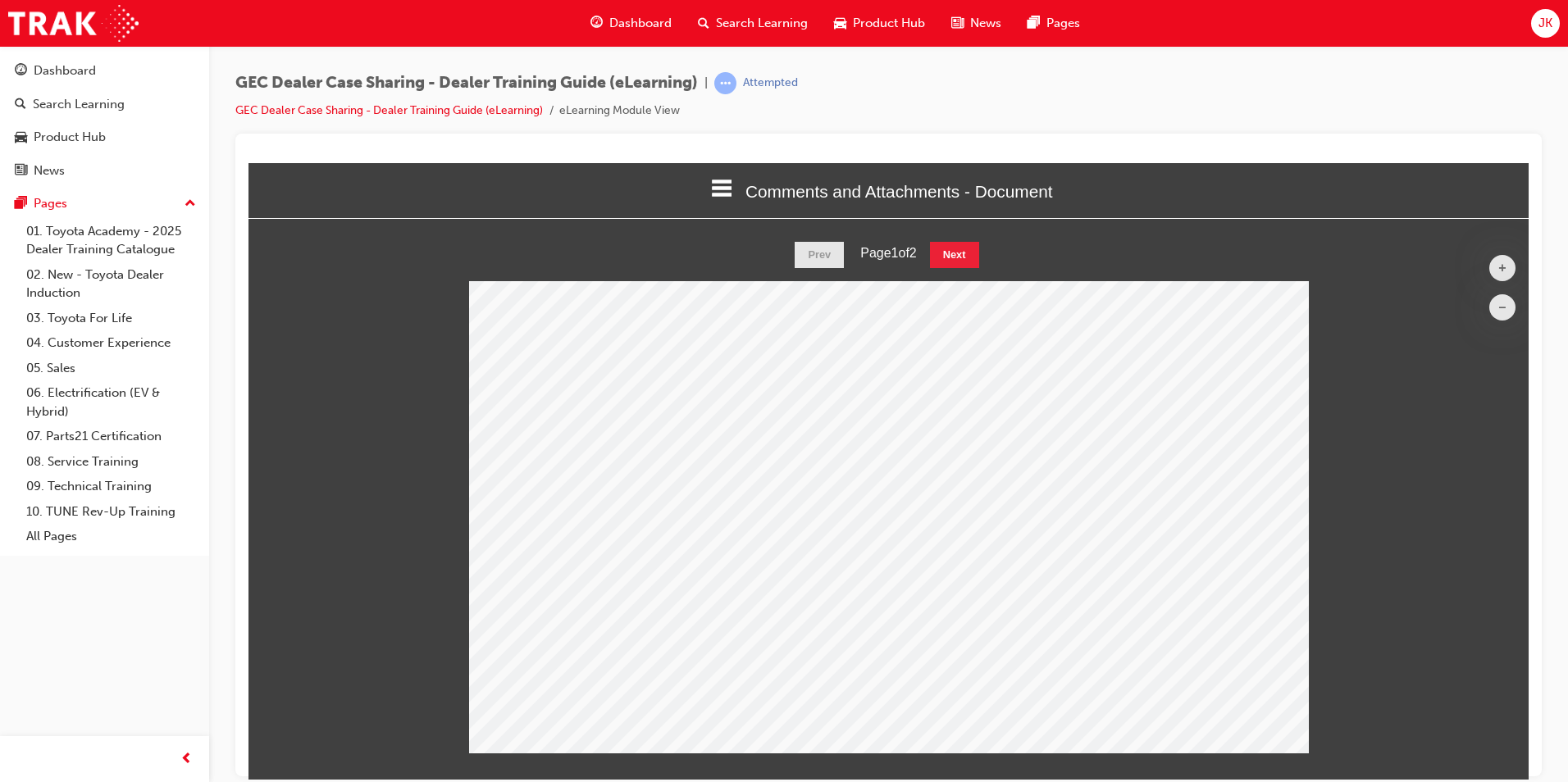
scroll to position [538, 1305]
drag, startPoint x: 927, startPoint y: 253, endPoint x: 936, endPoint y: 252, distance: 9.1
click at [935, 252] on div "Prev Page 1 of 2 Next" at bounding box center [888, 254] width 1280 height 27
click at [946, 256] on button "Next" at bounding box center [954, 254] width 49 height 27
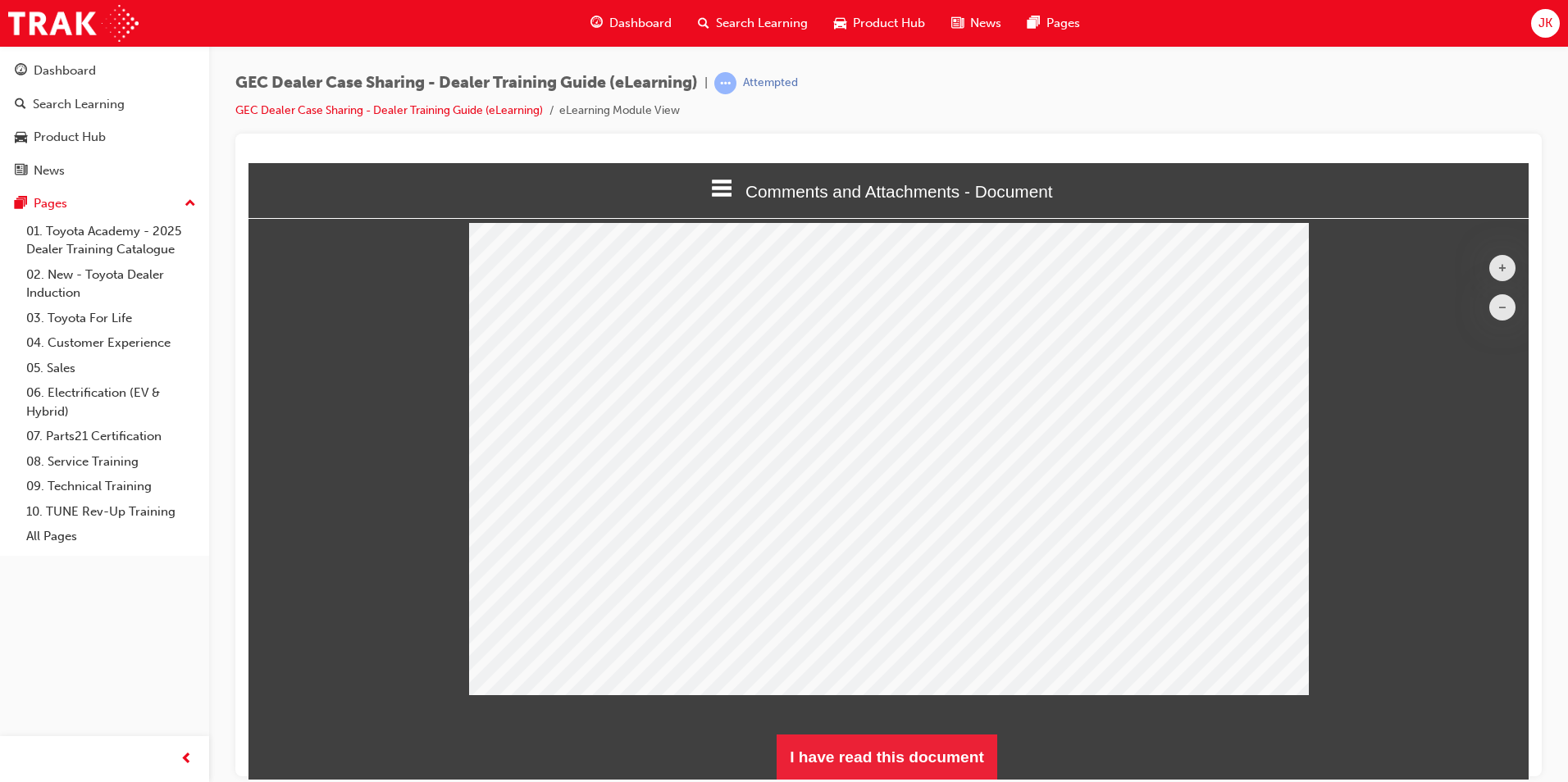
scroll to position [59, 0]
click at [846, 751] on button "I have read this document" at bounding box center [887, 756] width 220 height 46
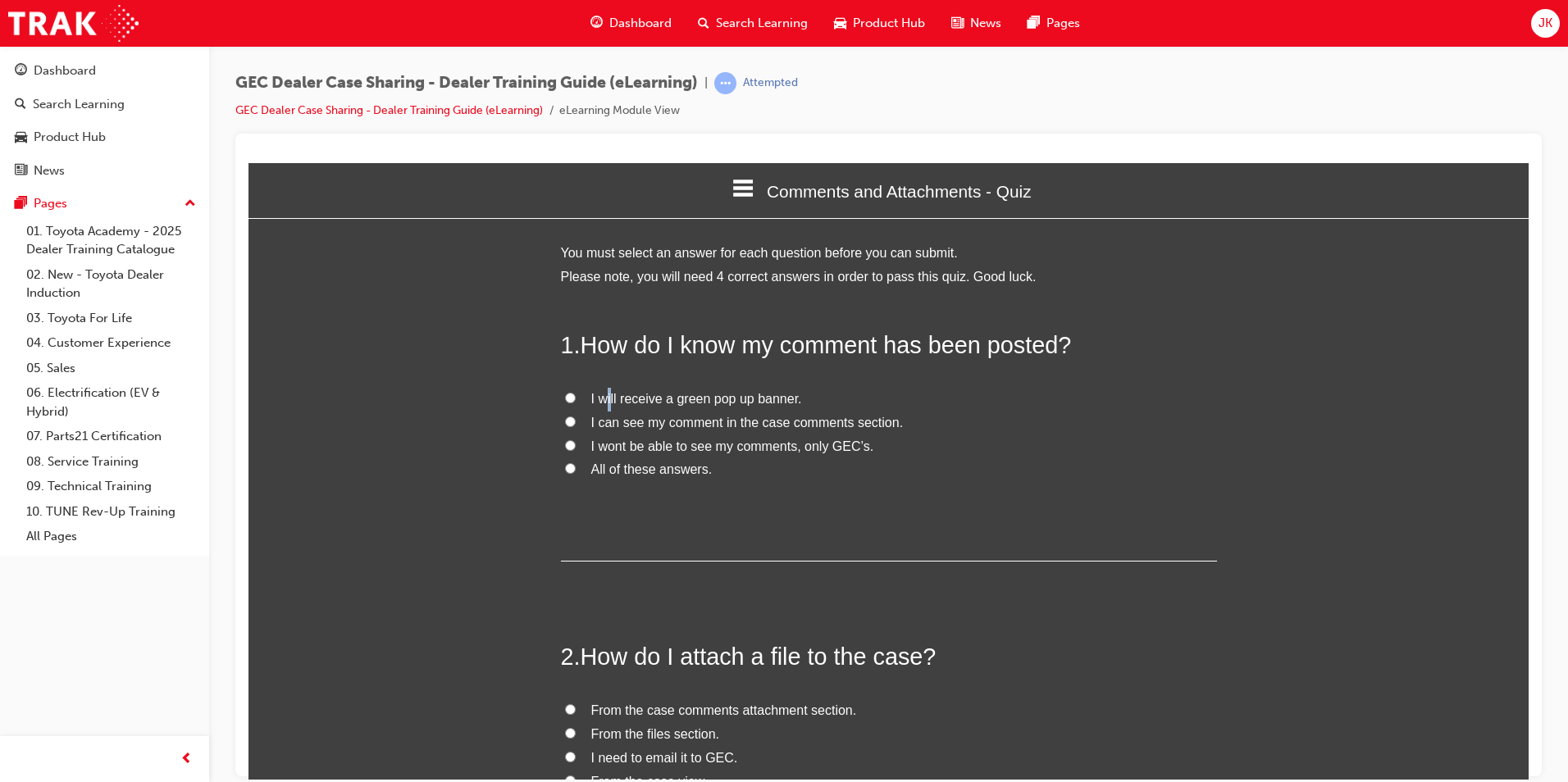
click at [606, 407] on label "I will receive a green pop up banner." at bounding box center [888, 399] width 656 height 24
drag, startPoint x: 606, startPoint y: 407, endPoint x: 566, endPoint y: 399, distance: 40.8
click at [566, 399] on input "I will receive a green pop up banner." at bounding box center [570, 397] width 11 height 11
radio input "true"
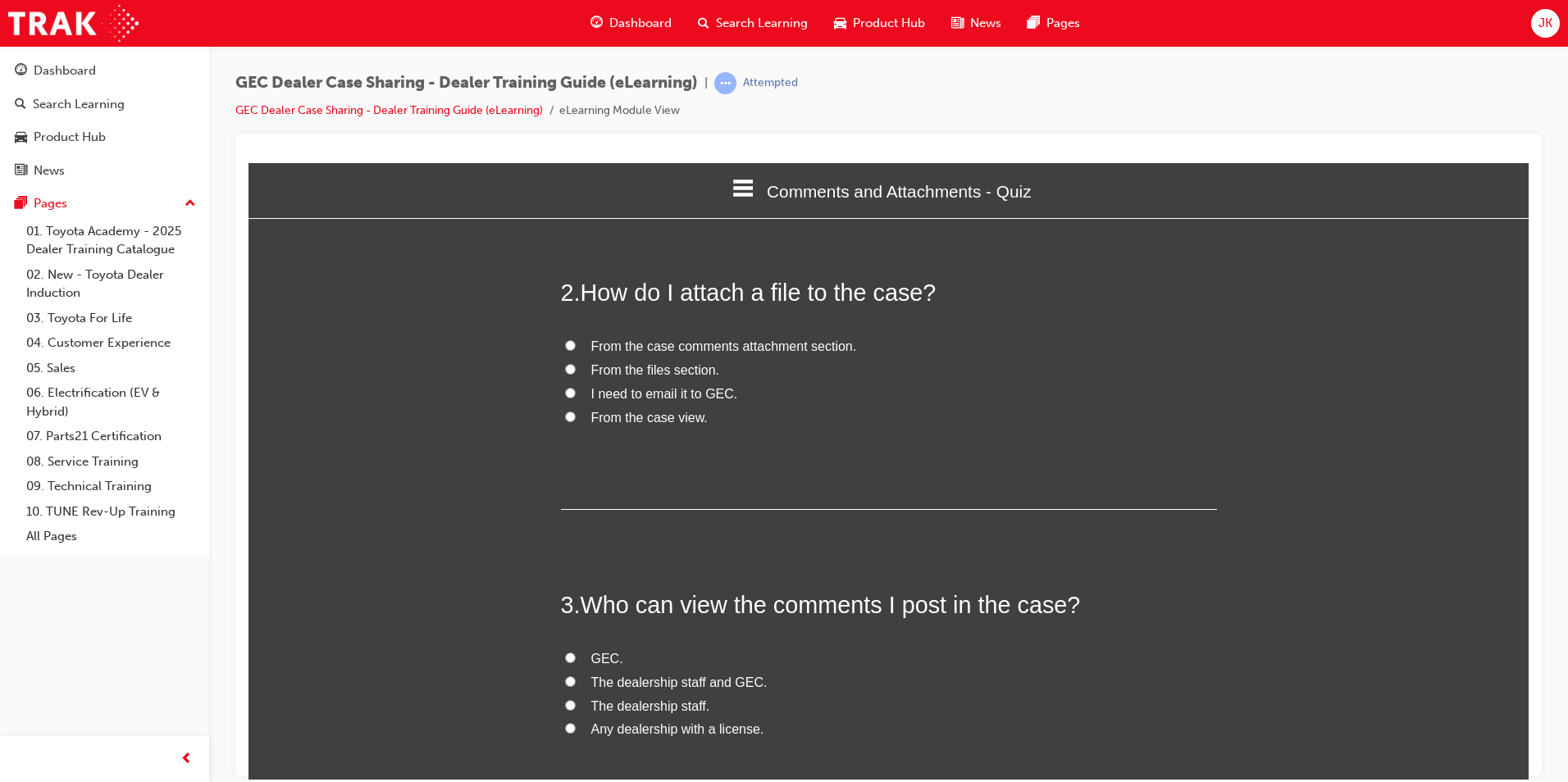
scroll to position [410, 0]
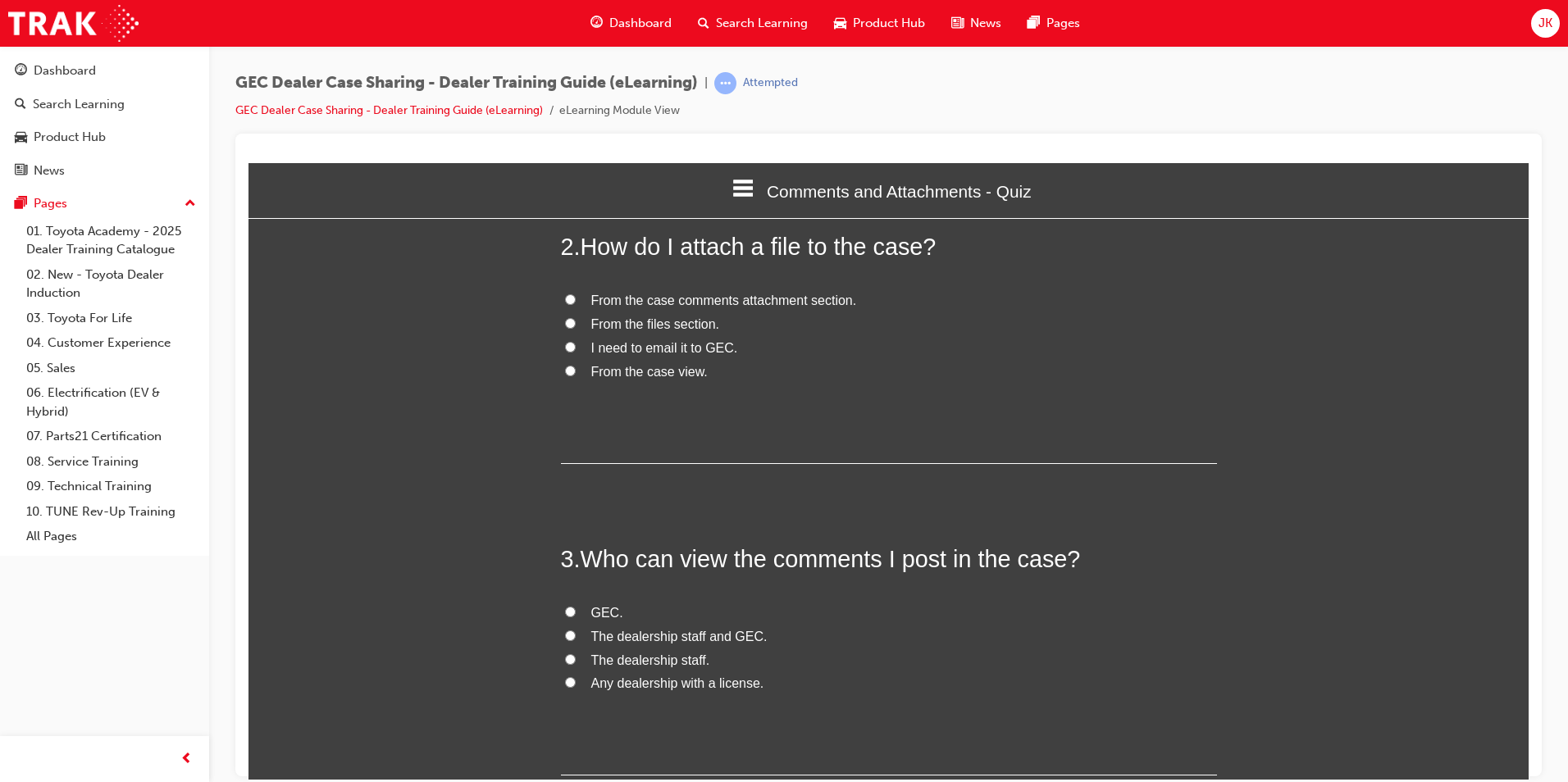
click at [633, 303] on span "From the case comments attachment section." at bounding box center [723, 299] width 266 height 14
click at [576, 303] on input "From the case comments attachment section." at bounding box center [570, 299] width 11 height 11
radio input "true"
click at [626, 676] on span "Any dealership with a license." at bounding box center [677, 683] width 173 height 14
drag, startPoint x: 626, startPoint y: 676, endPoint x: 619, endPoint y: 657, distance: 20.2
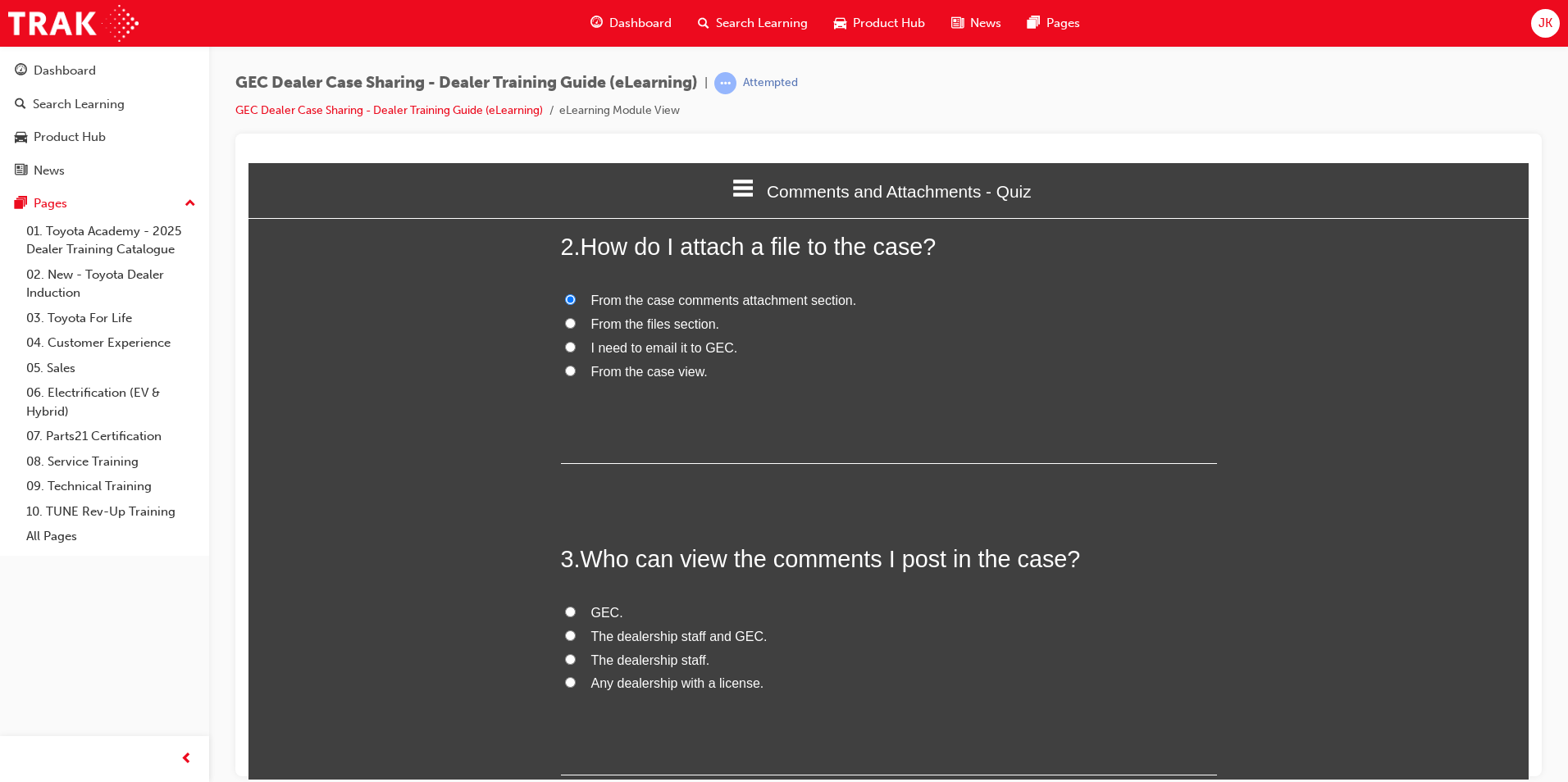
click at [619, 657] on span "The dealership staff." at bounding box center [650, 660] width 119 height 14
click at [576, 657] on input "The dealership staff." at bounding box center [570, 659] width 11 height 11
radio input "true"
click at [629, 645] on label "The dealership staff and GEC." at bounding box center [888, 636] width 656 height 24
click at [576, 641] on input "The dealership staff and GEC." at bounding box center [570, 635] width 11 height 11
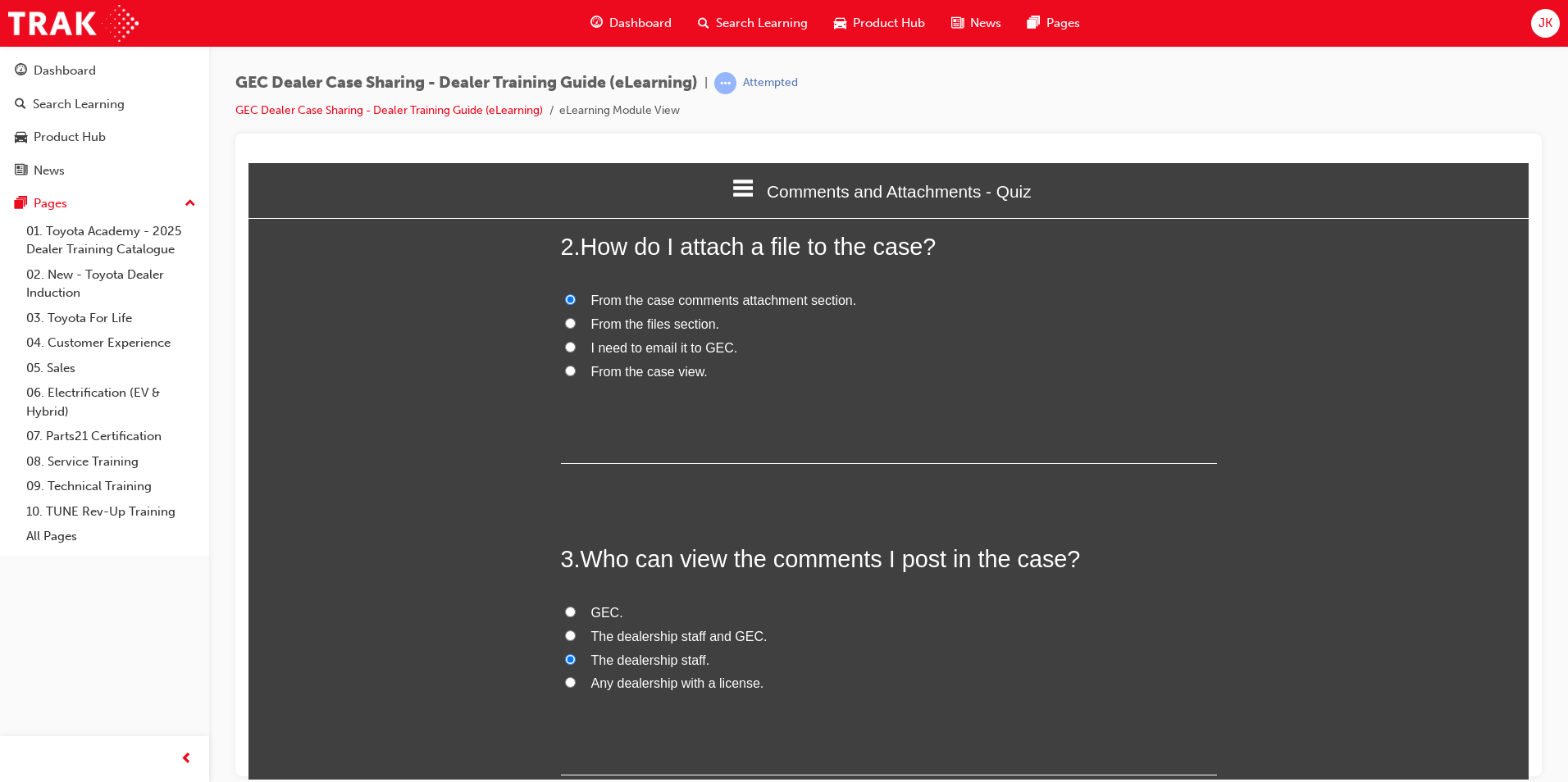
radio input "true"
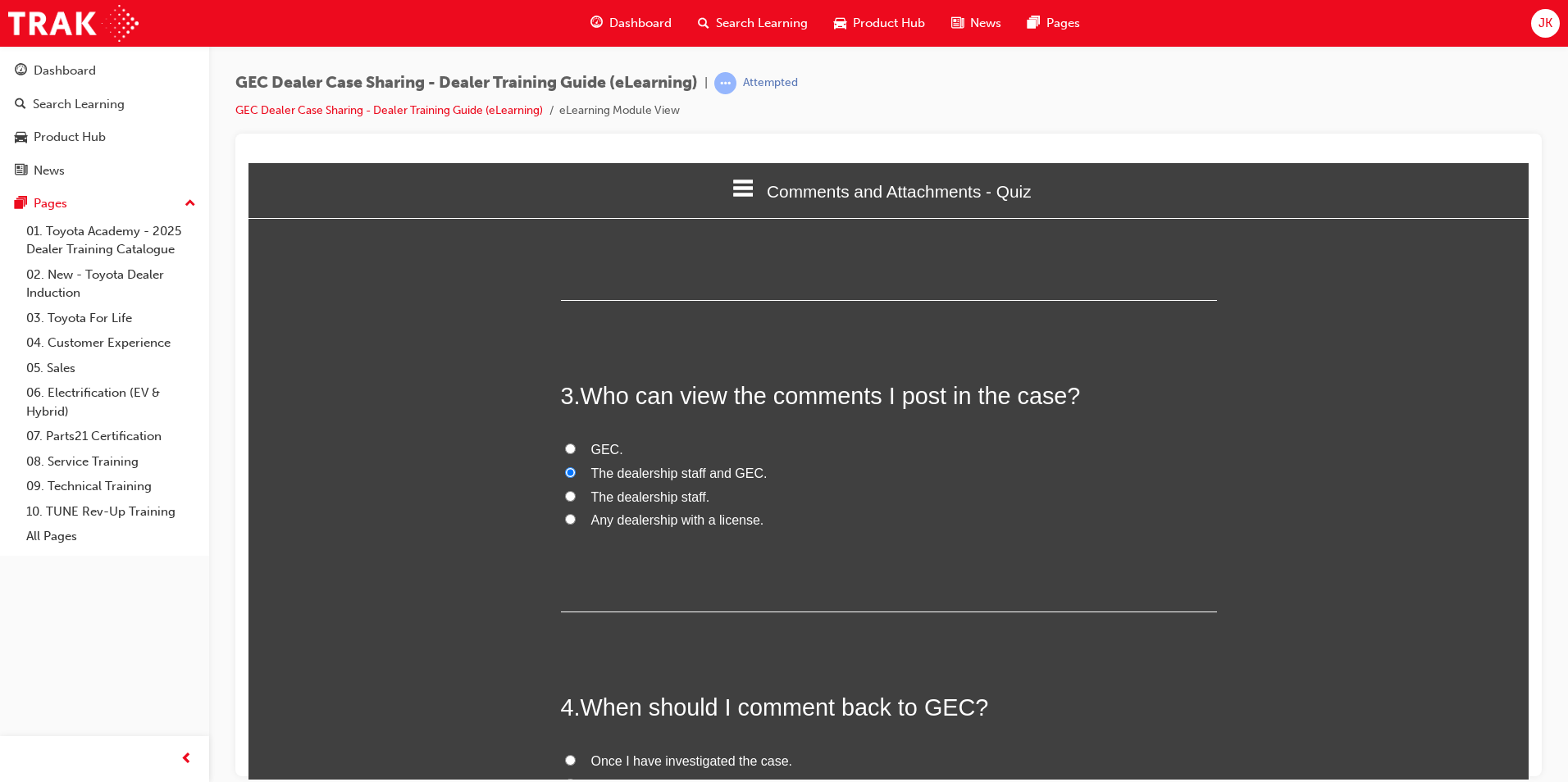
scroll to position [820, 0]
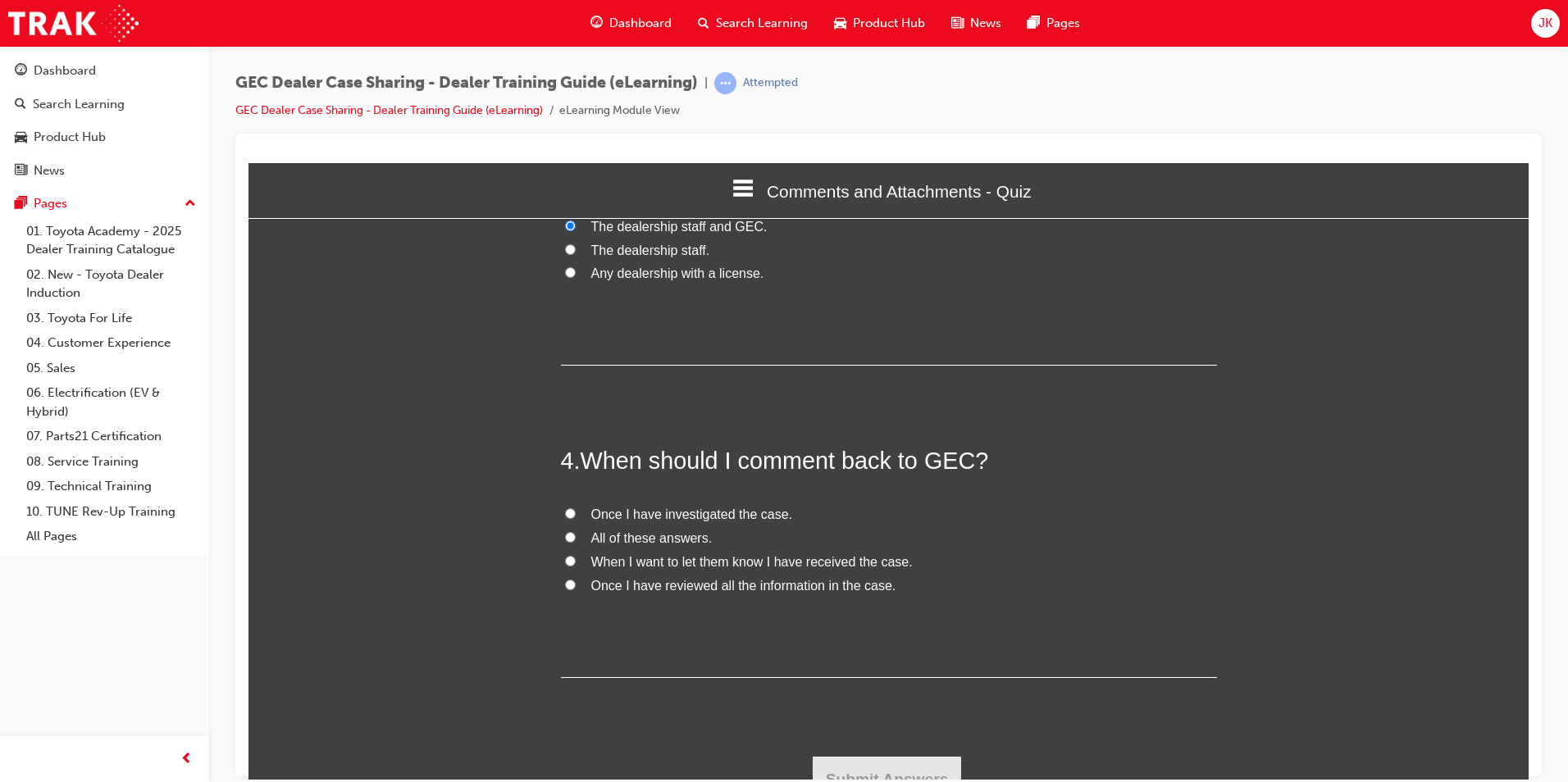
click at [626, 534] on span "All of these answers." at bounding box center [651, 538] width 122 height 14
click at [576, 534] on input "All of these answers." at bounding box center [570, 537] width 11 height 11
radio input "true"
click at [903, 763] on button "Submit Answers" at bounding box center [887, 779] width 149 height 46
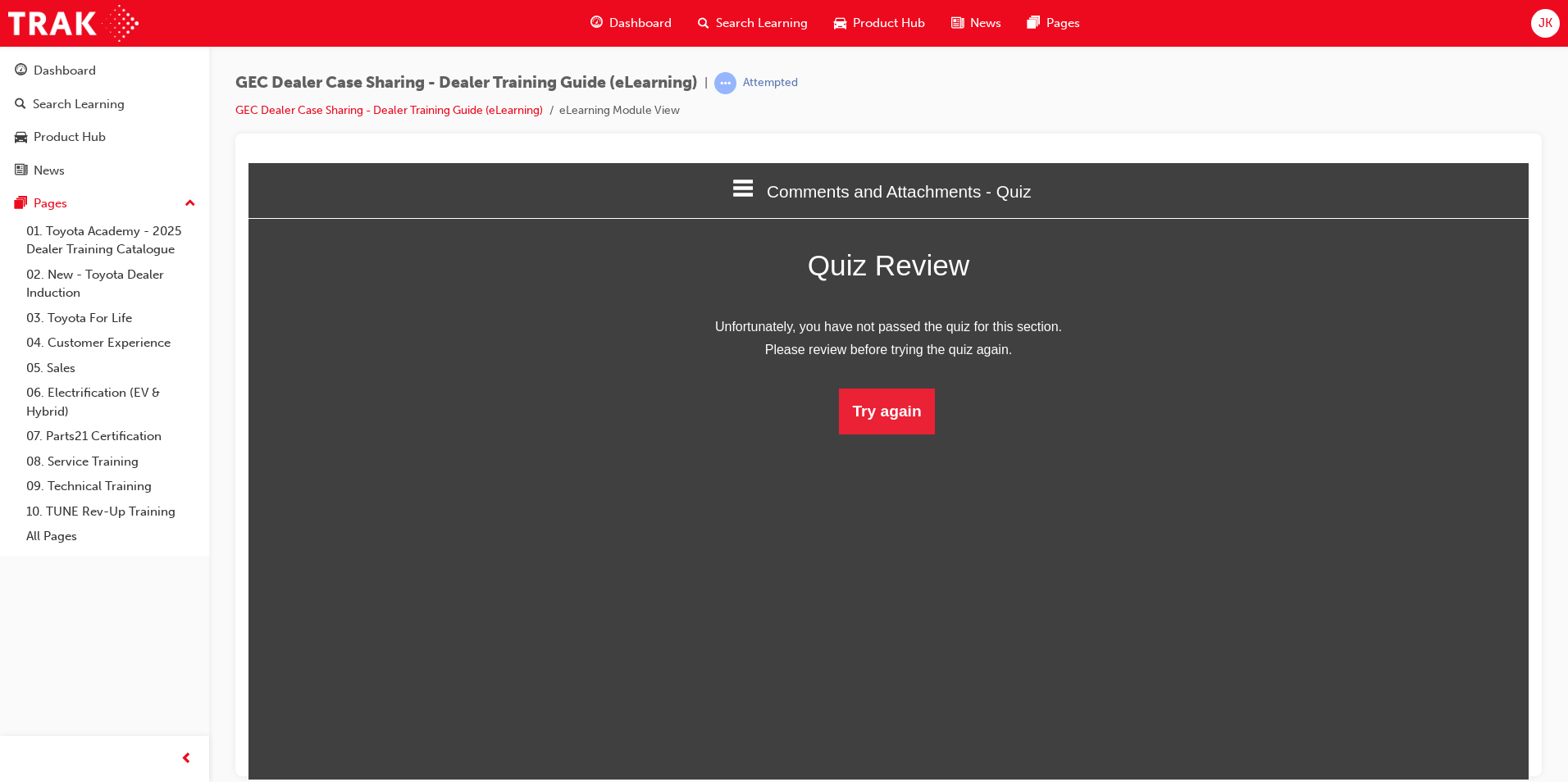
scroll to position [219, 1305]
click at [857, 411] on button "Try again" at bounding box center [886, 411] width 95 height 46
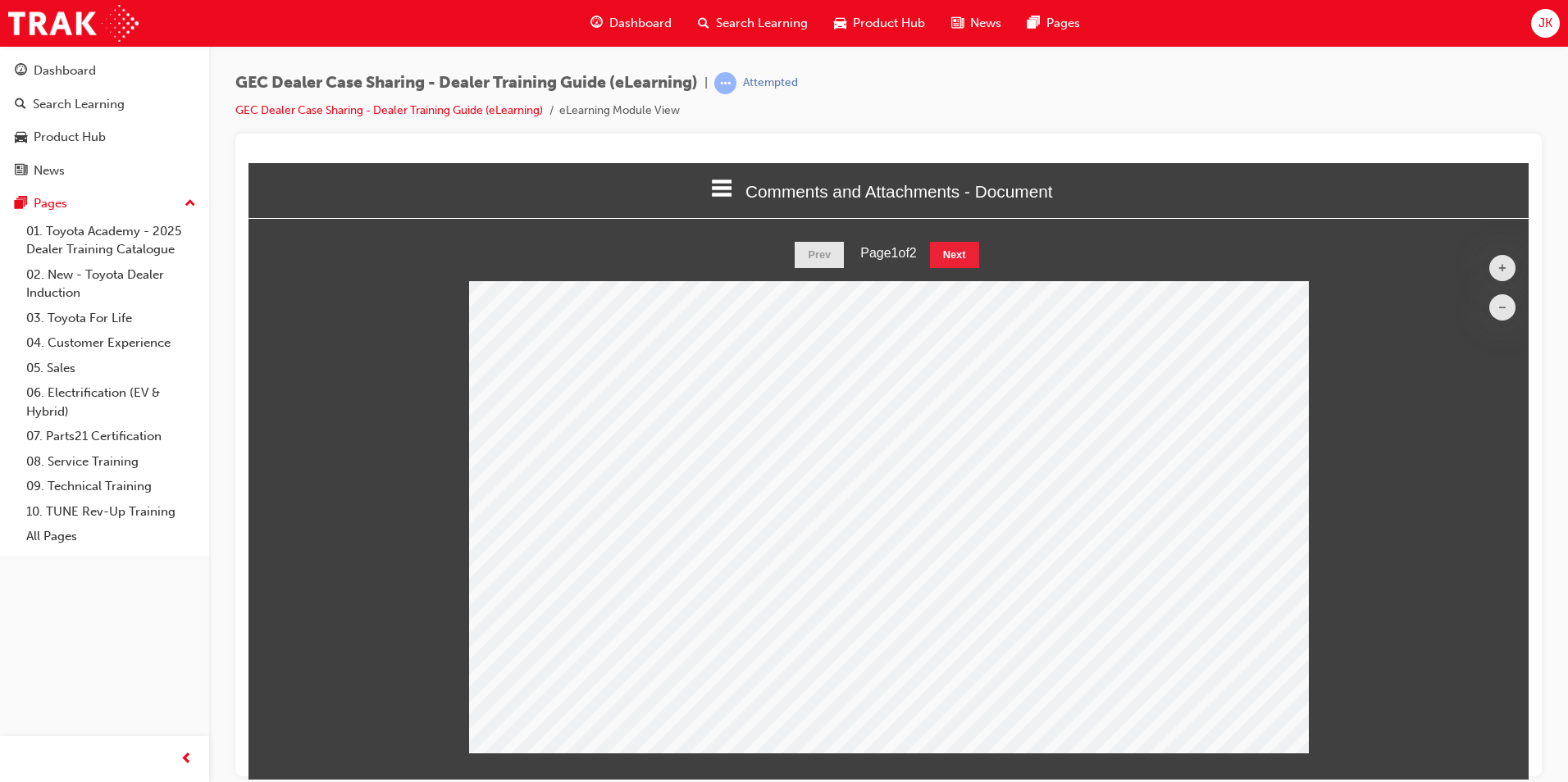
click at [751, 27] on span "Search Learning" at bounding box center [761, 23] width 92 height 19
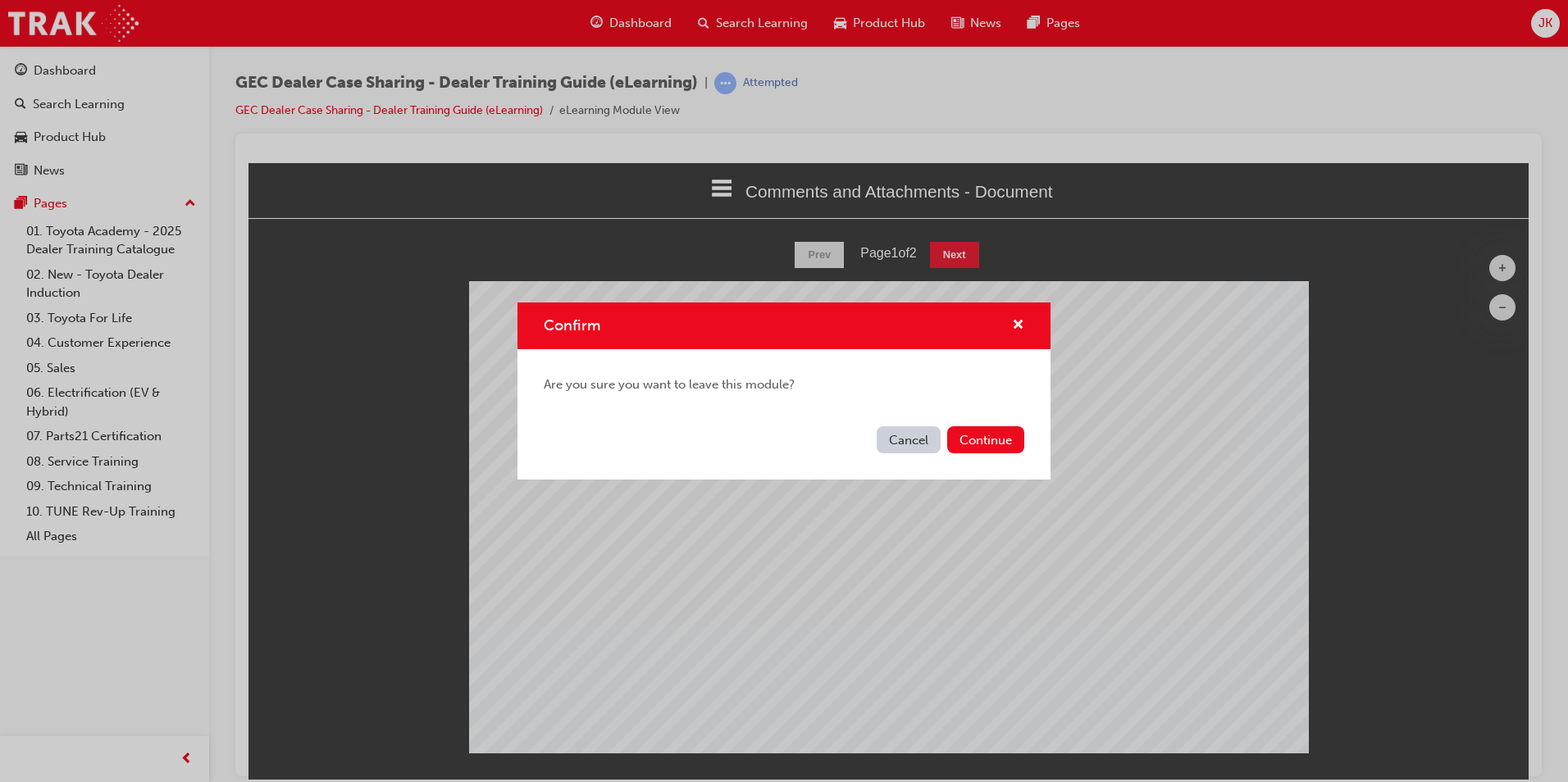
click at [904, 432] on button "Cancel" at bounding box center [909, 440] width 64 height 27
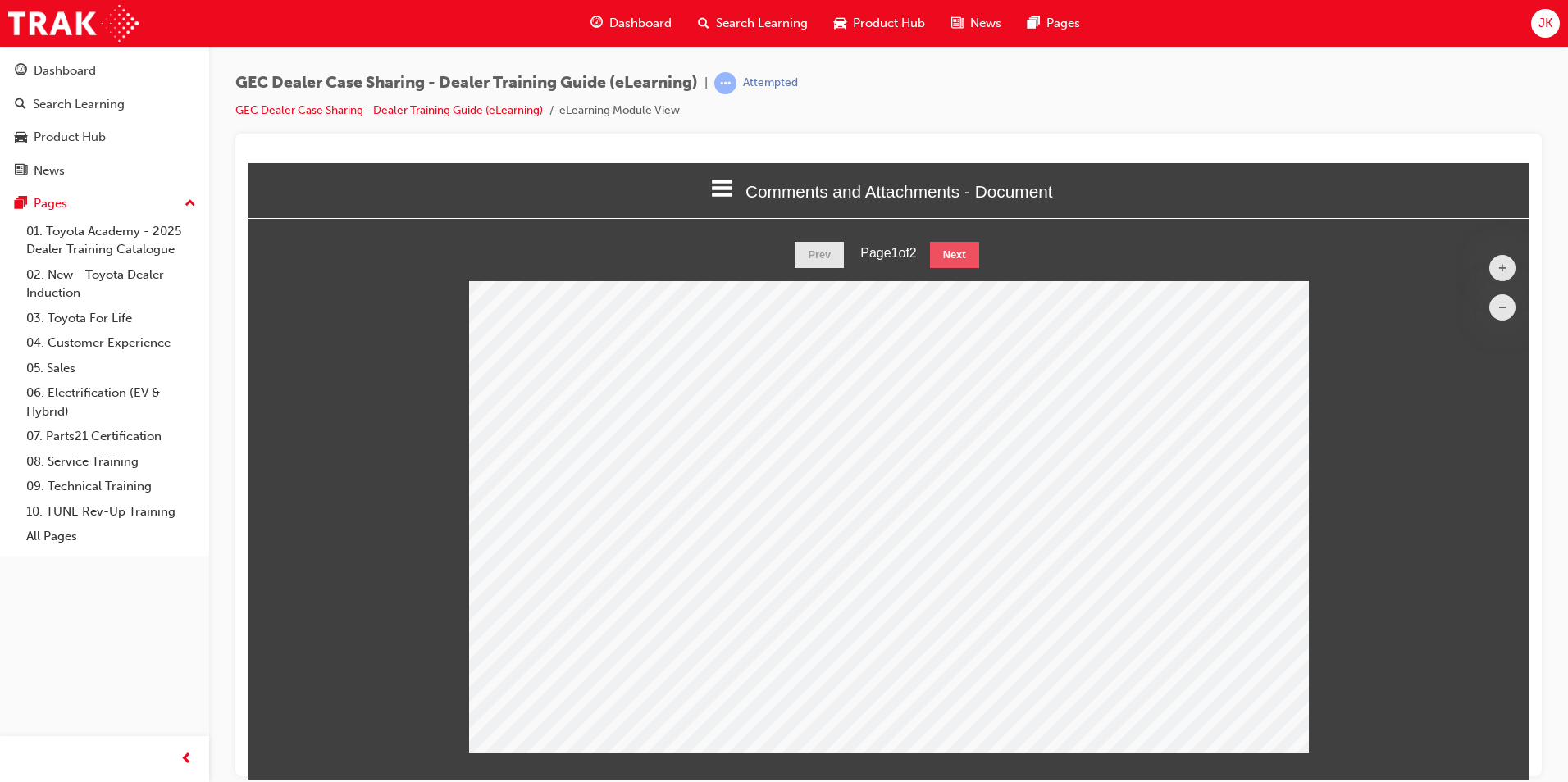
click at [945, 252] on button "Next" at bounding box center [954, 254] width 49 height 27
click at [811, 245] on button "Prev" at bounding box center [818, 254] width 49 height 27
click at [959, 240] on html "Comments and Attachments - Document Welcome Introduction Receiving a Case - Doc…" at bounding box center [888, 471] width 1280 height 617
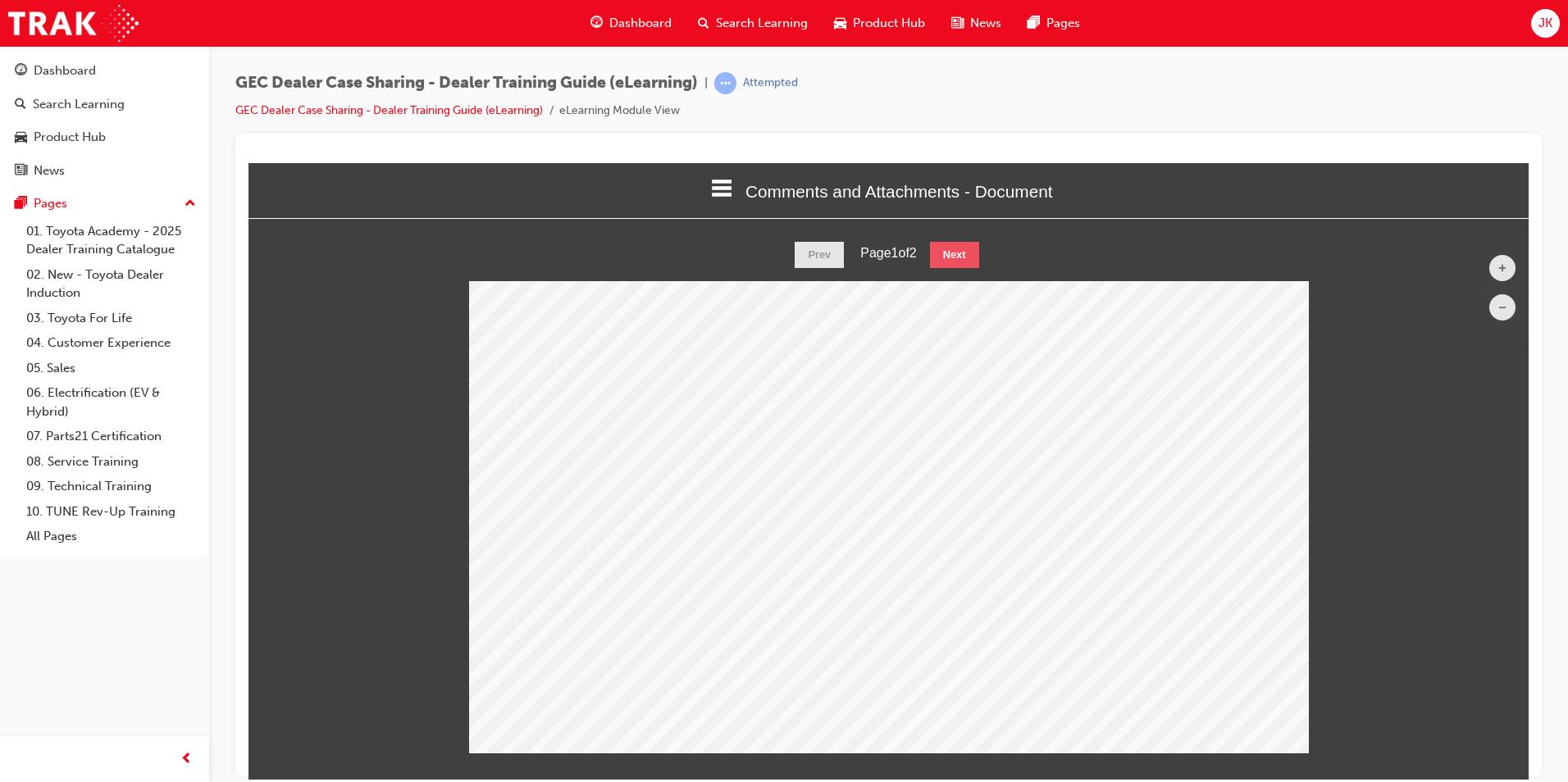
click at [953, 247] on button "Next" at bounding box center [954, 254] width 49 height 27
click at [816, 243] on button "Prev" at bounding box center [818, 254] width 49 height 27
click at [970, 242] on button "Next" at bounding box center [954, 254] width 49 height 27
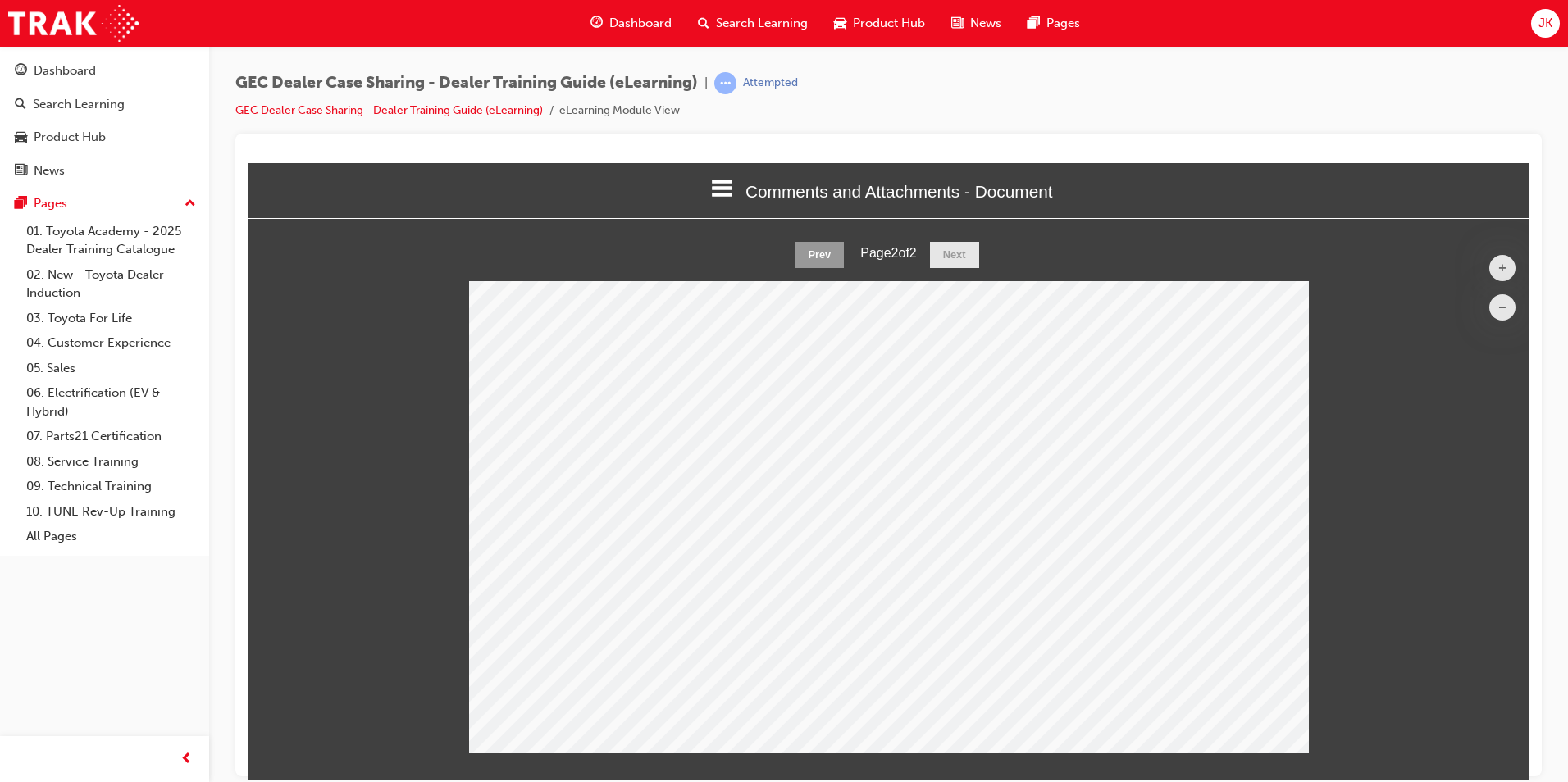
scroll to position [59, 0]
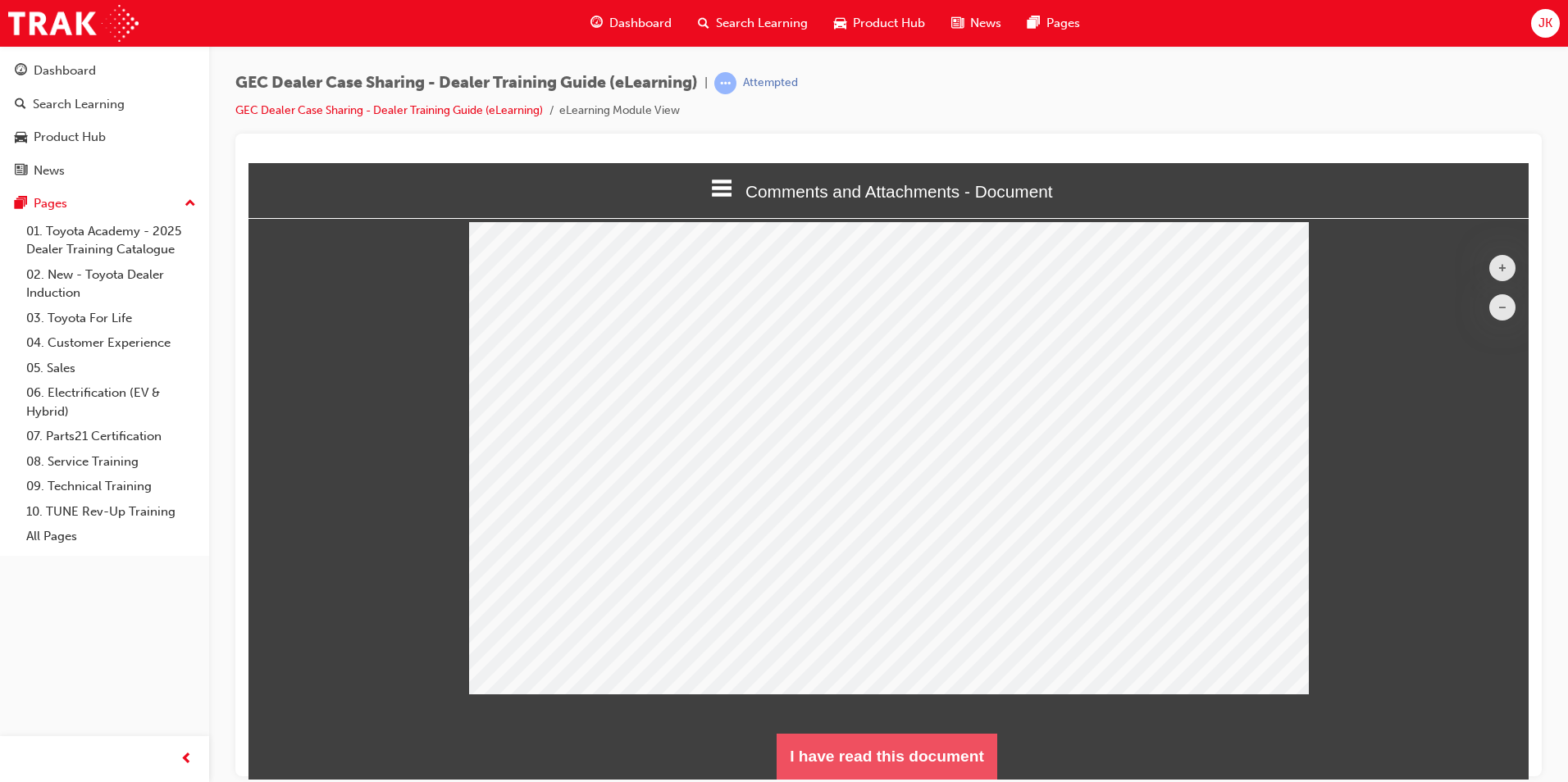
click at [905, 759] on button "I have read this document" at bounding box center [887, 756] width 220 height 46
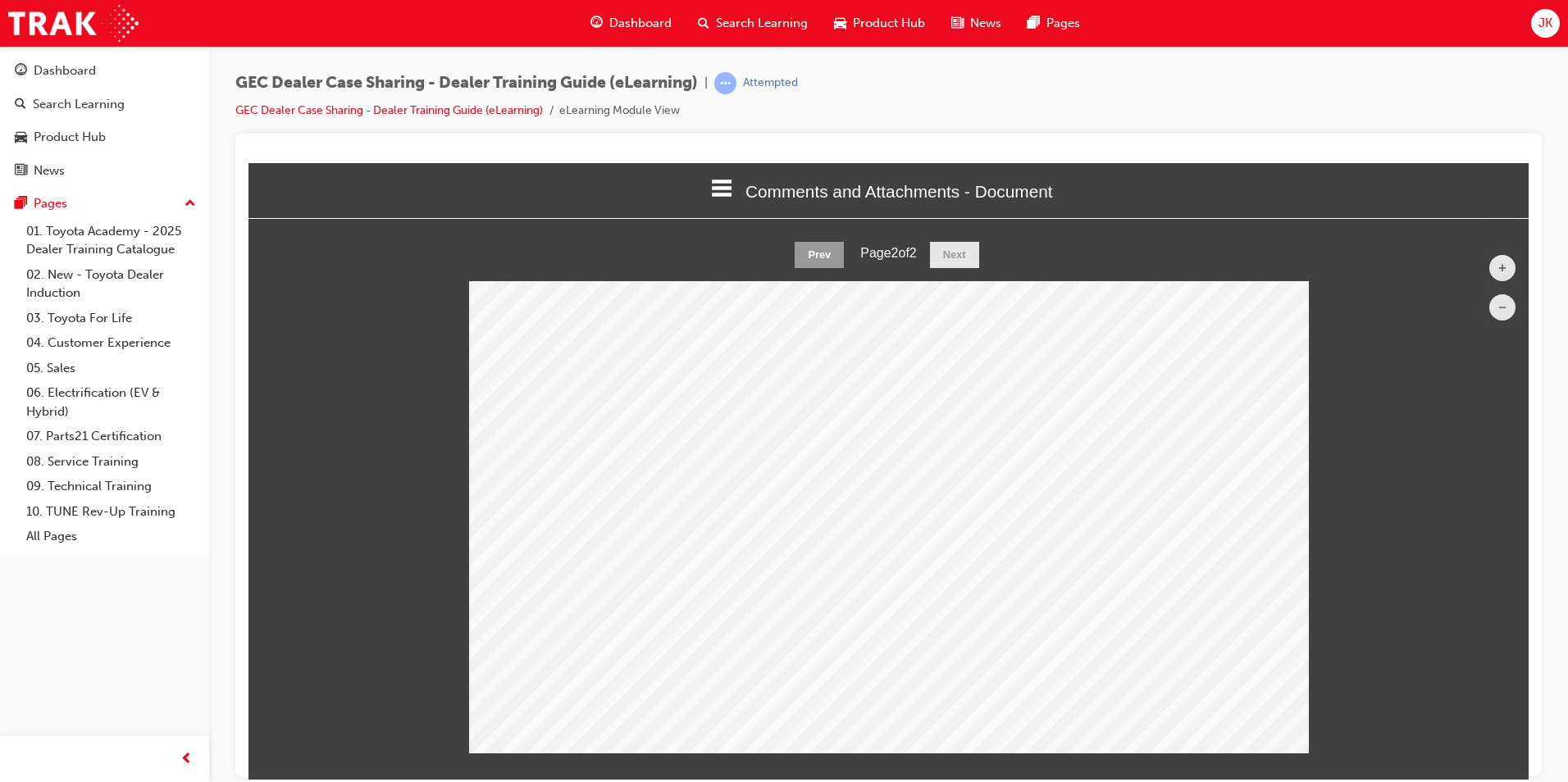
scroll to position [1406, 1293]
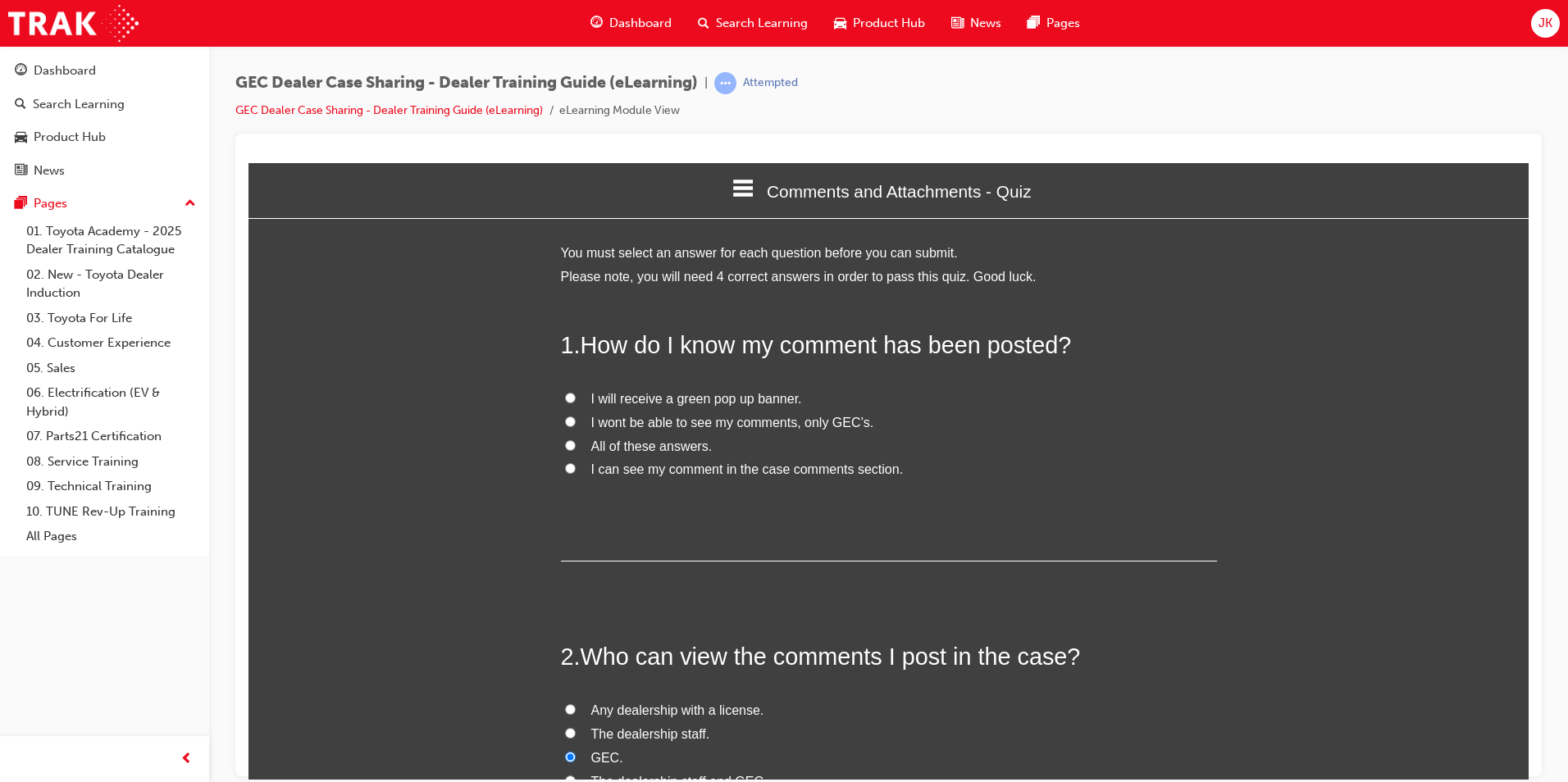
click at [662, 445] on span "All of these answers." at bounding box center [651, 446] width 122 height 14
click at [576, 445] on input "All of these answers." at bounding box center [570, 445] width 11 height 11
radio input "true"
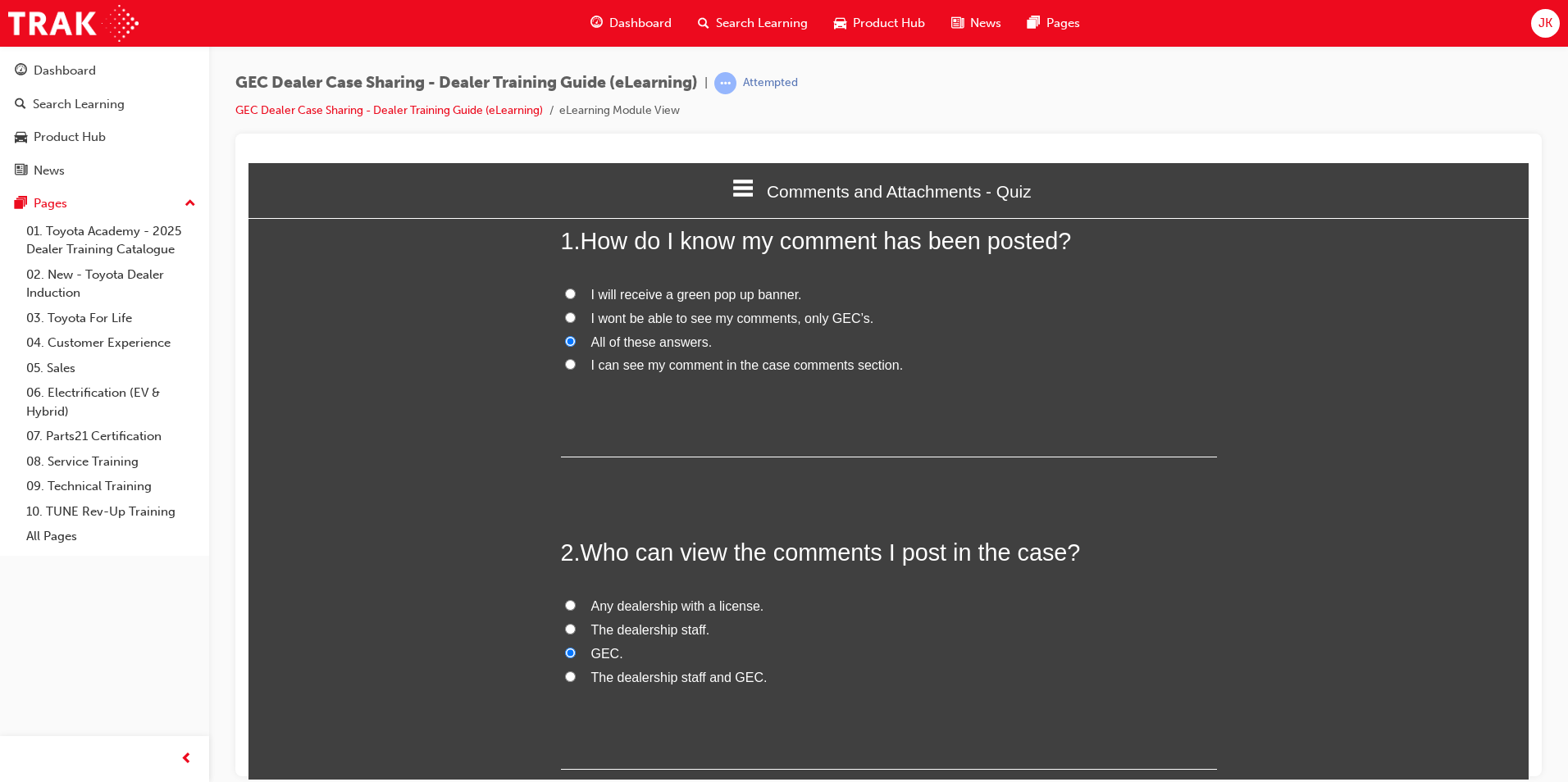
scroll to position [246, 0]
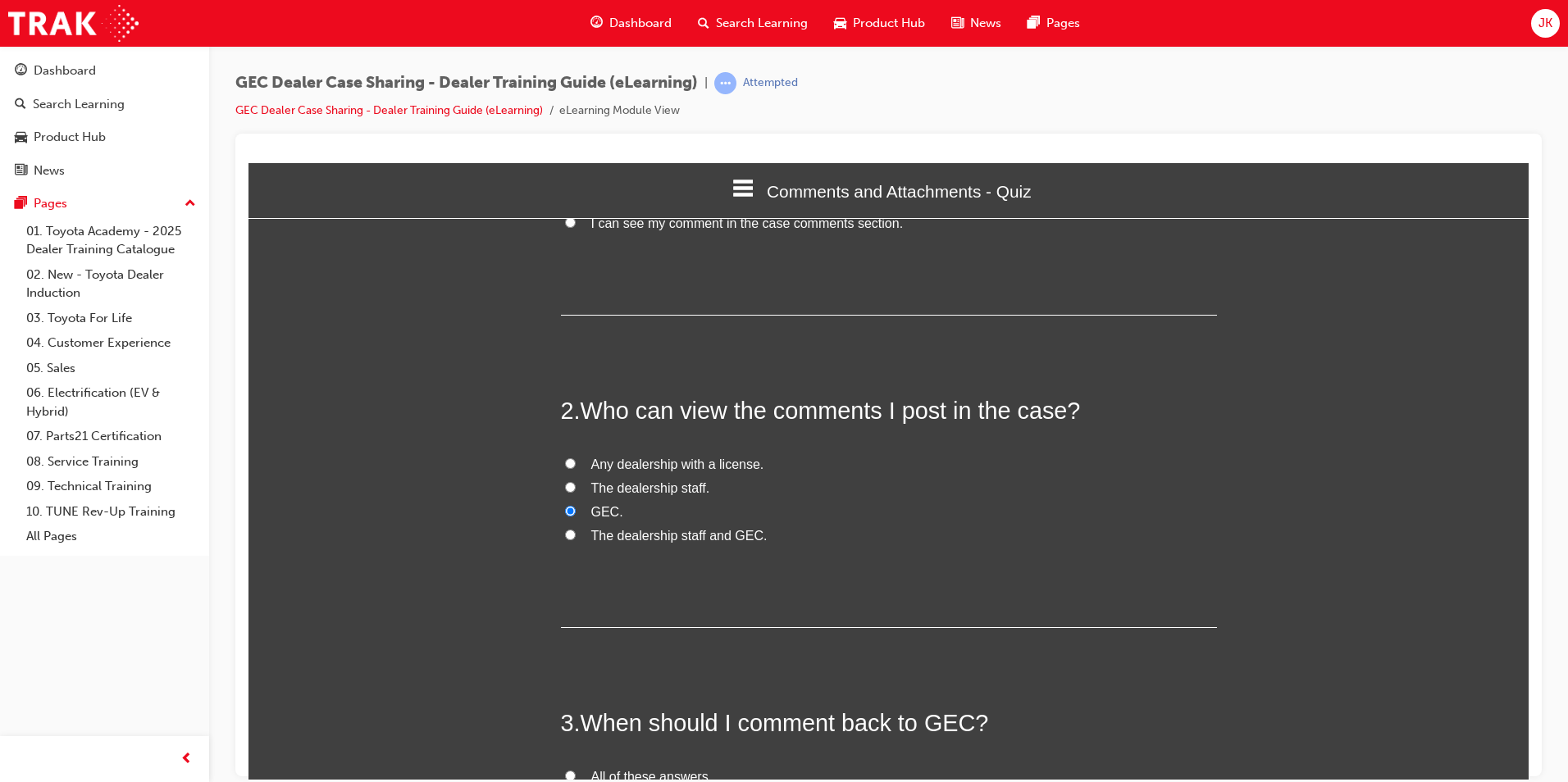
click at [639, 463] on span "Any dealership with a license." at bounding box center [677, 464] width 173 height 14
click at [576, 463] on input "Any dealership with a license." at bounding box center [570, 463] width 11 height 11
radio input "true"
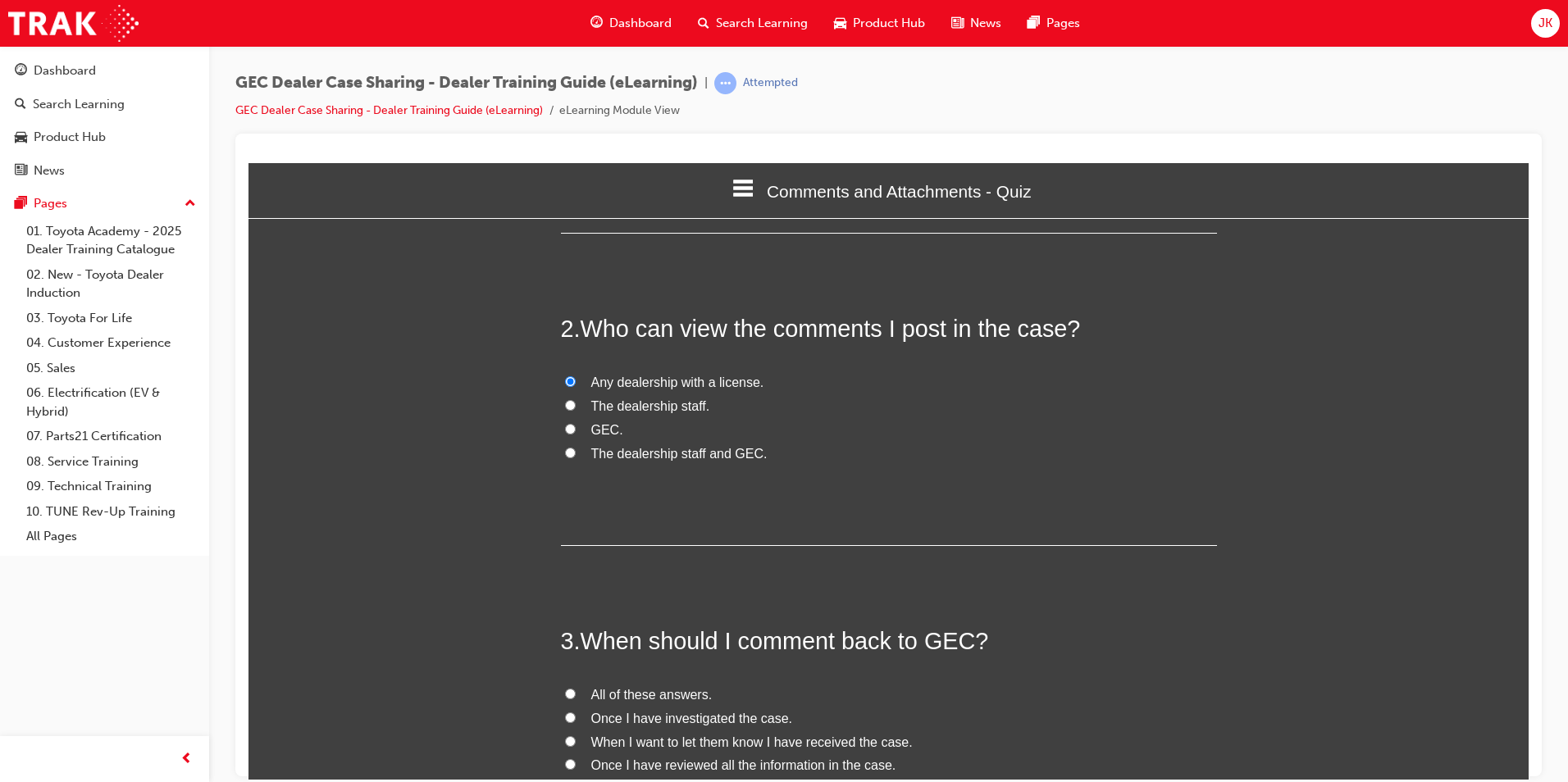
click at [622, 453] on span "The dealership staff and GEC." at bounding box center [679, 453] width 176 height 14
click at [576, 453] on input "The dealership staff and GEC." at bounding box center [570, 452] width 11 height 11
radio input "true"
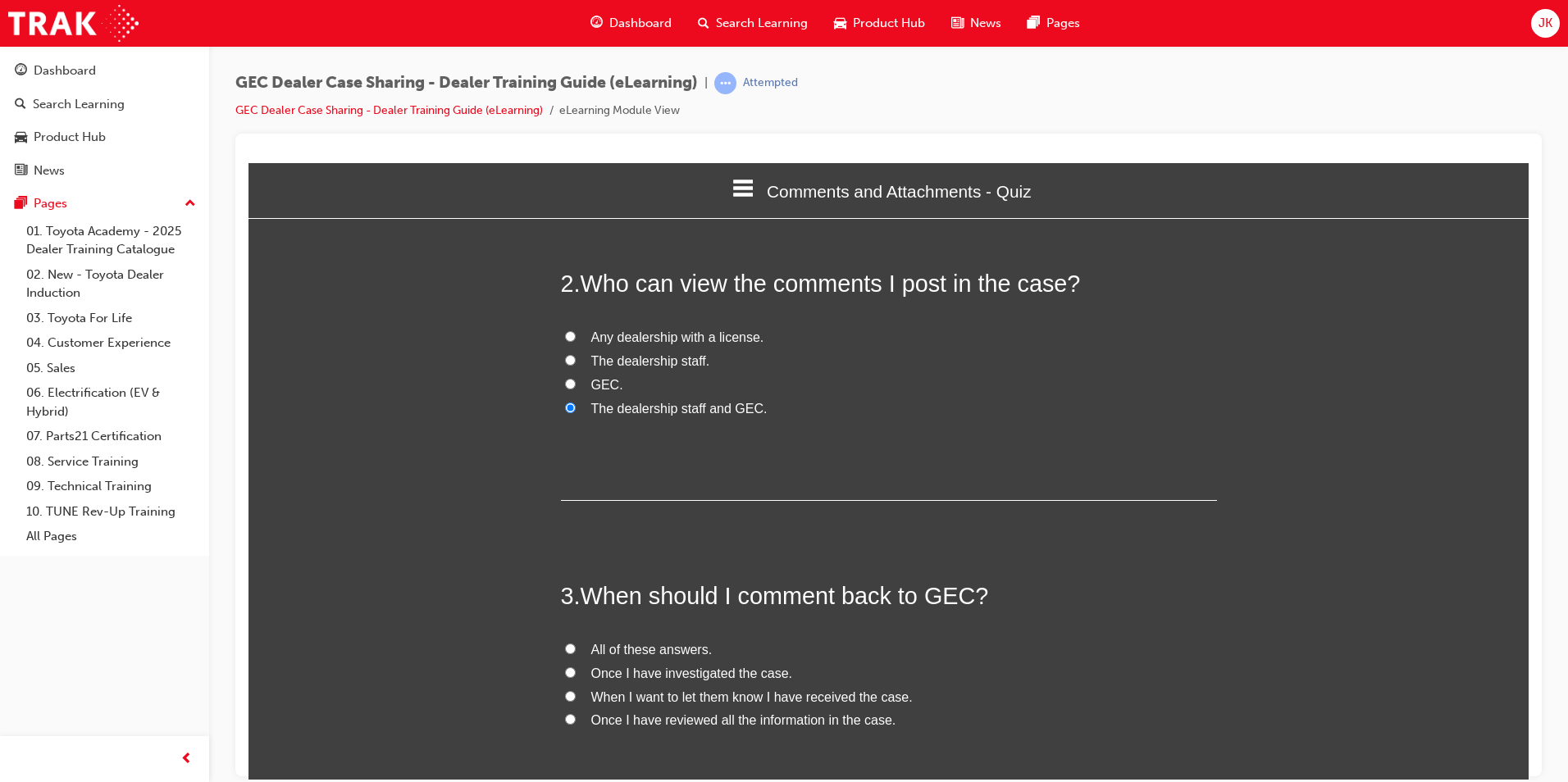
scroll to position [410, 0]
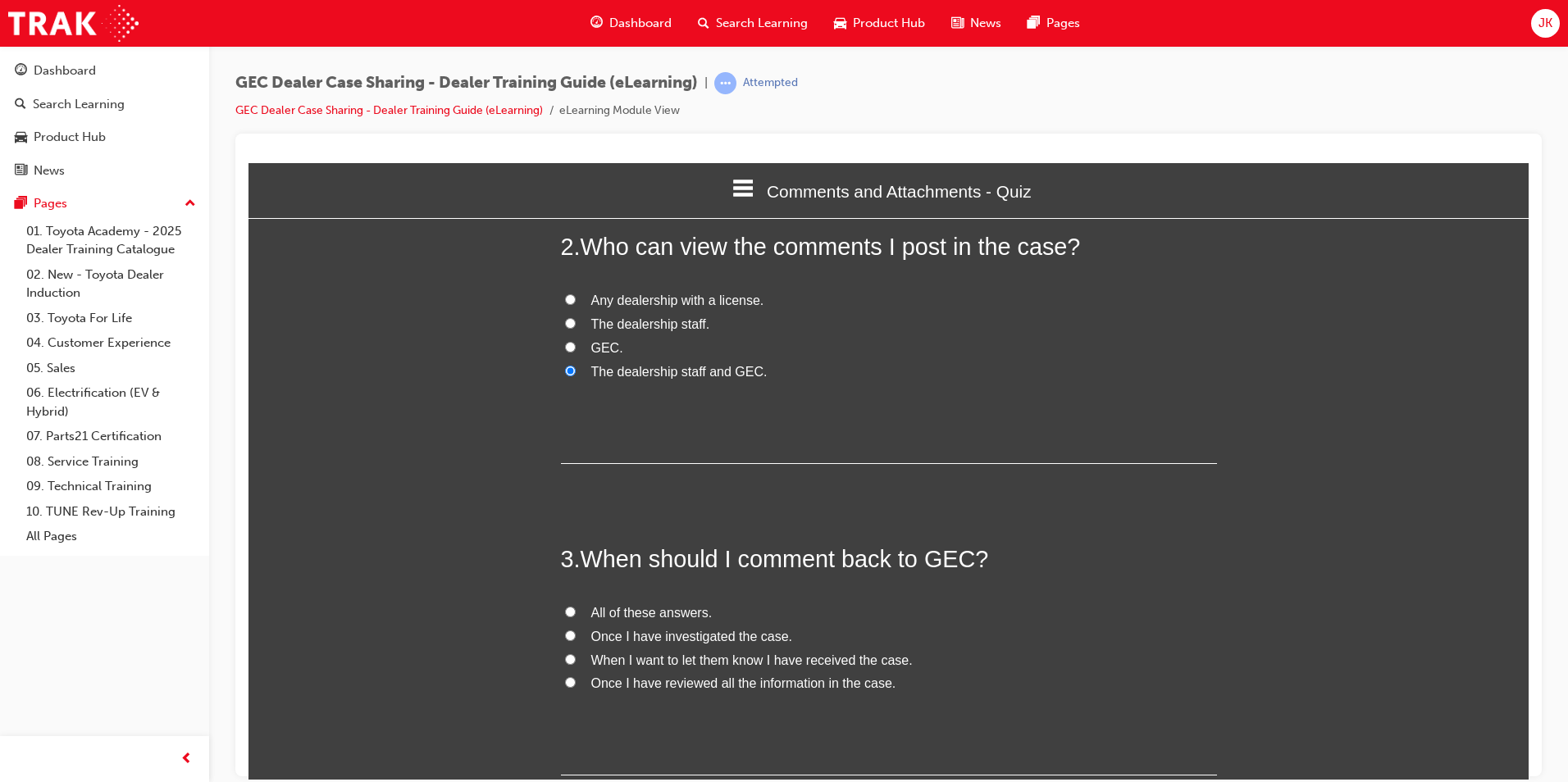
click at [749, 682] on span "Once I have reviewed all the information in the case." at bounding box center [743, 683] width 305 height 14
click at [576, 682] on input "Once I have reviewed all the information in the case." at bounding box center [570, 682] width 11 height 11
radio input "true"
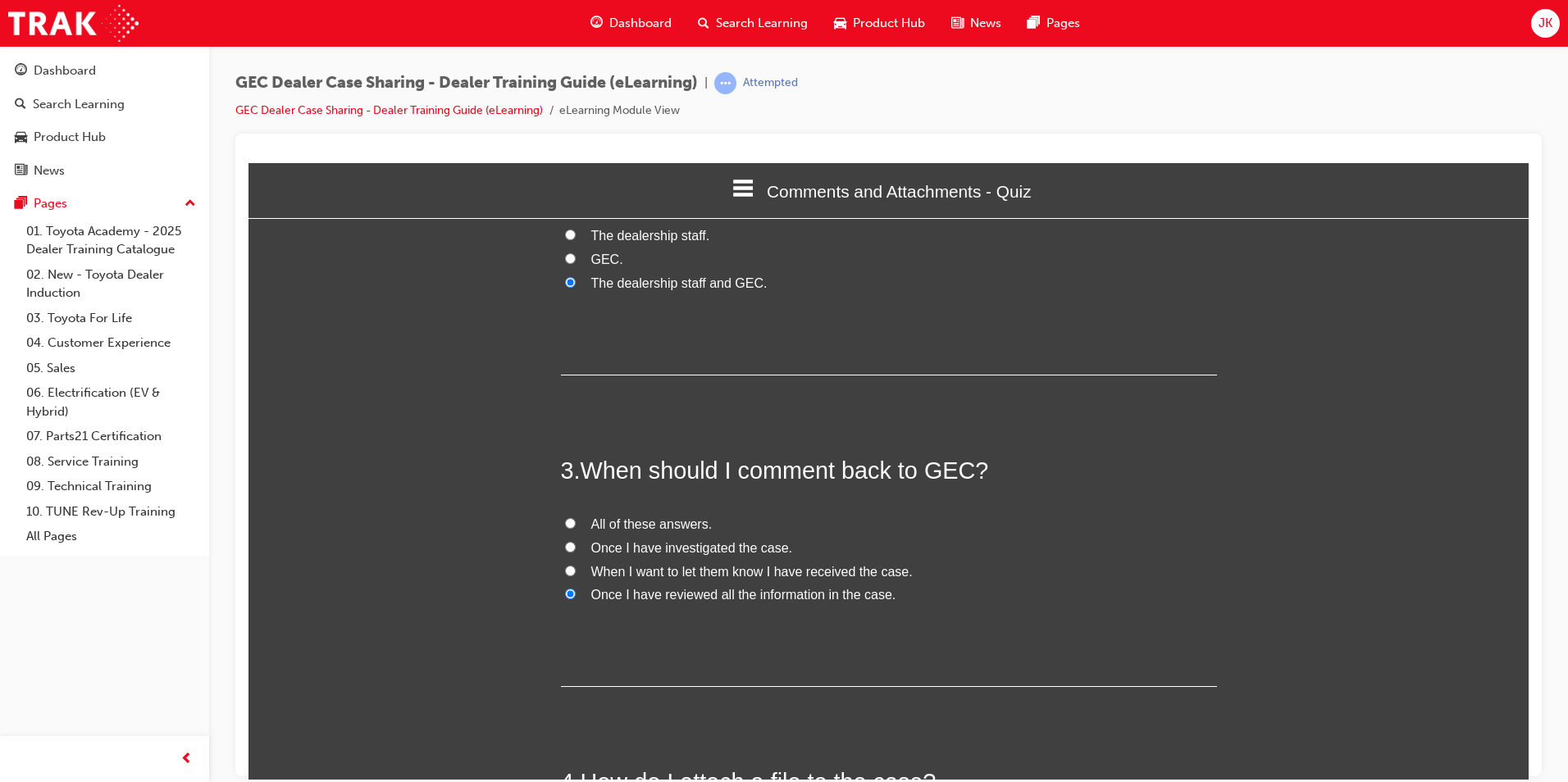
scroll to position [738, 0]
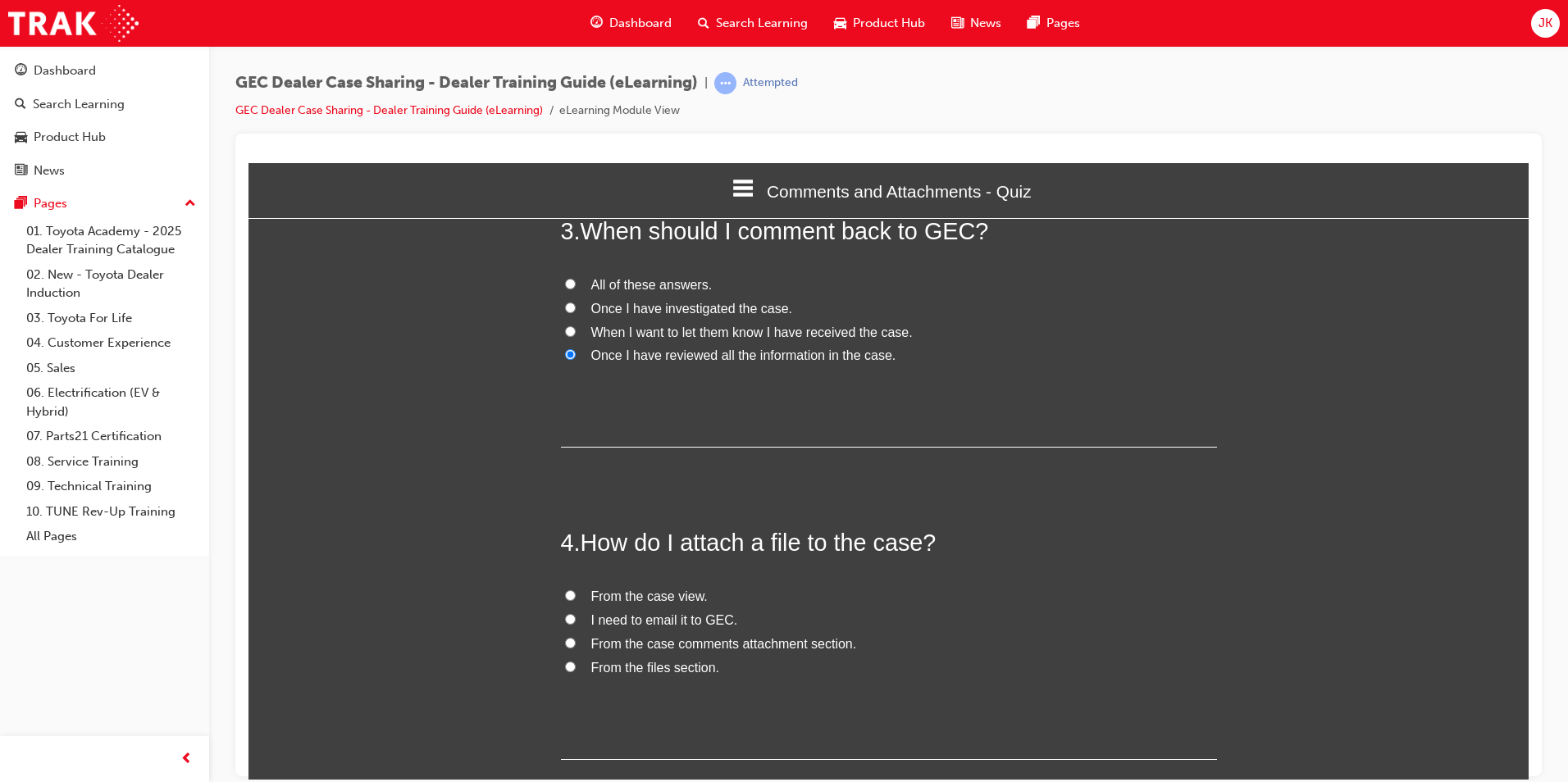
click at [746, 644] on span "From the case comments attachment section." at bounding box center [723, 643] width 266 height 14
click at [576, 644] on input "From the case comments attachment section." at bounding box center [570, 642] width 11 height 11
radio input "true"
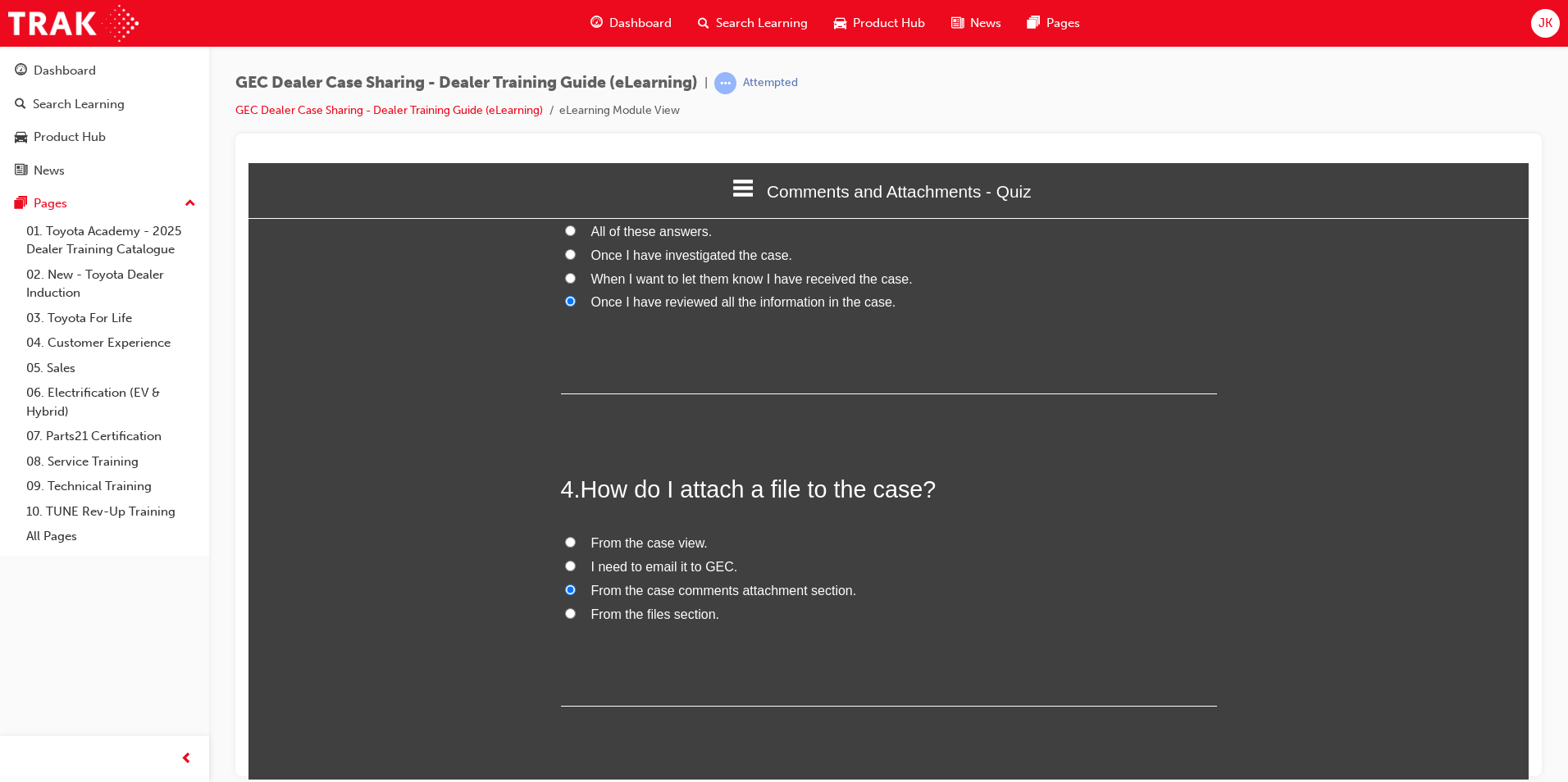
scroll to position [843, 0]
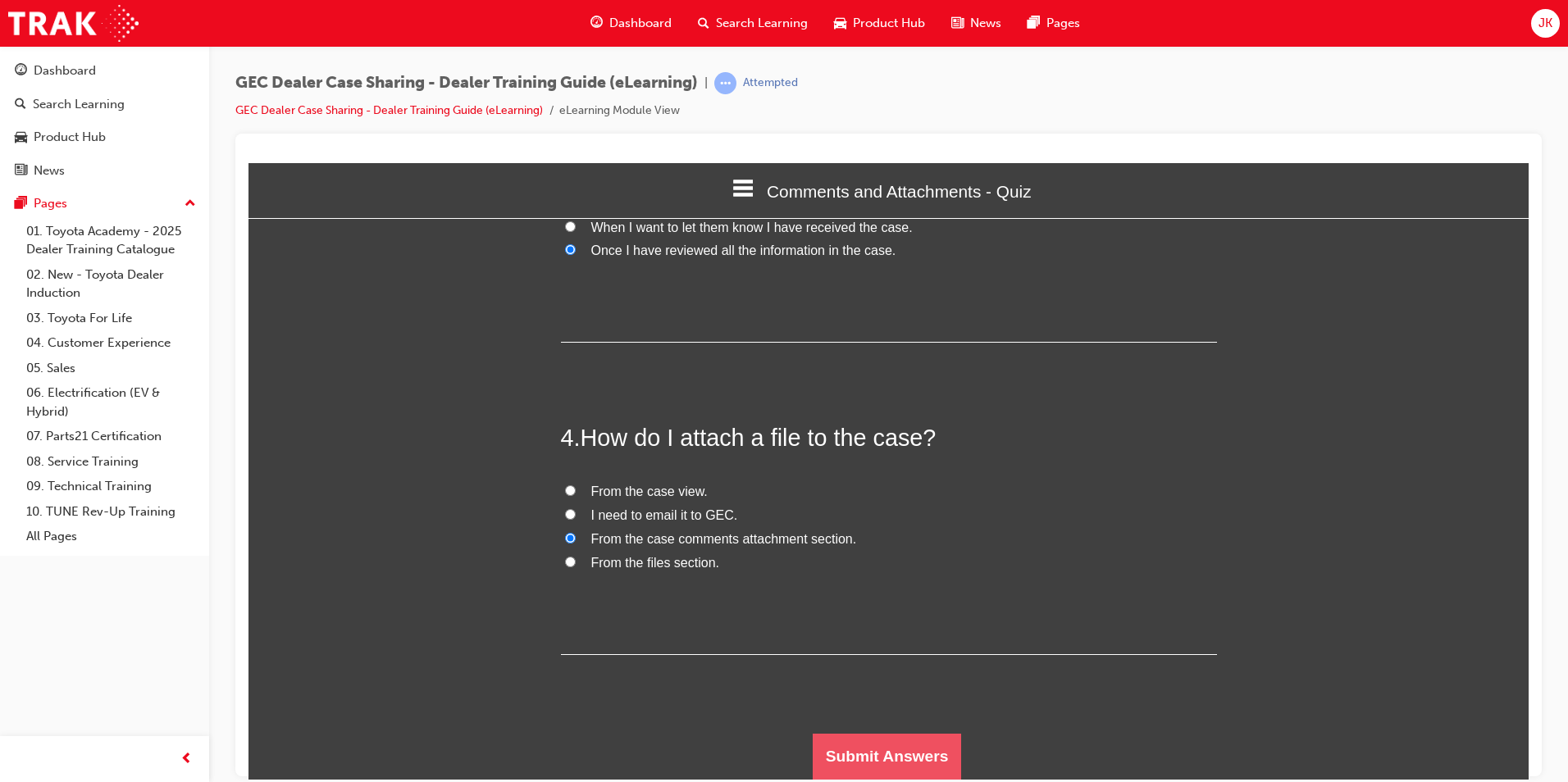
click at [939, 747] on button "Submit Answers" at bounding box center [887, 756] width 149 height 46
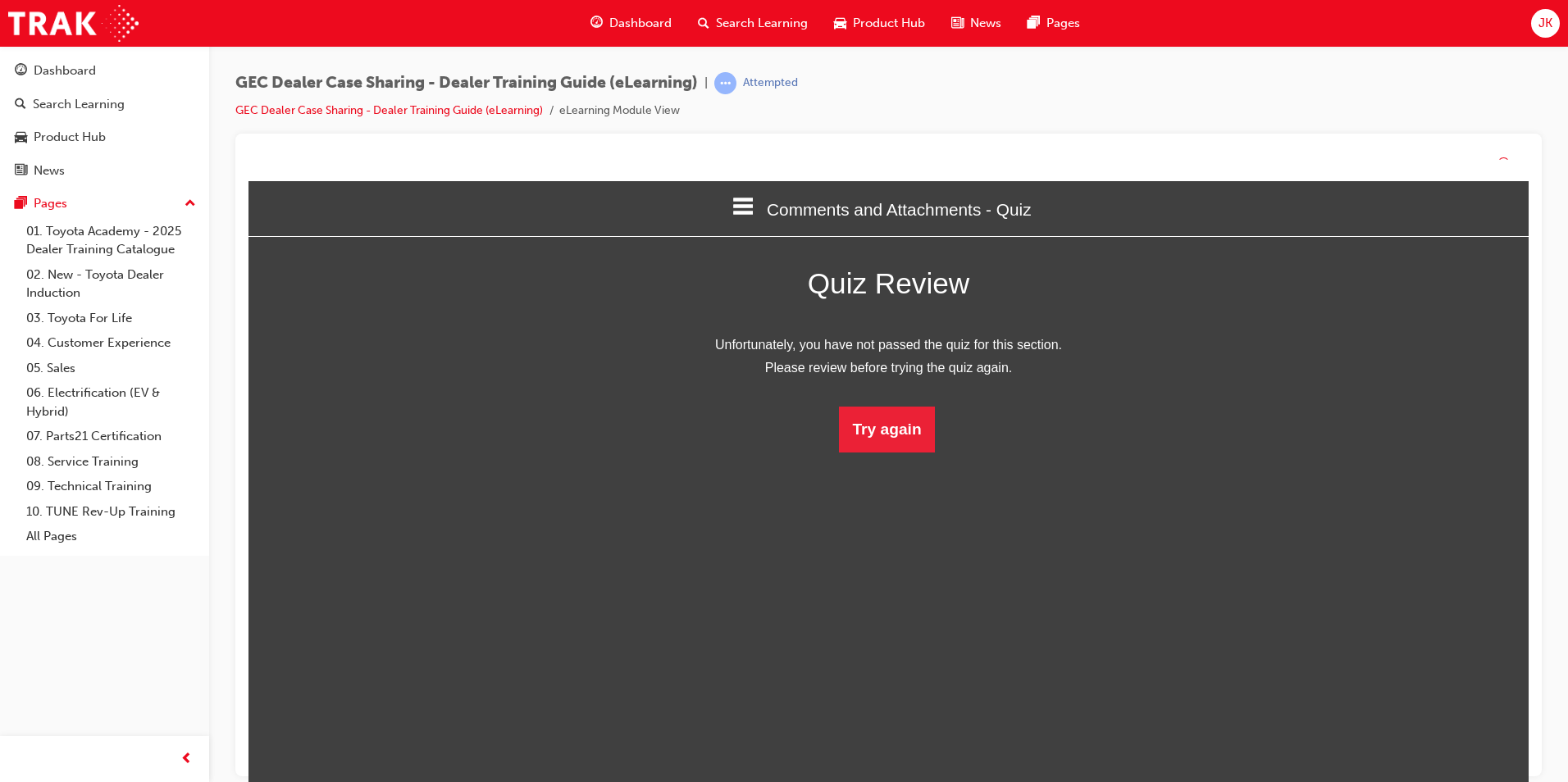
scroll to position [219, 1305]
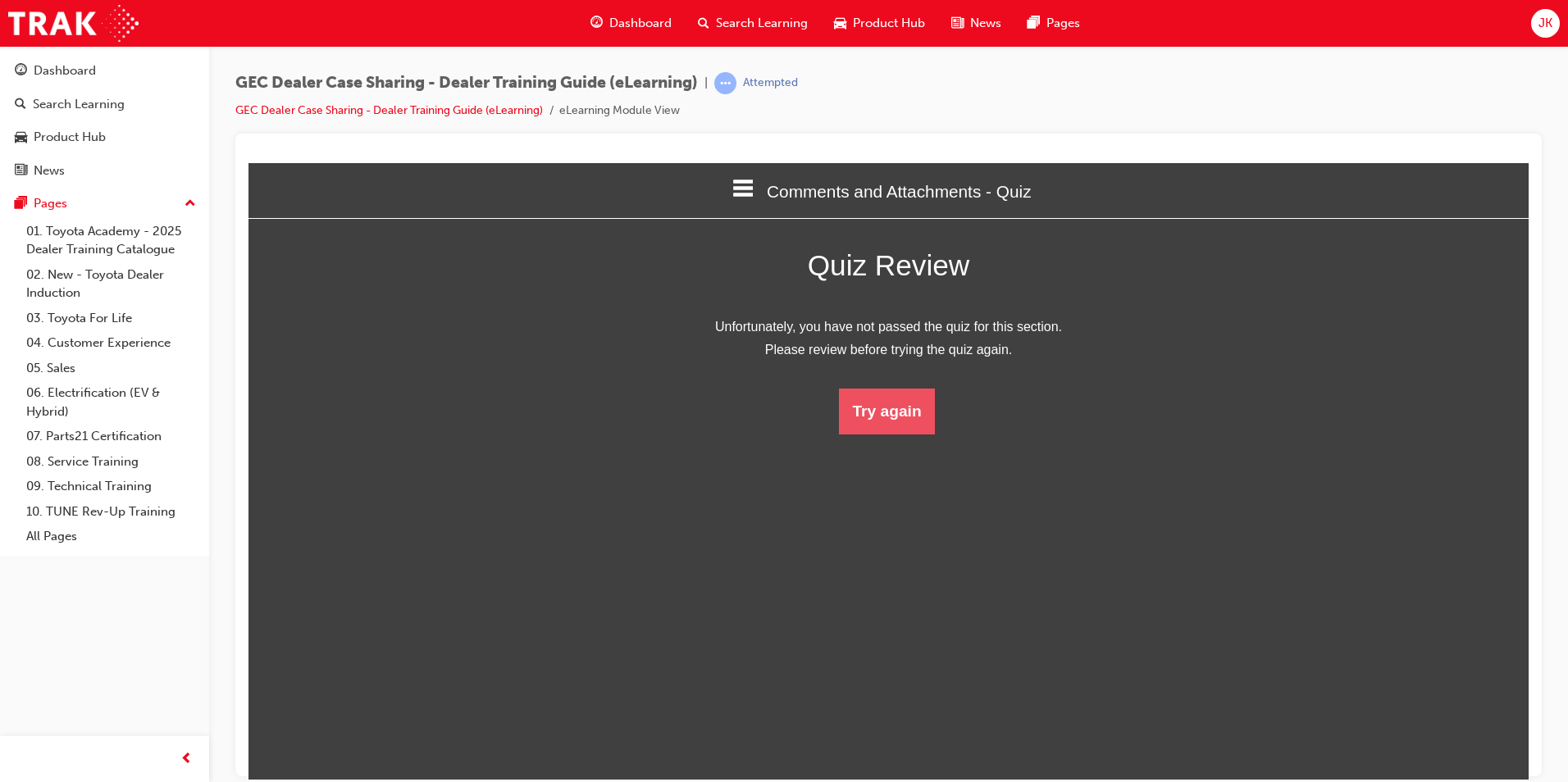
click at [878, 419] on button "Try again" at bounding box center [886, 411] width 95 height 46
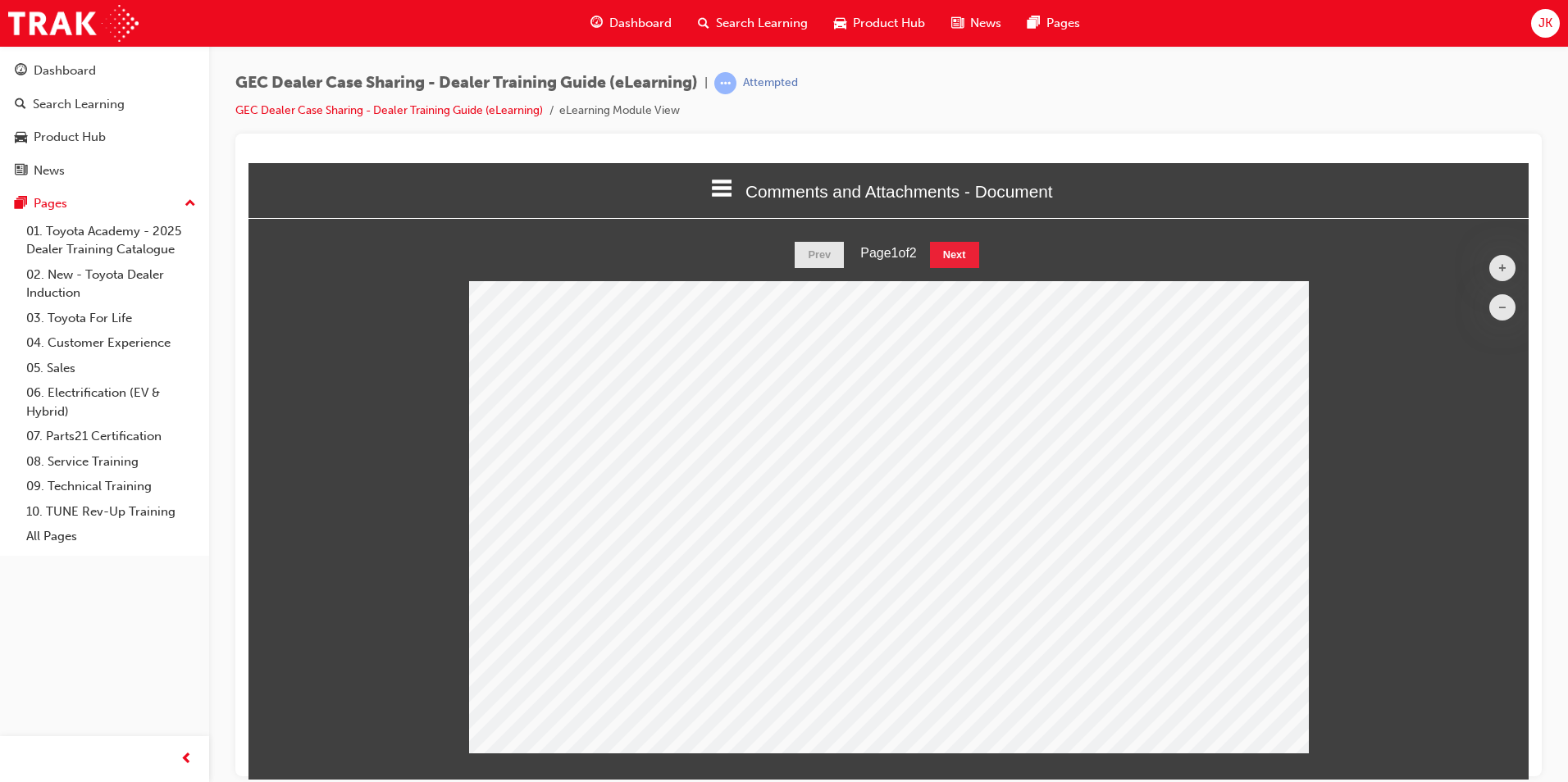
scroll to position [538, 1305]
click at [978, 264] on button "Next" at bounding box center [954, 254] width 49 height 27
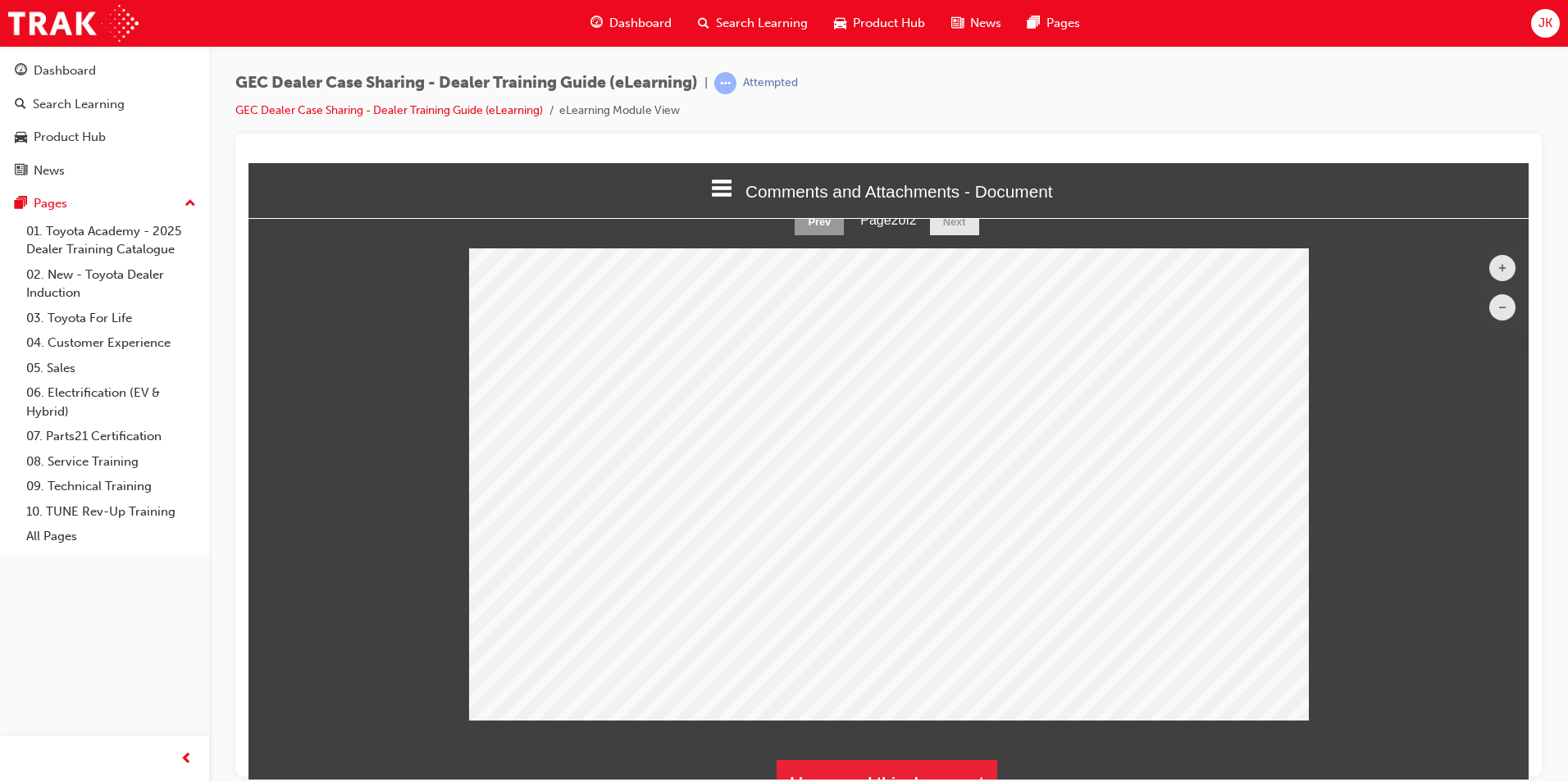
scroll to position [59, 0]
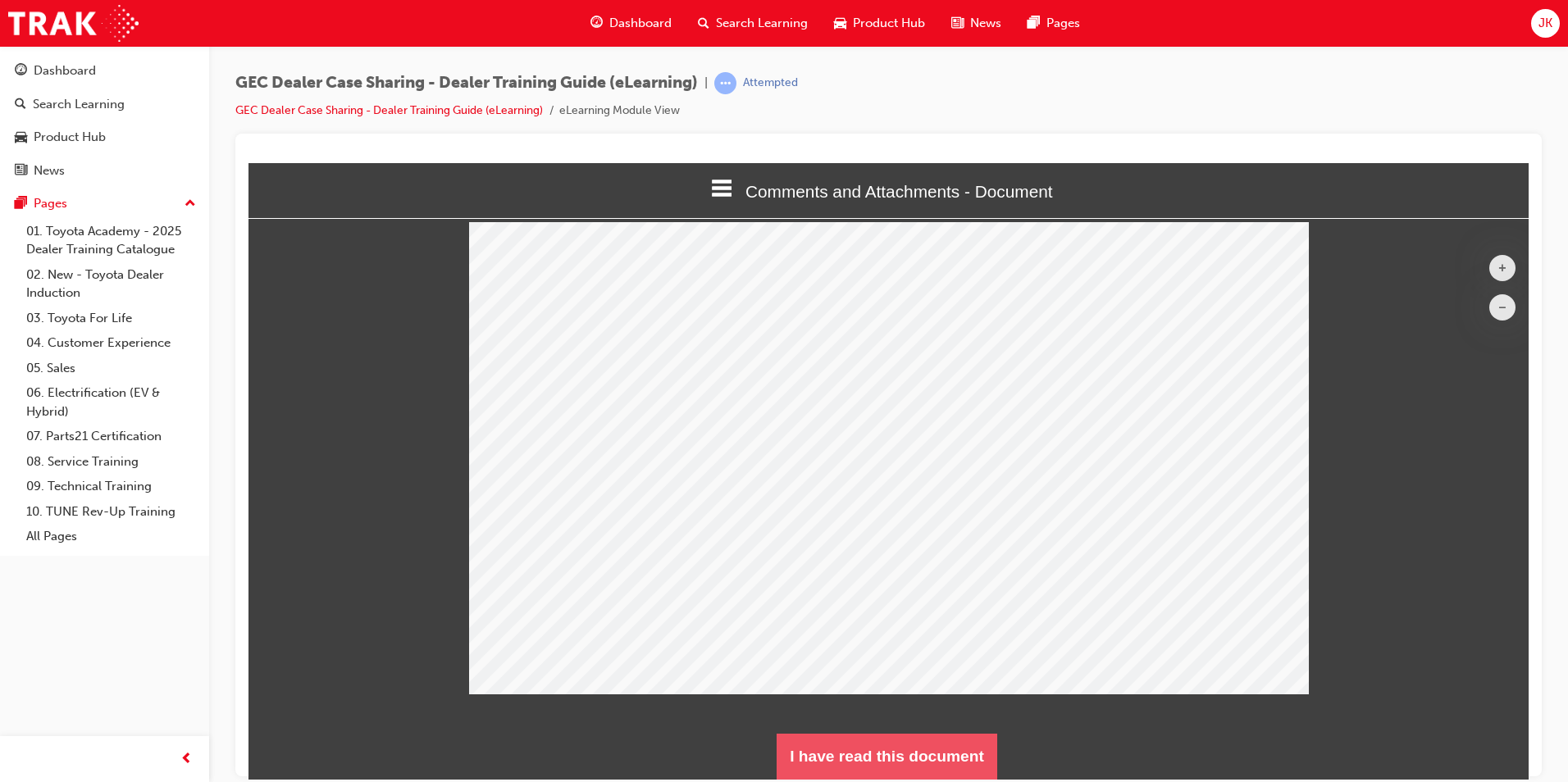
click at [884, 746] on button "I have read this document" at bounding box center [887, 756] width 220 height 46
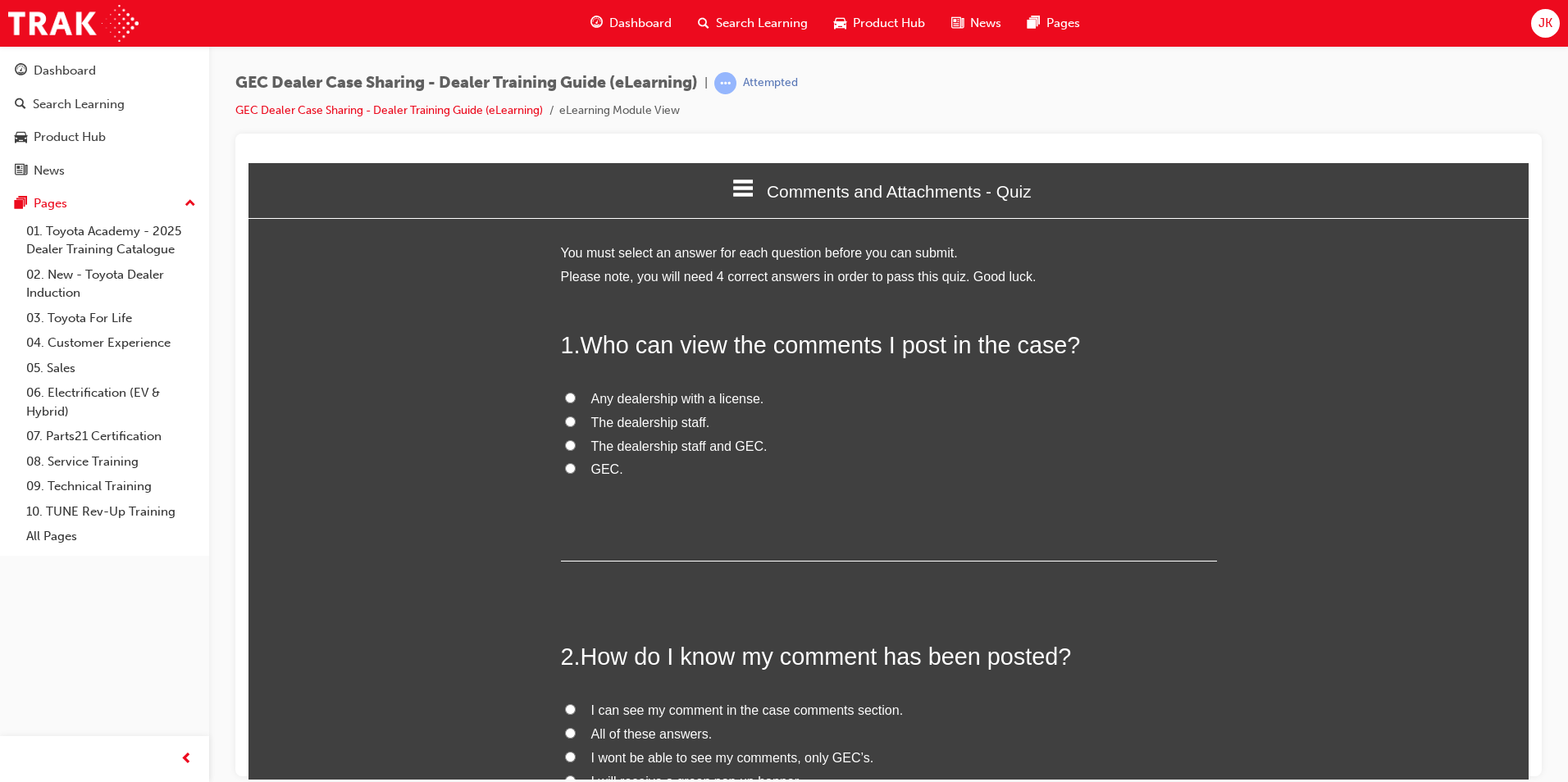
click at [685, 6] on link "Search Learning" at bounding box center [752, 23] width 136 height 34
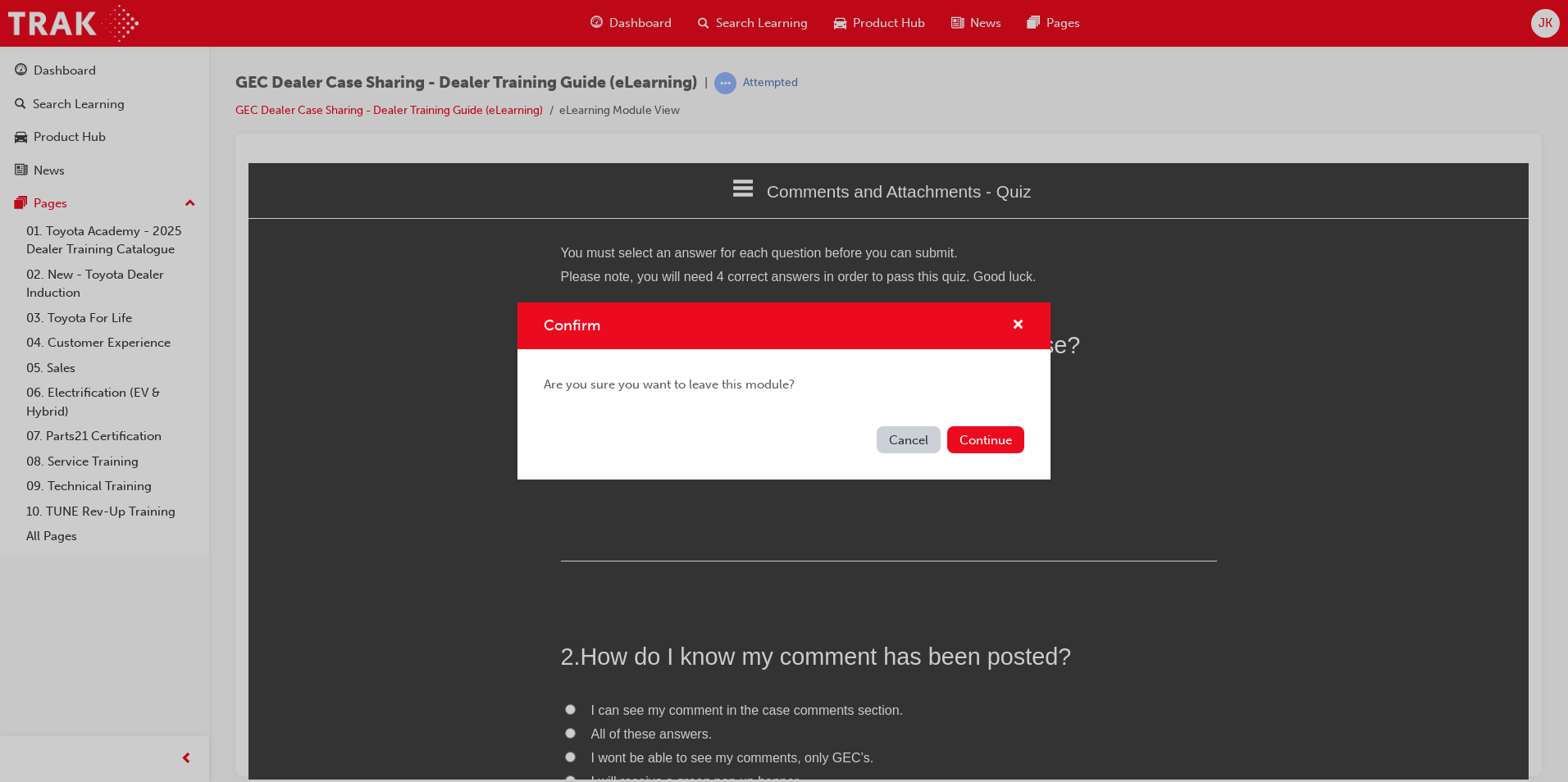
drag, startPoint x: 888, startPoint y: 432, endPoint x: 442, endPoint y: 260, distance: 478.0
click at [888, 432] on button "Cancel" at bounding box center [909, 440] width 64 height 27
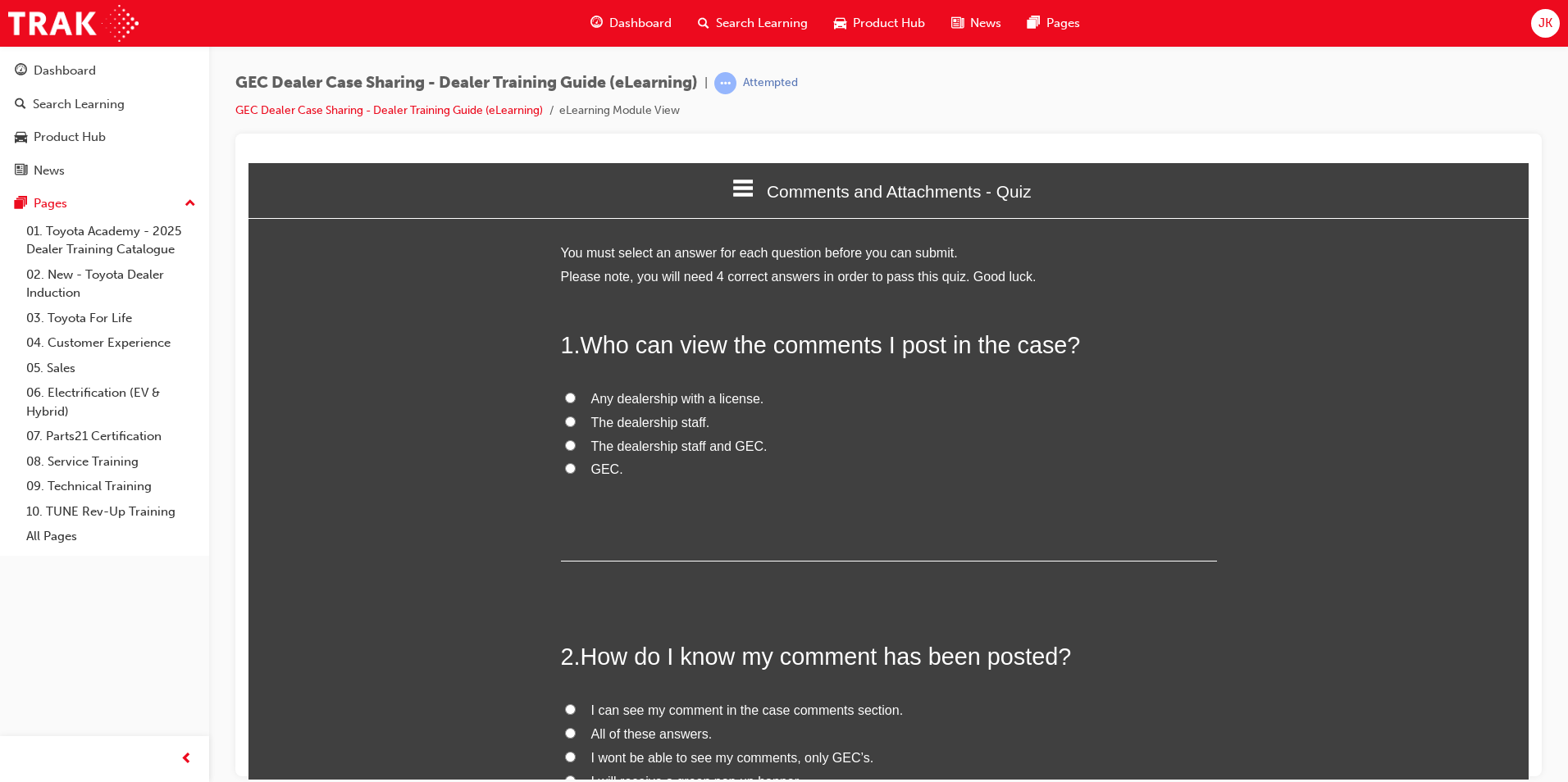
click at [659, 446] on span "The dealership staff and GEC." at bounding box center [679, 446] width 176 height 14
click at [576, 446] on input "The dealership staff and GEC." at bounding box center [570, 445] width 11 height 11
radio input "true"
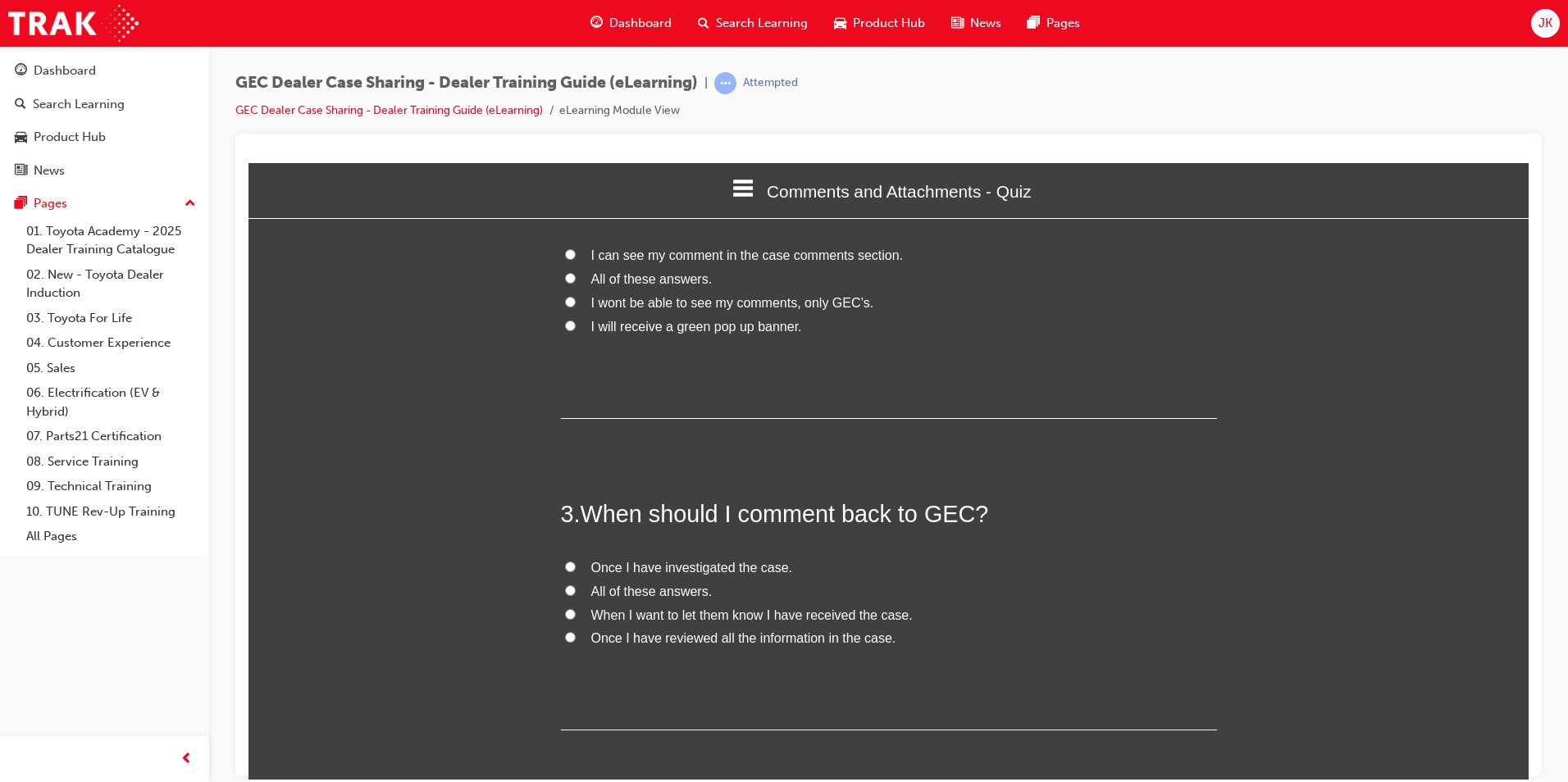
scroll to position [328, 0]
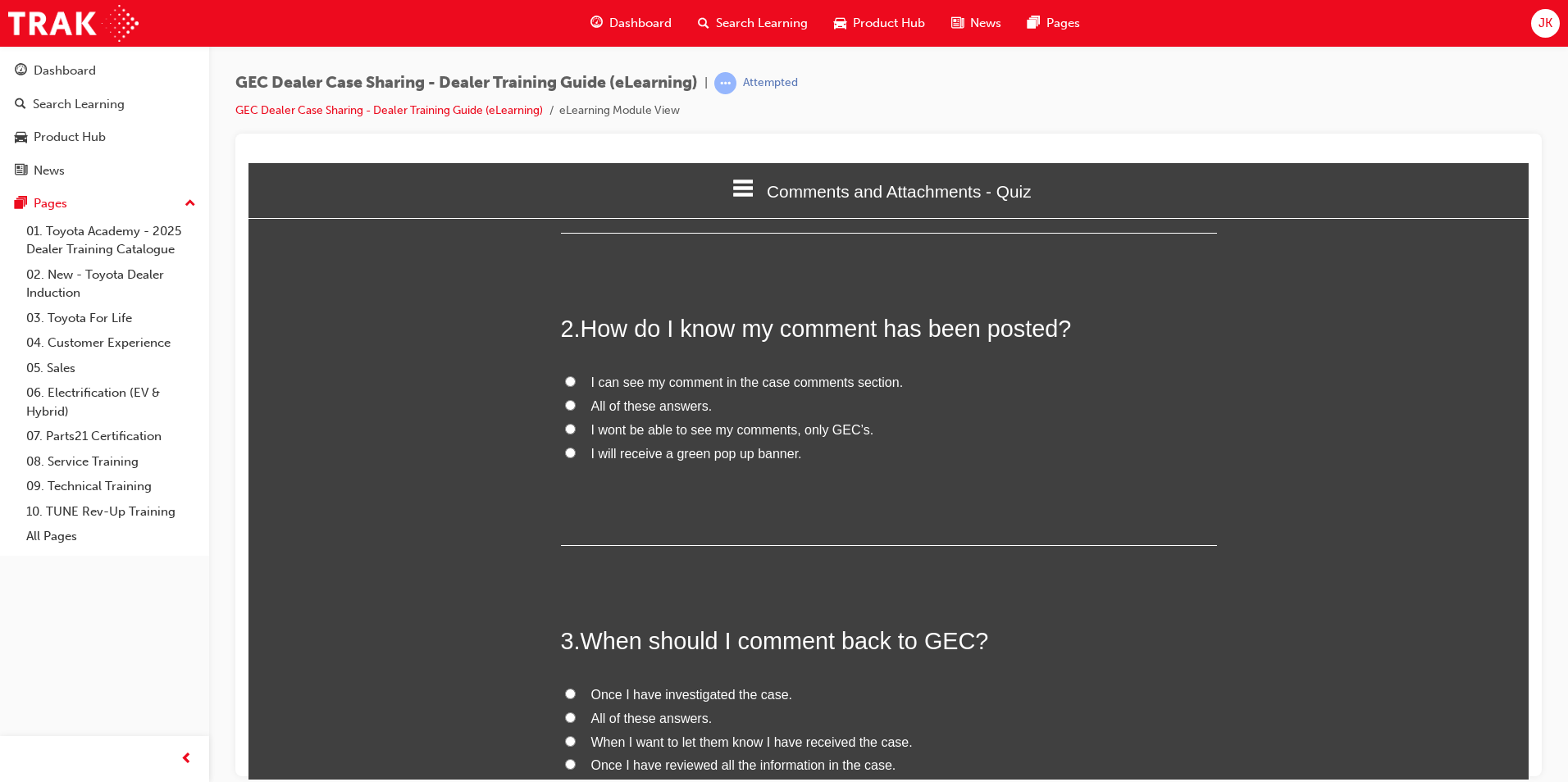
click at [649, 407] on span "All of these answers." at bounding box center [651, 406] width 122 height 14
click at [576, 407] on input "All of these answers." at bounding box center [570, 404] width 11 height 11
radio input "true"
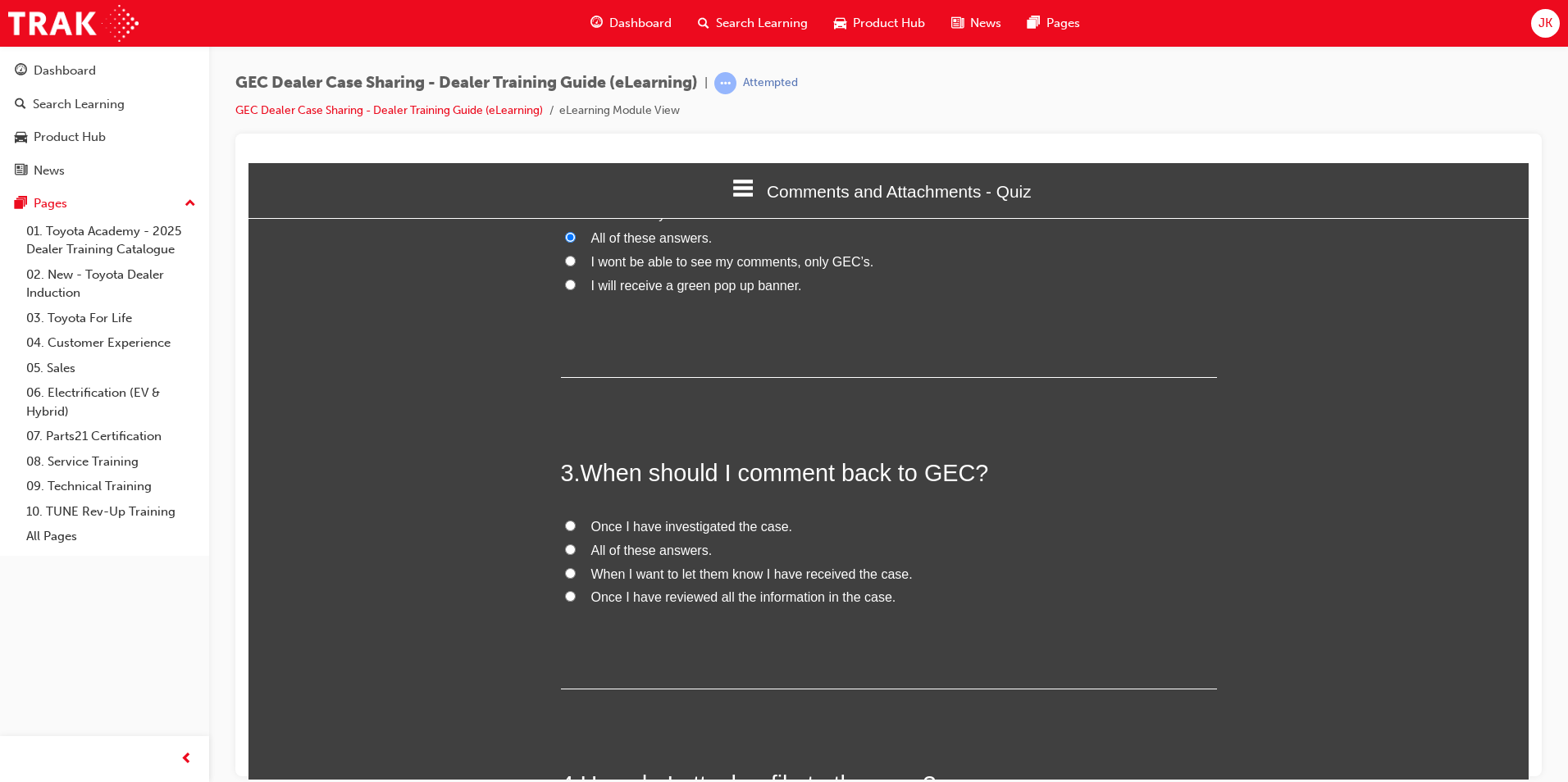
scroll to position [738, 0]
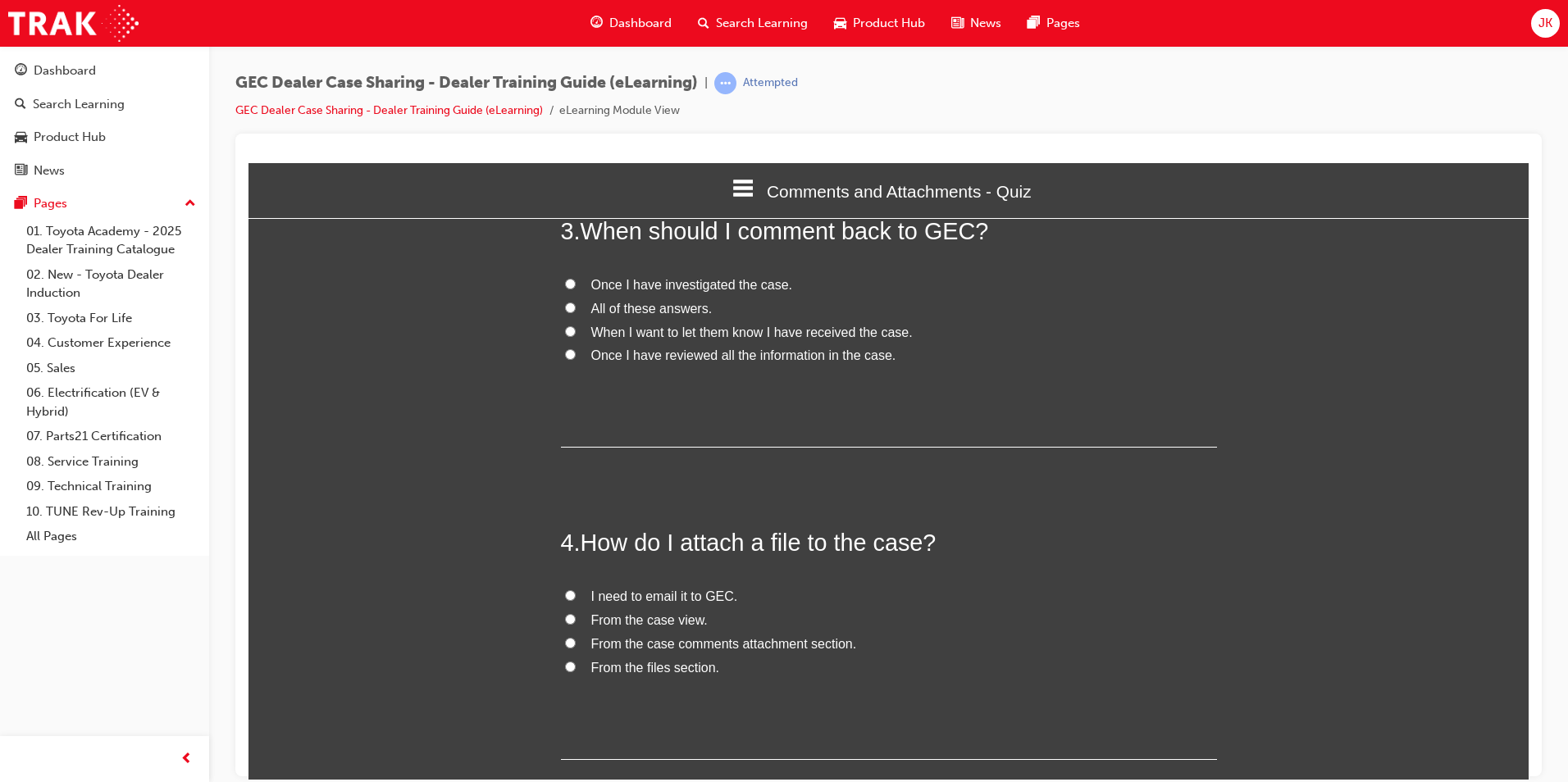
click at [657, 312] on span "All of these answers." at bounding box center [651, 308] width 122 height 14
click at [576, 312] on input "All of these answers." at bounding box center [570, 307] width 11 height 11
radio input "true"
click at [665, 306] on span "All of these answers." at bounding box center [651, 308] width 122 height 14
click at [576, 306] on input "All of these answers." at bounding box center [570, 307] width 11 height 11
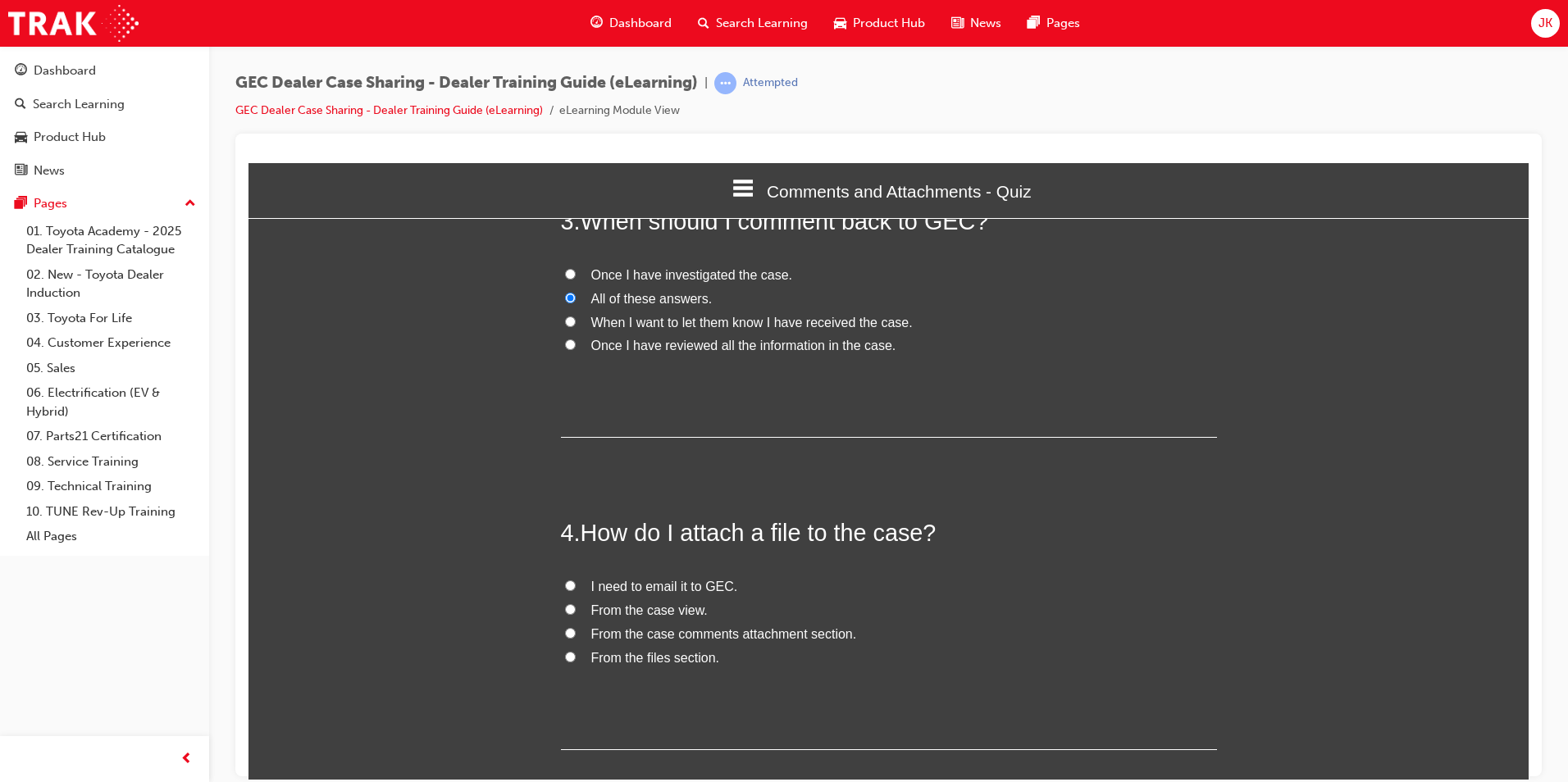
scroll to position [843, 0]
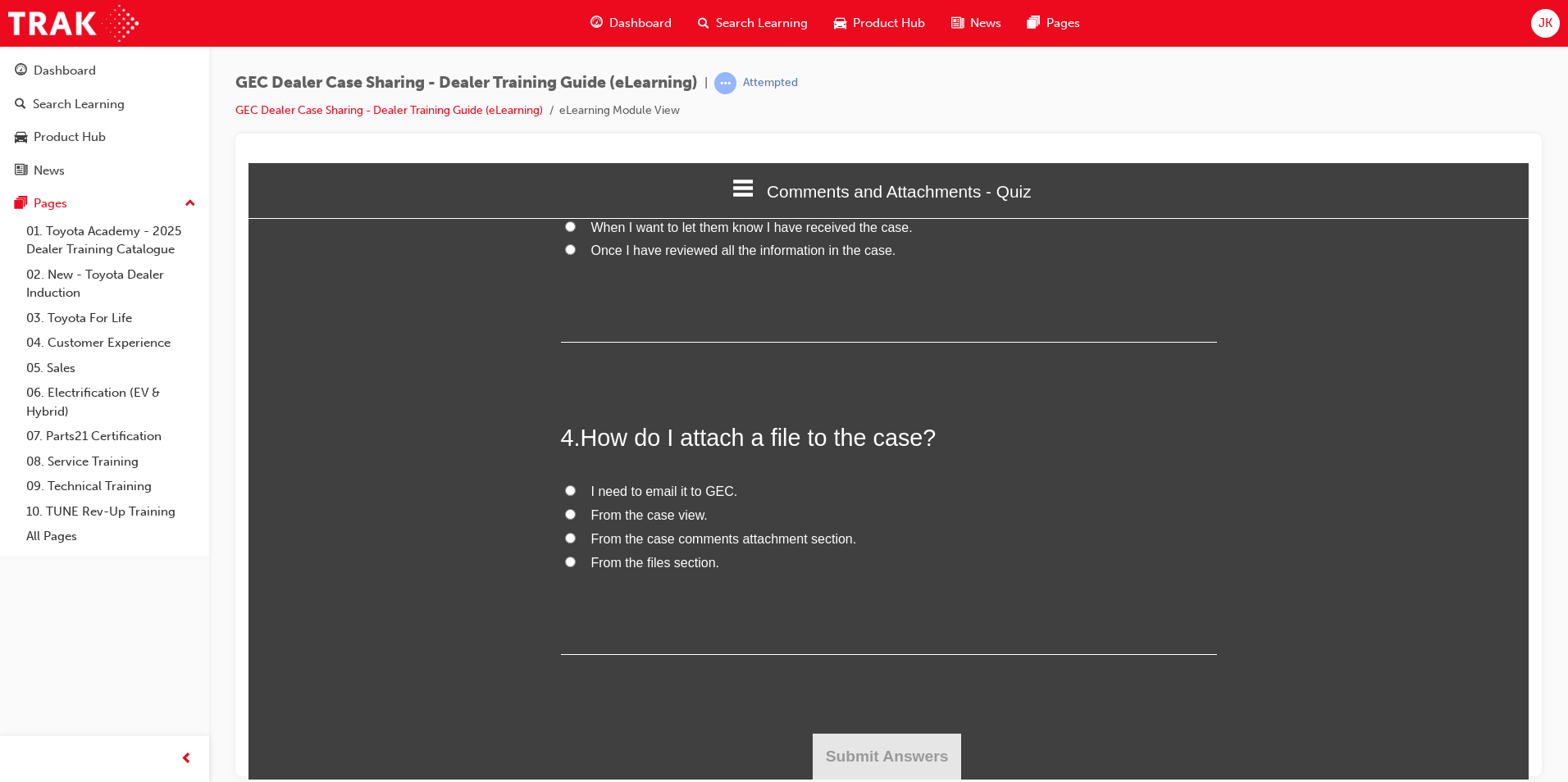
click at [688, 542] on span "From the case comments attachment section." at bounding box center [723, 539] width 266 height 14
click at [576, 542] on input "From the case comments attachment section." at bounding box center [570, 538] width 11 height 11
radio input "true"
click at [869, 738] on button "Submit Answers" at bounding box center [887, 756] width 149 height 46
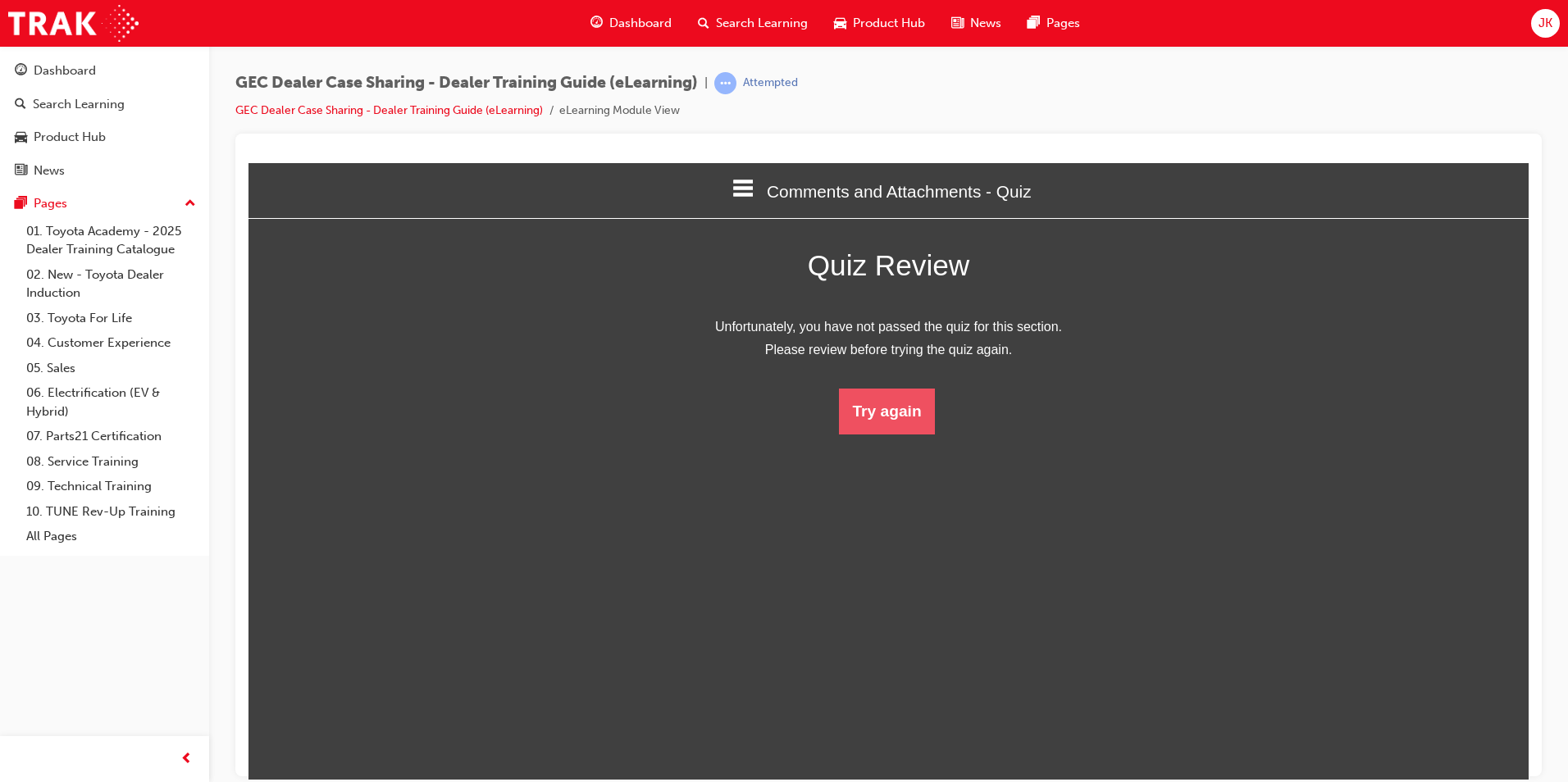
scroll to position [219, 1305]
click at [888, 410] on button "Try again" at bounding box center [886, 411] width 95 height 46
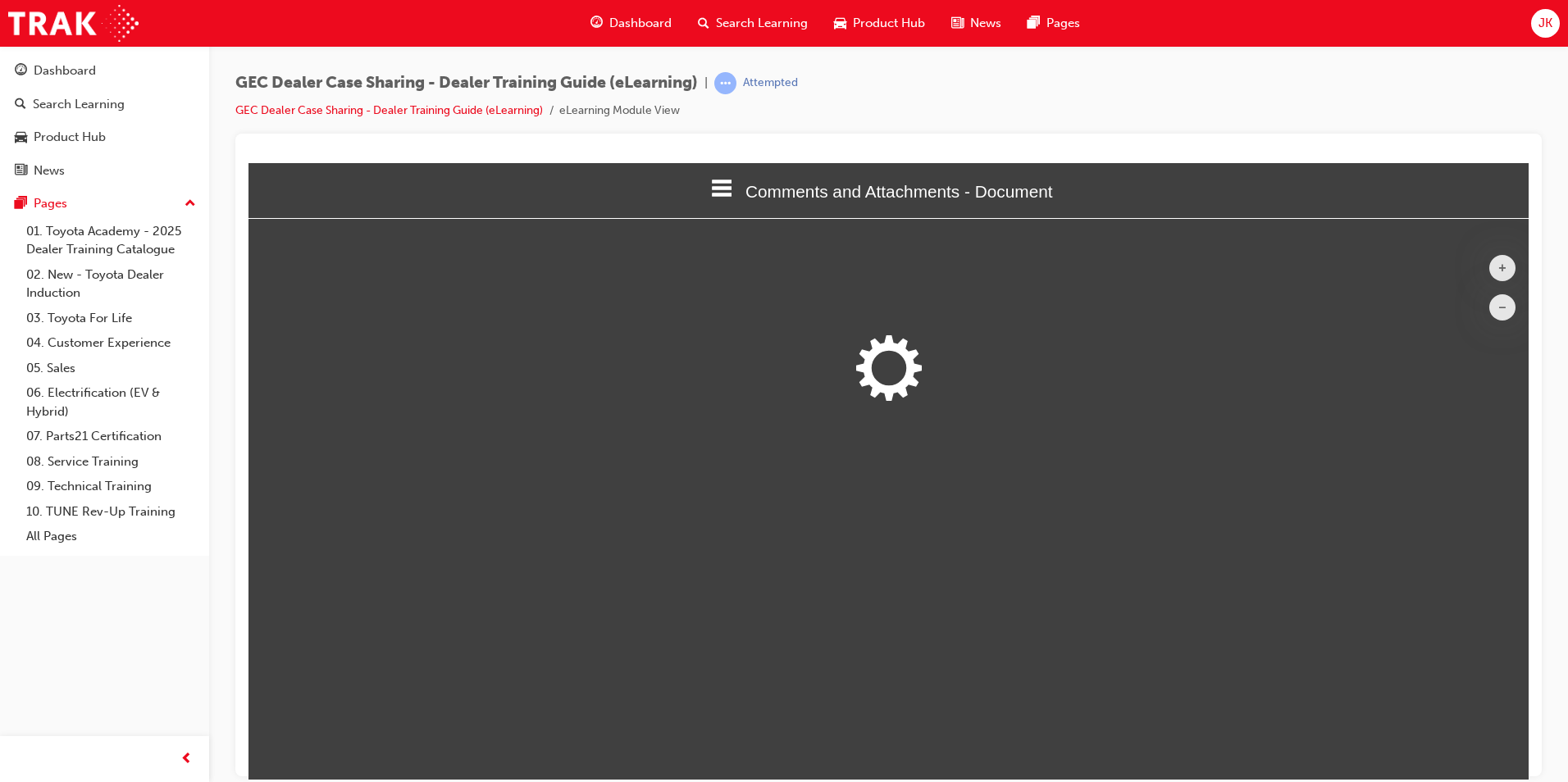
scroll to position [538, 1305]
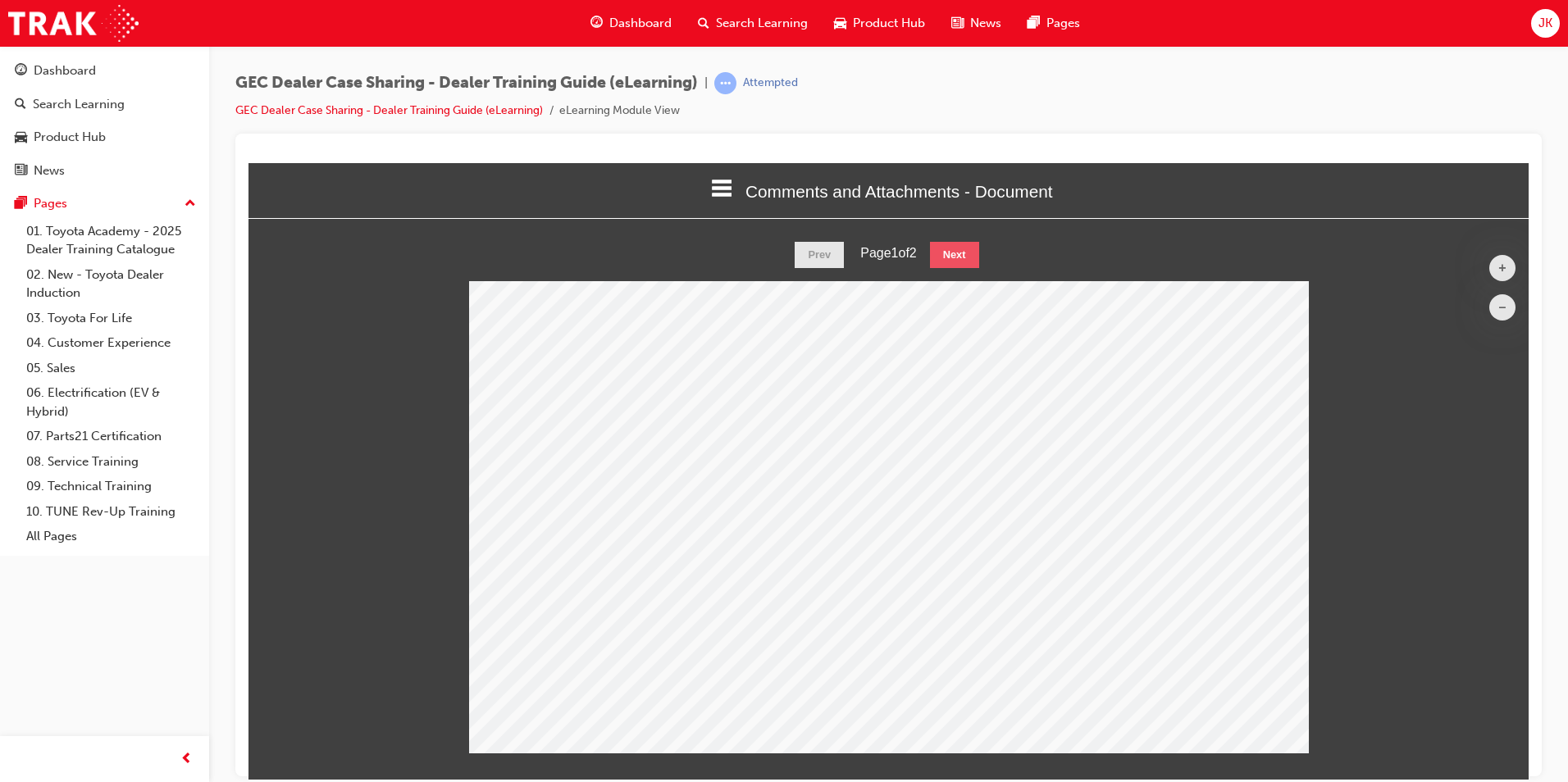
click at [955, 243] on button "Next" at bounding box center [954, 254] width 49 height 27
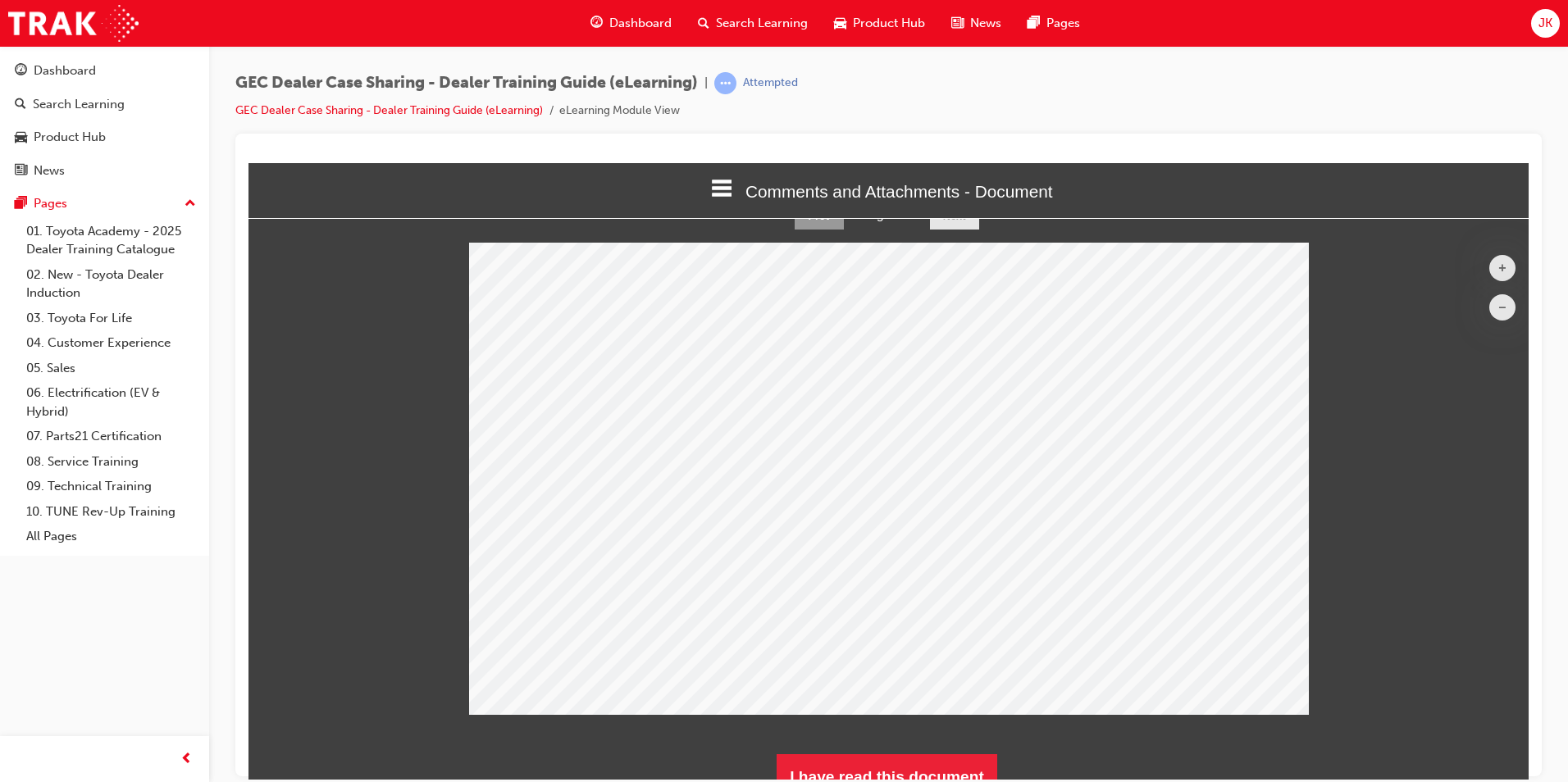
scroll to position [59, 0]
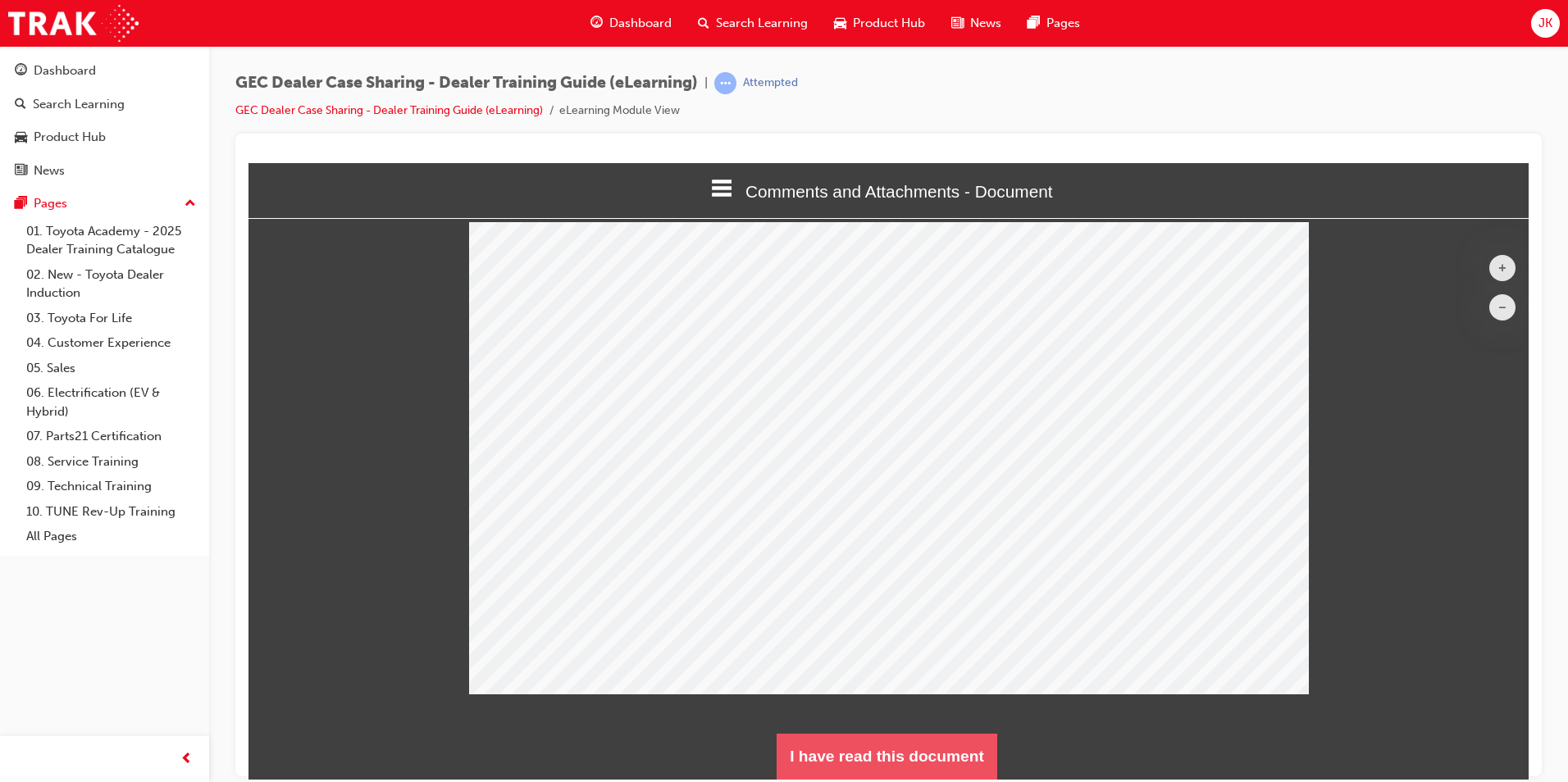
click at [872, 747] on button "I have read this document" at bounding box center [887, 756] width 220 height 46
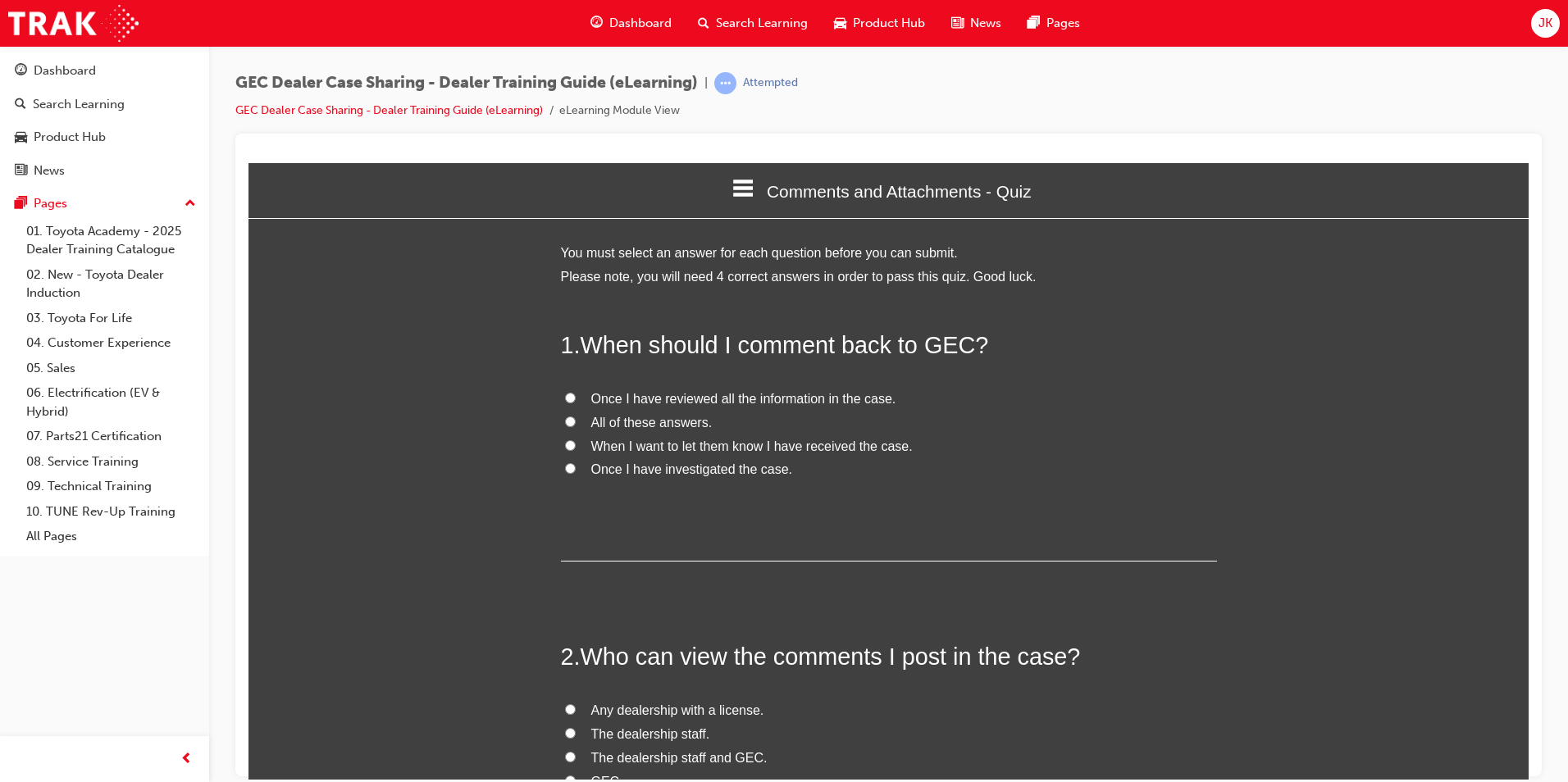
click at [647, 417] on span "All of these answers." at bounding box center [651, 422] width 122 height 14
click at [576, 417] on input "All of these answers." at bounding box center [570, 421] width 11 height 11
radio input "true"
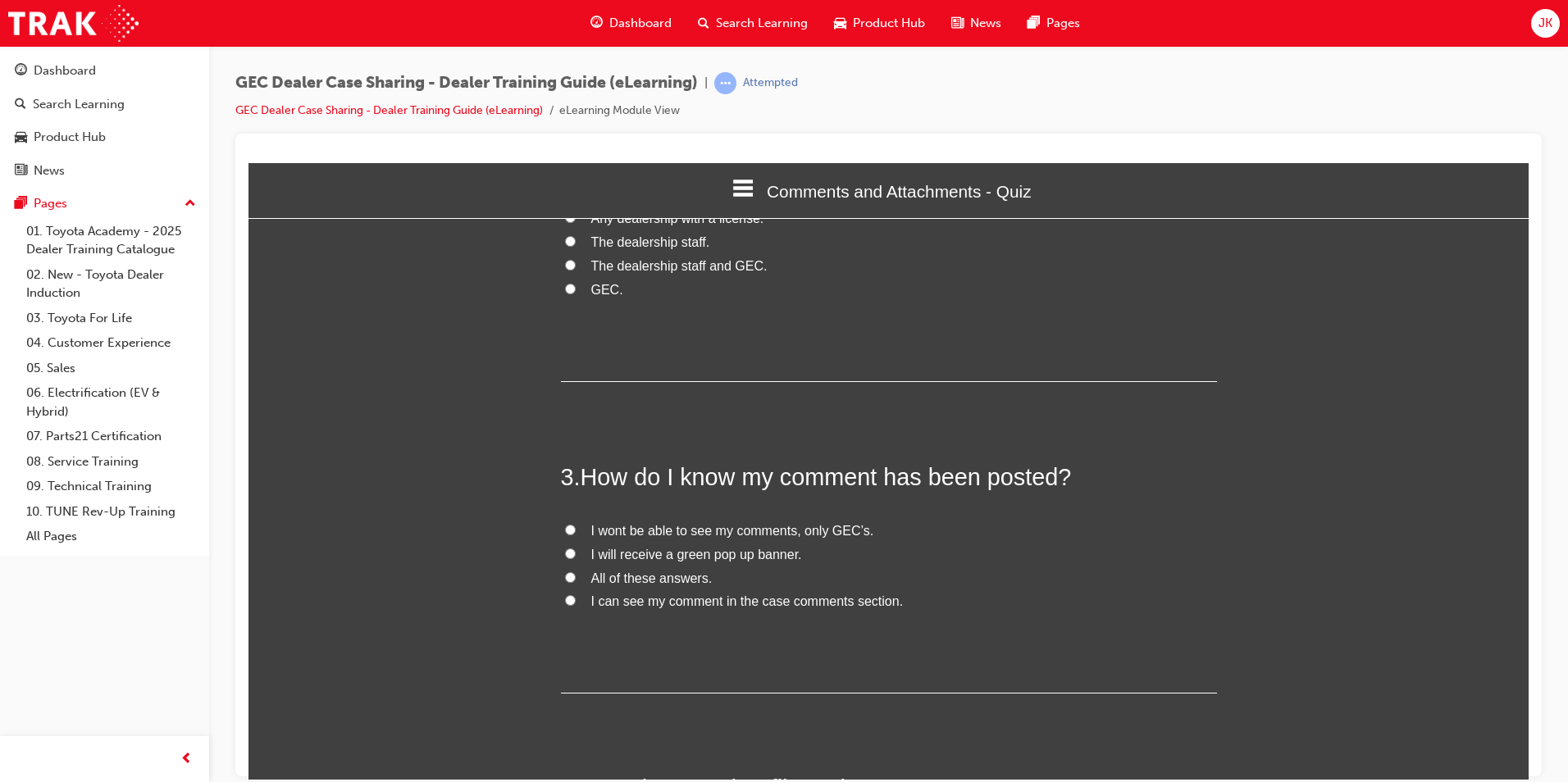
scroll to position [410, 0]
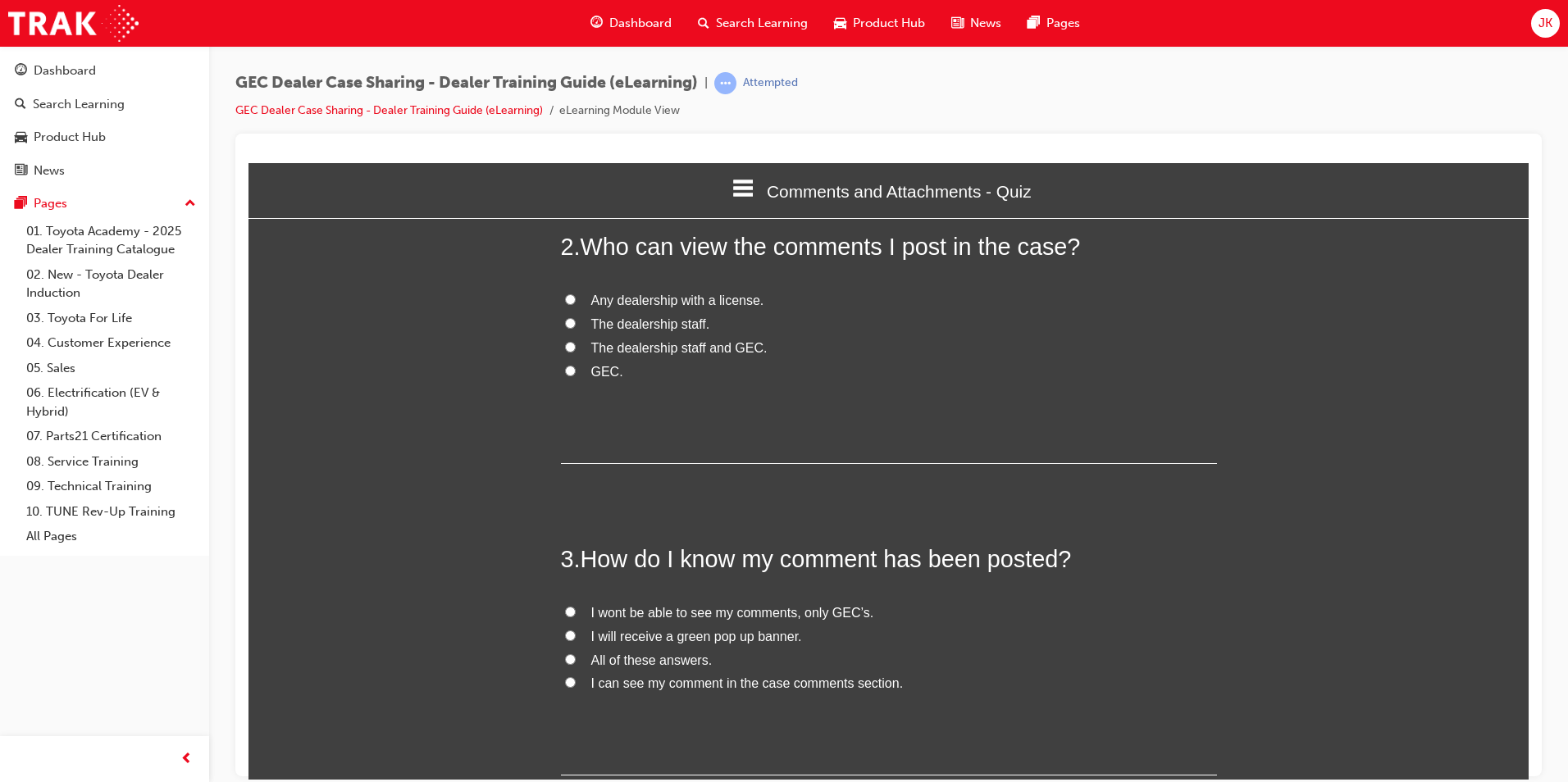
click at [642, 299] on span "Any dealership with a license." at bounding box center [677, 299] width 173 height 14
click at [576, 299] on input "Any dealership with a license." at bounding box center [570, 299] width 11 height 11
radio input "true"
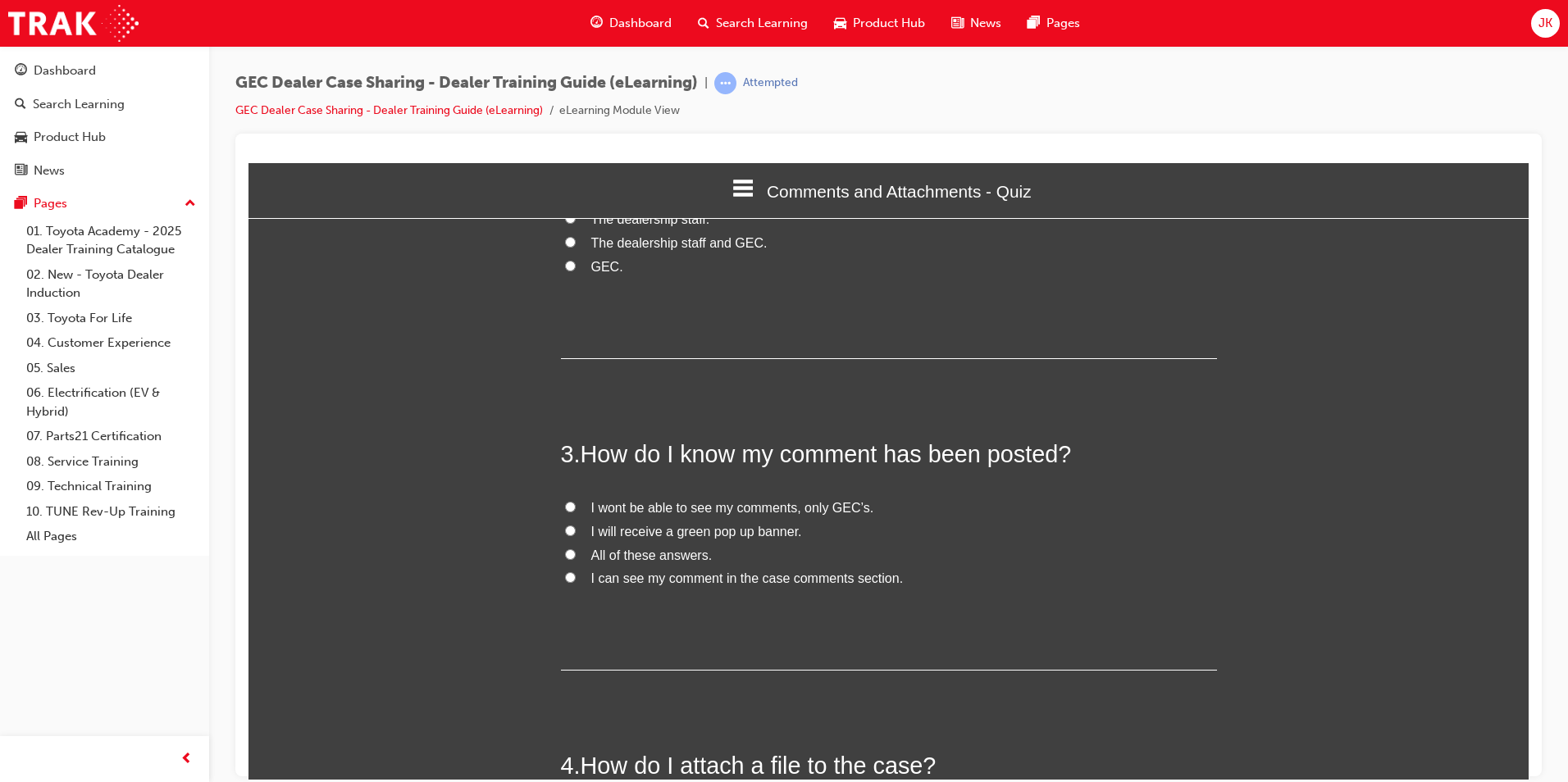
scroll to position [656, 0]
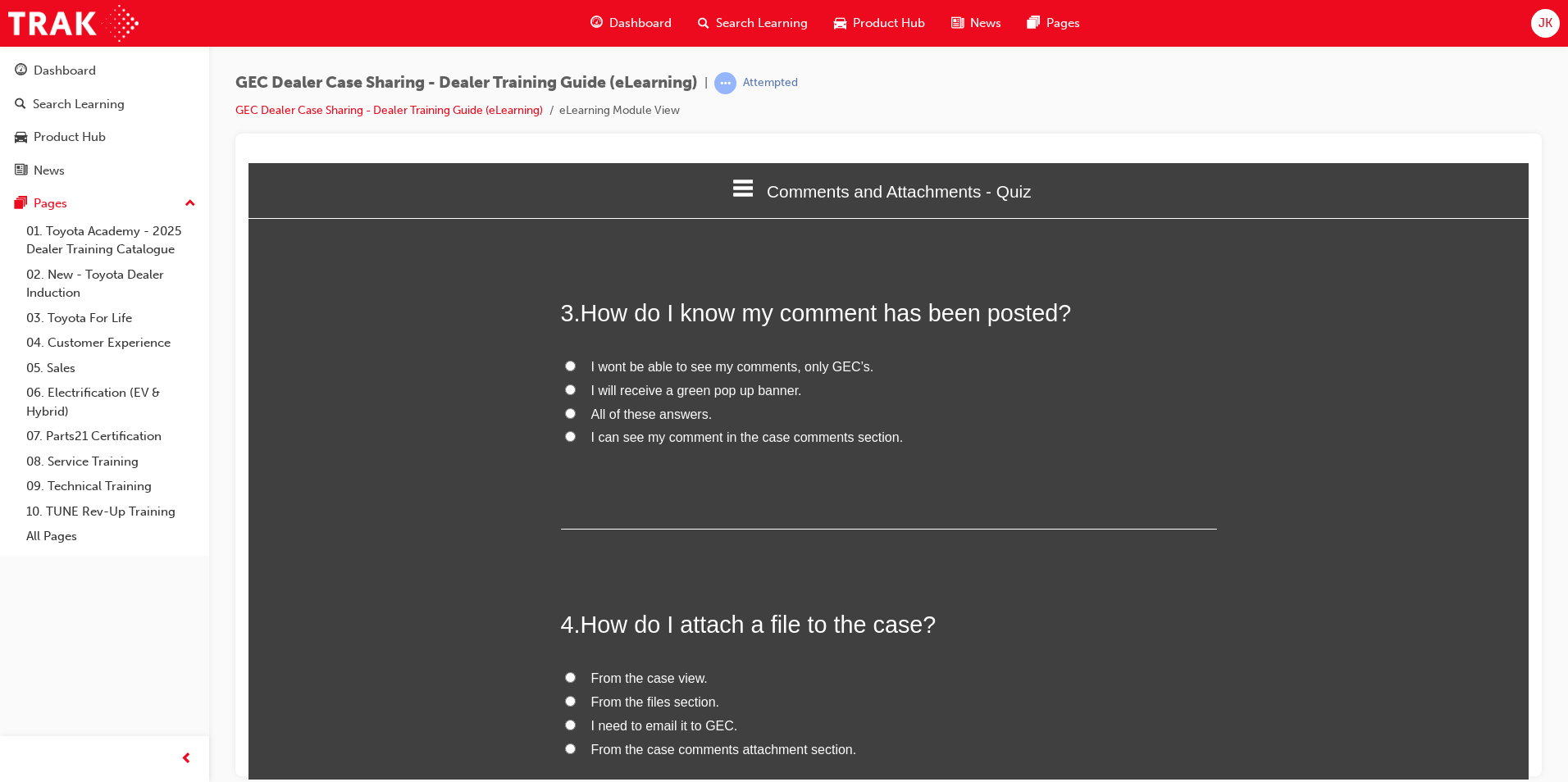
click at [653, 420] on span "All of these answers." at bounding box center [651, 414] width 122 height 14
click at [576, 419] on input "All of these answers." at bounding box center [570, 413] width 11 height 11
radio input "true"
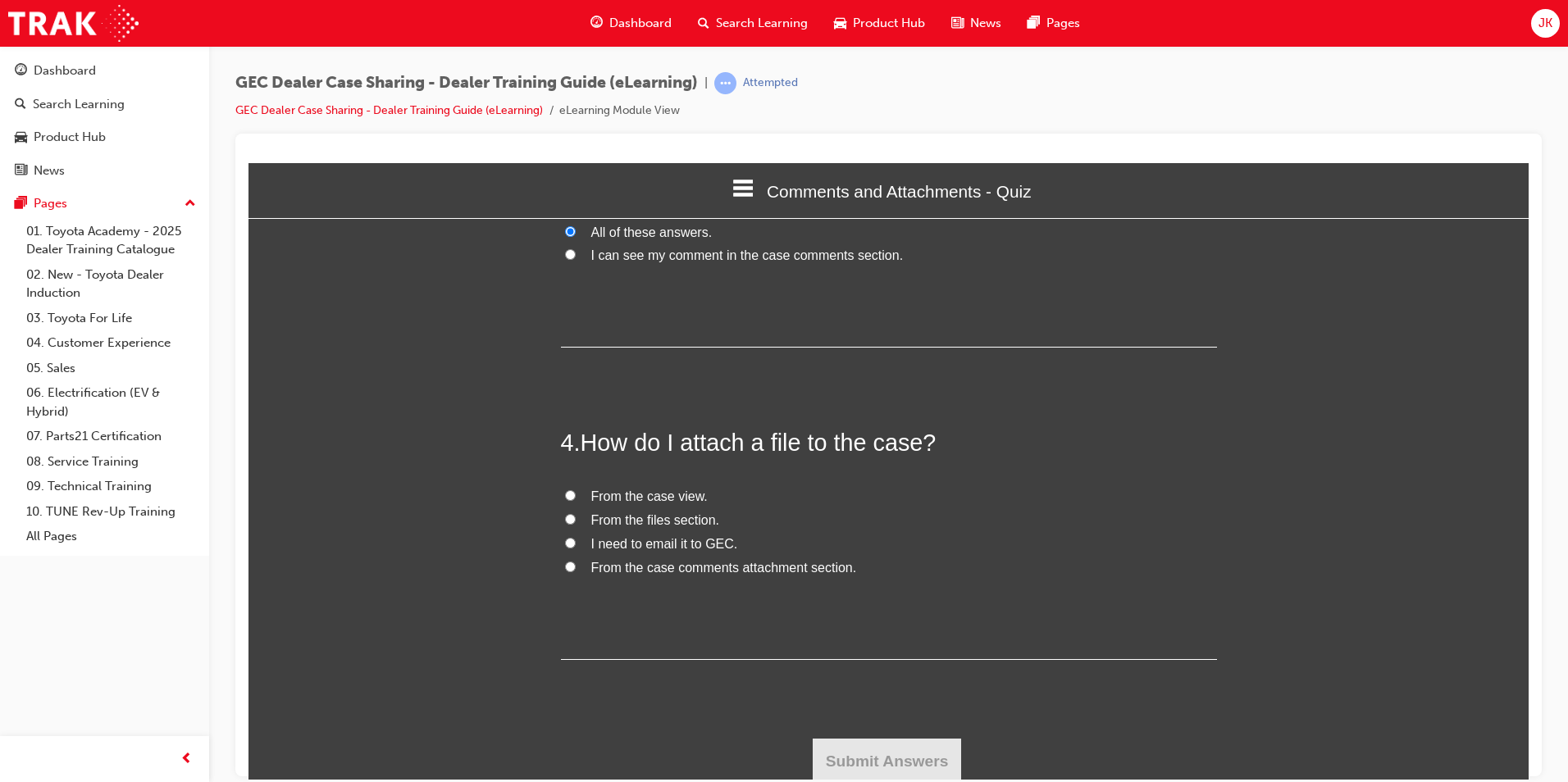
scroll to position [843, 0]
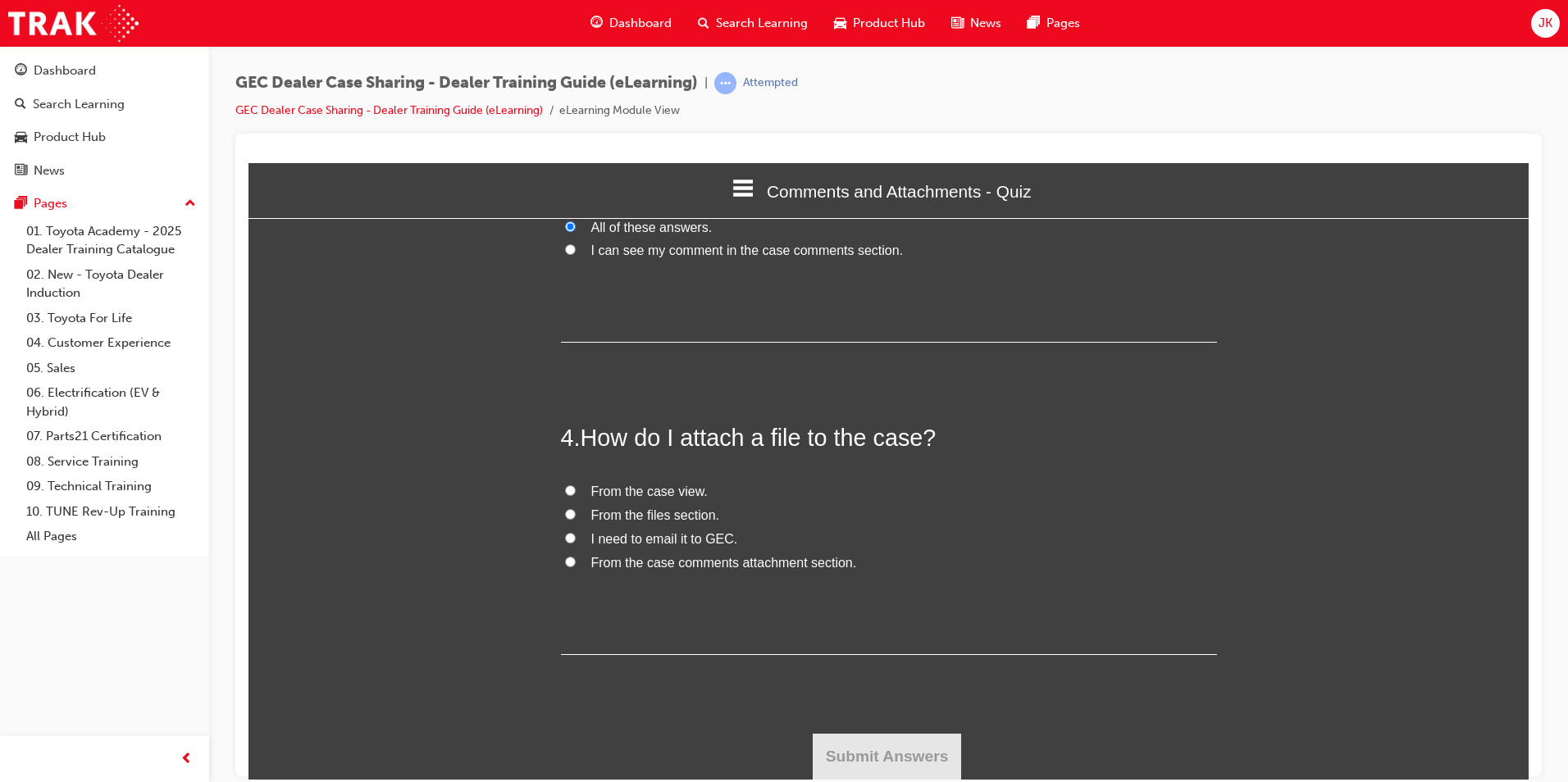
click at [613, 501] on label "From the case view." at bounding box center [888, 491] width 656 height 24
click at [576, 495] on input "From the case view." at bounding box center [570, 490] width 11 height 11
radio input "true"
click at [899, 778] on button "Submit Answers" at bounding box center [887, 756] width 149 height 46
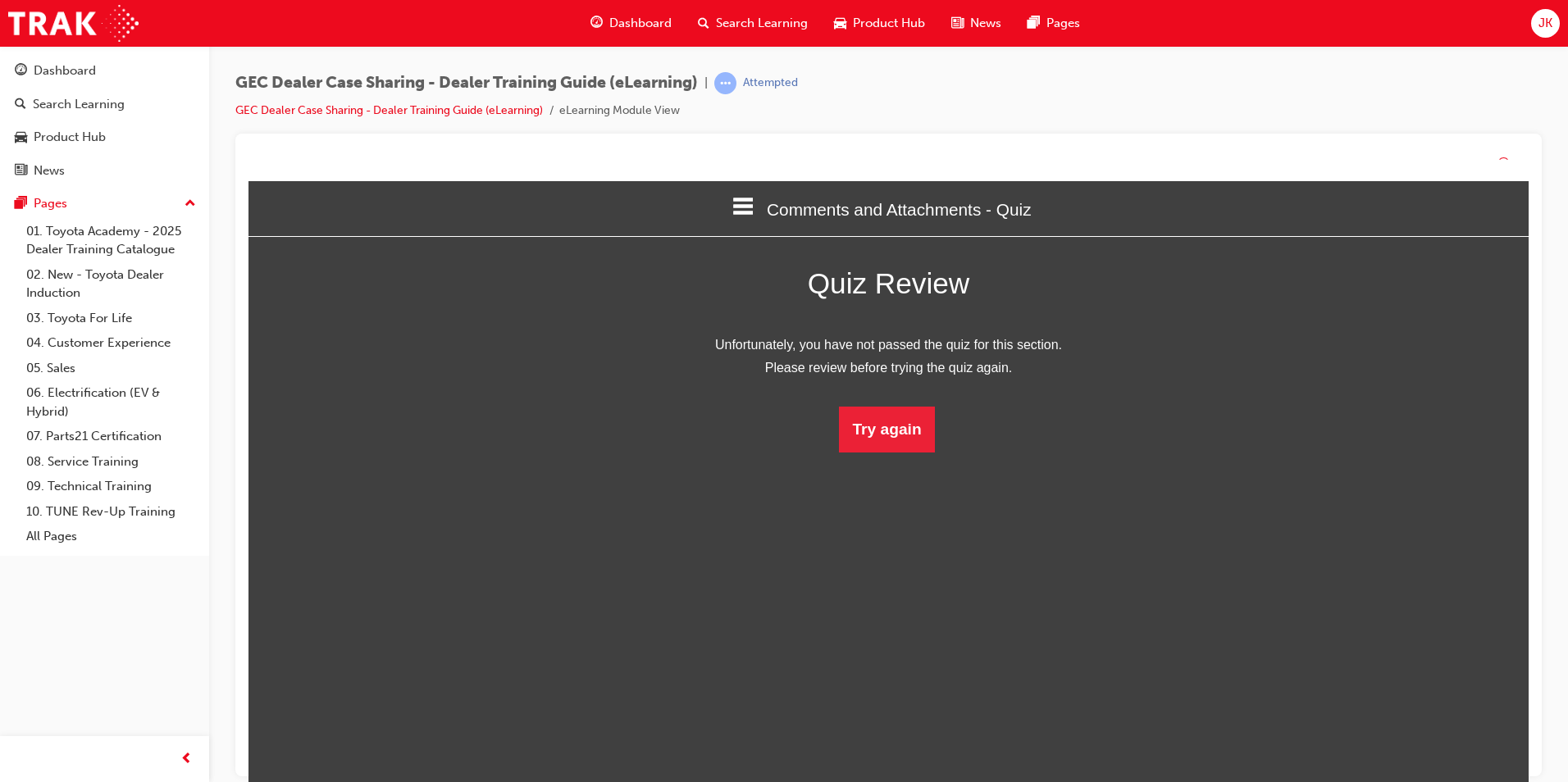
scroll to position [219, 1305]
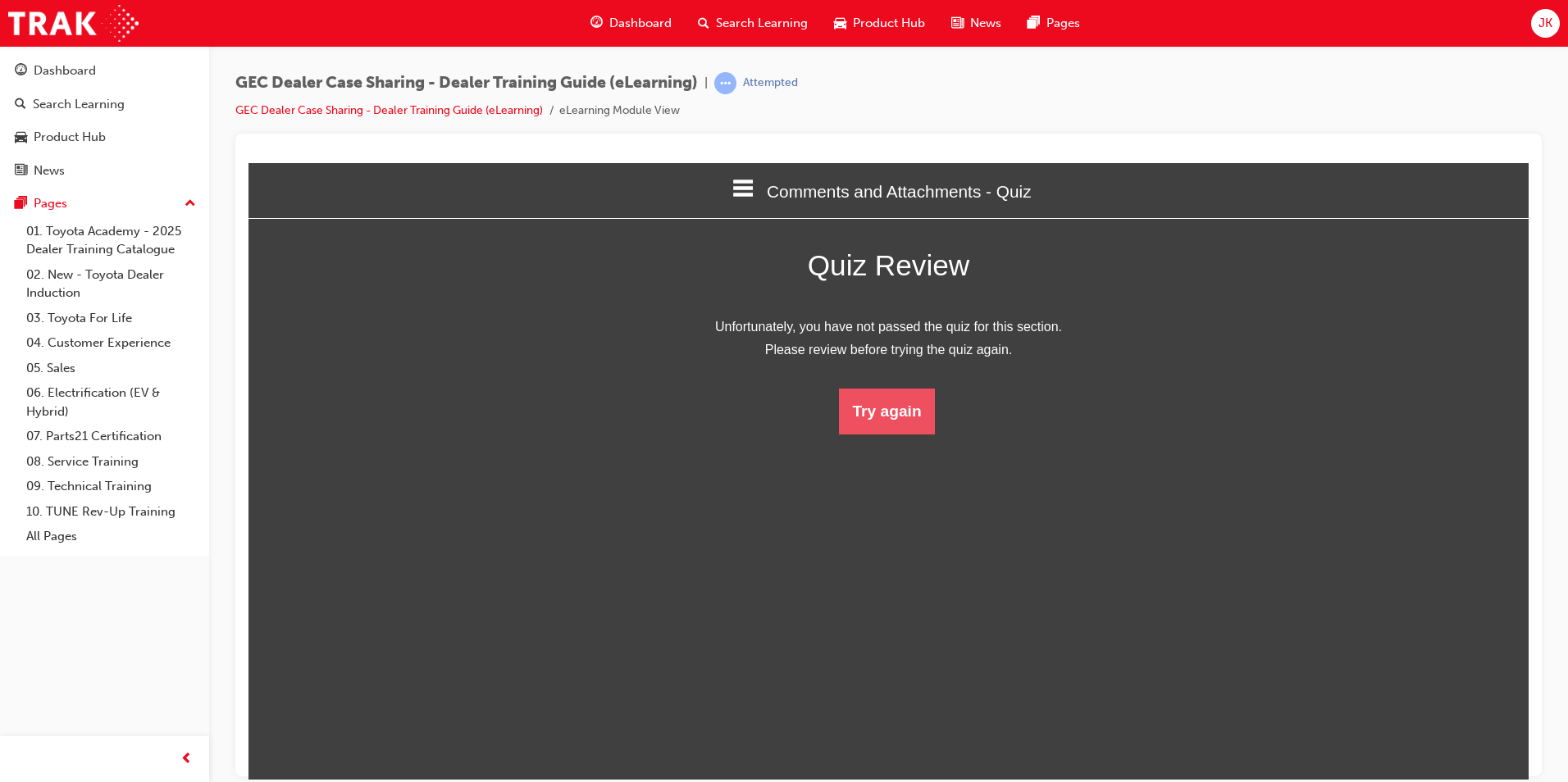
click at [888, 395] on button "Try again" at bounding box center [886, 411] width 95 height 46
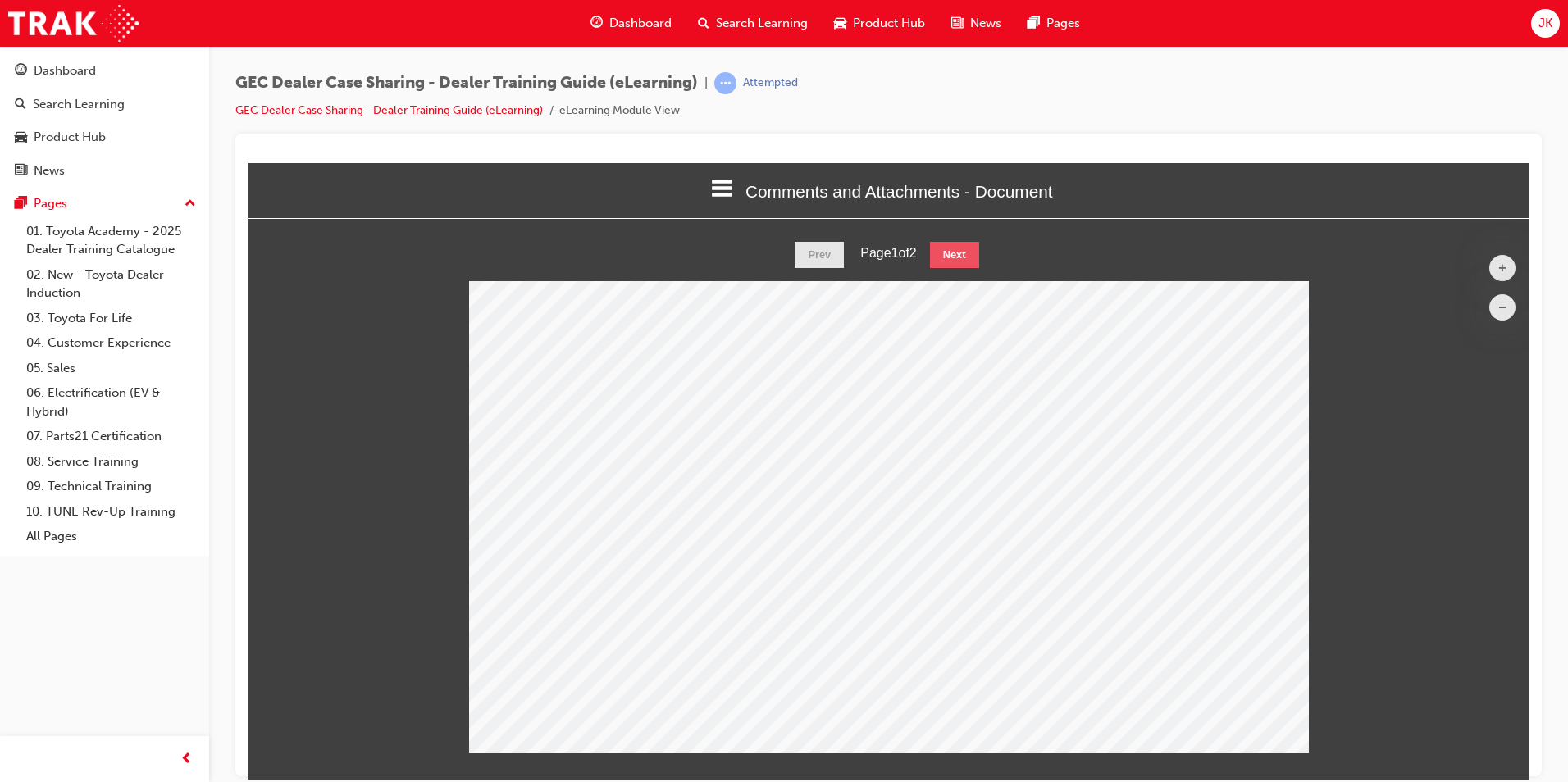
click at [964, 247] on button "Next" at bounding box center [954, 254] width 49 height 27
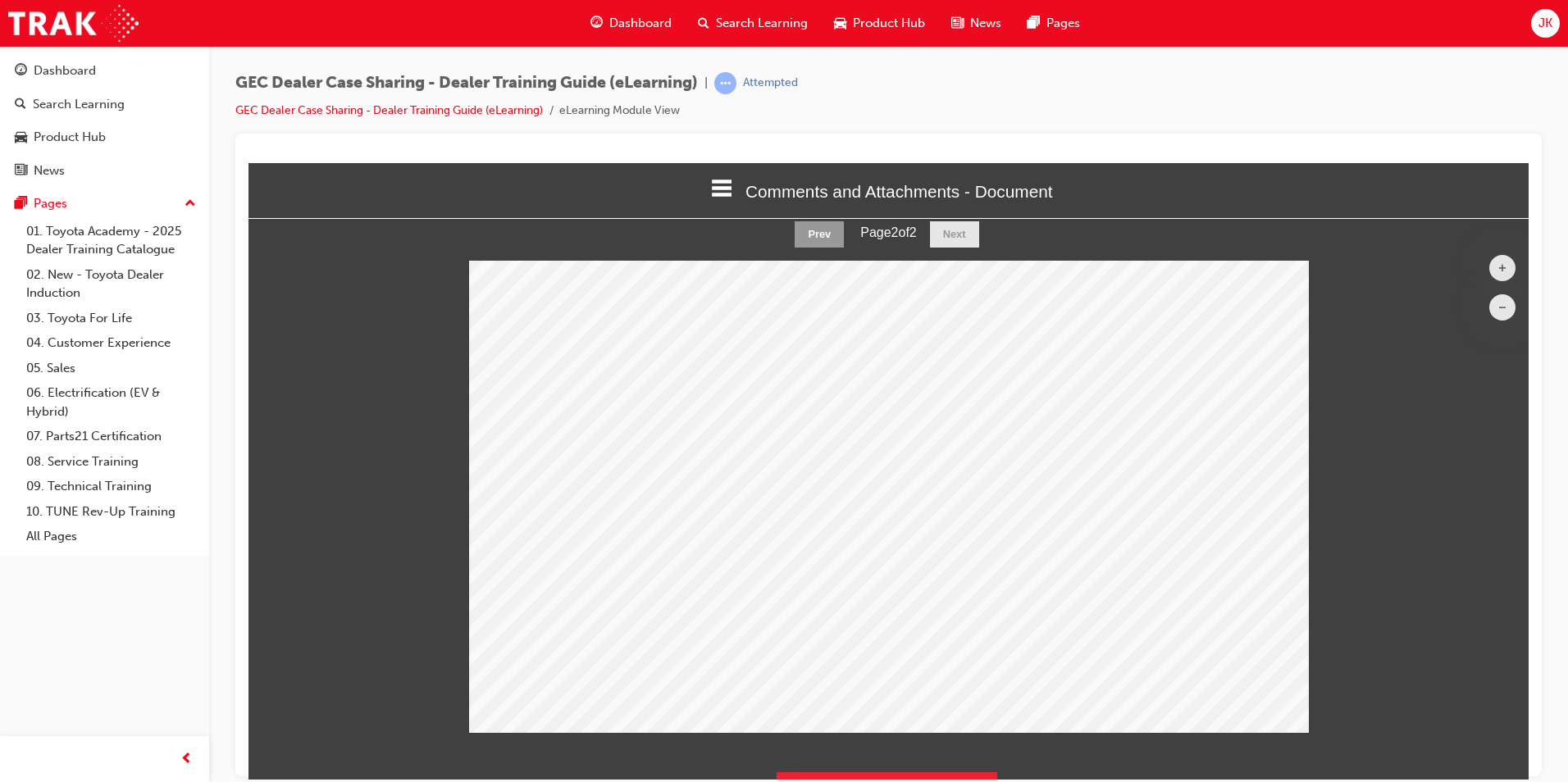
scroll to position [0, 0]
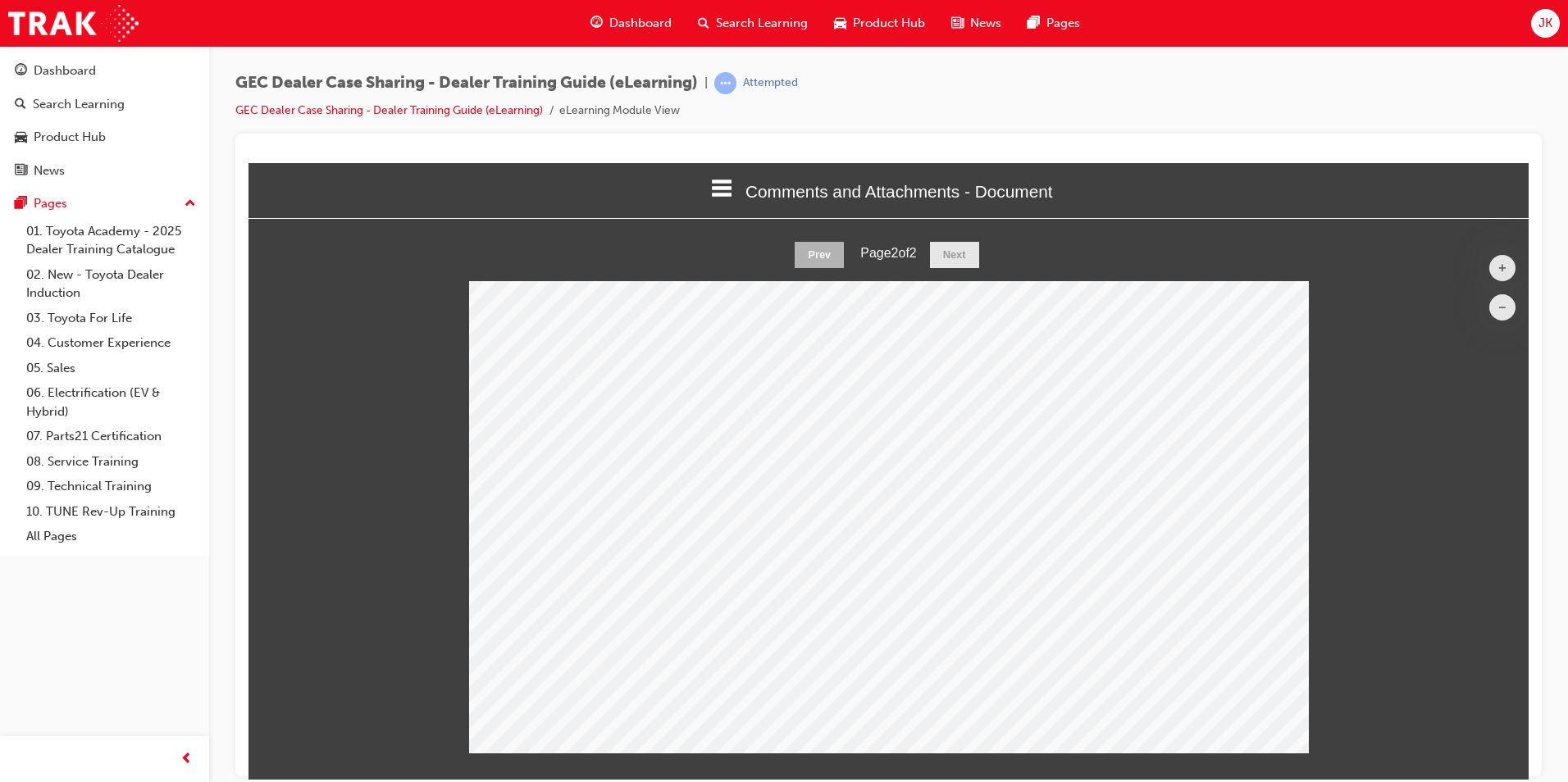
click at [817, 254] on button "Prev" at bounding box center [818, 254] width 49 height 27
click at [1504, 268] on button "+" at bounding box center [1502, 267] width 27 height 27
click at [1506, 268] on div "+ –" at bounding box center [1501, 286] width 52 height 92
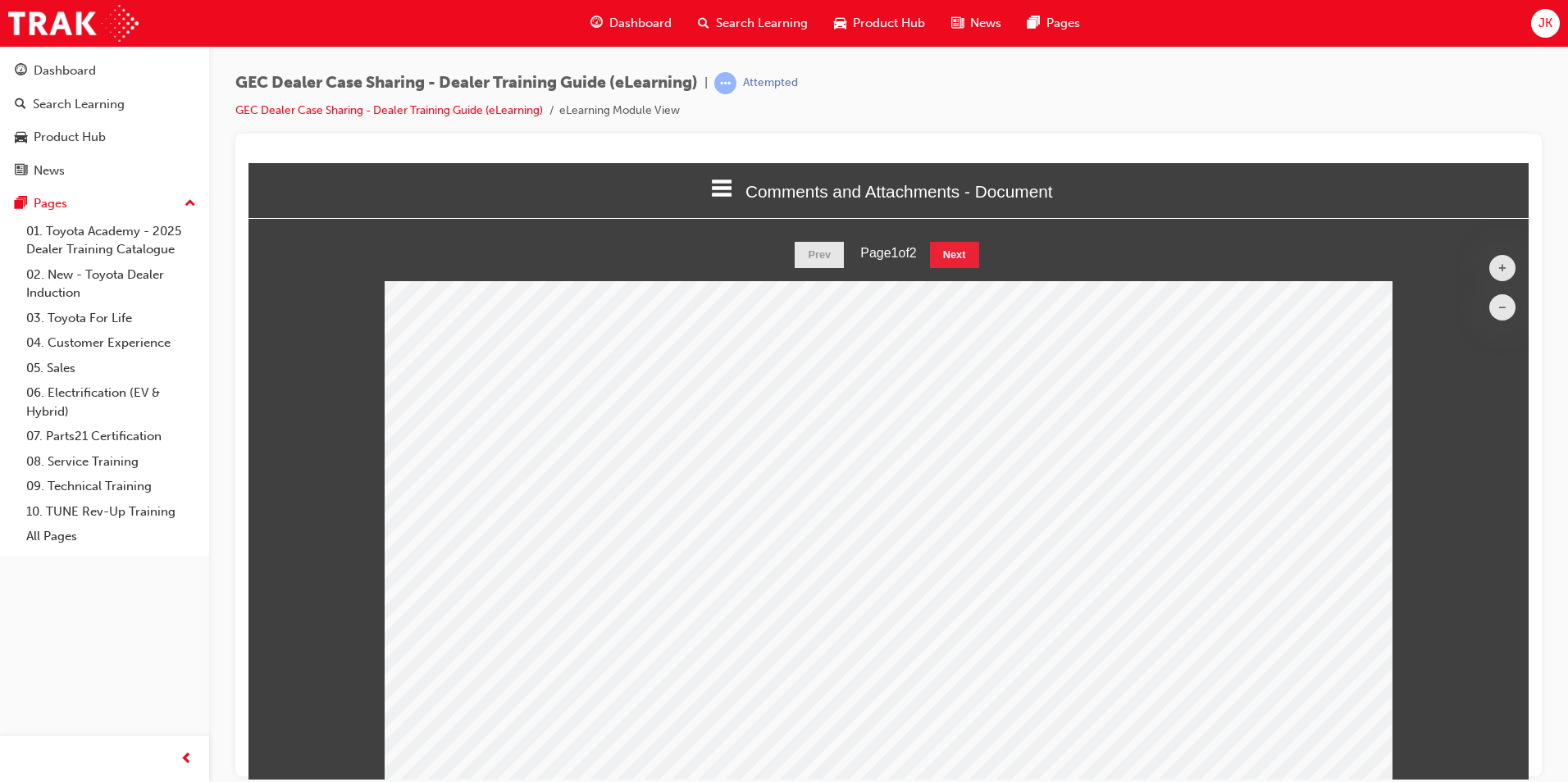
click at [1498, 260] on button "+" at bounding box center [1502, 267] width 27 height 27
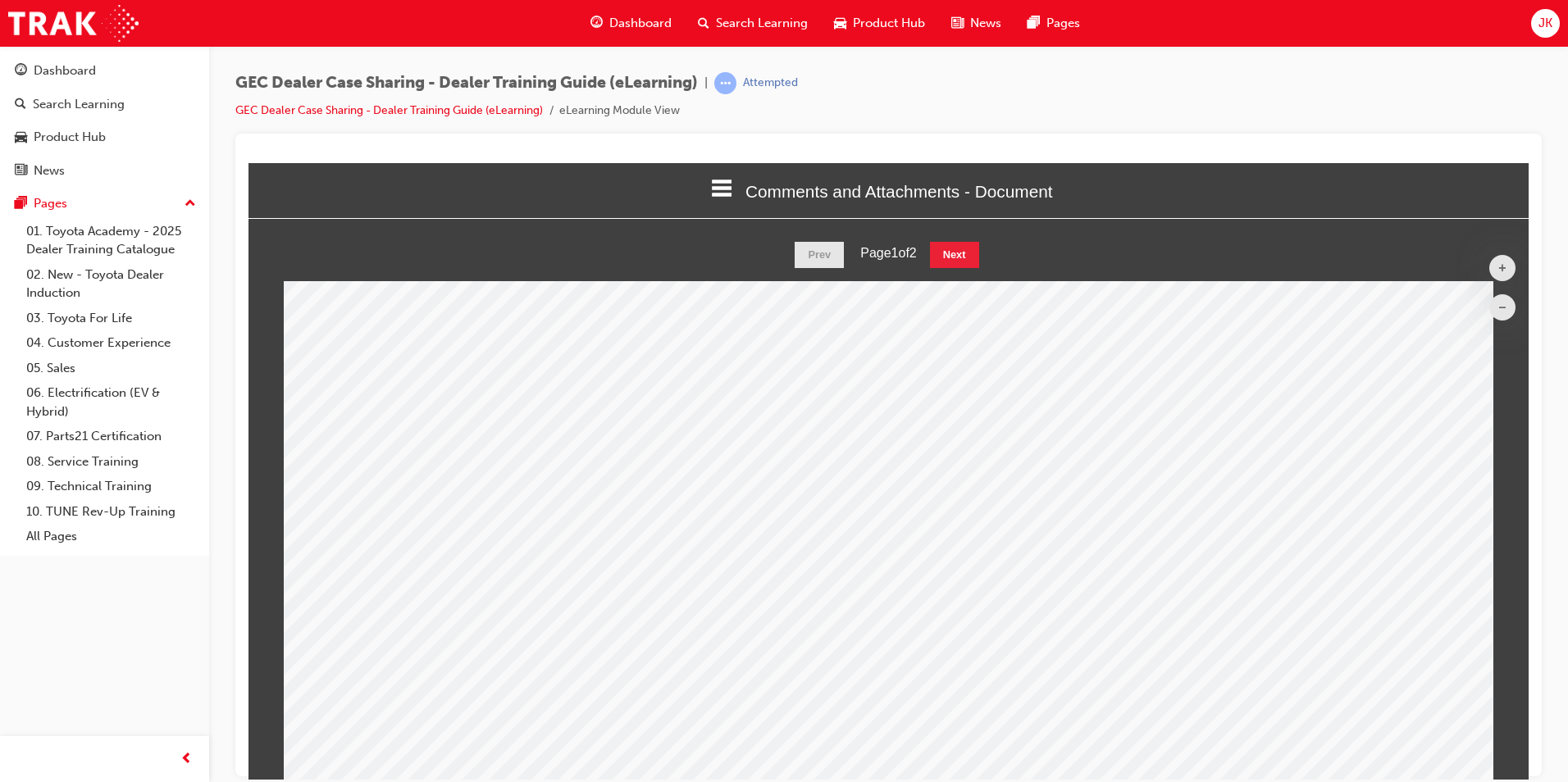
click at [1496, 267] on button "+" at bounding box center [1502, 267] width 27 height 27
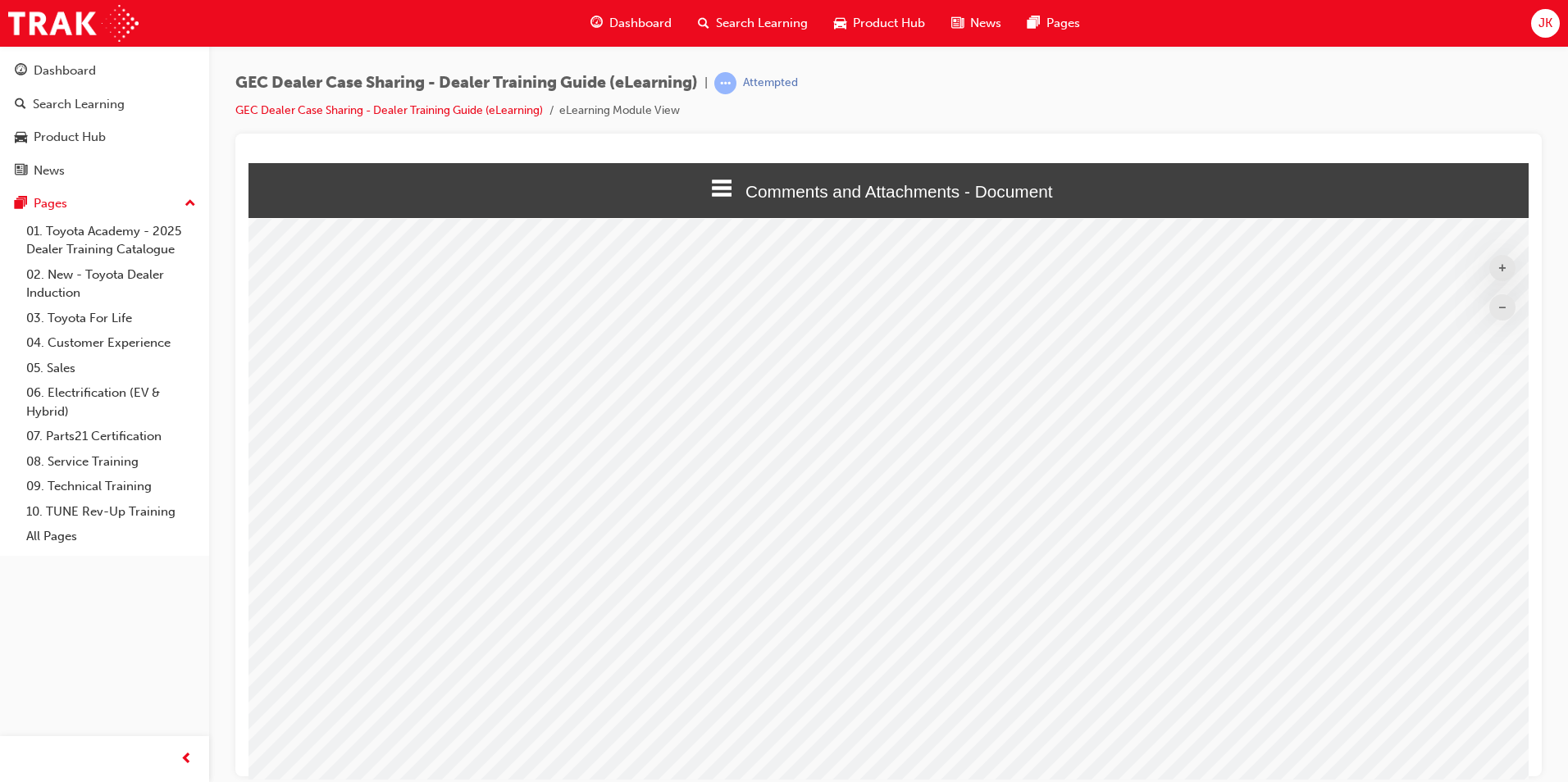
scroll to position [317, 0]
click at [1490, 303] on button "–" at bounding box center [1502, 307] width 27 height 27
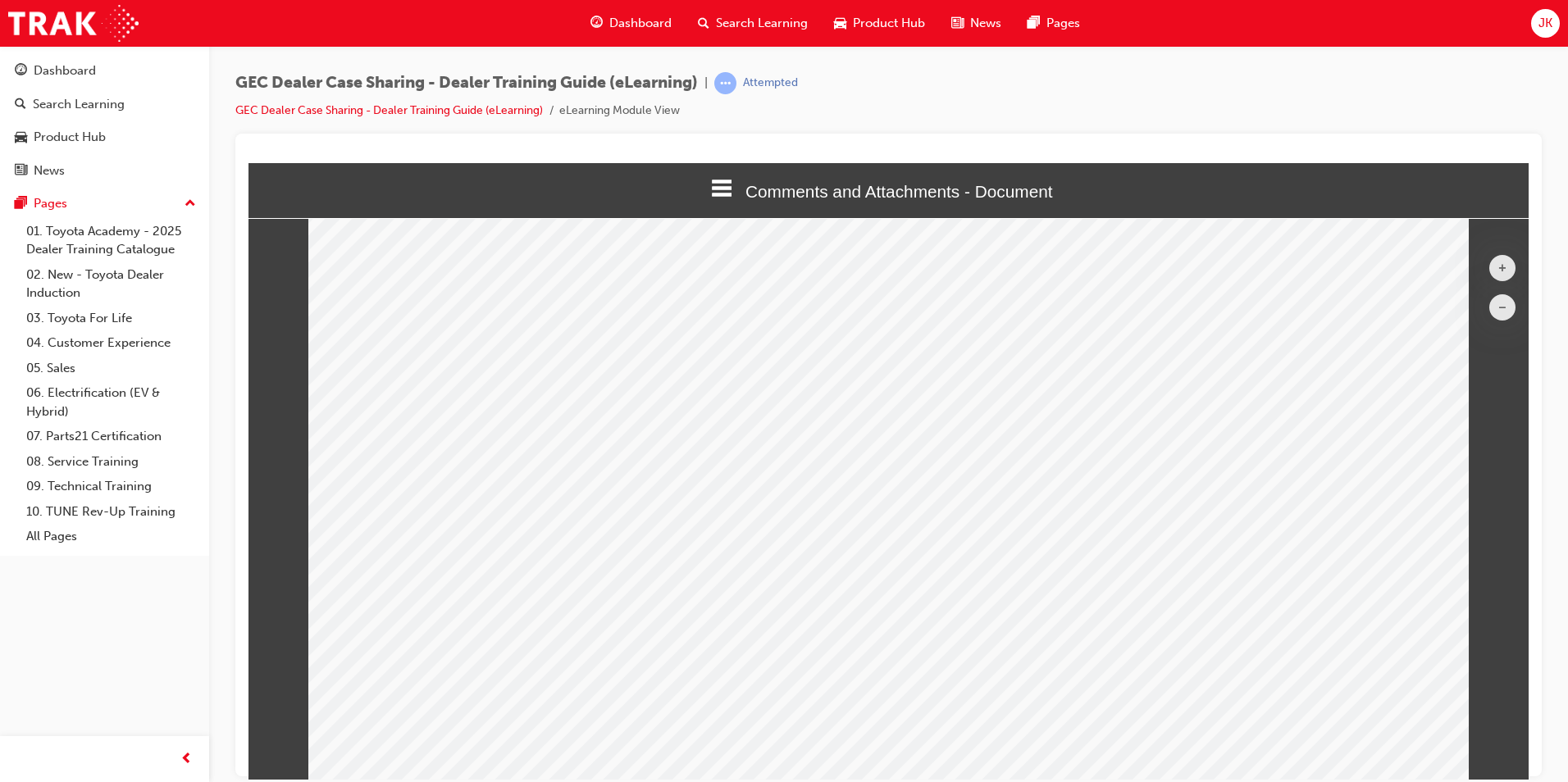
click at [1490, 303] on button "–" at bounding box center [1502, 307] width 27 height 27
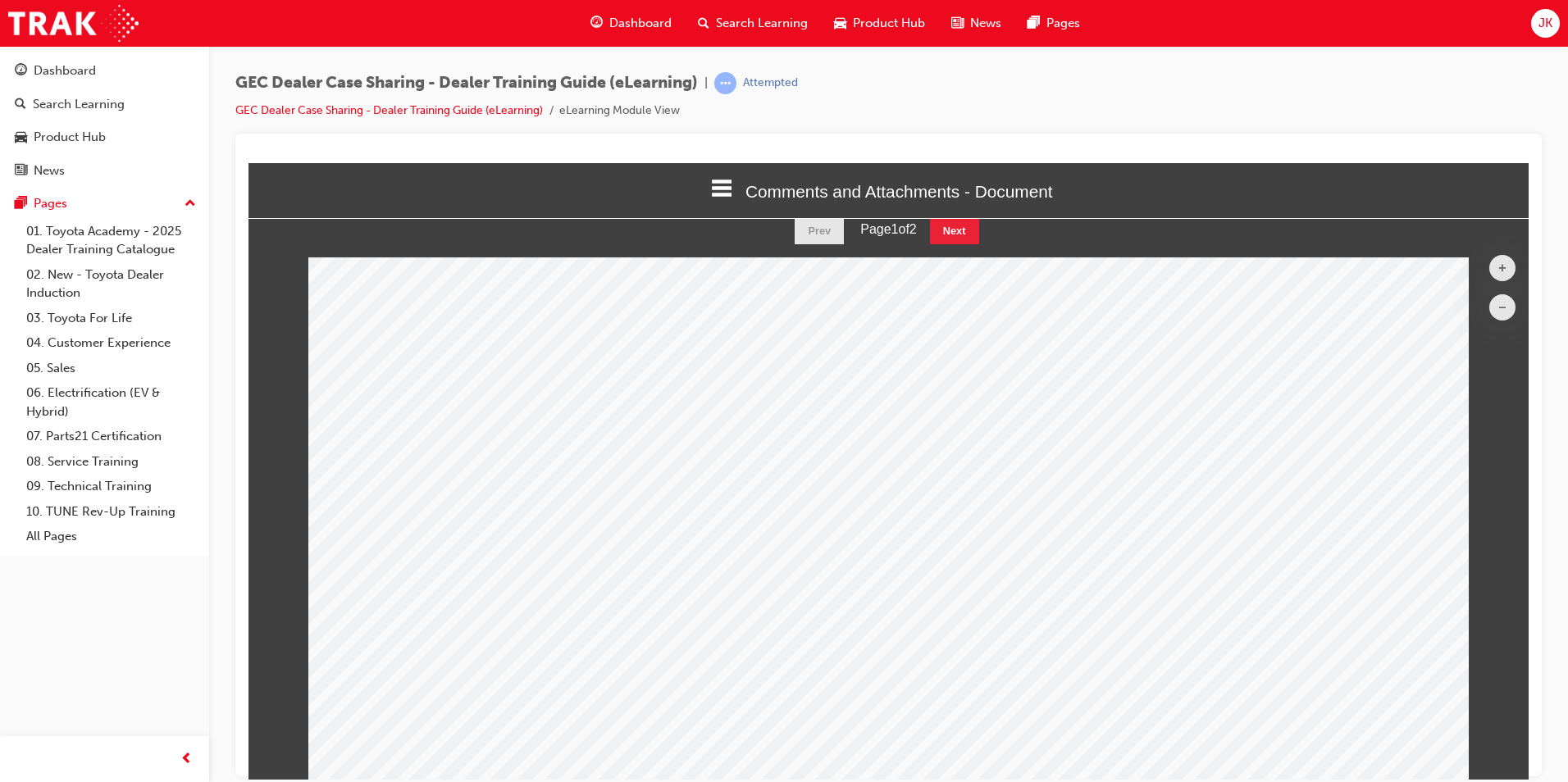
click at [1490, 303] on button "–" at bounding box center [1502, 307] width 27 height 27
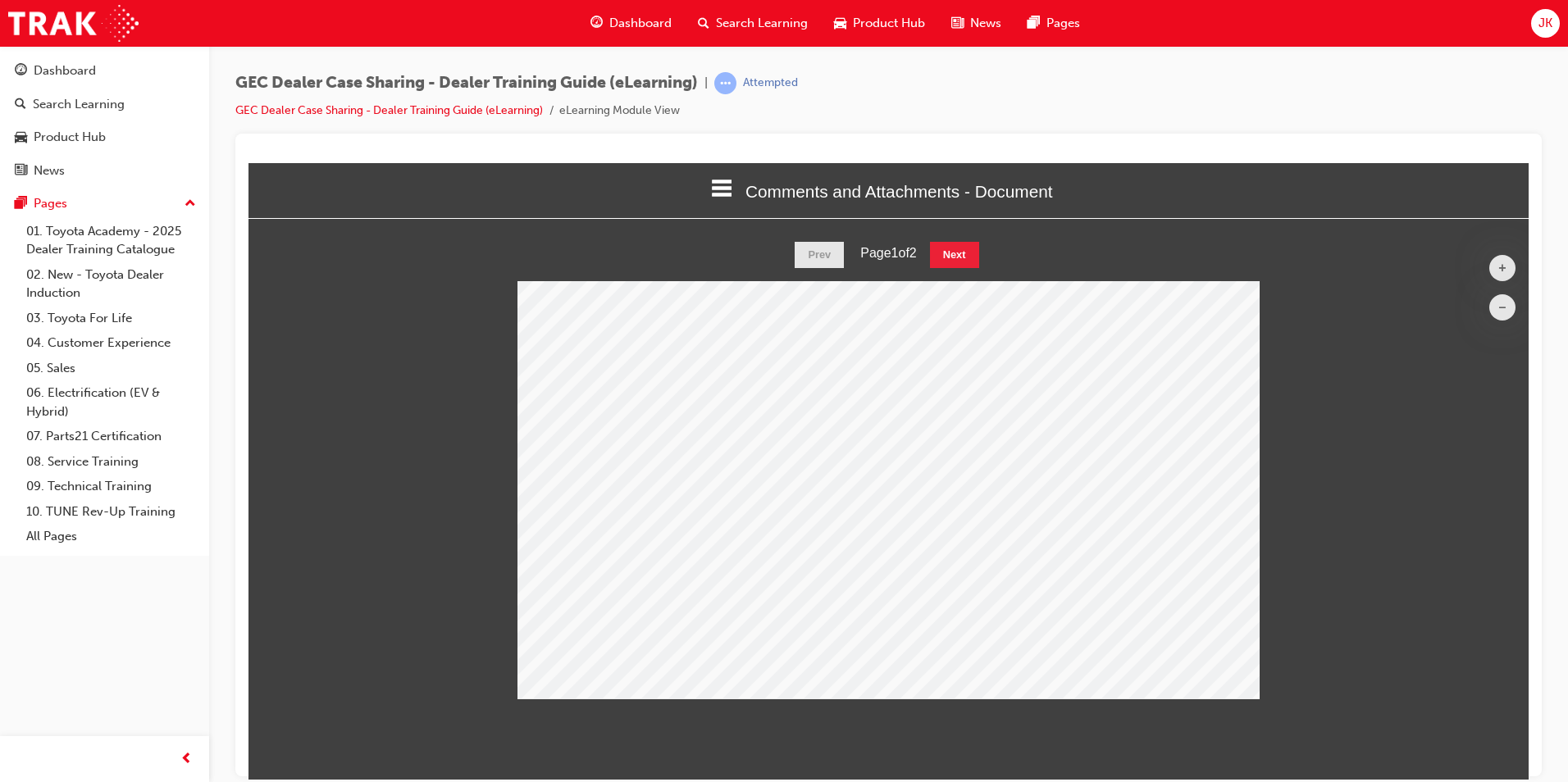
scroll to position [8, 8]
click at [1490, 303] on button "–" at bounding box center [1502, 307] width 27 height 27
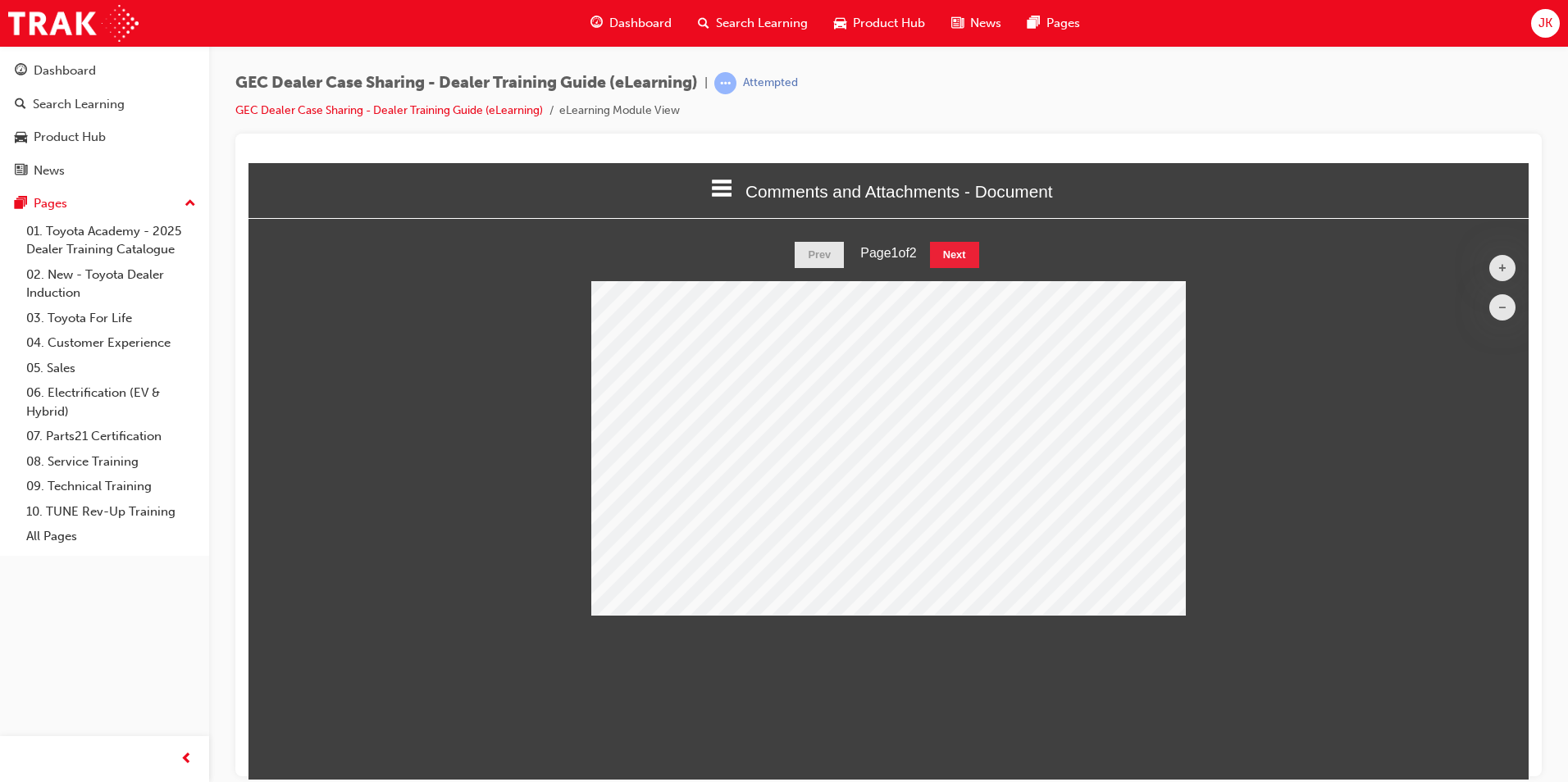
scroll to position [399, 1305]
click at [1508, 259] on button "+" at bounding box center [1502, 267] width 27 height 27
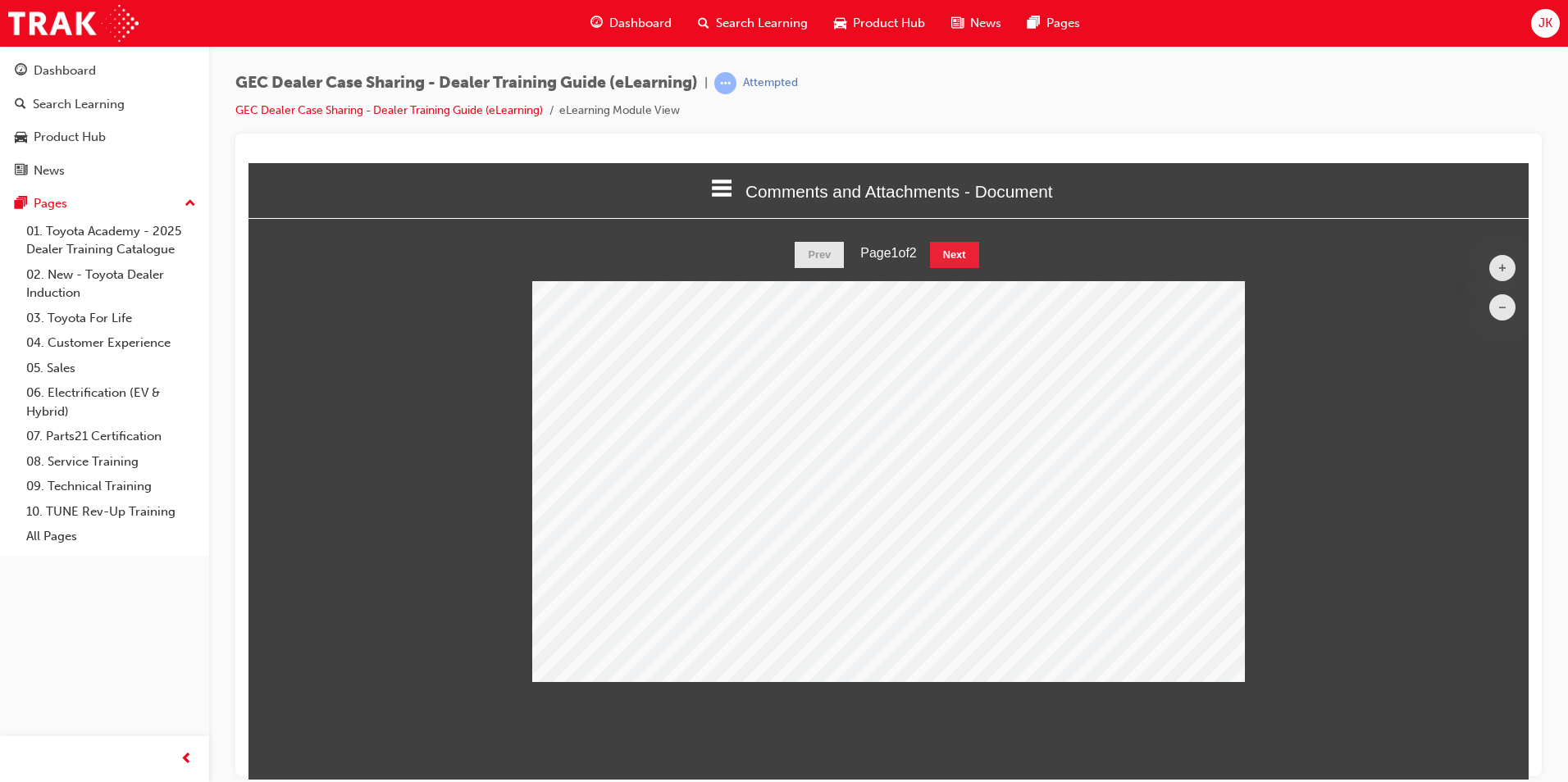
scroll to position [466, 1305]
click at [1508, 259] on button "+" at bounding box center [1502, 267] width 27 height 27
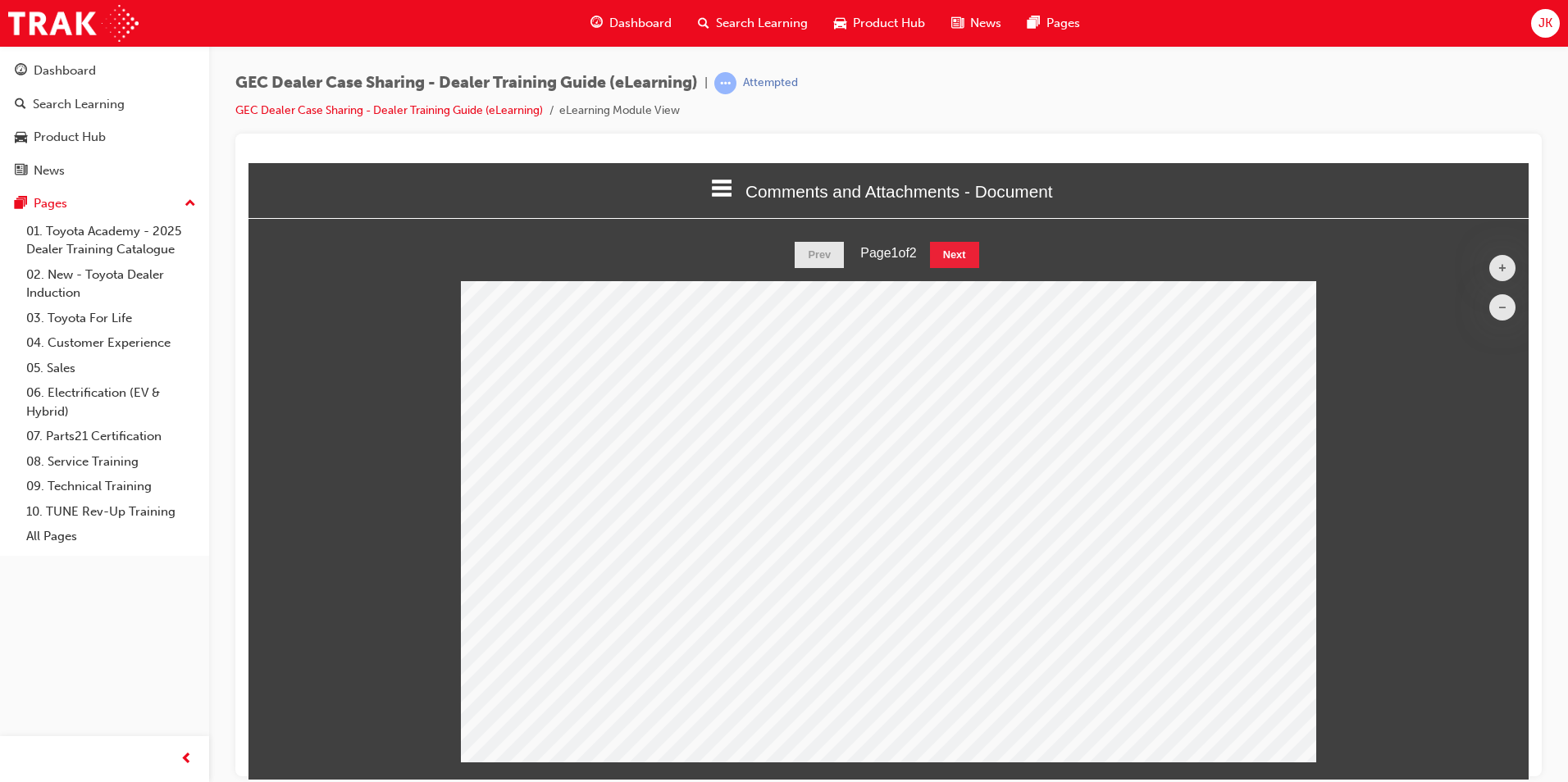
scroll to position [547, 1305]
click at [1508, 259] on button "+" at bounding box center [1502, 267] width 27 height 27
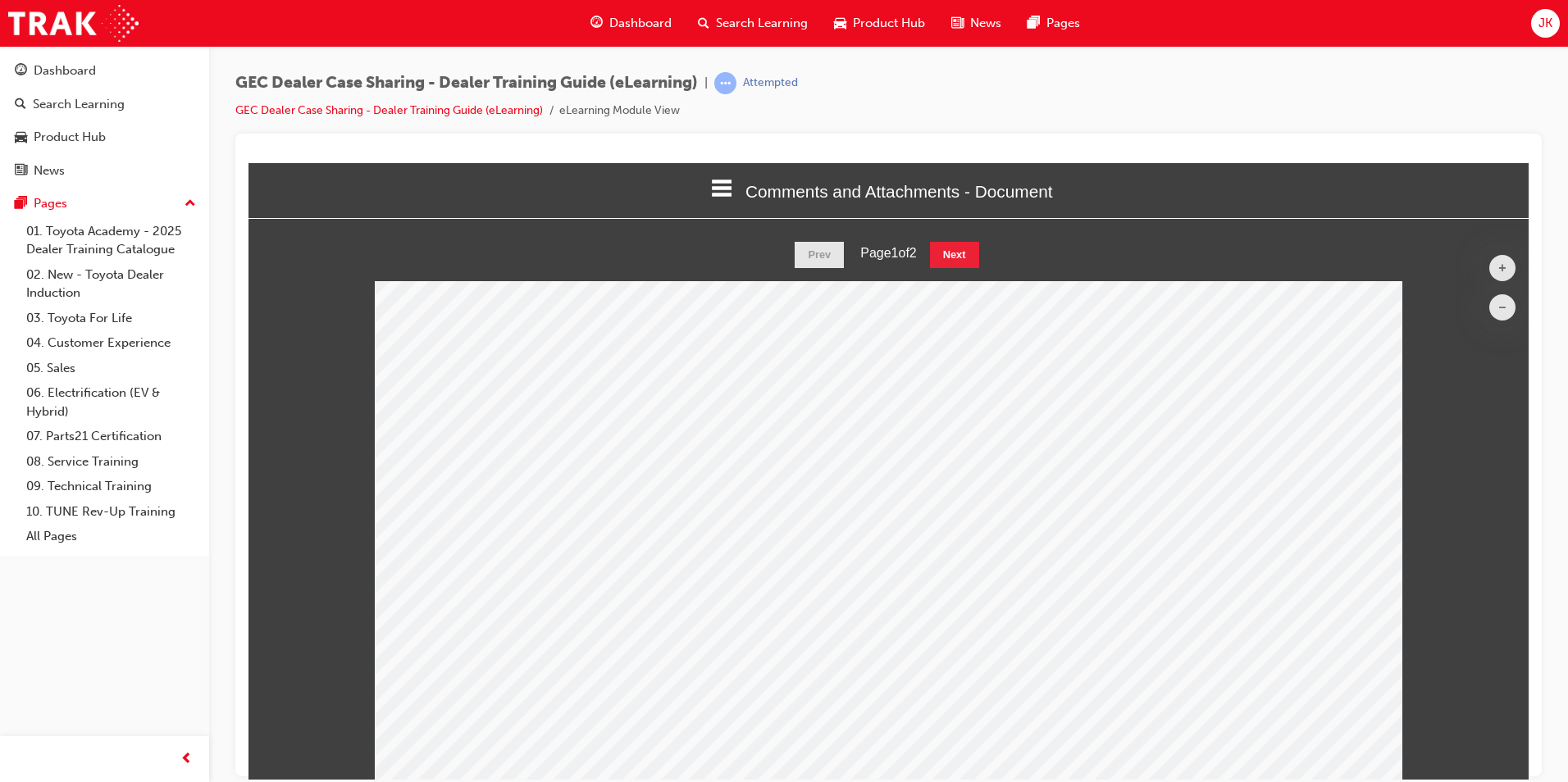
click at [1492, 306] on button "–" at bounding box center [1502, 307] width 27 height 27
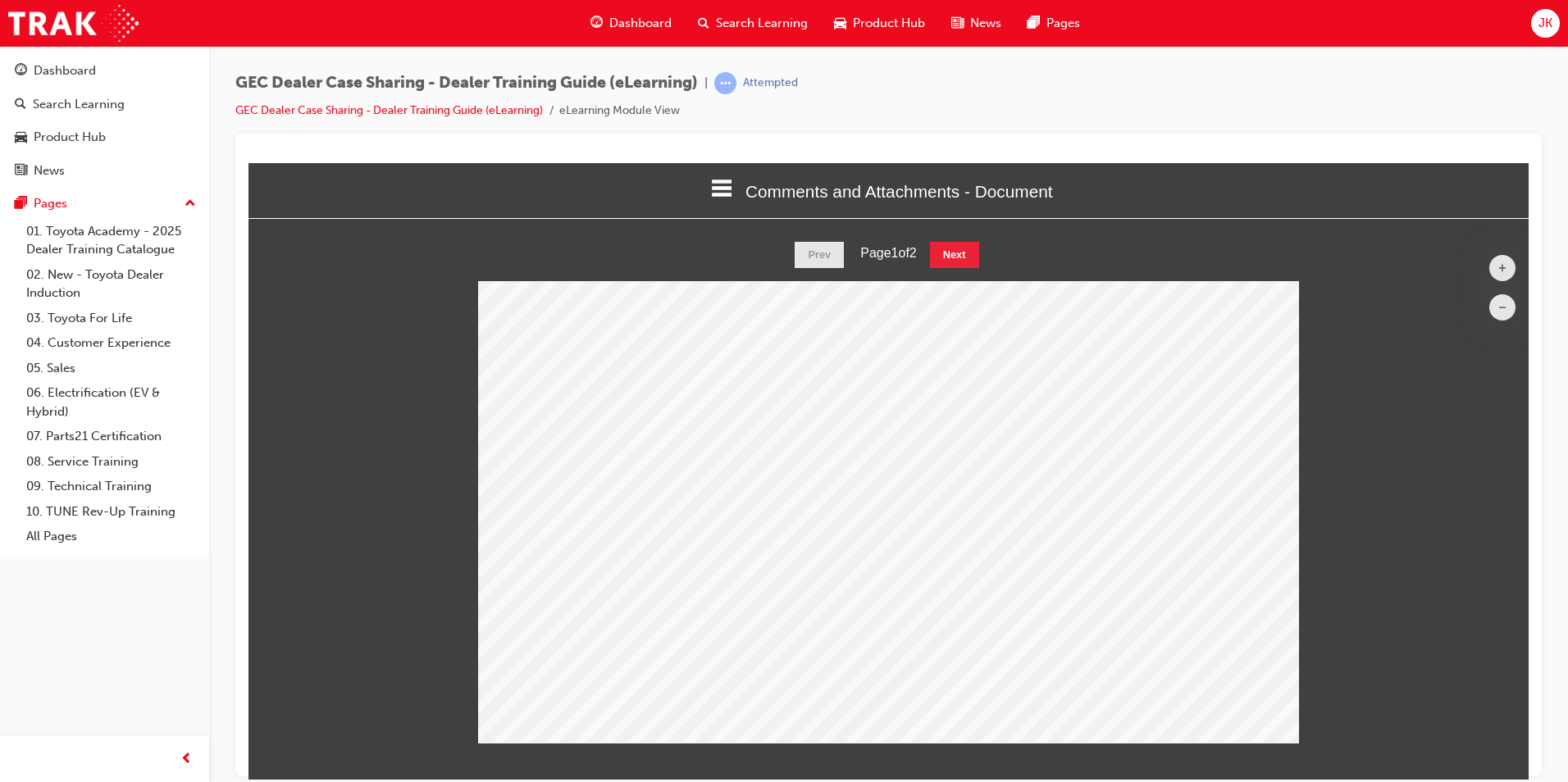
scroll to position [8, 8]
click at [953, 243] on button "Next" at bounding box center [954, 254] width 49 height 27
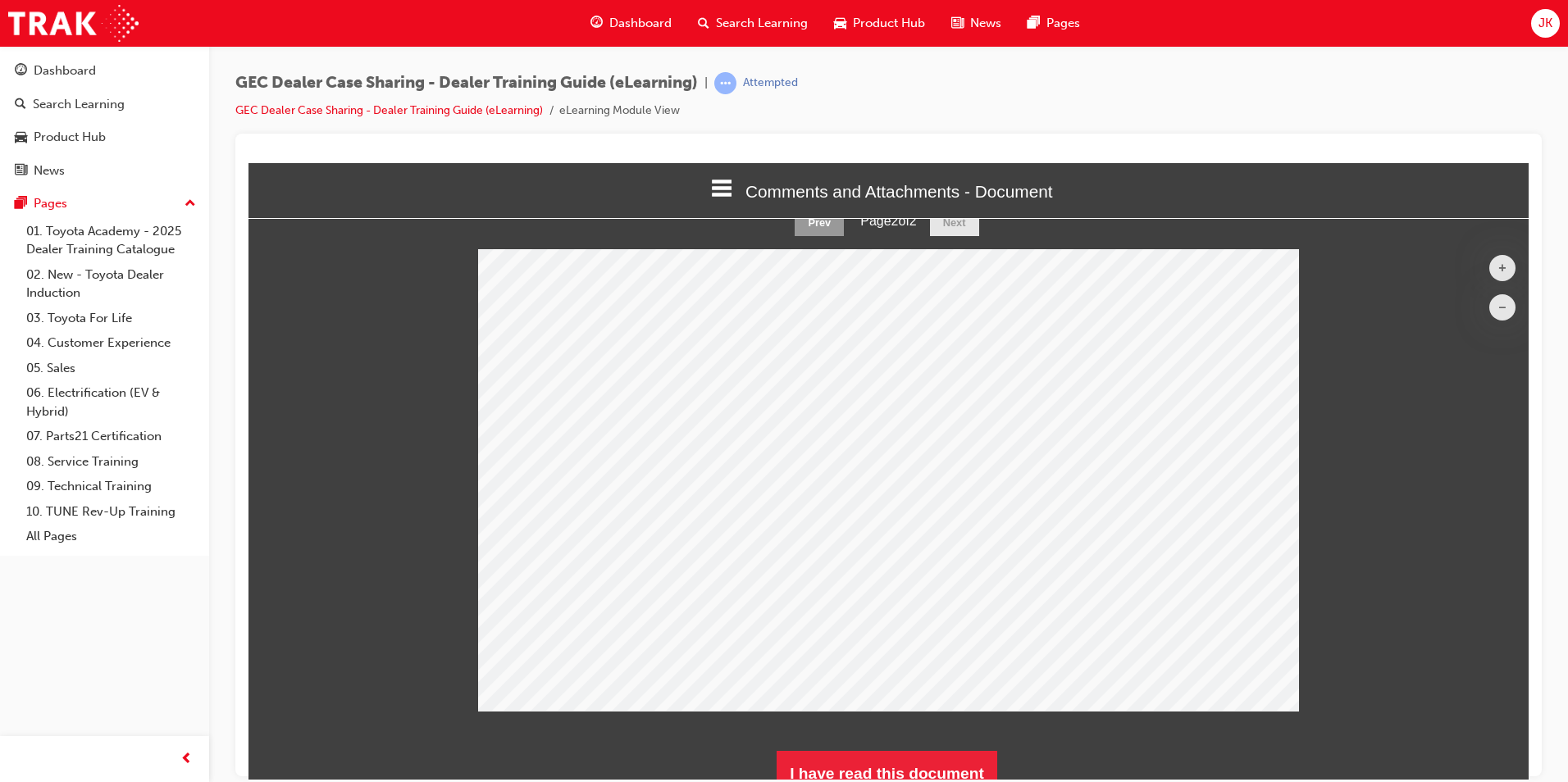
scroll to position [49, 0]
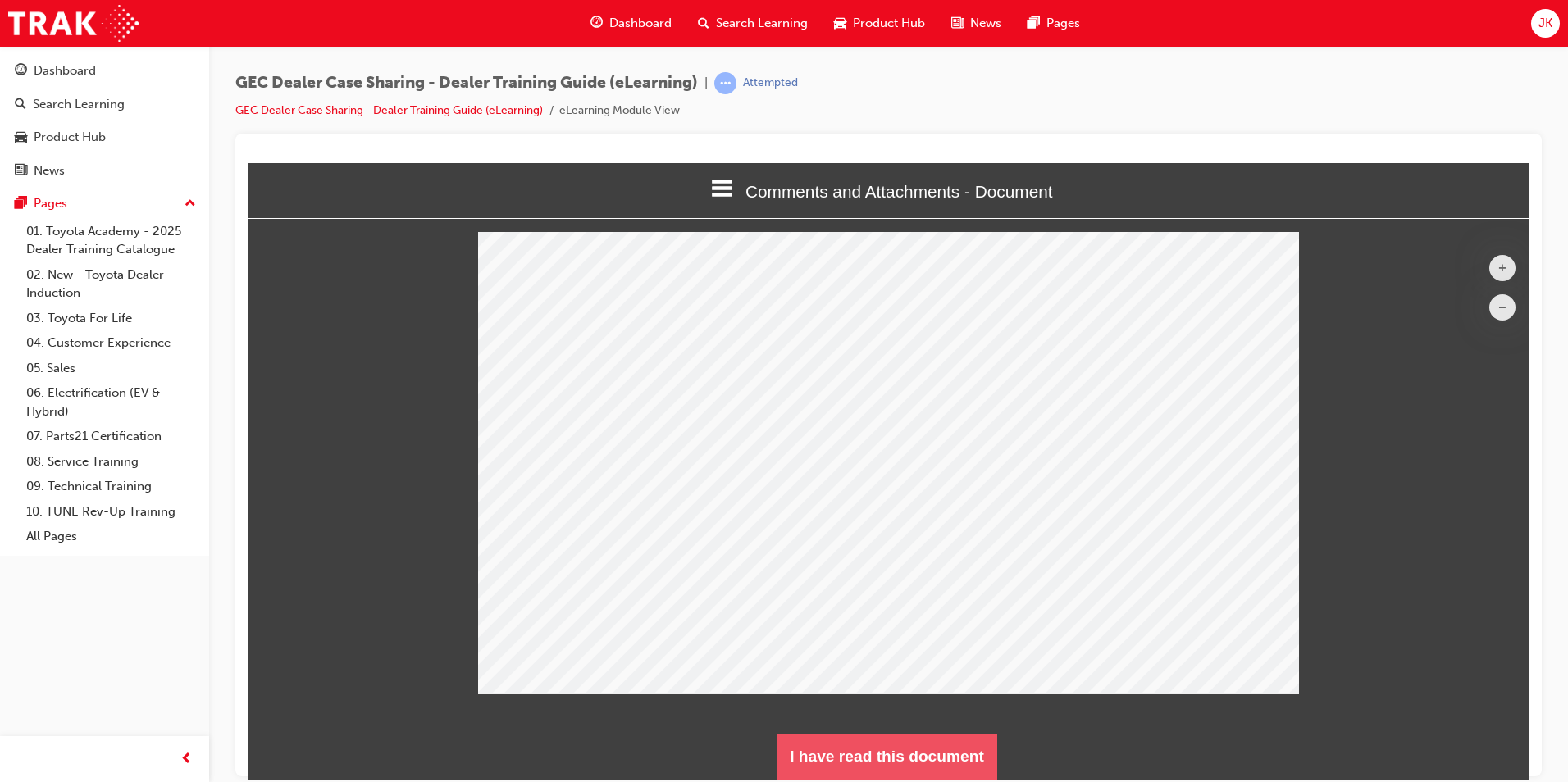
click at [844, 749] on button "I have read this document" at bounding box center [887, 756] width 220 height 46
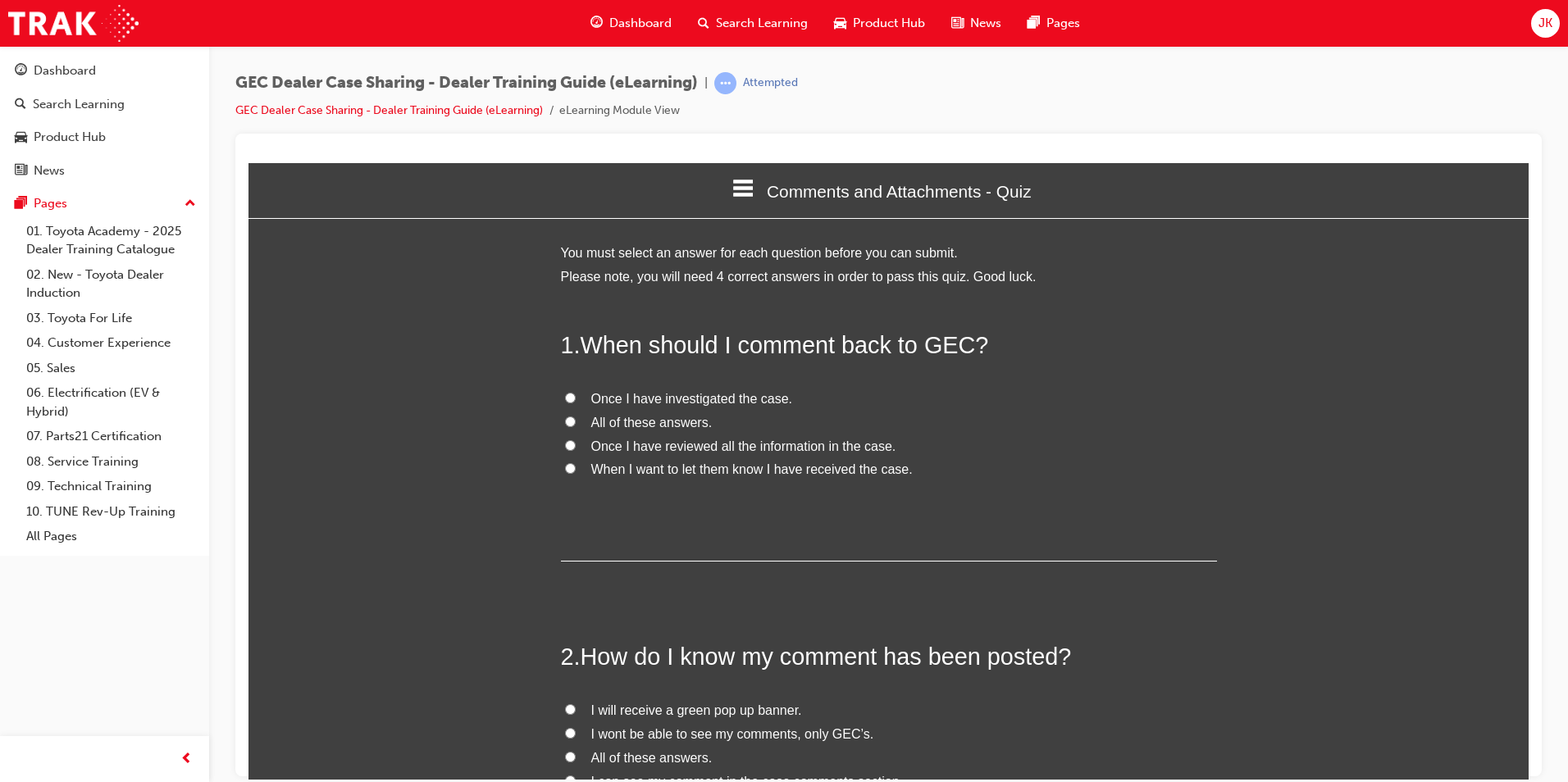
click at [748, 397] on span "Once I have investigated the case." at bounding box center [691, 398] width 201 height 14
click at [576, 397] on input "Once I have investigated the case." at bounding box center [570, 397] width 11 height 11
radio input "true"
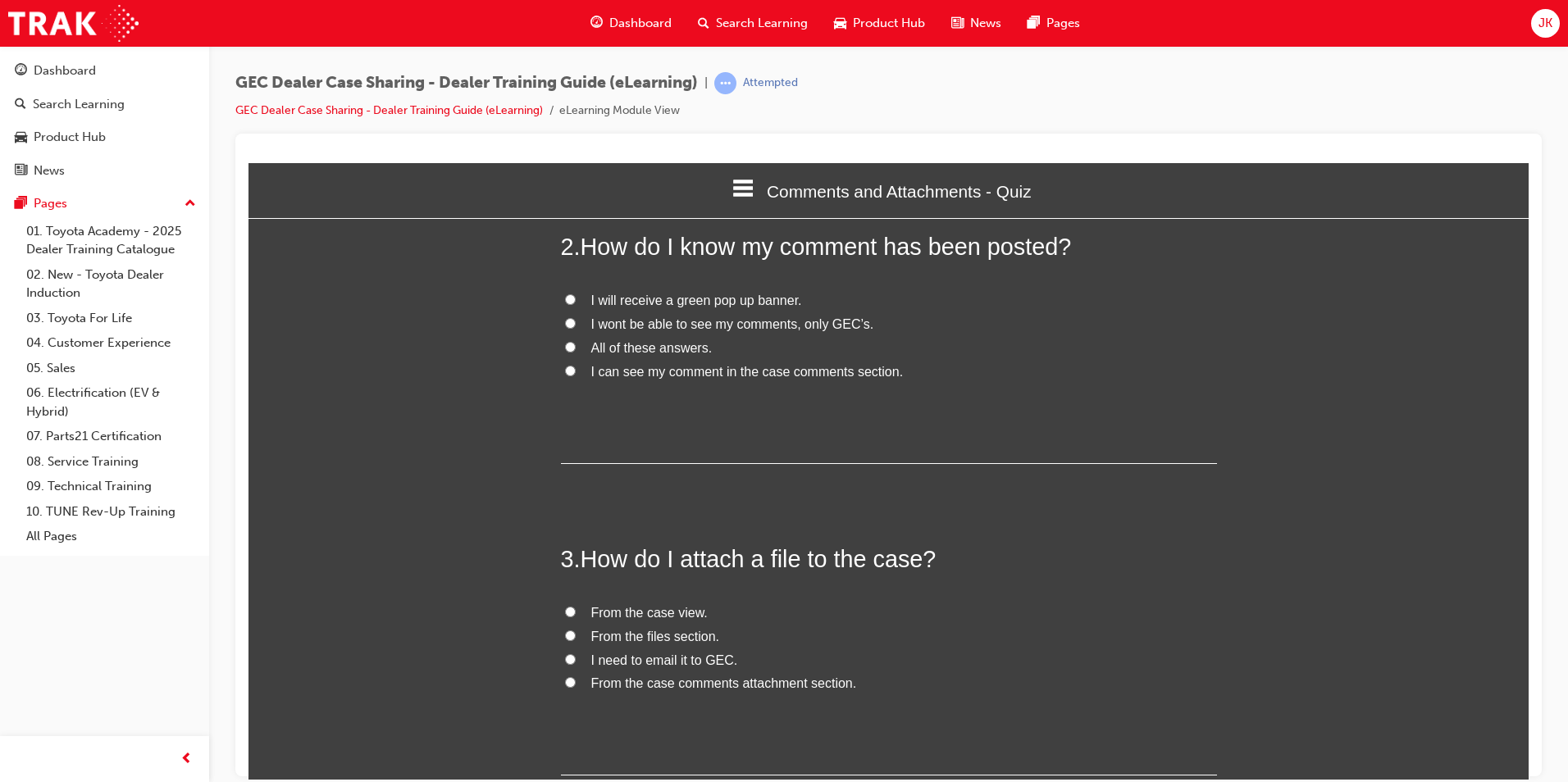
click at [672, 299] on span "I will receive a green pop up banner." at bounding box center [696, 299] width 211 height 14
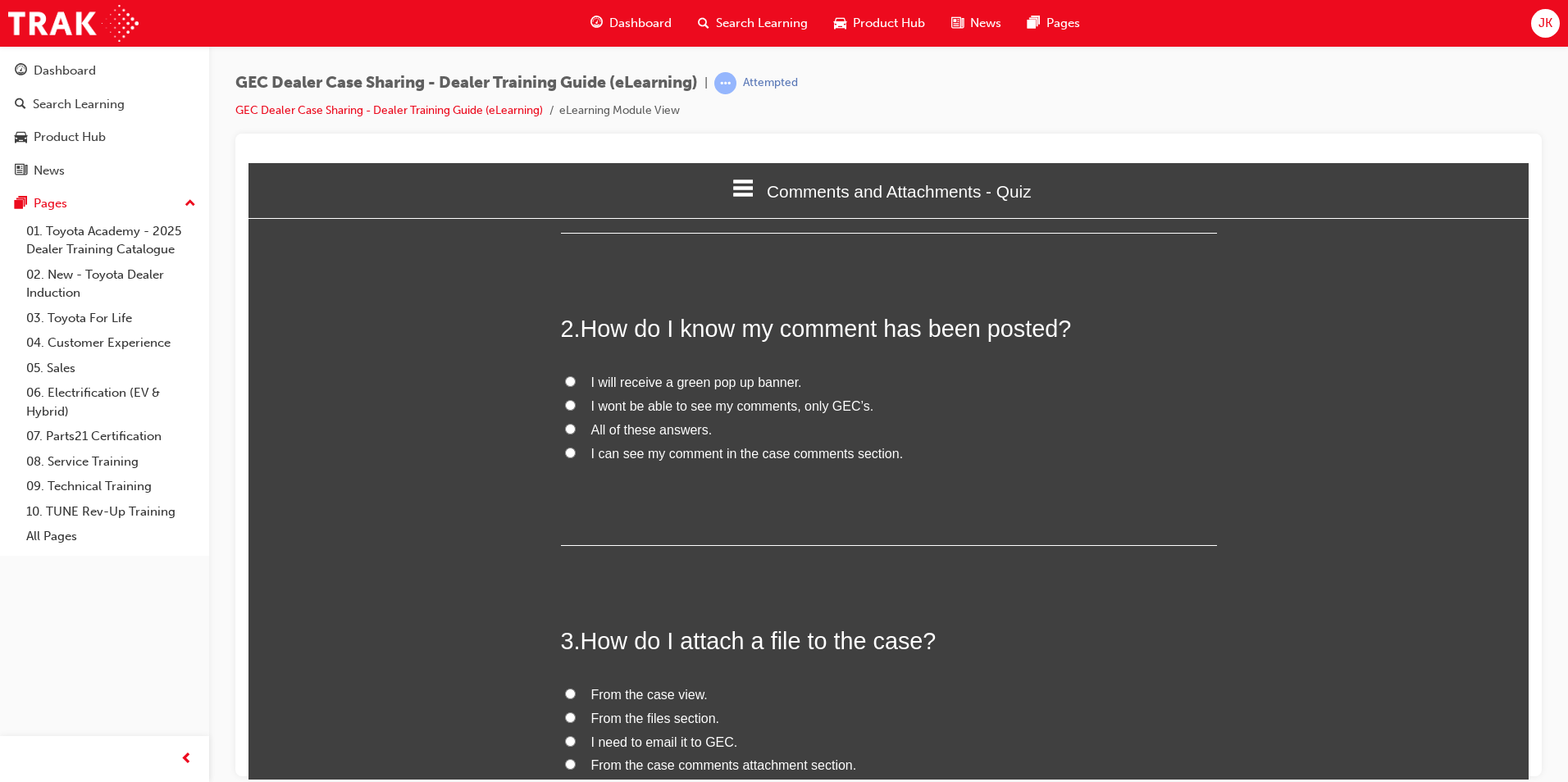
click at [603, 382] on span "I will receive a green pop up banner." at bounding box center [696, 382] width 211 height 14
click at [576, 382] on input "I will receive a green pop up banner." at bounding box center [570, 381] width 11 height 11
radio input "true"
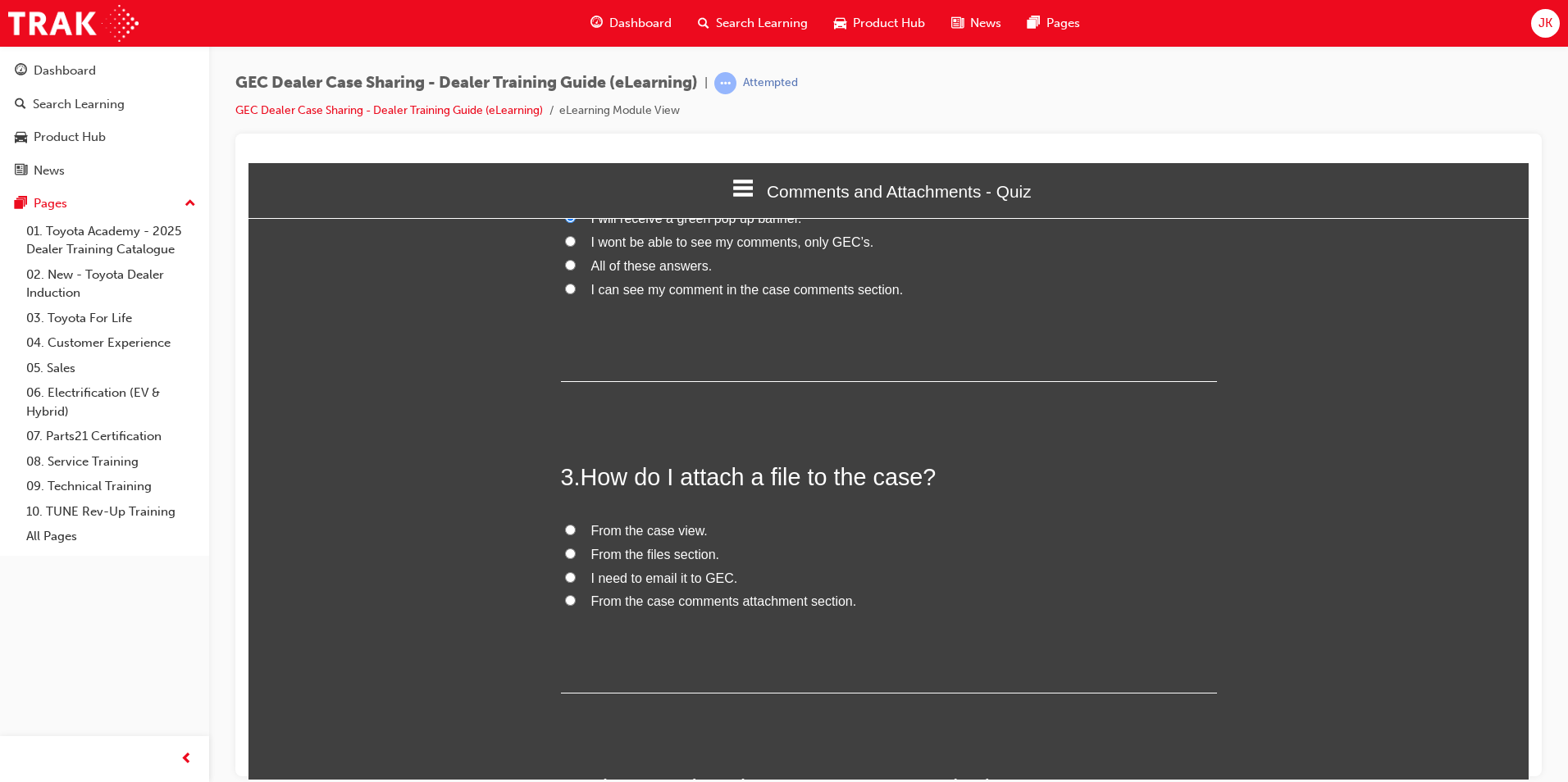
click at [673, 581] on span "I need to email it to GEC." at bounding box center [664, 578] width 147 height 14
click at [576, 581] on input "I need to email it to GEC." at bounding box center [570, 577] width 11 height 11
radio input "true"
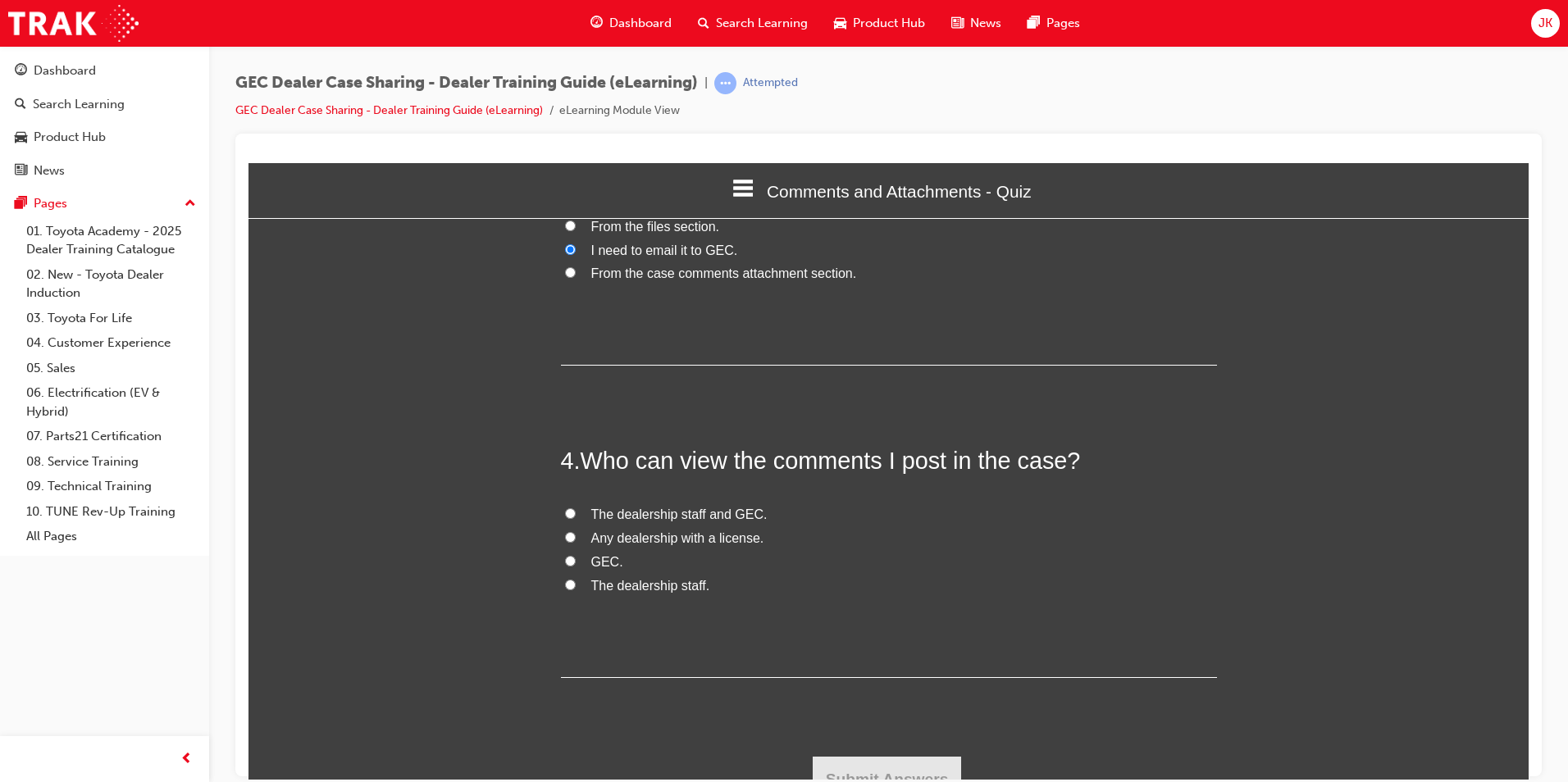
click at [655, 521] on span "The dealership staff and GEC." at bounding box center [679, 514] width 176 height 14
click at [576, 518] on input "The dealership staff and GEC." at bounding box center [570, 513] width 11 height 11
radio input "true"
click at [885, 762] on button "Submit Answers" at bounding box center [887, 779] width 149 height 46
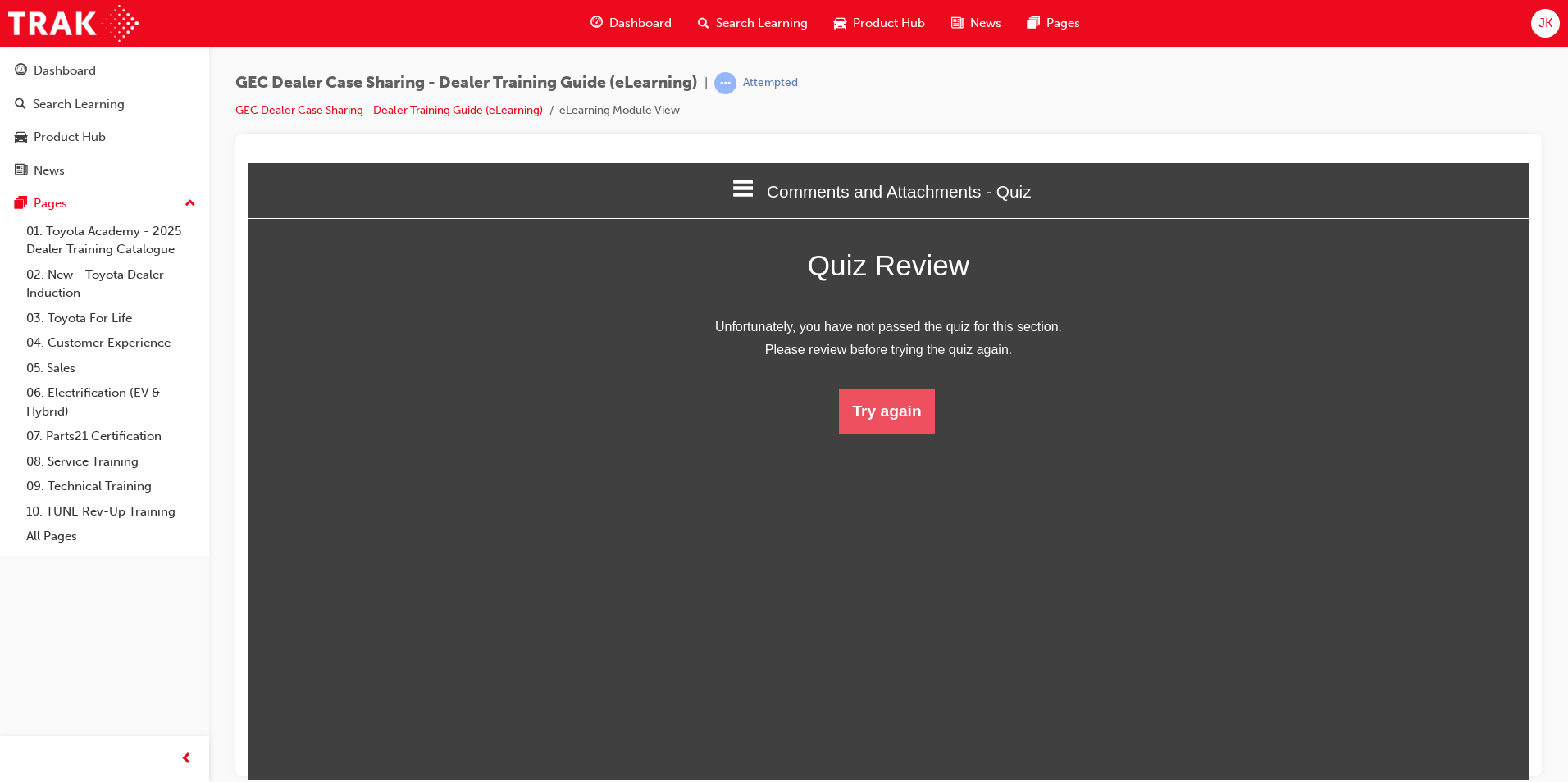
click at [878, 426] on button "Try again" at bounding box center [886, 411] width 95 height 46
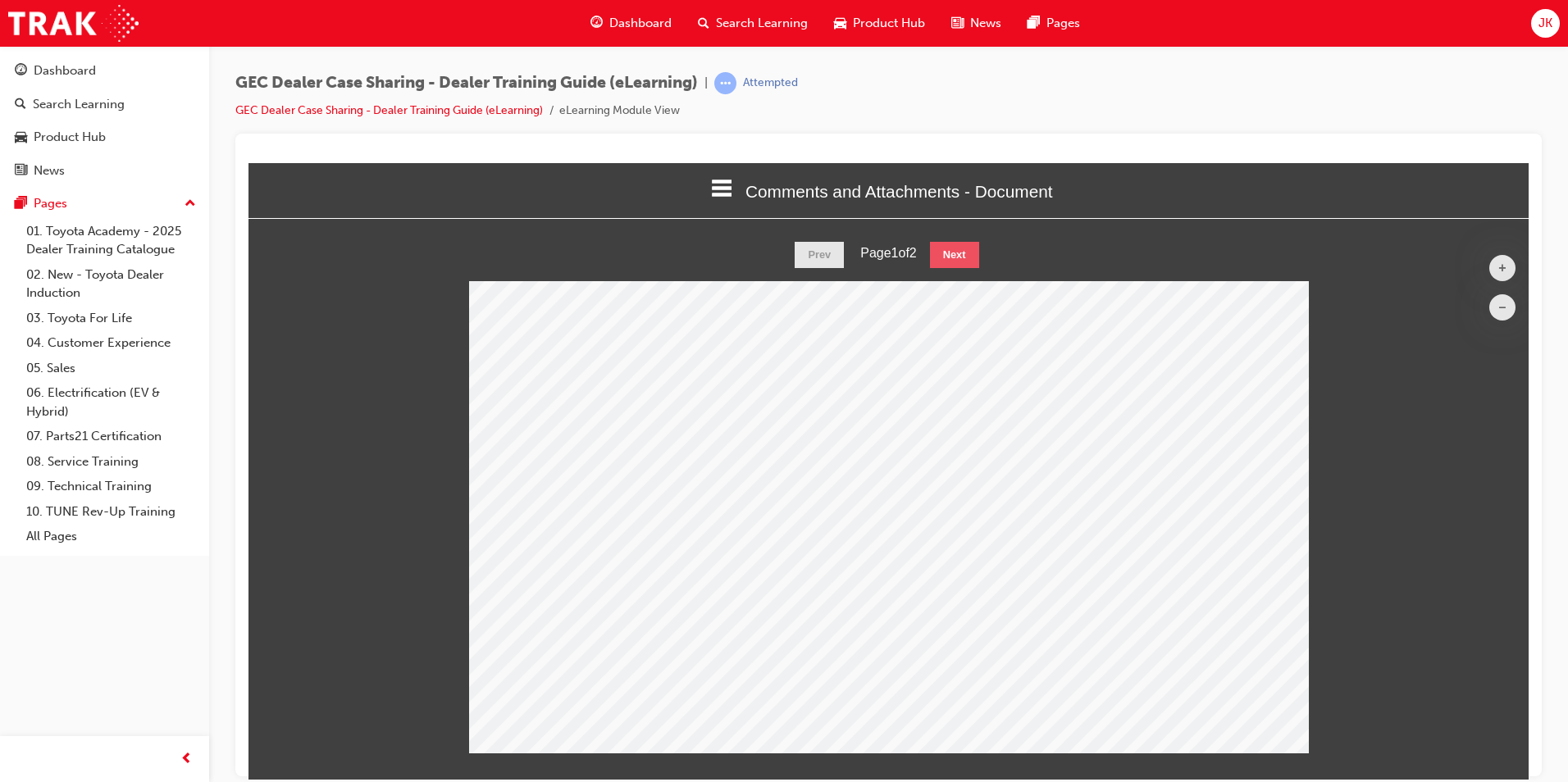
click at [944, 250] on button "Next" at bounding box center [954, 254] width 49 height 27
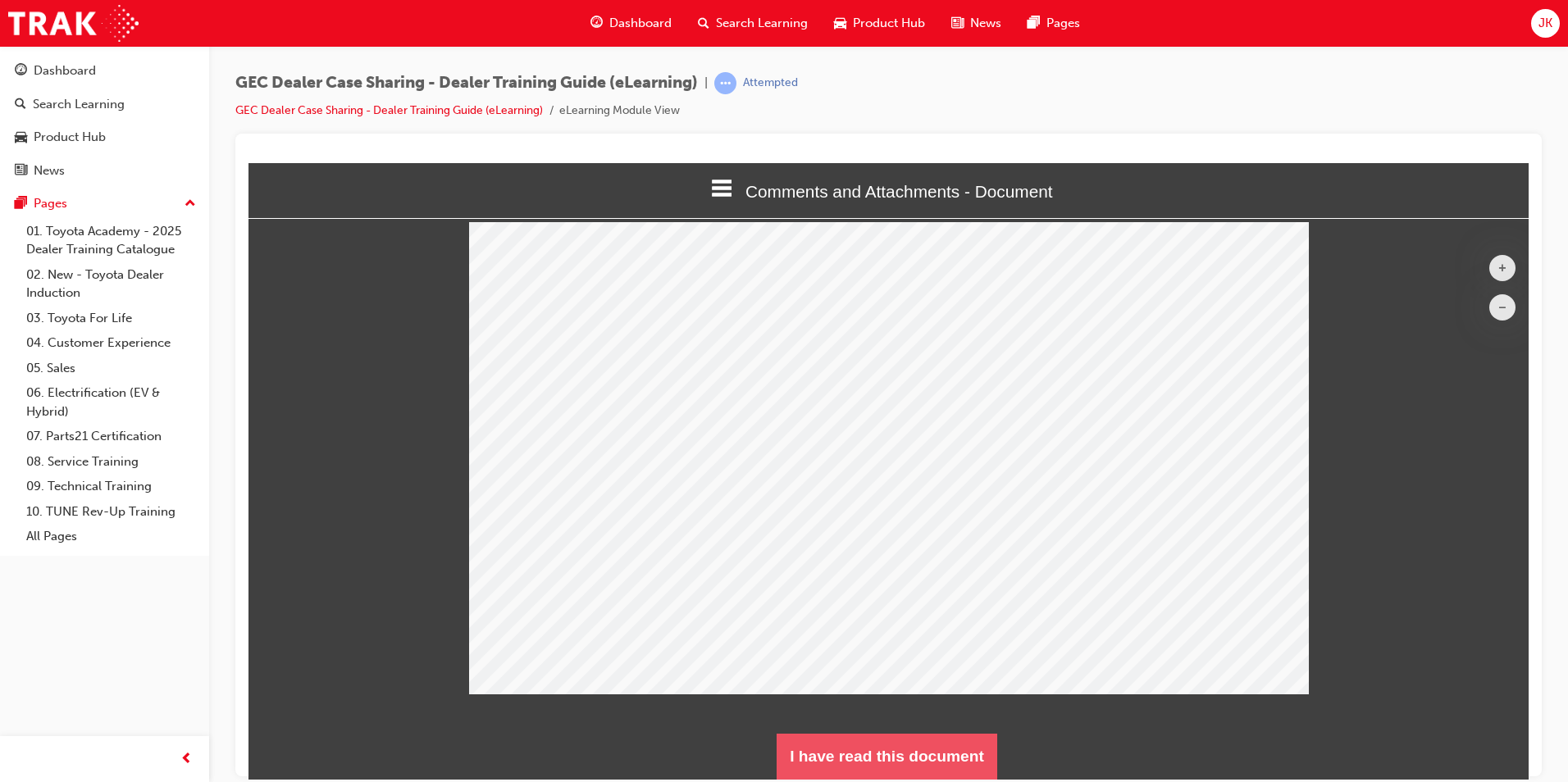
click at [922, 746] on button "I have read this document" at bounding box center [887, 756] width 220 height 46
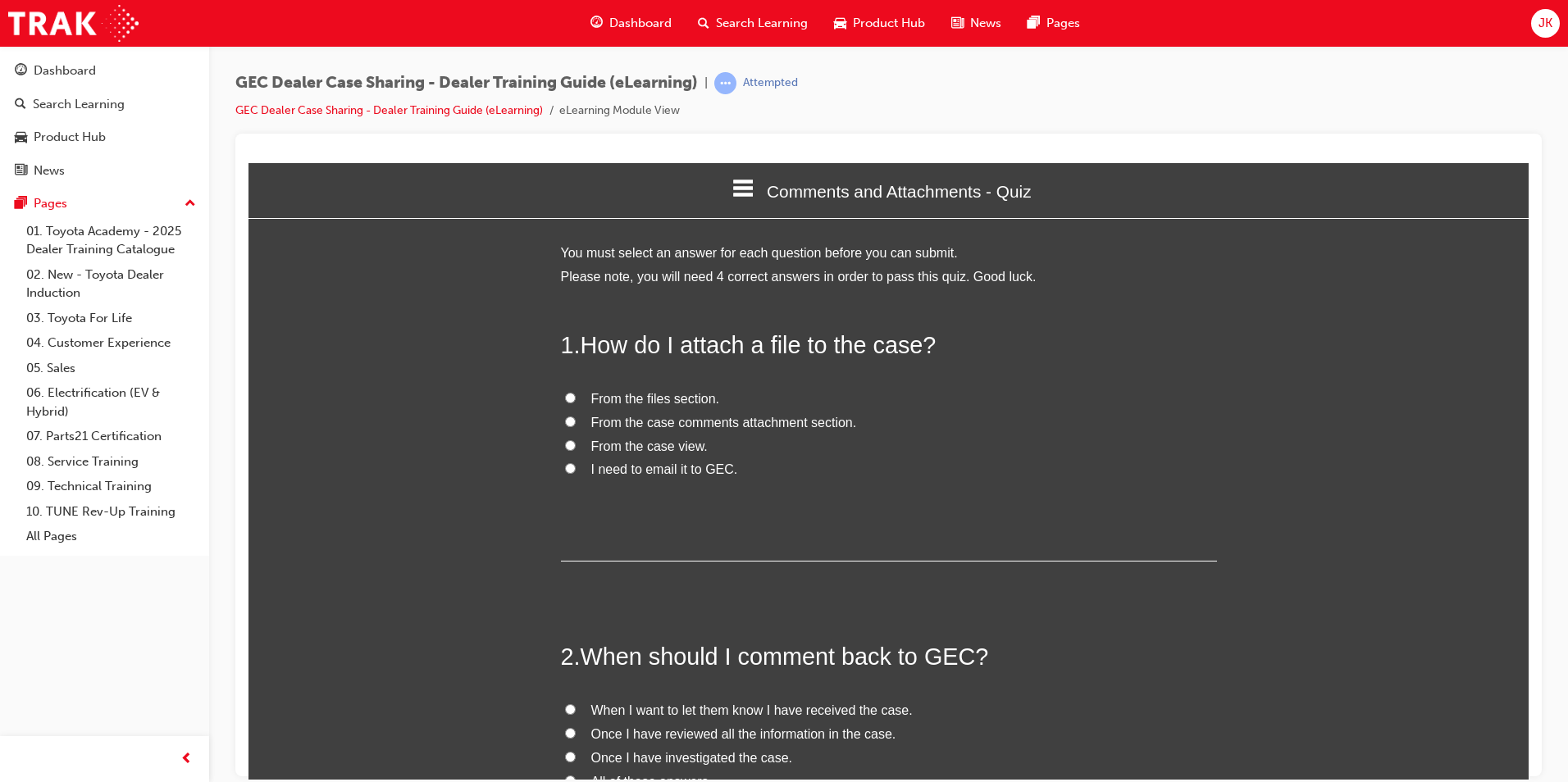
click at [645, 421] on span "From the case comments attachment section." at bounding box center [723, 422] width 266 height 14
click at [576, 421] on input "From the case comments attachment section." at bounding box center [570, 421] width 11 height 11
radio input "true"
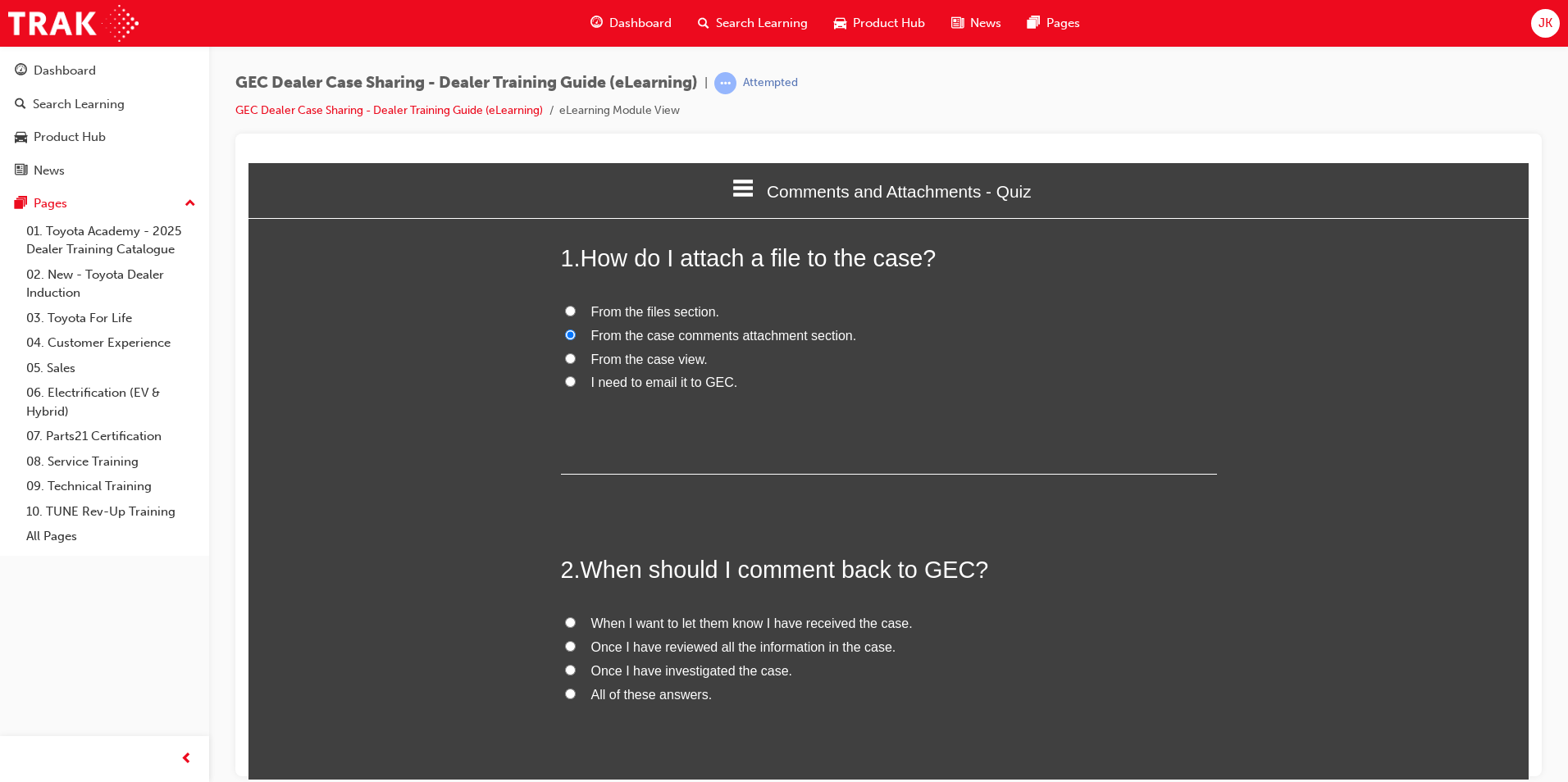
scroll to position [328, 0]
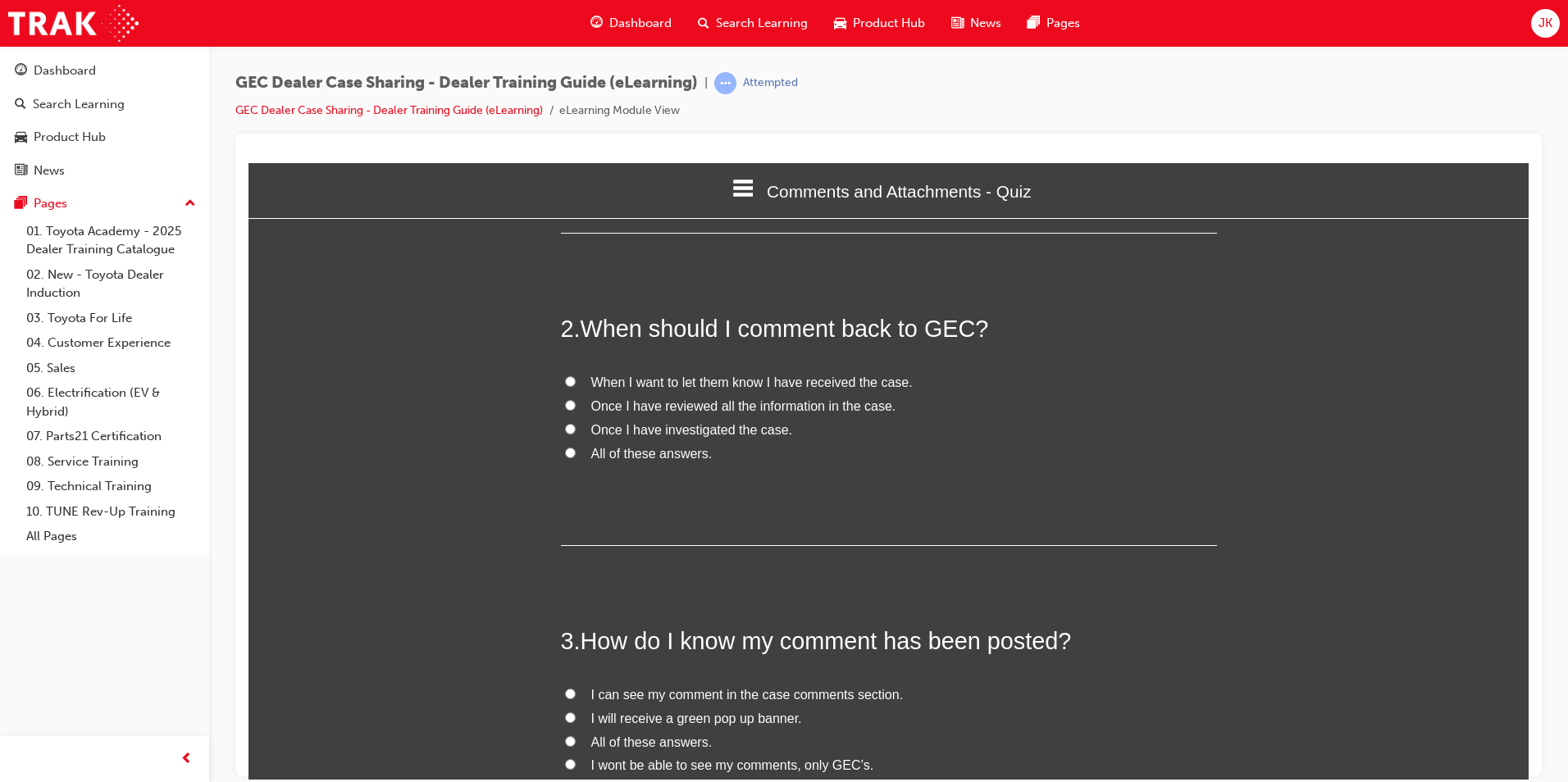
click at [654, 404] on span "Once I have reviewed all the information in the case." at bounding box center [743, 406] width 305 height 14
click at [576, 404] on input "Once I have reviewed all the information in the case." at bounding box center [570, 404] width 11 height 11
radio input "true"
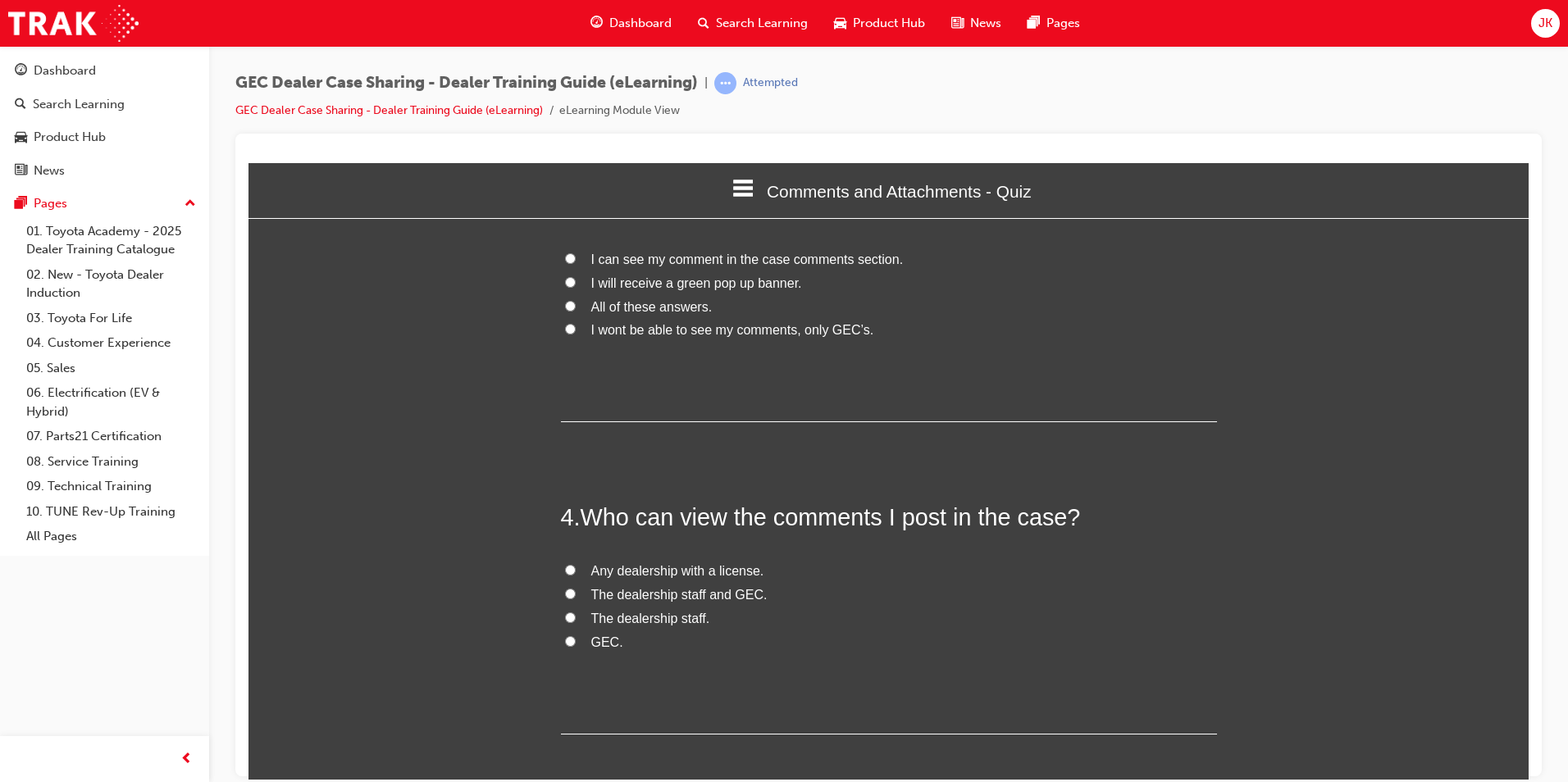
scroll to position [738, 0]
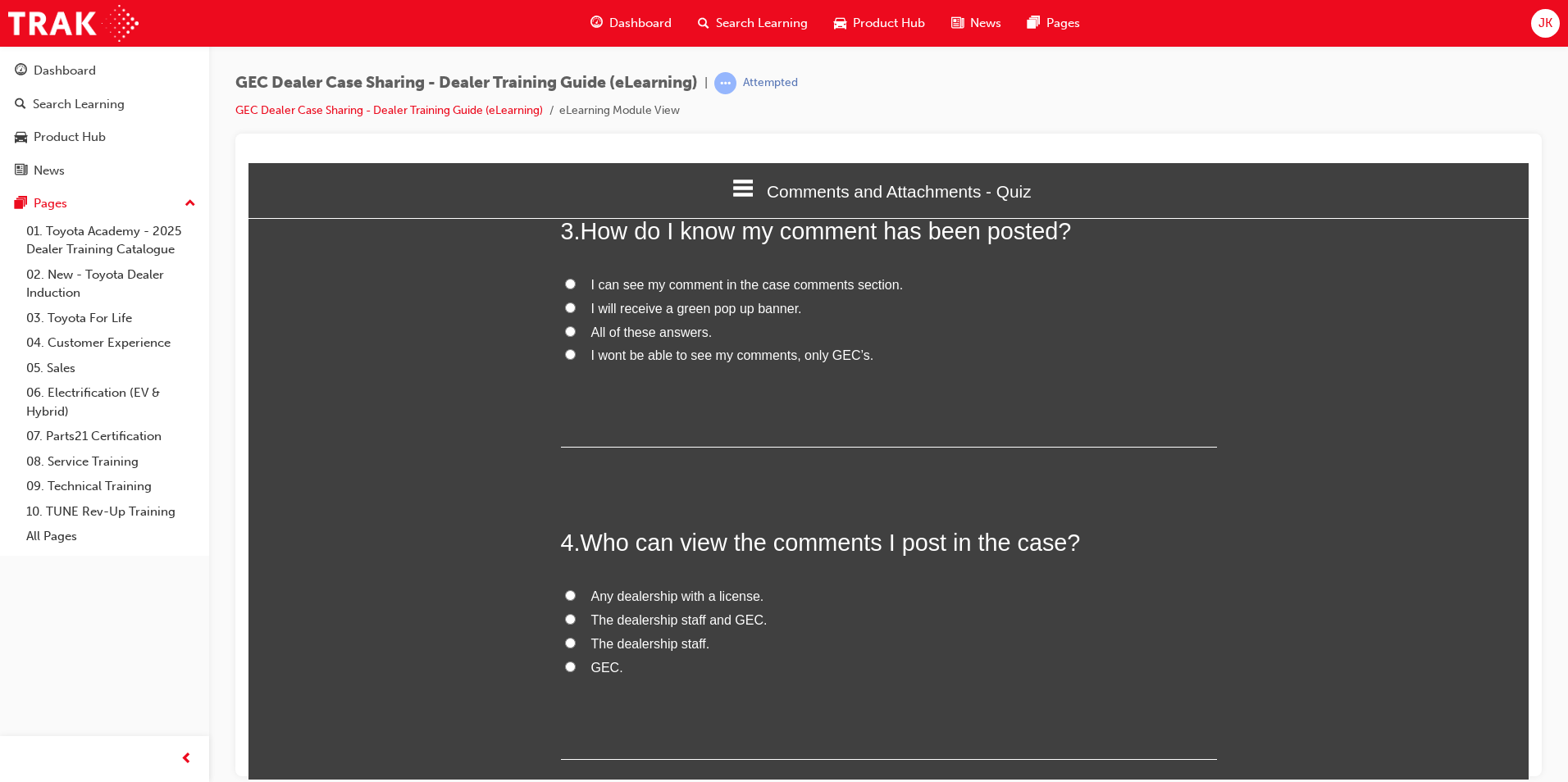
click at [728, 309] on span "I will receive a green pop up banner." at bounding box center [696, 308] width 211 height 14
click at [576, 309] on input "I will receive a green pop up banner." at bounding box center [570, 307] width 11 height 11
radio input "true"
click at [658, 613] on span "The dealership staff and GEC." at bounding box center [679, 619] width 176 height 14
click at [576, 613] on input "The dealership staff and GEC." at bounding box center [570, 618] width 11 height 11
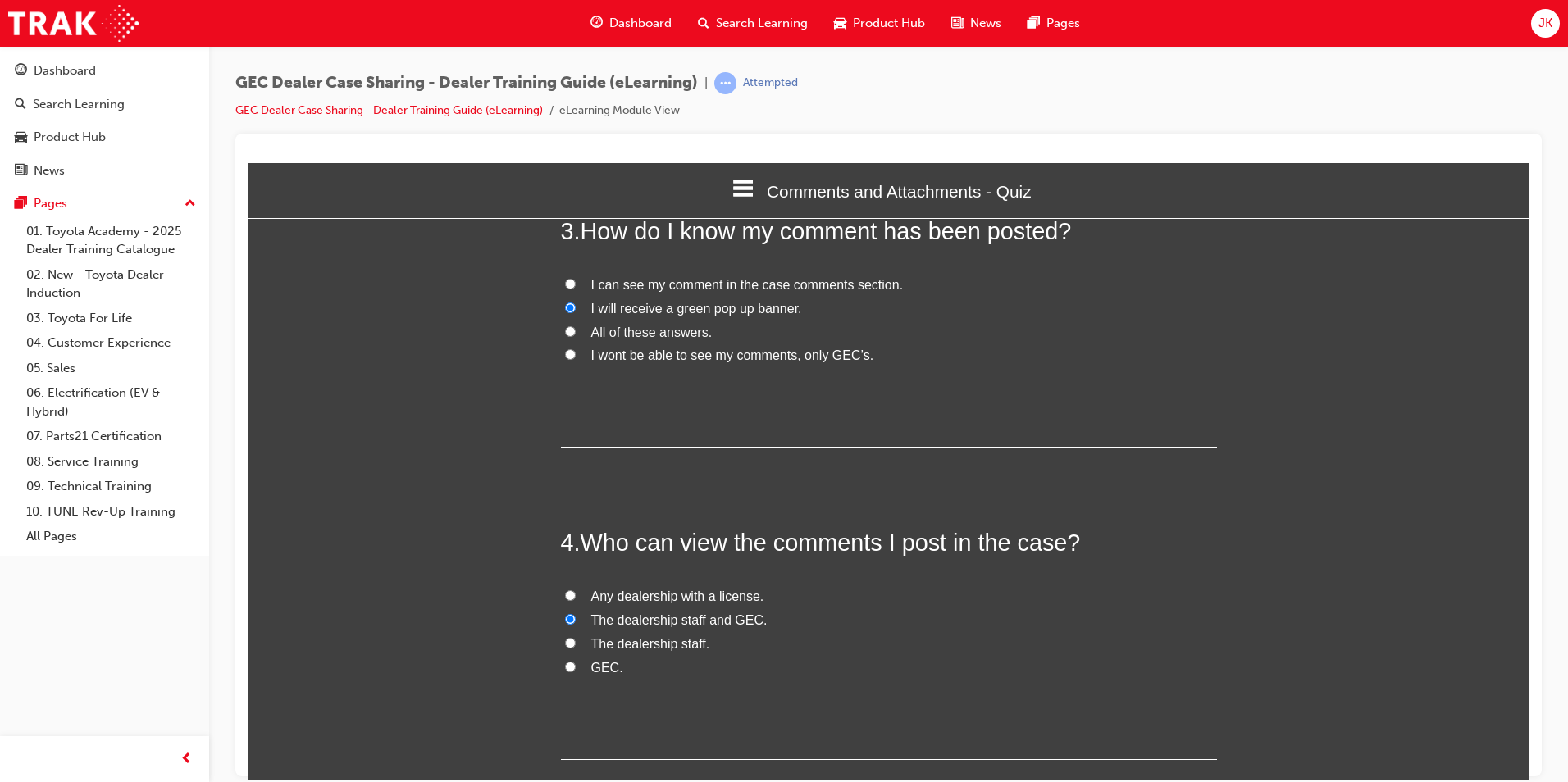
radio input "true"
click at [682, 288] on span "I can see my comment in the case comments section." at bounding box center [747, 284] width 313 height 14
click at [576, 288] on input "I can see my comment in the case comments section." at bounding box center [570, 283] width 11 height 11
radio input "true"
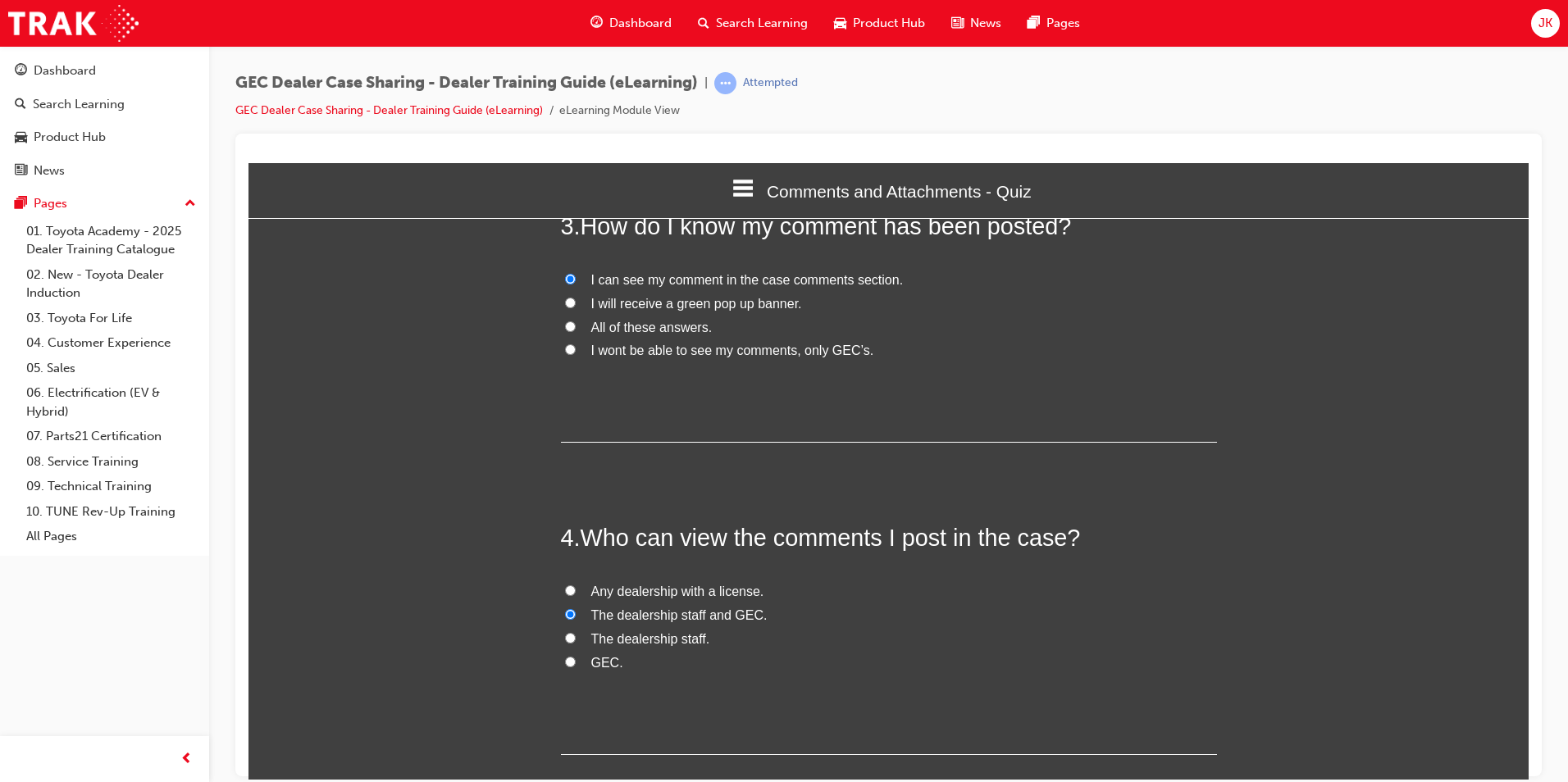
scroll to position [843, 0]
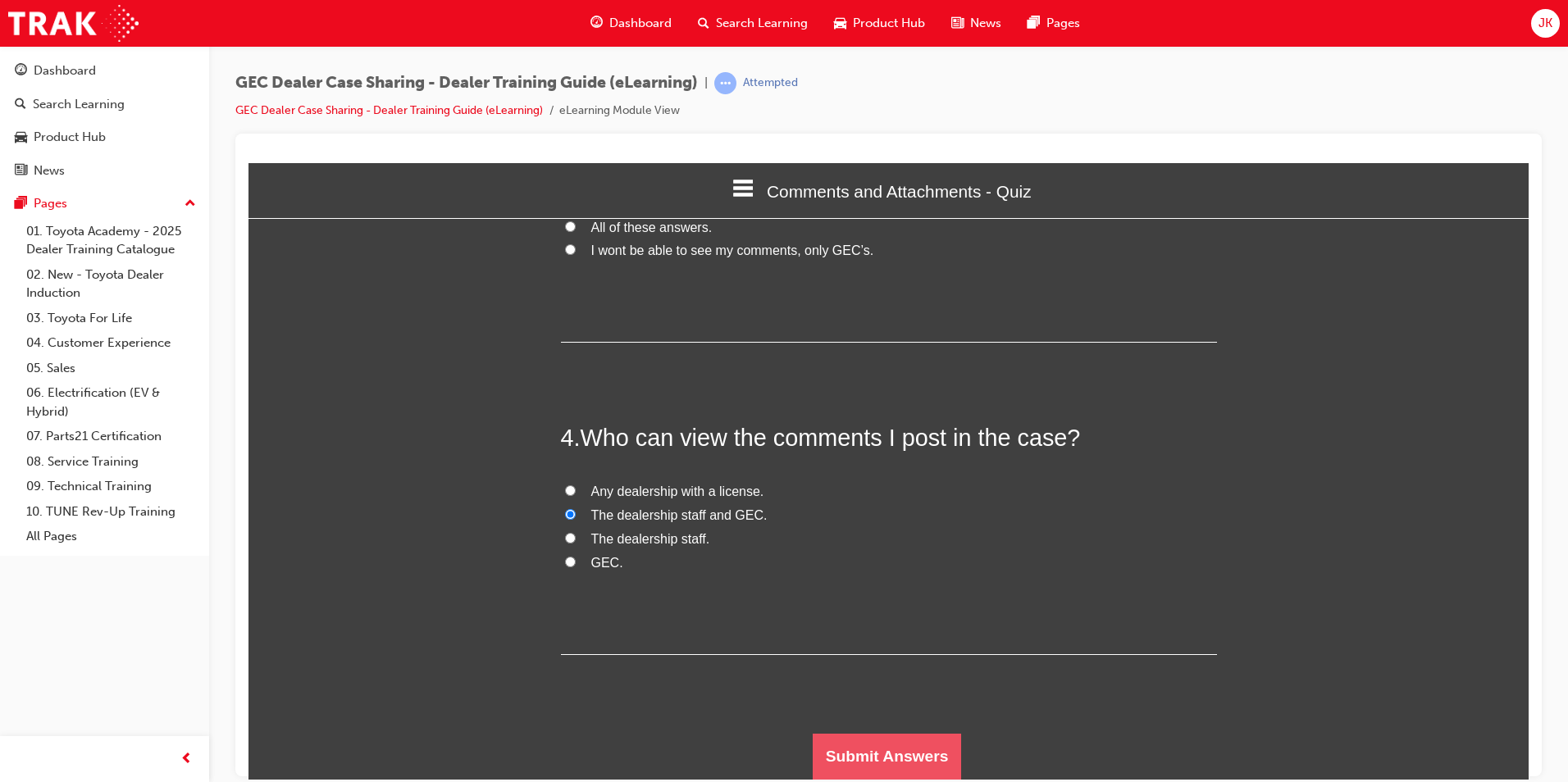
click at [877, 772] on button "Submit Answers" at bounding box center [887, 756] width 149 height 46
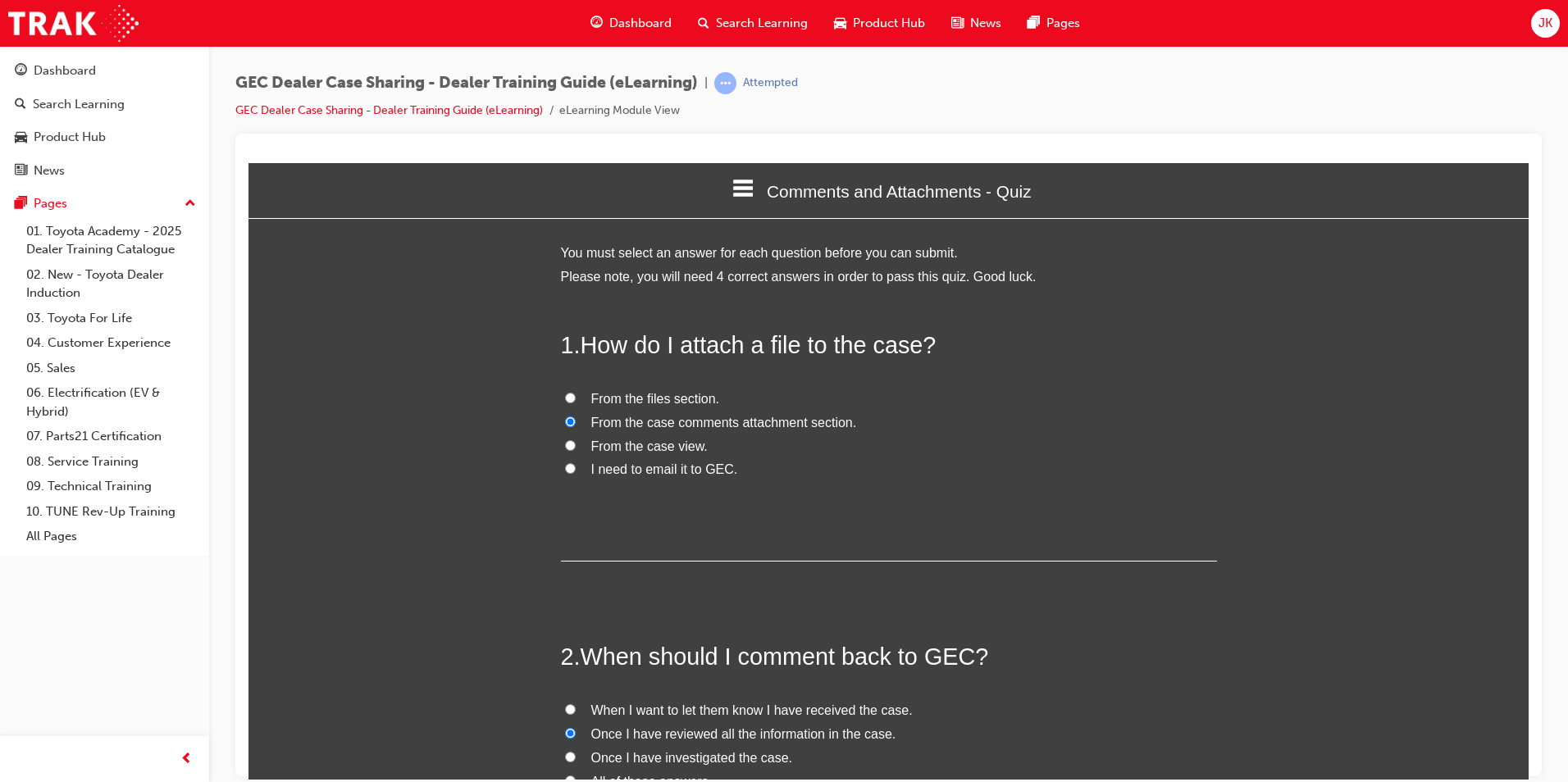
scroll to position [8, 8]
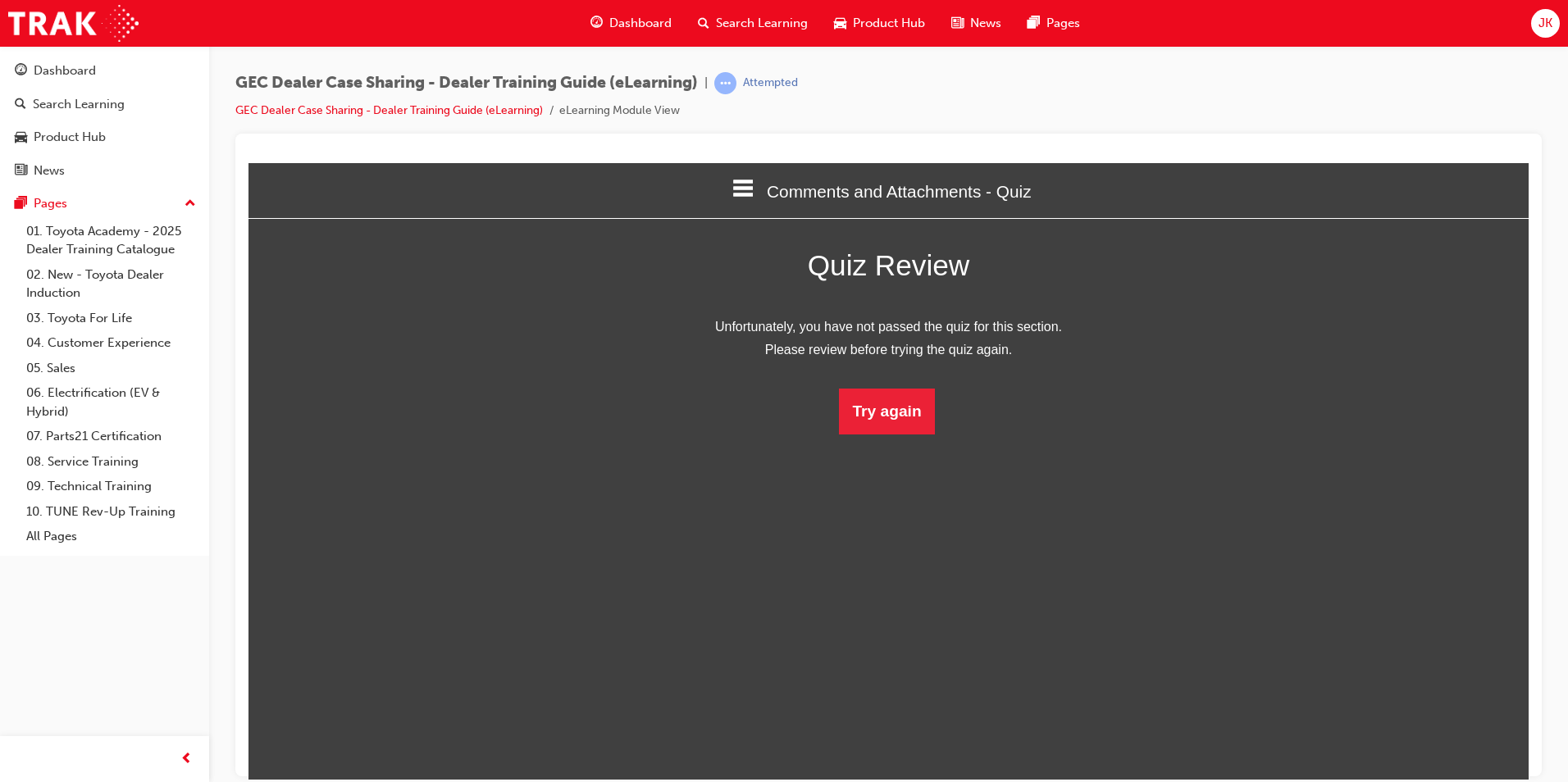
click at [736, 192] on icon at bounding box center [744, 187] width 21 height 17
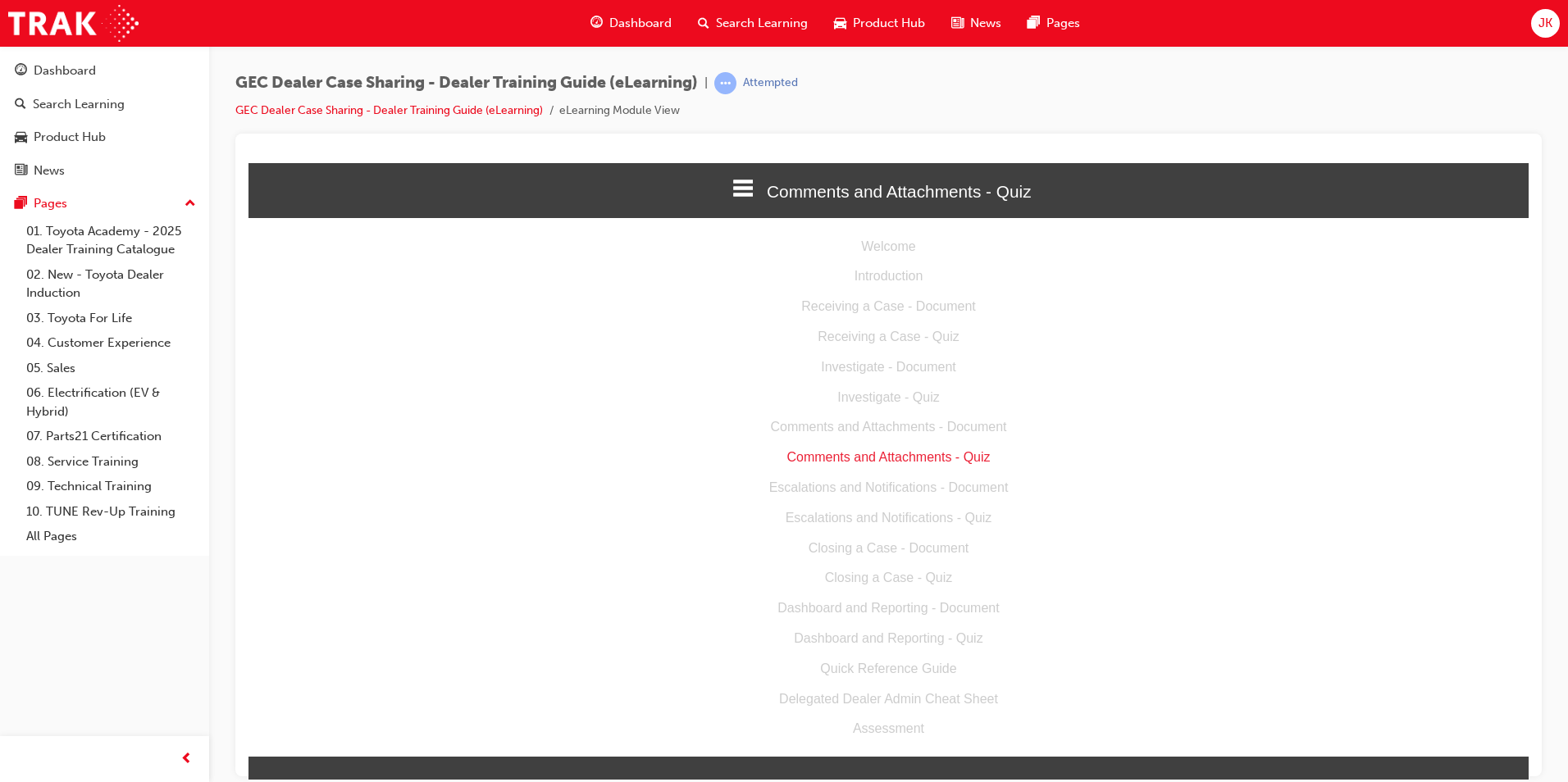
click at [918, 451] on div "Comments and Attachments - Quiz" at bounding box center [888, 457] width 1280 height 24
click at [904, 456] on div "Comments and Attachments - Quiz" at bounding box center [888, 457] width 1280 height 24
click at [734, 188] on icon at bounding box center [744, 187] width 21 height 17
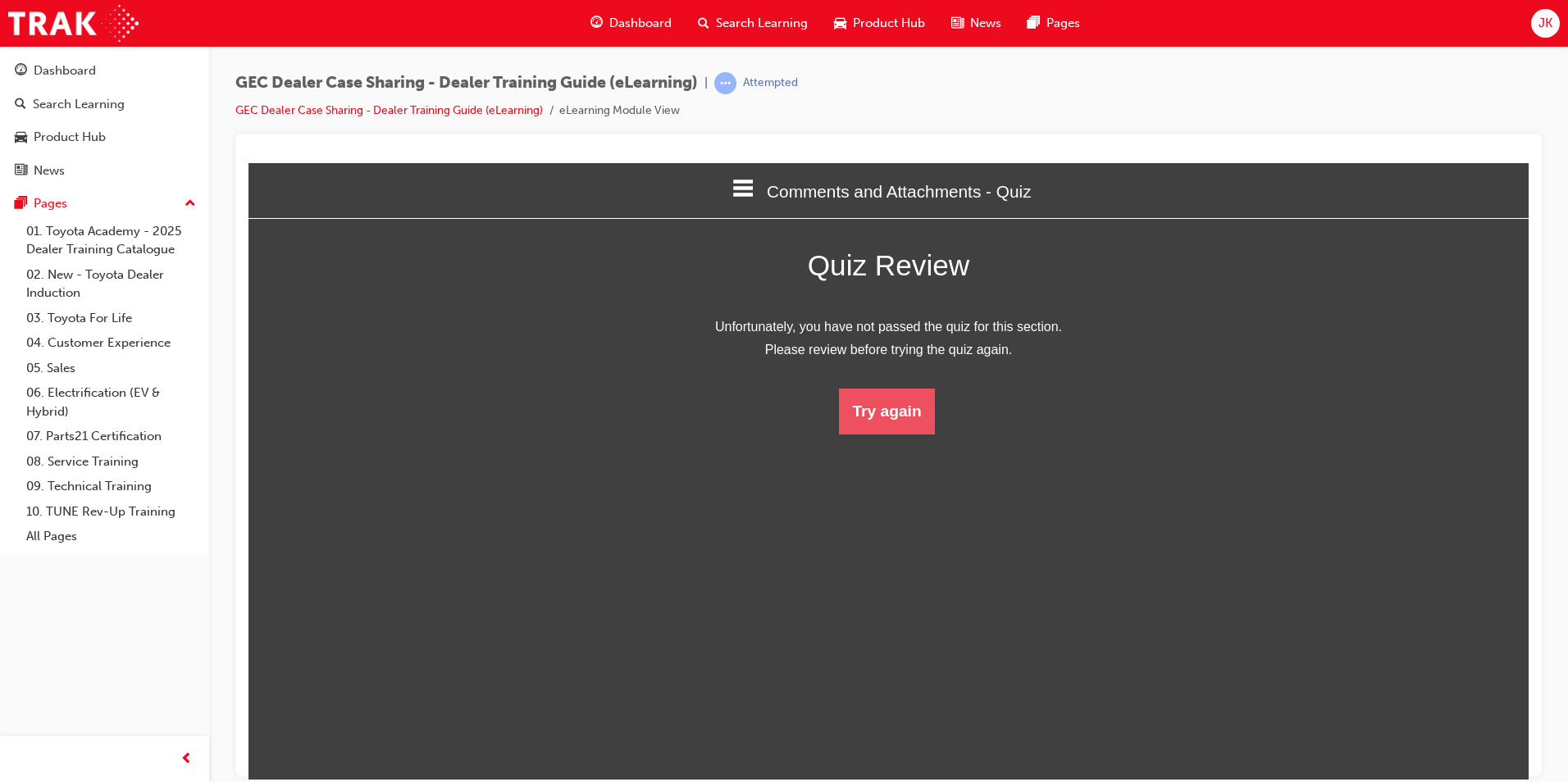
click at [885, 424] on button "Try again" at bounding box center [886, 411] width 95 height 46
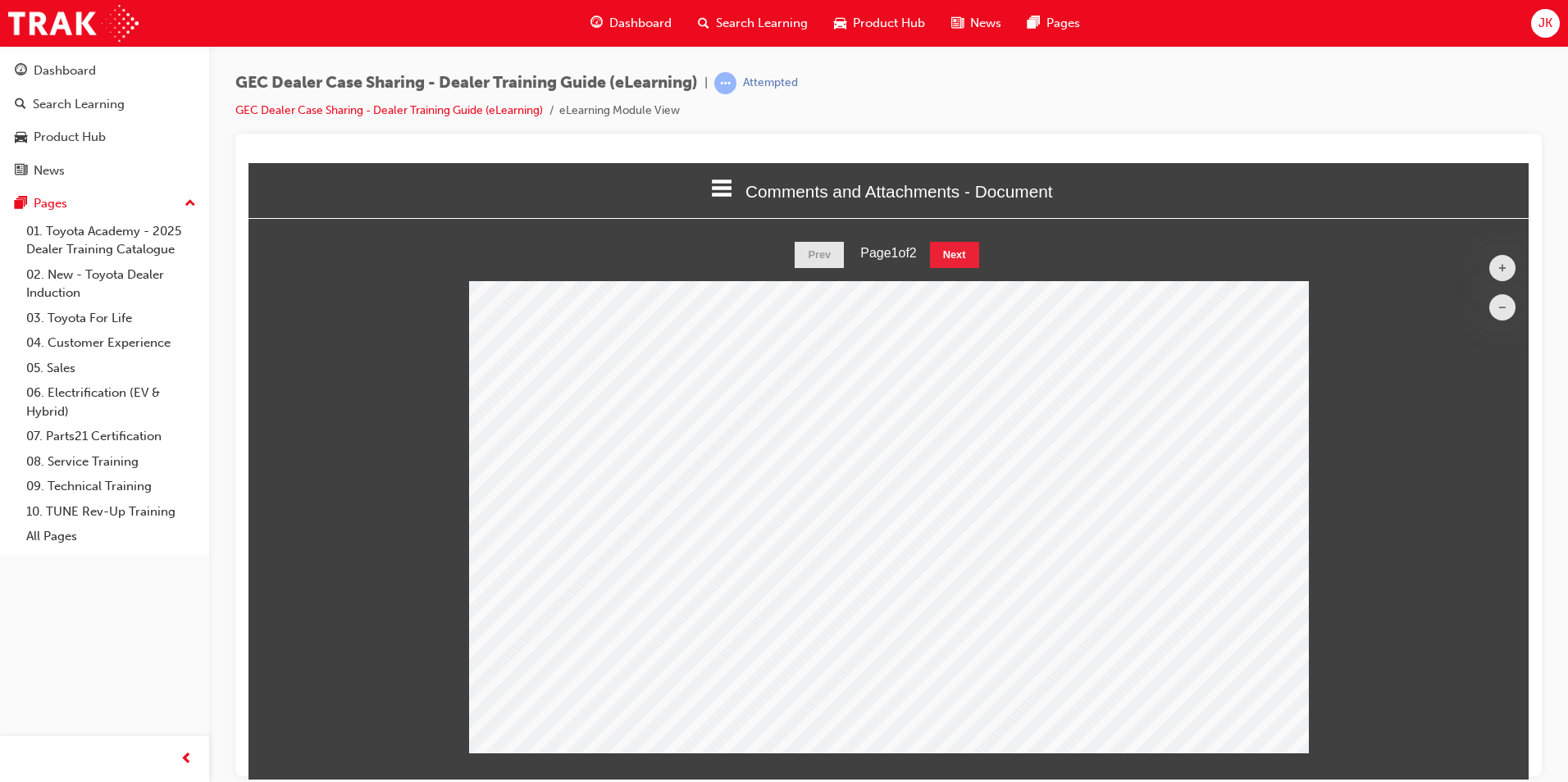
scroll to position [538, 1305]
click at [951, 251] on button "Next" at bounding box center [954, 254] width 49 height 27
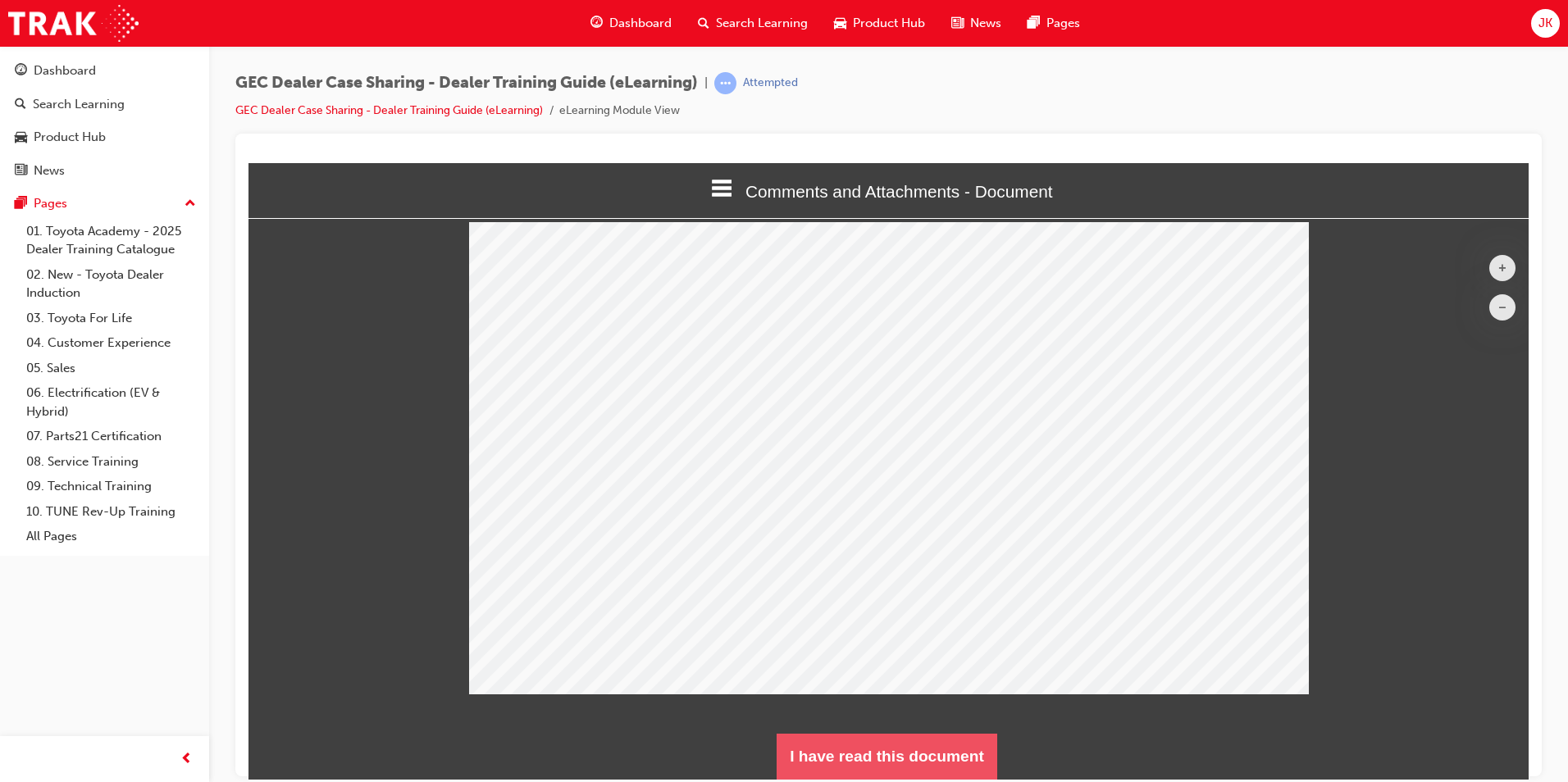
click at [924, 735] on button "I have read this document" at bounding box center [887, 756] width 220 height 46
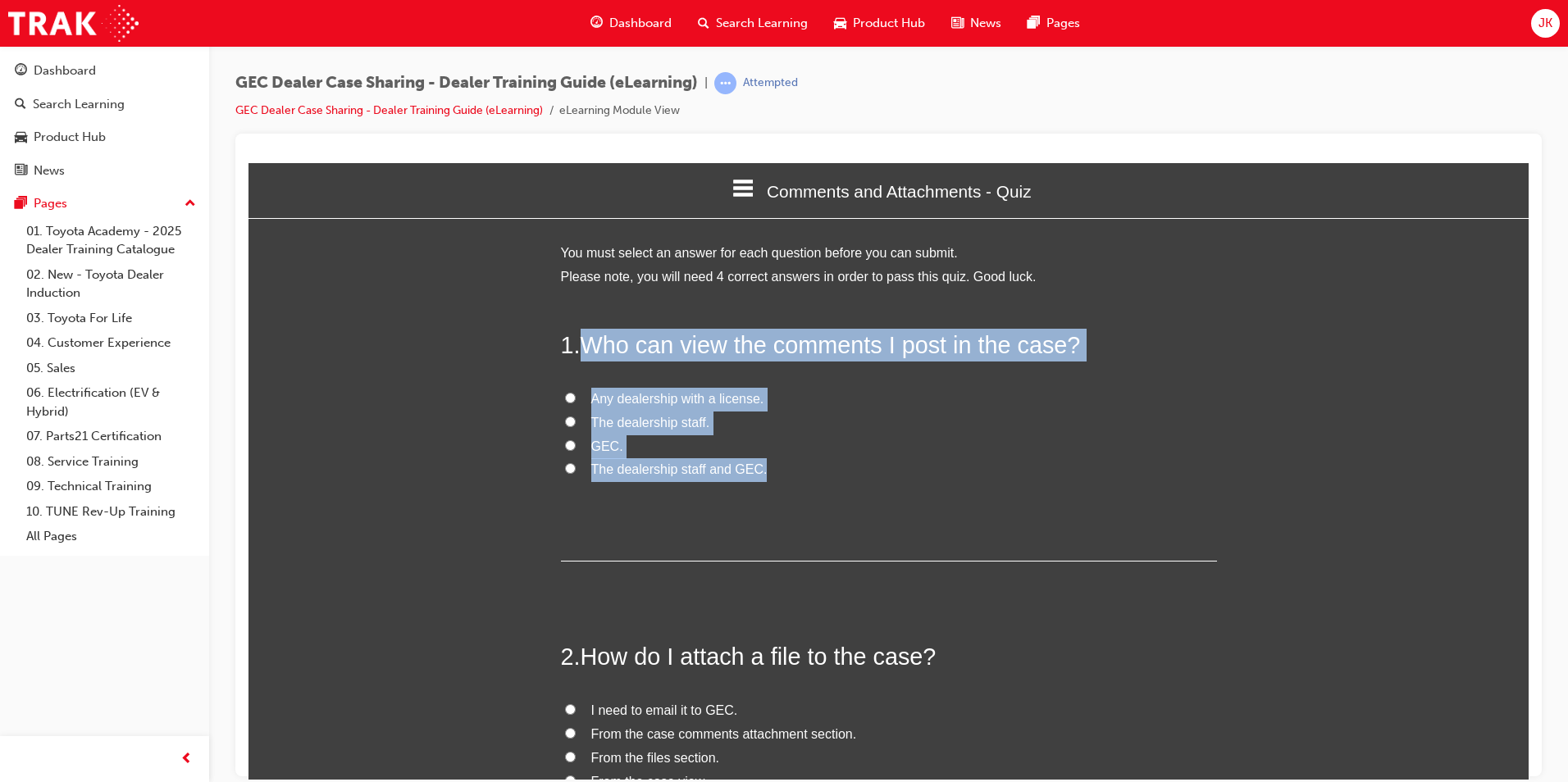
drag, startPoint x: 576, startPoint y: 334, endPoint x: 761, endPoint y: 464, distance: 226.1
click at [761, 464] on div "1 . Who can view the comments I post in the case? Any dealership with a license…" at bounding box center [888, 444] width 656 height 234
drag, startPoint x: 761, startPoint y: 464, endPoint x: 696, endPoint y: 347, distance: 133.8
click at [904, 462] on label "The dealership staff and GEC." at bounding box center [888, 469] width 656 height 24
click at [576, 463] on input "The dealership staff and GEC." at bounding box center [570, 468] width 11 height 11
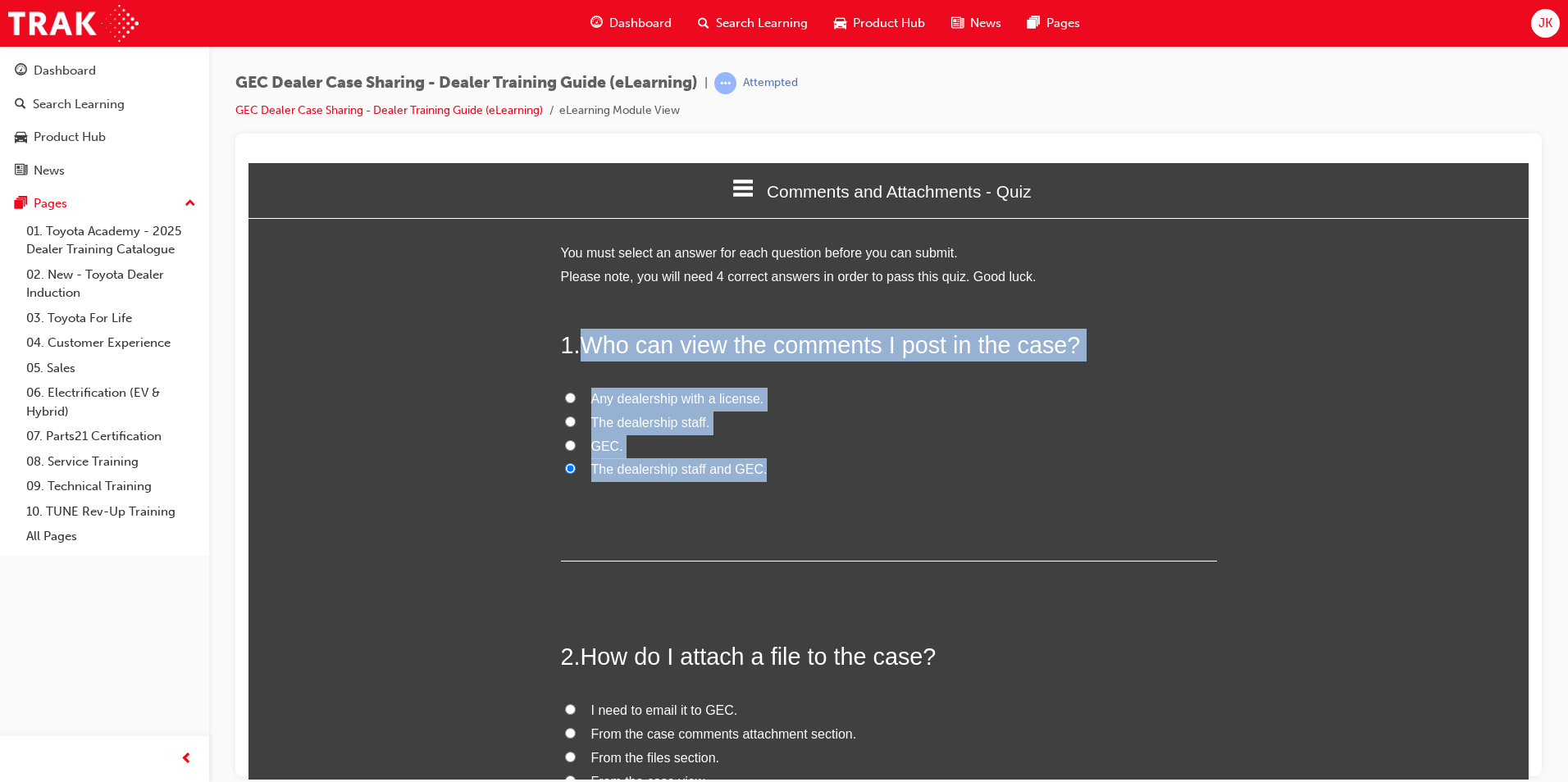
radio input "true"
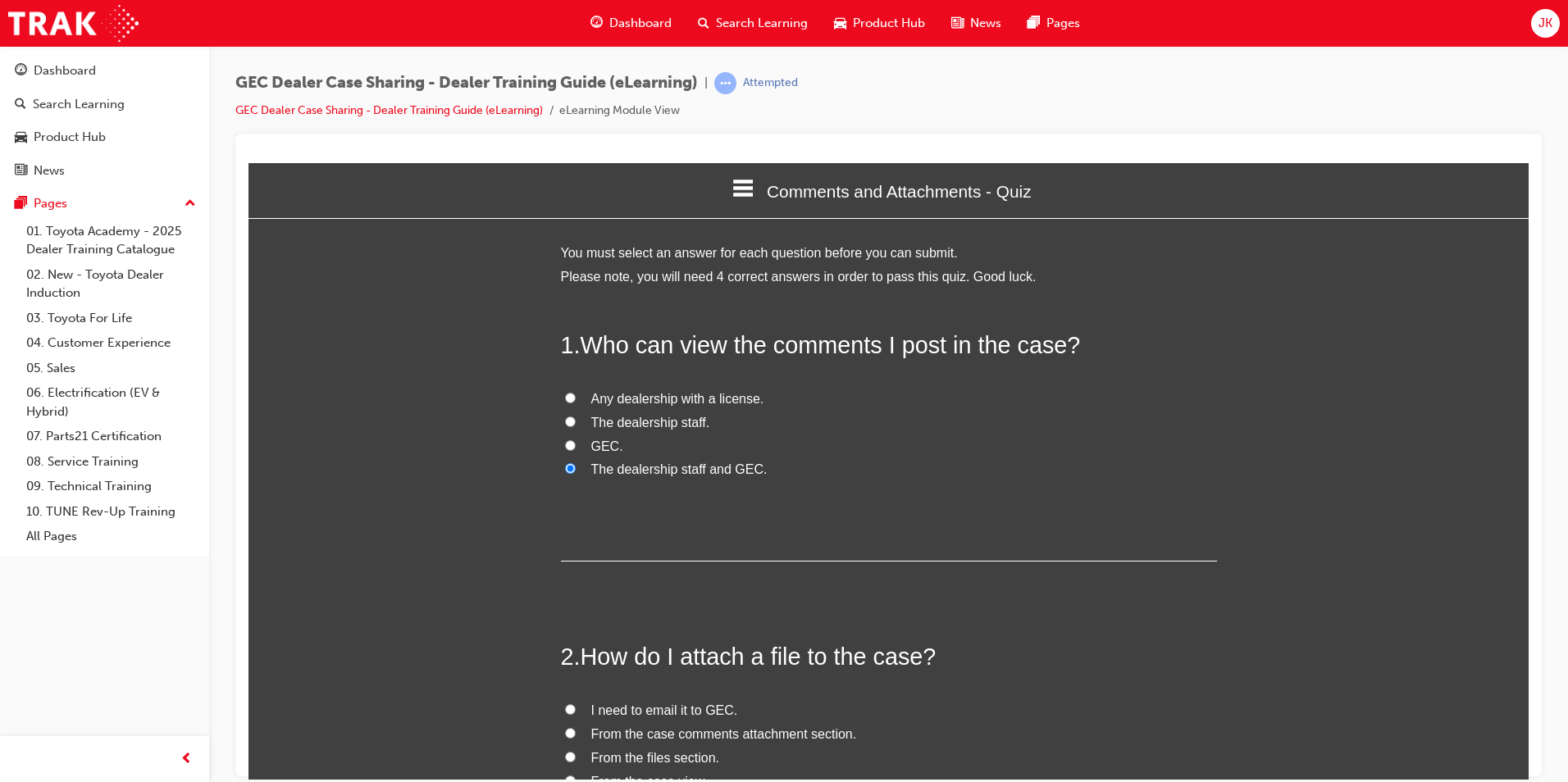
drag, startPoint x: 657, startPoint y: 471, endPoint x: 648, endPoint y: 518, distance: 47.9
click at [657, 469] on span "The dealership staff and GEC." at bounding box center [679, 469] width 176 height 14
click at [576, 469] on input "The dealership staff and GEC." at bounding box center [570, 468] width 11 height 11
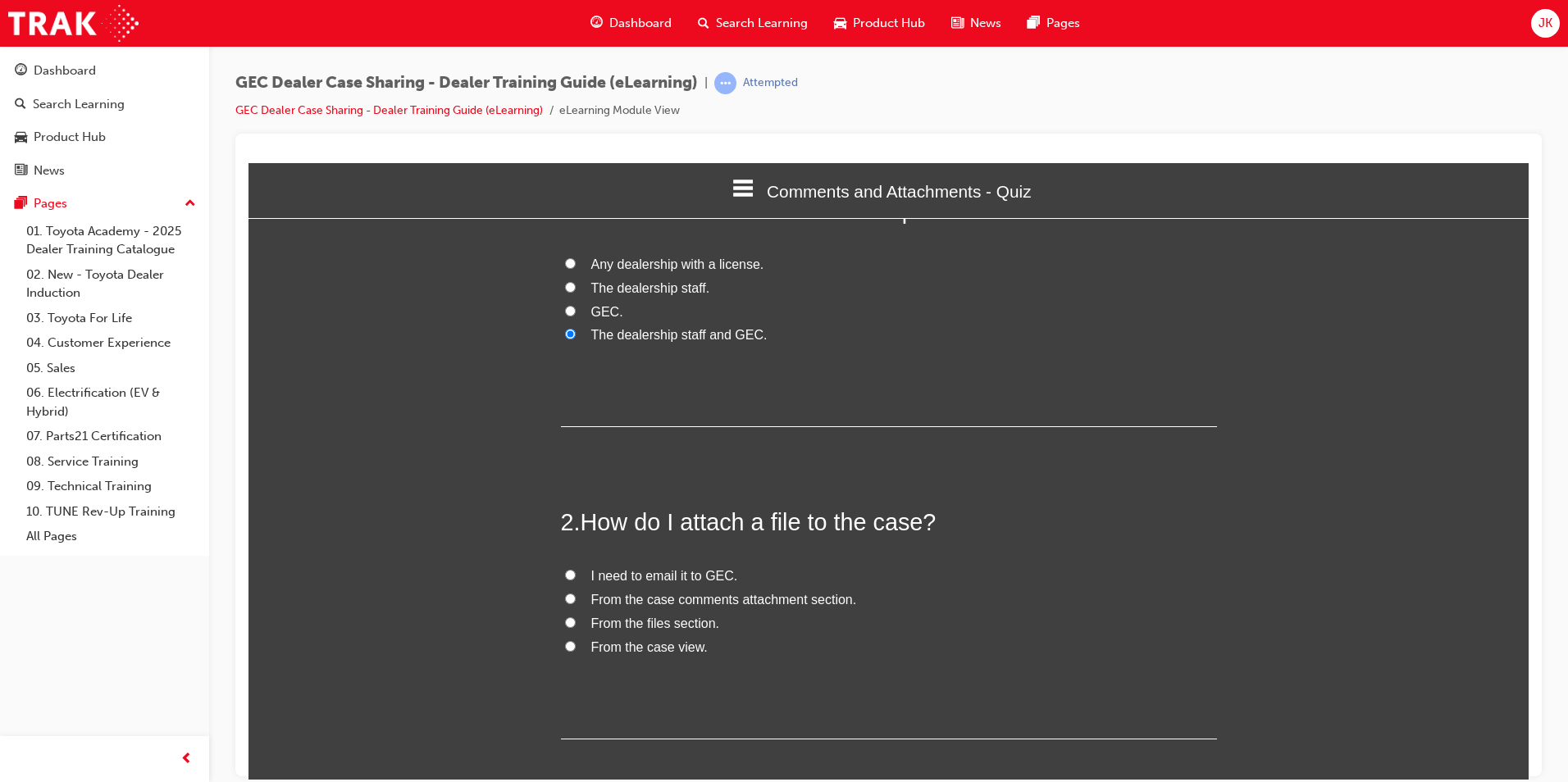
scroll to position [164, 0]
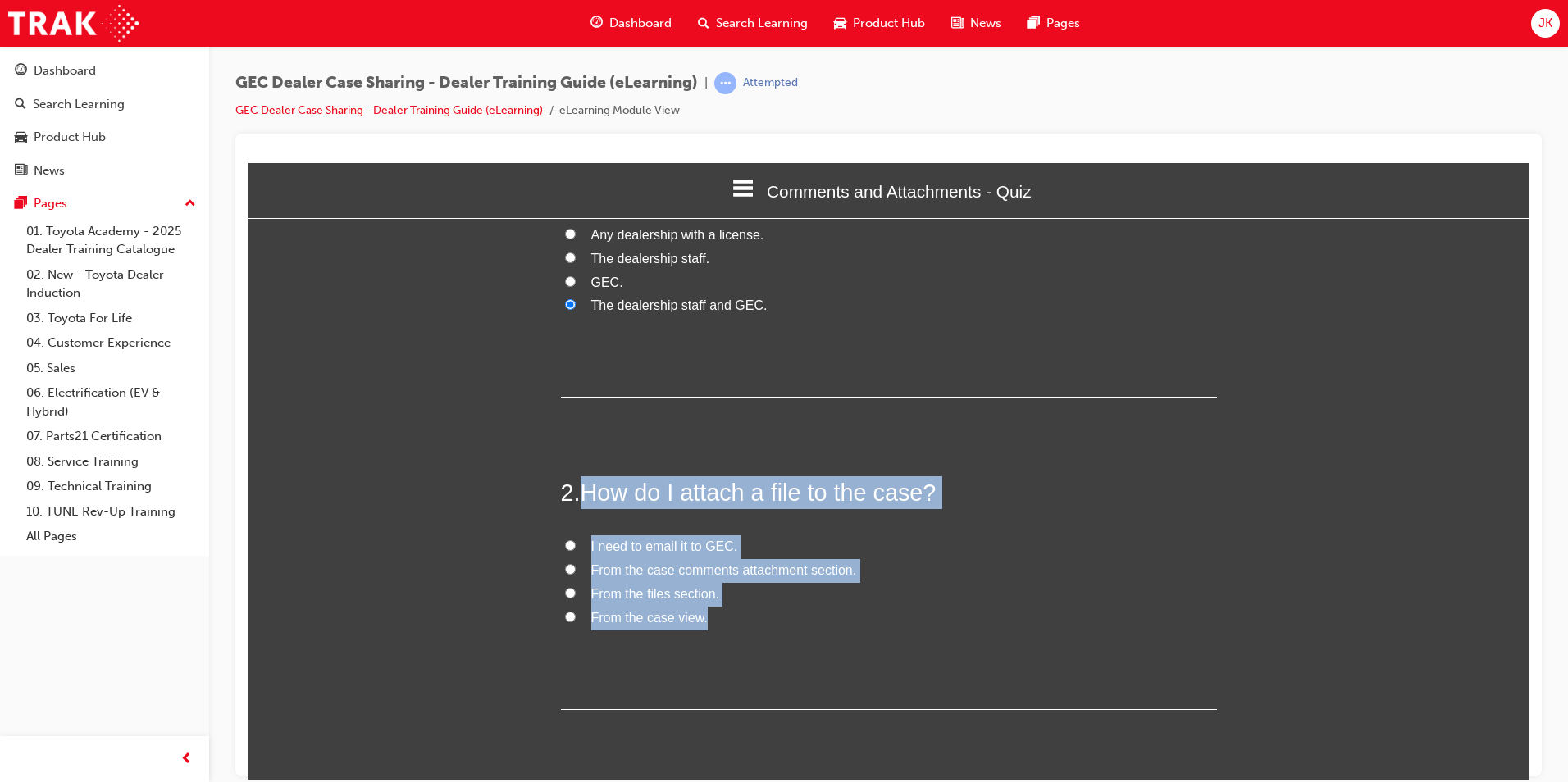
drag, startPoint x: 573, startPoint y: 497, endPoint x: 714, endPoint y: 622, distance: 188.4
click at [714, 622] on div "2 . How do I attach a file to the case? I need to email it to GEC. From the cas…" at bounding box center [888, 592] width 656 height 234
drag, startPoint x: 714, startPoint y: 622, endPoint x: 667, endPoint y: 489, distance: 141.1
drag, startPoint x: 974, startPoint y: 491, endPoint x: 974, endPoint y: 503, distance: 12.0
click at [974, 491] on h2 "2 . How do I attach a file to the case?" at bounding box center [888, 491] width 656 height 33
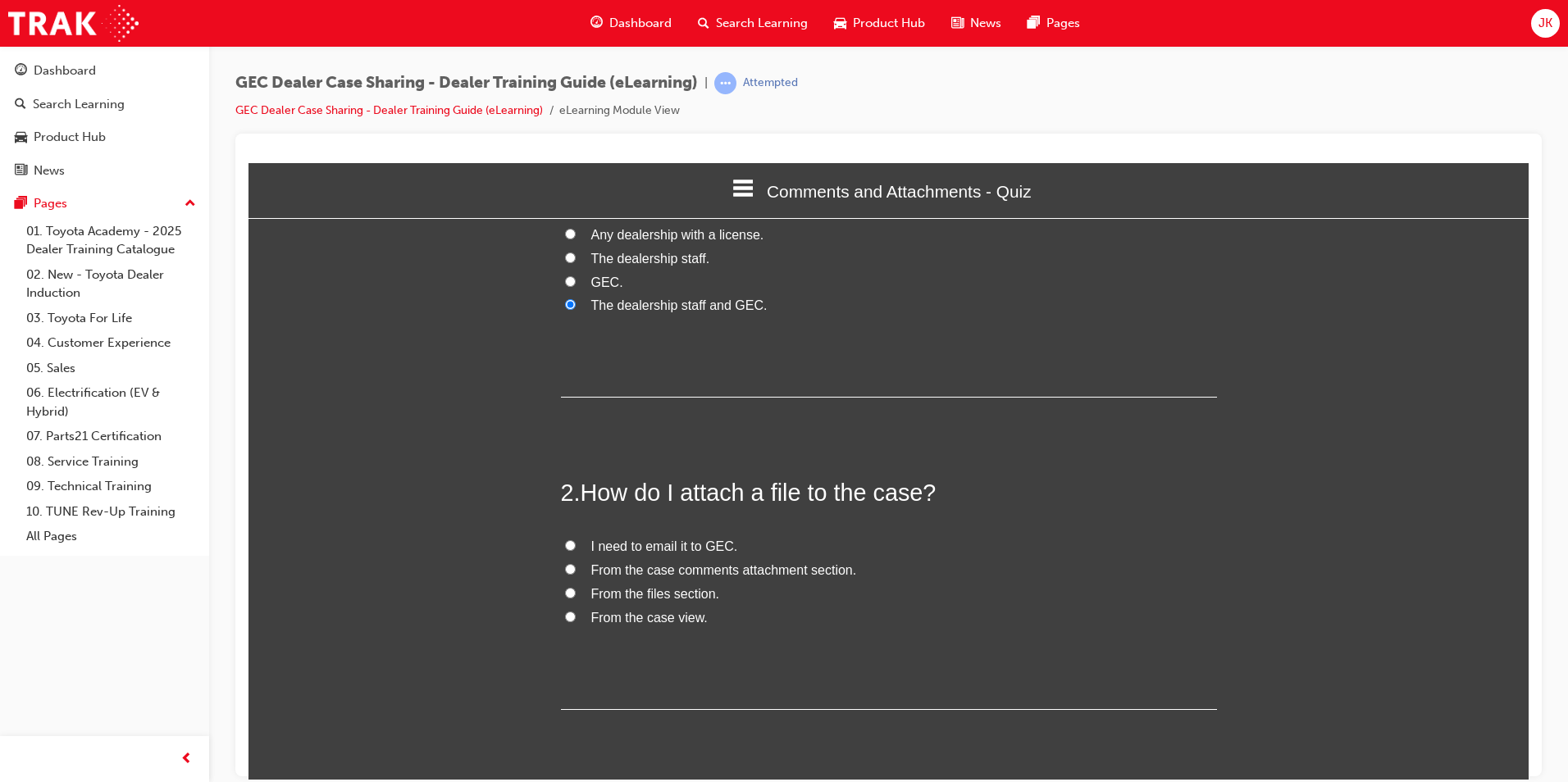
click at [714, 571] on span "From the case comments attachment section." at bounding box center [723, 570] width 266 height 14
click at [576, 571] on input "From the case comments attachment section." at bounding box center [570, 569] width 11 height 11
radio input "true"
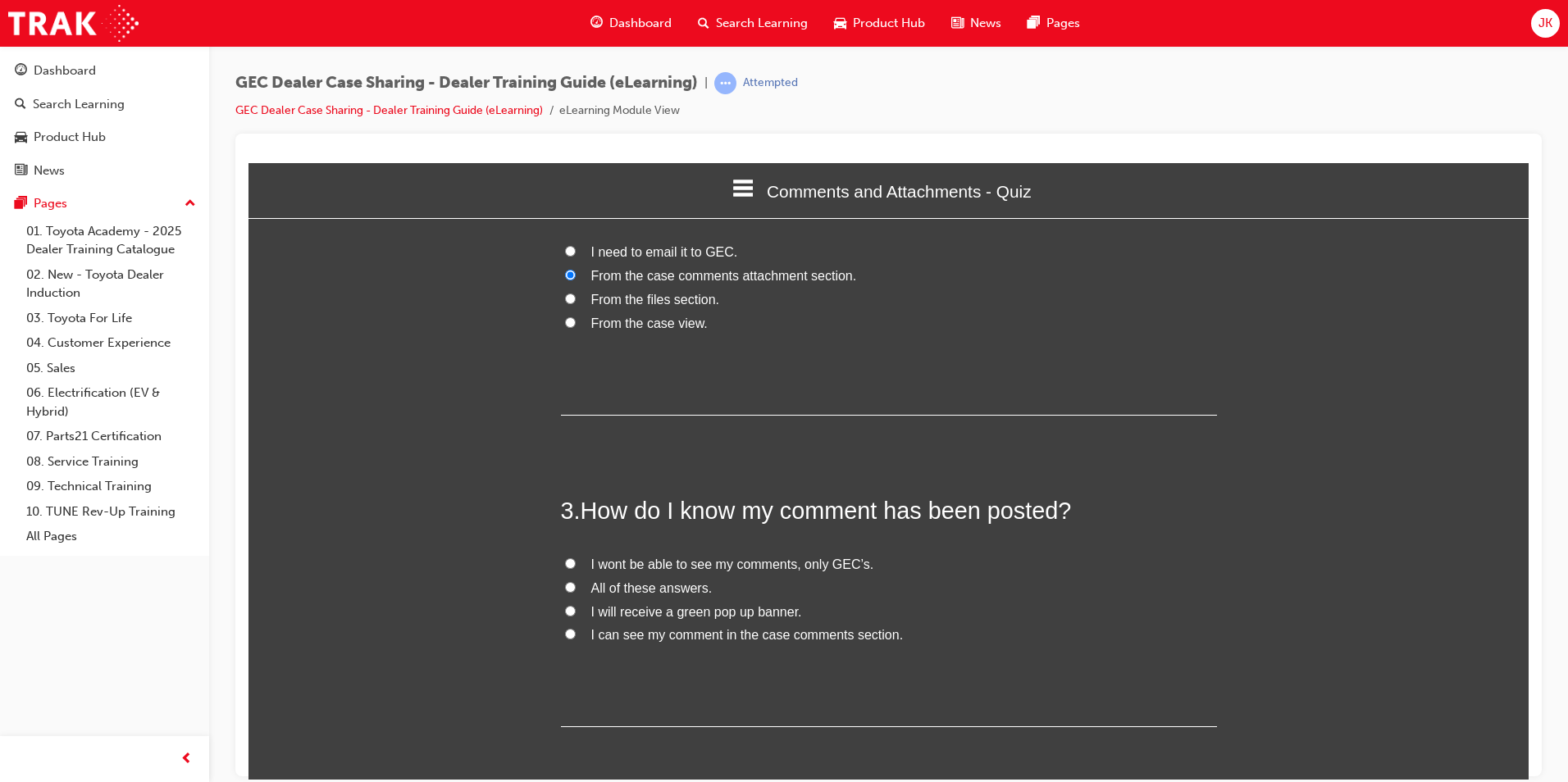
scroll to position [492, 0]
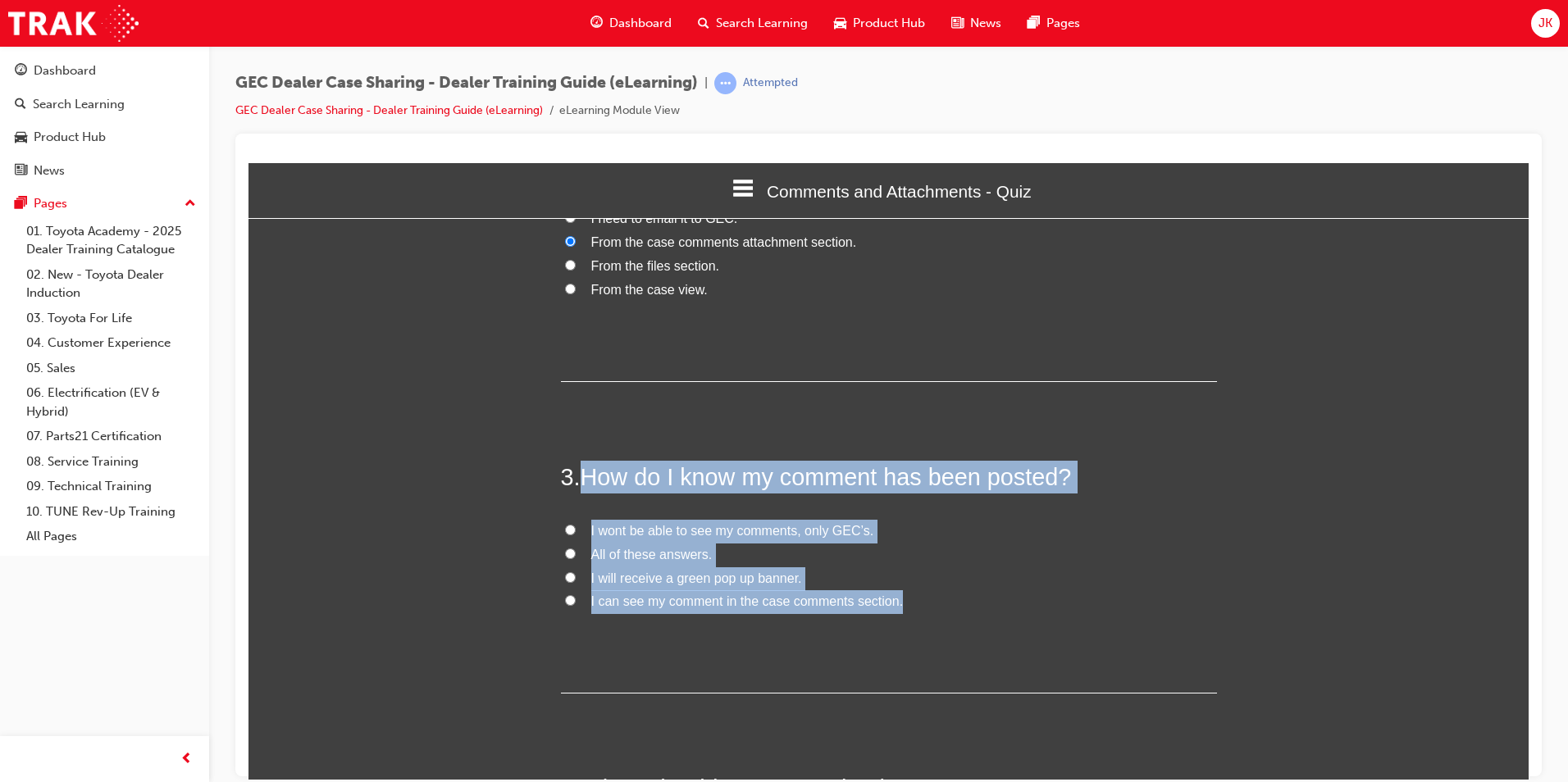
drag, startPoint x: 580, startPoint y: 474, endPoint x: 928, endPoint y: 596, distance: 368.8
click at [928, 596] on div "3 . How do I know my comment has been posted? I wont be able to see my comments…" at bounding box center [888, 577] width 656 height 234
click at [1246, 557] on div "You must select an answer for each question before you can submit. Please note,…" at bounding box center [888, 440] width 1280 height 1381
click at [676, 653] on div "3 . How do I know my comment has been posted? I wont be able to see my comments…" at bounding box center [888, 577] width 656 height 234
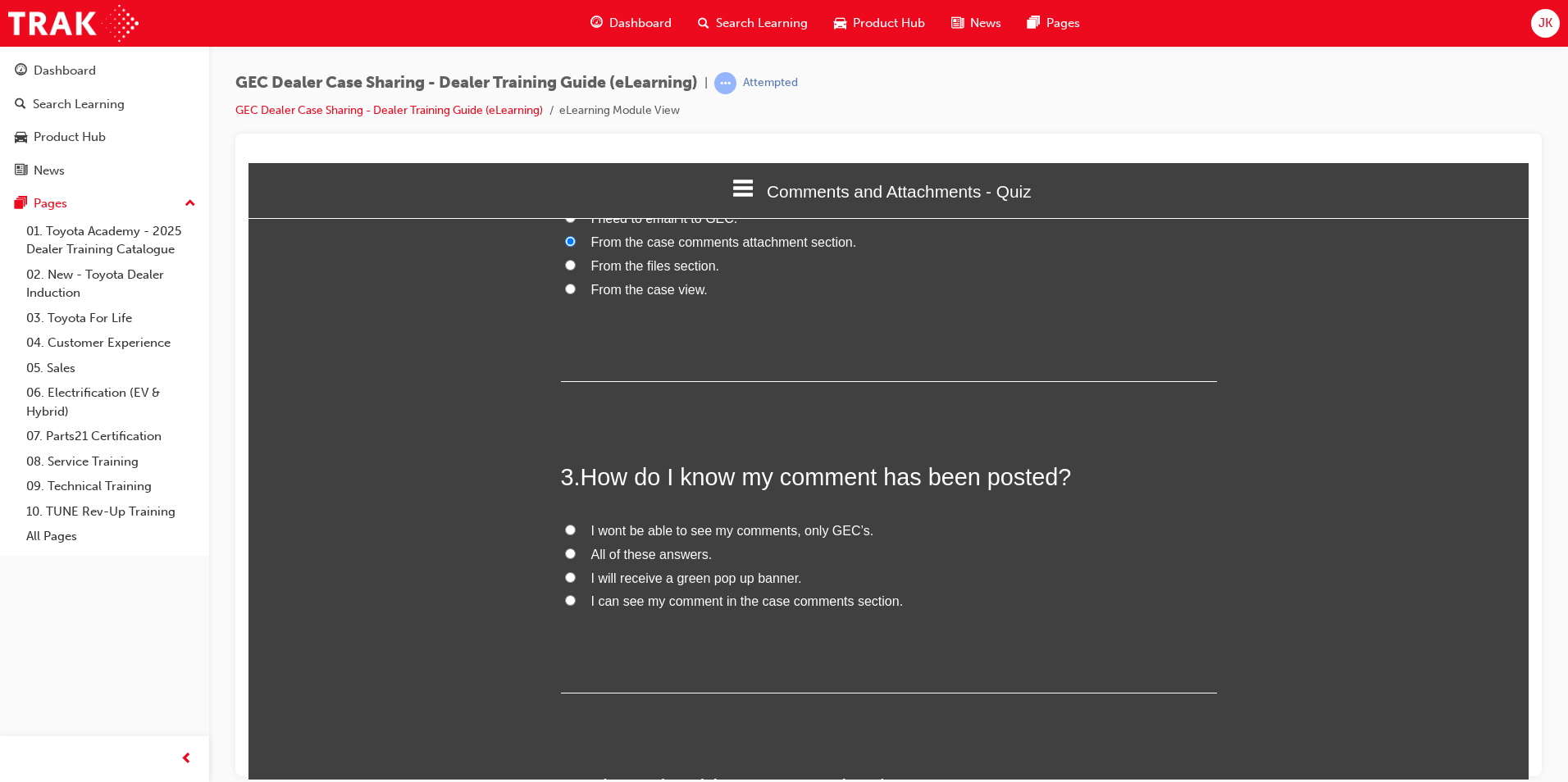
click at [631, 558] on span "All of these answers." at bounding box center [651, 555] width 122 height 14
click at [576, 558] on input "All of these answers." at bounding box center [570, 554] width 11 height 11
radio input "true"
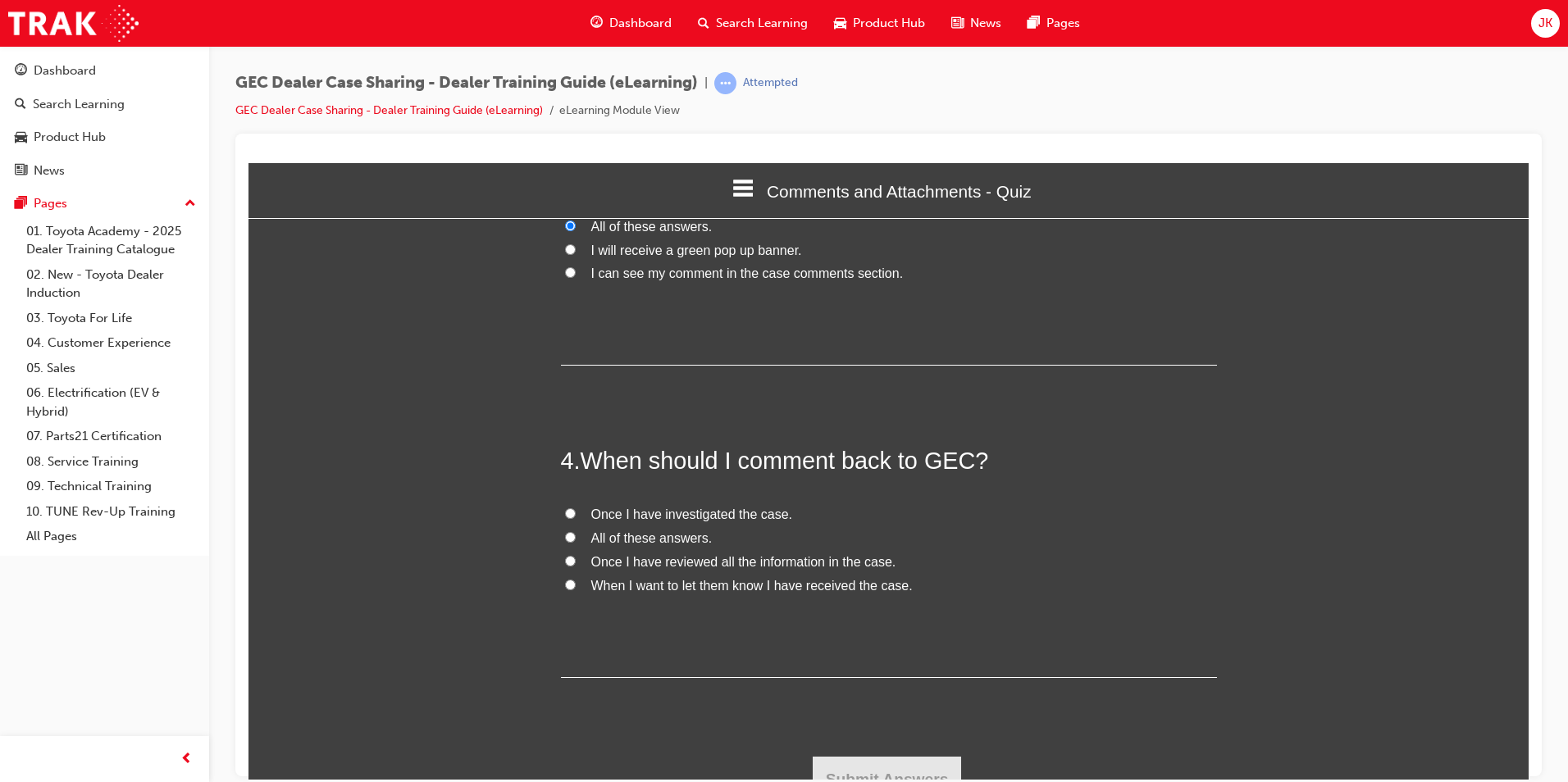
scroll to position [843, 0]
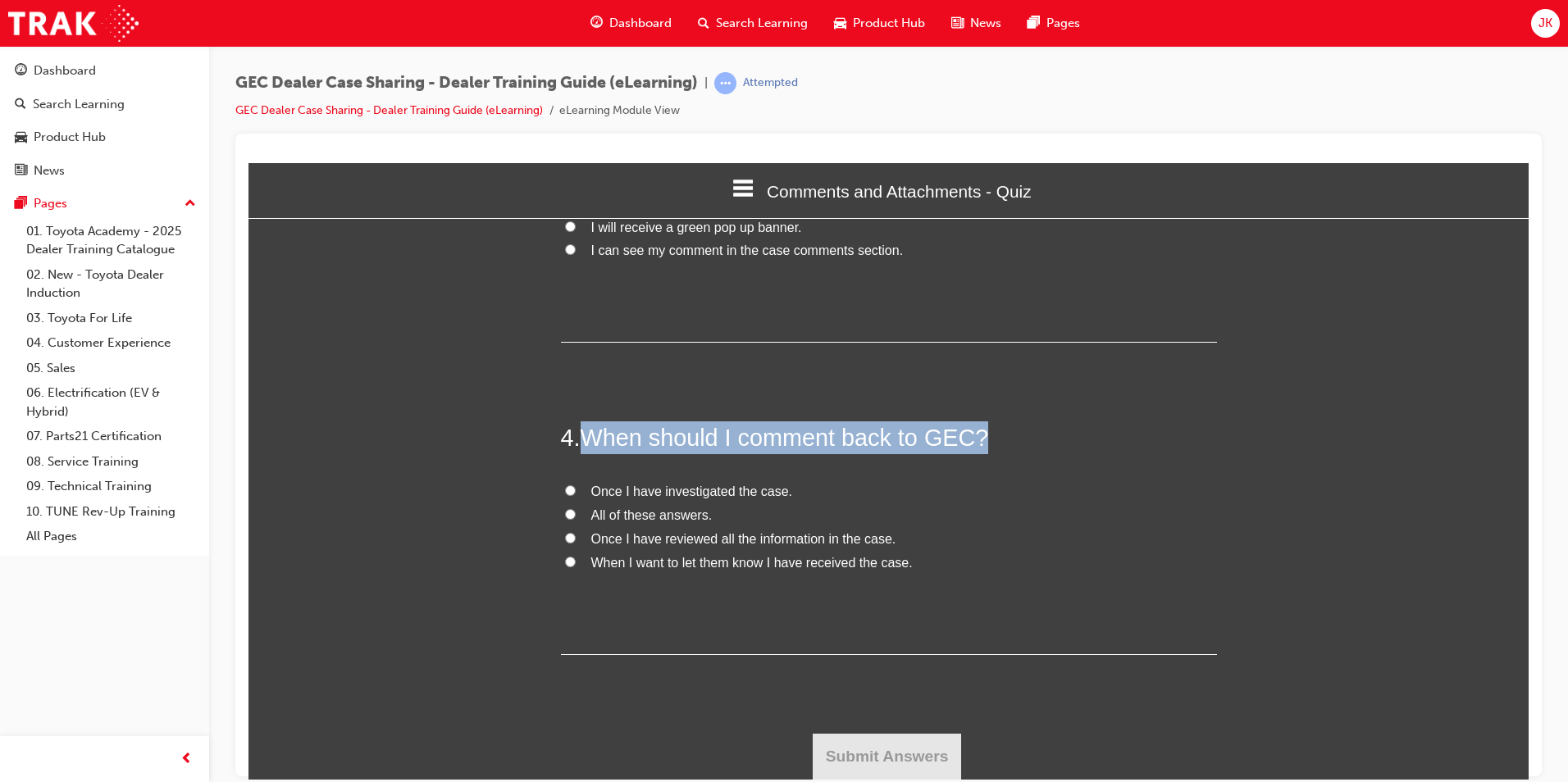
drag, startPoint x: 580, startPoint y: 432, endPoint x: 910, endPoint y: 570, distance: 357.7
click at [910, 570] on div "4 . When should I comment back to GEC? Once I have investigated the case. All o…" at bounding box center [888, 537] width 656 height 234
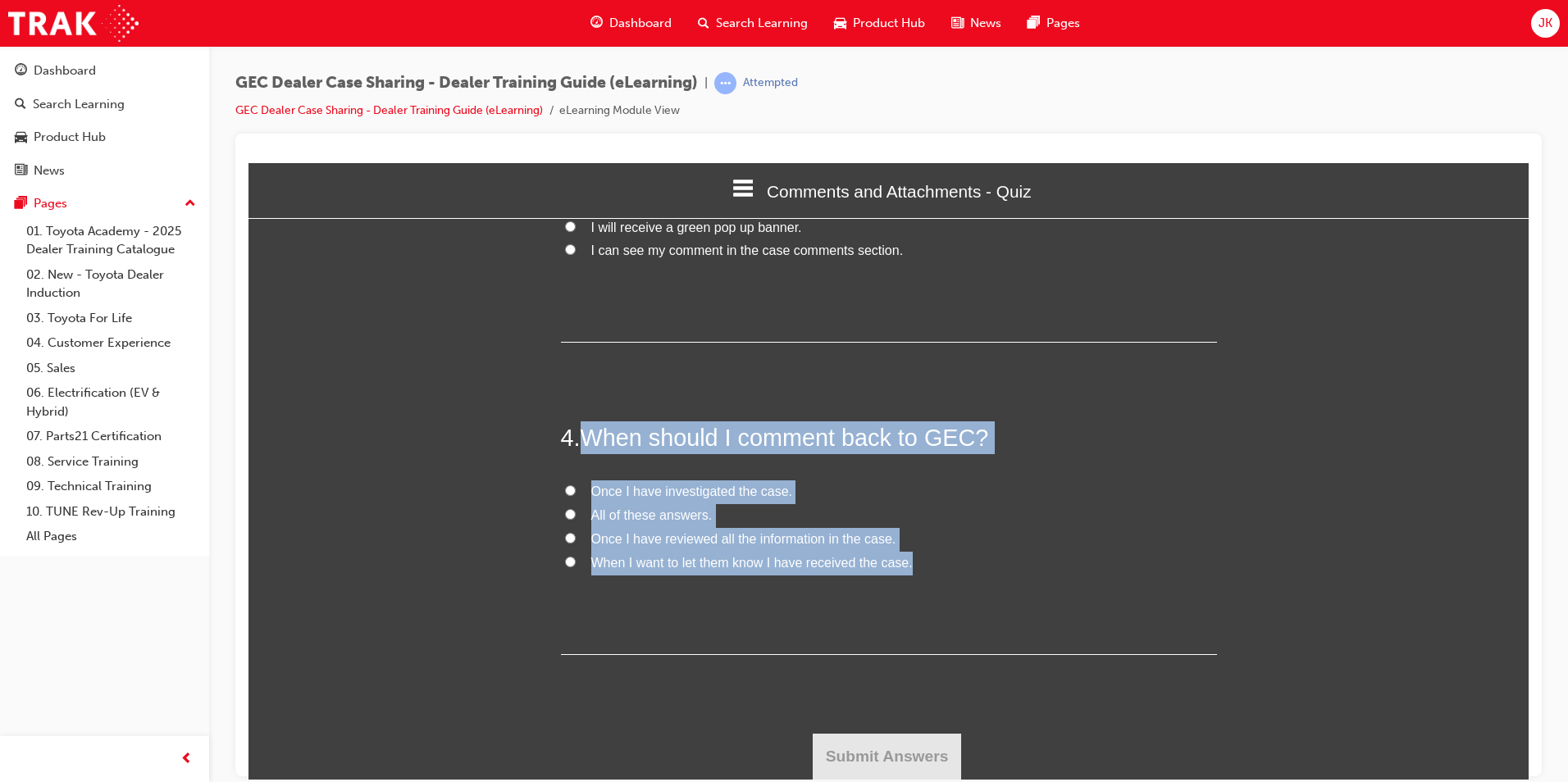
drag, startPoint x: 910, startPoint y: 570, endPoint x: 803, endPoint y: 435, distance: 172.3
click at [1059, 399] on div "1 . Who can view the comments I post in the case? Any dealership with a license…" at bounding box center [888, 69] width 656 height 1169
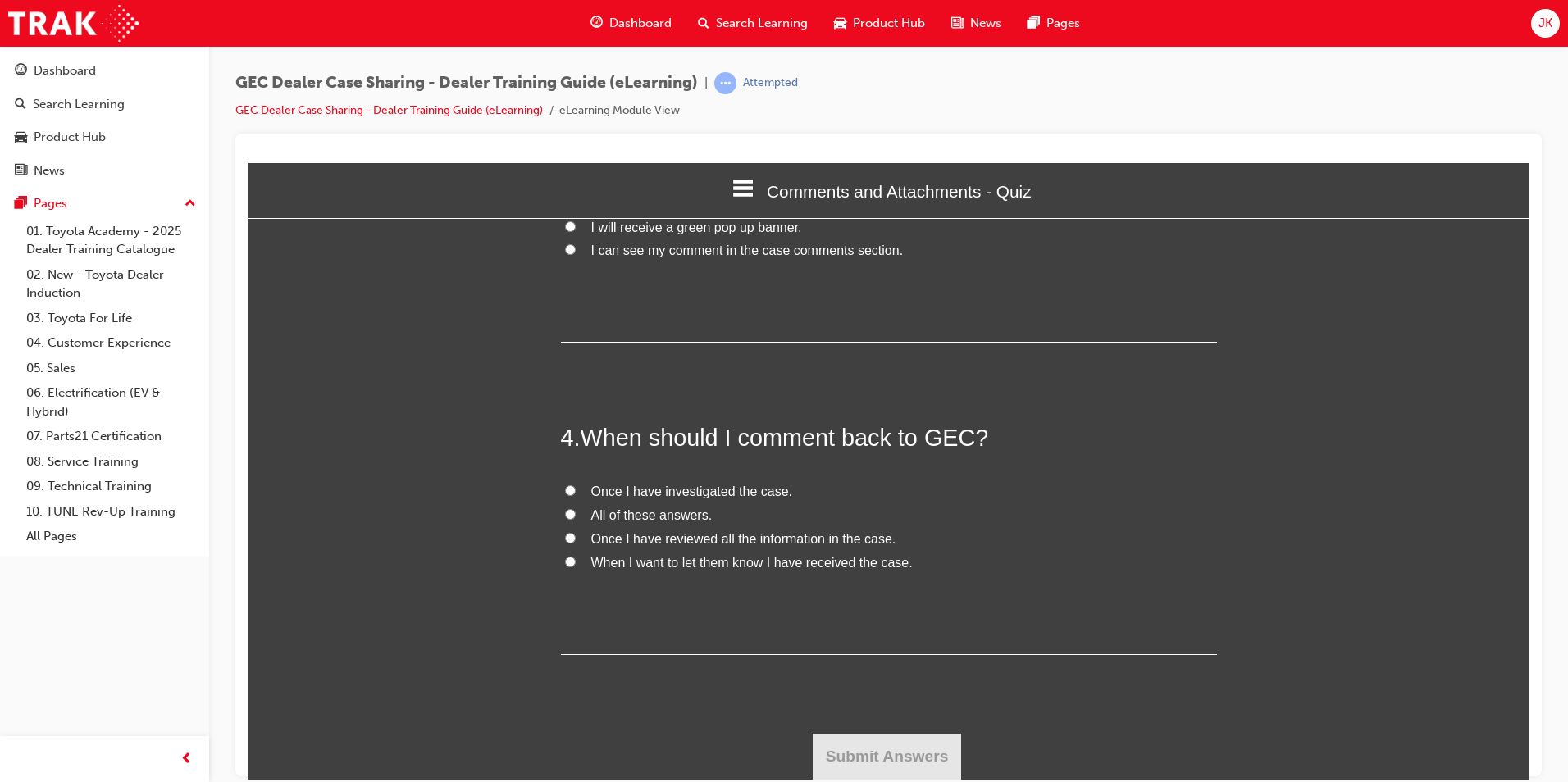
click at [645, 251] on span "I can see my comment in the case comments section." at bounding box center [747, 250] width 313 height 14
click at [576, 251] on input "I can see my comment in the case comments section." at bounding box center [570, 249] width 11 height 11
radio input "true"
click at [655, 515] on span "All of these answers." at bounding box center [651, 515] width 122 height 14
click at [576, 515] on input "All of these answers." at bounding box center [570, 514] width 11 height 11
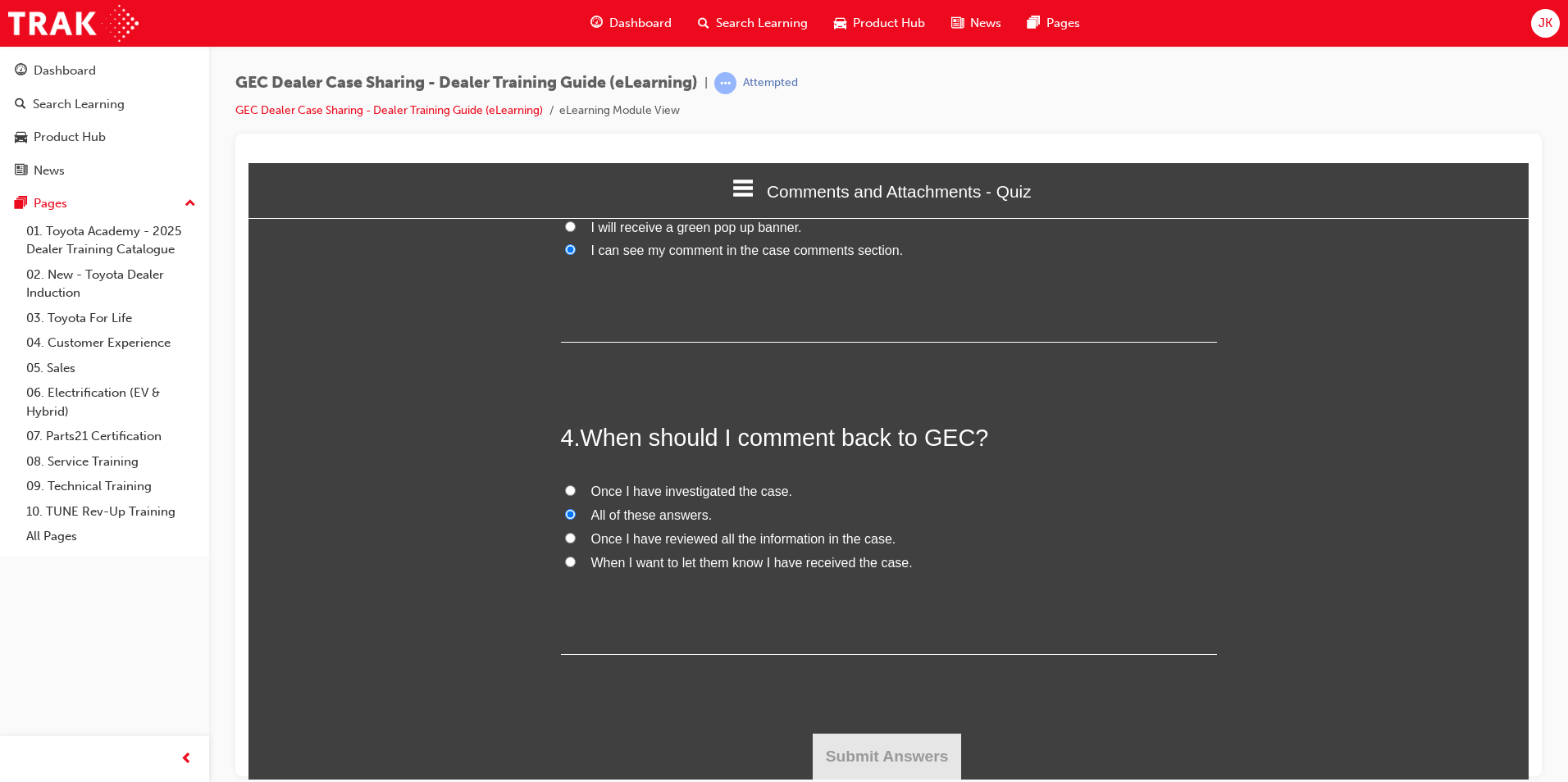
radio input "true"
click at [888, 749] on button "Submit Answers" at bounding box center [887, 756] width 149 height 46
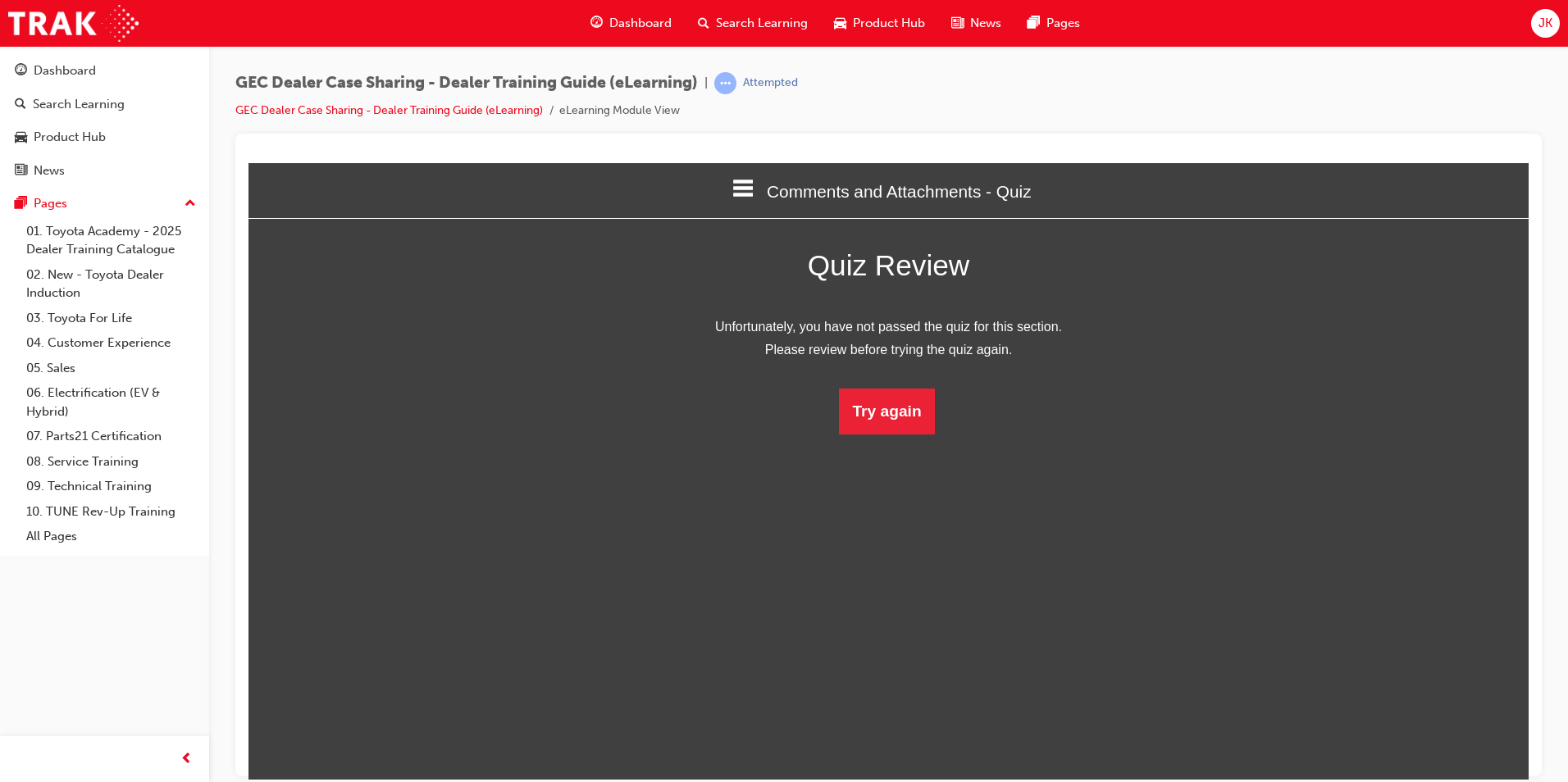
scroll to position [219, 1305]
click at [884, 412] on button "Try again" at bounding box center [886, 411] width 95 height 46
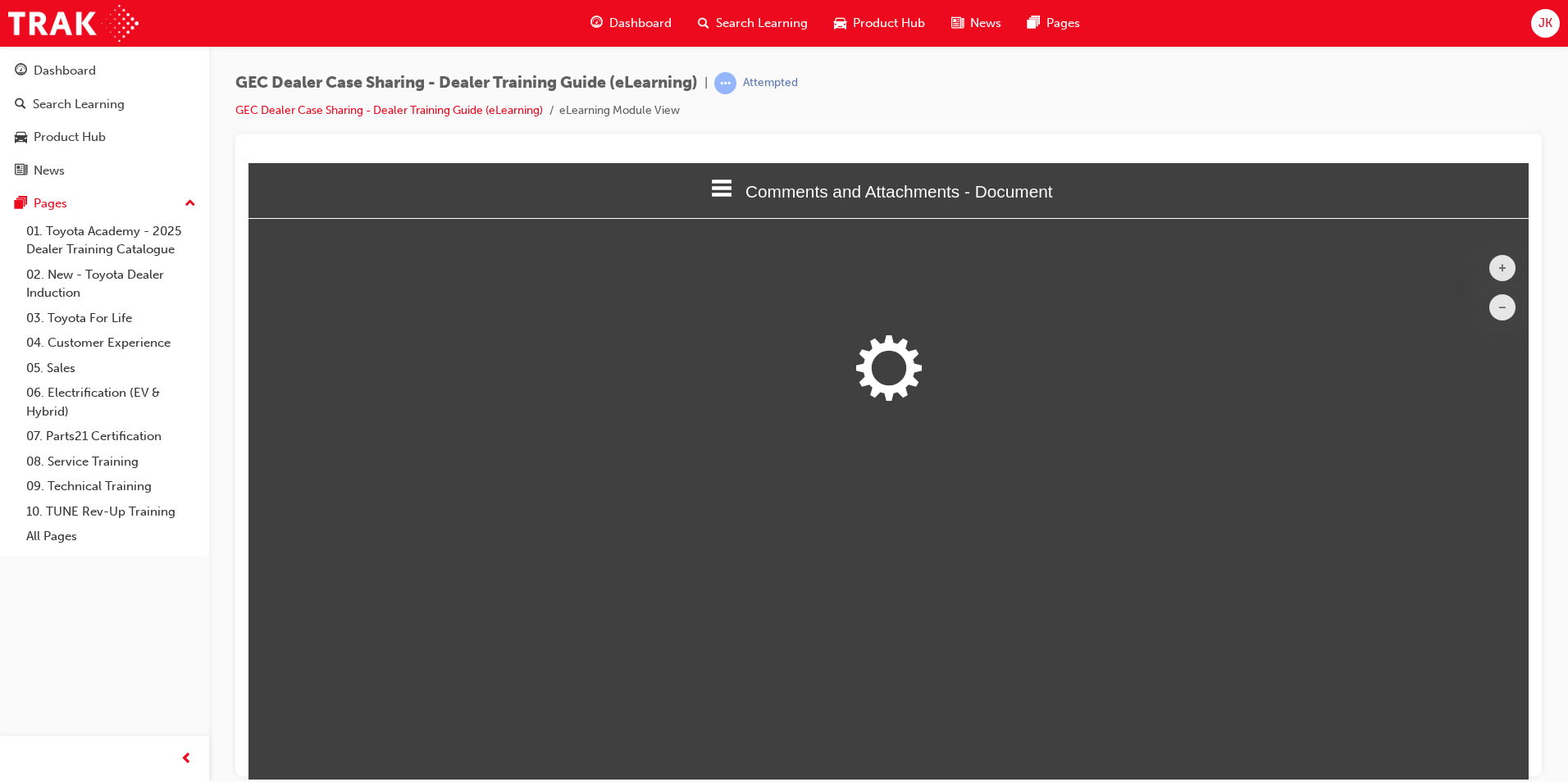
scroll to position [538, 1305]
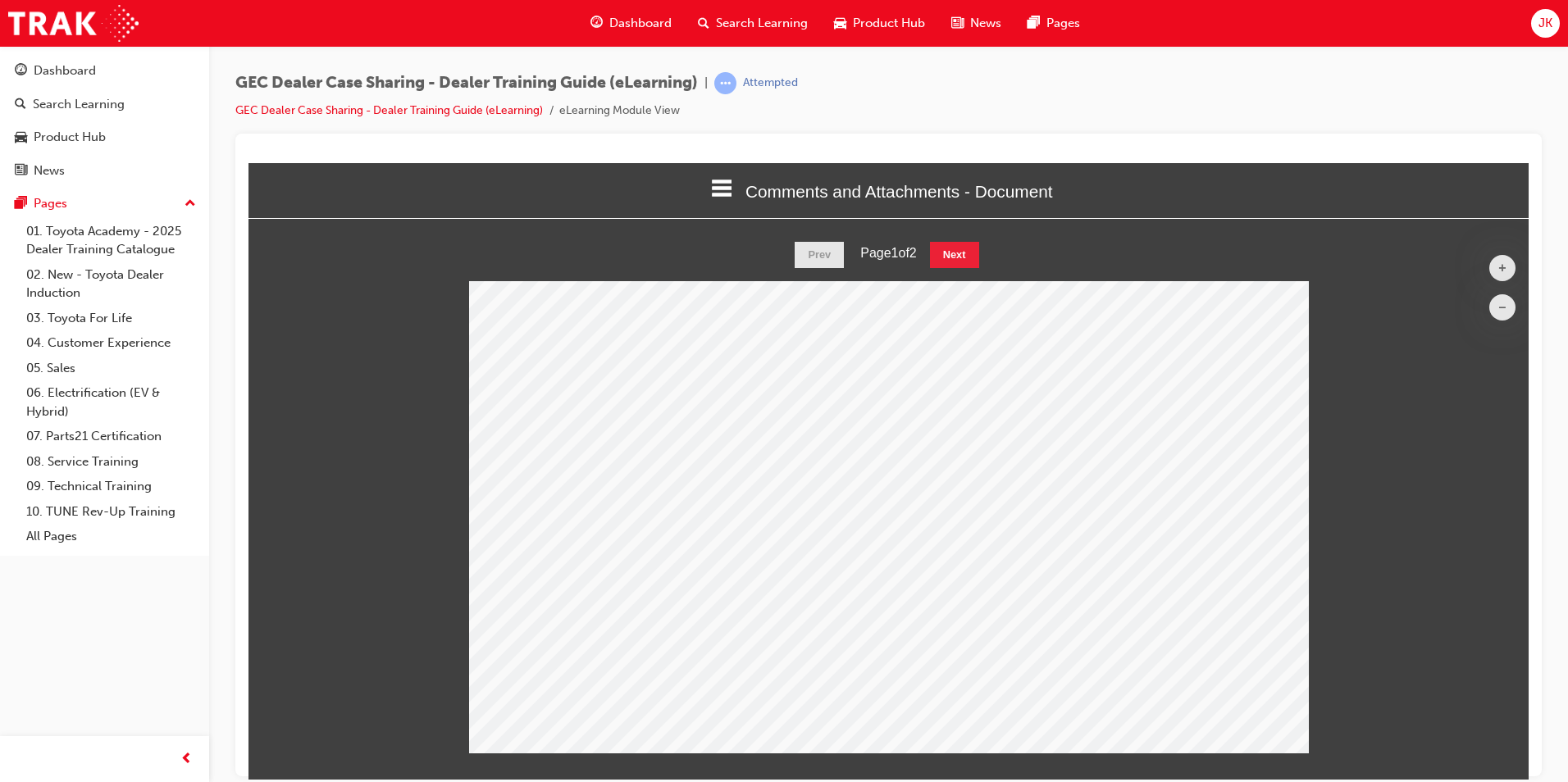
click at [1544, 28] on span "JK" at bounding box center [1545, 23] width 14 height 19
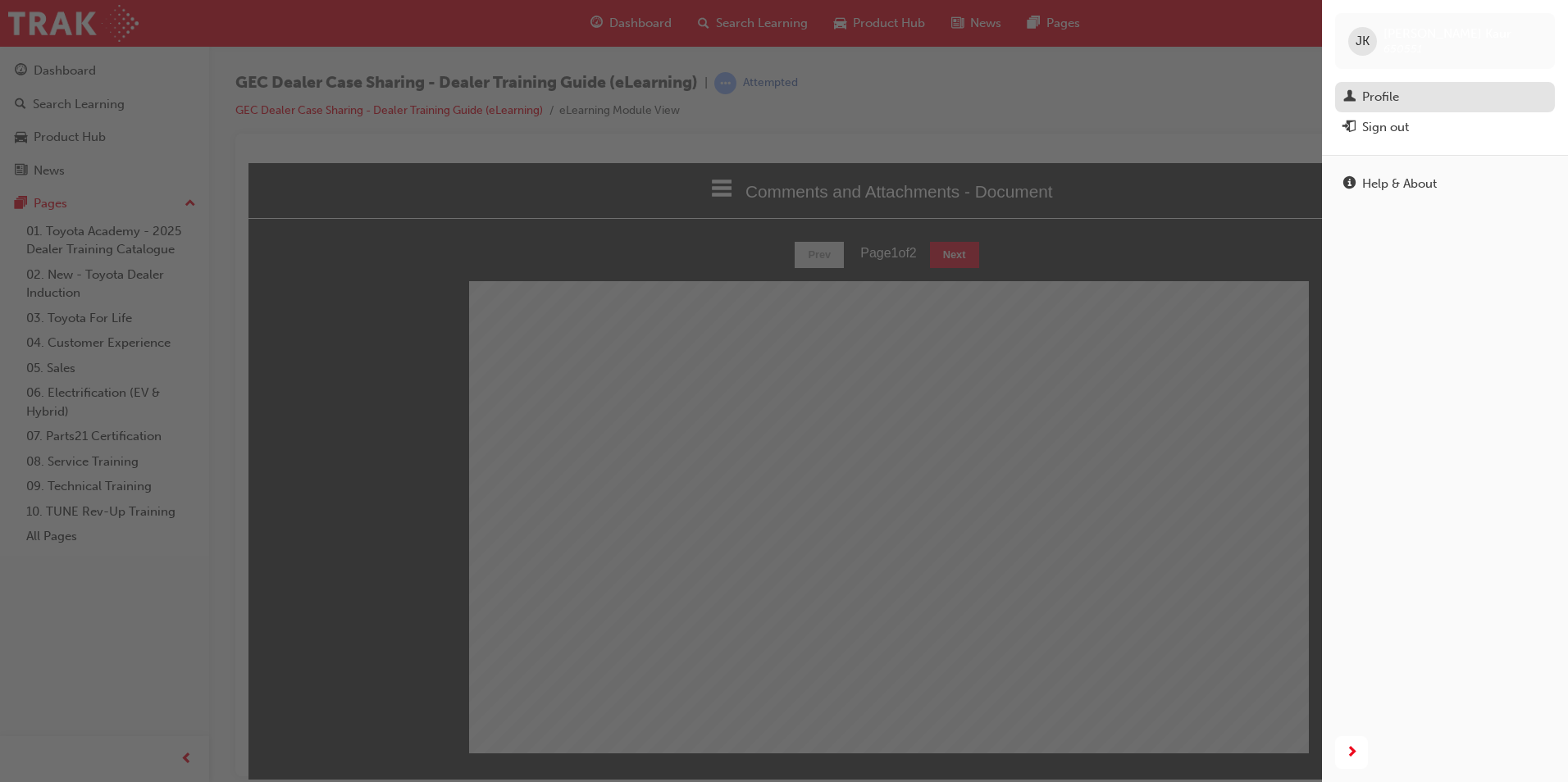
click at [1413, 108] on link "Profile" at bounding box center [1445, 97] width 219 height 30
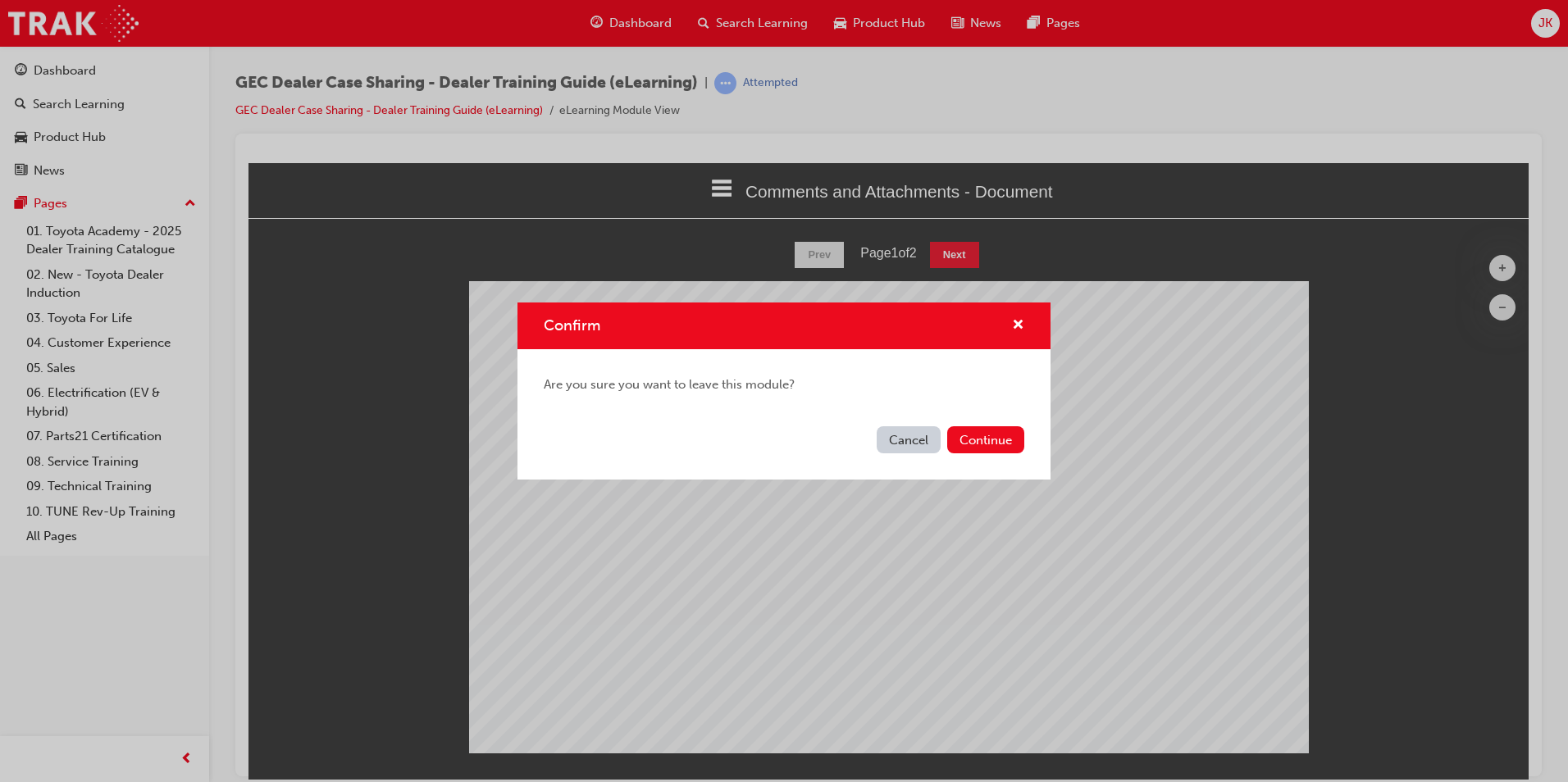
click at [1545, 1] on div "Confirm Are you sure you want to leave this module? Cancel Continue" at bounding box center [784, 391] width 1568 height 782
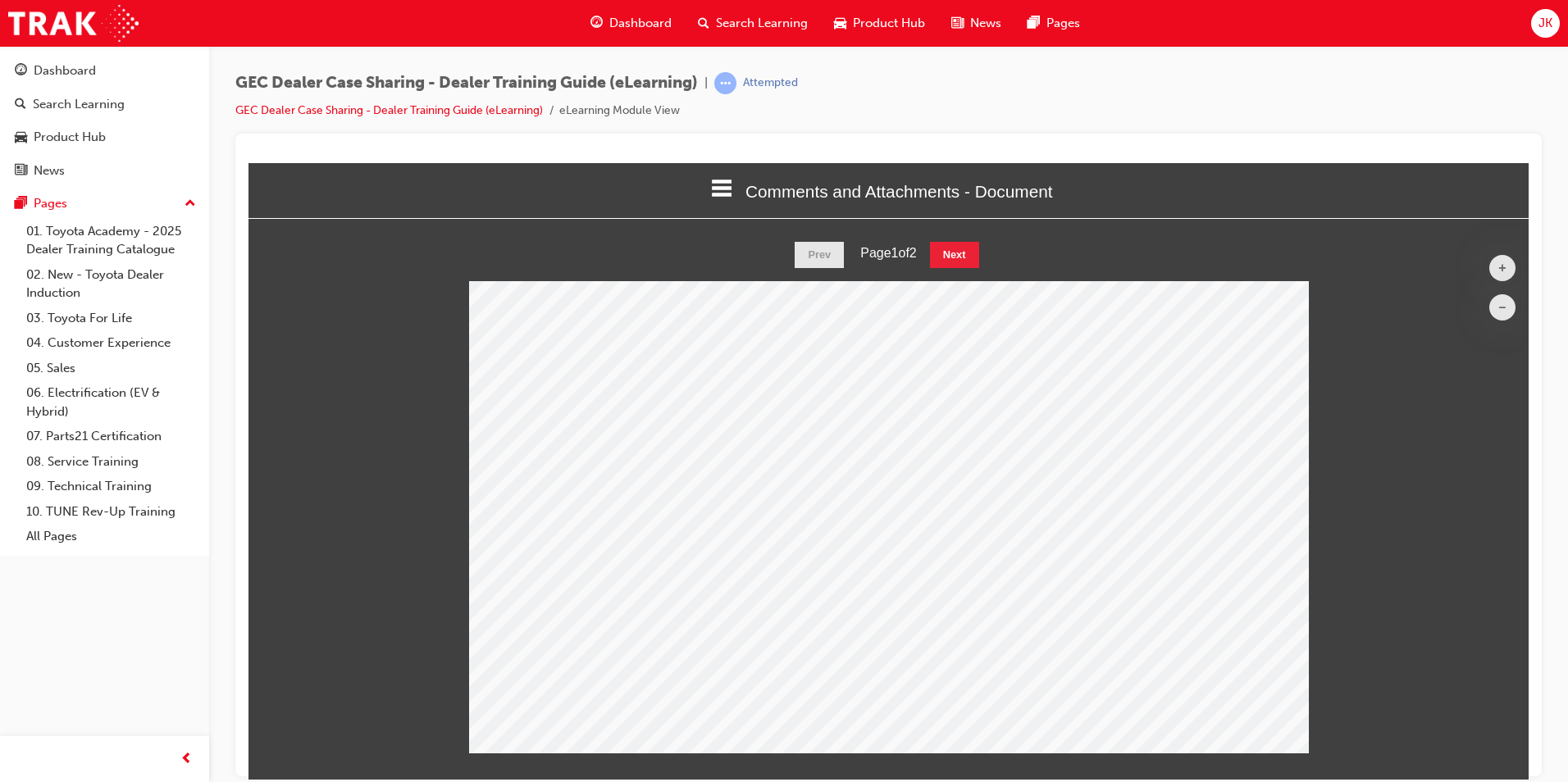
click at [1553, 16] on div "JK" at bounding box center [1545, 23] width 28 height 28
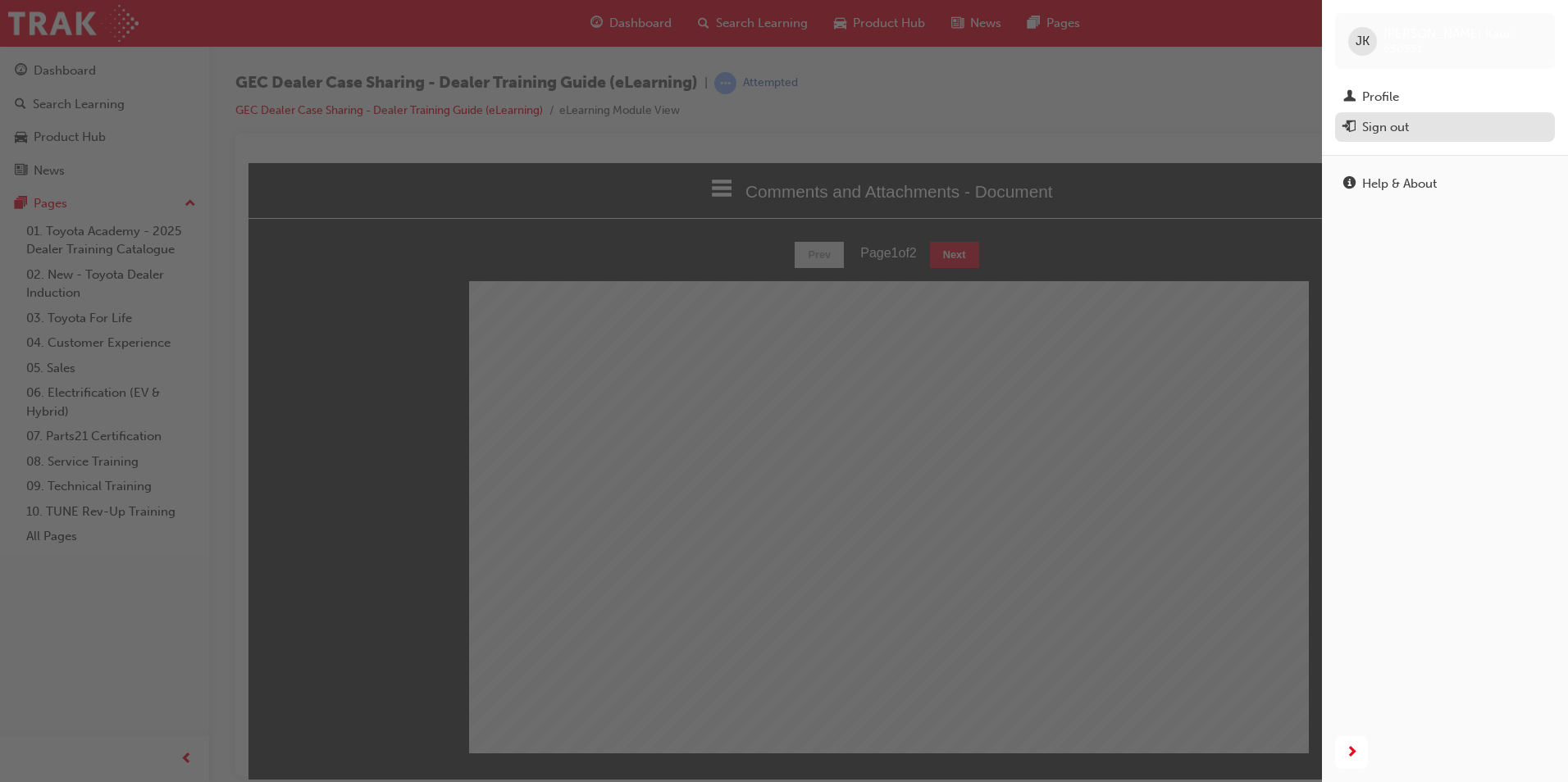
click at [1424, 135] on button "Sign out" at bounding box center [1445, 127] width 219 height 30
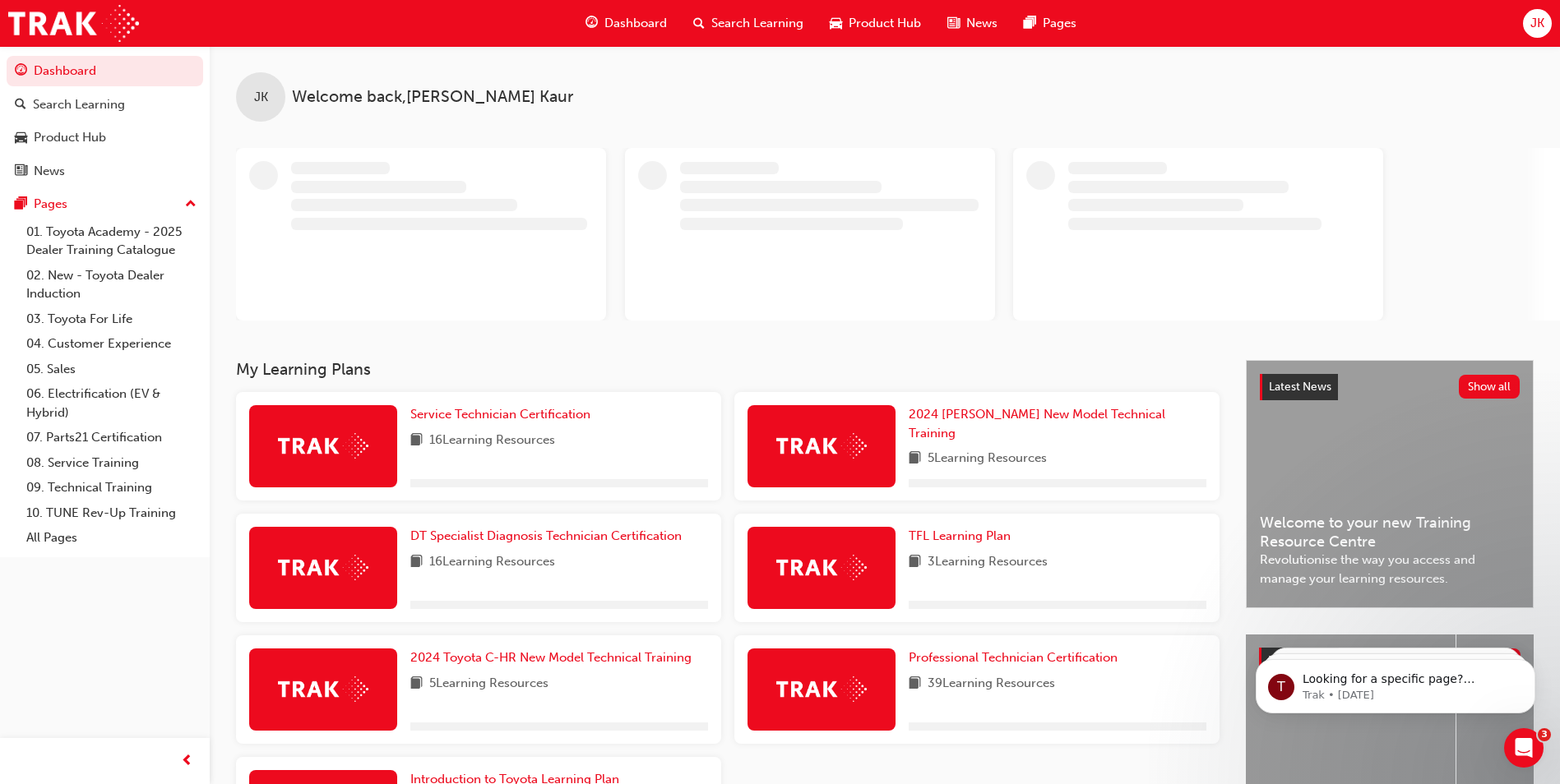
click at [1530, 13] on div "JK" at bounding box center [1537, 23] width 29 height 29
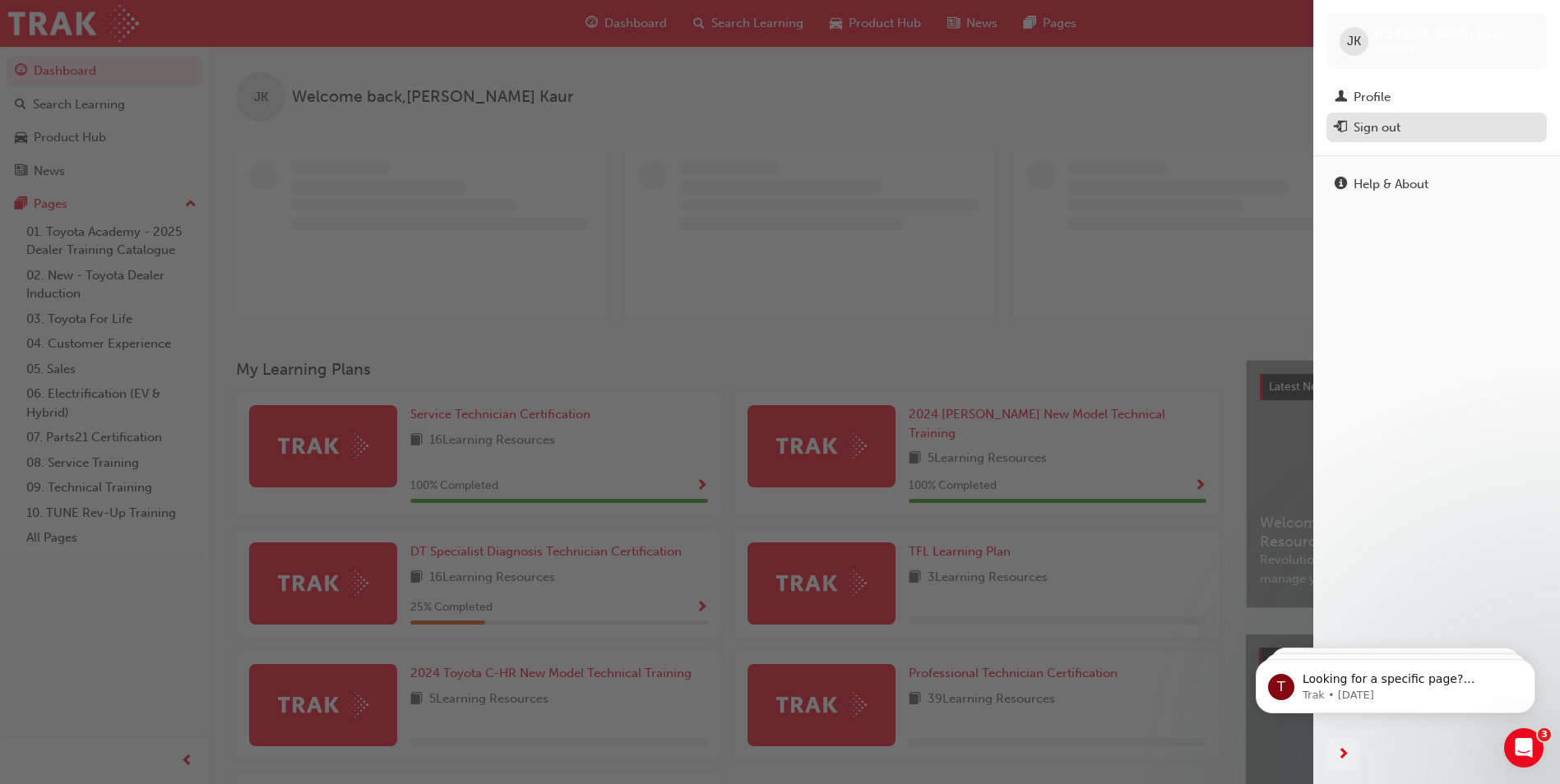
click at [1382, 132] on div "Sign out" at bounding box center [1376, 127] width 47 height 19
